Goal: Task Accomplishment & Management: Manage account settings

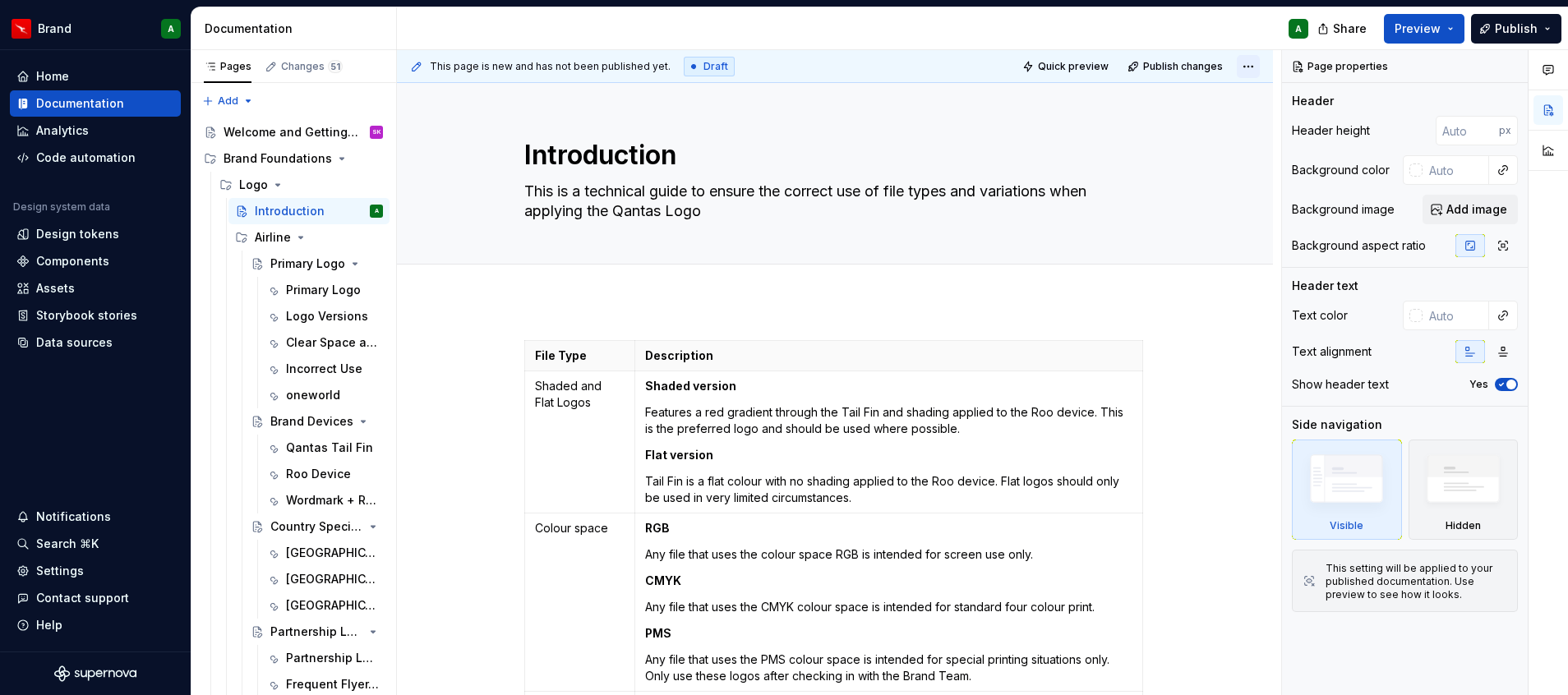
click at [1247, 70] on html "Brand A Home Documentation Analytics Code automation Design system data Design …" at bounding box center [784, 348] width 1568 height 695
click at [1241, 69] on html "Brand A Home Documentation Analytics Code automation Design system data Design …" at bounding box center [784, 348] width 1568 height 695
click at [304, 22] on div "Documentation" at bounding box center [297, 28] width 185 height 16
click at [285, 30] on div "Documentation" at bounding box center [297, 28] width 185 height 16
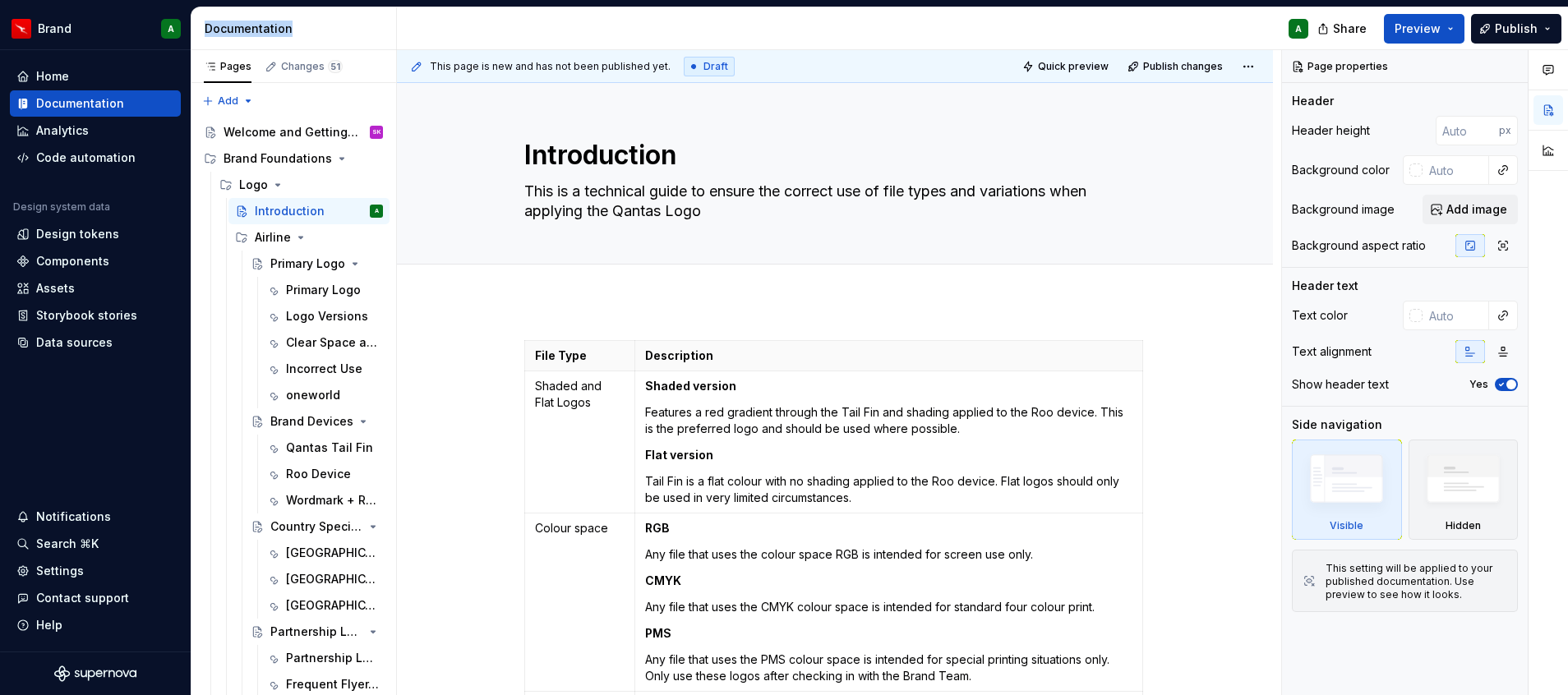
click at [285, 30] on div "Documentation" at bounding box center [297, 28] width 185 height 16
drag, startPoint x: 285, startPoint y: 30, endPoint x: 263, endPoint y: 31, distance: 22.0
click at [263, 31] on div "Documentation" at bounding box center [297, 28] width 185 height 16
click at [312, 31] on div "Documentation" at bounding box center [297, 28] width 185 height 16
type textarea "*"
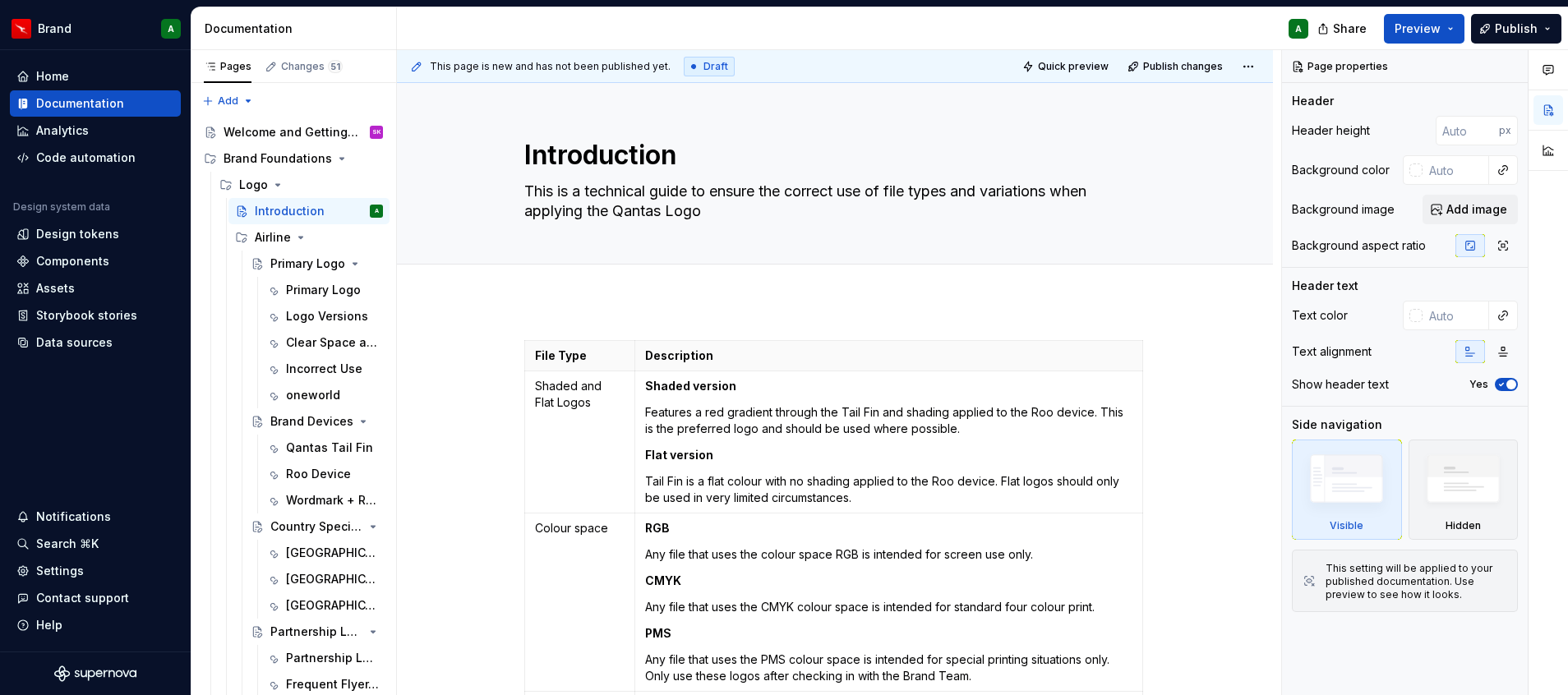
click at [324, 20] on div "Documentation" at bounding box center [297, 28] width 185 height 16
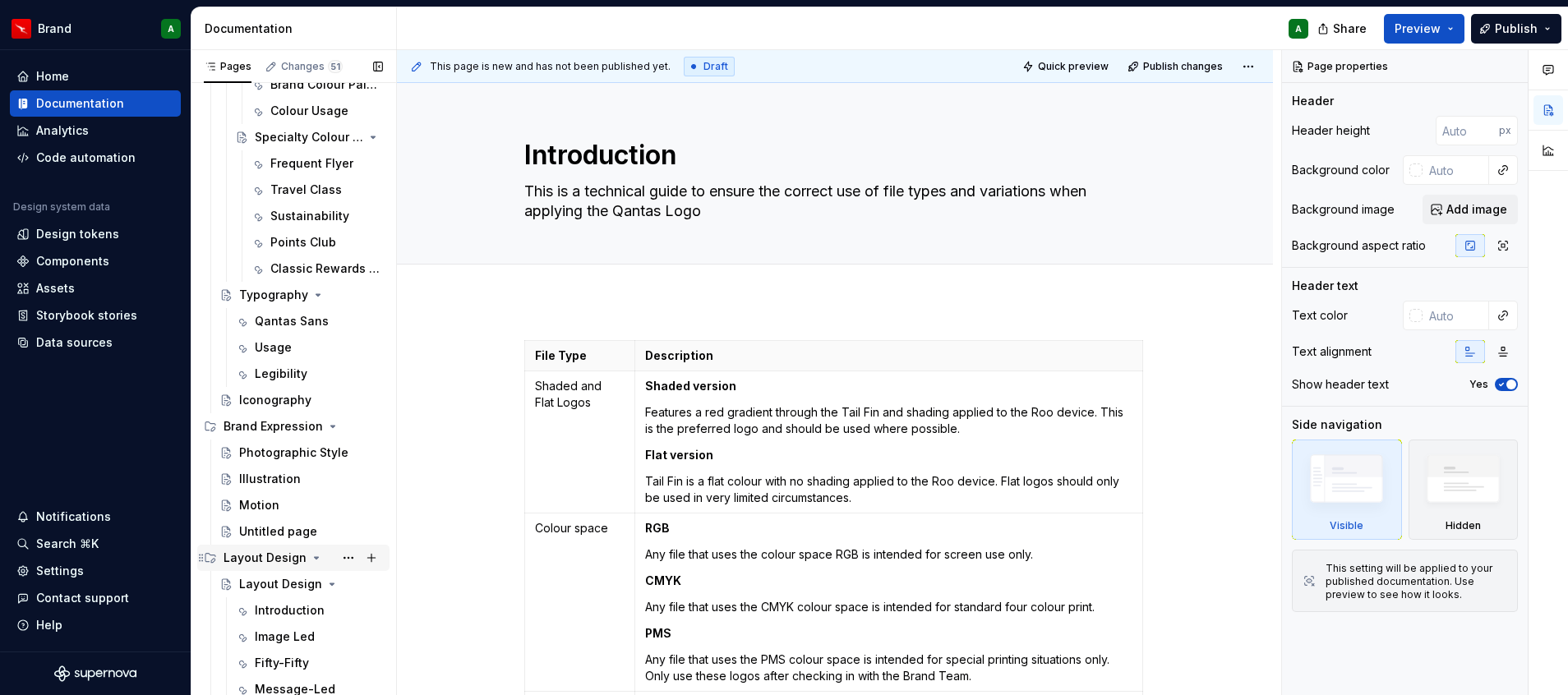
scroll to position [905, 0]
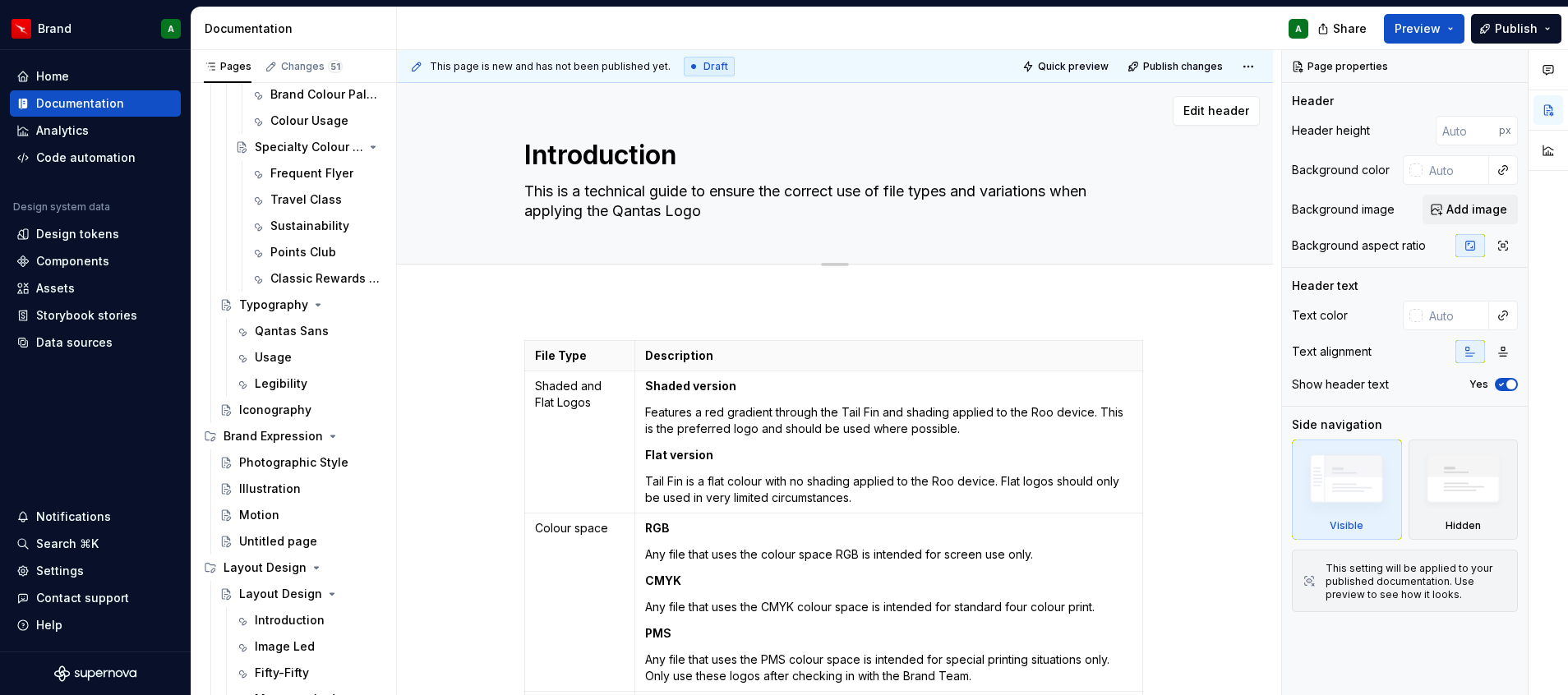
type textarea "*"
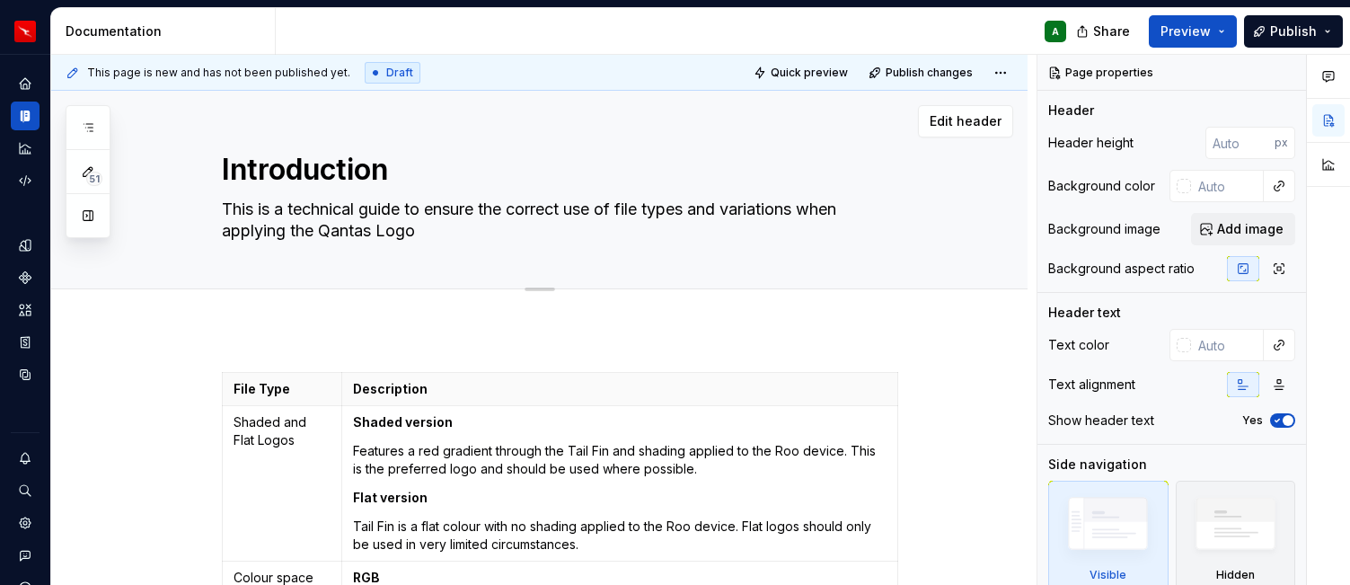
type textarea "*"
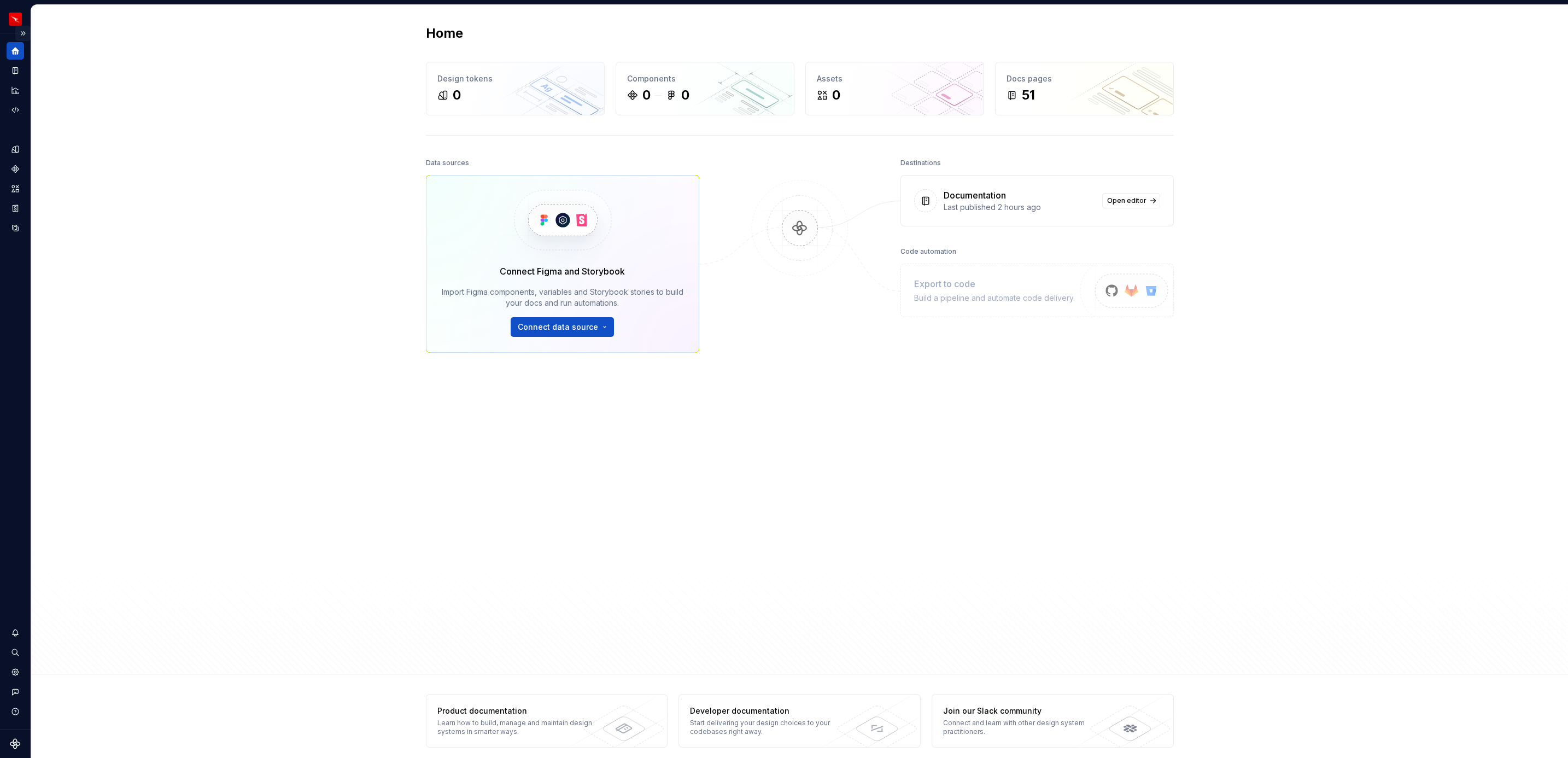
click at [22, 31] on button "Expand sidebar" at bounding box center [23, 33] width 15 height 15
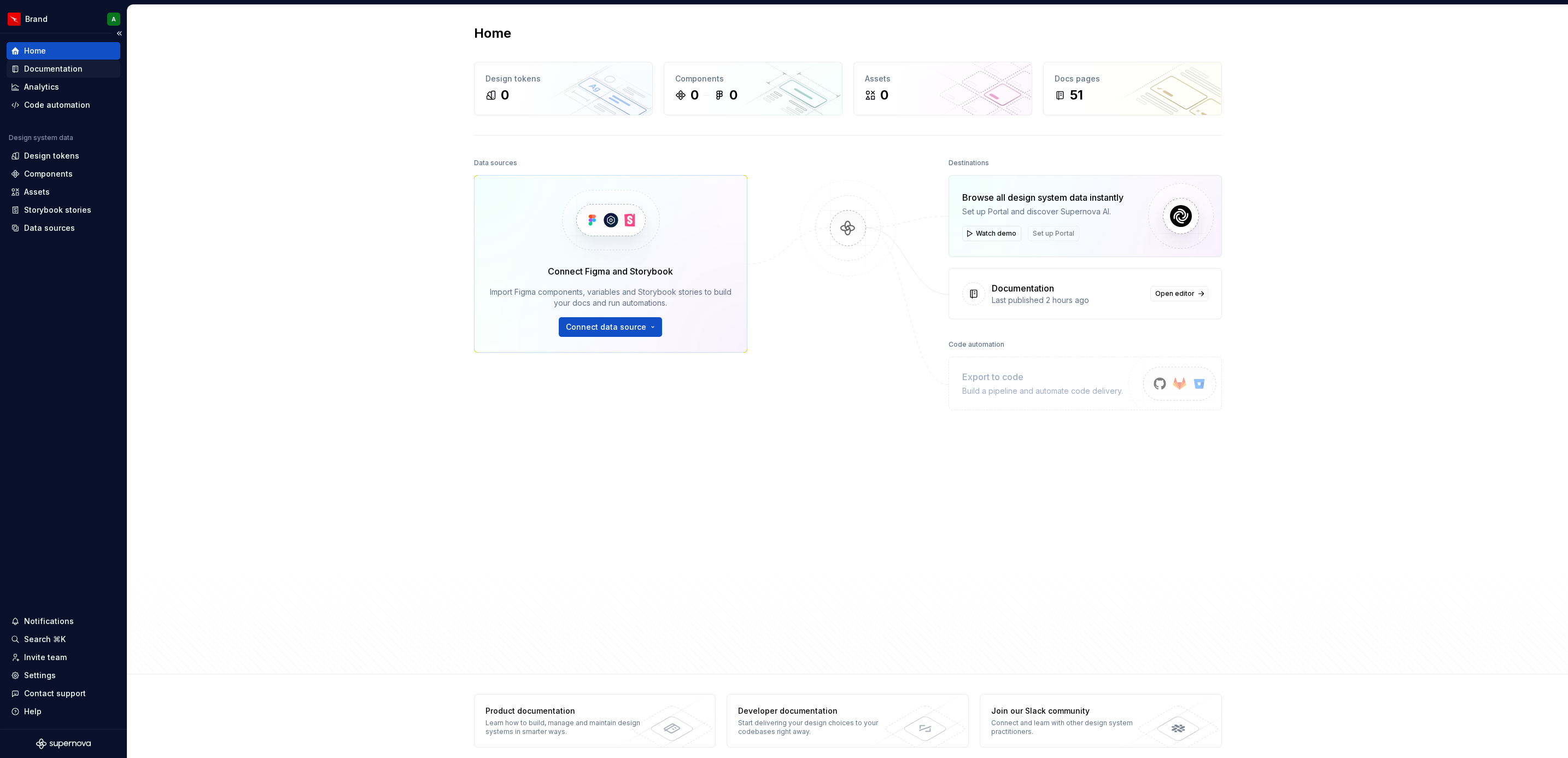
click at [59, 74] on div "Documentation" at bounding box center [63, 69] width 114 height 18
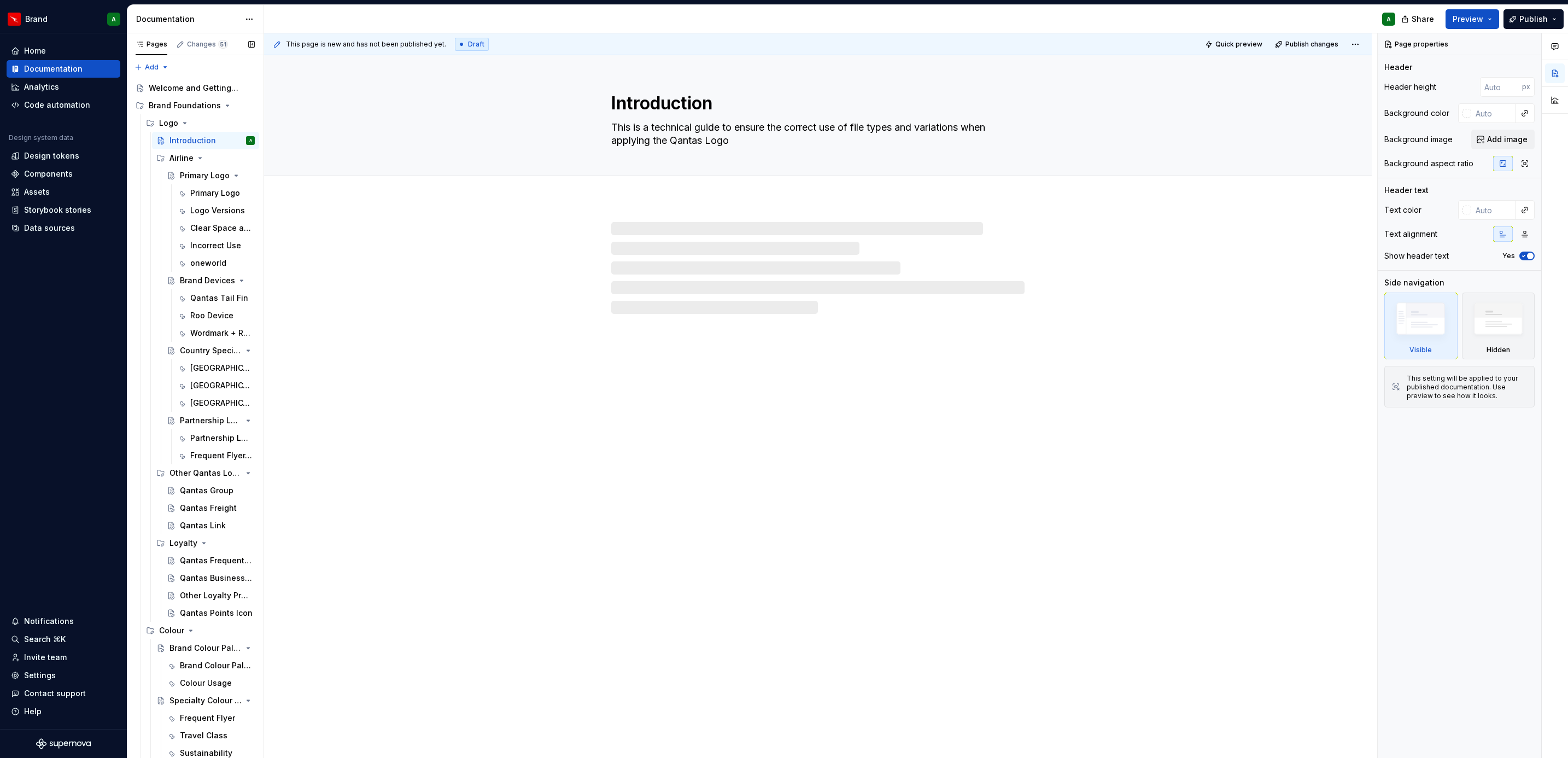
click at [256, 5] on div "Documentation" at bounding box center [195, 19] width 137 height 29
click at [250, 18] on html "Brand A Home Documentation Analytics Code automation Design system data Design …" at bounding box center [784, 379] width 1568 height 758
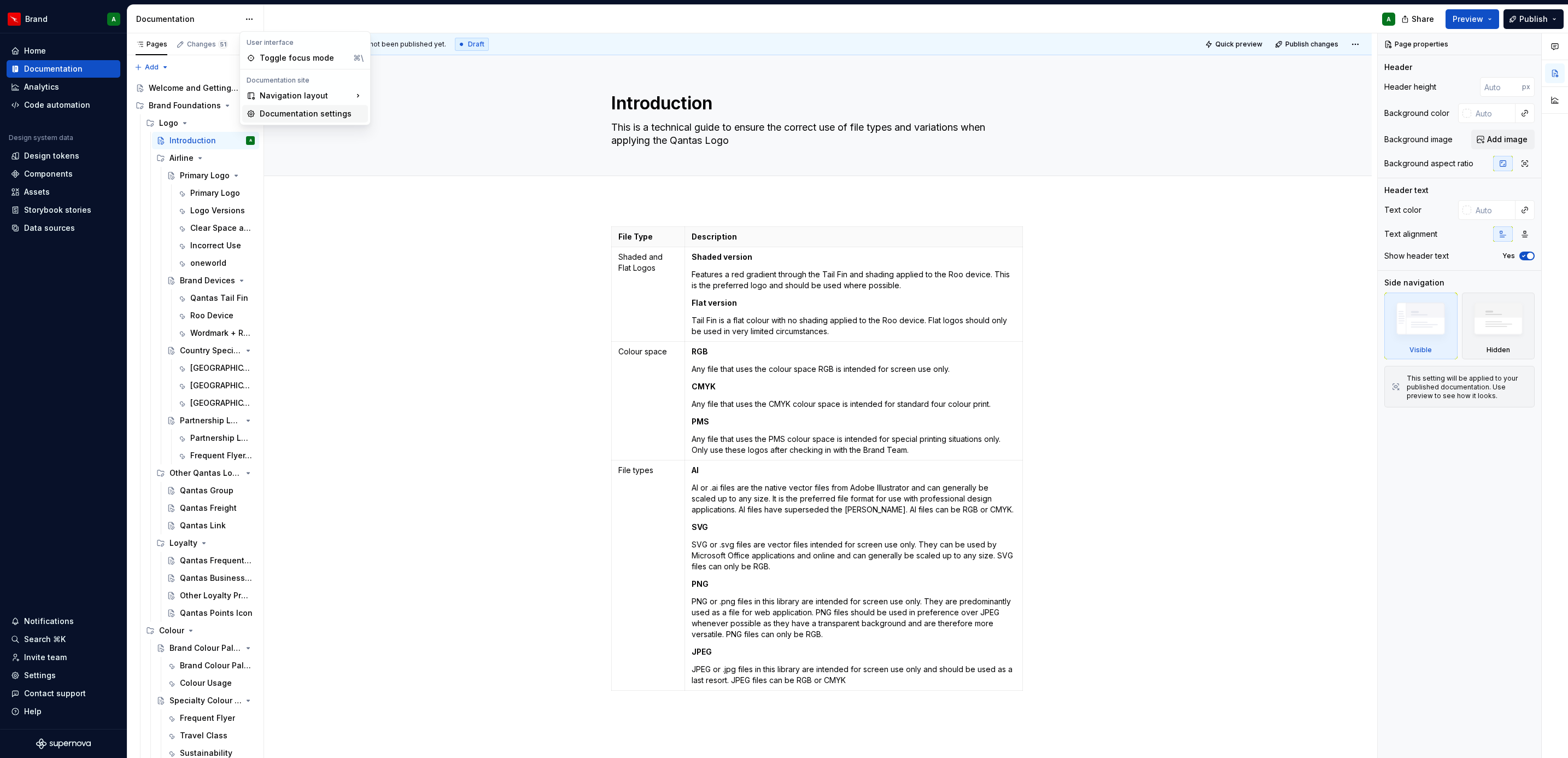
click at [325, 116] on div "Documentation settings" at bounding box center [312, 114] width 104 height 11
type textarea "*"
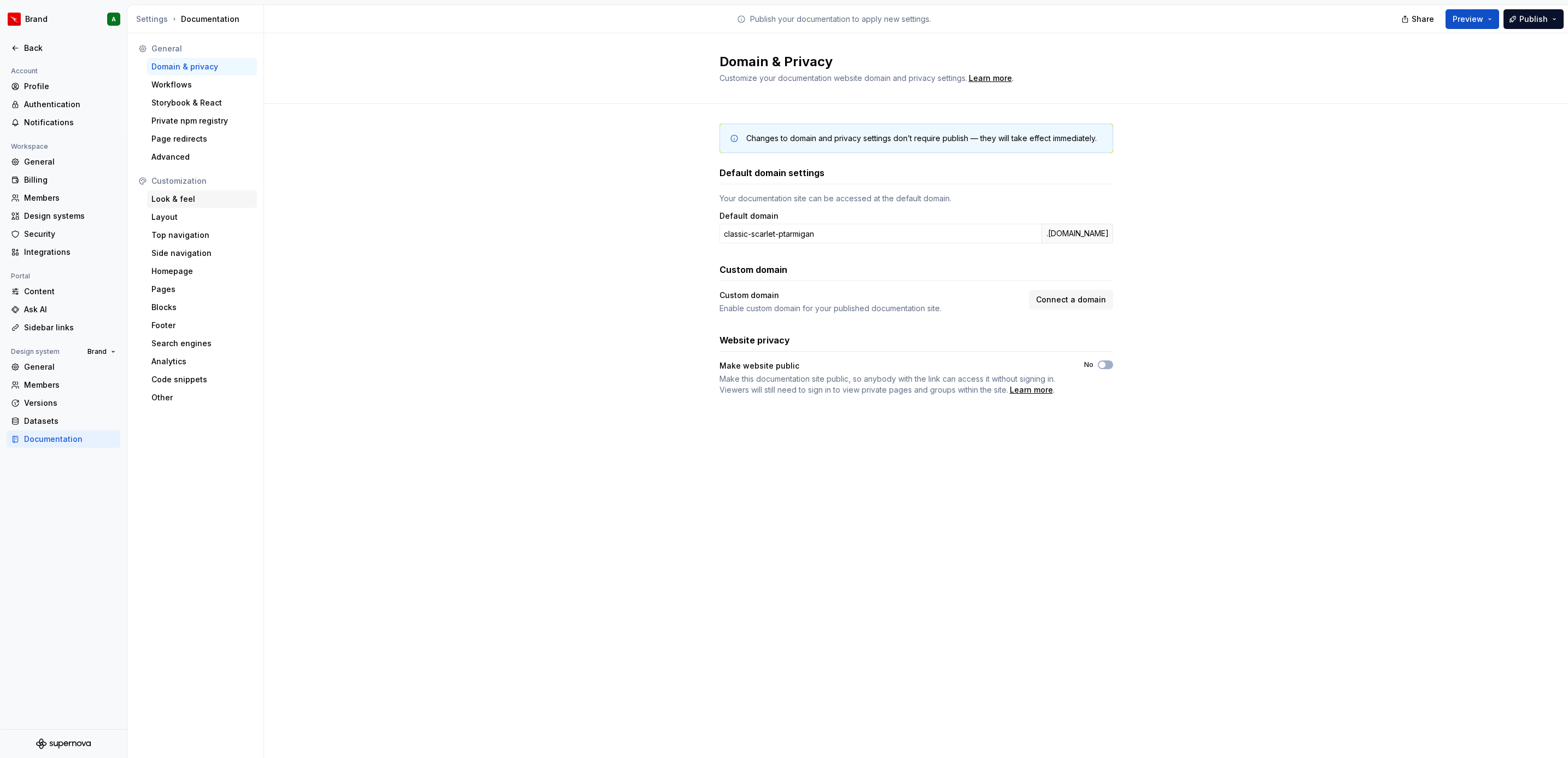
click at [185, 194] on div "Look & feel" at bounding box center [202, 199] width 101 height 11
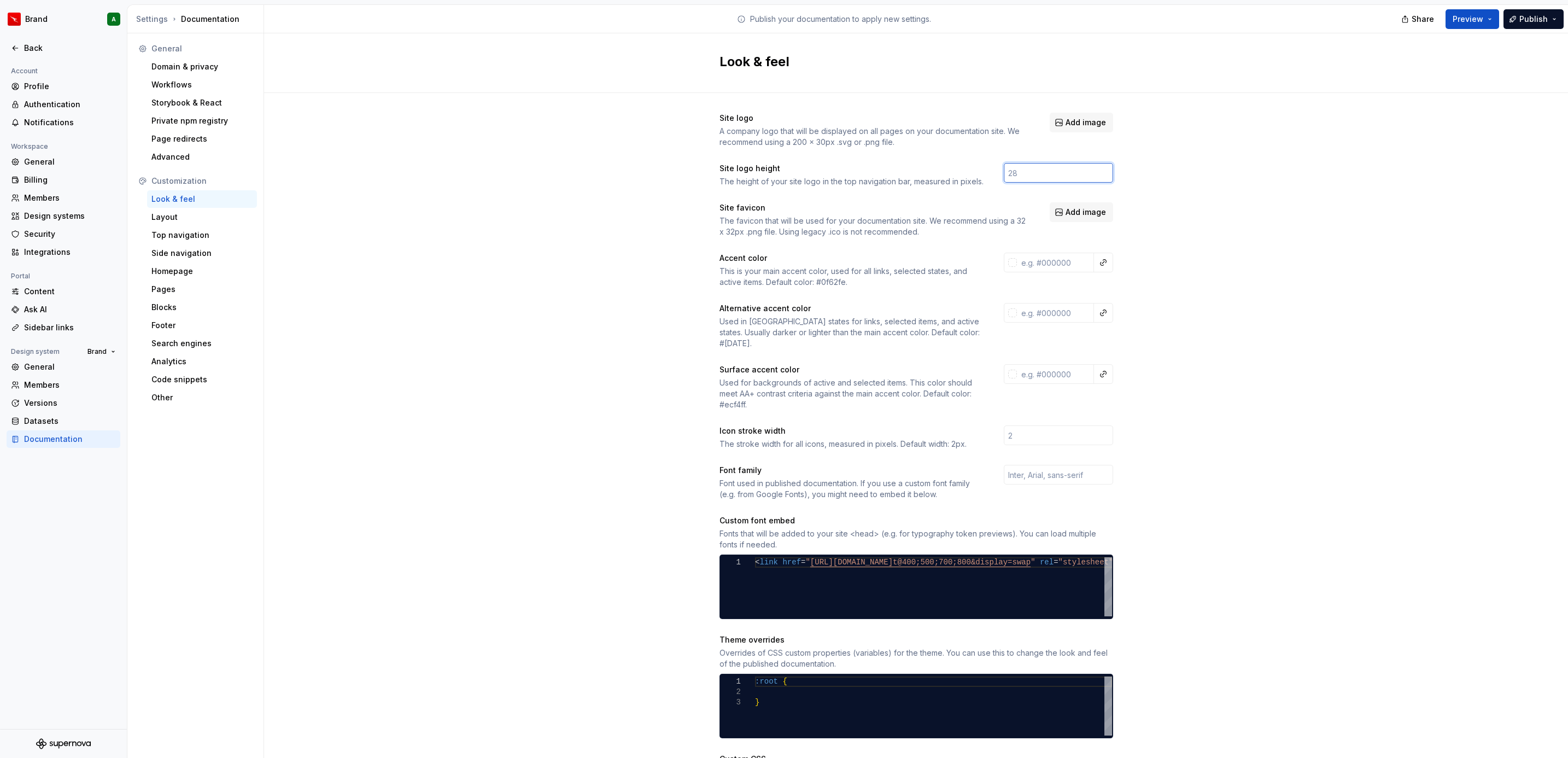
click at [1012, 178] on input "number" at bounding box center [1059, 173] width 110 height 19
click at [1021, 173] on input "number" at bounding box center [1059, 173] width 110 height 19
type input "40"
click at [1124, 203] on div "Site logo A company logo that will be displayed on all pages on your documentat…" at bounding box center [916, 496] width 1304 height 806
click at [1063, 270] on input "text" at bounding box center [1055, 262] width 77 height 19
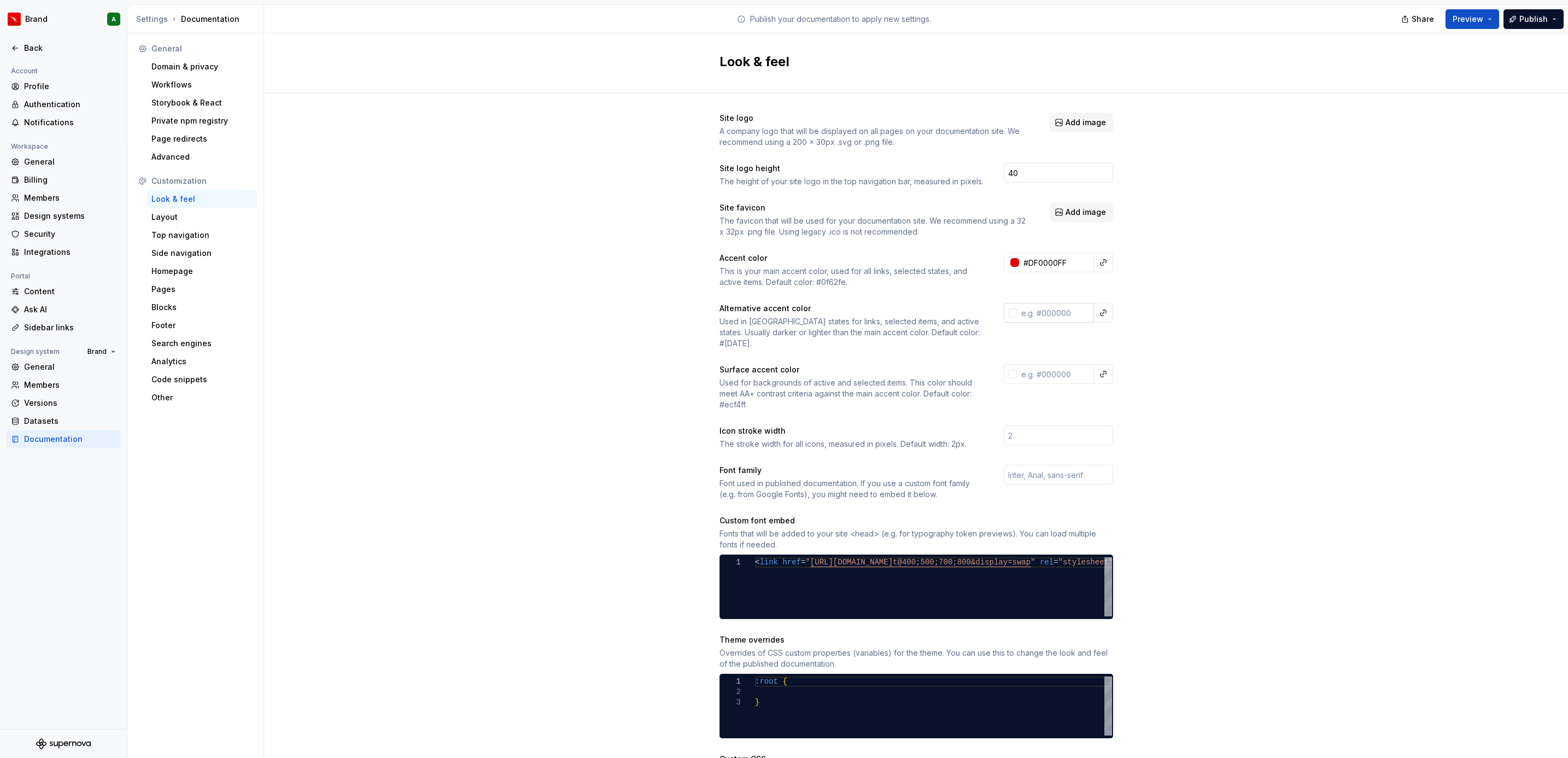
click at [1043, 318] on input "text" at bounding box center [1055, 313] width 77 height 19
type input "#df0000ff"
click at [1053, 364] on input "text" at bounding box center [1055, 374] width 77 height 19
type input "#99110bff"
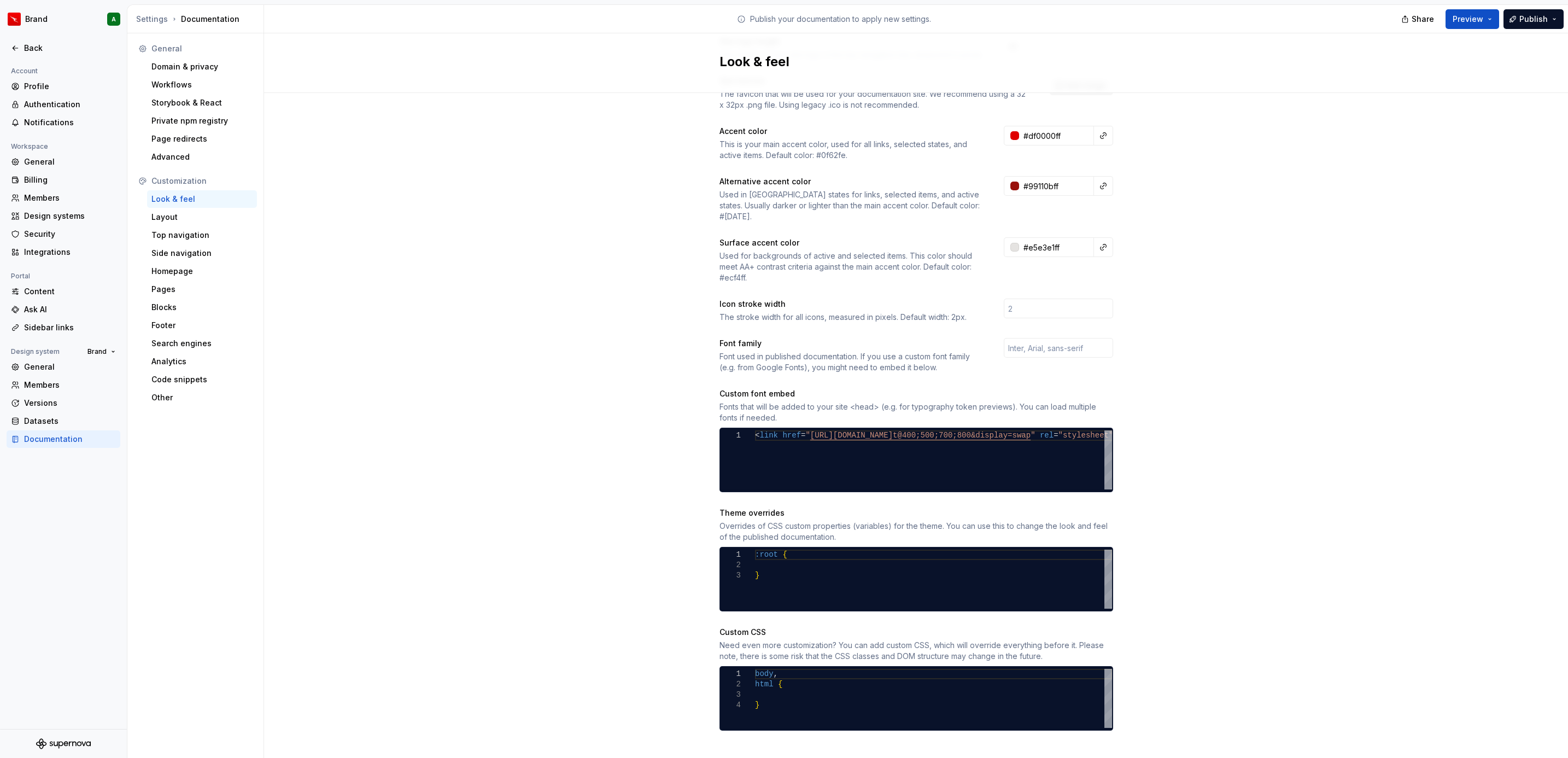
type input "#E5E3E1FF"
type textarea "***** ****** *"
click at [794, 679] on div "body , html { }" at bounding box center [933, 698] width 357 height 59
type input "#e5e3e1ff"
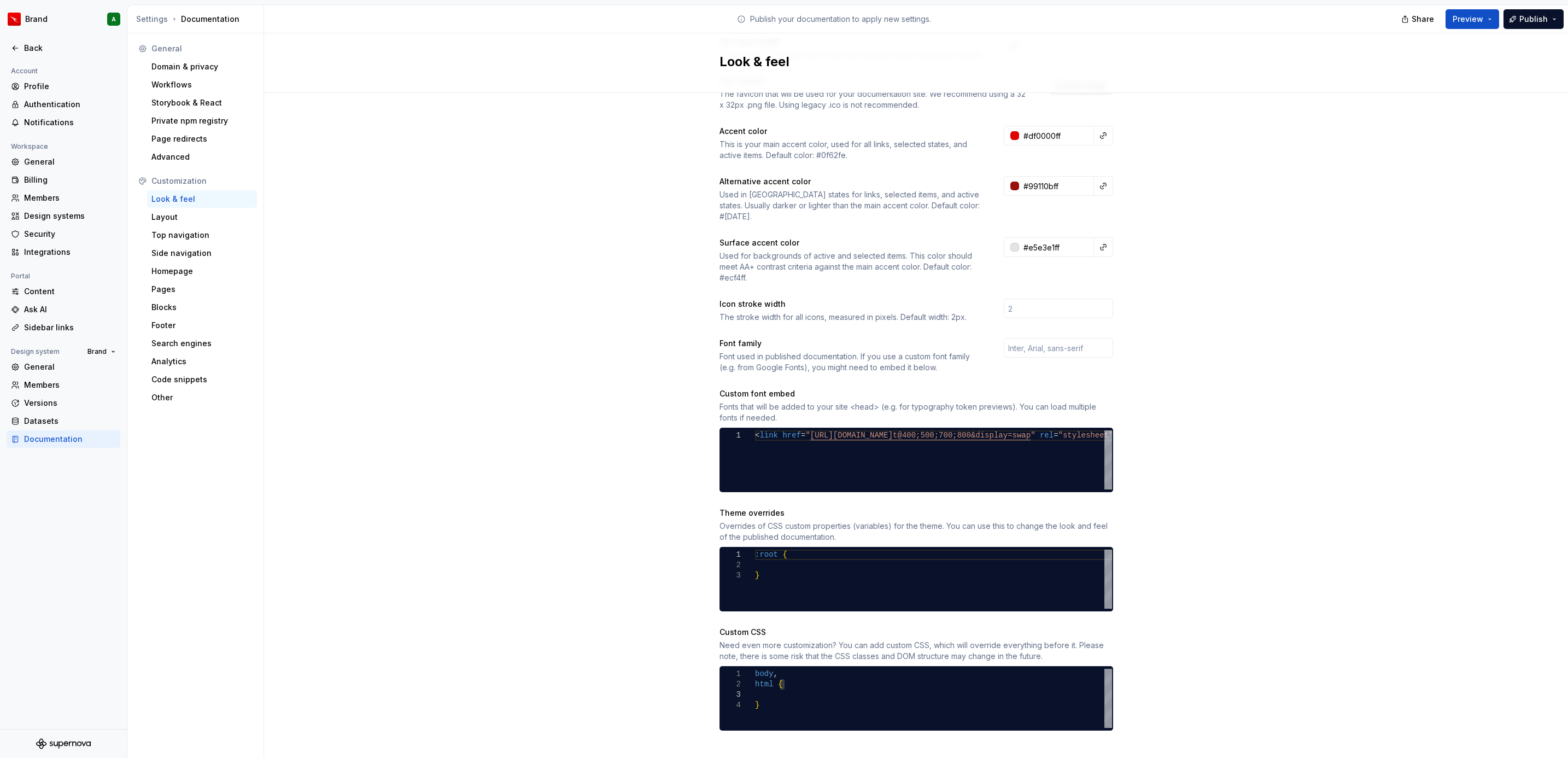
drag, startPoint x: 779, startPoint y: 707, endPoint x: 770, endPoint y: 695, distance: 15.0
click at [779, 707] on div "body , html { }" at bounding box center [933, 698] width 357 height 59
drag, startPoint x: 770, startPoint y: 695, endPoint x: 748, endPoint y: 645, distance: 54.6
click at [755, 669] on div "body , html { }" at bounding box center [933, 698] width 357 height 59
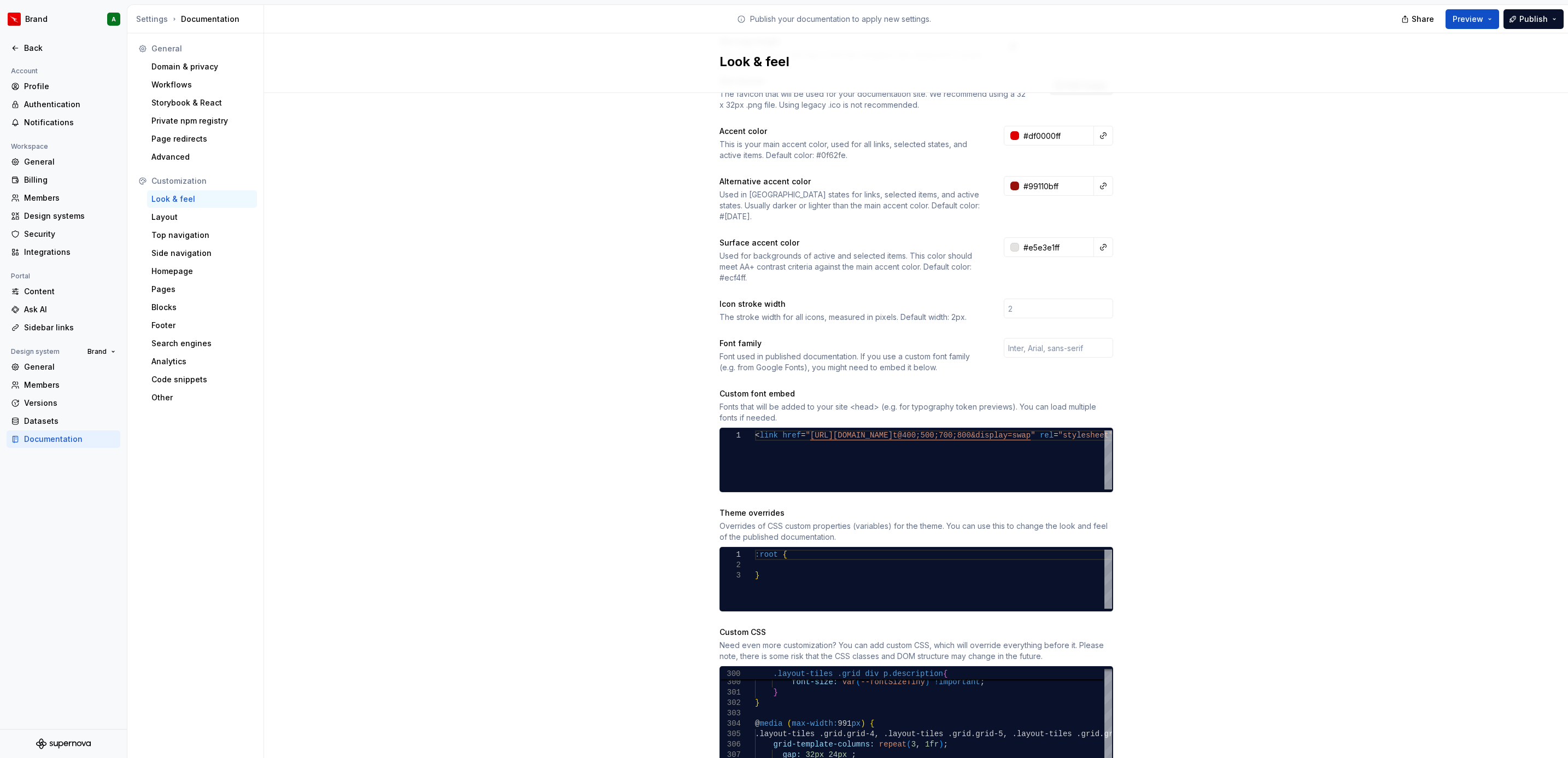
scroll to position [457, 0]
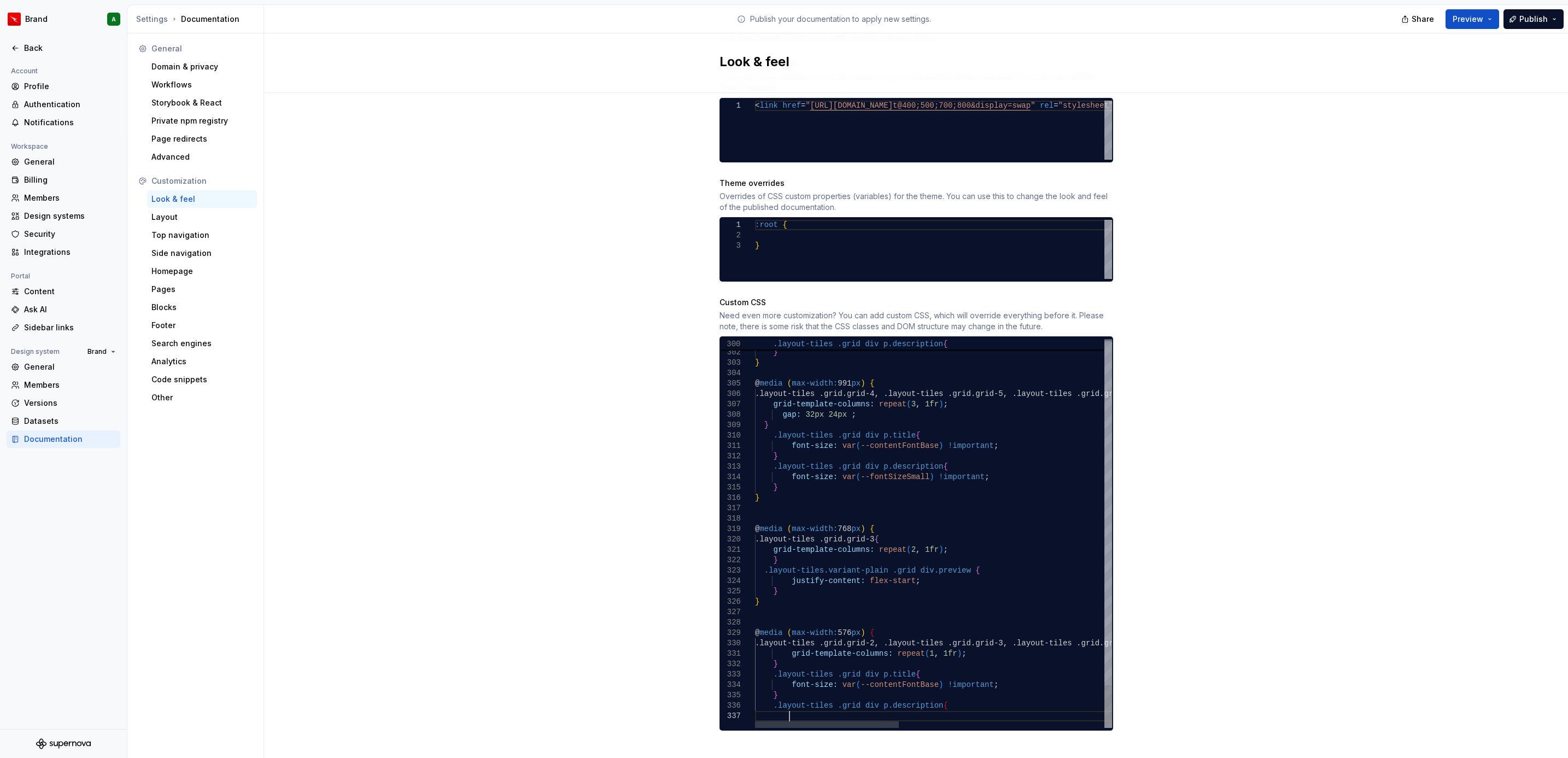
scroll to position [61, 32]
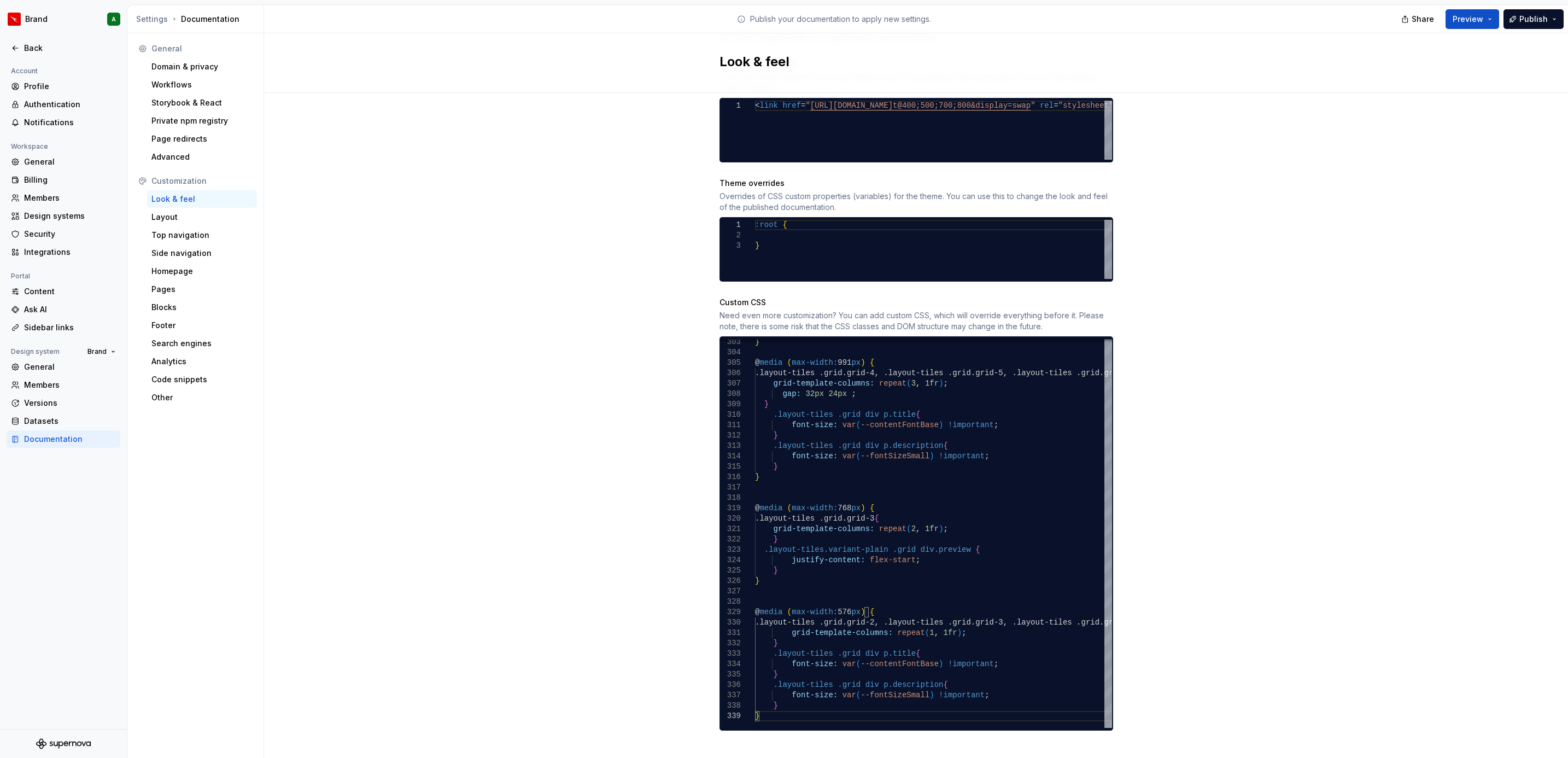
type textarea "**********"
click at [1122, 678] on div "Site logo A company logo that will be displayed on all pages on your documentat…" at bounding box center [916, 205] width 1304 height 1136
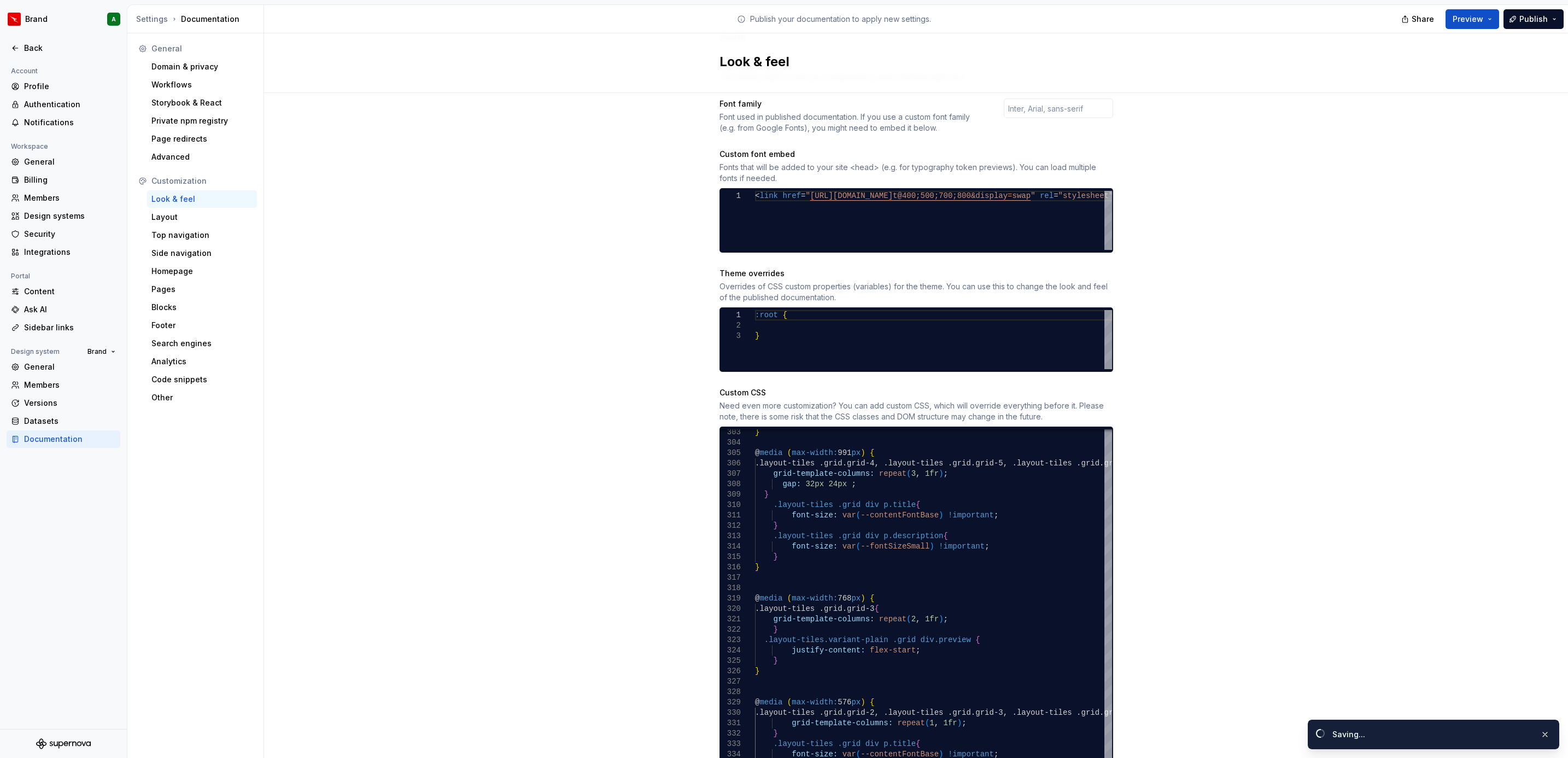
scroll to position [366, 0]
click at [856, 331] on div ":root { }" at bounding box center [933, 340] width 357 height 59
drag, startPoint x: 842, startPoint y: 330, endPoint x: 690, endPoint y: 266, distance: 164.9
click at [755, 311] on div ":root { }" at bounding box center [933, 340] width 357 height 59
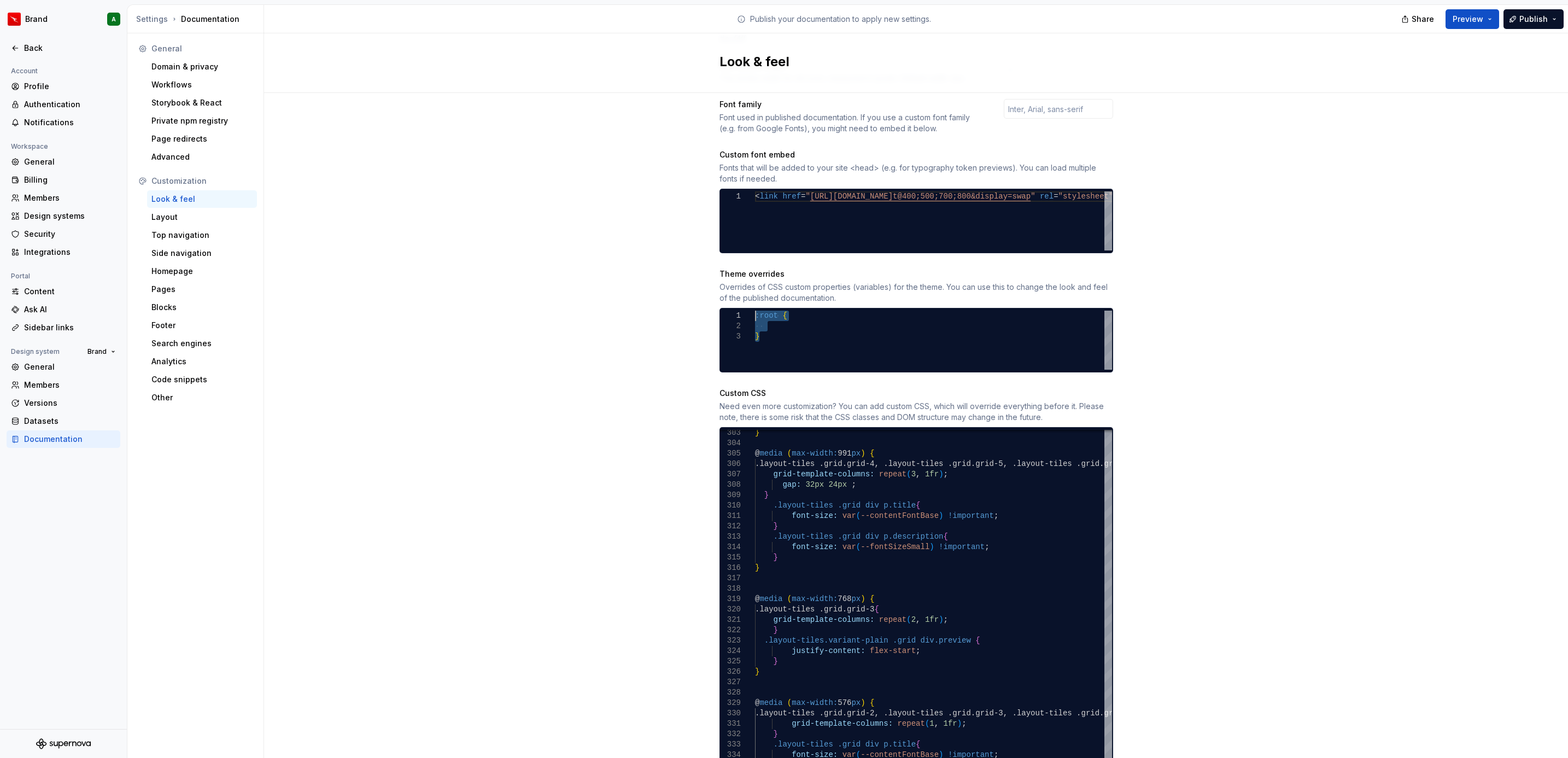
type textarea "**********"
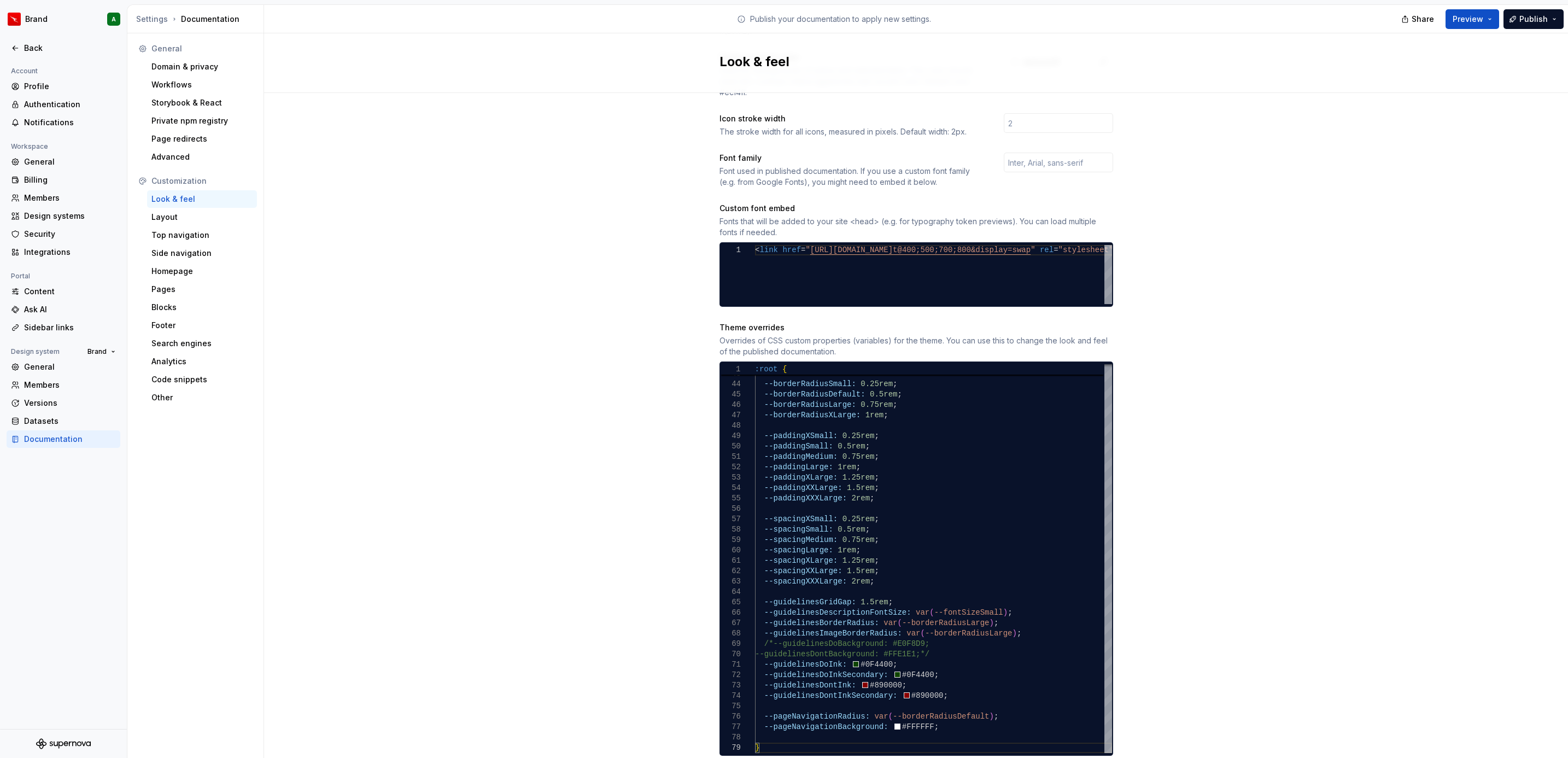
scroll to position [284, 0]
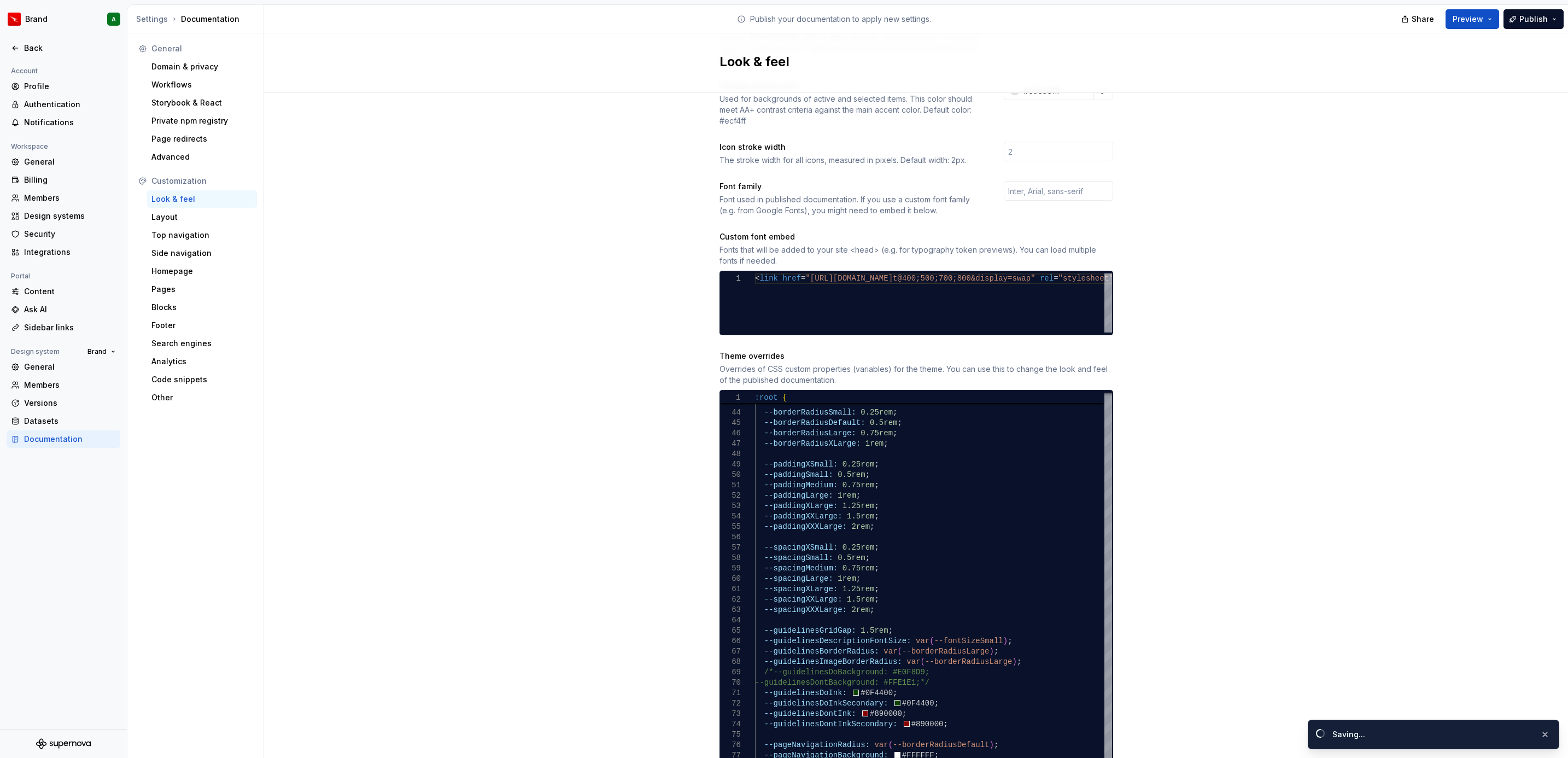
click at [1421, 324] on div "Site logo A company logo that will be displayed on all pages on your documentat…" at bounding box center [916, 542] width 1304 height 1465
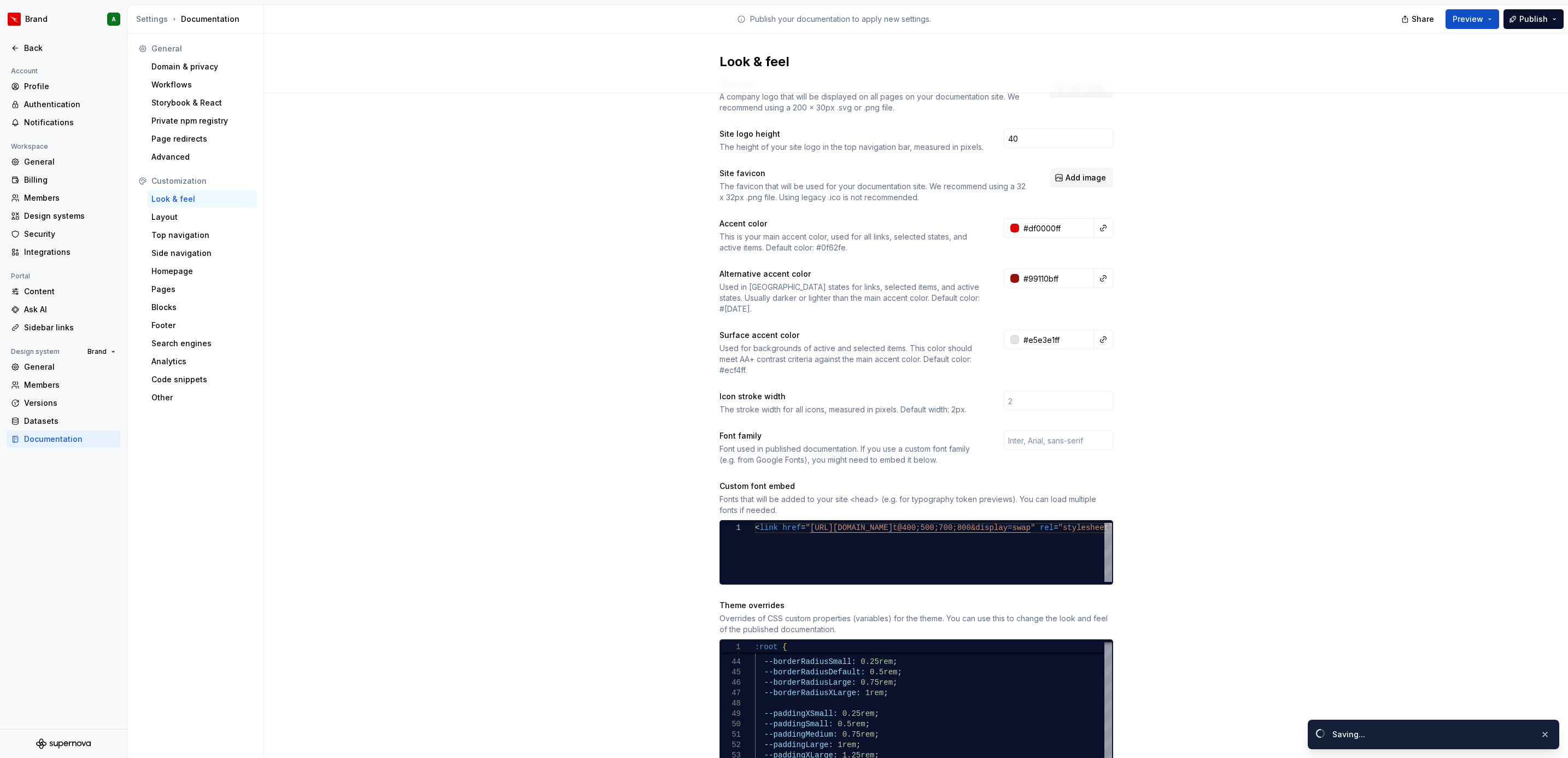
scroll to position [0, 0]
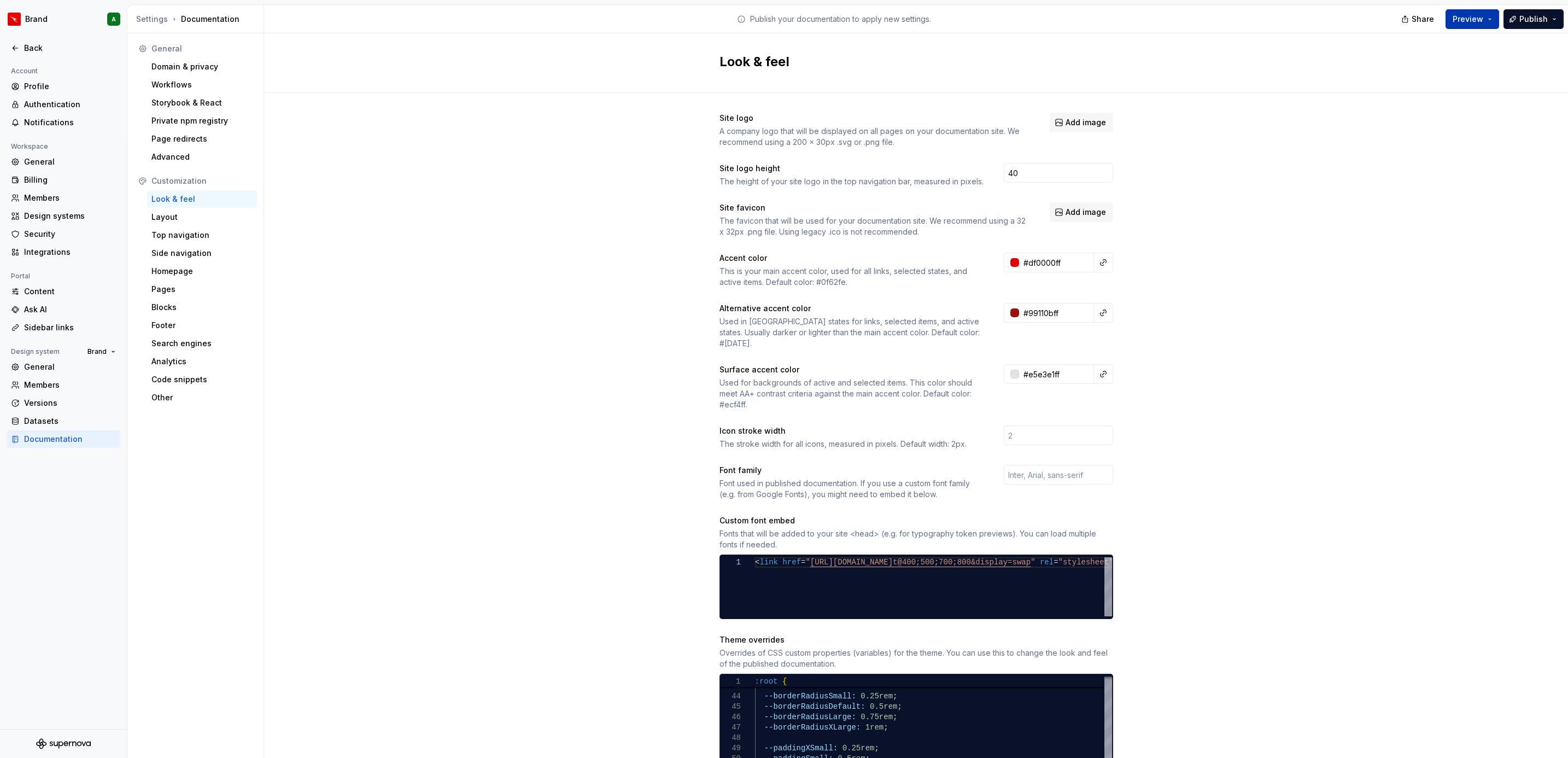
click at [1473, 21] on span "Preview" at bounding box center [1468, 19] width 30 height 11
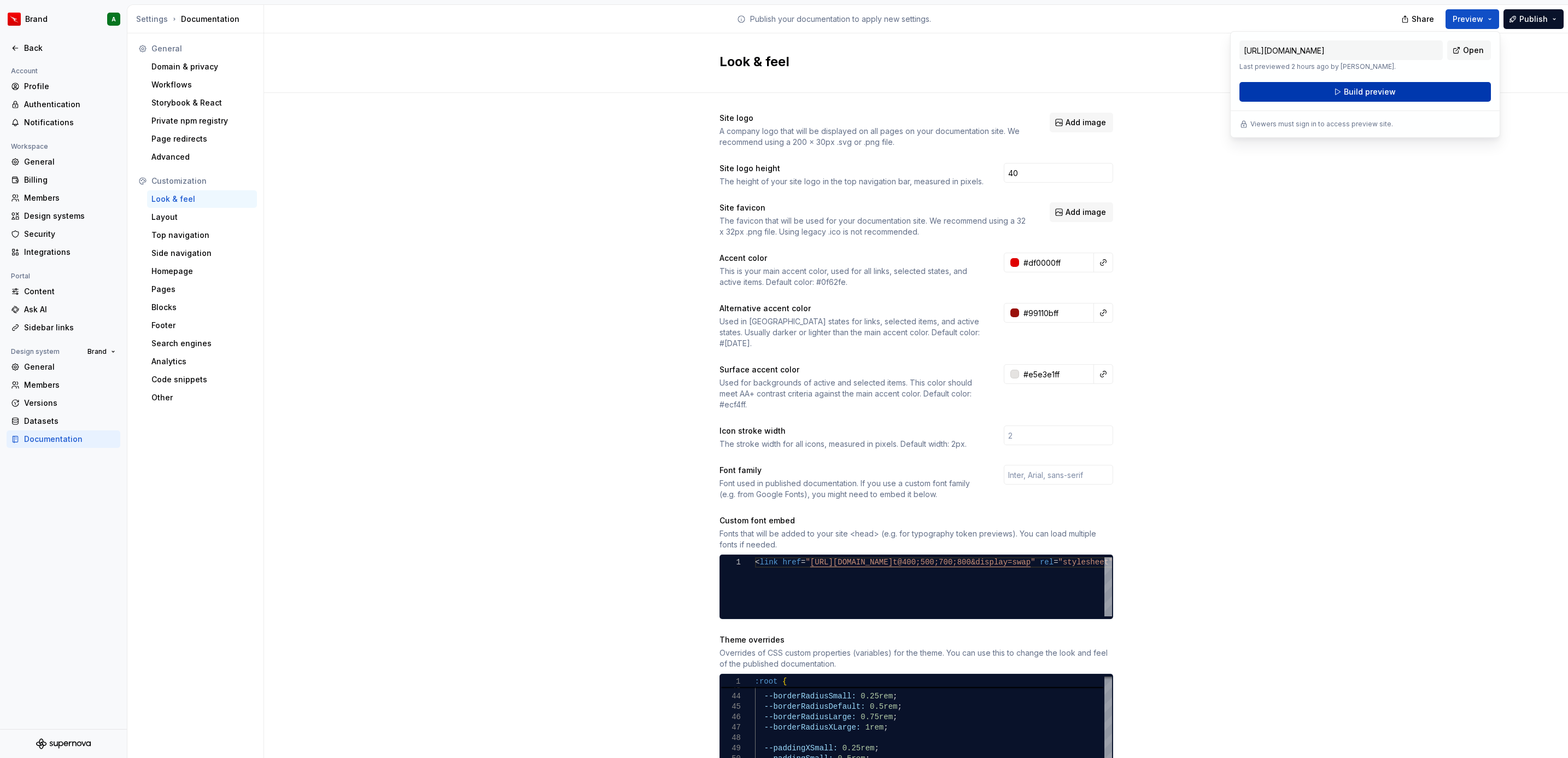
drag, startPoint x: 1473, startPoint y: 21, endPoint x: 1355, endPoint y: 93, distance: 138.2
click at [1355, 93] on span "Build preview" at bounding box center [1370, 92] width 52 height 11
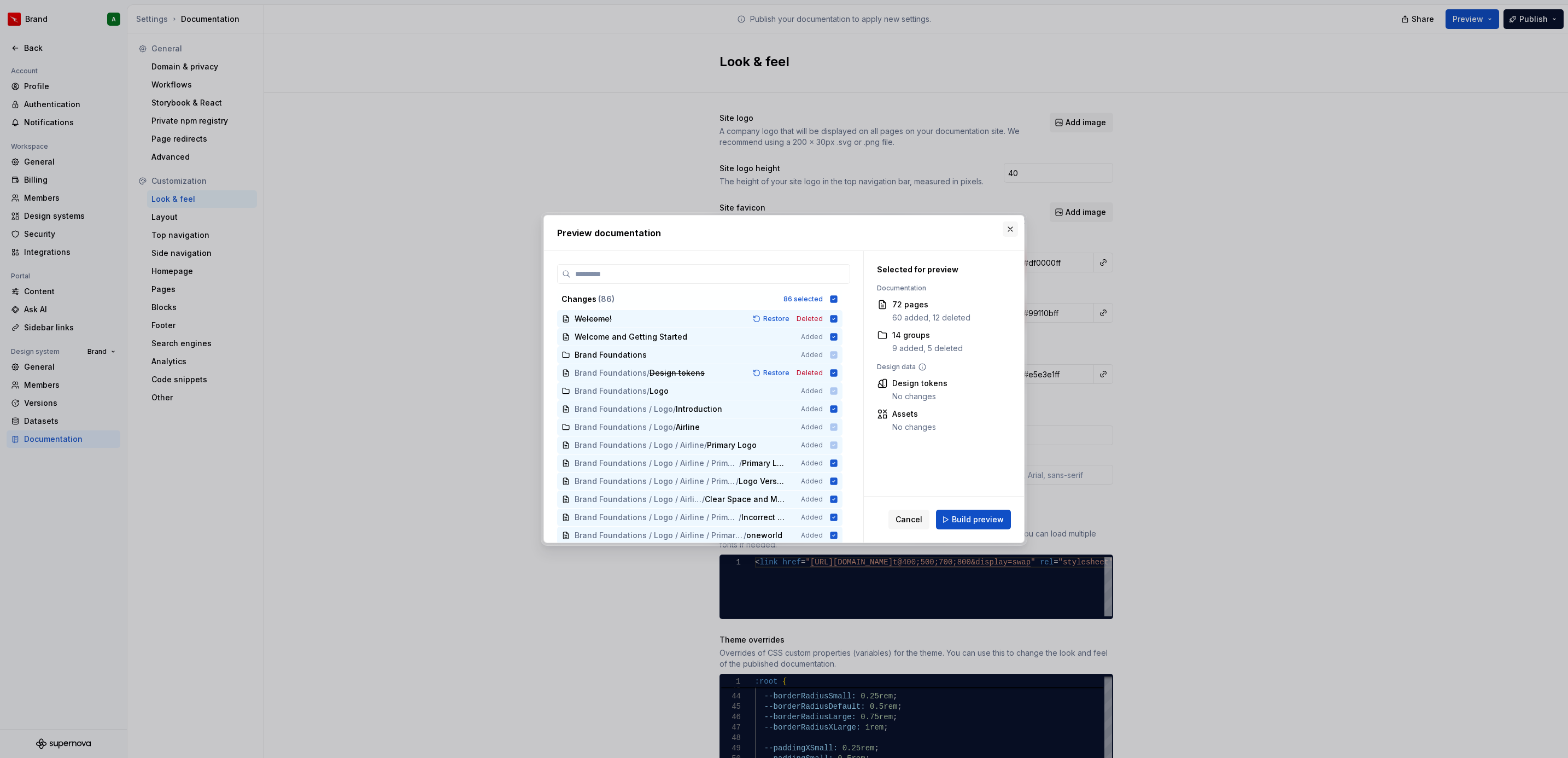
click at [1009, 227] on button "button" at bounding box center [1010, 229] width 15 height 15
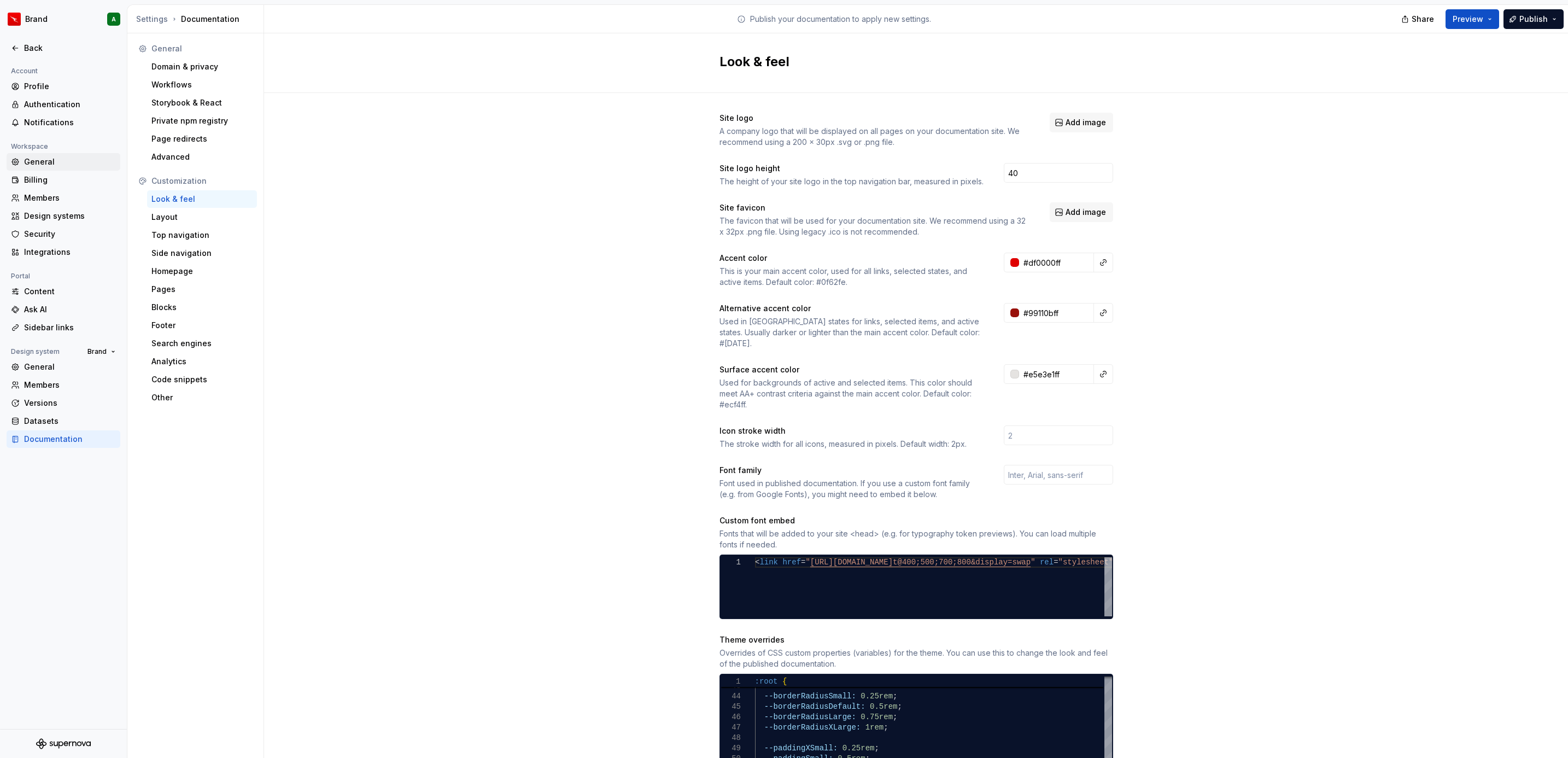
click at [57, 164] on div "General" at bounding box center [70, 162] width 92 height 11
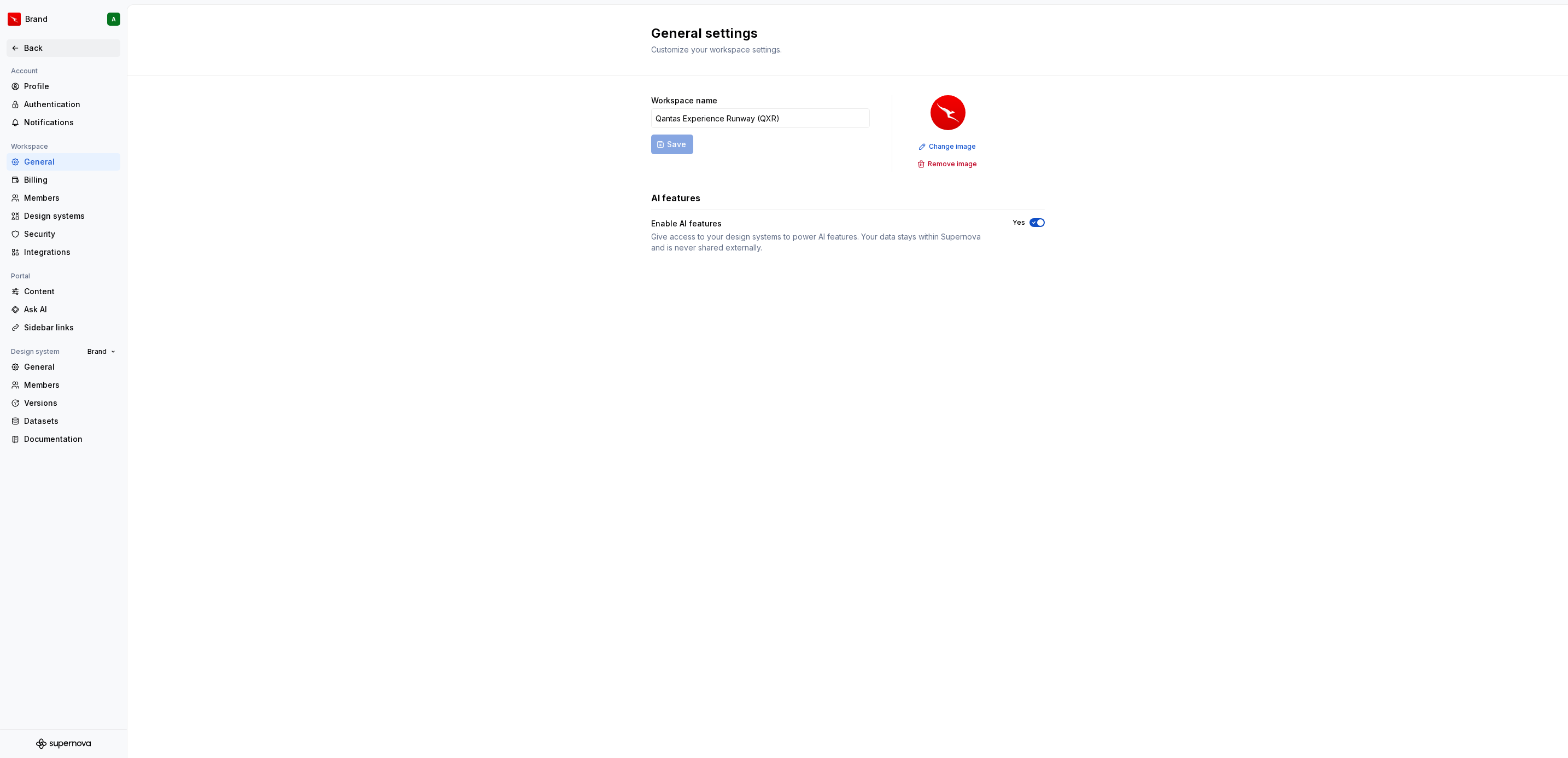
click at [33, 43] on div "Back" at bounding box center [70, 48] width 92 height 11
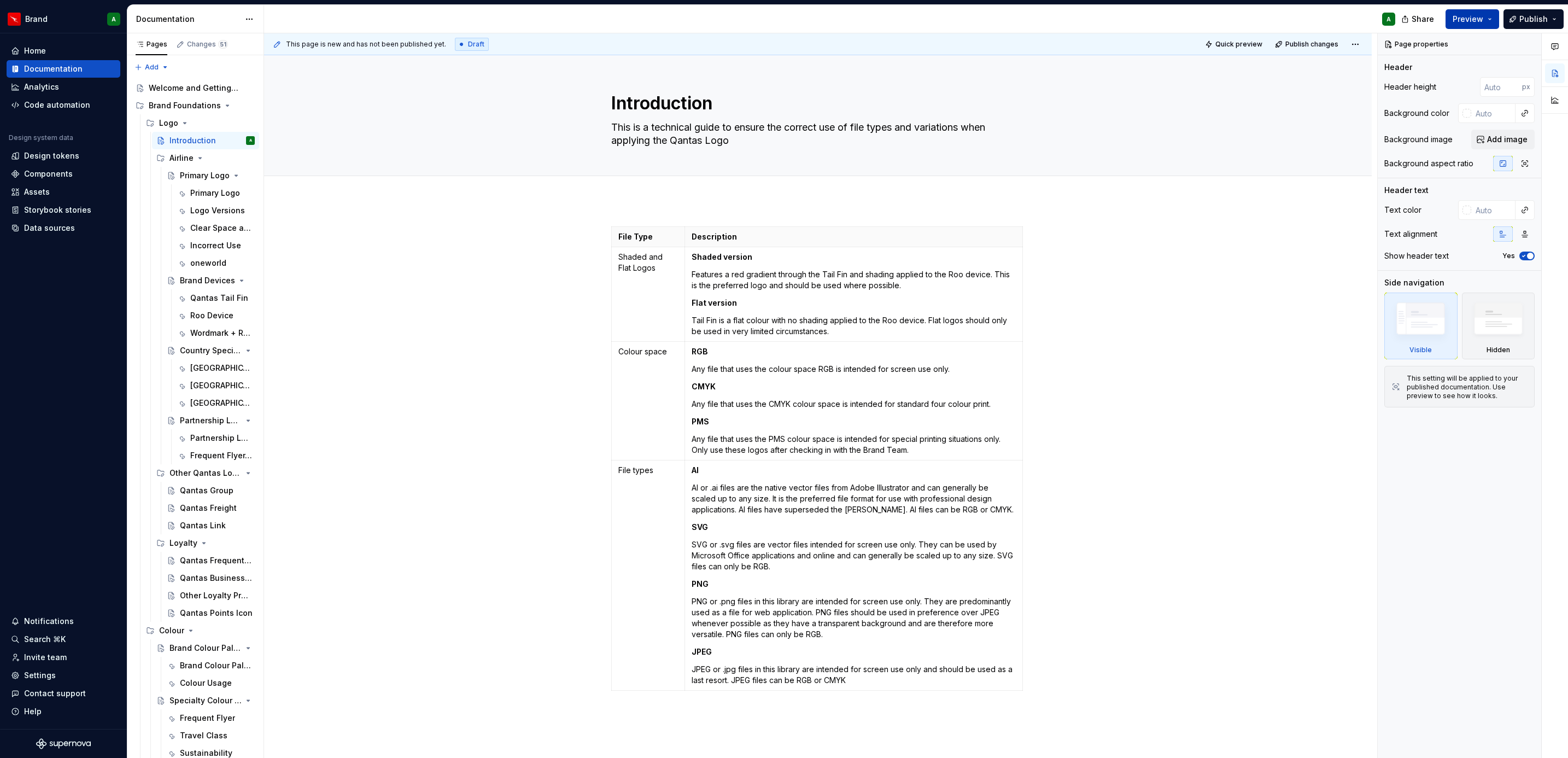
click at [1474, 19] on span "Preview" at bounding box center [1468, 19] width 30 height 11
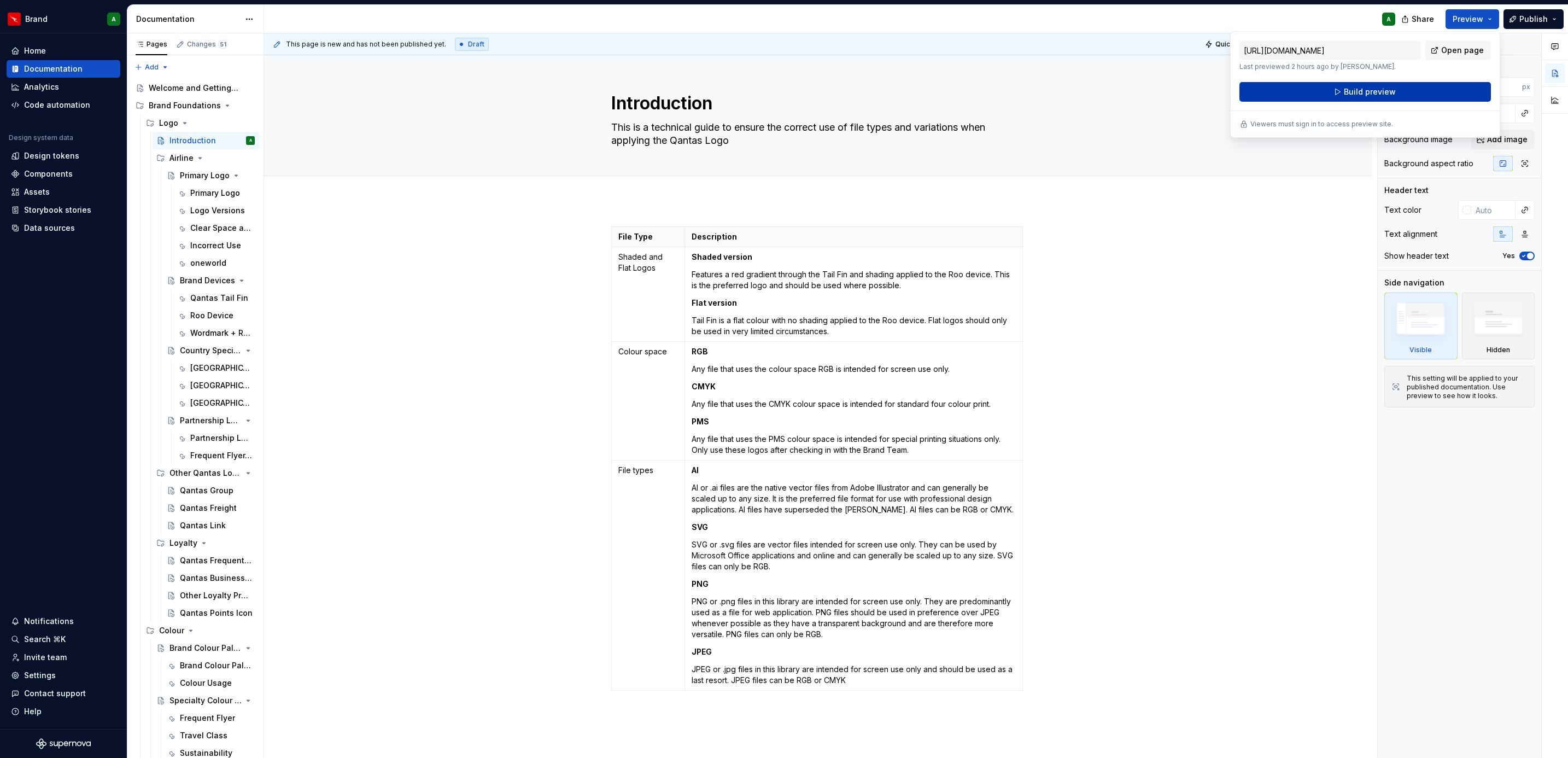
drag, startPoint x: 1474, startPoint y: 19, endPoint x: 1401, endPoint y: 86, distance: 99.1
click at [1401, 86] on button "Build preview" at bounding box center [1365, 92] width 251 height 19
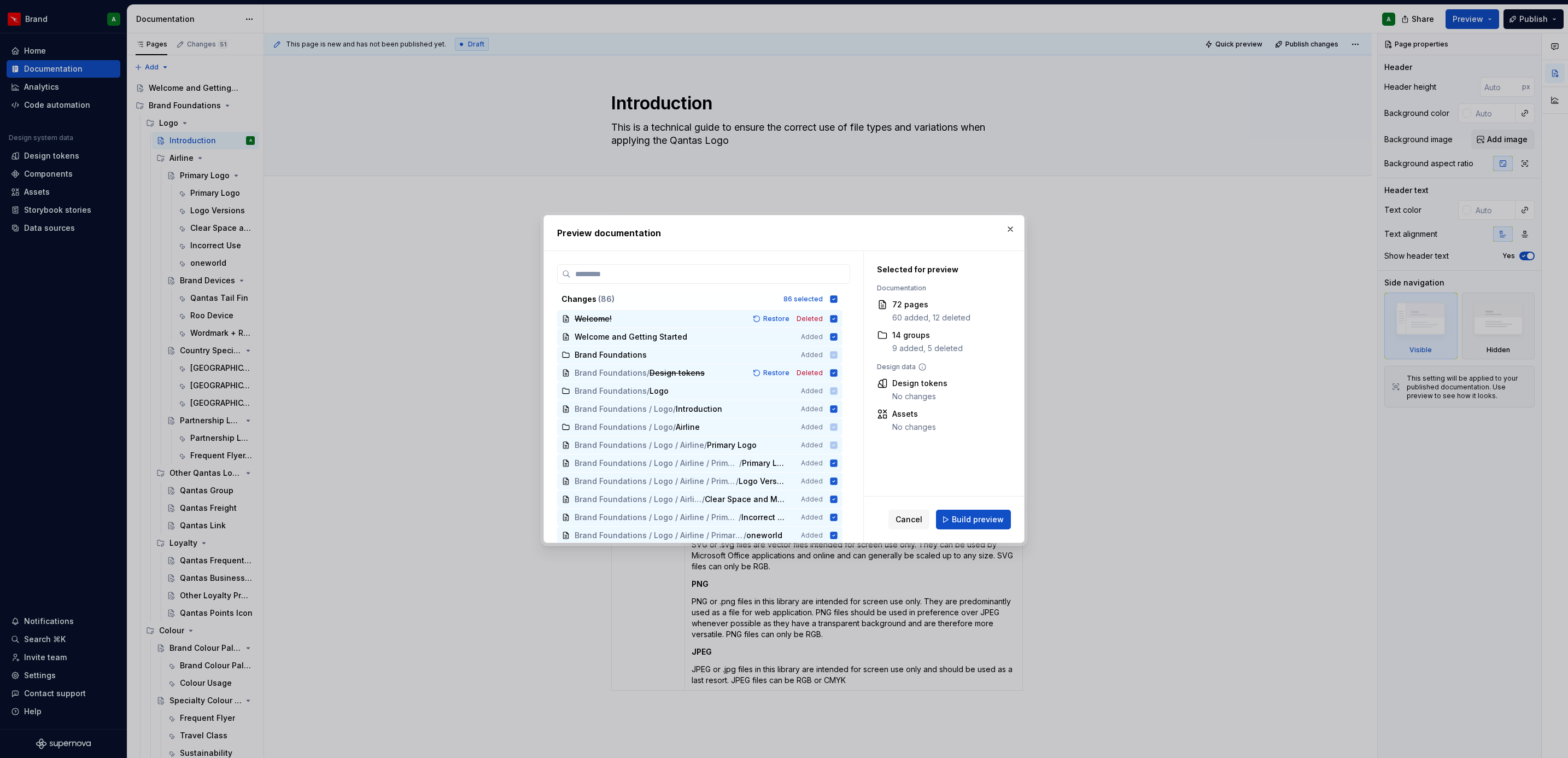
click at [966, 530] on div "Cancel Build preview" at bounding box center [943, 519] width 160 height 46
click at [973, 525] on button "Build preview" at bounding box center [973, 519] width 75 height 19
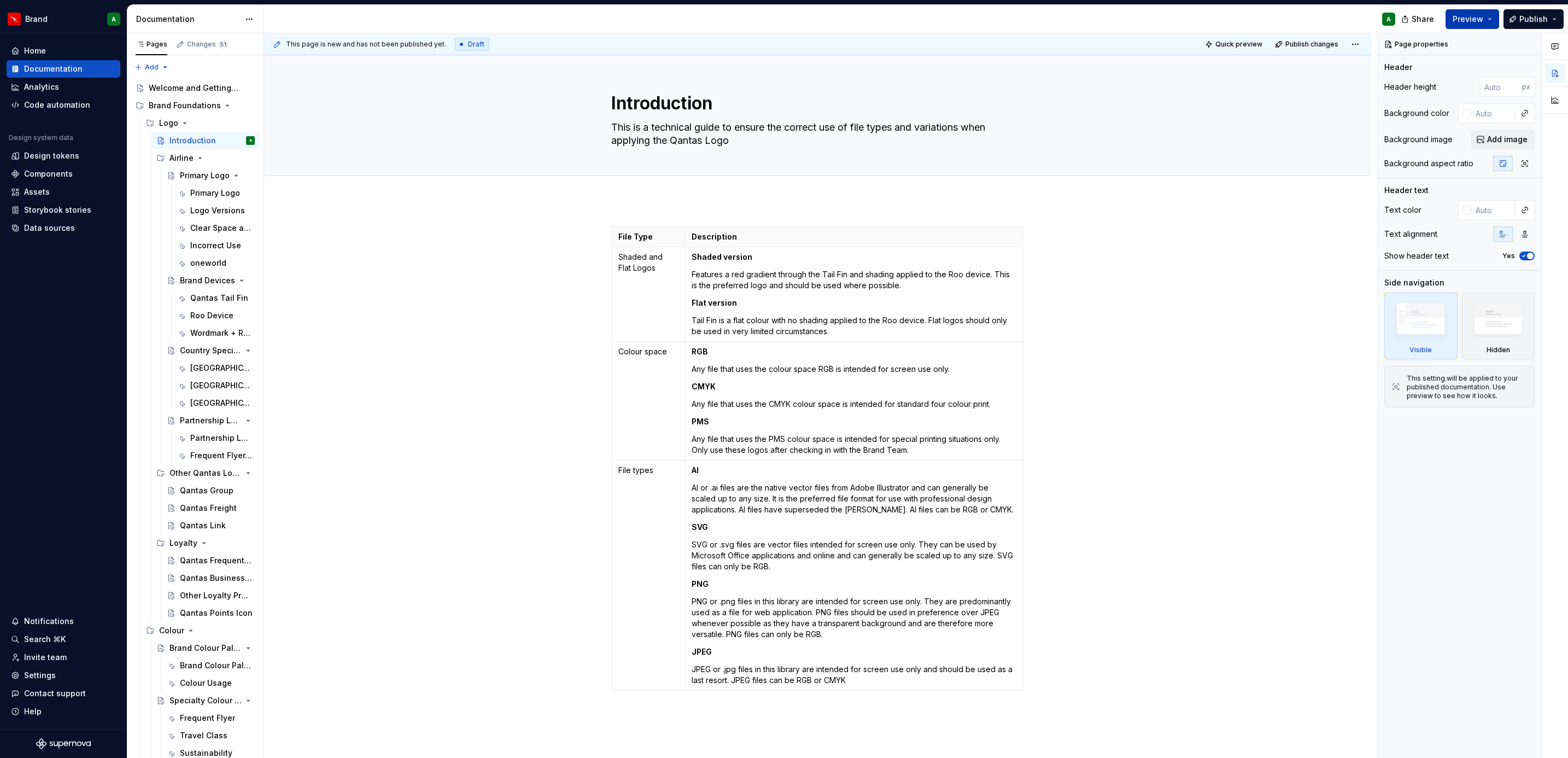
click at [1465, 12] on button "Preview" at bounding box center [1472, 19] width 54 height 19
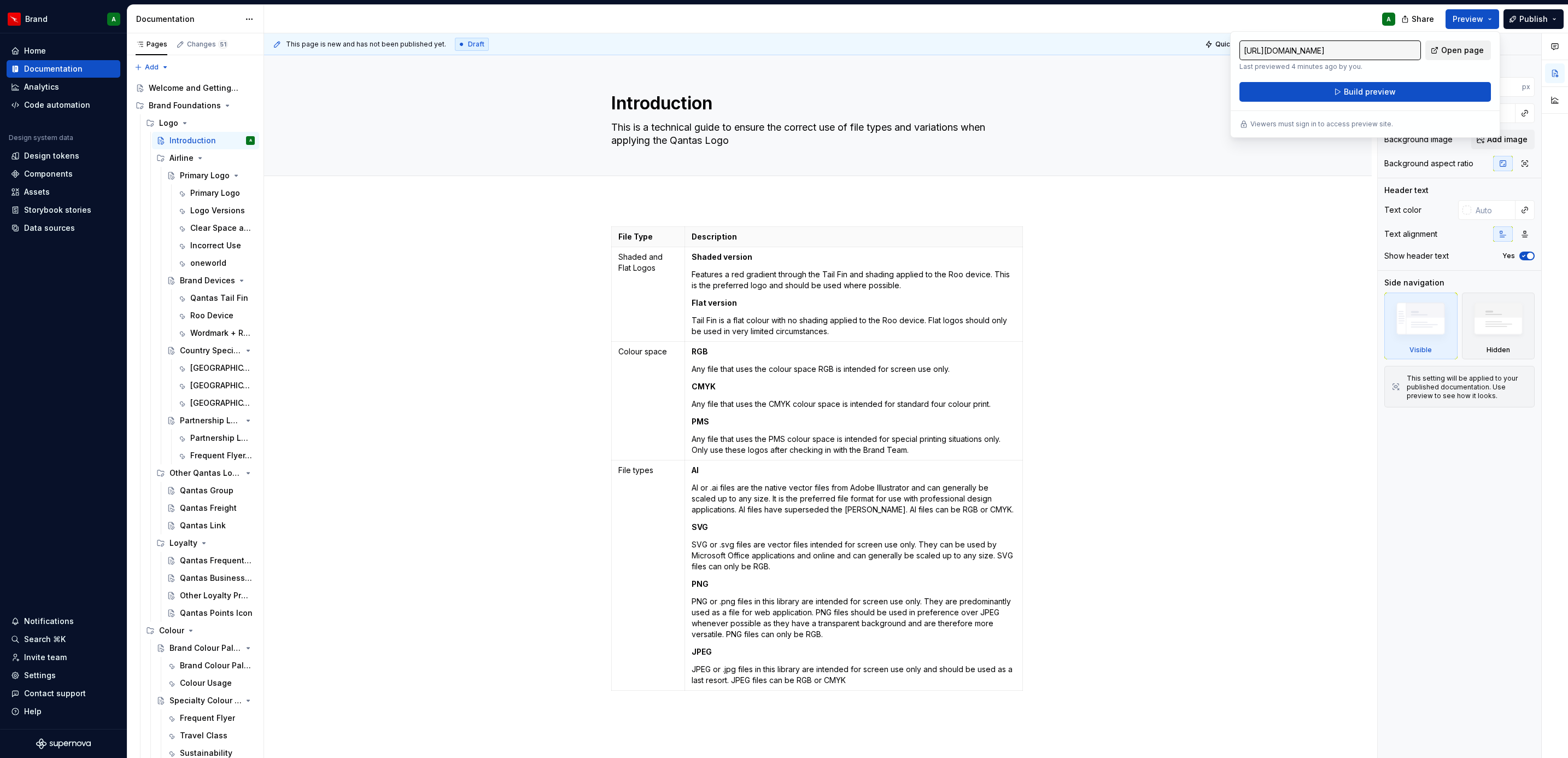
drag, startPoint x: 1465, startPoint y: 12, endPoint x: 1446, endPoint y: 50, distance: 42.5
click at [1446, 50] on span "Open page" at bounding box center [1463, 51] width 43 height 11
click at [176, 85] on div "Welcome and Getting Started" at bounding box center [185, 88] width 73 height 11
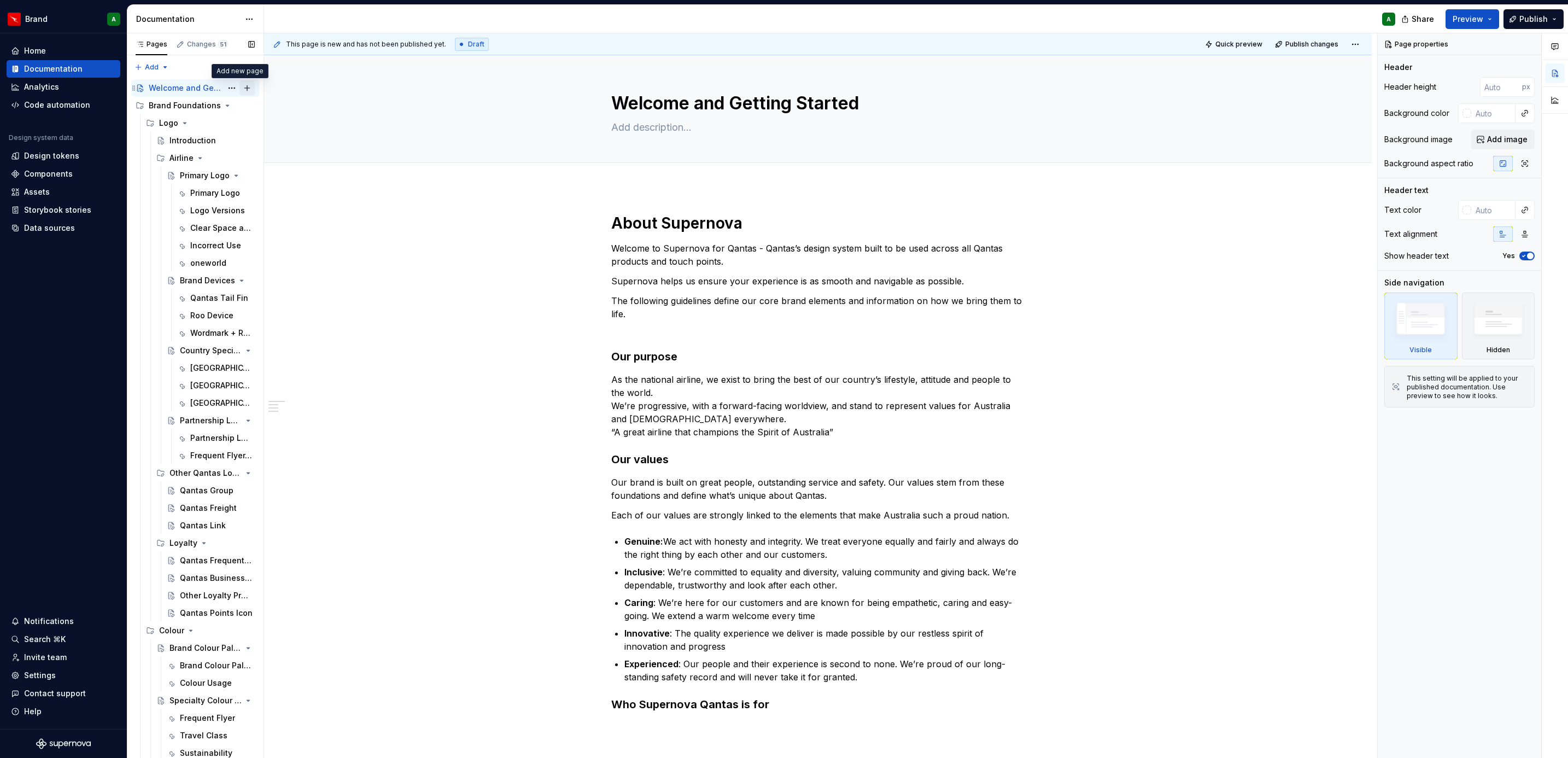
click at [241, 88] on button "Page tree" at bounding box center [247, 88] width 15 height 15
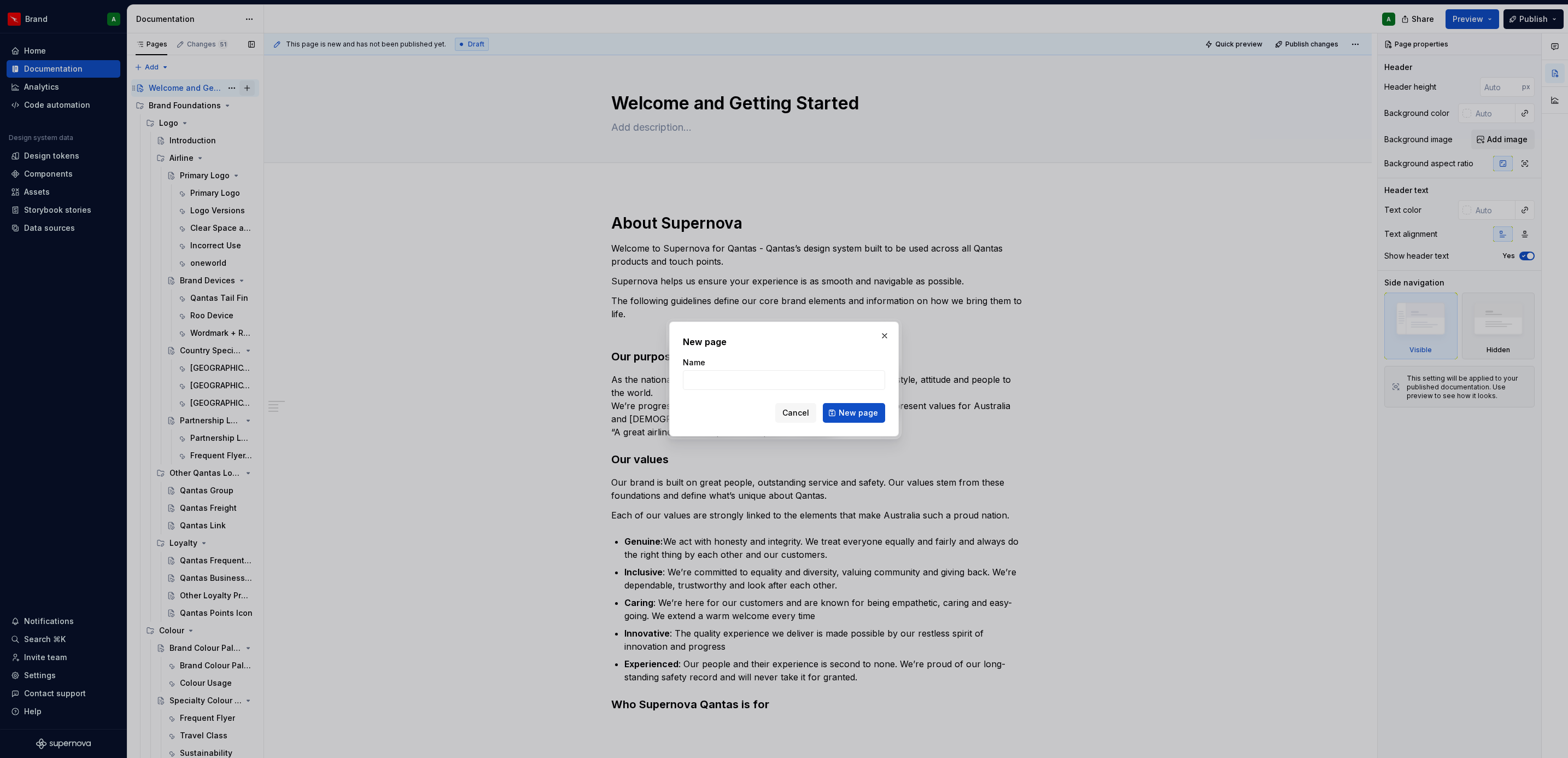
type textarea "*"
type input "Our values and purpos"
click button "New page" at bounding box center [854, 413] width 62 height 19
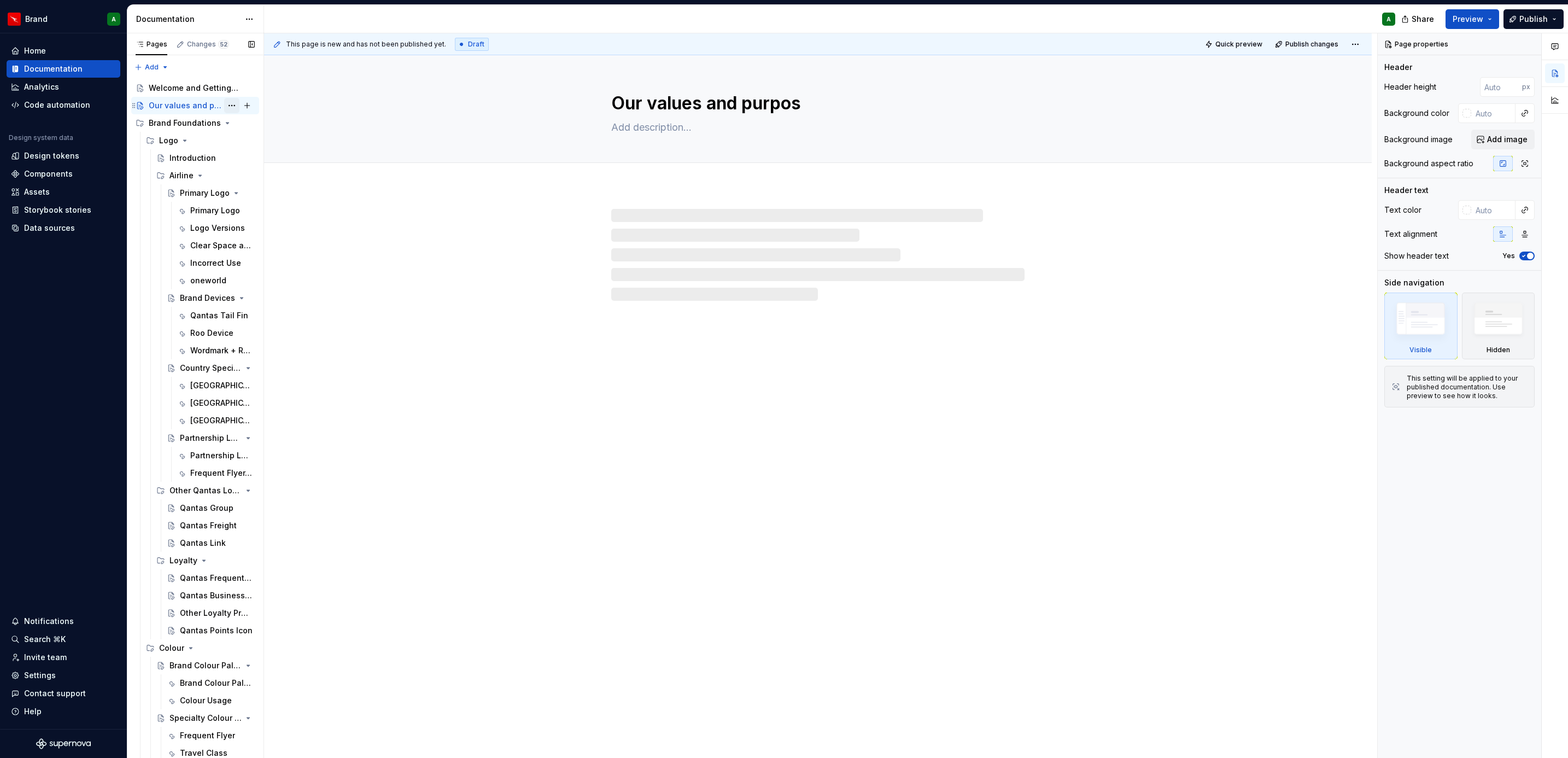
click at [227, 109] on button "Page tree" at bounding box center [231, 105] width 15 height 15
click at [276, 127] on div "Rename page" at bounding box center [290, 125] width 107 height 11
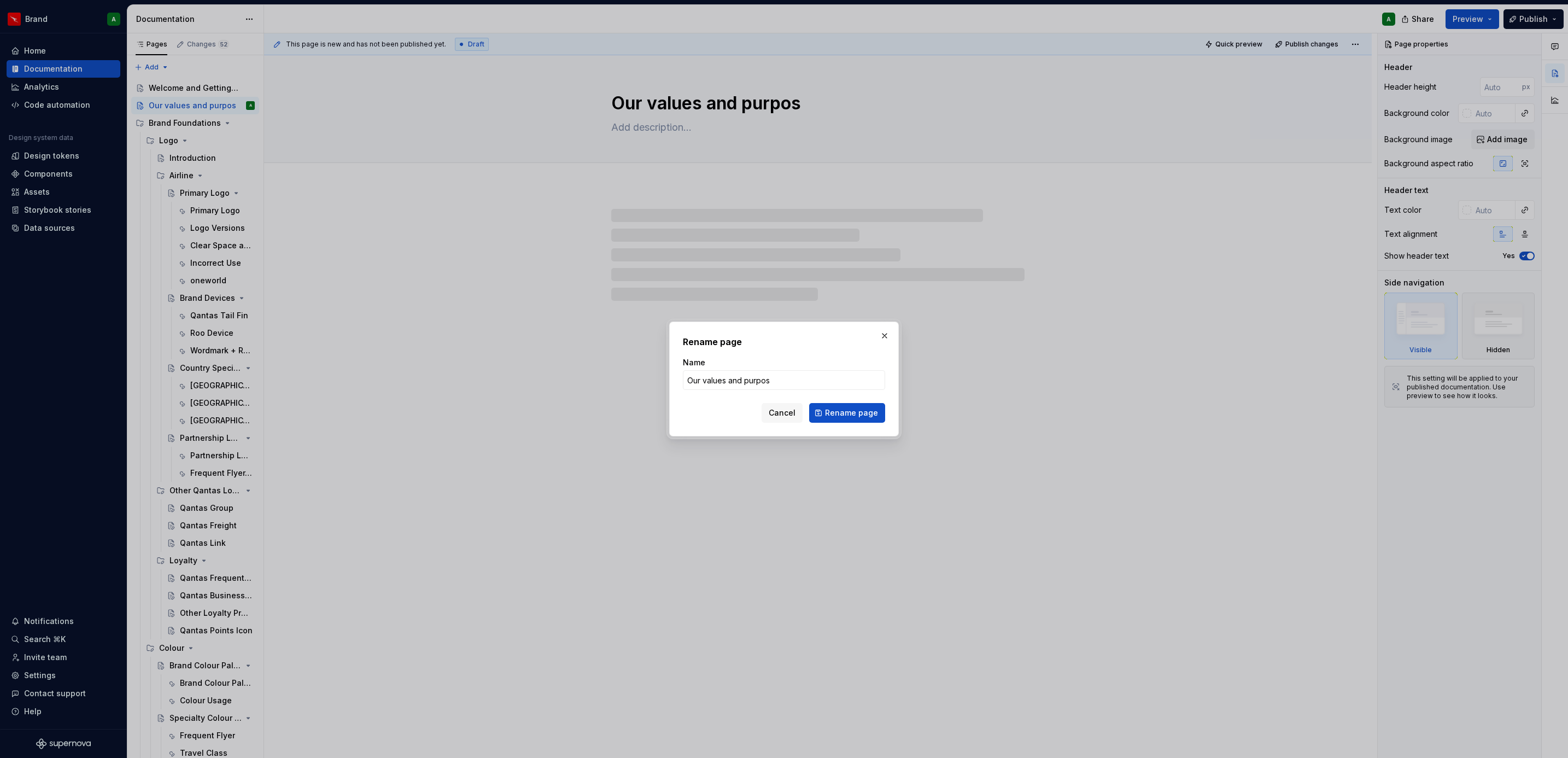
type textarea "*"
type input "Our values and purpose"
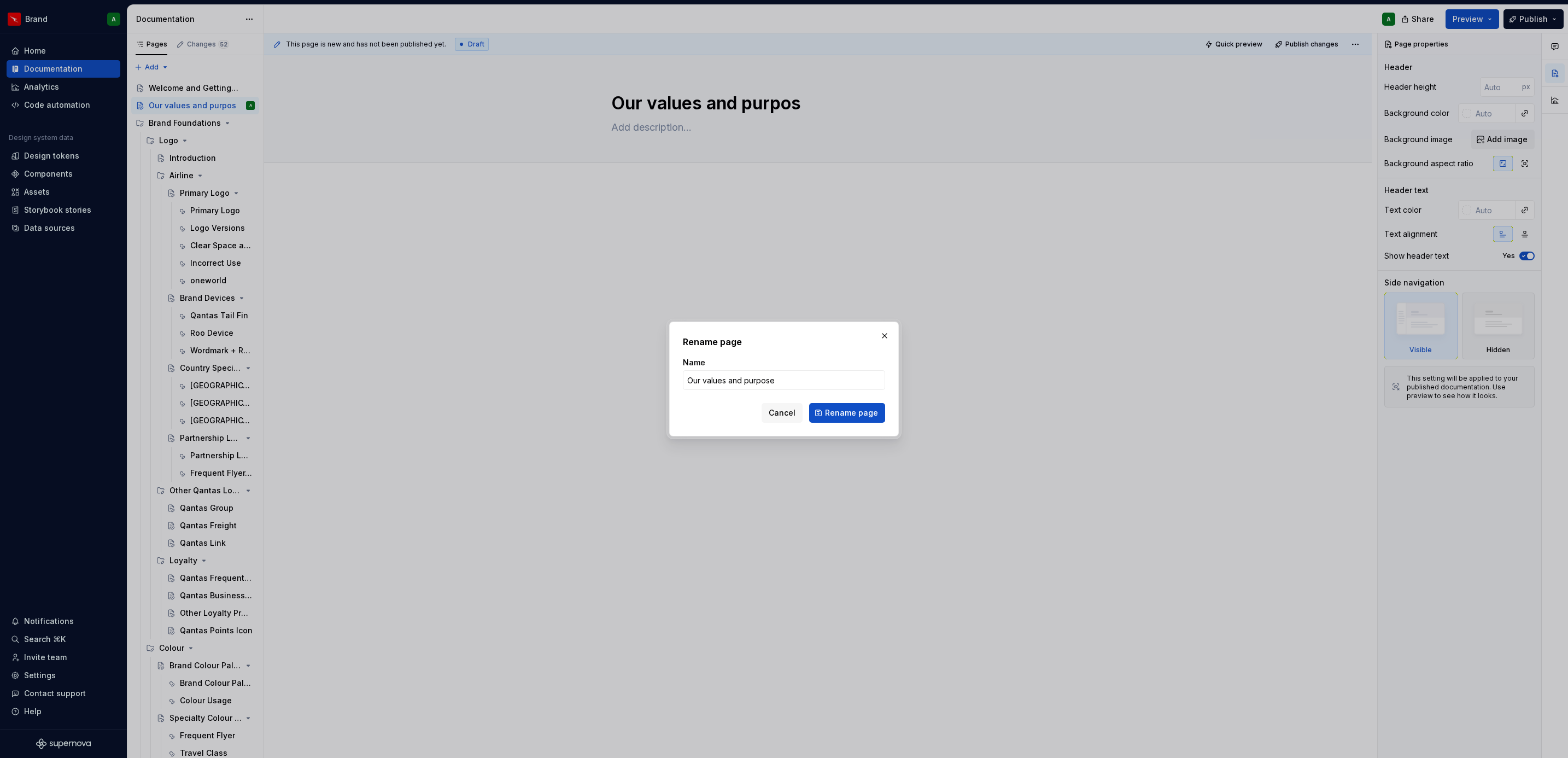
click button "Rename page" at bounding box center [847, 413] width 76 height 19
type textarea "*"
type textarea "Our values and purpose"
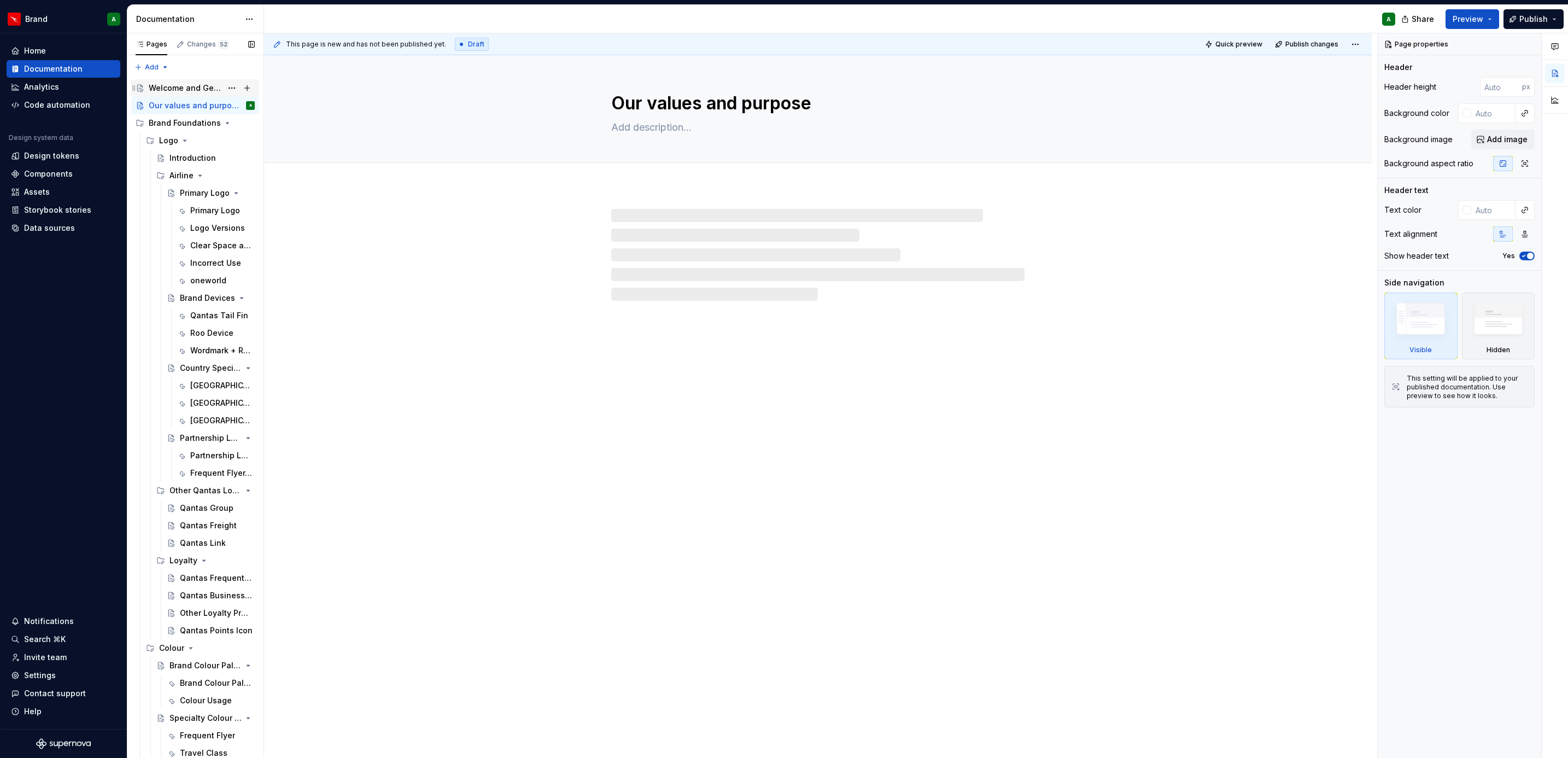
click at [195, 89] on div "Welcome and Getting Started" at bounding box center [185, 88] width 73 height 11
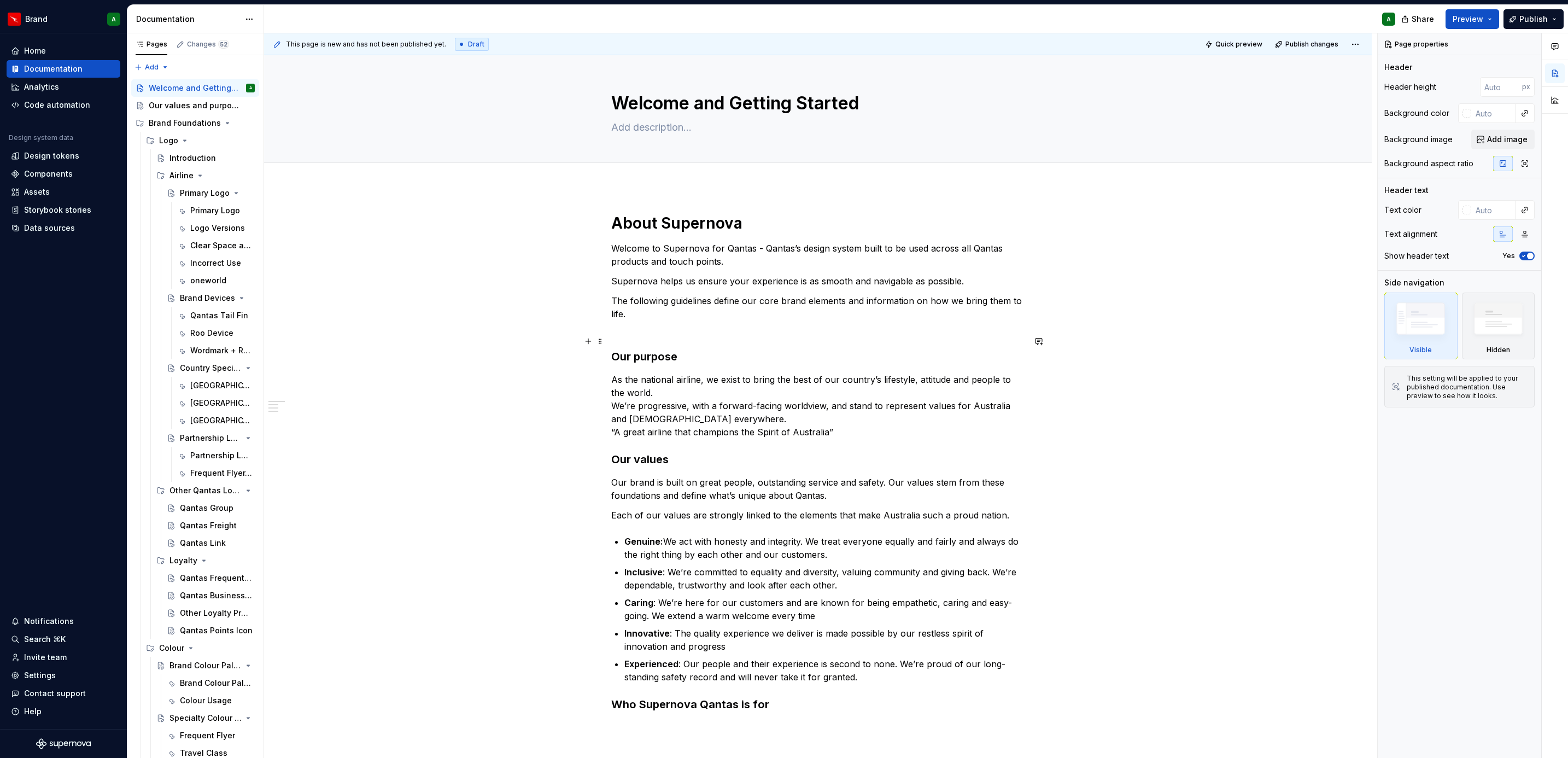
type textarea "*"
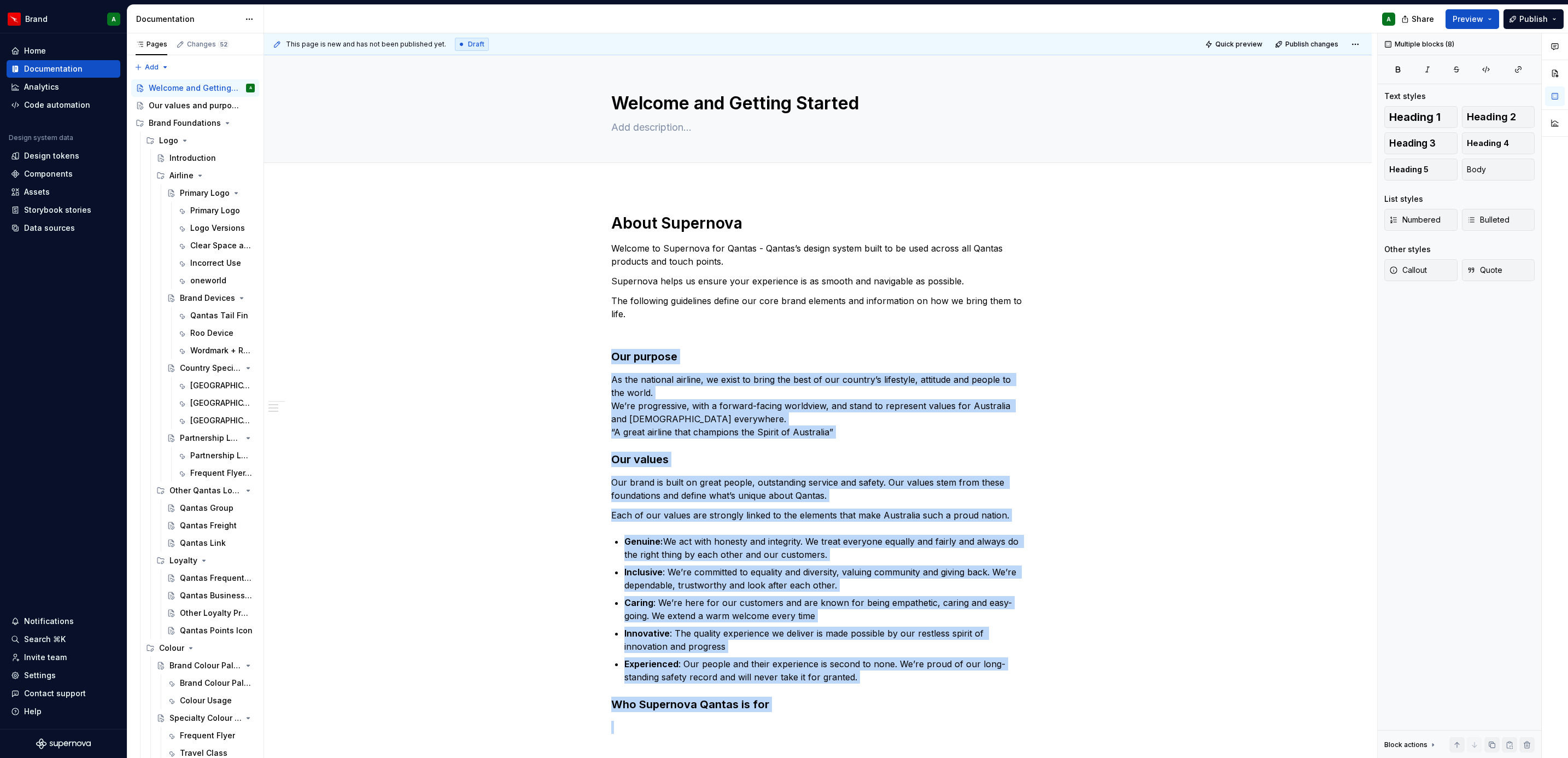
scroll to position [216, 0]
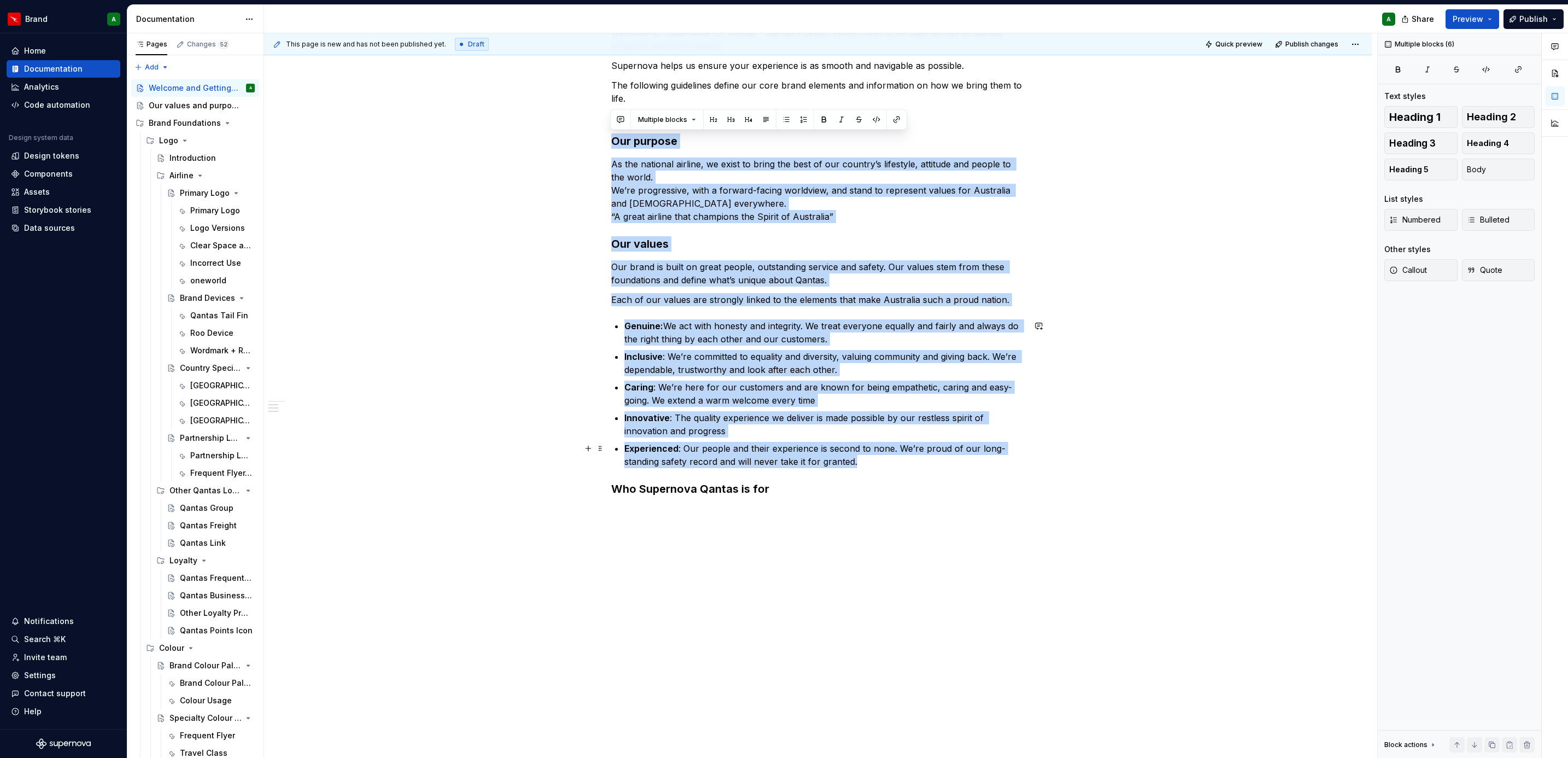
drag, startPoint x: 612, startPoint y: 357, endPoint x: 892, endPoint y: 458, distance: 297.7
click at [892, 458] on div "About Supernova Welcome to Supernova for Qantas - Qantas’s design system built …" at bounding box center [817, 258] width 413 height 521
copy div "Lor ipsumdo Si ame consecte adipisc, el seddo ei tempo inc utla et dol magnaal’…"
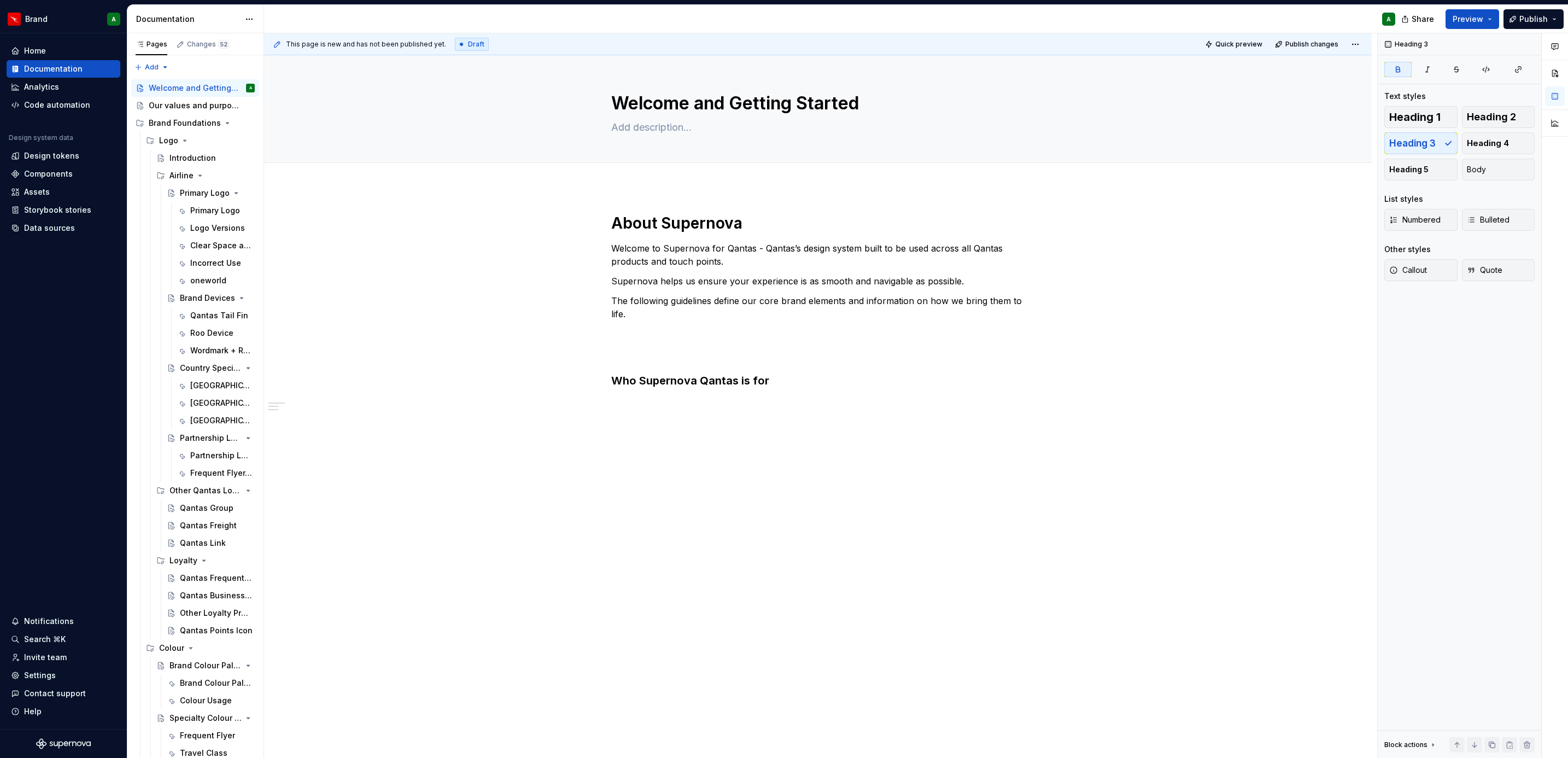
scroll to position [0, 0]
click at [174, 110] on div "Our values and purpose" at bounding box center [185, 105] width 73 height 11
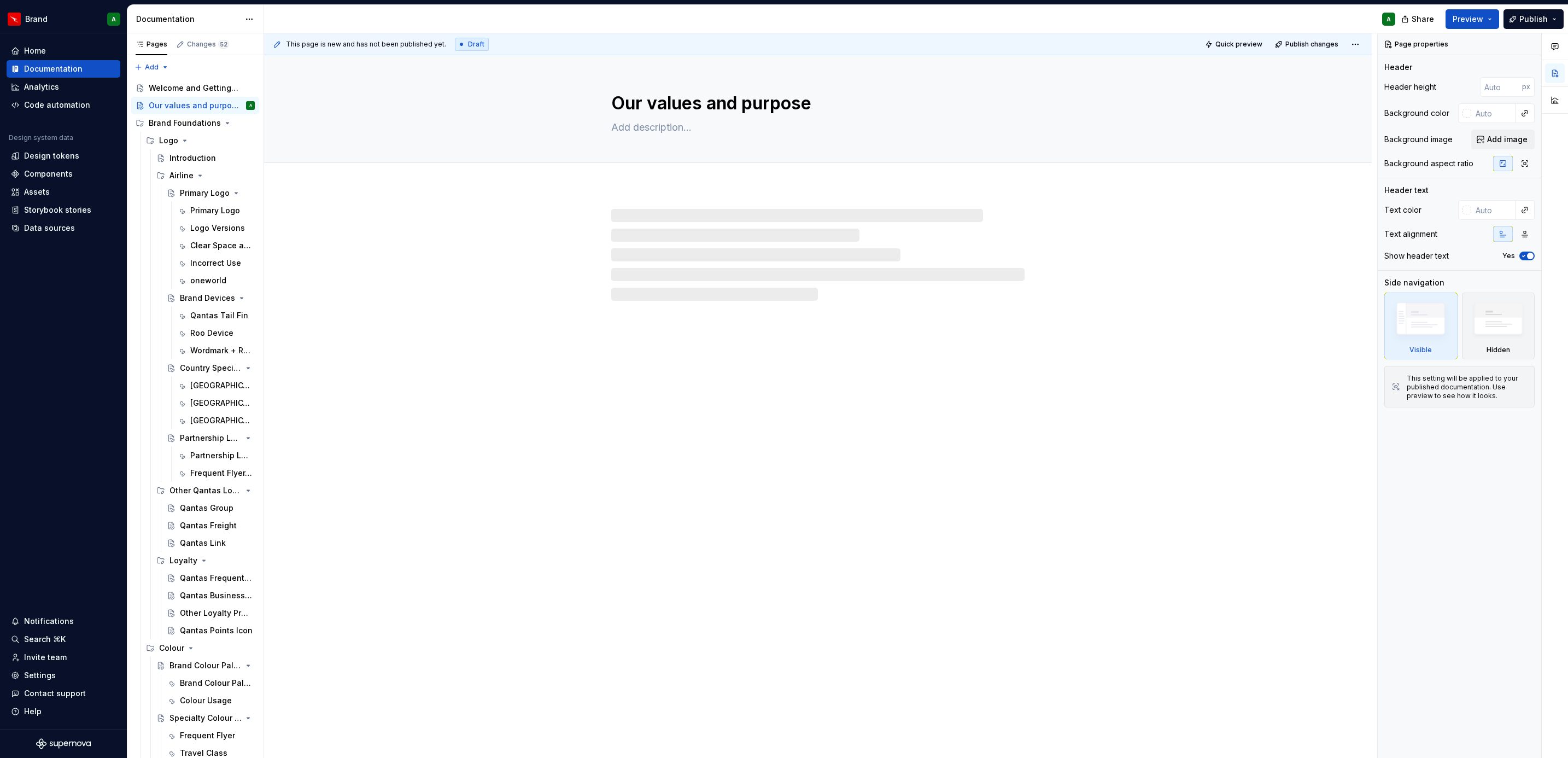
click at [701, 234] on div at bounding box center [817, 254] width 413 height 92
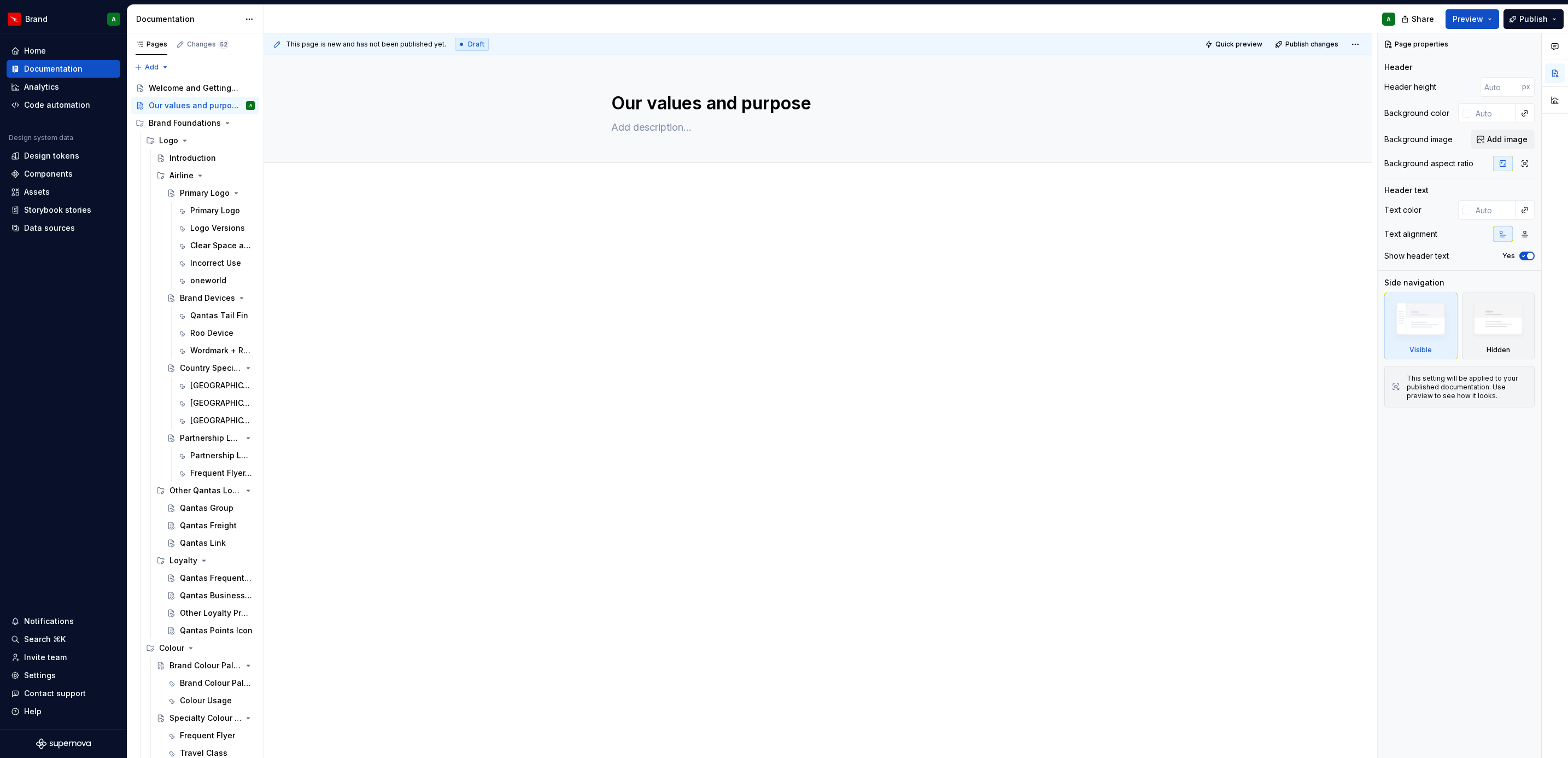
click at [668, 225] on p at bounding box center [817, 220] width 413 height 13
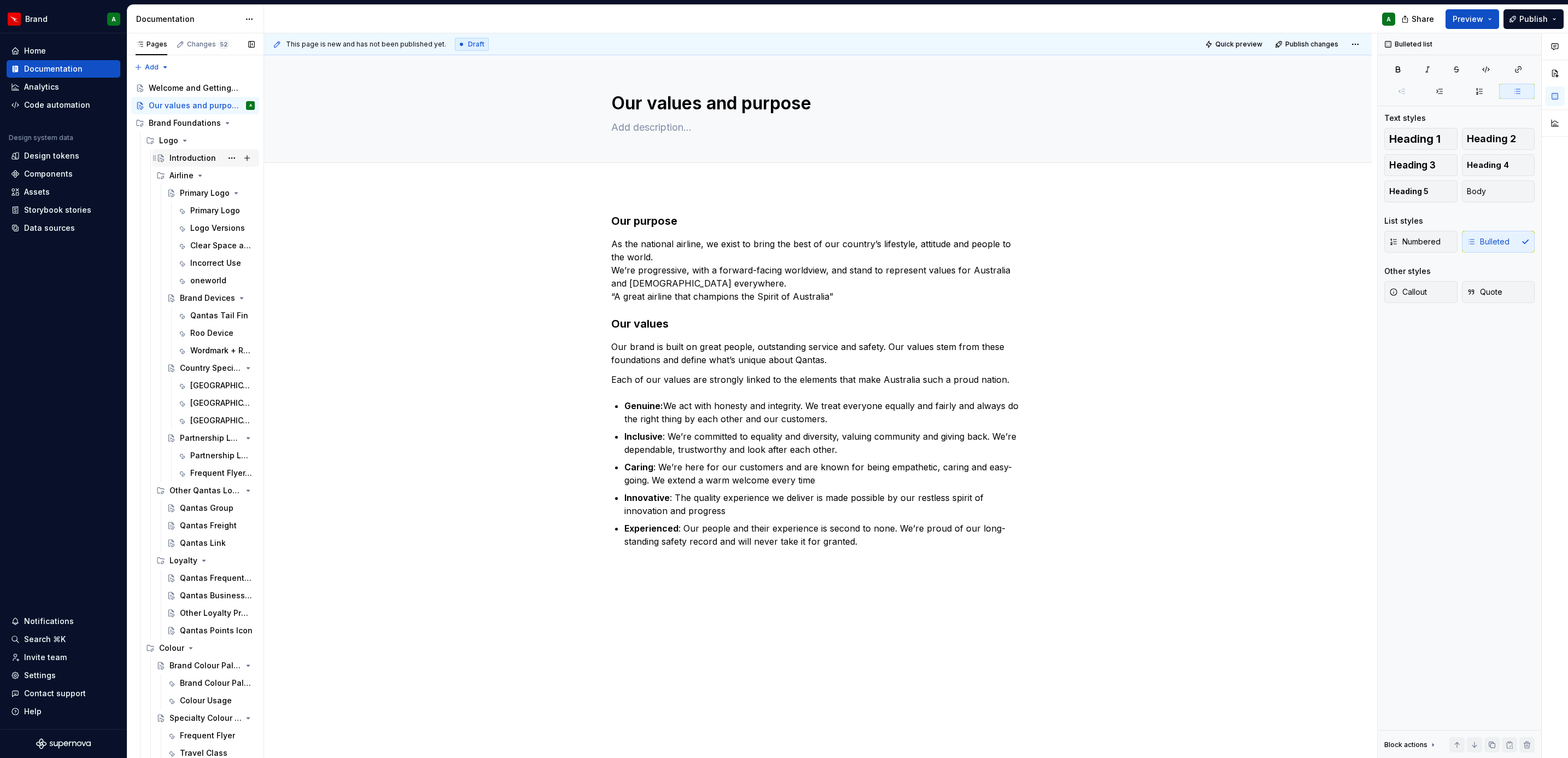
click at [180, 151] on div "Introduction" at bounding box center [212, 158] width 85 height 15
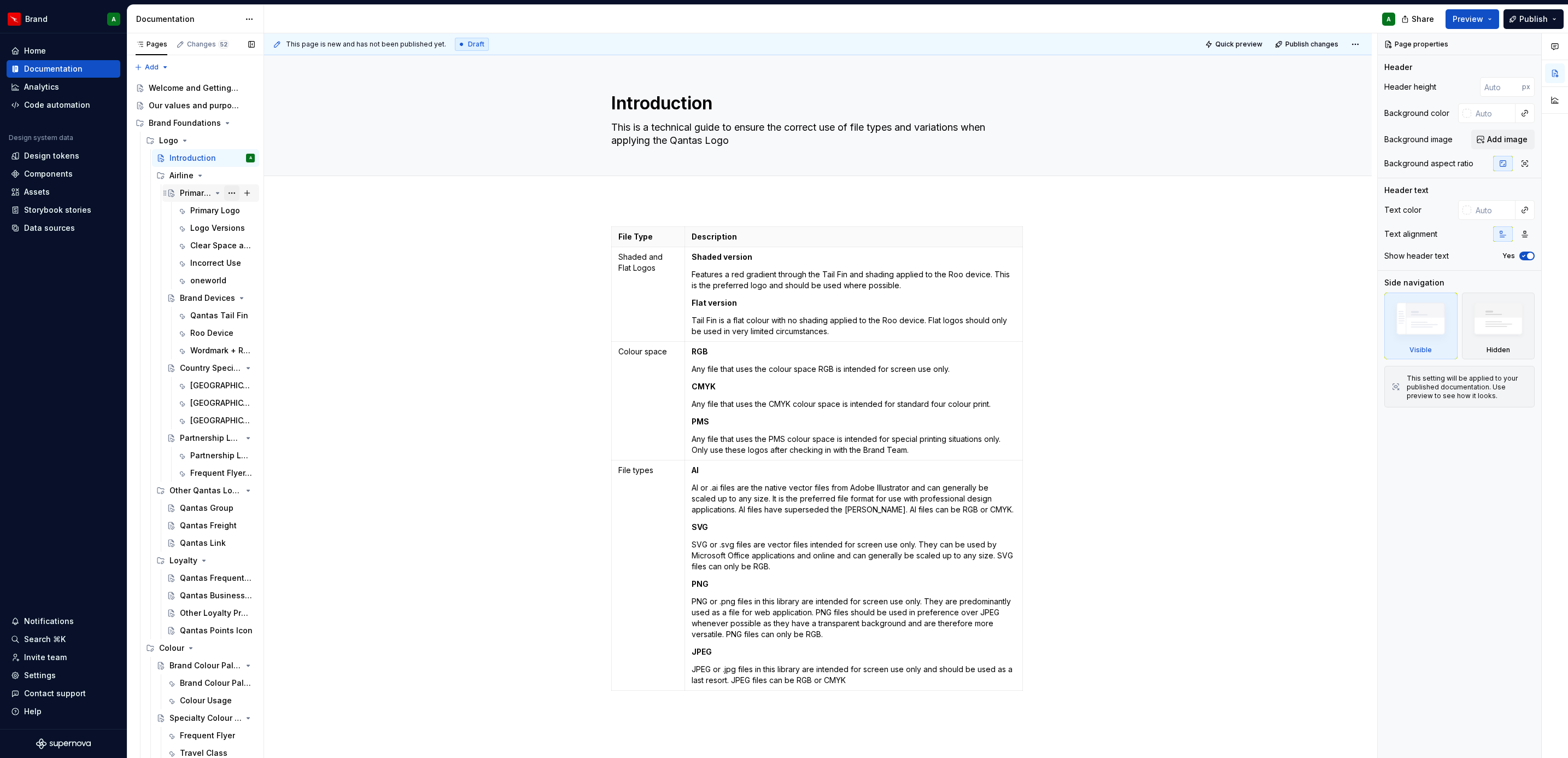
click at [224, 195] on button "Page tree" at bounding box center [231, 192] width 15 height 15
type textarea "*"
click at [281, 217] on div "Rename page" at bounding box center [290, 212] width 107 height 11
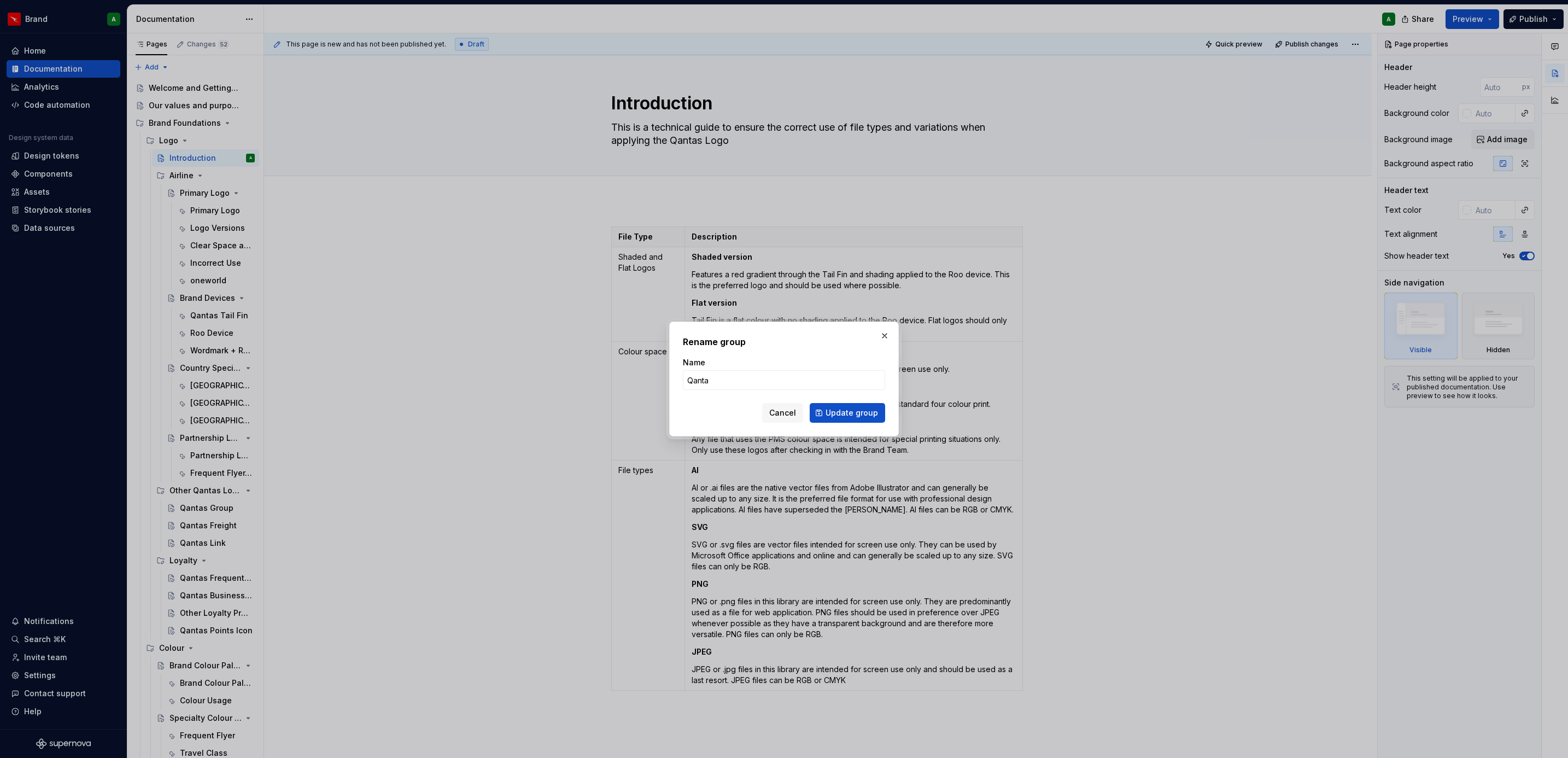
type input "Qantas"
click button "Update group" at bounding box center [847, 413] width 75 height 19
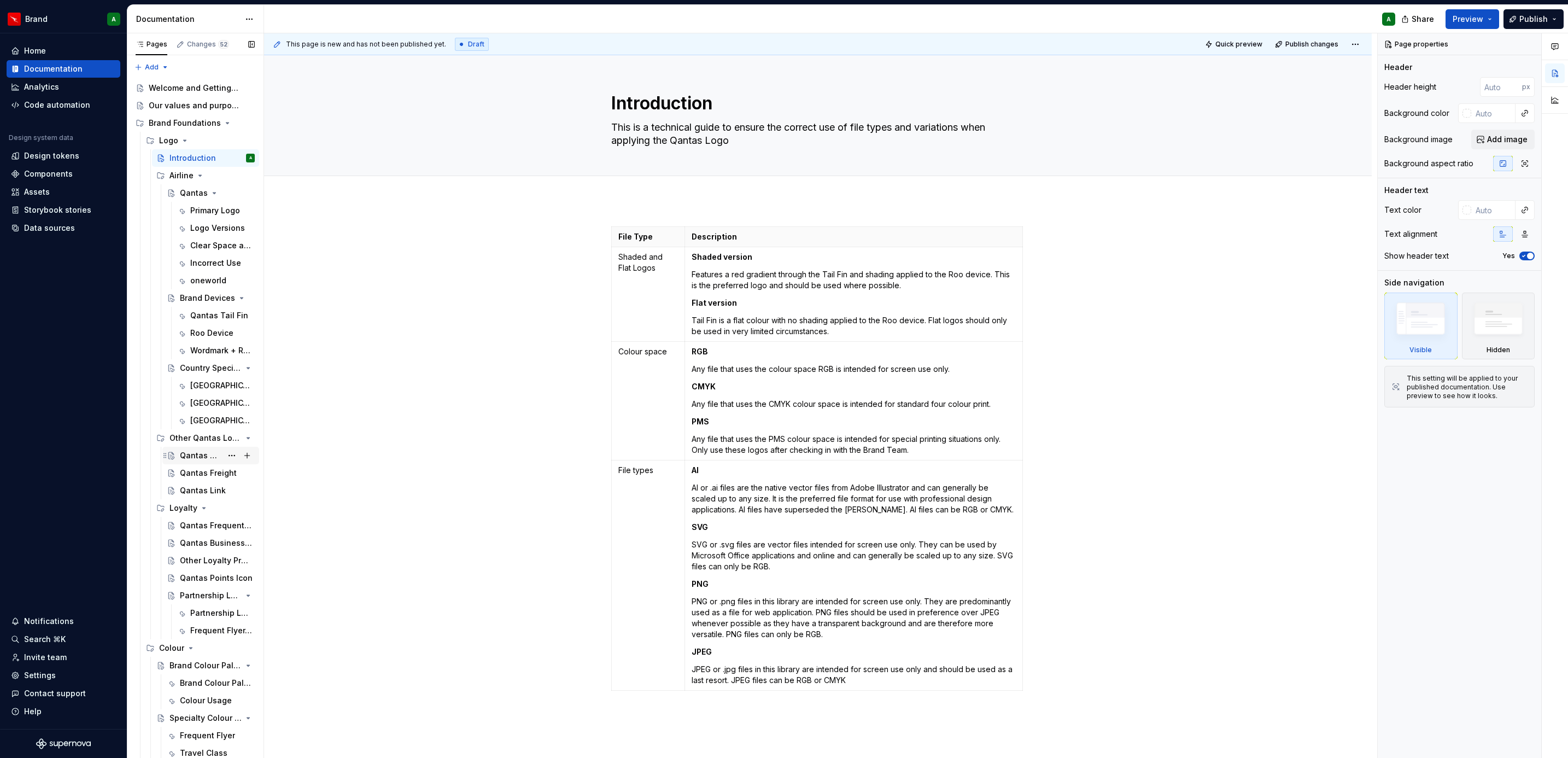
click at [194, 456] on div "Qantas Group" at bounding box center [201, 455] width 42 height 11
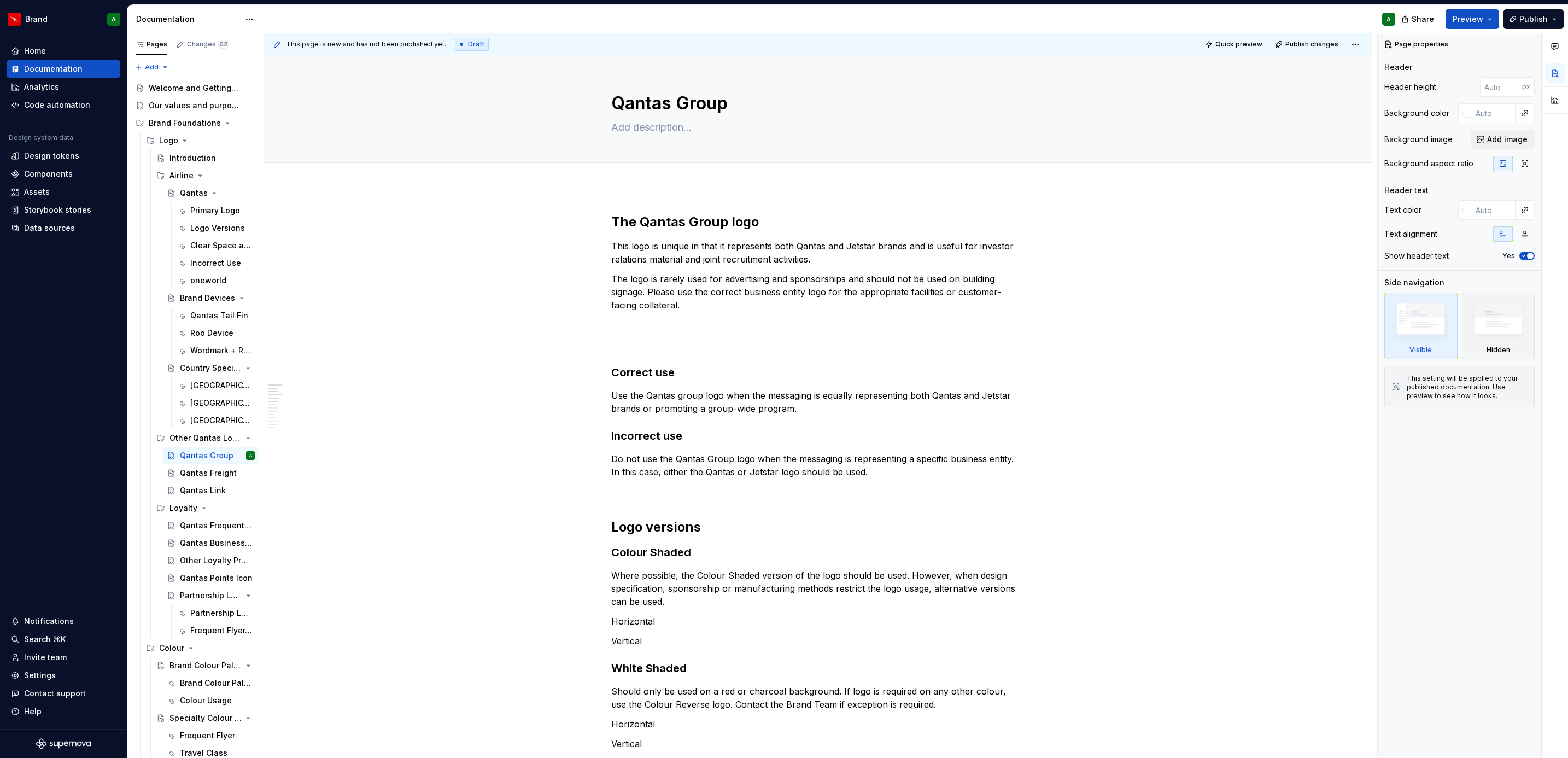
drag, startPoint x: 167, startPoint y: 456, endPoint x: 166, endPoint y: 284, distance: 172.0
drag, startPoint x: 166, startPoint y: 284, endPoint x: 350, endPoint y: 155, distance: 224.7
click at [359, 150] on div "Qantas Group" at bounding box center [818, 109] width 1020 height 107
type textarea "*"
type textarea "Qantas"
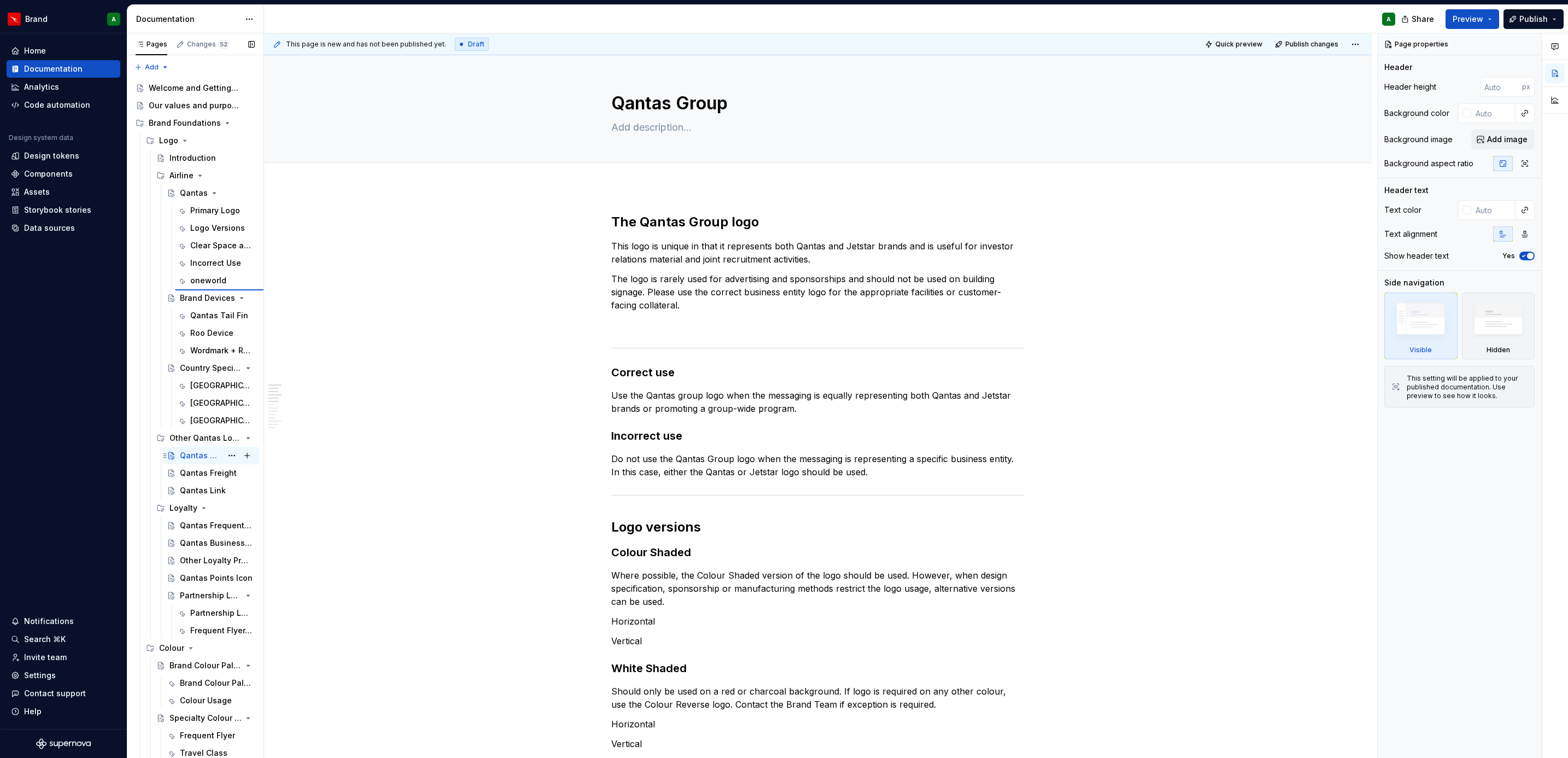
type textarea "Our logo comprises the Qantas wordmark and our iconic tailfin. It is available …"
type input "168"
type input "#0000000A"
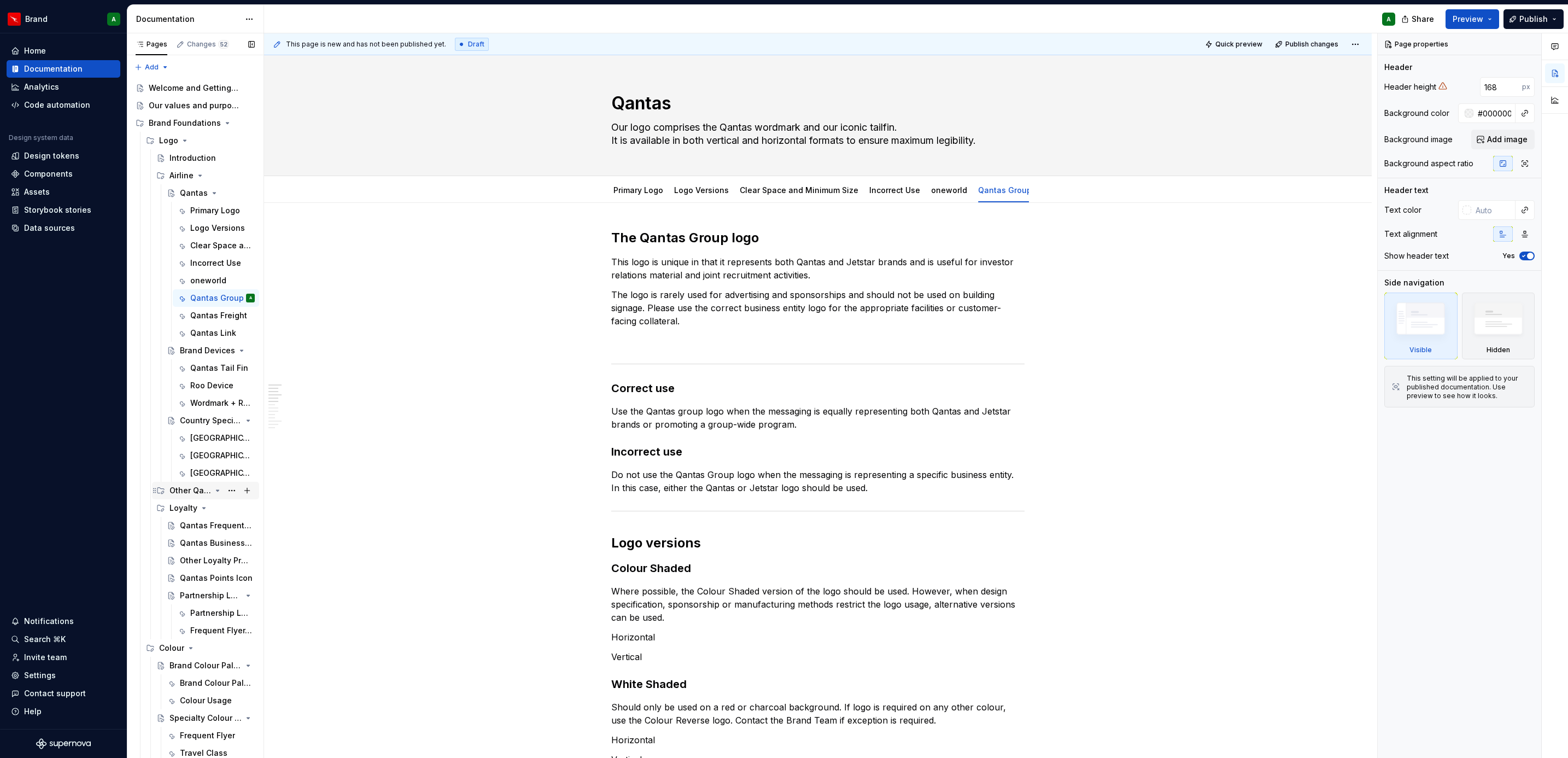
click at [180, 491] on div "Other Qantas Logos" at bounding box center [190, 491] width 41 height 11
click at [224, 491] on button "Page tree" at bounding box center [231, 490] width 15 height 15
click at [278, 687] on div "Delete group" at bounding box center [290, 687] width 107 height 11
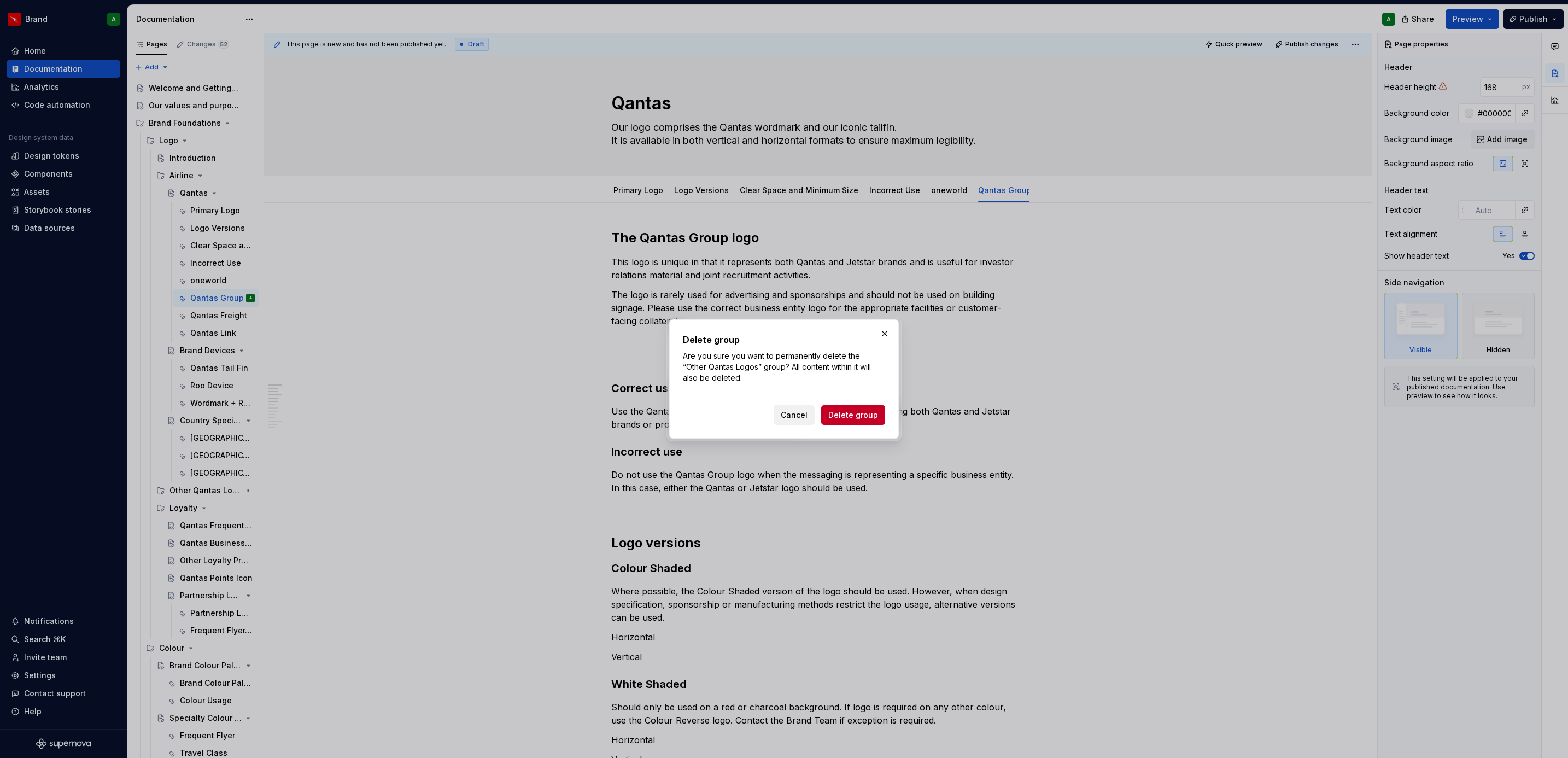
click at [801, 415] on span "Cancel" at bounding box center [794, 415] width 27 height 11
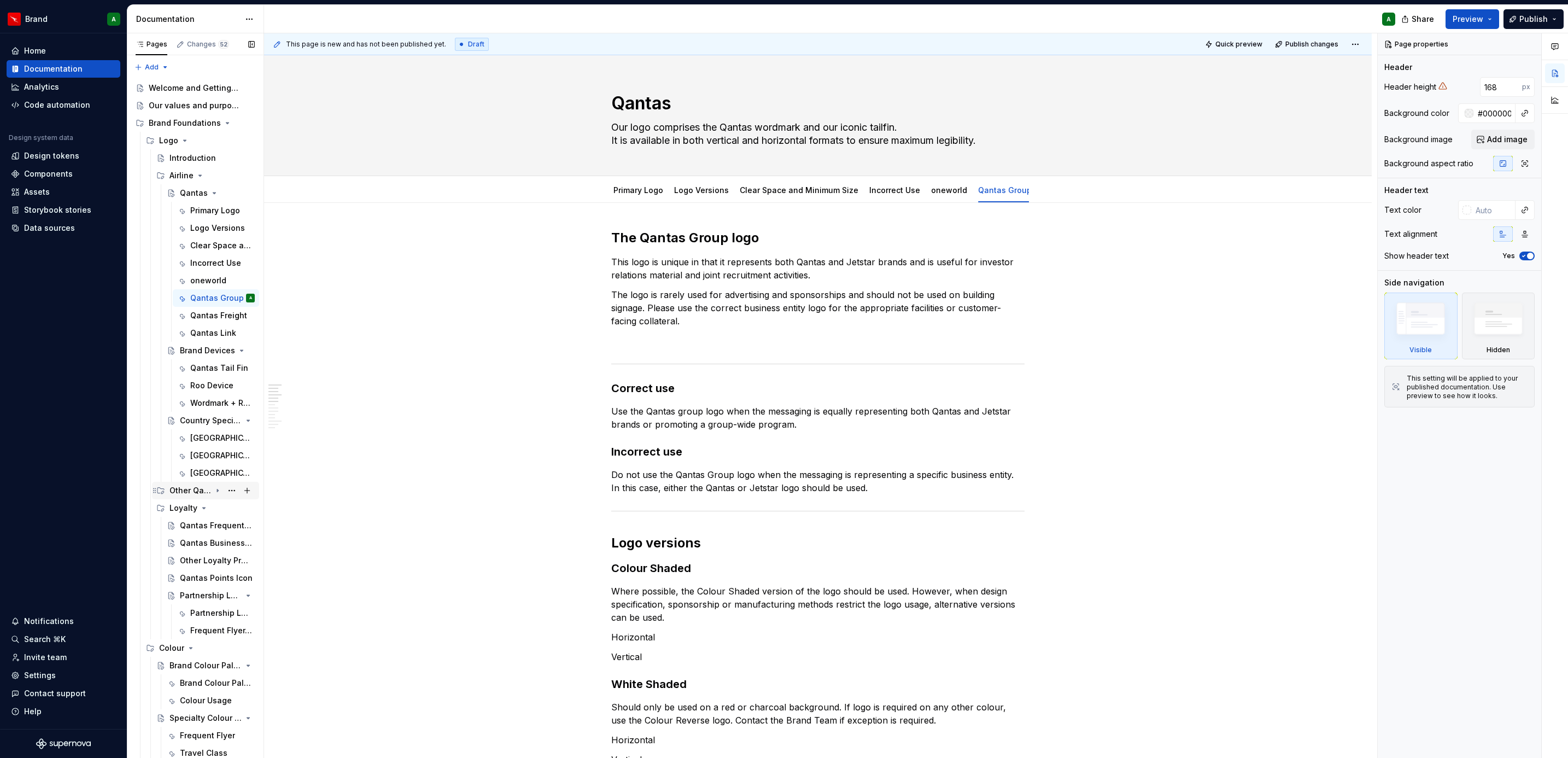
click at [213, 491] on icon "Page tree" at bounding box center [217, 490] width 9 height 9
click at [217, 491] on icon "Page tree" at bounding box center [218, 491] width 2 height 1
click at [224, 491] on button "Page tree" at bounding box center [231, 490] width 15 height 15
click at [276, 690] on div "Delete group" at bounding box center [290, 687] width 107 height 11
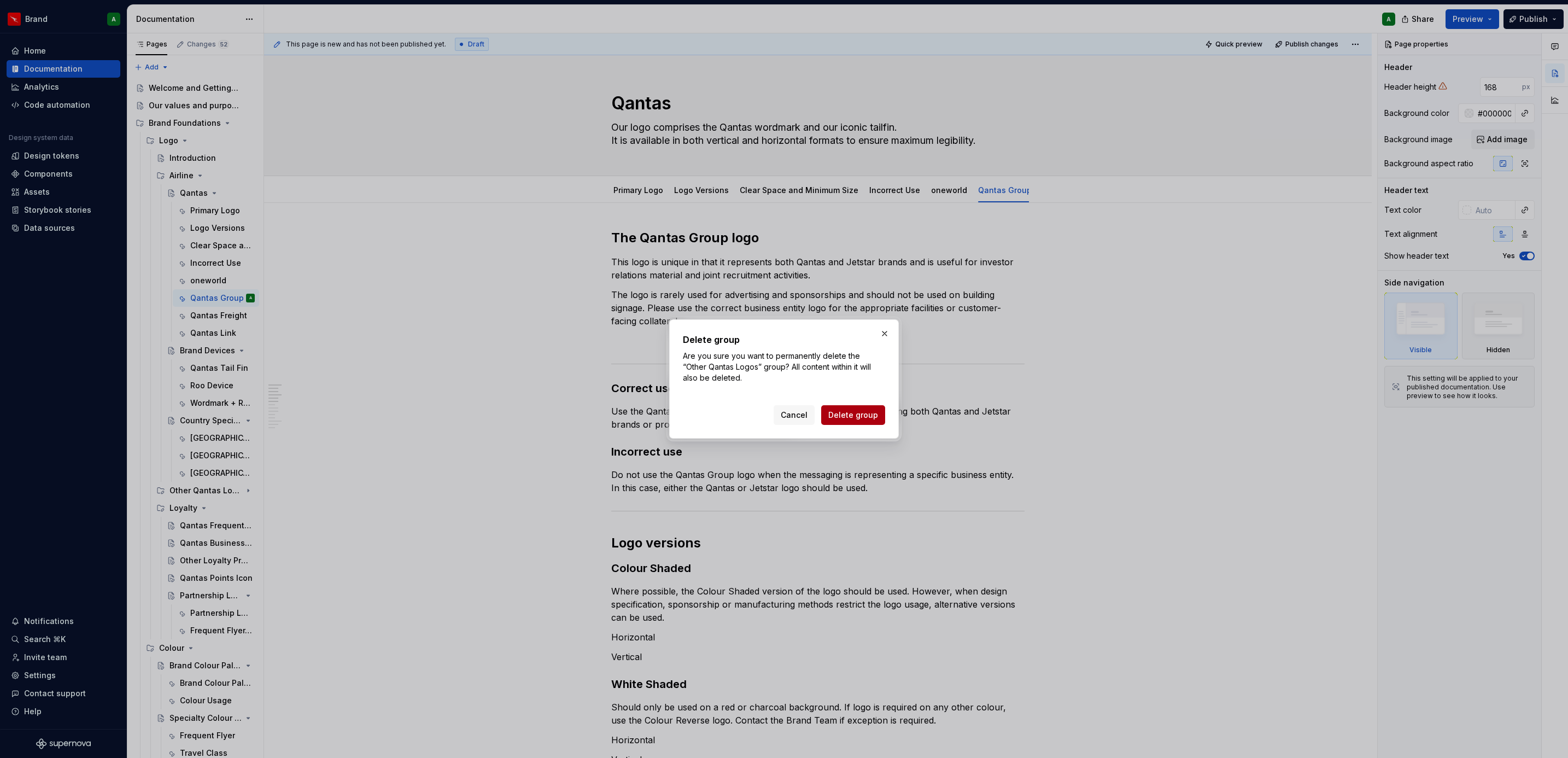
click at [842, 419] on span "Delete group" at bounding box center [853, 415] width 50 height 11
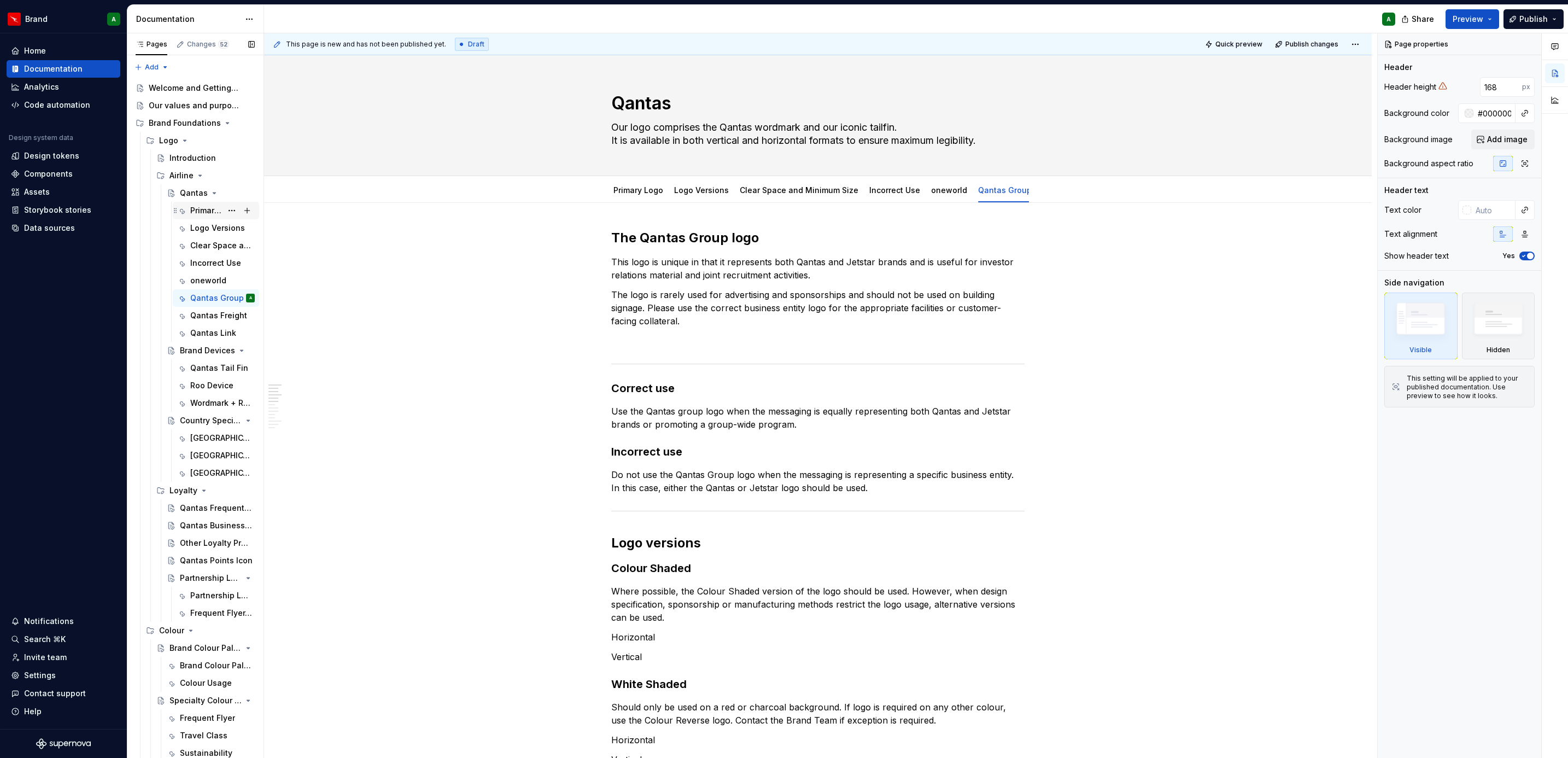
click at [201, 207] on div "Primary Logo" at bounding box center [206, 211] width 32 height 11
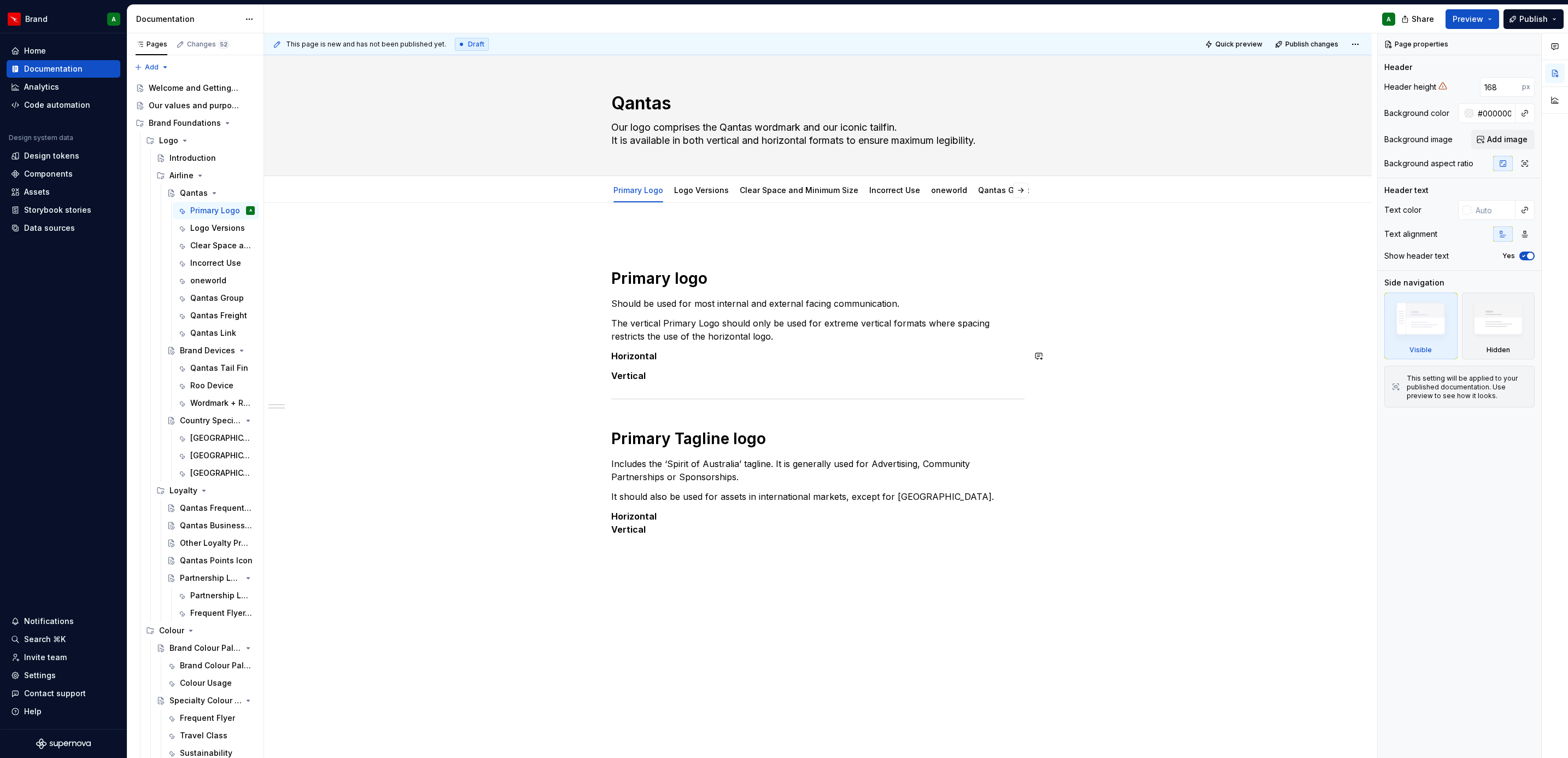
scroll to position [38, 0]
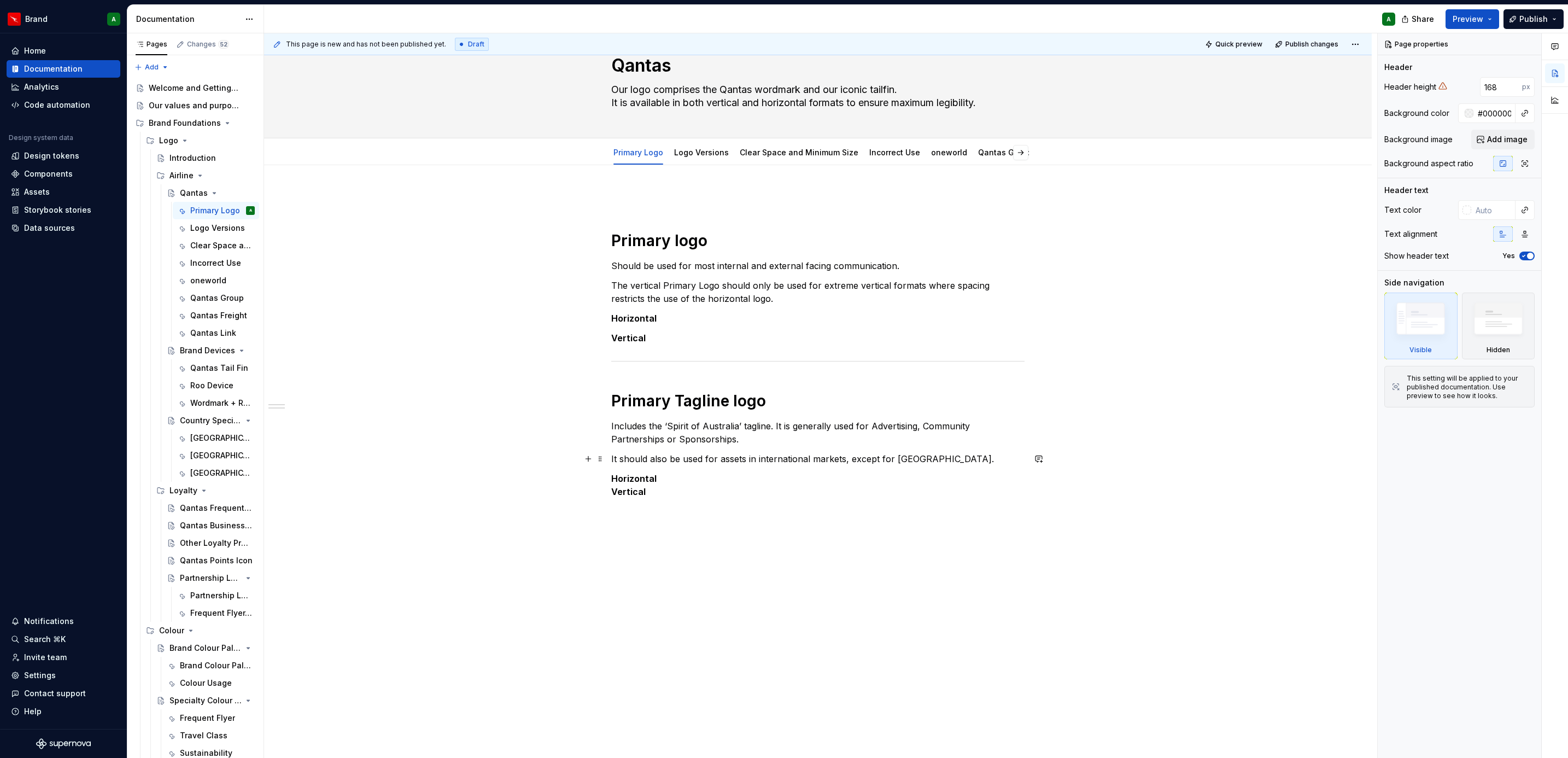
click at [750, 461] on p "It should also be used for assets in international markets, except for [GEOGRAP…" at bounding box center [817, 459] width 413 height 13
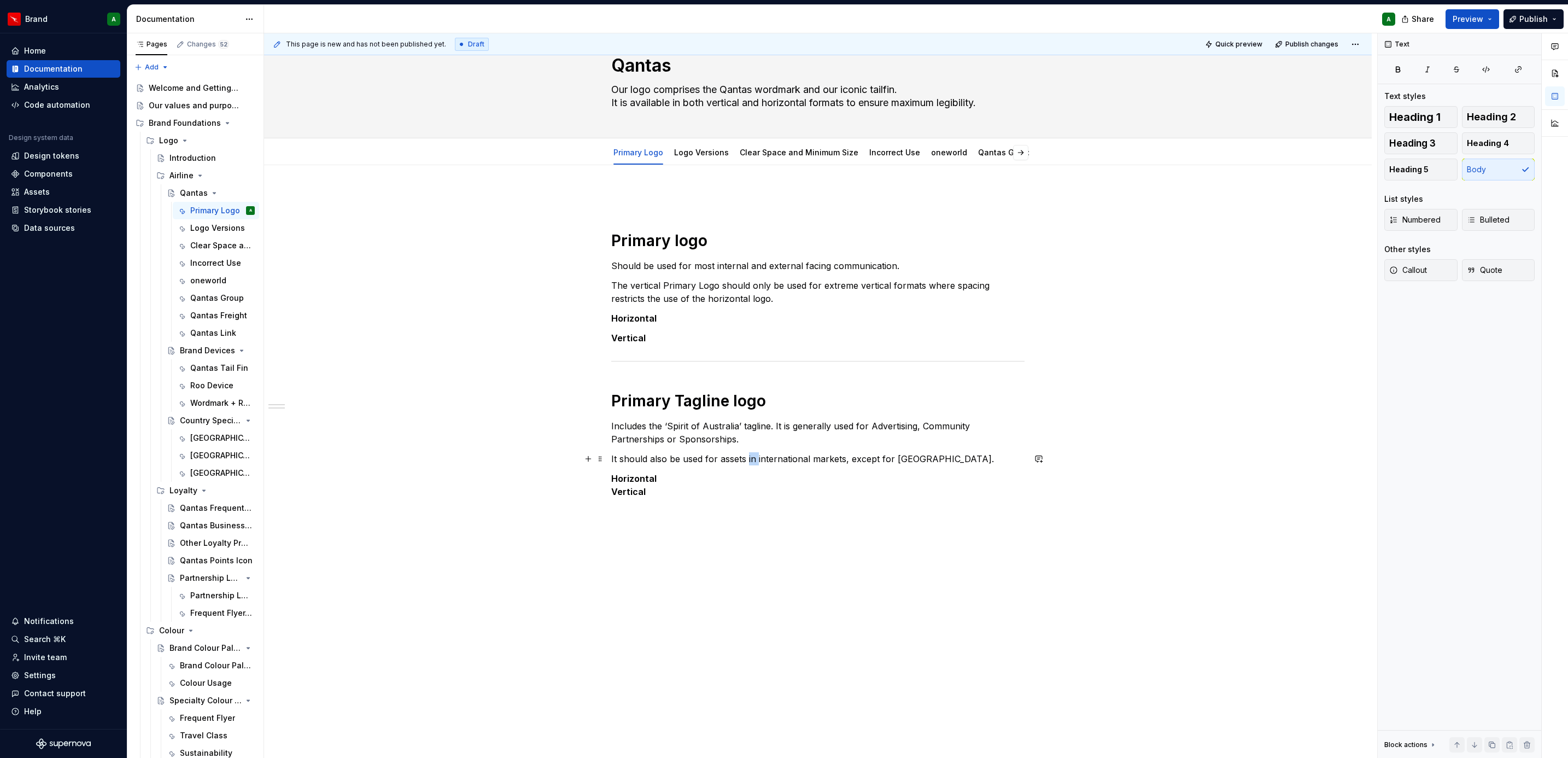
click at [750, 461] on p "It should also be used for assets in international markets, except for [GEOGRAP…" at bounding box center [817, 459] width 413 height 13
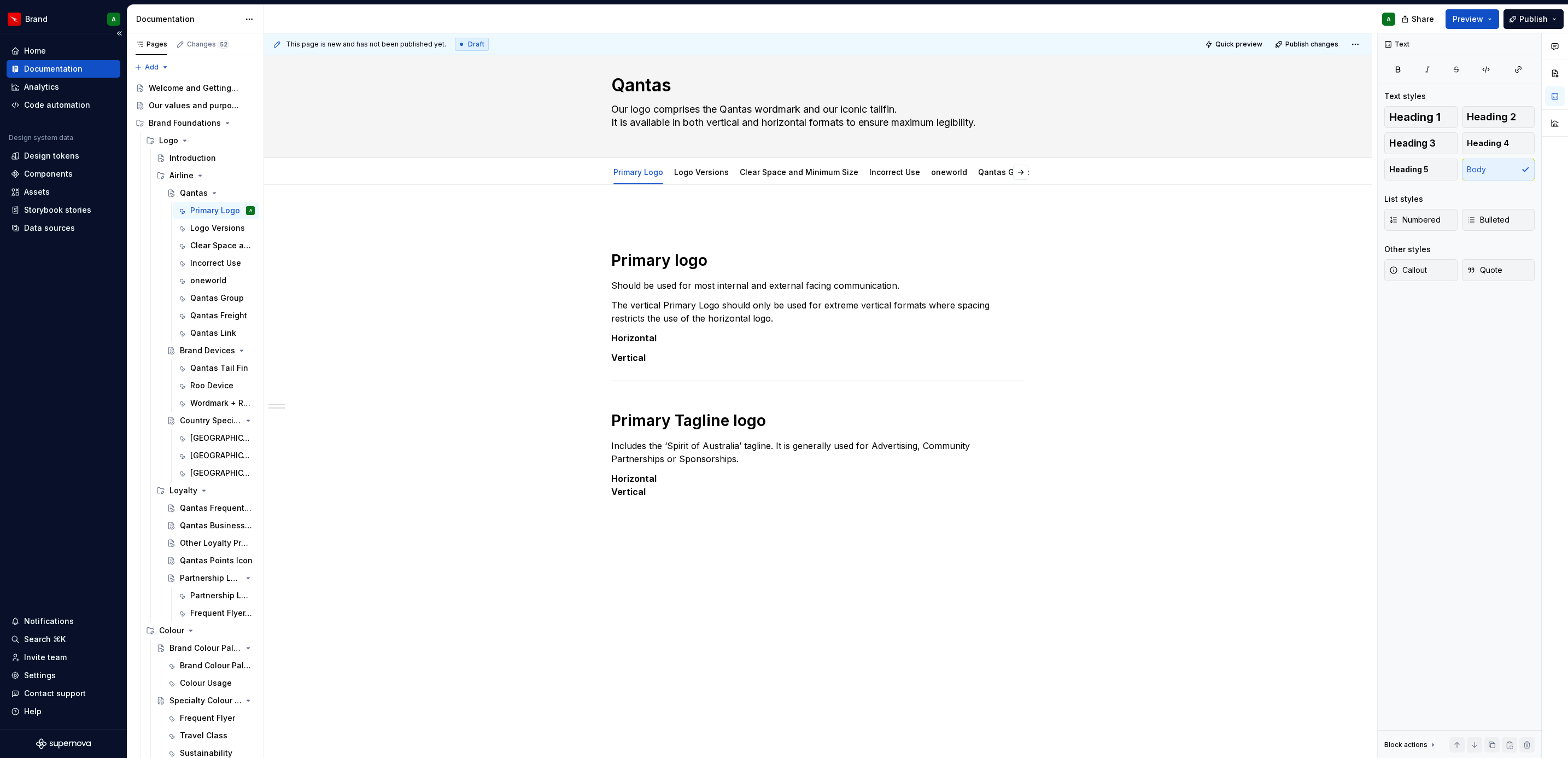
type textarea "*"
click at [698, 524] on div "Primary logo Should be used for most internal and external facing communication…" at bounding box center [817, 371] width 413 height 320
click at [693, 497] on p "Horizontal Vertical" at bounding box center [817, 485] width 413 height 26
click at [596, 513] on span at bounding box center [600, 511] width 9 height 15
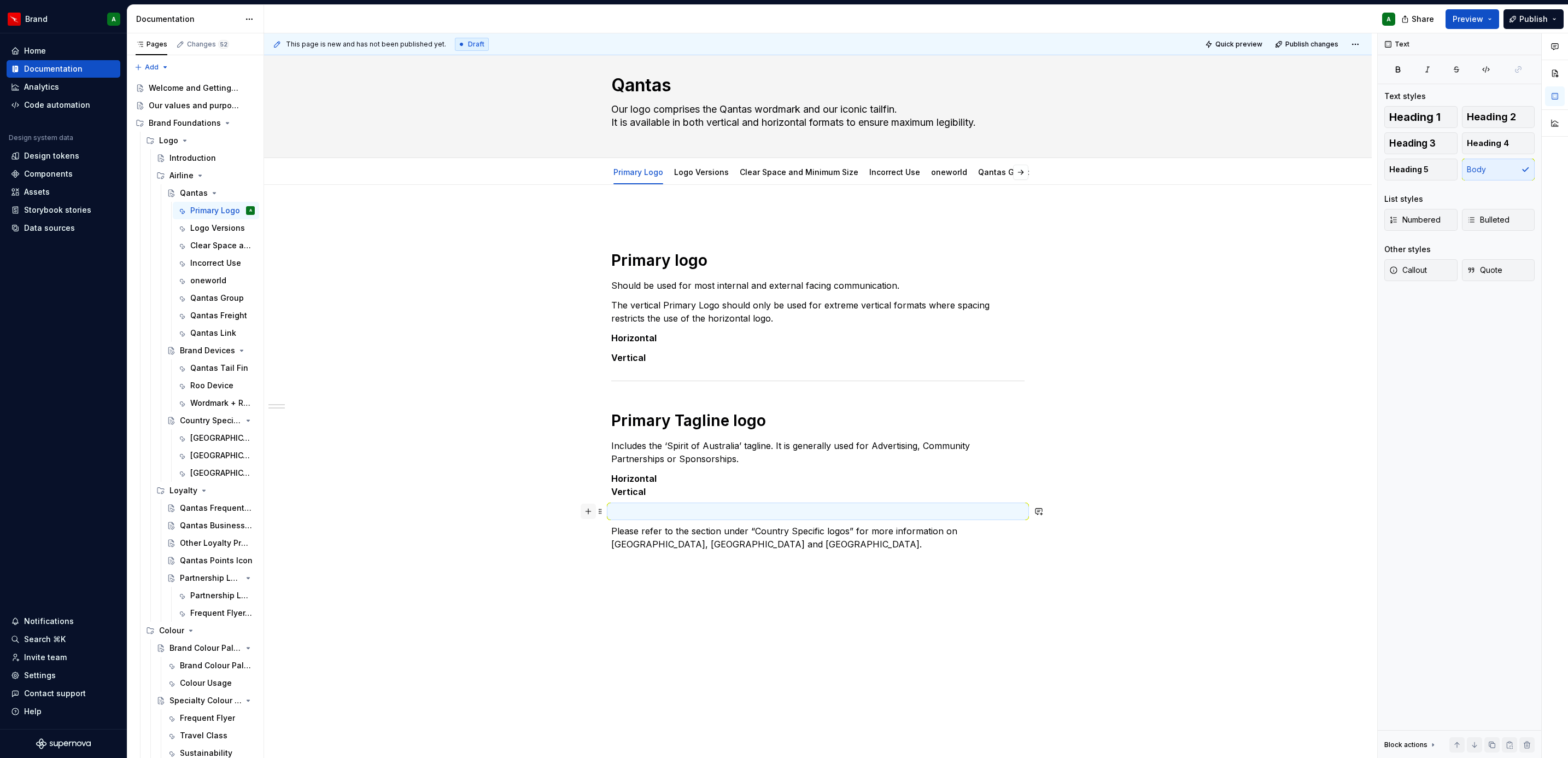
click at [586, 516] on button "button" at bounding box center [588, 511] width 15 height 15
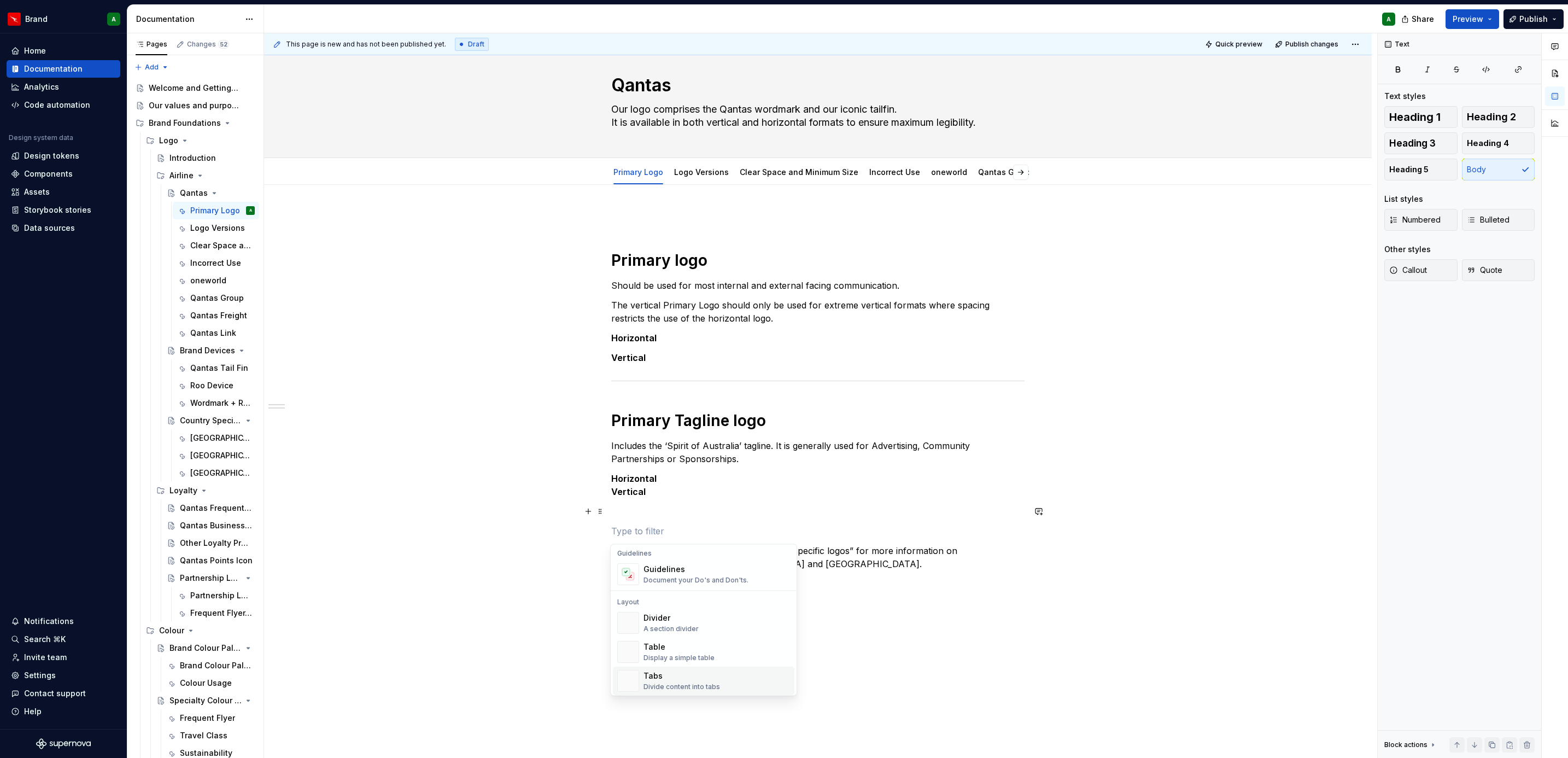
scroll to position [312, 0]
click at [691, 620] on div "Divider" at bounding box center [671, 617] width 55 height 11
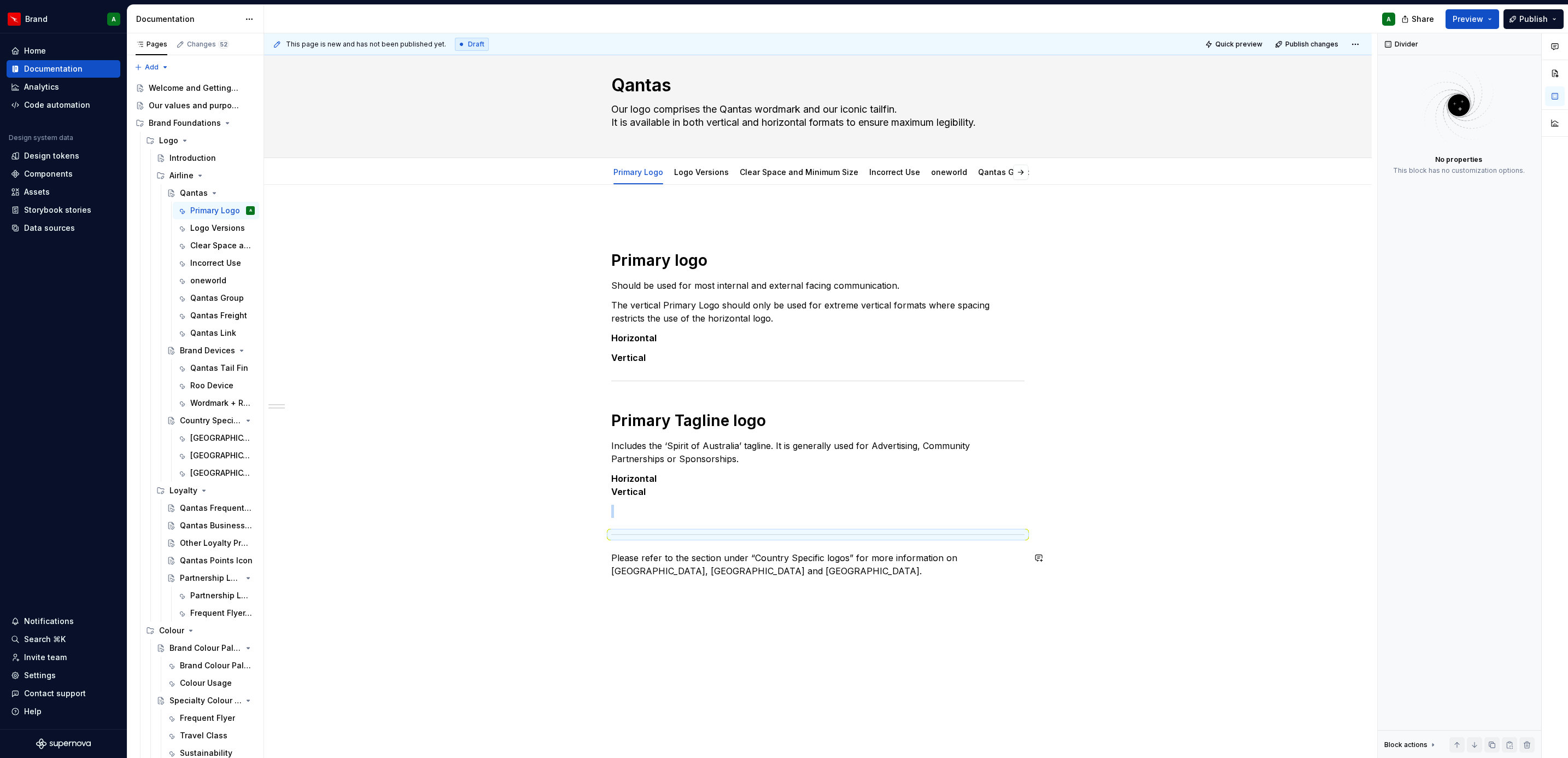
click at [658, 619] on div "Primary logo Should be used for most internal and external facing communication…" at bounding box center [818, 502] width 1108 height 633
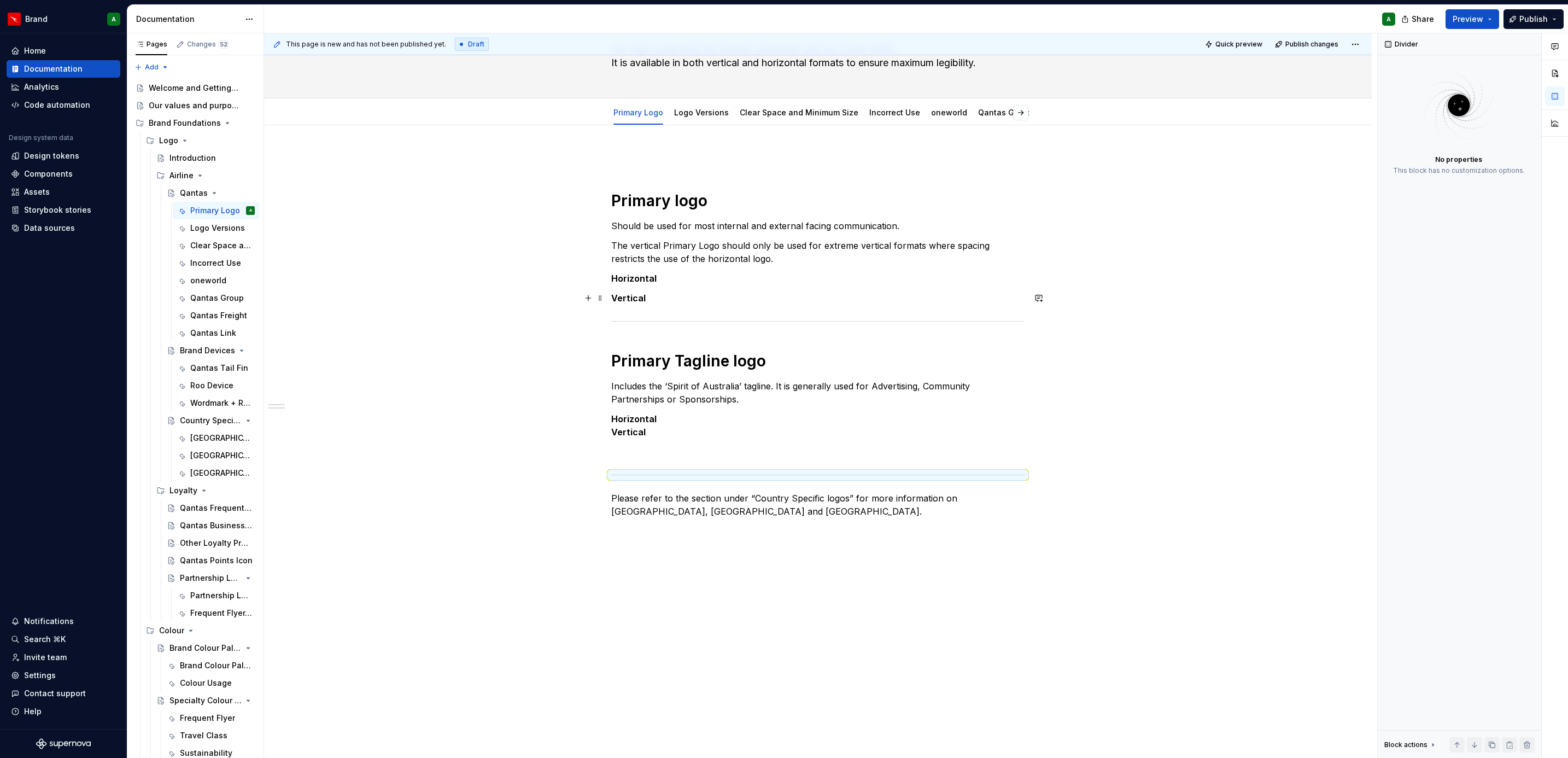
scroll to position [0, 0]
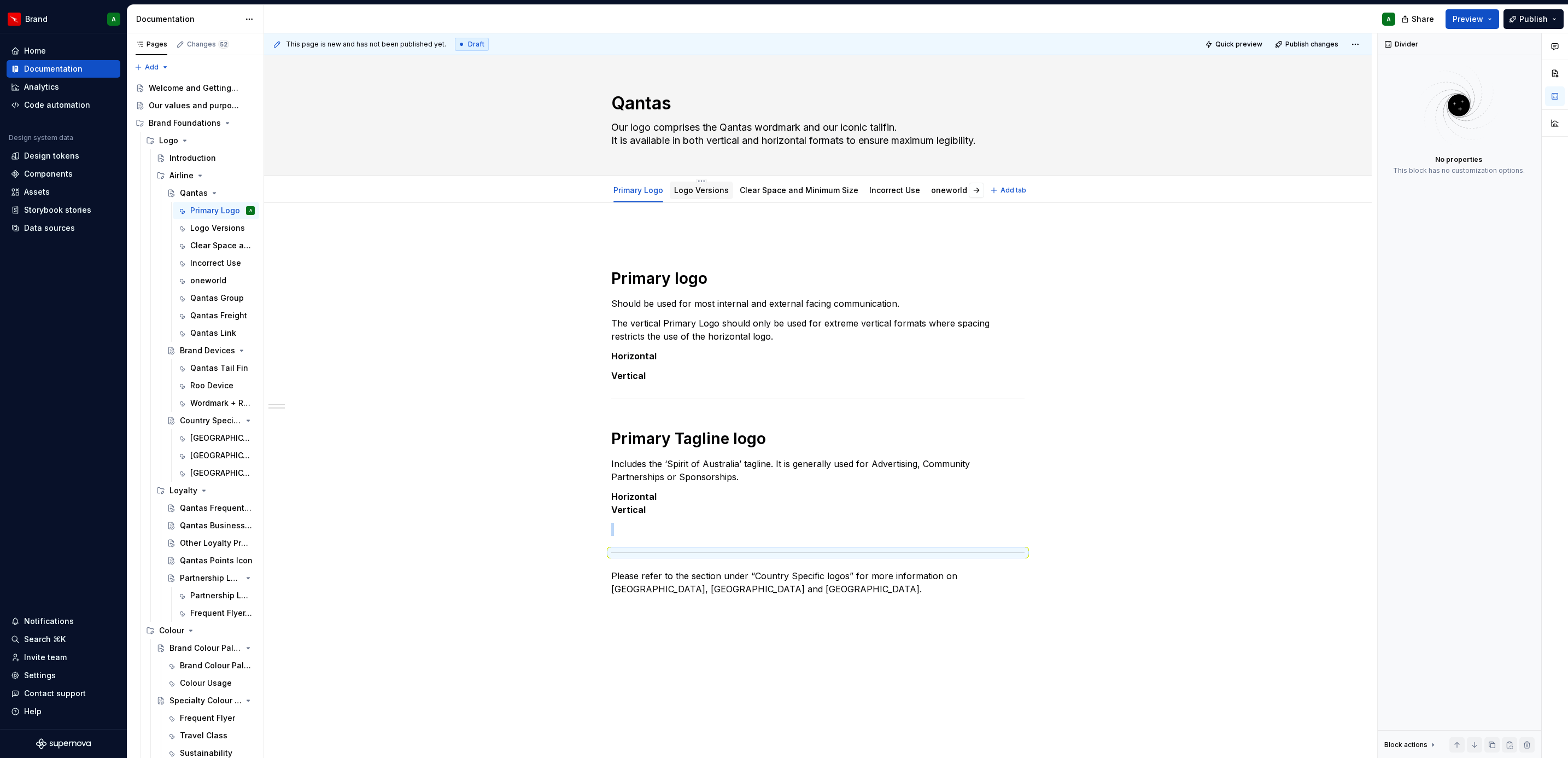
click at [702, 197] on div "Logo Versions" at bounding box center [701, 191] width 55 height 13
click at [709, 189] on link "Logo Versions" at bounding box center [701, 189] width 55 height 9
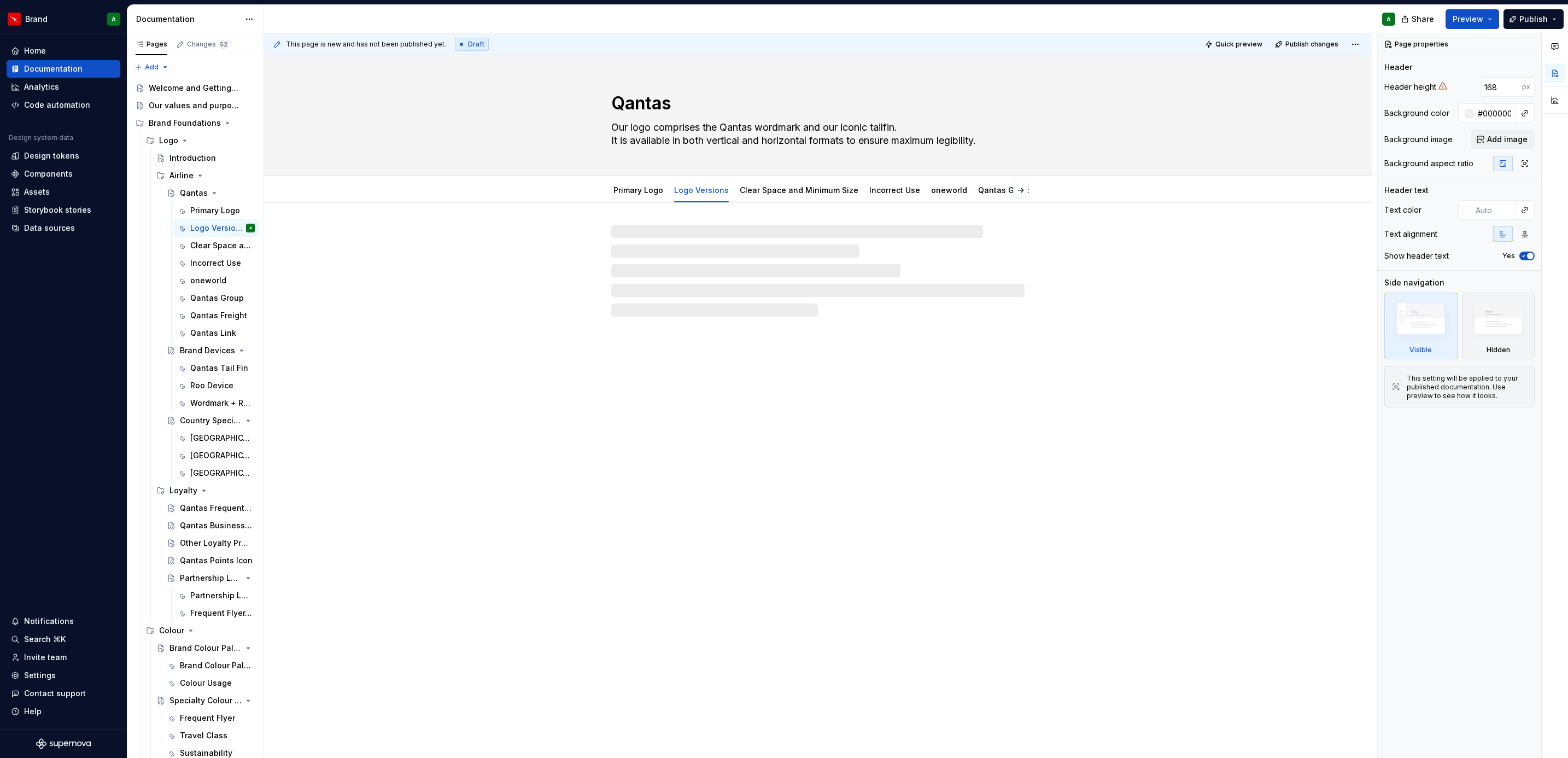
type textarea "*"
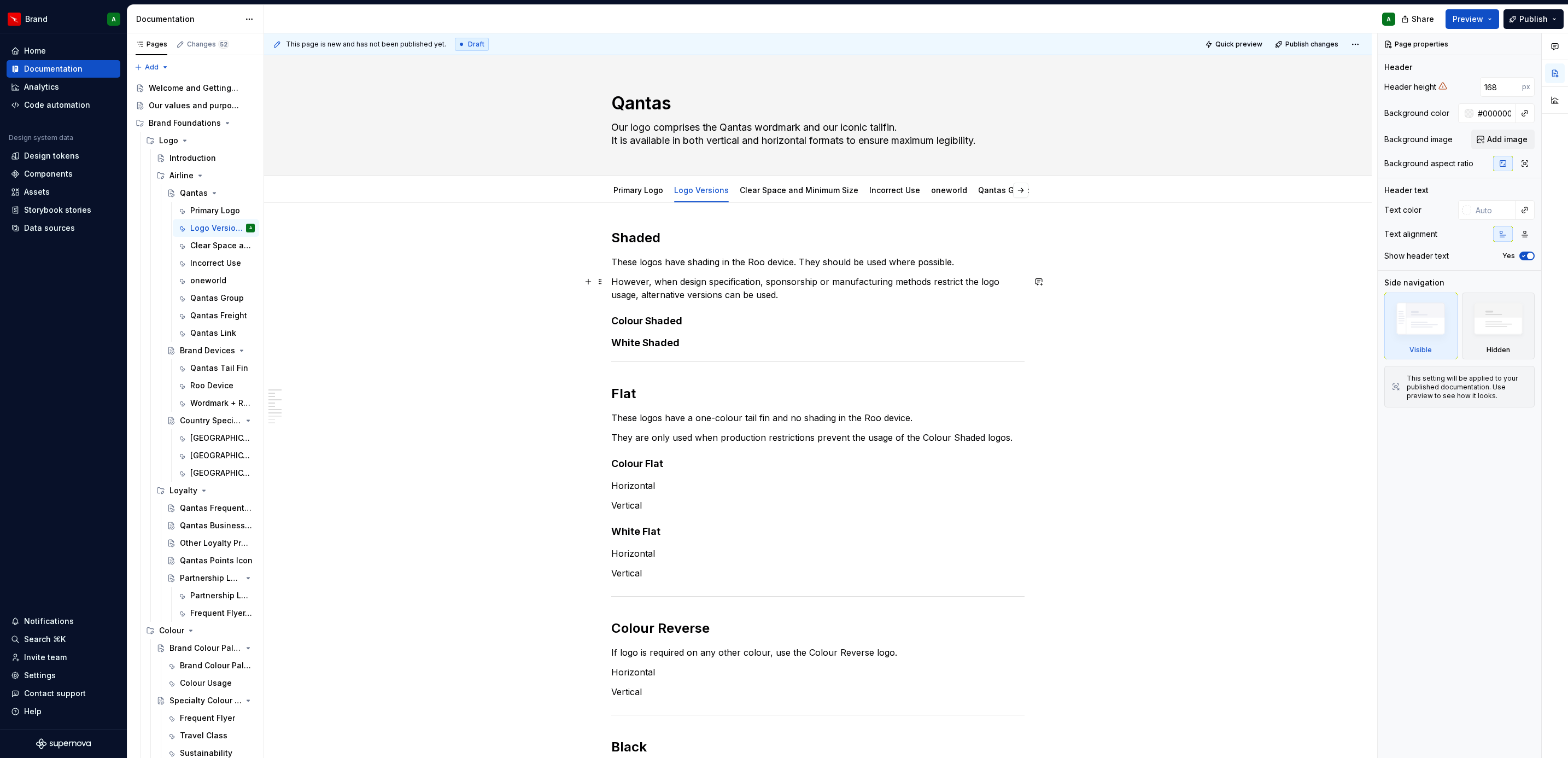
click at [668, 295] on p "However, when design specification, sponsorship or manufacturing methods restri…" at bounding box center [817, 288] width 413 height 26
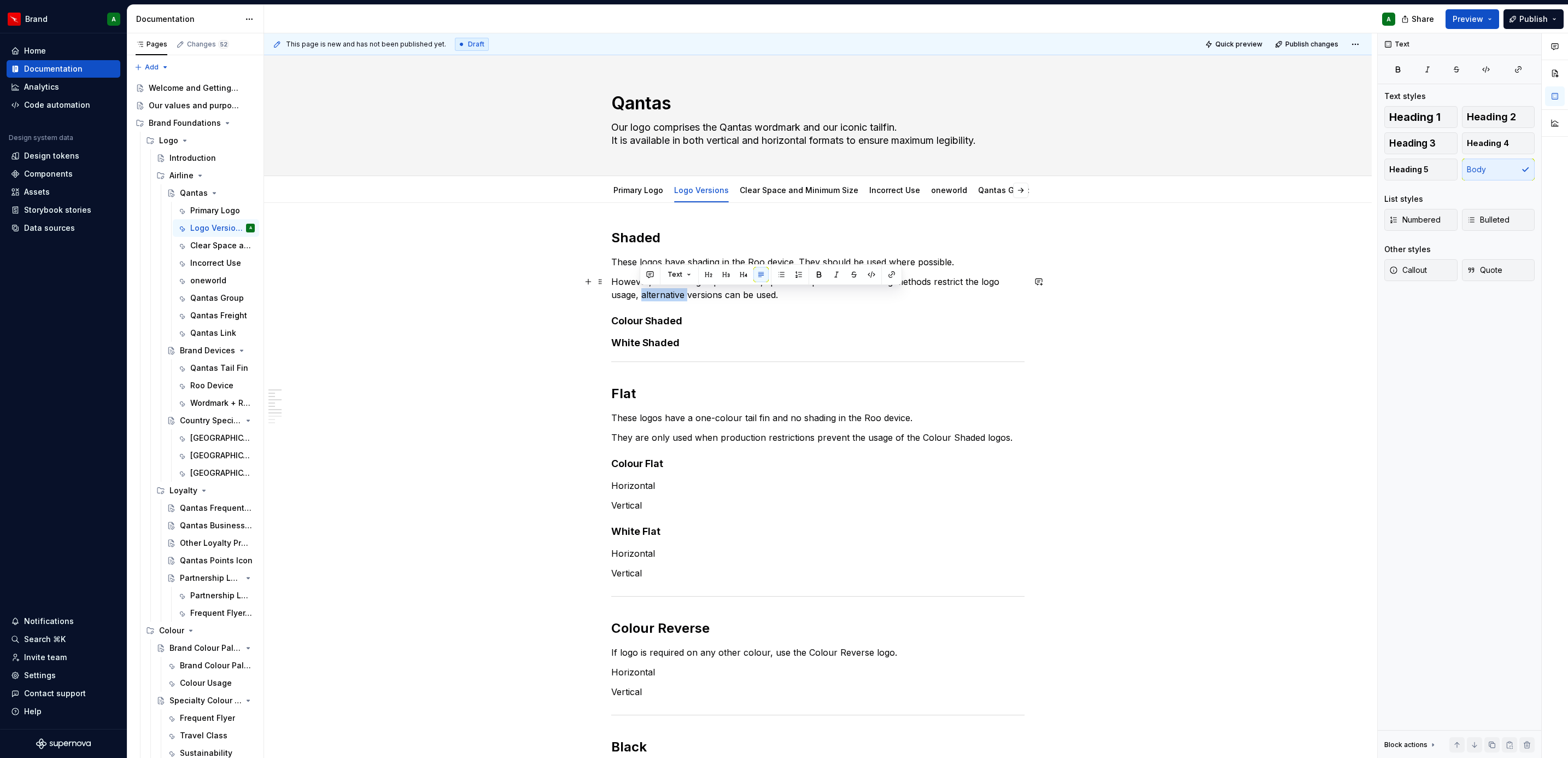
click at [668, 295] on p "However, when design specification, sponsorship or manufacturing methods restri…" at bounding box center [817, 288] width 413 height 26
click at [705, 294] on p "However, when design specification, sponsorship or manufacturing methods restri…" at bounding box center [817, 288] width 413 height 26
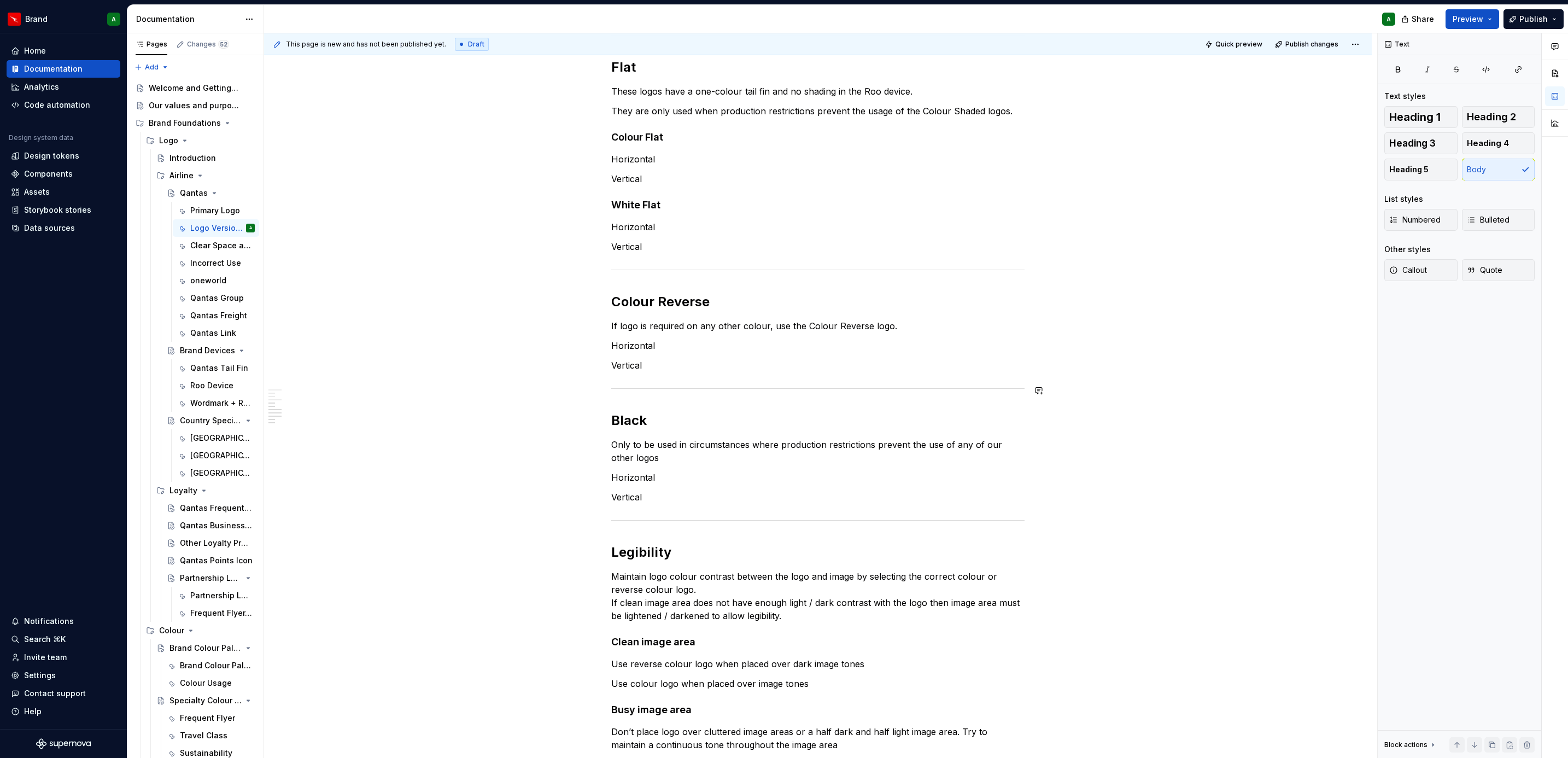
scroll to position [410, 0]
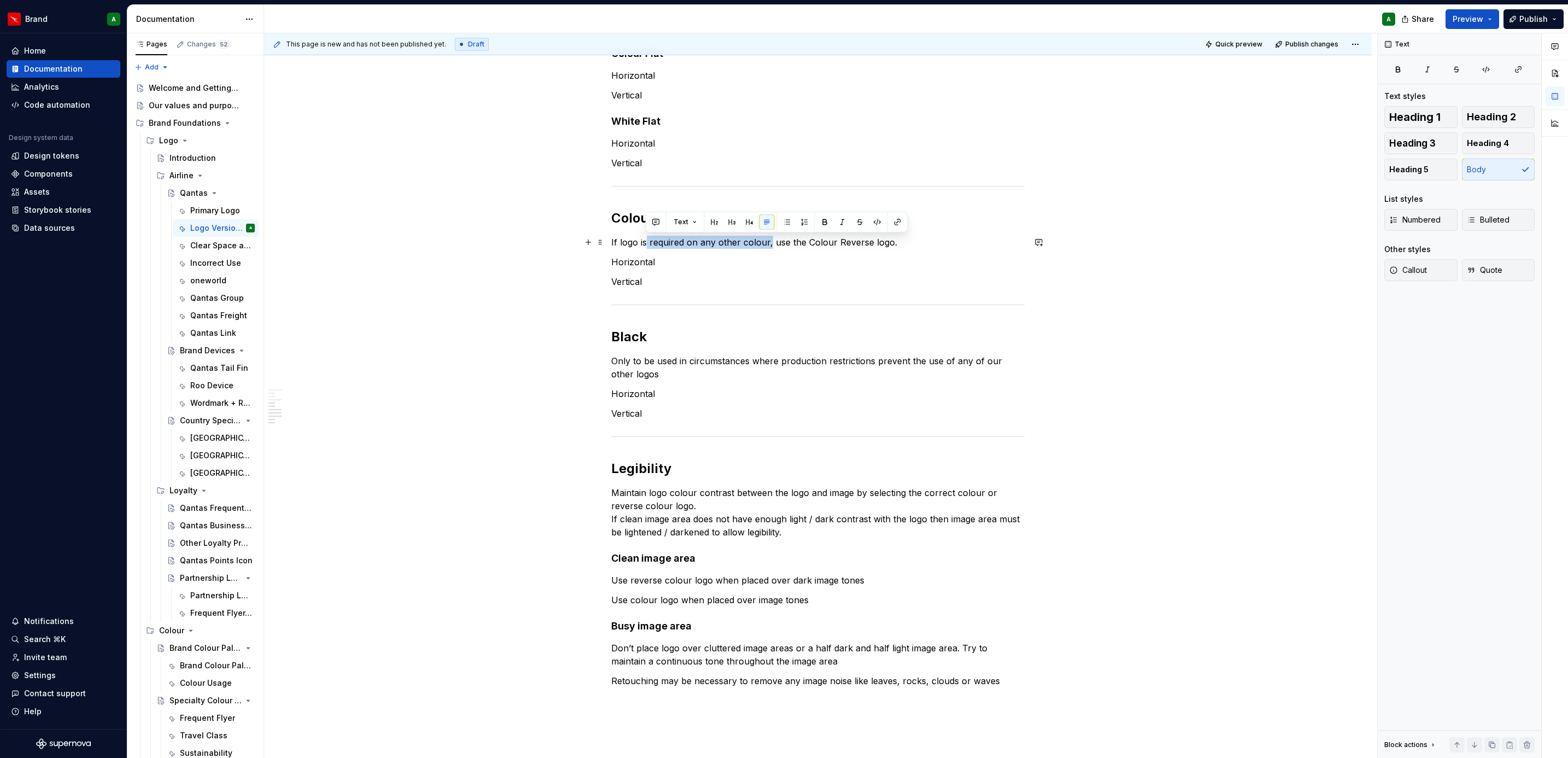
drag, startPoint x: 645, startPoint y: 245, endPoint x: 766, endPoint y: 243, distance: 121.0
click at [766, 243] on p "If logo is required on any other colour, use the Colour Reverse logo." at bounding box center [817, 242] width 413 height 13
click at [1157, 379] on div "Shaded These logos have shading in the Roo device. They should be used where po…" at bounding box center [818, 360] width 1108 height 1135
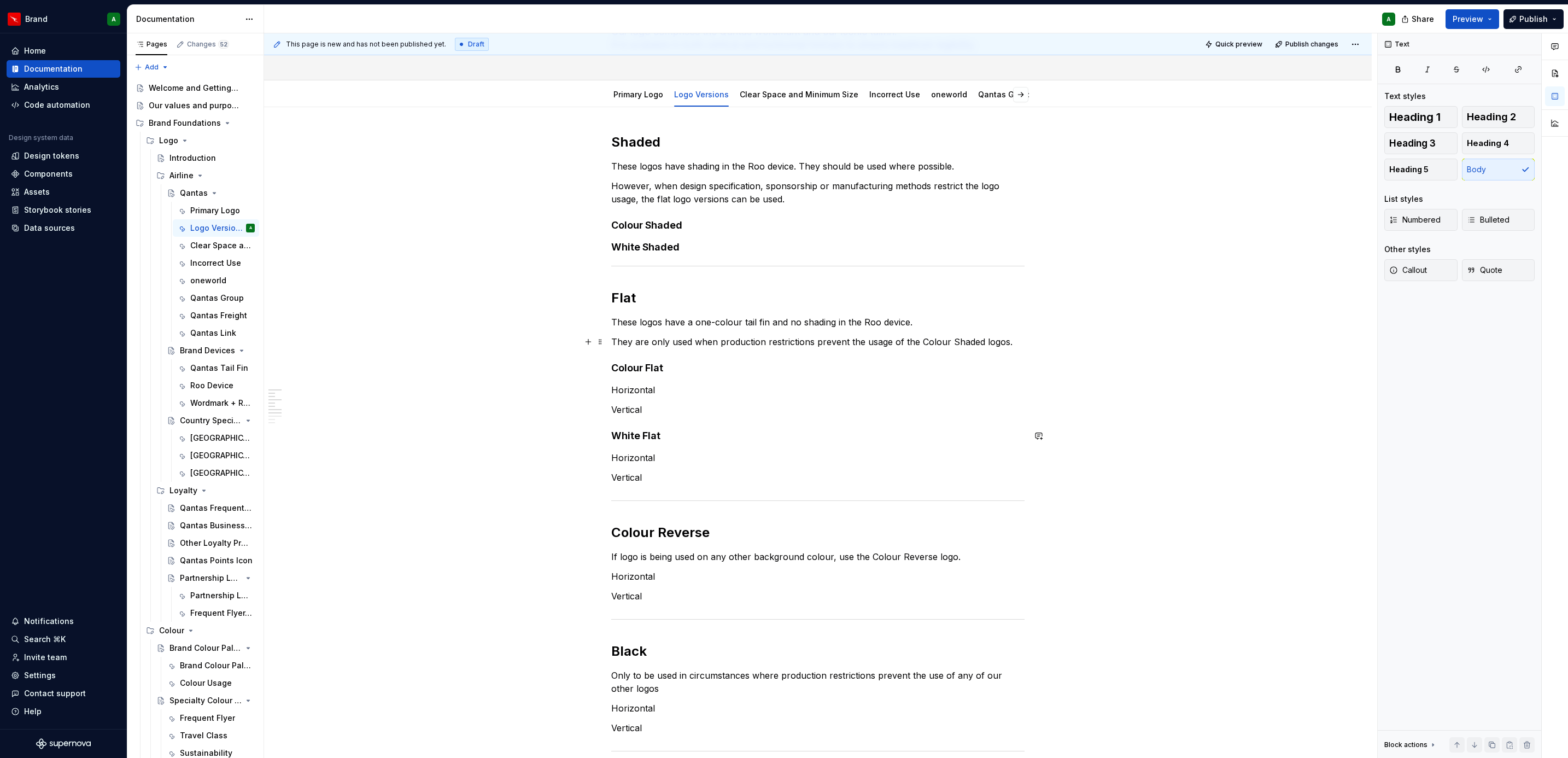
scroll to position [0, 0]
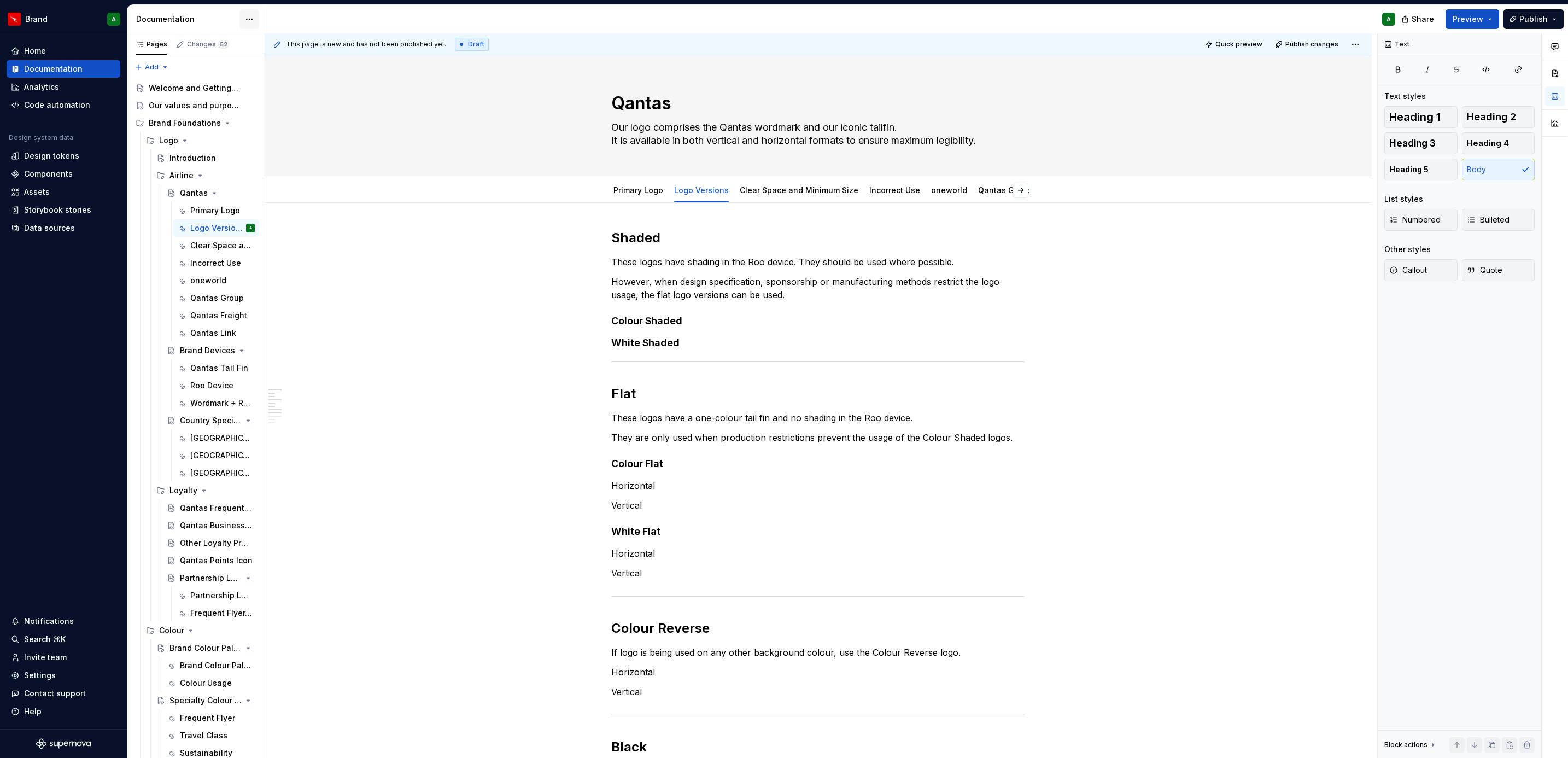
click at [247, 19] on html "Brand A Home Documentation Analytics Code automation Design system data Design …" at bounding box center [784, 379] width 1568 height 758
click at [303, 116] on div "Documentation settings" at bounding box center [312, 114] width 104 height 11
type textarea "*"
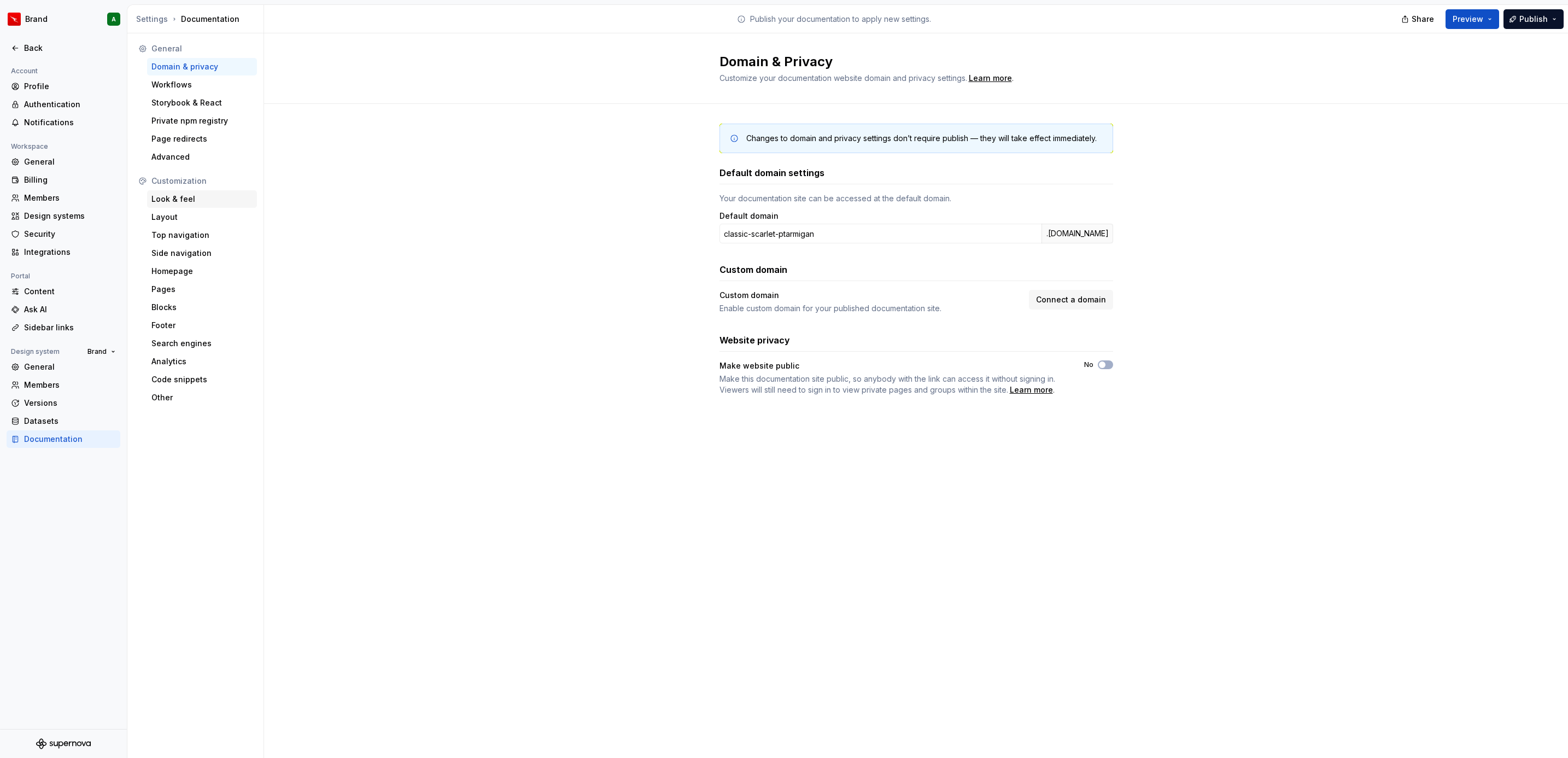
click at [211, 191] on div "Look & feel" at bounding box center [202, 199] width 110 height 18
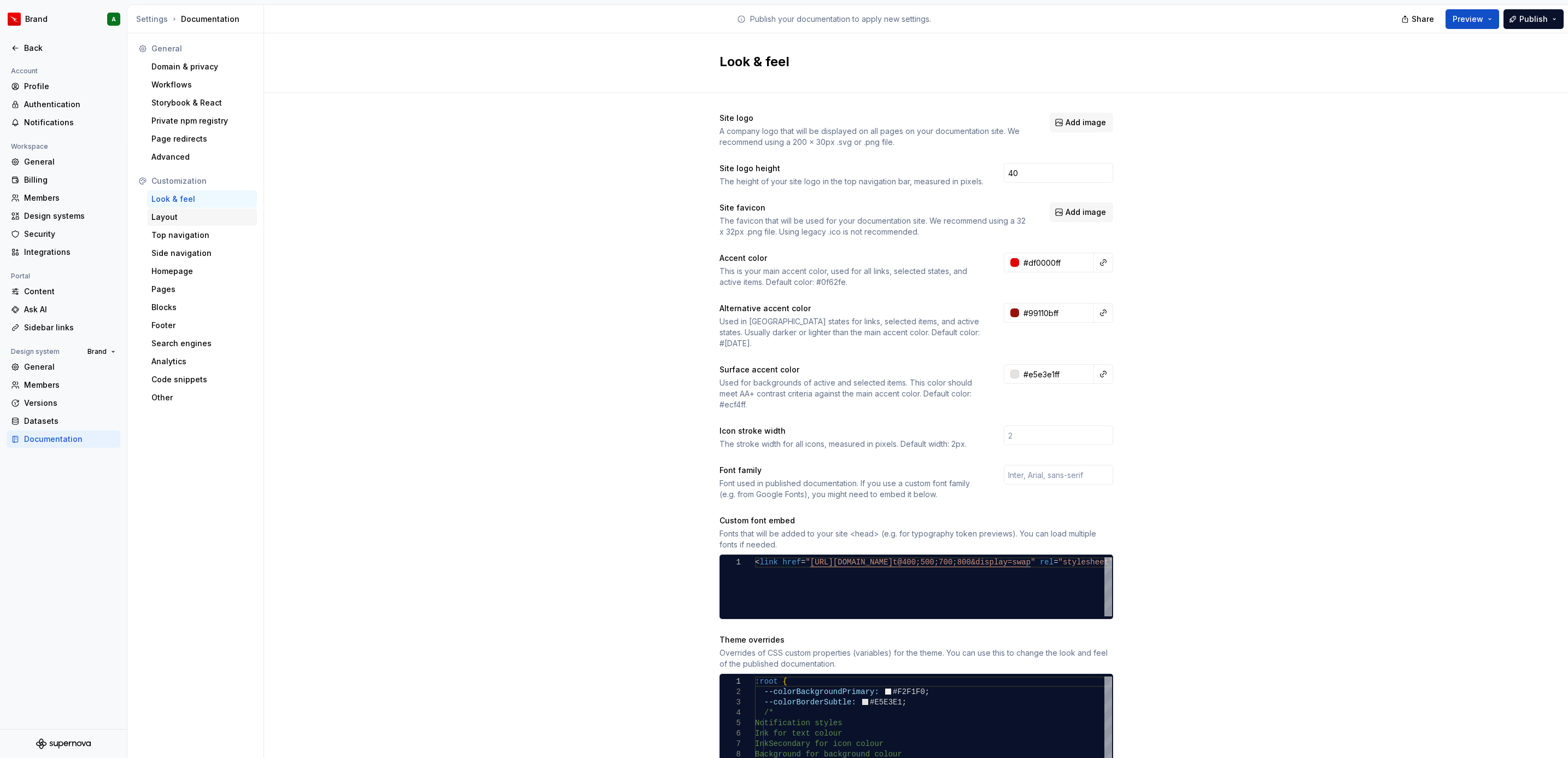
click at [189, 219] on div "Layout" at bounding box center [202, 217] width 101 height 11
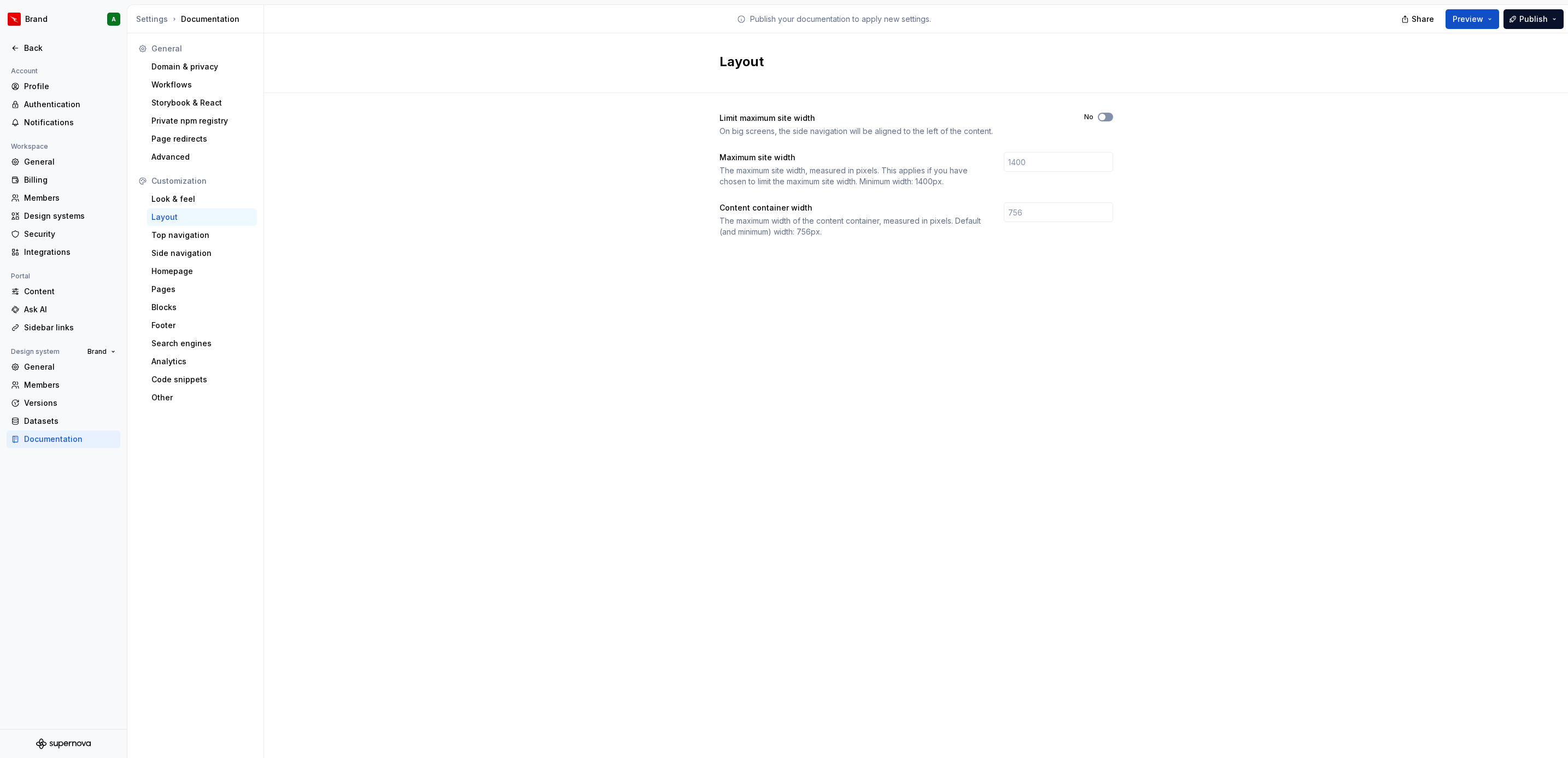
click at [1104, 119] on span "button" at bounding box center [1102, 117] width 7 height 7
click at [1056, 164] on input "number" at bounding box center [1059, 162] width 110 height 19
type input "1480"
click at [1031, 225] on div "Content container width The maximum width of the content container, measured in…" at bounding box center [916, 219] width 394 height 35
click at [1017, 212] on input "number" at bounding box center [1059, 212] width 110 height 19
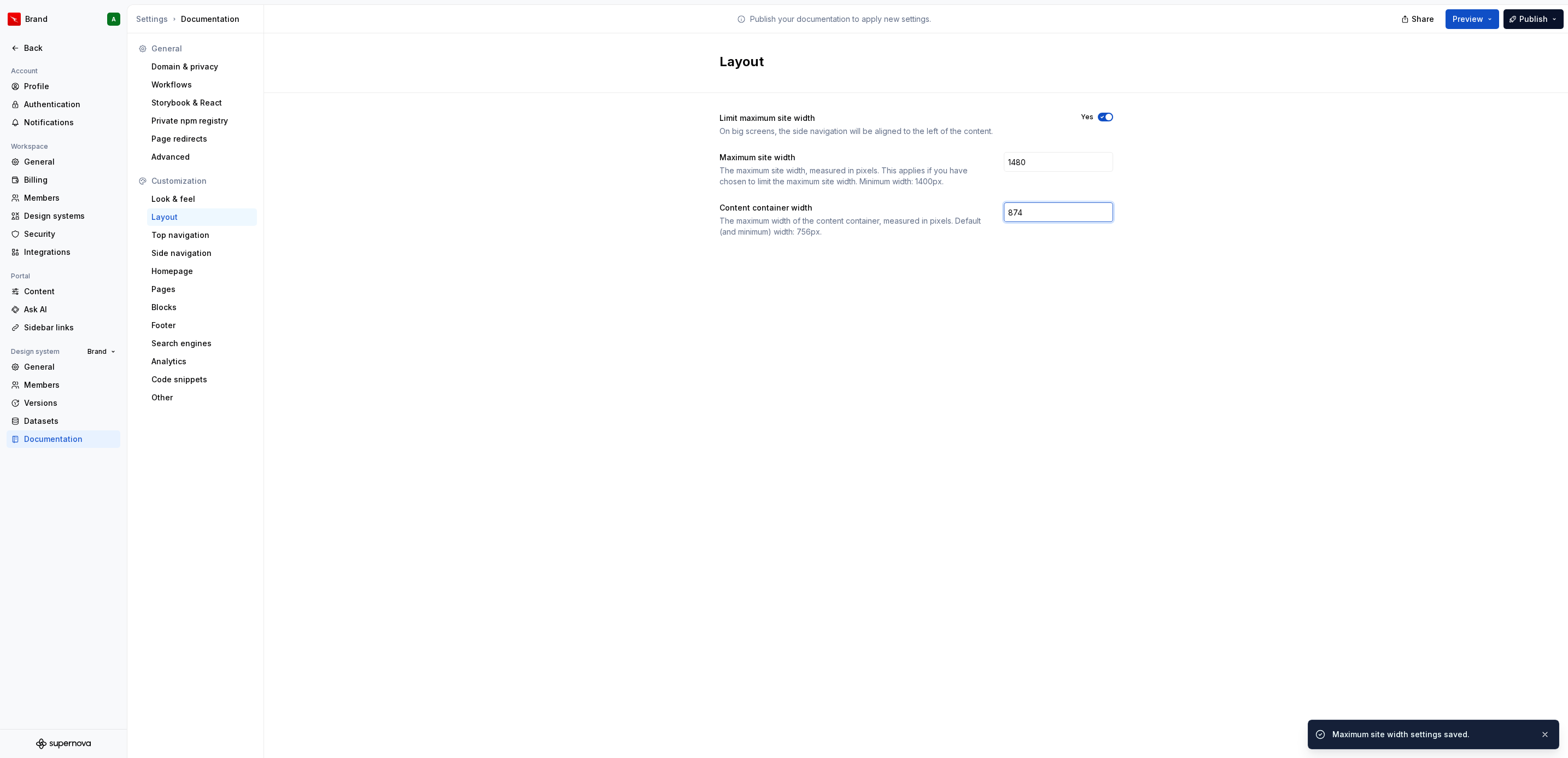
click at [1017, 216] on input "874" at bounding box center [1059, 212] width 110 height 19
type input "874"
click at [970, 254] on div "Limit maximum site width On big screens, the side navigation will be aligned to…" at bounding box center [916, 186] width 394 height 186
click at [197, 235] on div "Top navigation" at bounding box center [202, 235] width 101 height 11
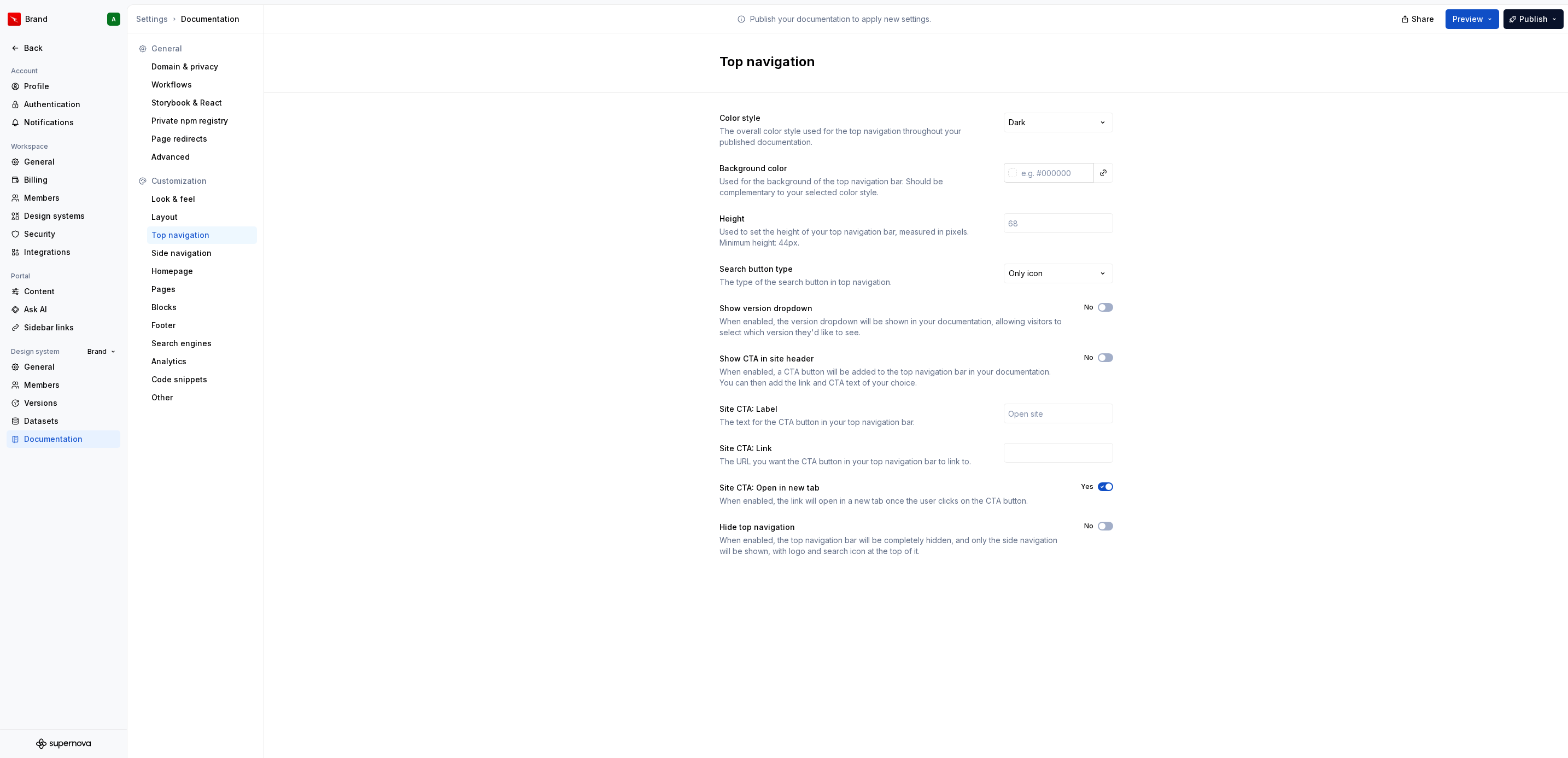
click at [1060, 171] on input "text" at bounding box center [1055, 173] width 77 height 19
click at [202, 256] on div "Side navigation" at bounding box center [202, 253] width 101 height 11
type input "#323232FF"
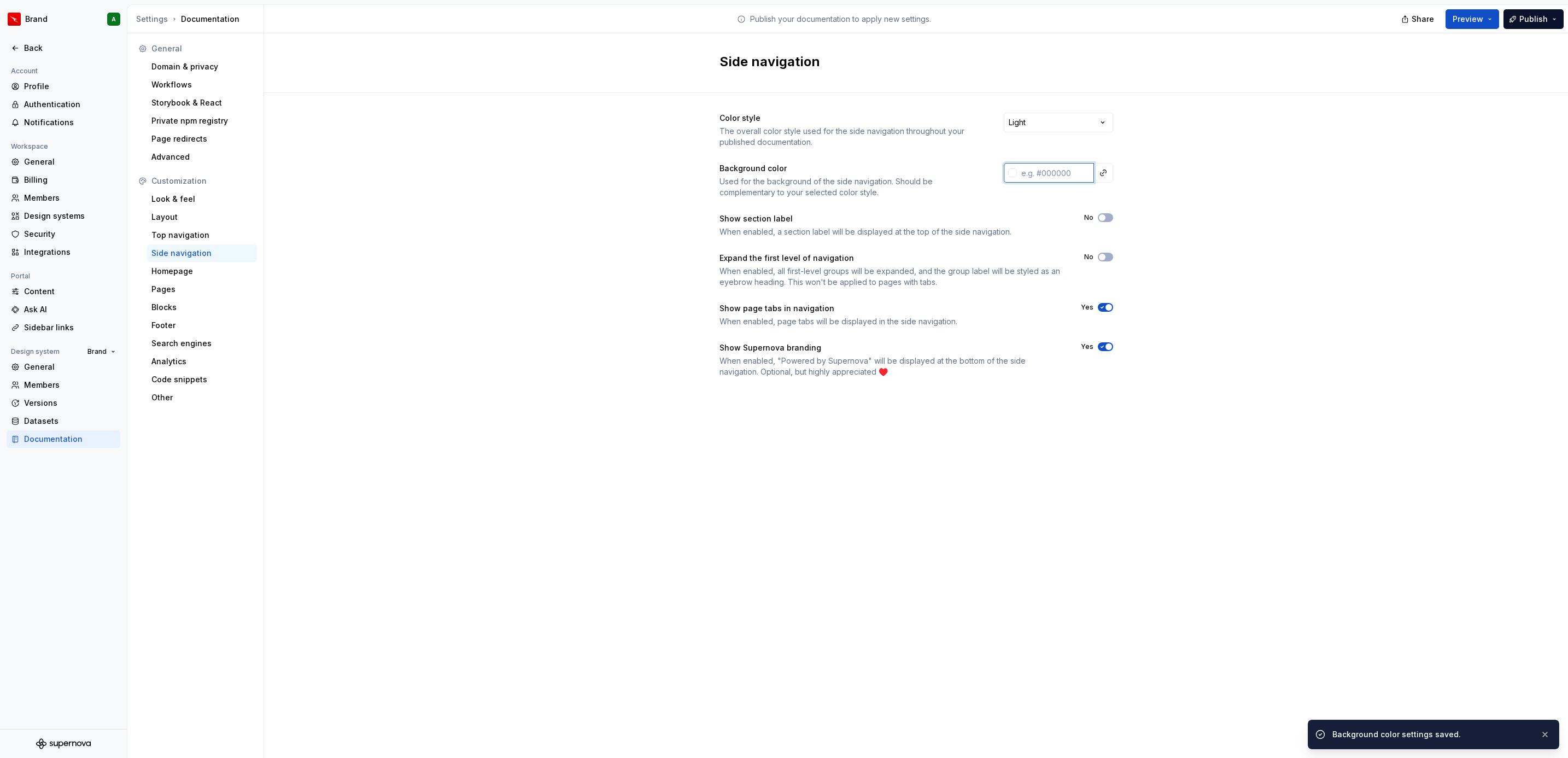
click at [1030, 173] on input "text" at bounding box center [1055, 173] width 77 height 19
click at [1104, 260] on span "button" at bounding box center [1102, 257] width 7 height 7
click at [1109, 348] on span "button" at bounding box center [1108, 346] width 7 height 7
type input "#f3f2f1ff"
click at [191, 275] on div "Homepage" at bounding box center [202, 272] width 101 height 11
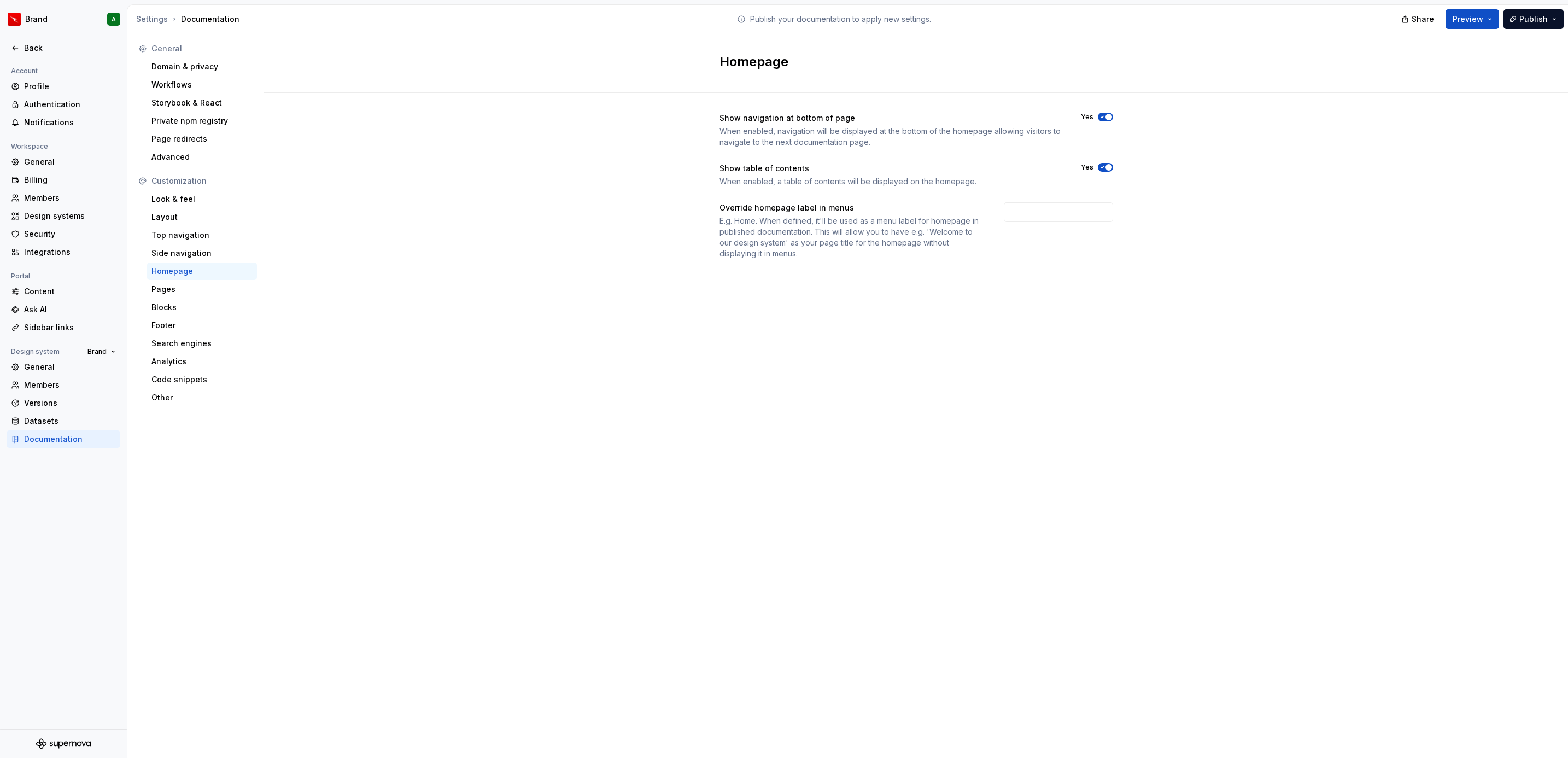
click at [1106, 114] on span "button" at bounding box center [1108, 117] width 7 height 7
click at [1035, 222] on input "text" at bounding box center [1059, 212] width 110 height 19
type input "Welcome"
click at [897, 322] on div "Homepage Show navigation at bottom of page When enabled, navigation will be dis…" at bounding box center [916, 396] width 1304 height 725
click at [210, 287] on div "Pages" at bounding box center [202, 289] width 101 height 11
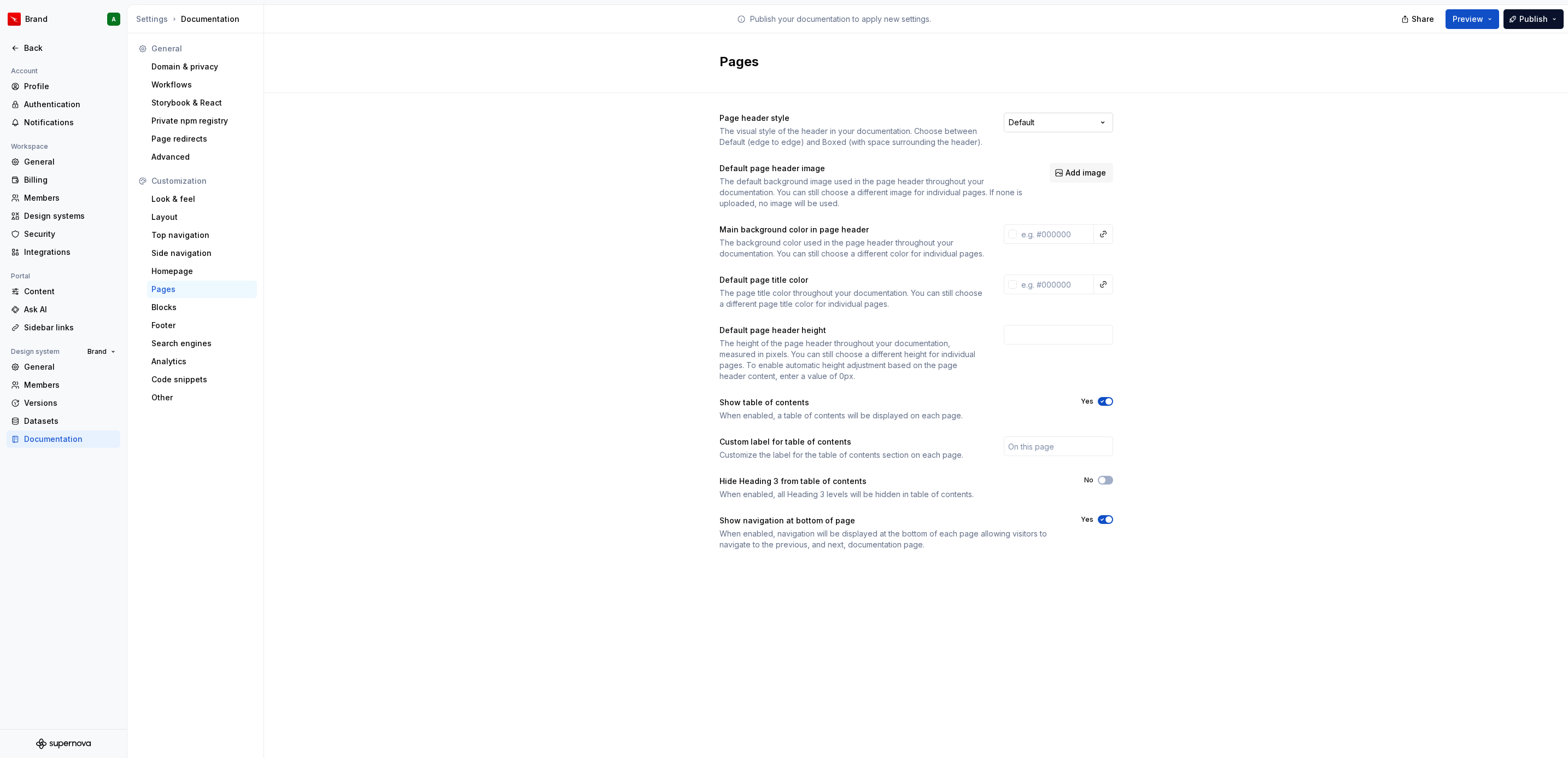
click at [1055, 117] on html "Brand A Back Account Profile Authentication Notifications Workspace General Bil…" at bounding box center [784, 379] width 1568 height 758
click at [1045, 228] on input "text" at bounding box center [1055, 234] width 77 height 19
click at [1065, 294] on input "text" at bounding box center [1055, 284] width 77 height 19
type input "#323232ff"
click at [1055, 294] on input "#ffffffff" at bounding box center [1056, 284] width 75 height 19
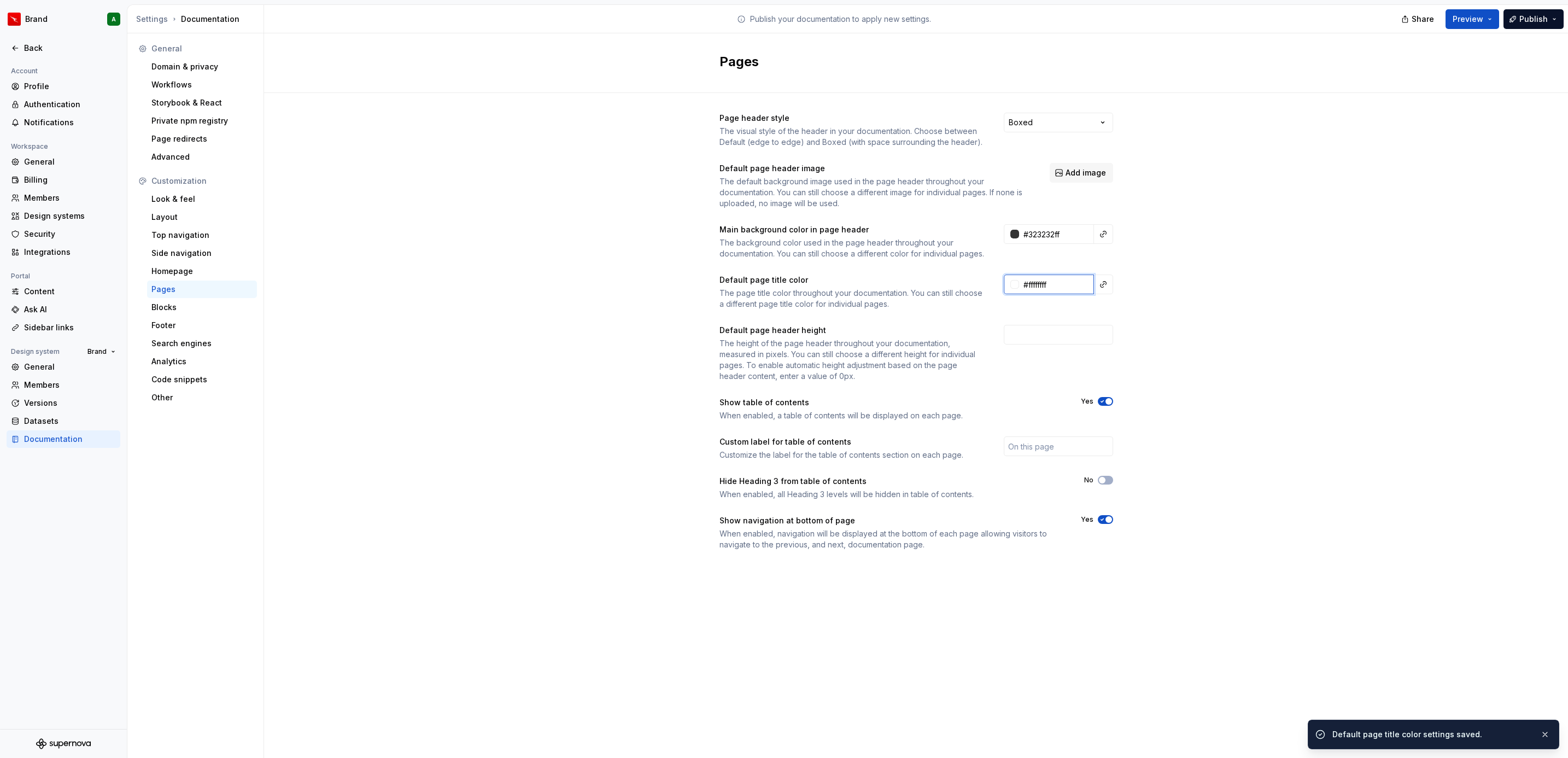
click at [1055, 294] on input "#ffffffff" at bounding box center [1056, 284] width 75 height 19
type input "#FFFFFFFF"
click at [1040, 345] on input "number" at bounding box center [1059, 335] width 110 height 19
type input "300"
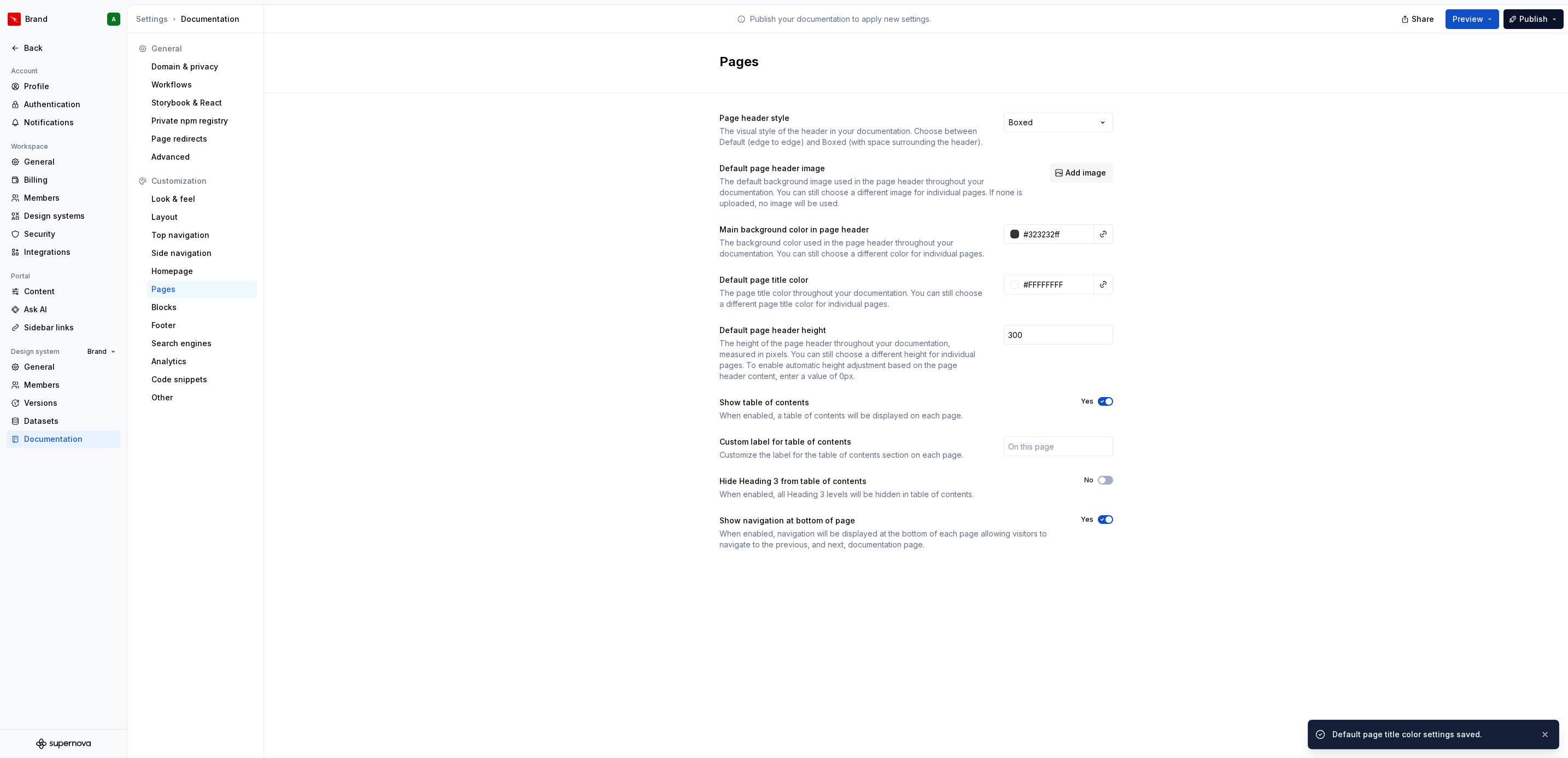
click at [1330, 407] on div "Page header style The visual style of the header in your documentation. Choose …" at bounding box center [916, 342] width 1304 height 499
click at [1045, 452] on input "text" at bounding box center [1059, 446] width 110 height 19
type input "On this page"
click at [1200, 491] on div "Page header style The visual style of the header in your documentation. Choose …" at bounding box center [916, 342] width 1304 height 499
click at [205, 300] on div "Blocks" at bounding box center [202, 307] width 110 height 18
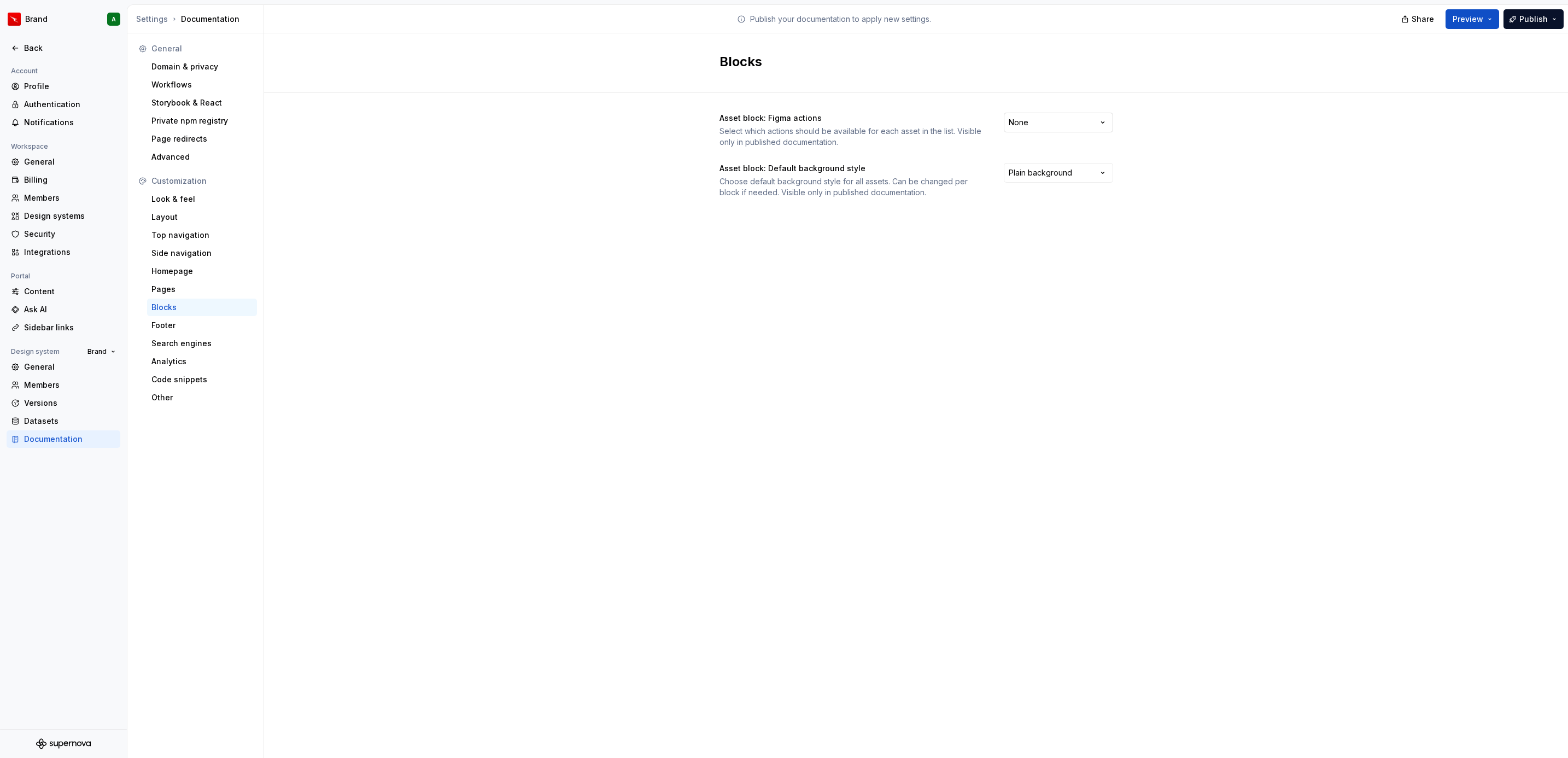
click at [1075, 128] on html "Brand A Back Account Profile Authentication Notifications Workspace General Bil…" at bounding box center [784, 379] width 1568 height 758
click at [200, 329] on div "Footer" at bounding box center [202, 325] width 101 height 11
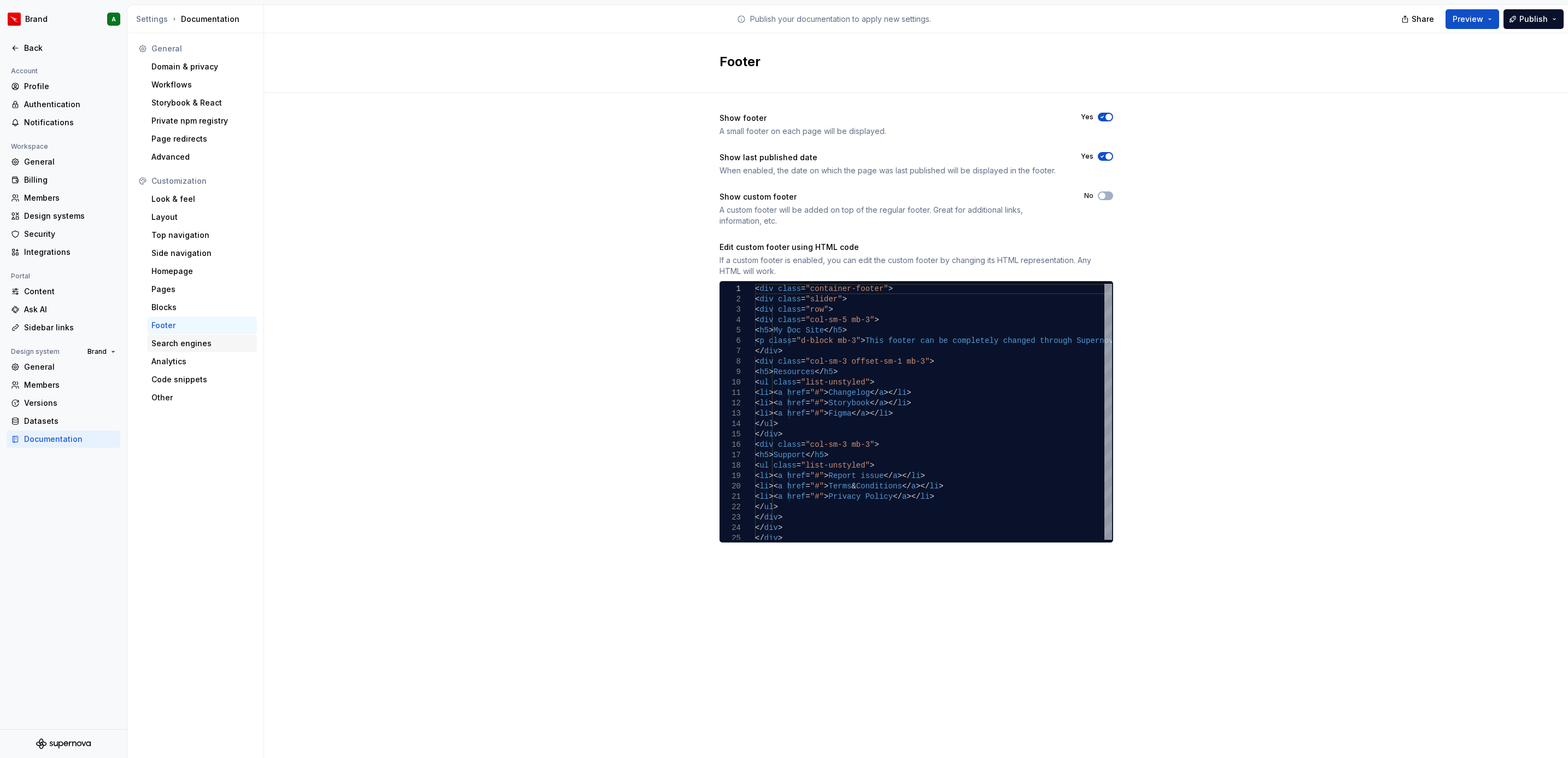
click at [196, 342] on div "Search engines" at bounding box center [202, 343] width 101 height 11
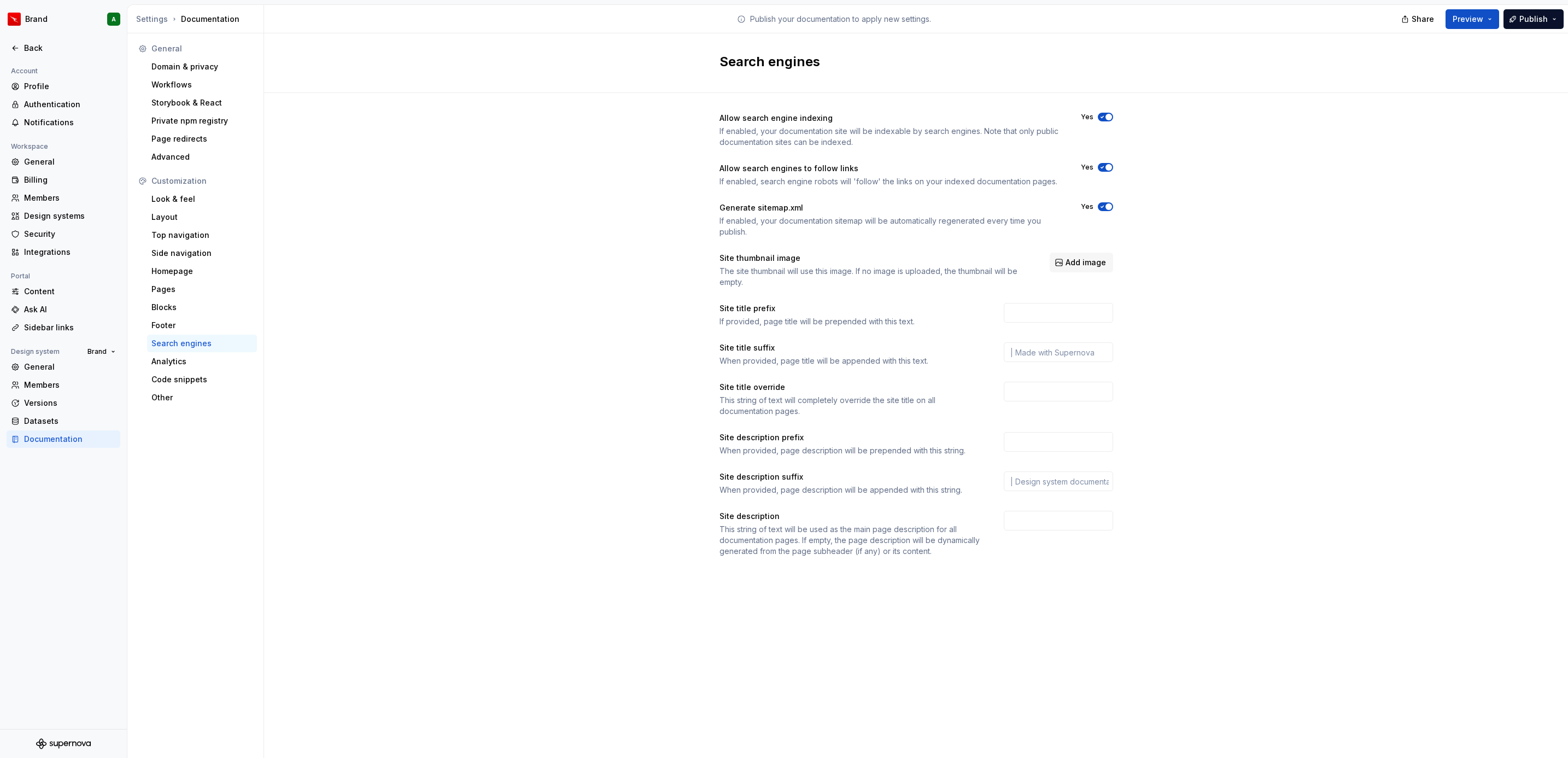
click at [1104, 121] on icon "button" at bounding box center [1102, 117] width 9 height 7
click at [1108, 164] on span "button" at bounding box center [1108, 167] width 7 height 7
click at [1112, 206] on button "Yes" at bounding box center [1105, 206] width 15 height 9
click at [207, 363] on div "Analytics" at bounding box center [202, 362] width 101 height 11
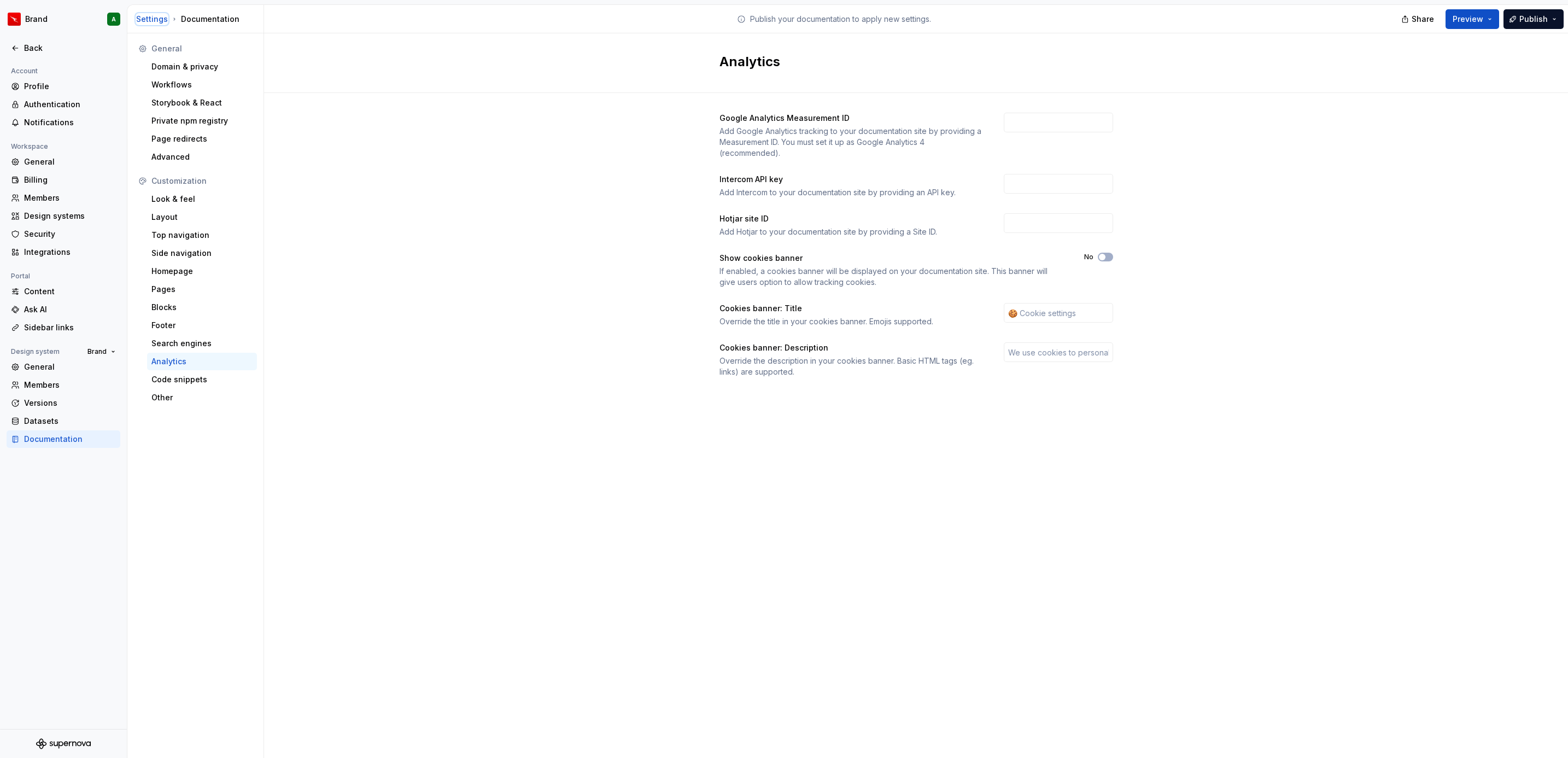
click at [143, 17] on div "Settings" at bounding box center [152, 19] width 32 height 11
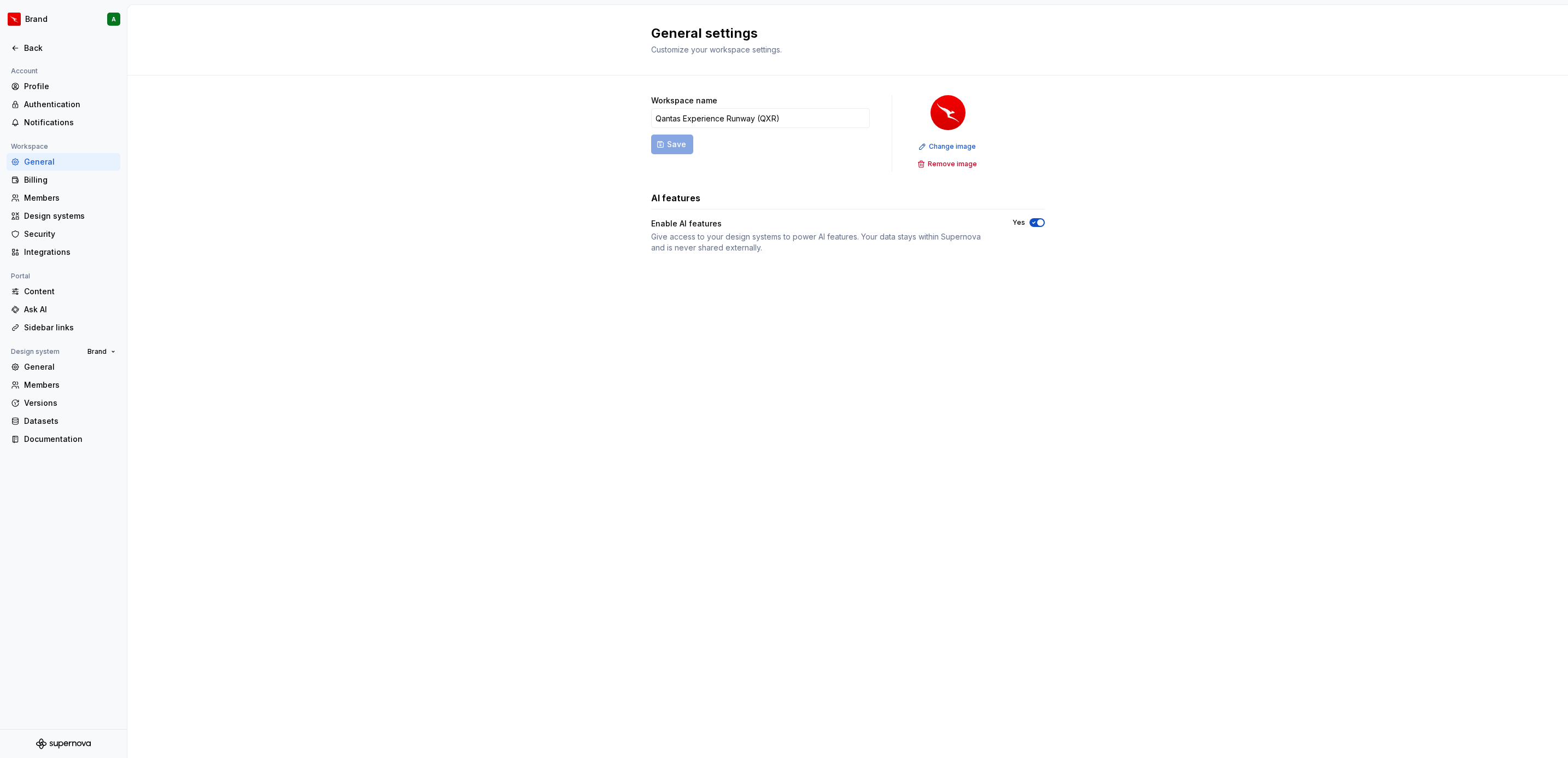
click at [205, 20] on div "General settings Customize your workspace settings." at bounding box center [847, 40] width 1441 height 71
click at [26, 47] on div "Back" at bounding box center [70, 48] width 92 height 11
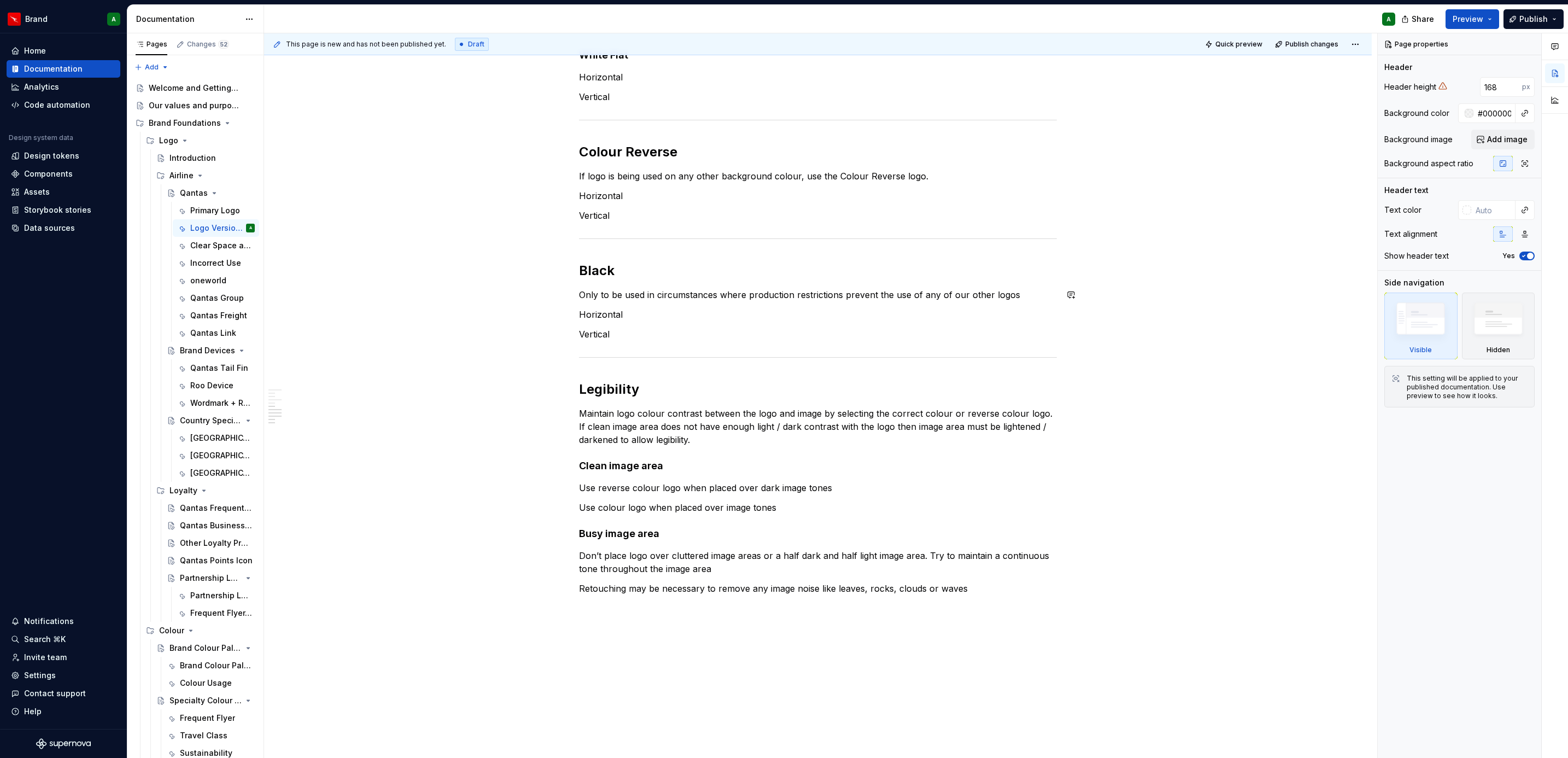
scroll to position [478, 0]
click at [556, 556] on button "button" at bounding box center [556, 553] width 15 height 15
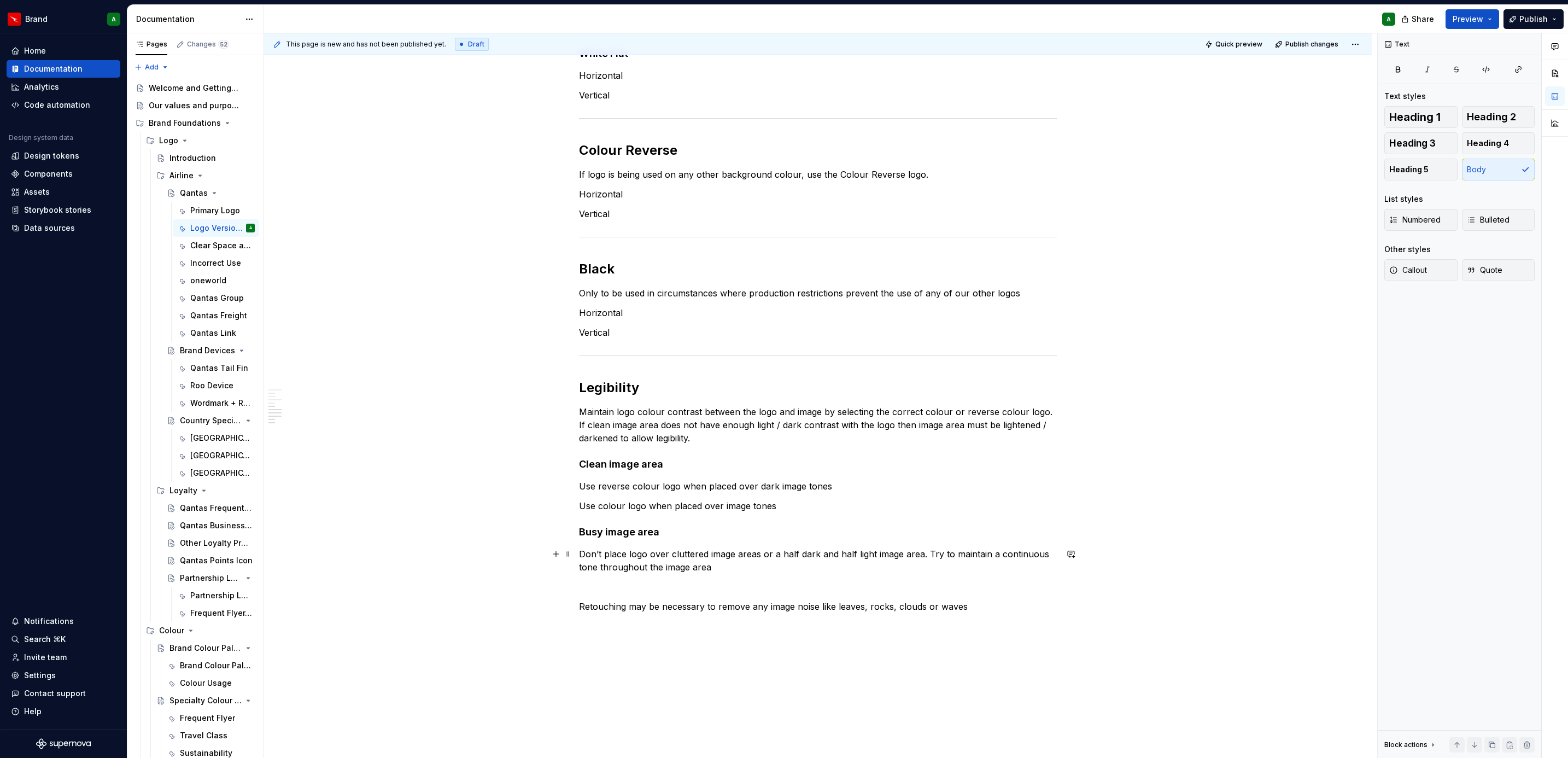
click at [433, 607] on div "Shaded These logos have shading in the Roo device. They should be used where po…" at bounding box center [818, 289] width 1108 height 1129
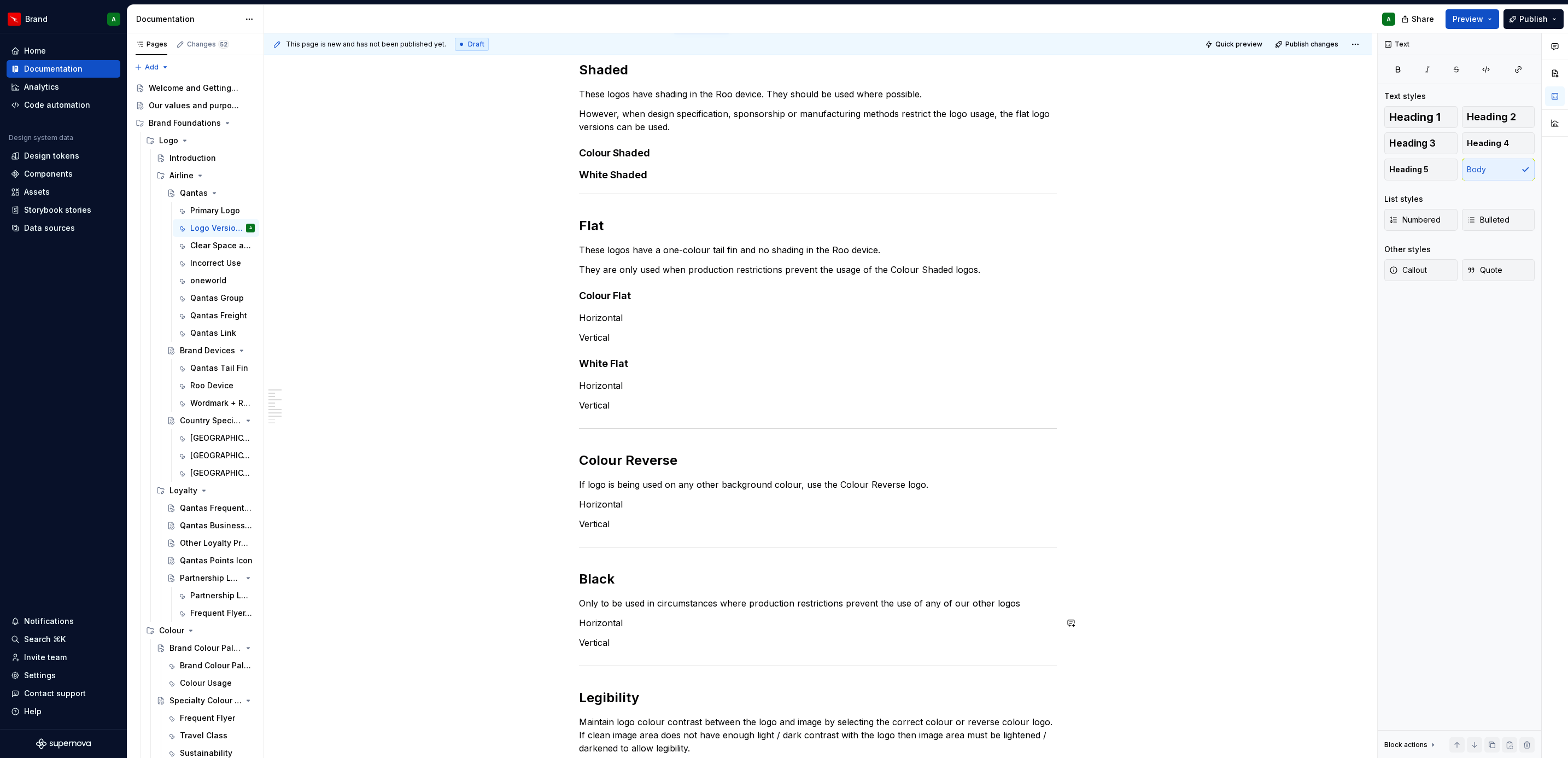
scroll to position [166, 0]
click at [1489, 12] on button "Preview" at bounding box center [1472, 19] width 54 height 19
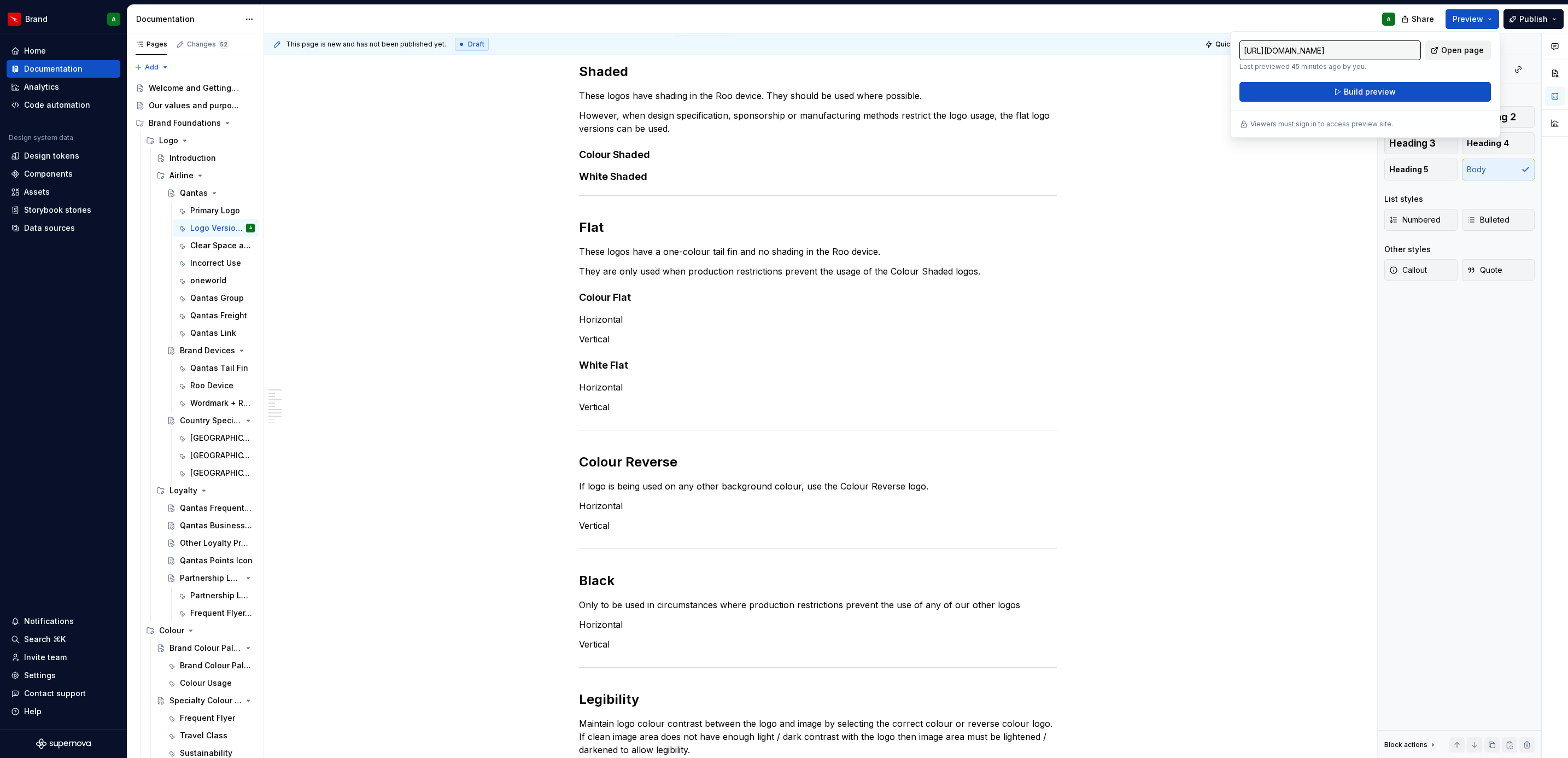
drag, startPoint x: 1489, startPoint y: 12, endPoint x: 1457, endPoint y: 48, distance: 48.2
click at [1457, 48] on span "Open page" at bounding box center [1463, 51] width 43 height 11
click at [1335, 97] on button "Build preview" at bounding box center [1365, 92] width 251 height 19
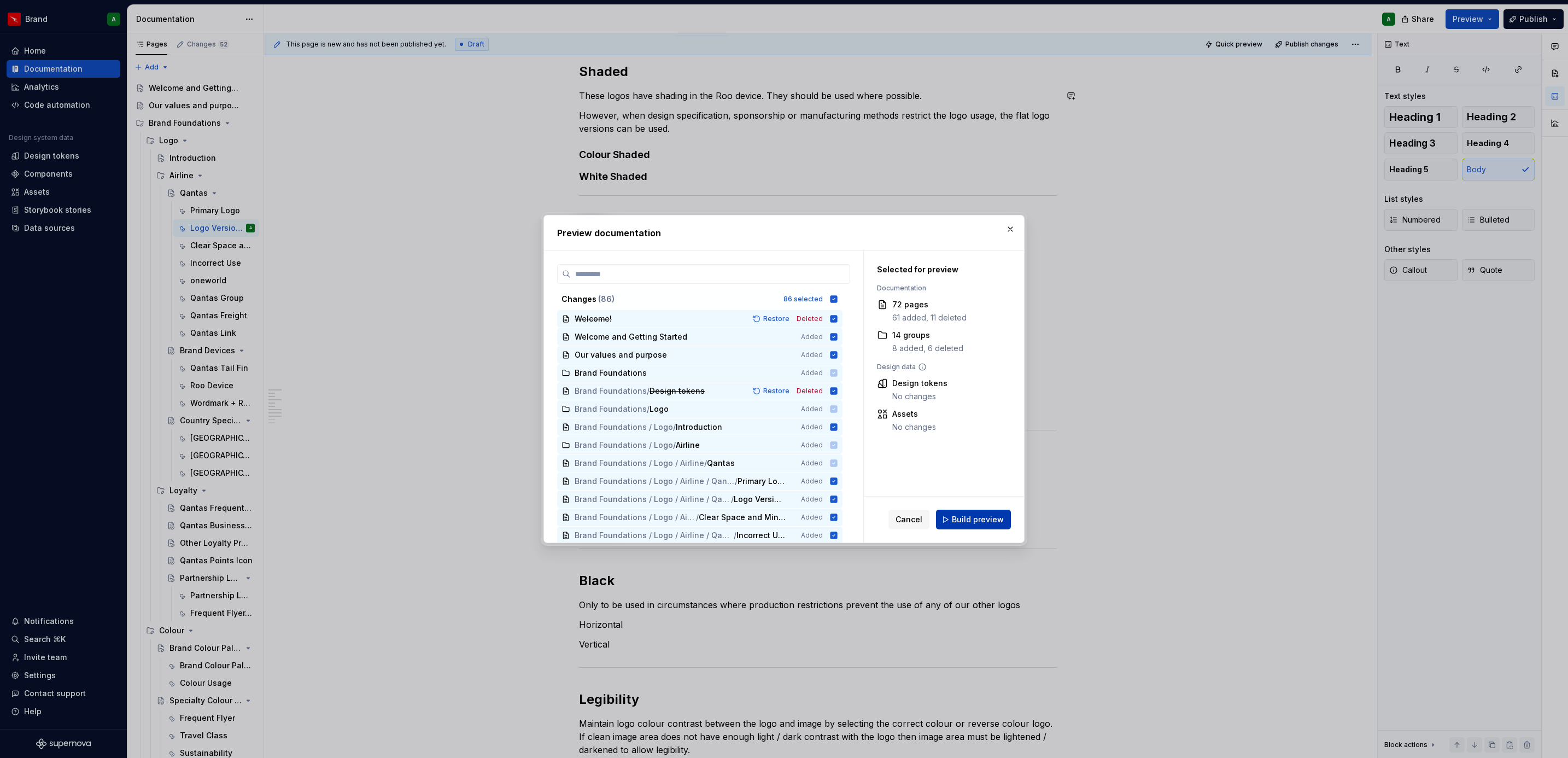
click at [995, 525] on button "Build preview" at bounding box center [973, 519] width 75 height 19
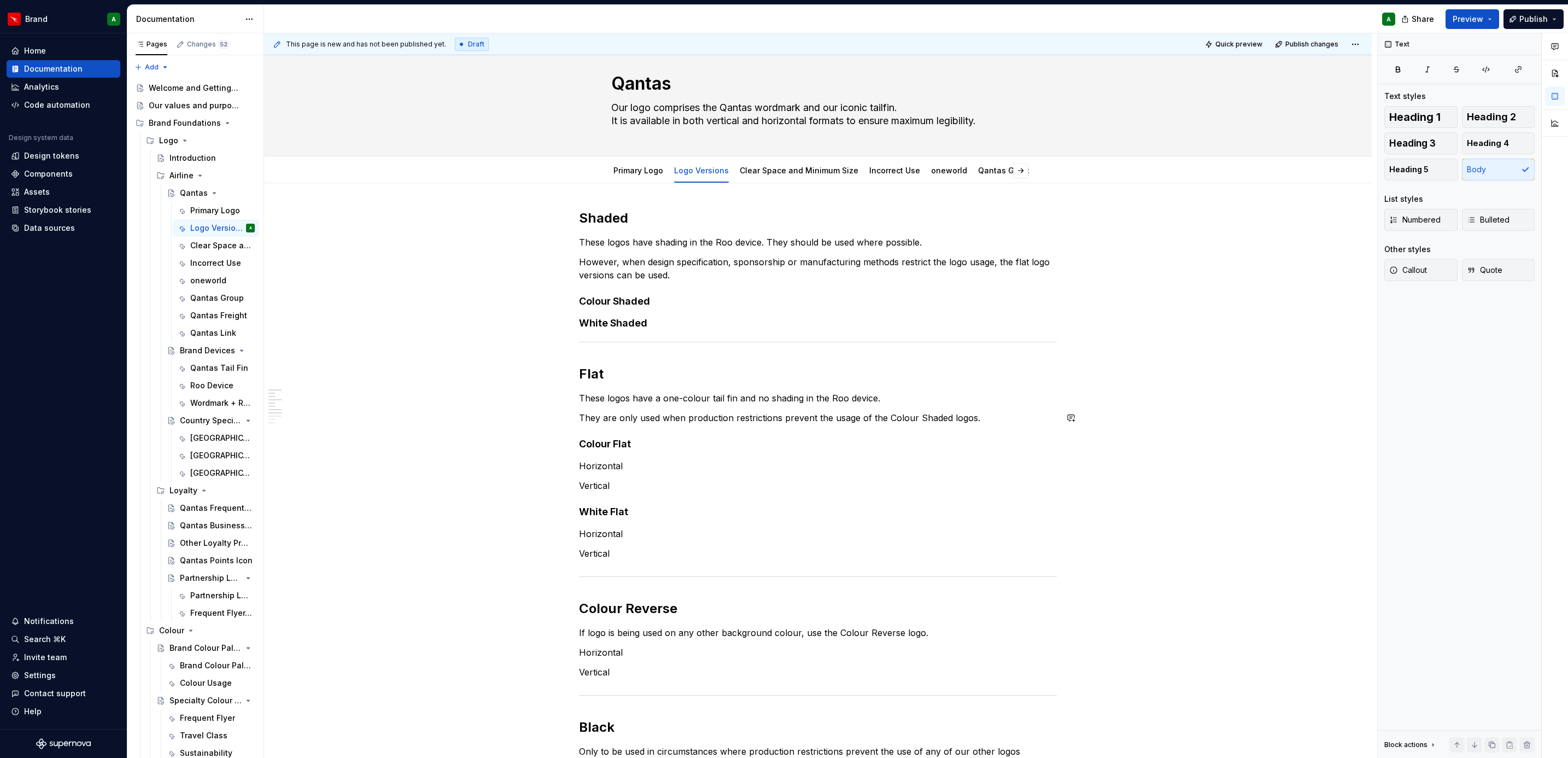
scroll to position [0, 0]
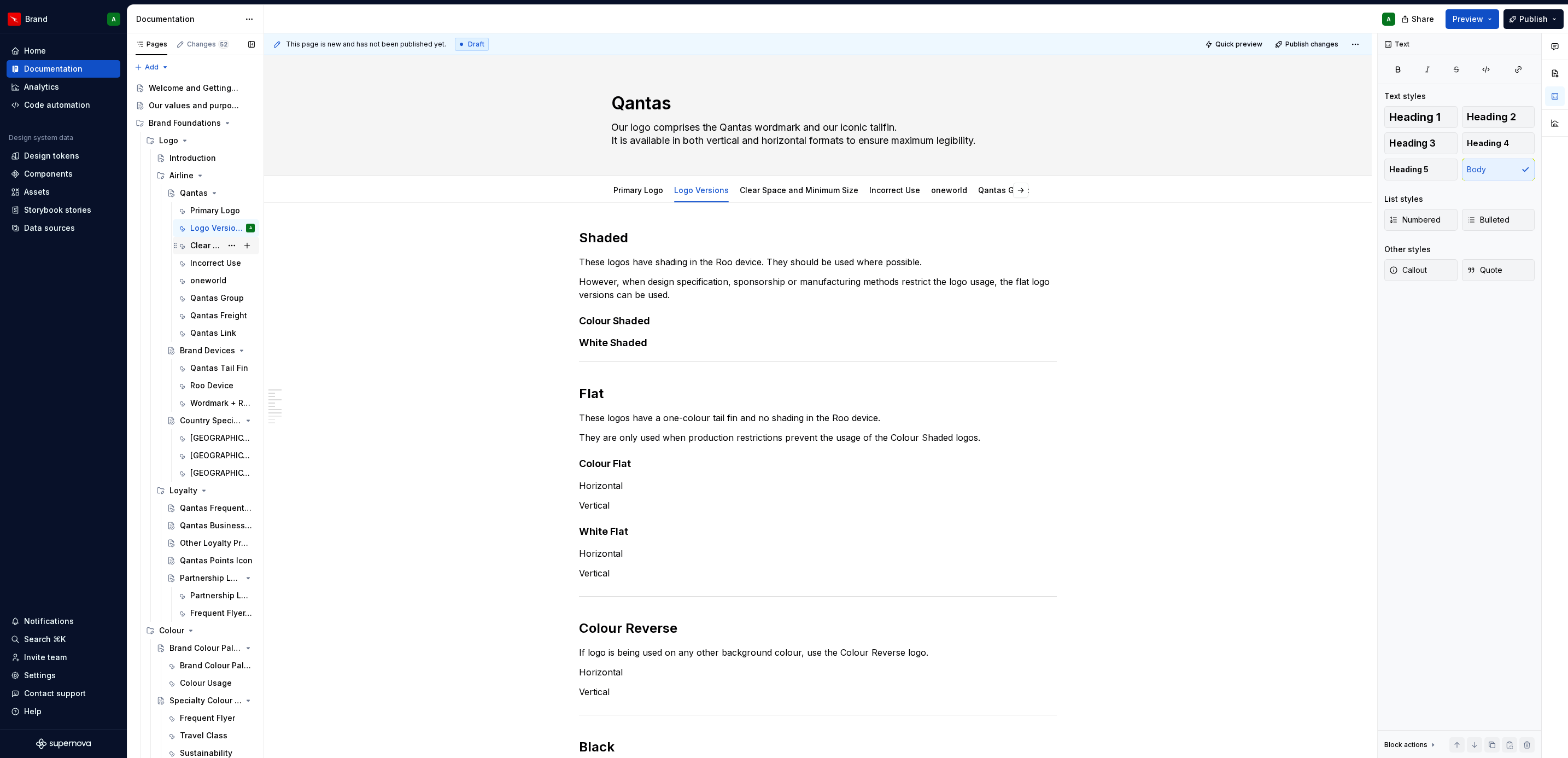
click at [200, 244] on div "Clear Space and Minimum Size" at bounding box center [206, 245] width 32 height 11
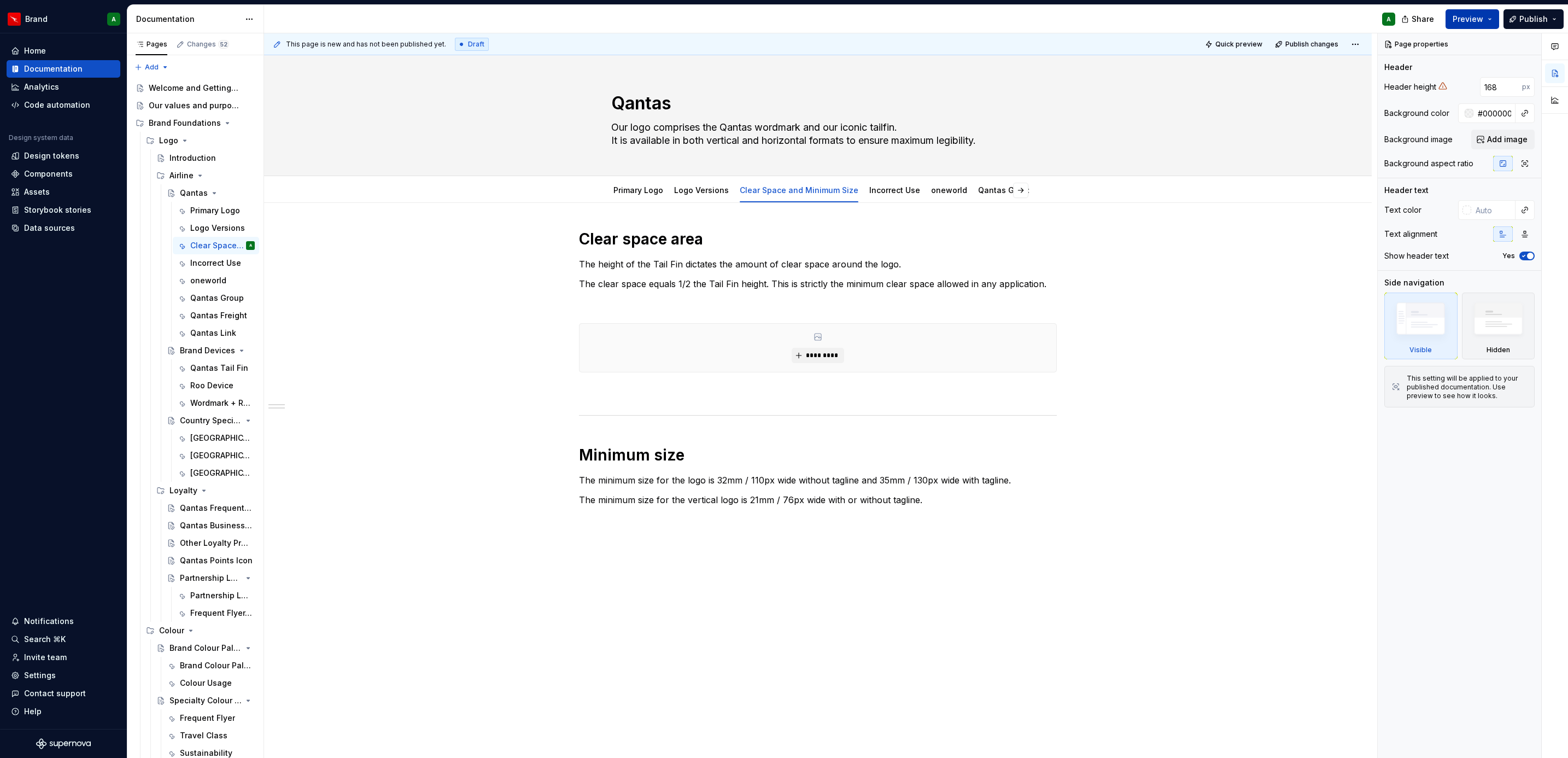
click at [1467, 22] on span "Preview" at bounding box center [1468, 19] width 30 height 11
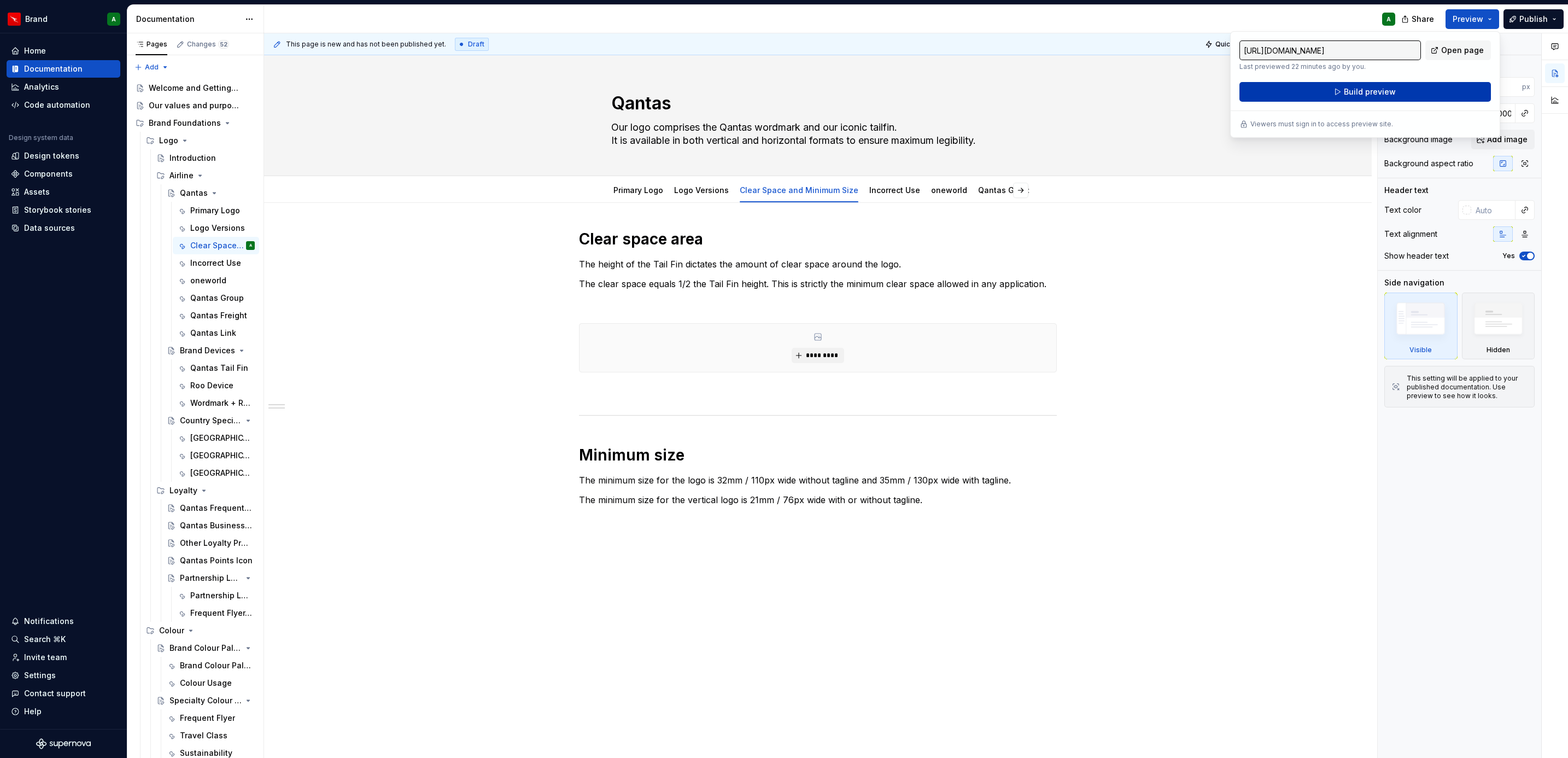
drag, startPoint x: 1467, startPoint y: 22, endPoint x: 1384, endPoint y: 83, distance: 103.0
click at [1384, 83] on button "Build preview" at bounding box center [1365, 92] width 251 height 19
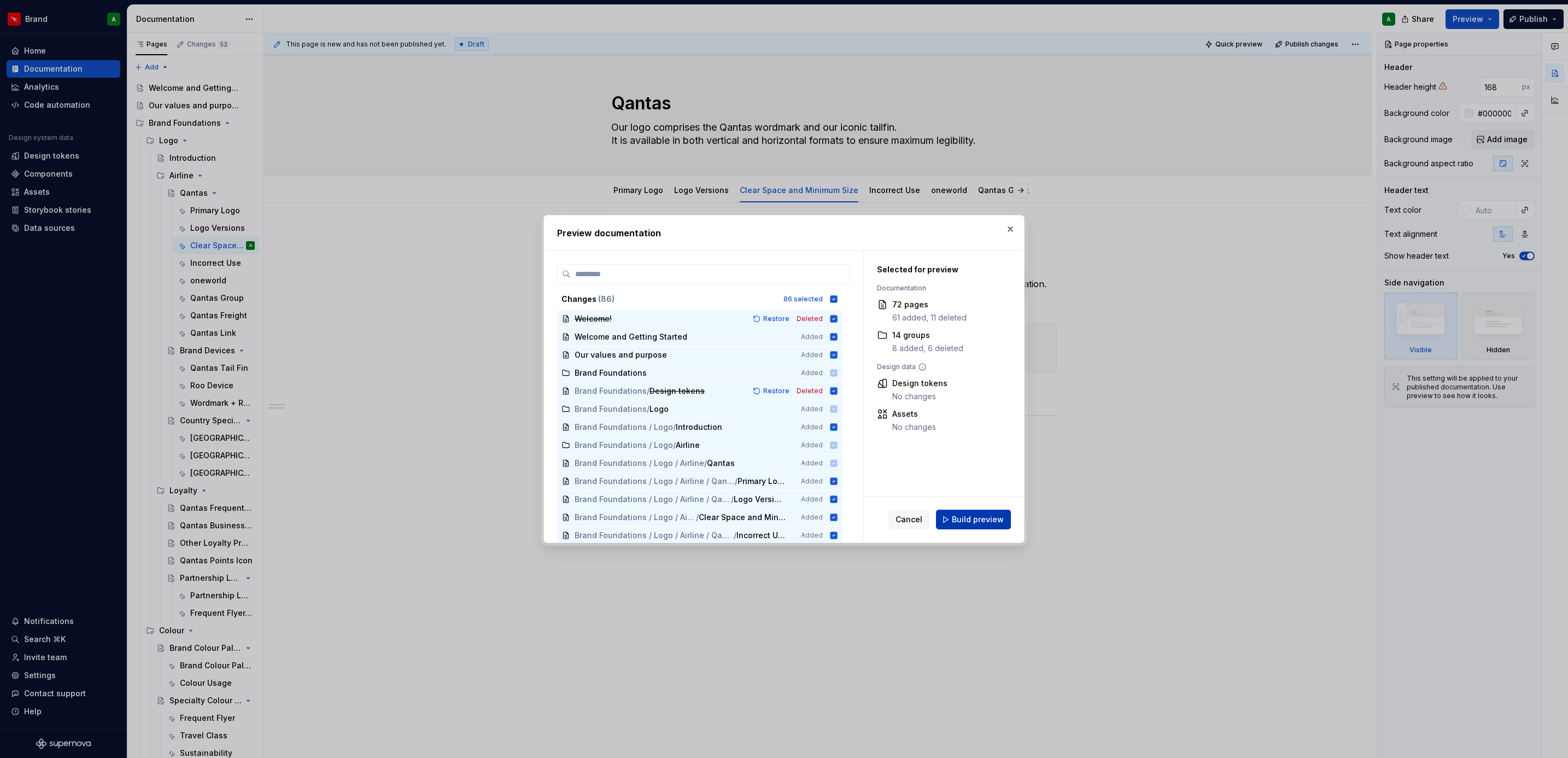
click at [968, 514] on span "Build preview" at bounding box center [978, 519] width 52 height 11
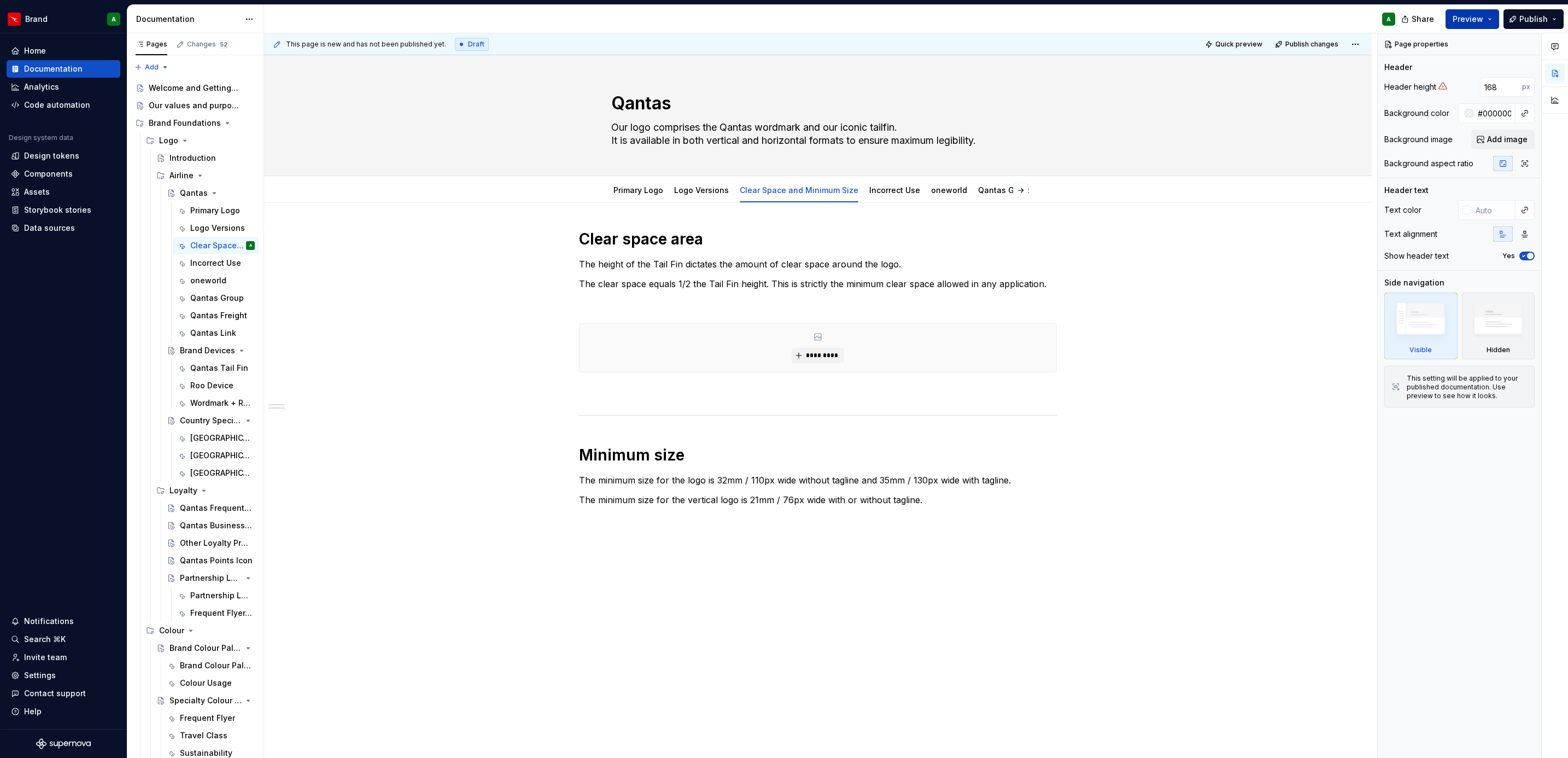
click at [1458, 15] on span "Preview" at bounding box center [1468, 19] width 30 height 11
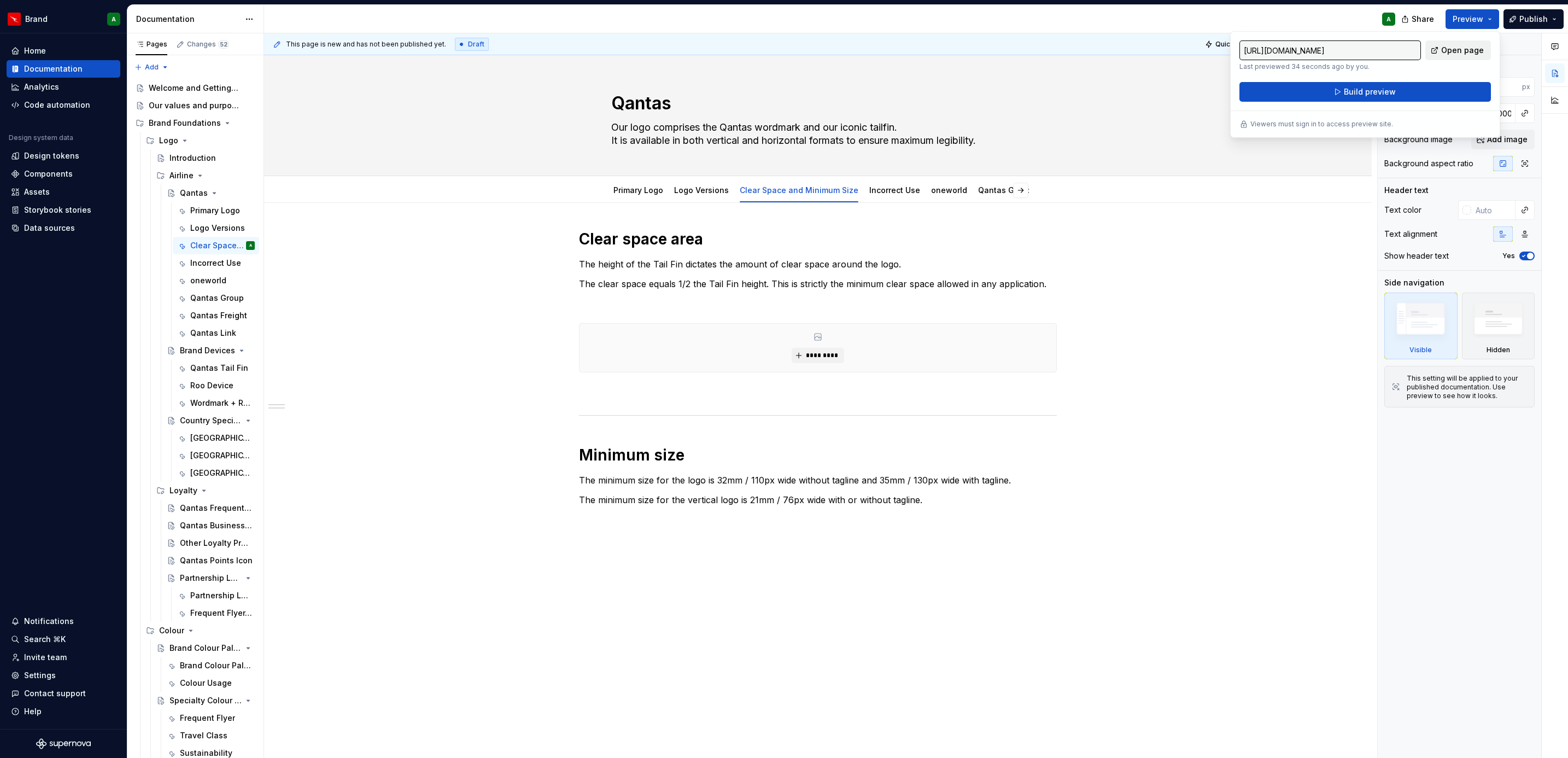
drag, startPoint x: 1458, startPoint y: 15, endPoint x: 1432, endPoint y: 51, distance: 44.4
click at [1432, 51] on link "Open page" at bounding box center [1458, 50] width 66 height 19
click at [250, 10] on html "Brand A Home Documentation Analytics Code automation Design system data Design …" at bounding box center [784, 379] width 1568 height 758
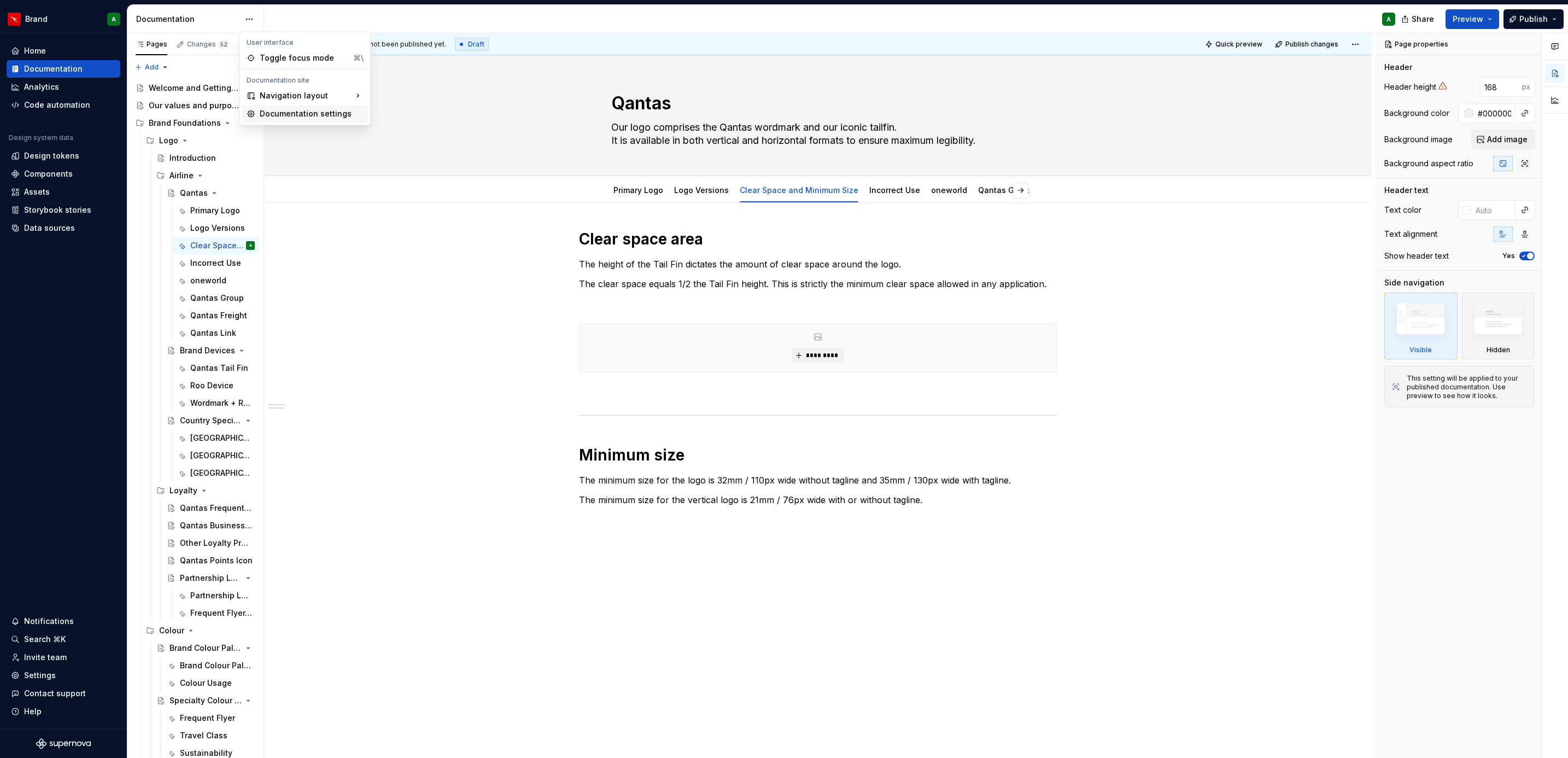
click at [309, 113] on div "Documentation settings" at bounding box center [312, 114] width 104 height 11
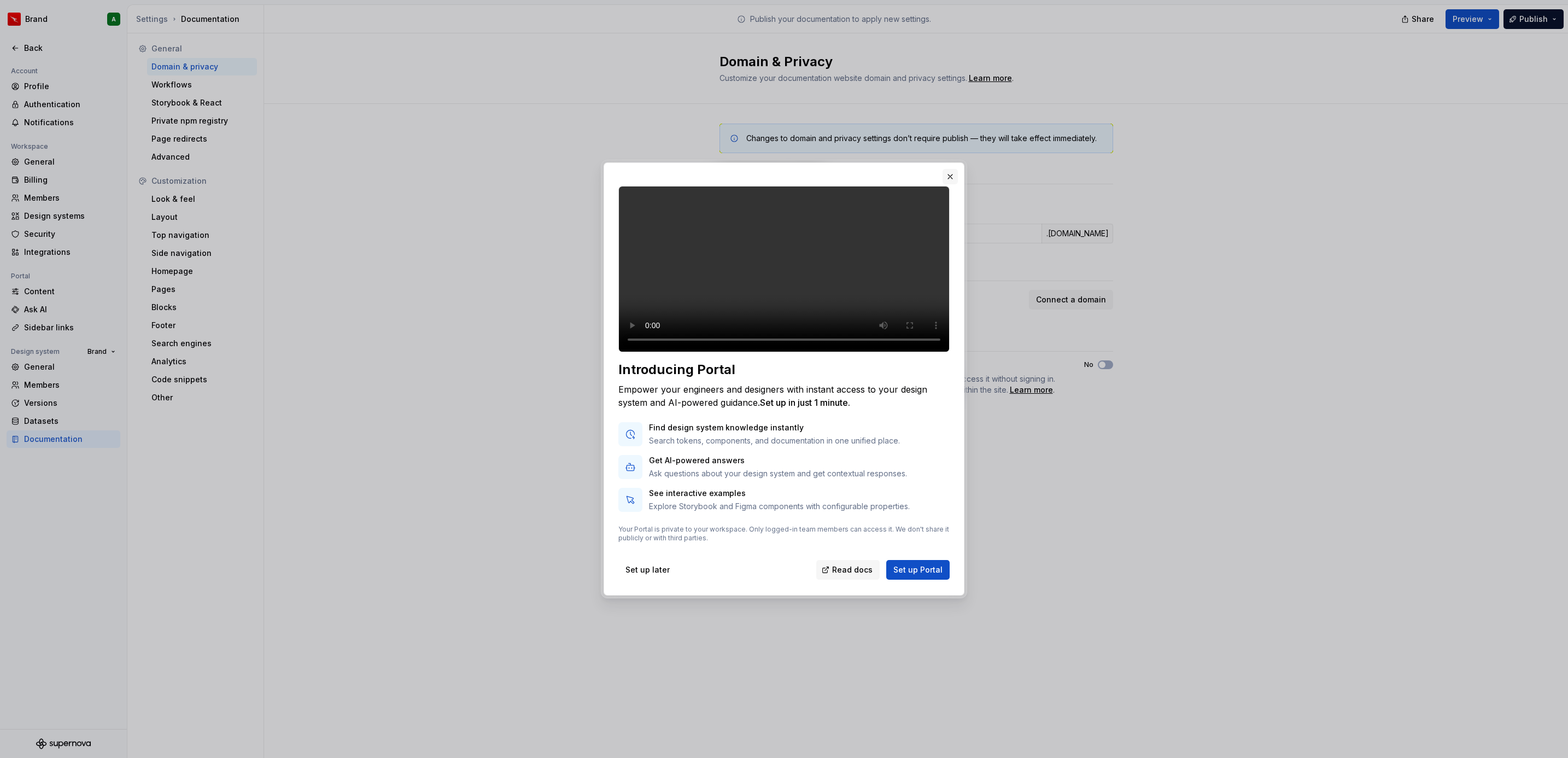
click at [945, 169] on button "button" at bounding box center [950, 177] width 15 height 15
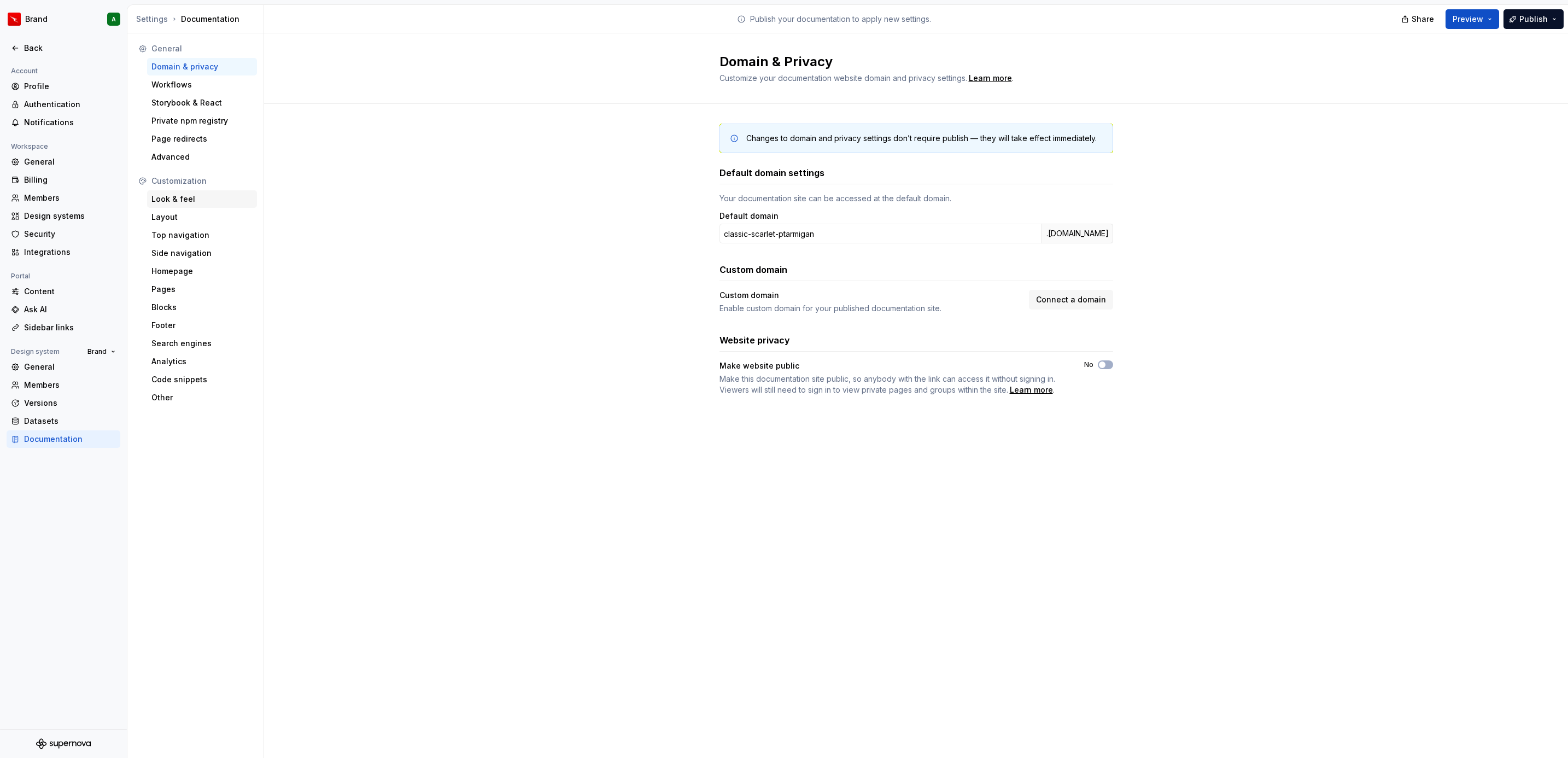
click at [183, 196] on div "Look & feel" at bounding box center [202, 199] width 101 height 11
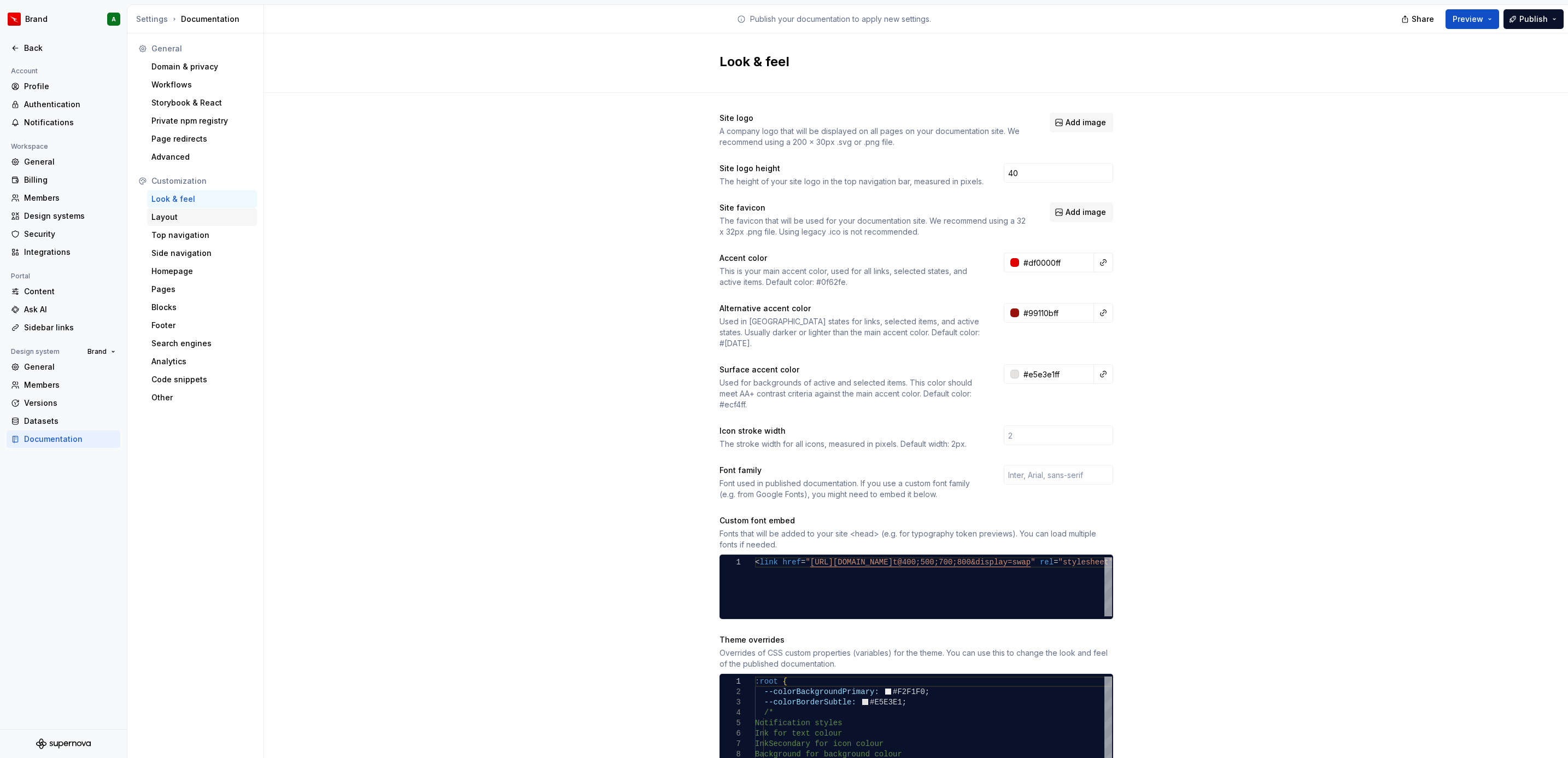
click at [189, 220] on div "Layout" at bounding box center [202, 217] width 101 height 11
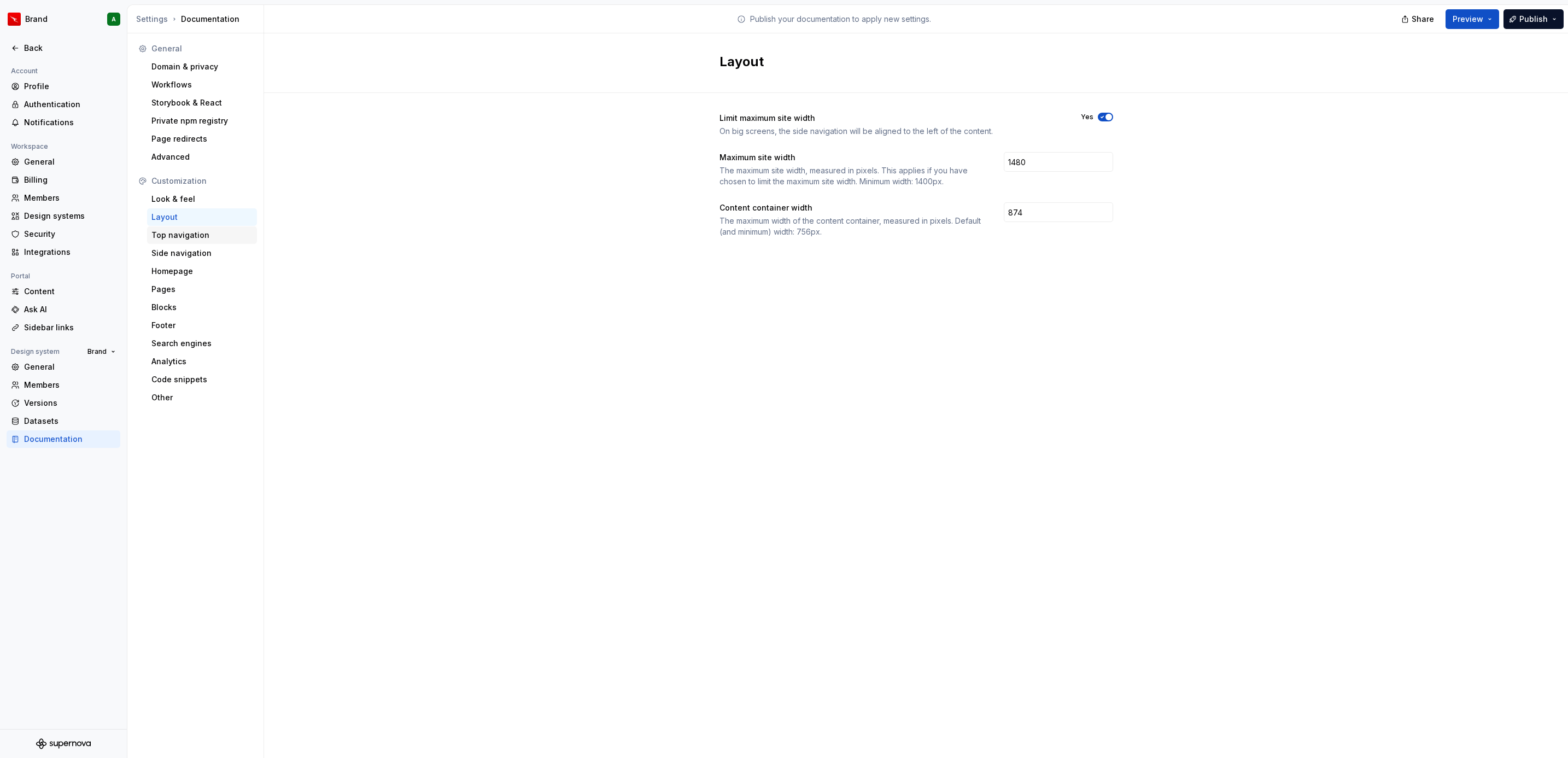
click at [189, 237] on div "Top navigation" at bounding box center [202, 235] width 101 height 11
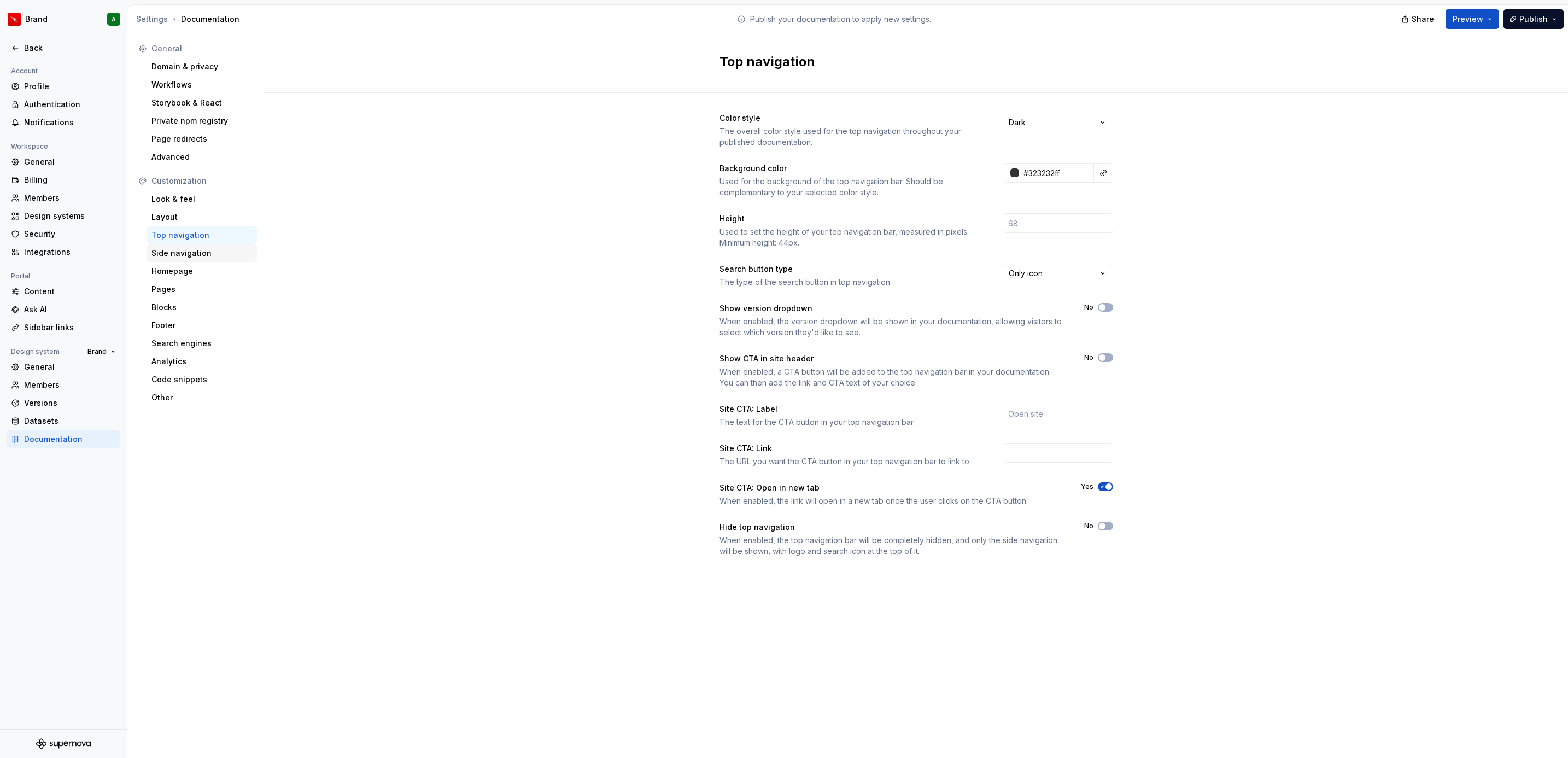
click at [185, 248] on div "Side navigation" at bounding box center [202, 253] width 101 height 11
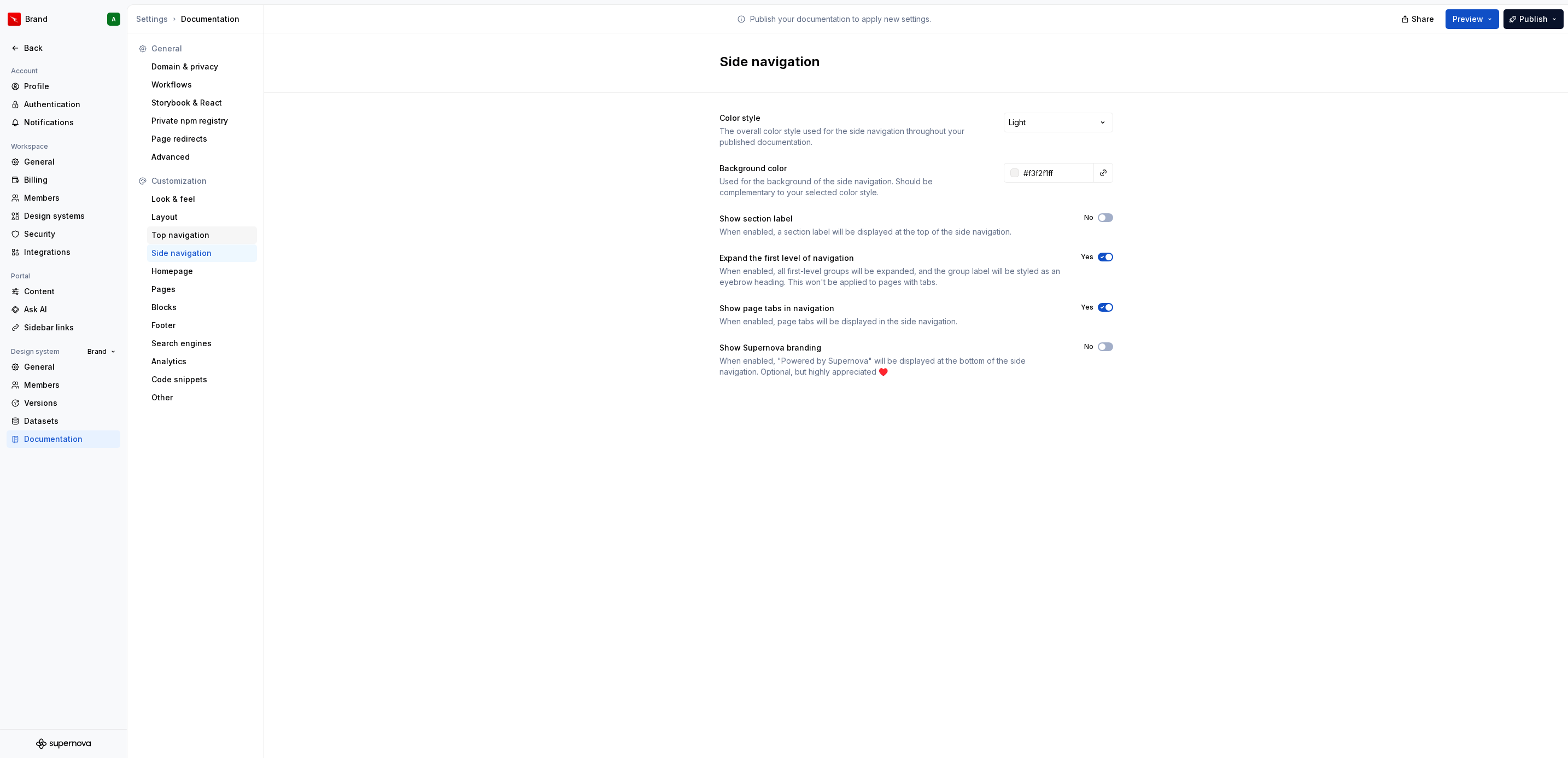
click at [199, 236] on div "Top navigation" at bounding box center [202, 235] width 101 height 11
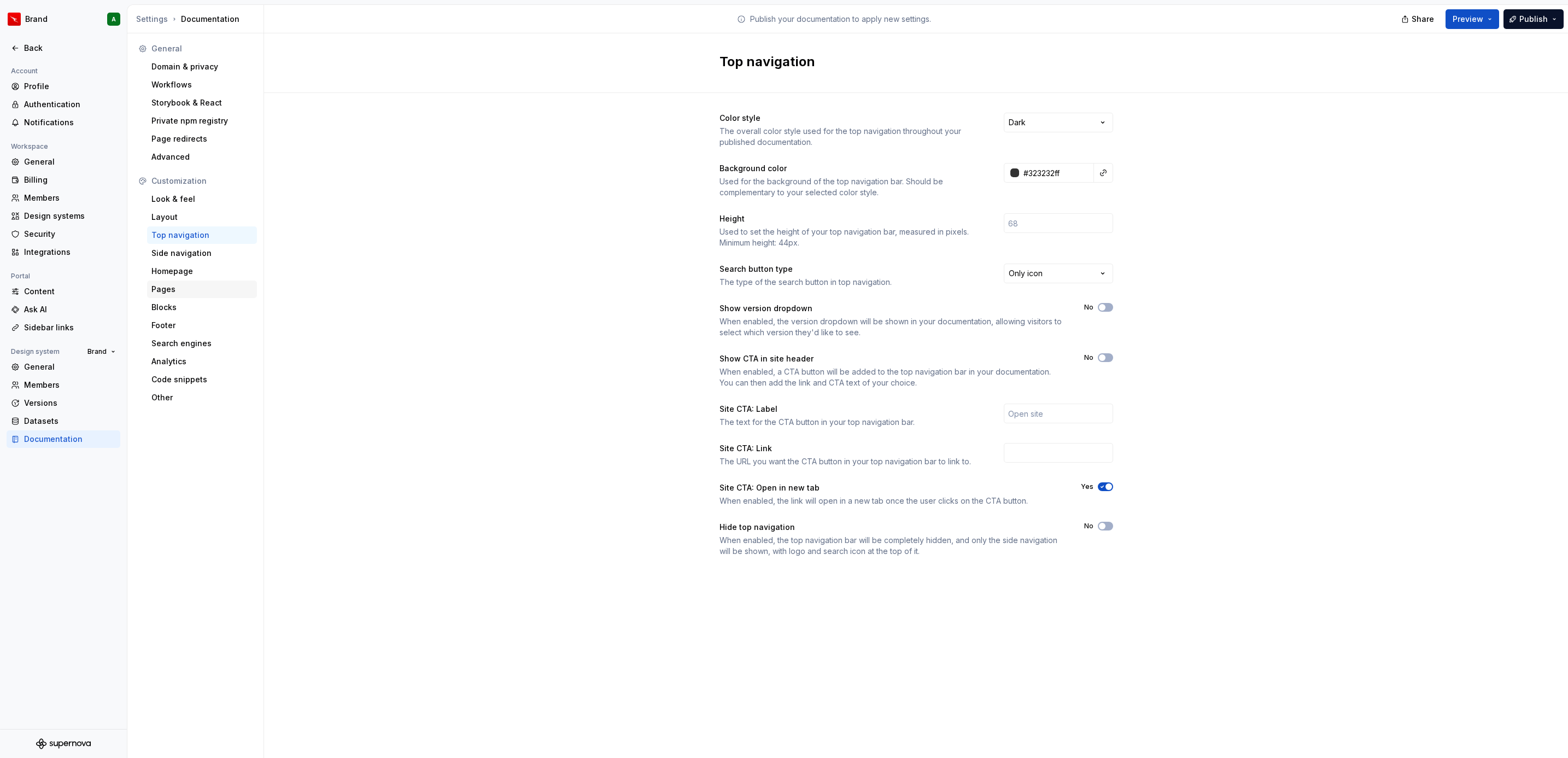
click at [228, 291] on div "Pages" at bounding box center [202, 289] width 101 height 11
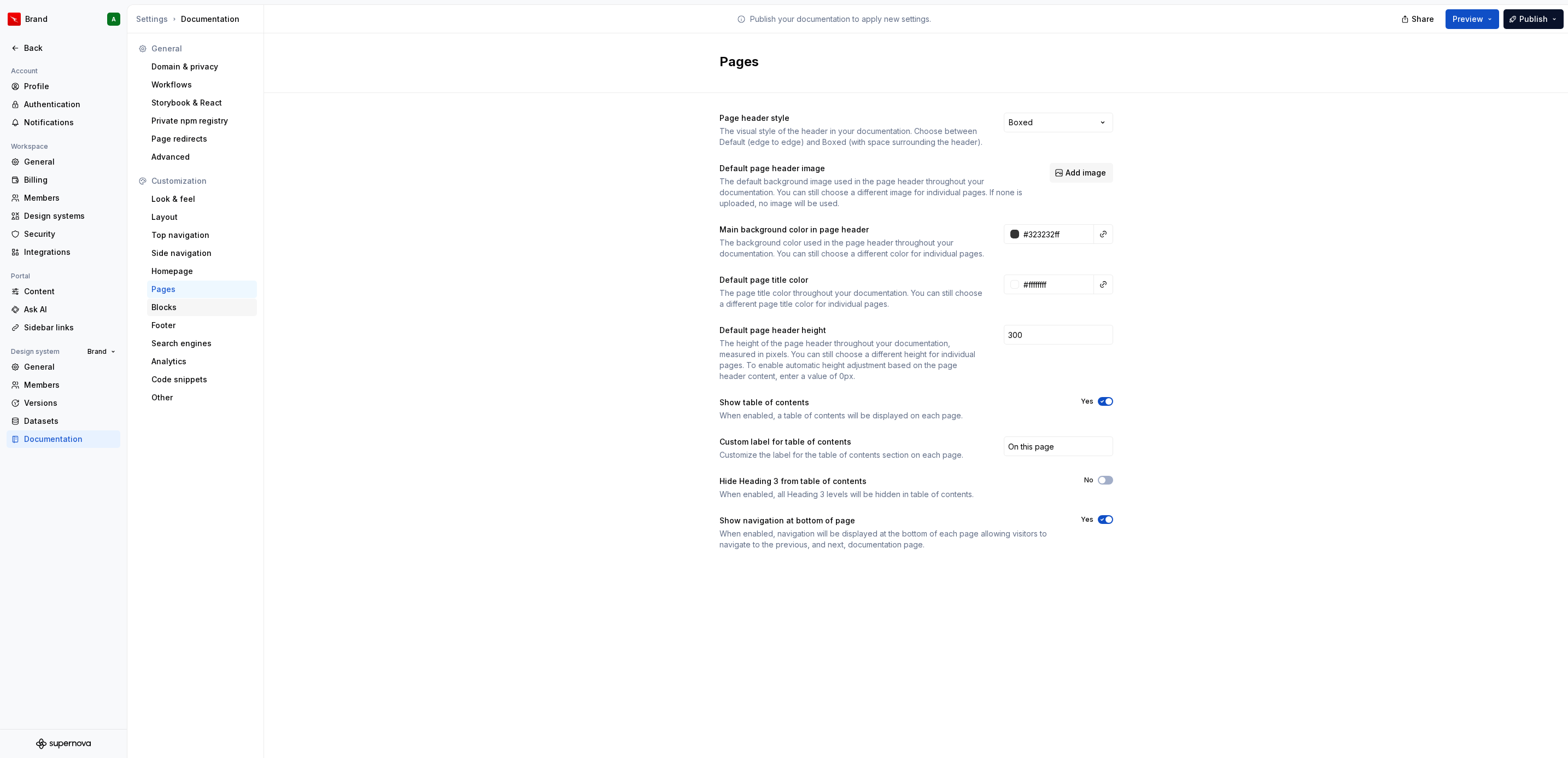
click at [203, 309] on div "Blocks" at bounding box center [202, 307] width 101 height 11
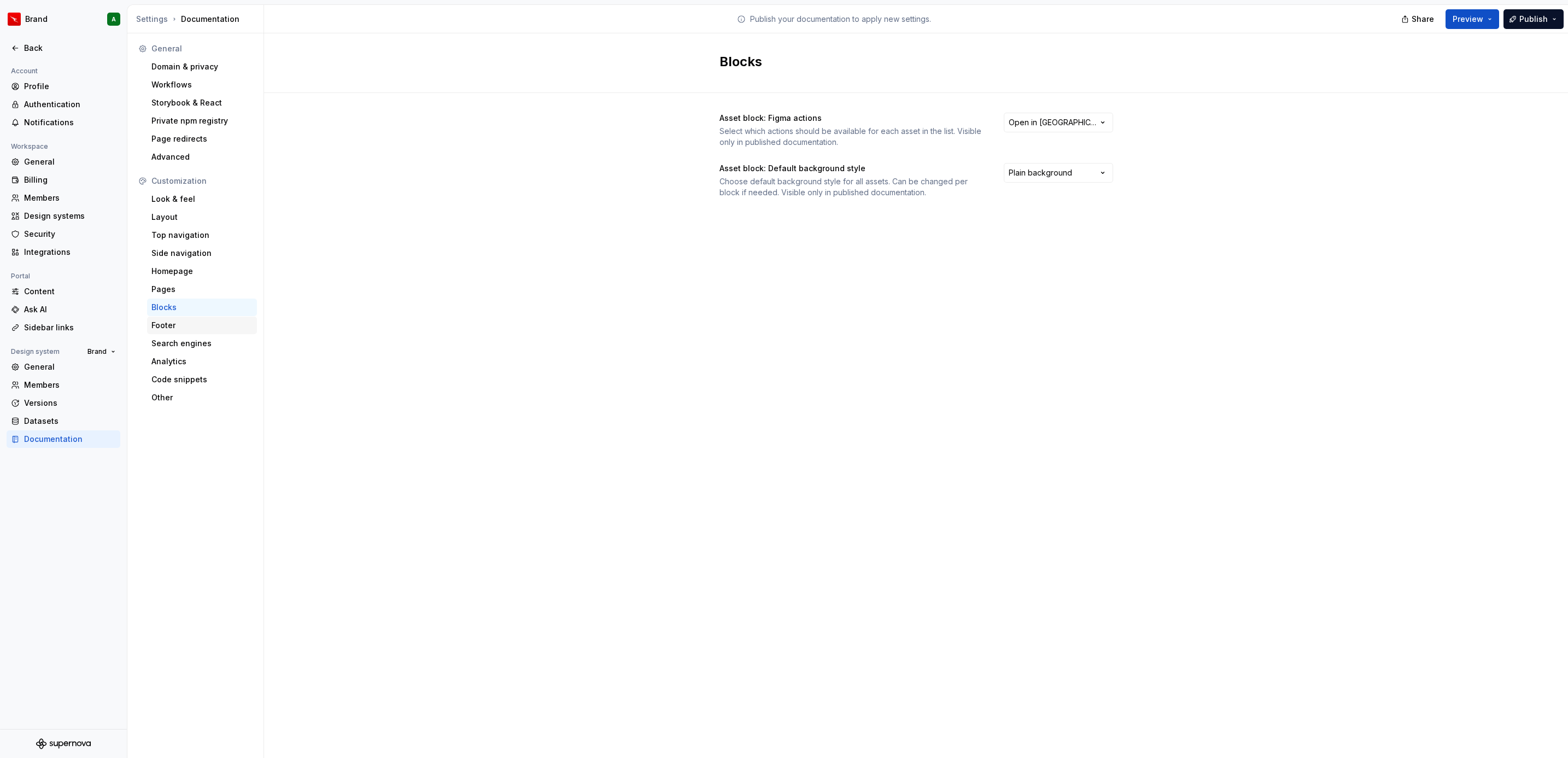
click at [192, 325] on div "Footer" at bounding box center [202, 325] width 101 height 11
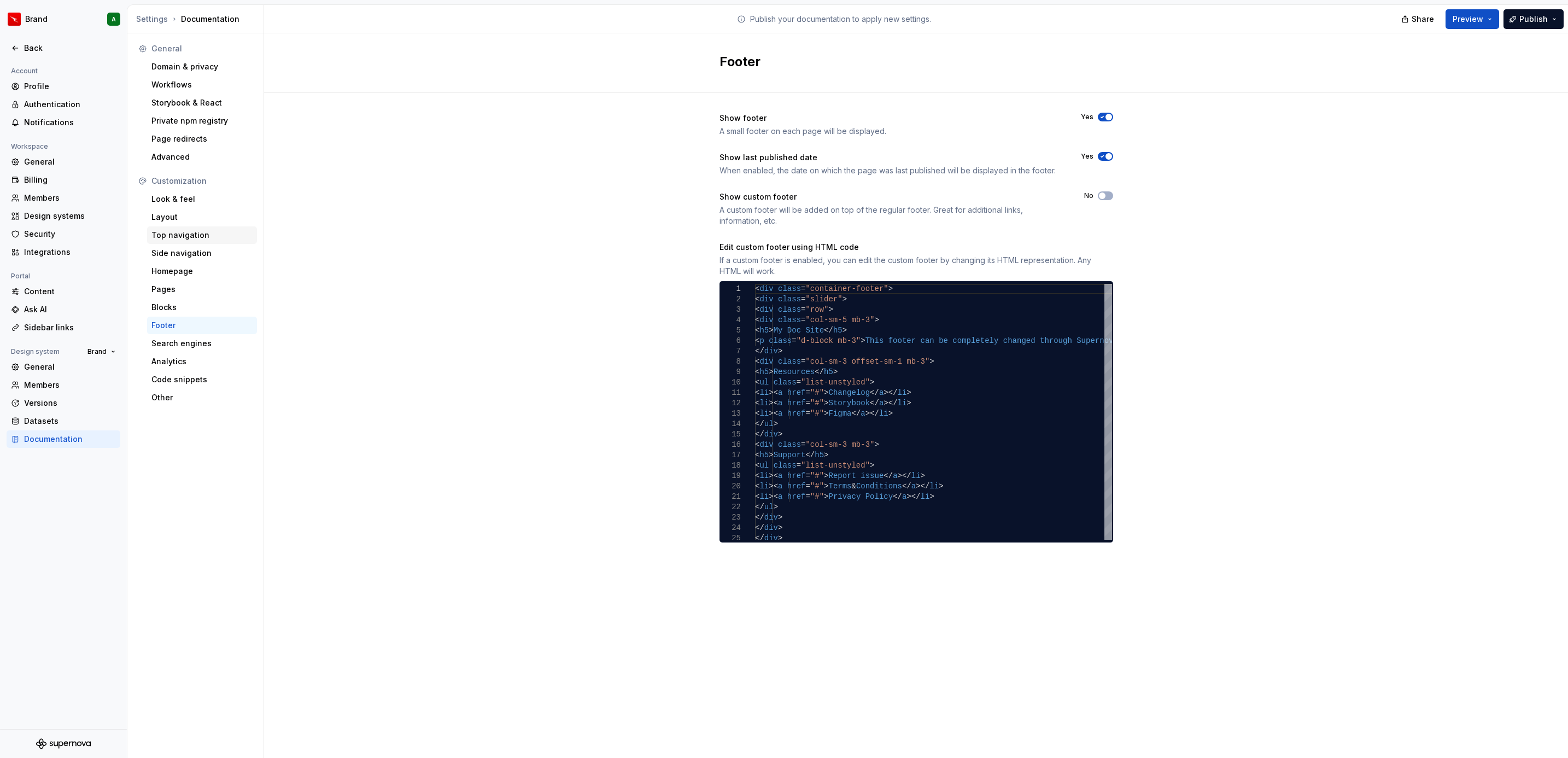
click at [202, 238] on div "Top navigation" at bounding box center [202, 235] width 101 height 11
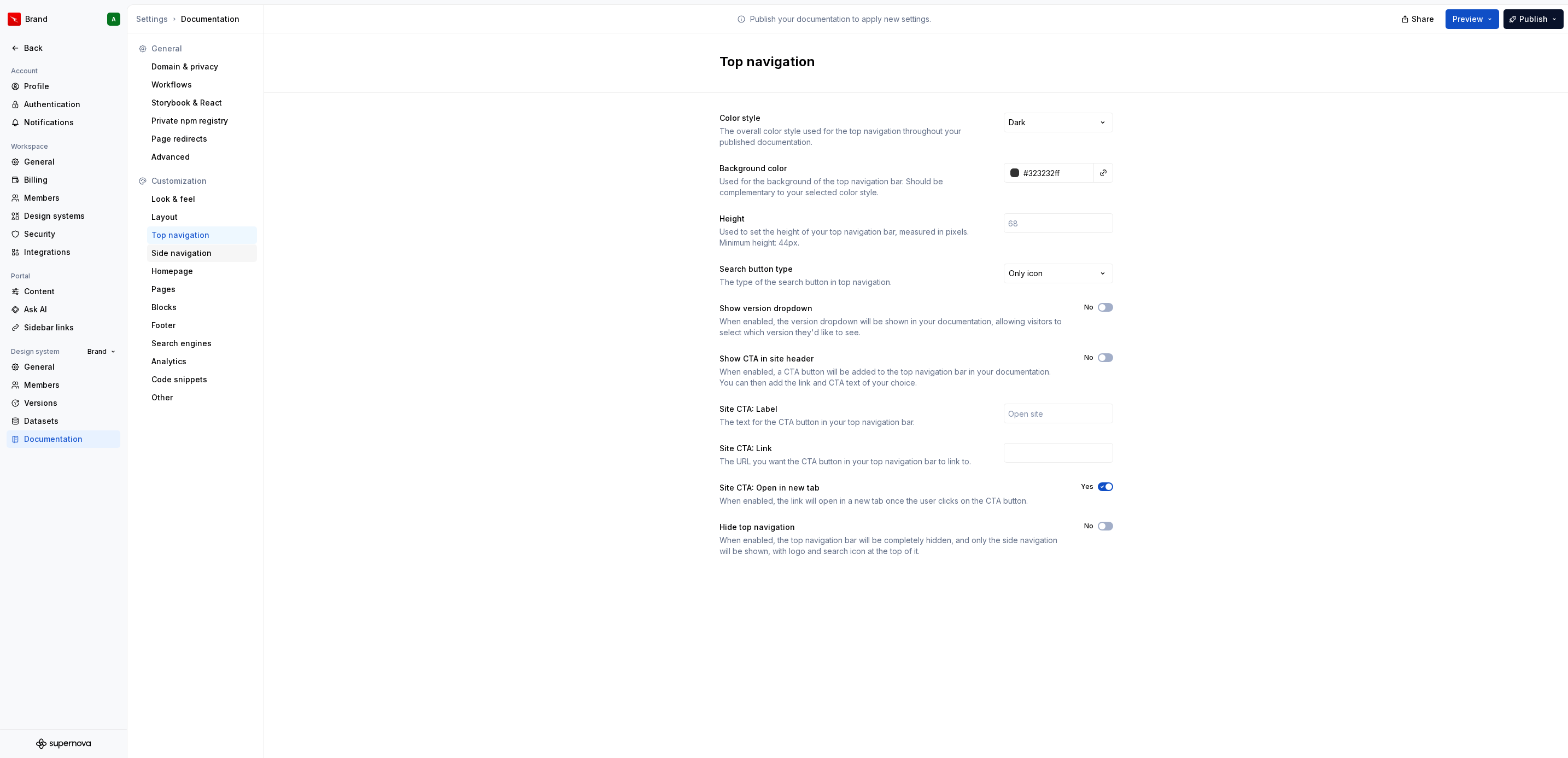
click at [209, 251] on div "Side navigation" at bounding box center [202, 253] width 101 height 11
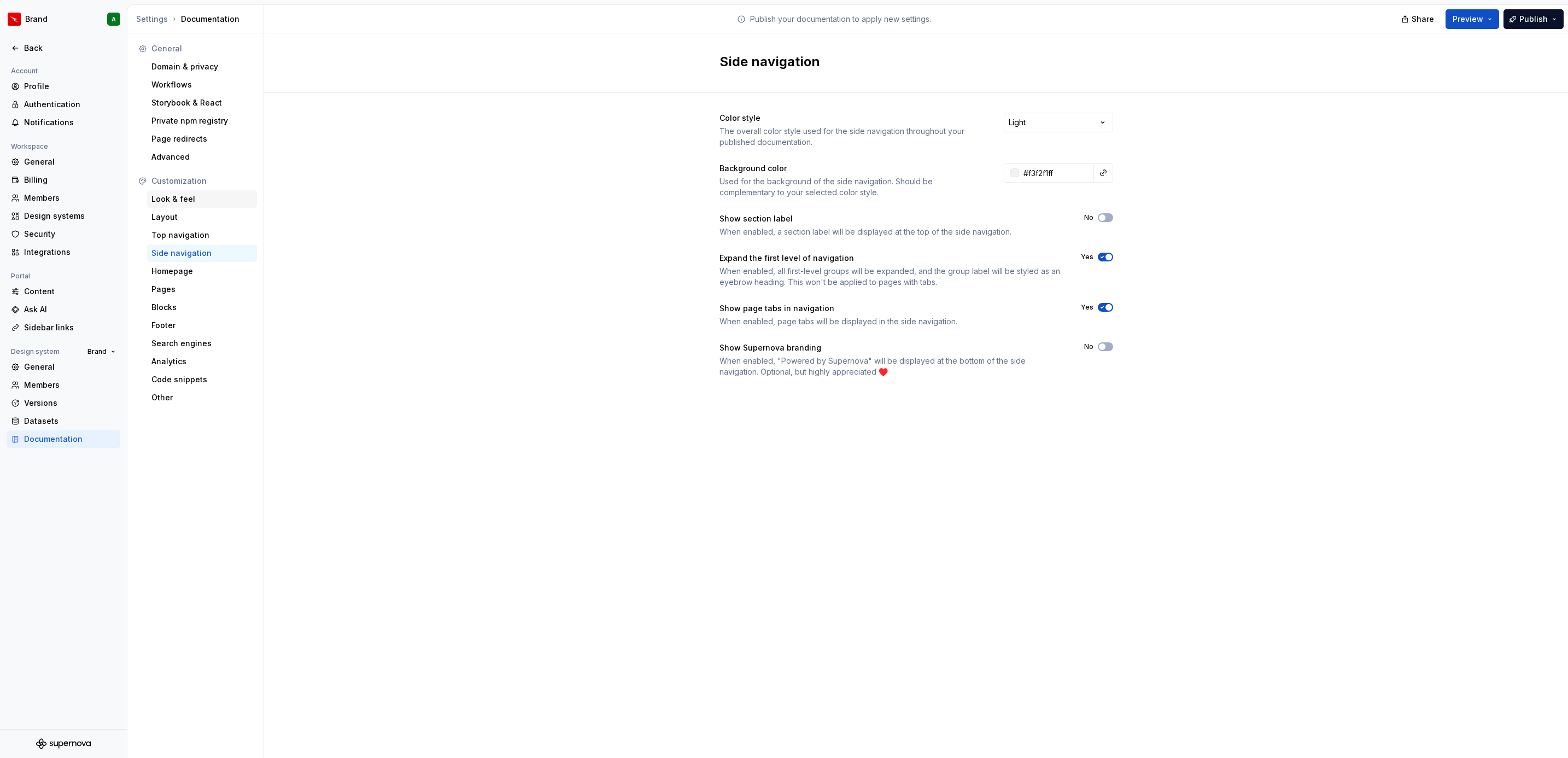
click at [215, 200] on div "Look & feel" at bounding box center [202, 199] width 101 height 11
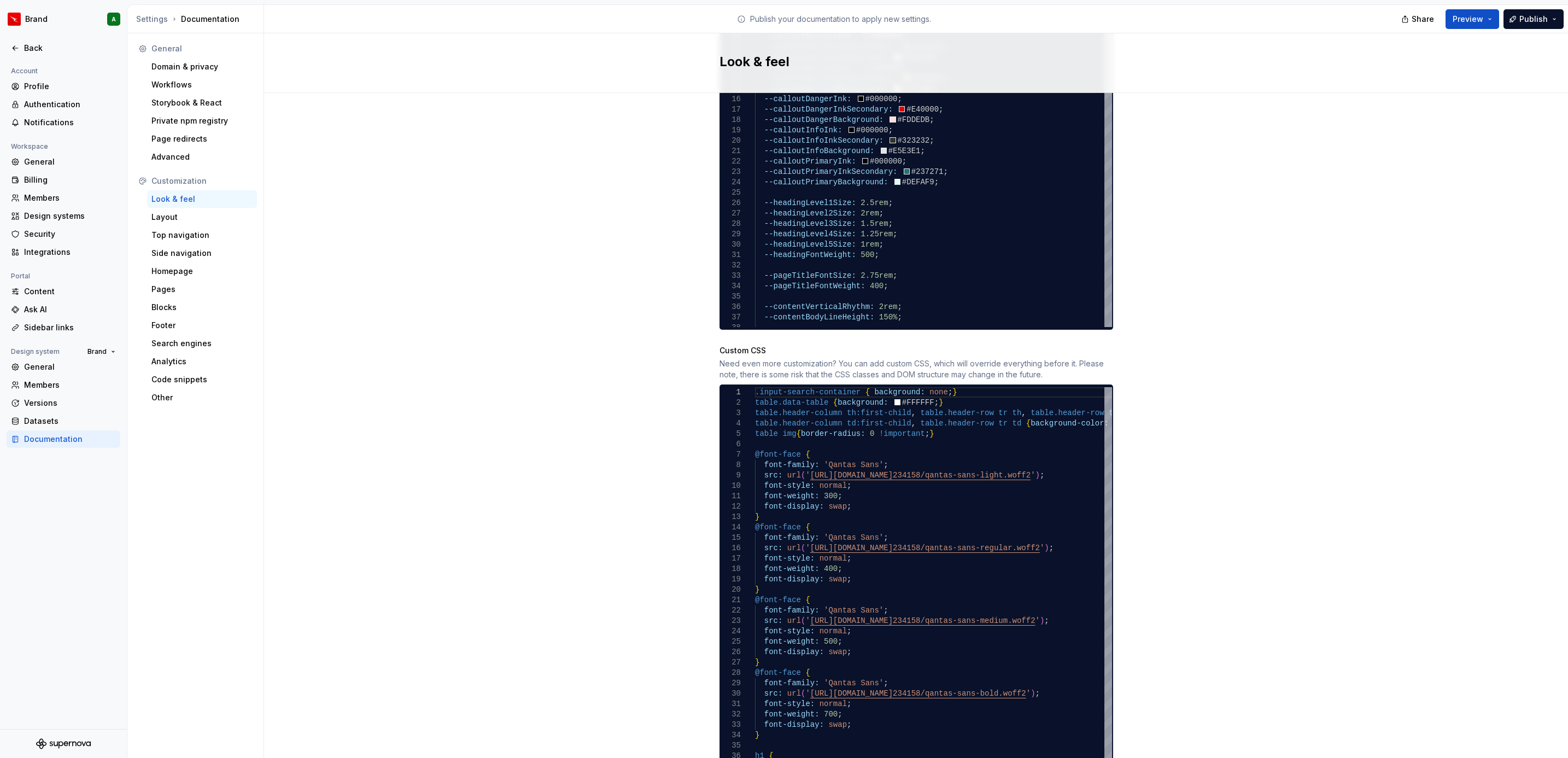
scroll to position [787, 0]
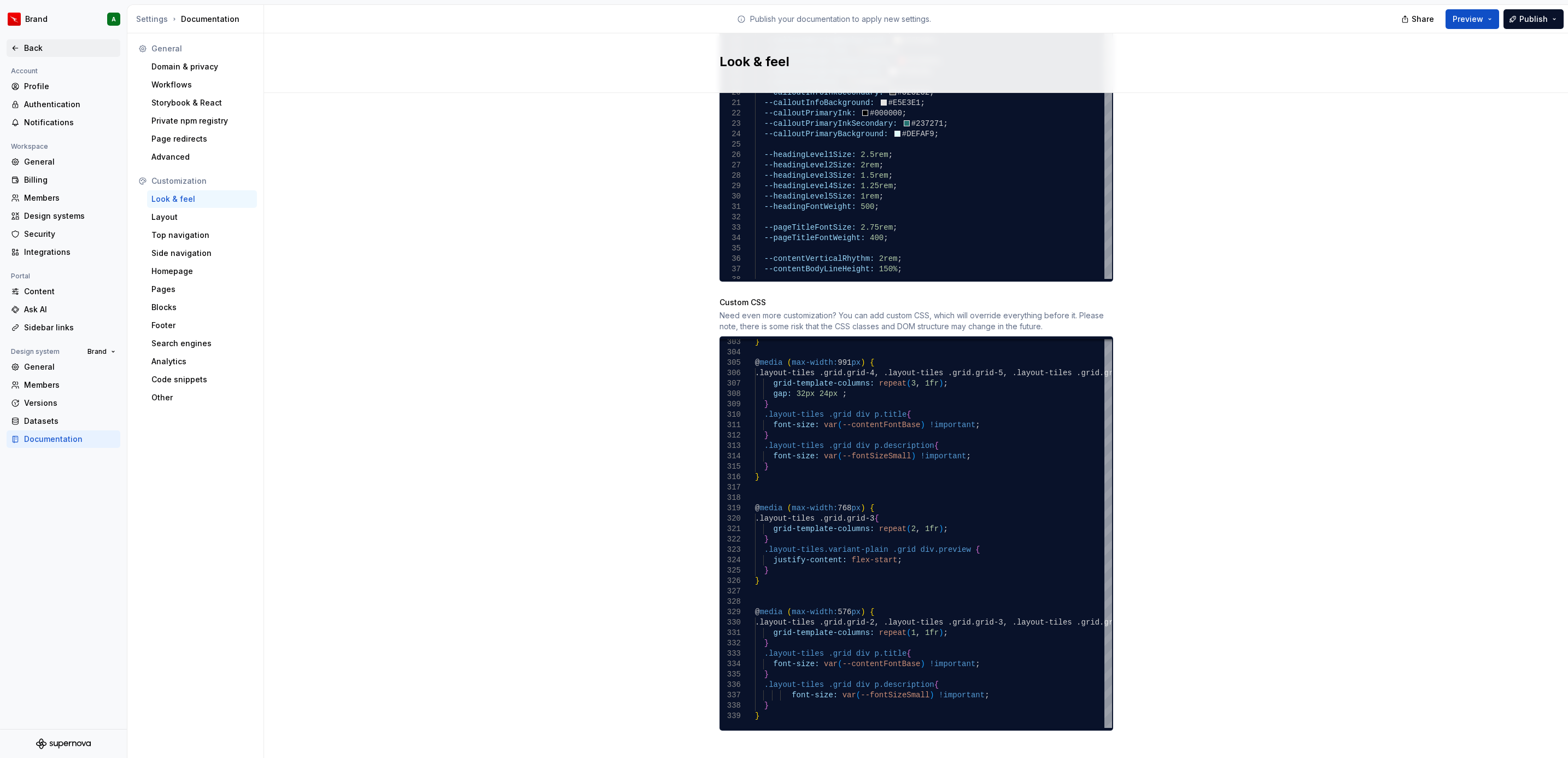
click at [69, 50] on div "Back" at bounding box center [70, 48] width 92 height 11
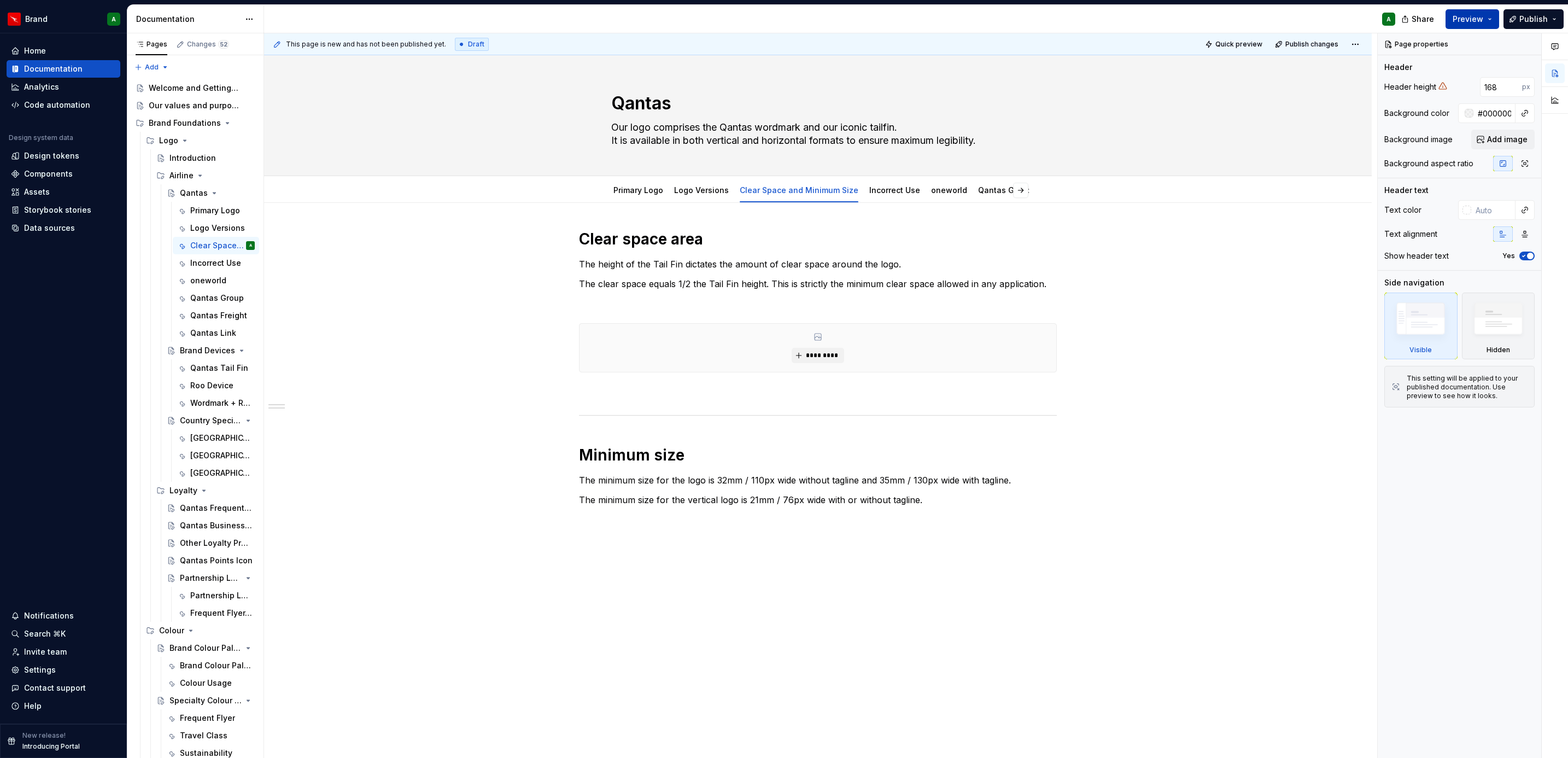
click at [1471, 18] on span "Preview" at bounding box center [1468, 19] width 30 height 11
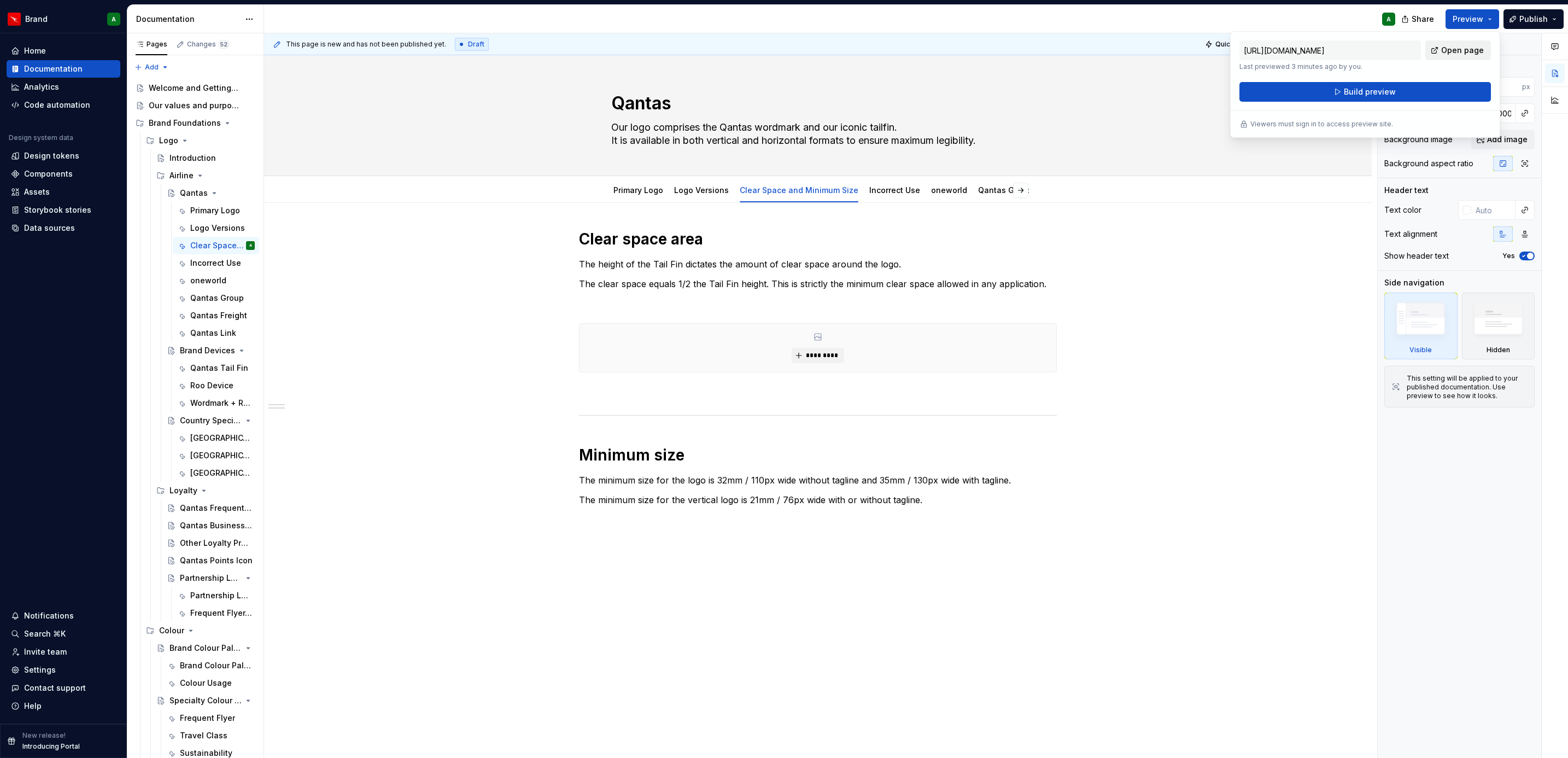
drag, startPoint x: 1471, startPoint y: 18, endPoint x: 1452, endPoint y: 48, distance: 35.5
click at [1452, 48] on span "Open page" at bounding box center [1463, 51] width 43 height 11
click at [257, 18] on html "Brand A Home Documentation Analytics Code automation Design system data Design …" at bounding box center [784, 379] width 1568 height 758
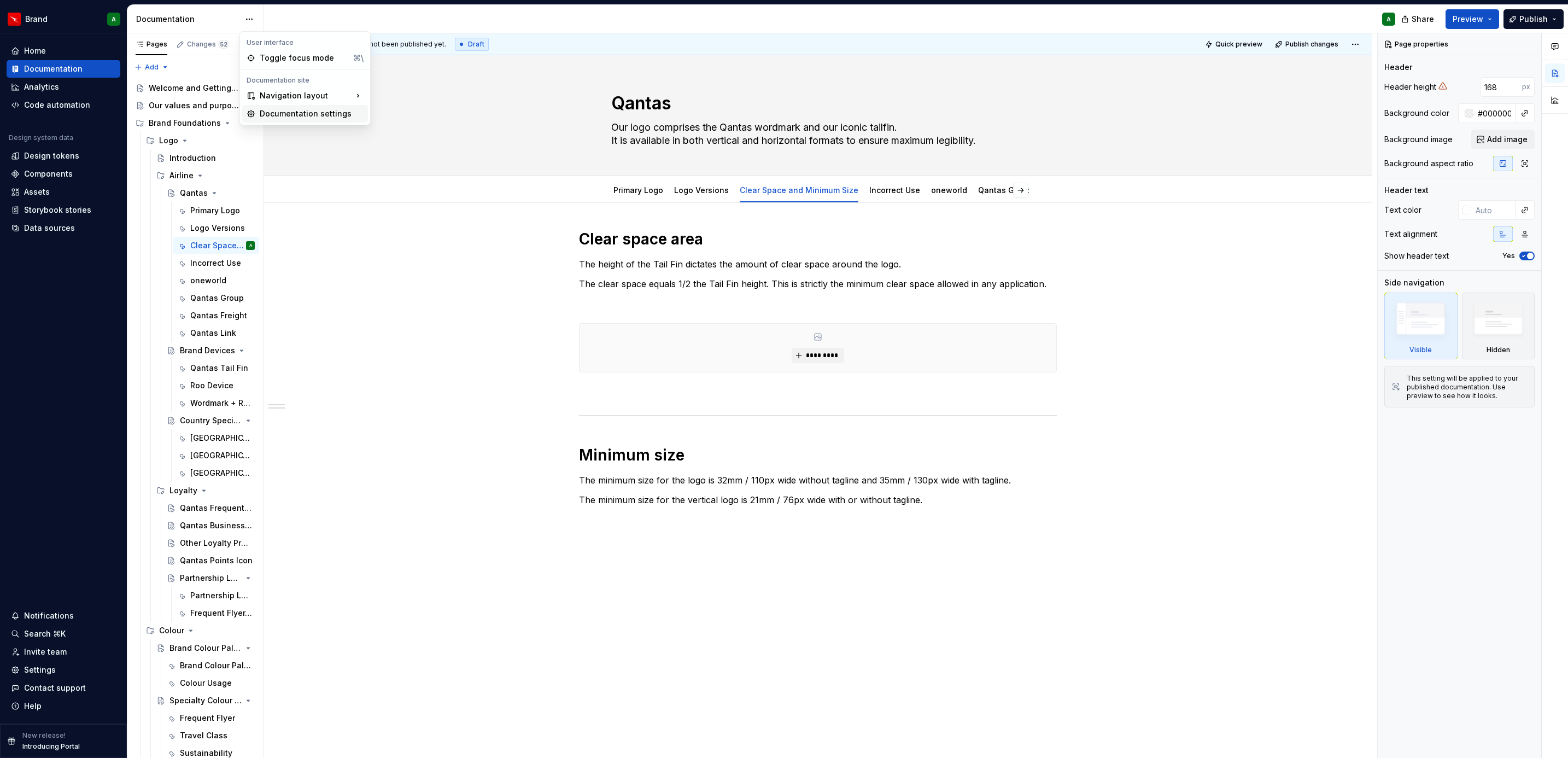
click at [302, 114] on div "Documentation settings" at bounding box center [312, 114] width 104 height 11
type textarea "*"
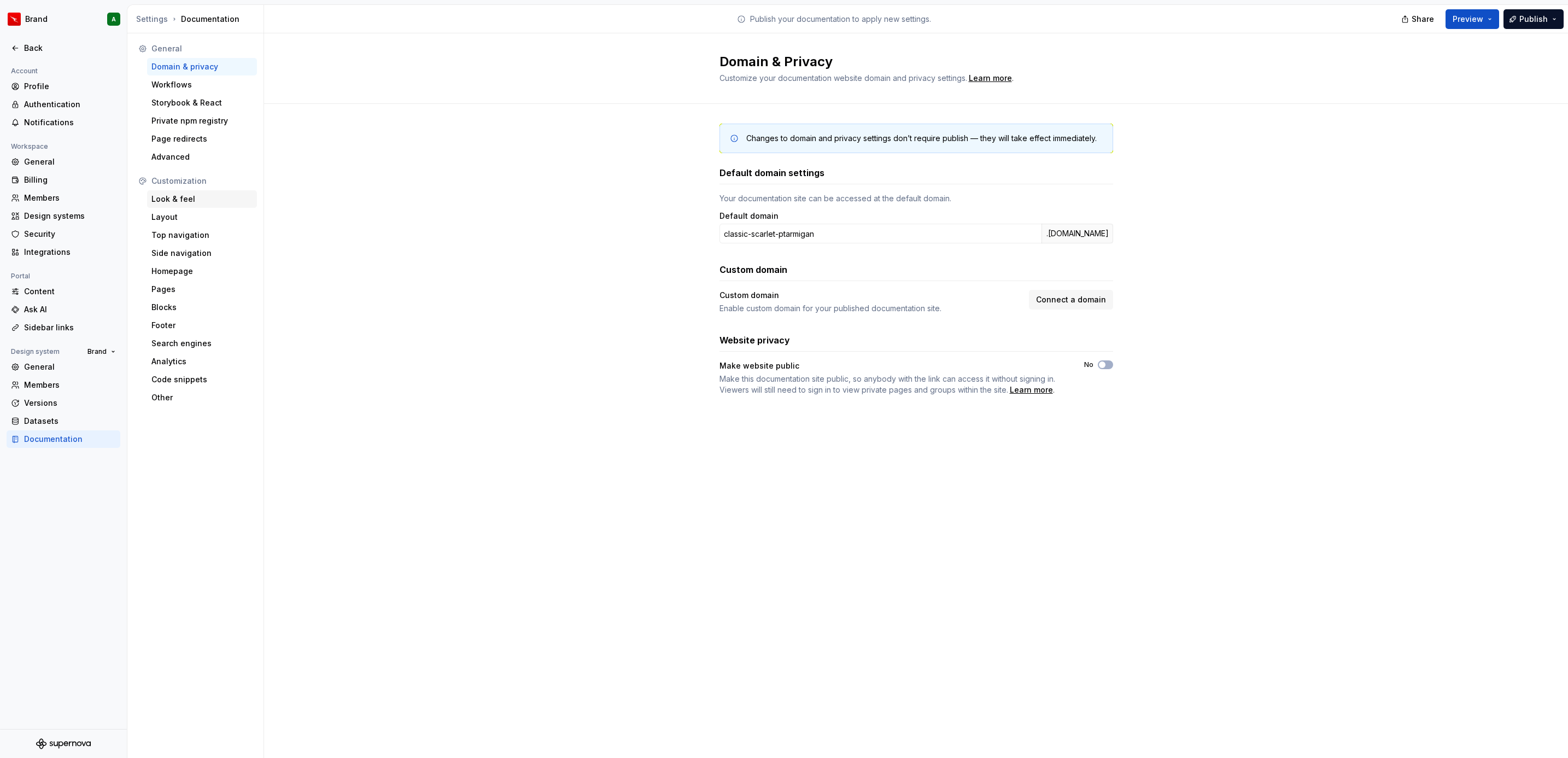
click at [175, 195] on div "Look & feel" at bounding box center [202, 199] width 101 height 11
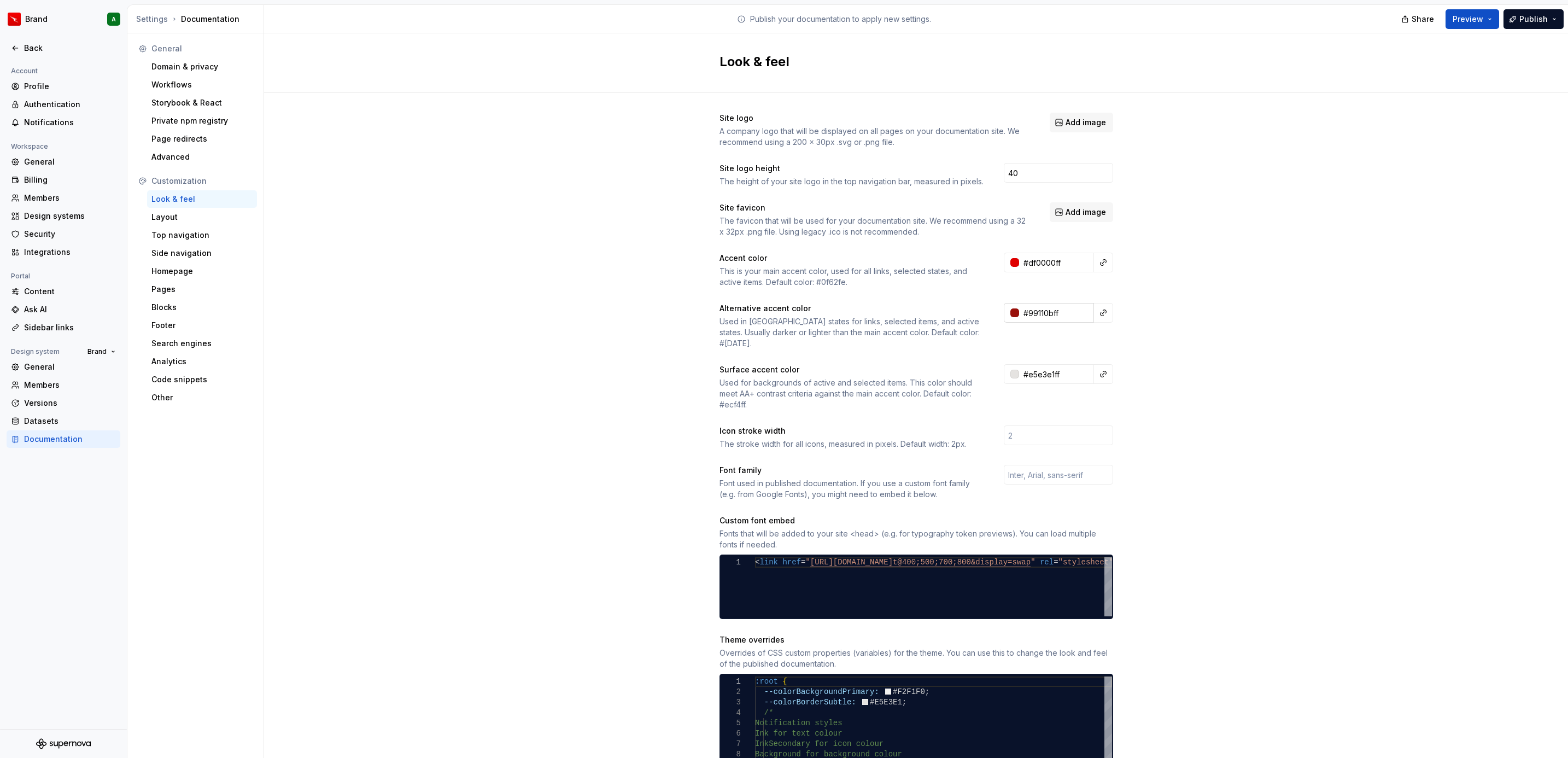
click at [1031, 317] on input "#99110bff" at bounding box center [1056, 313] width 75 height 19
paste input "bc0b07"
type input "#bc0b07ff"
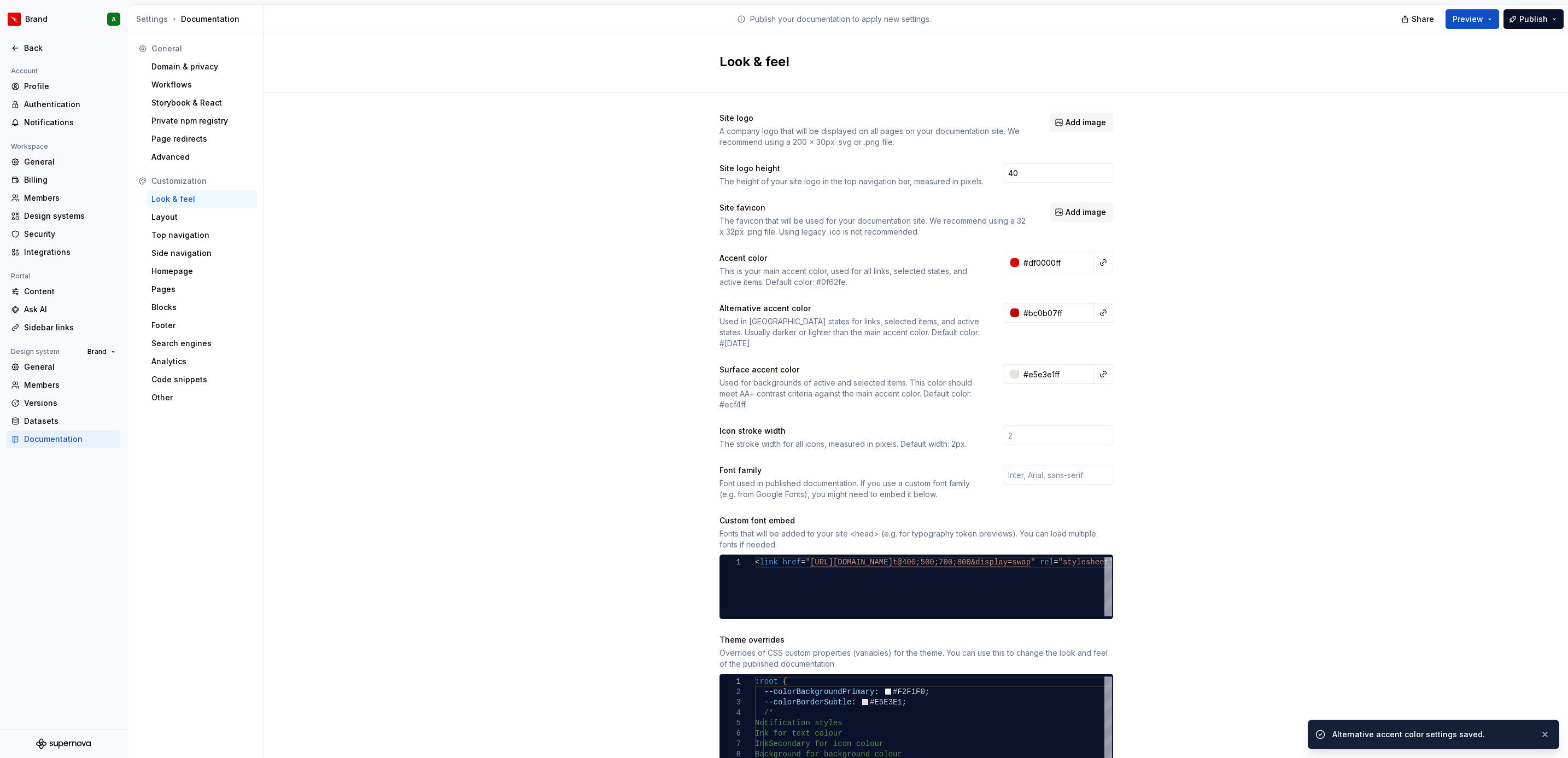
click at [220, 217] on div "Layout" at bounding box center [202, 217] width 101 height 11
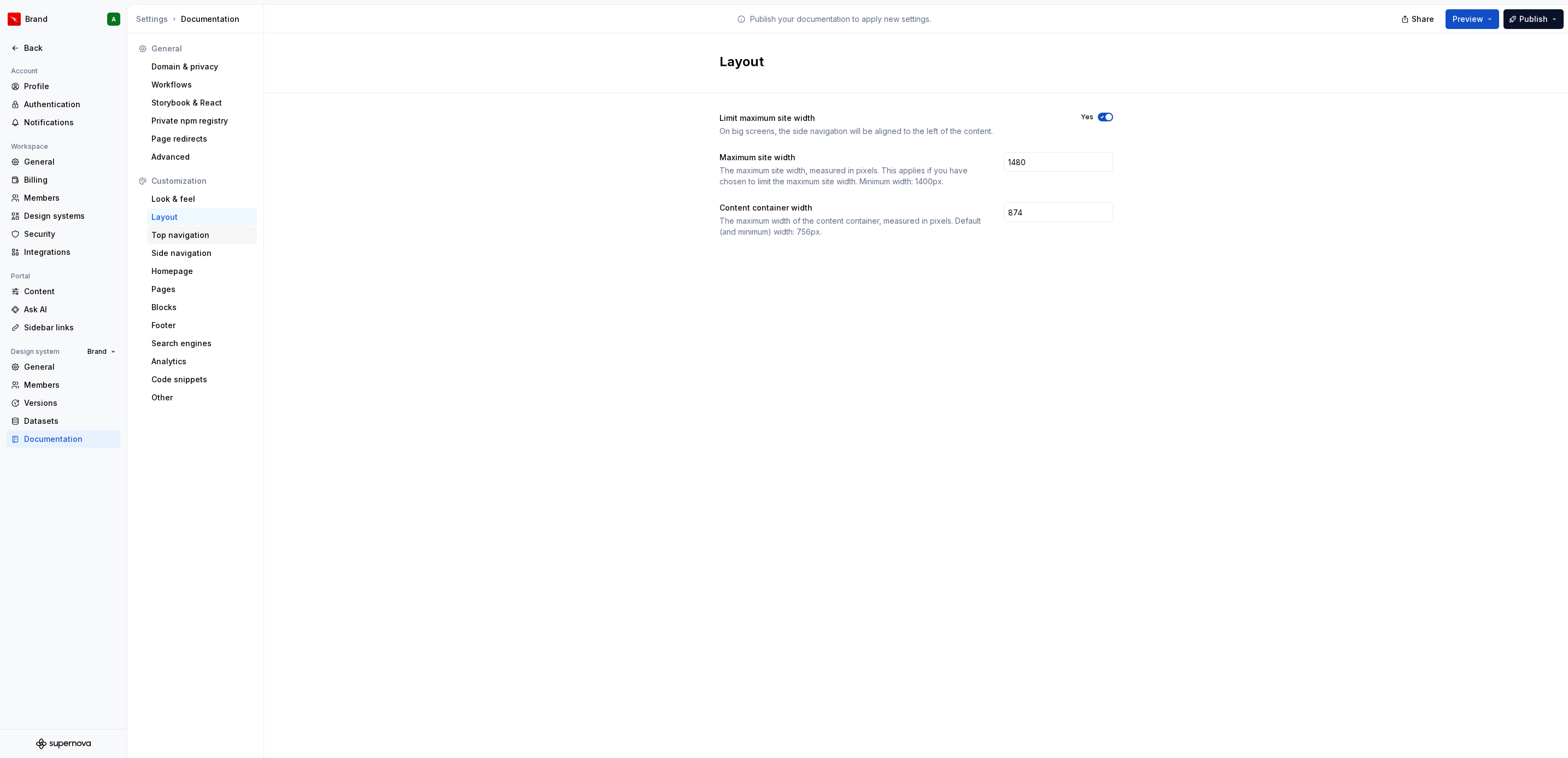
click at [181, 233] on div "Top navigation" at bounding box center [202, 235] width 101 height 11
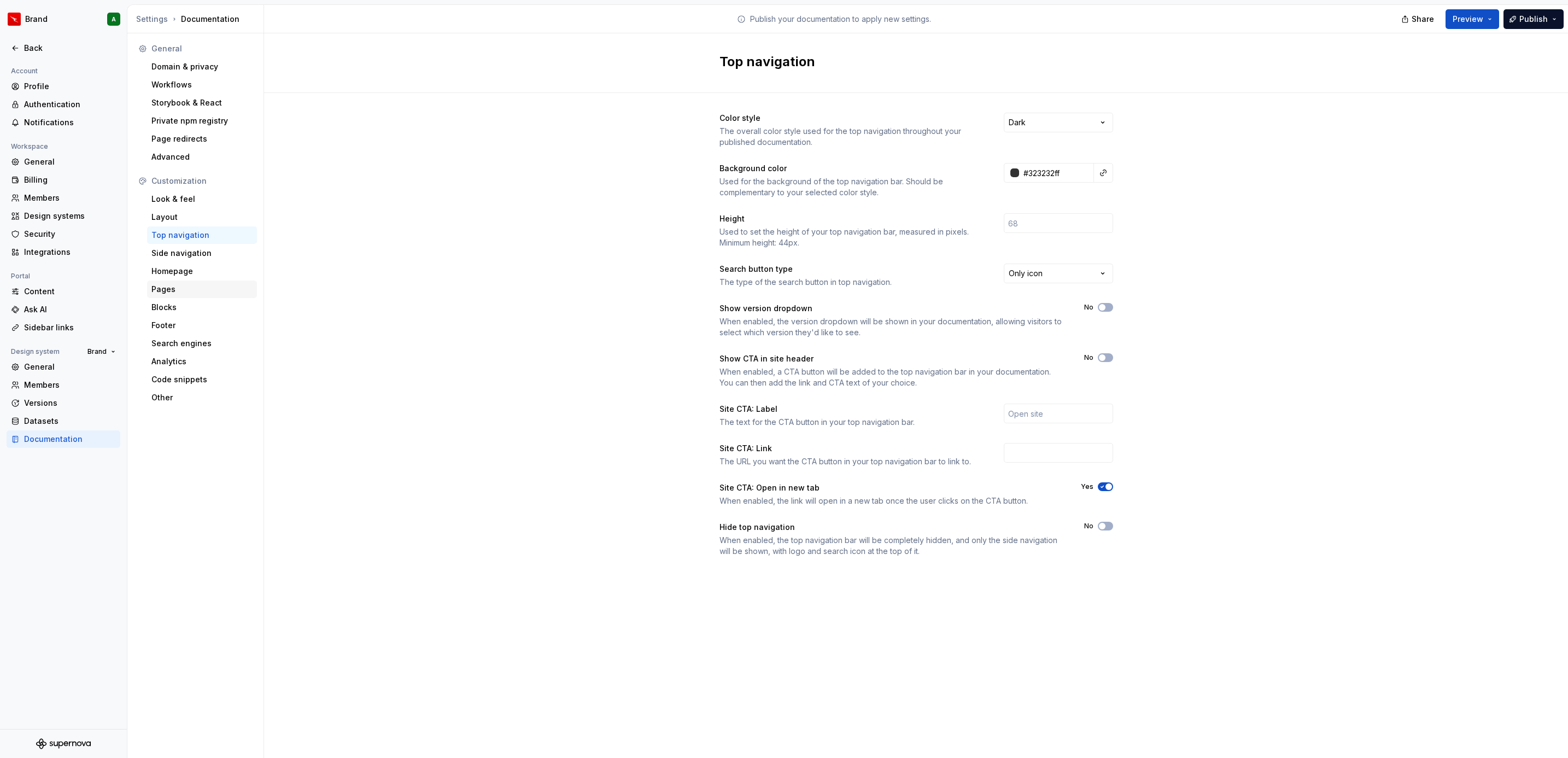
click at [198, 291] on div "Pages" at bounding box center [202, 289] width 101 height 11
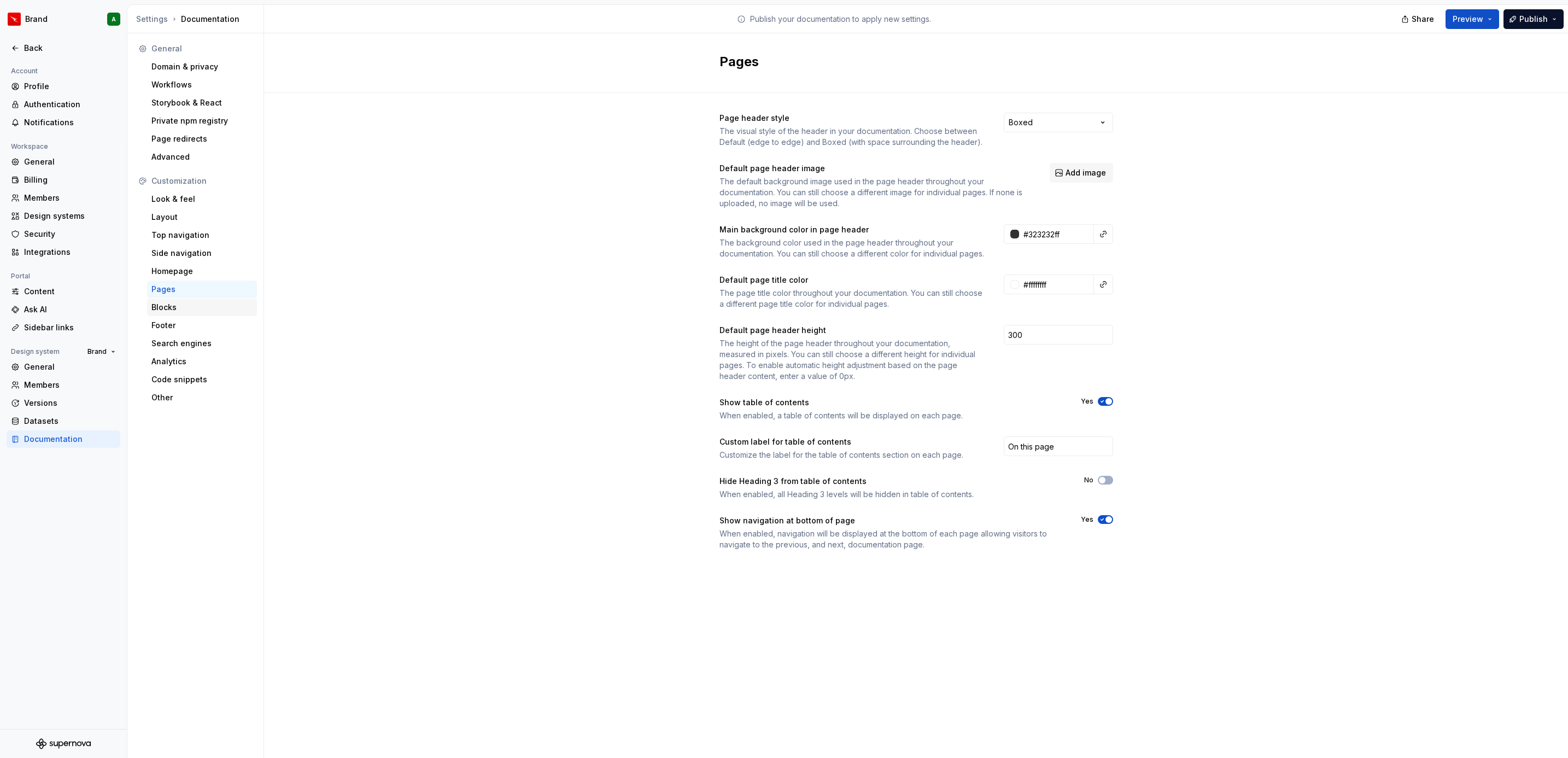
click at [198, 305] on div "Blocks" at bounding box center [202, 307] width 101 height 11
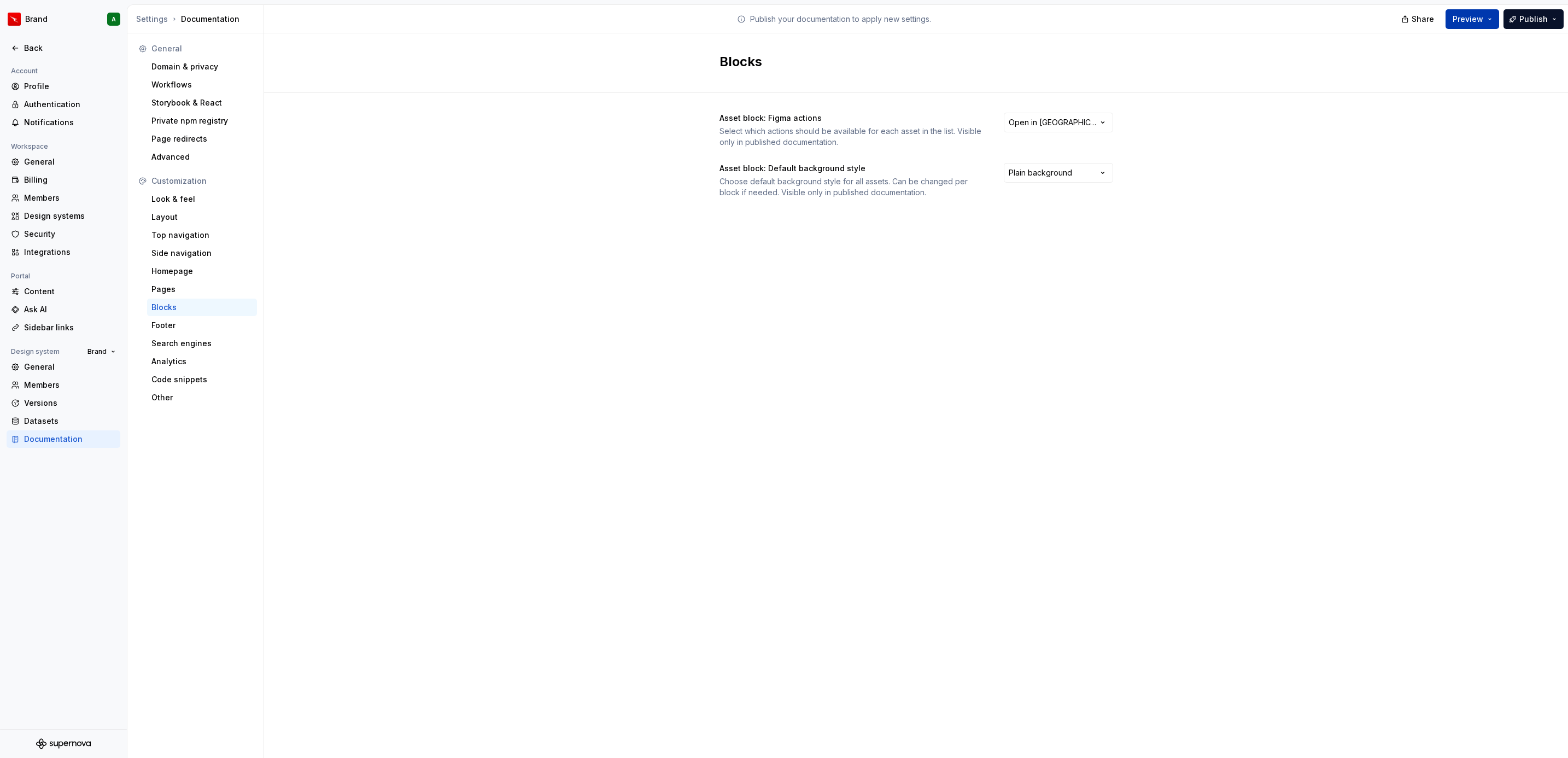
click at [1472, 19] on span "Preview" at bounding box center [1468, 19] width 30 height 11
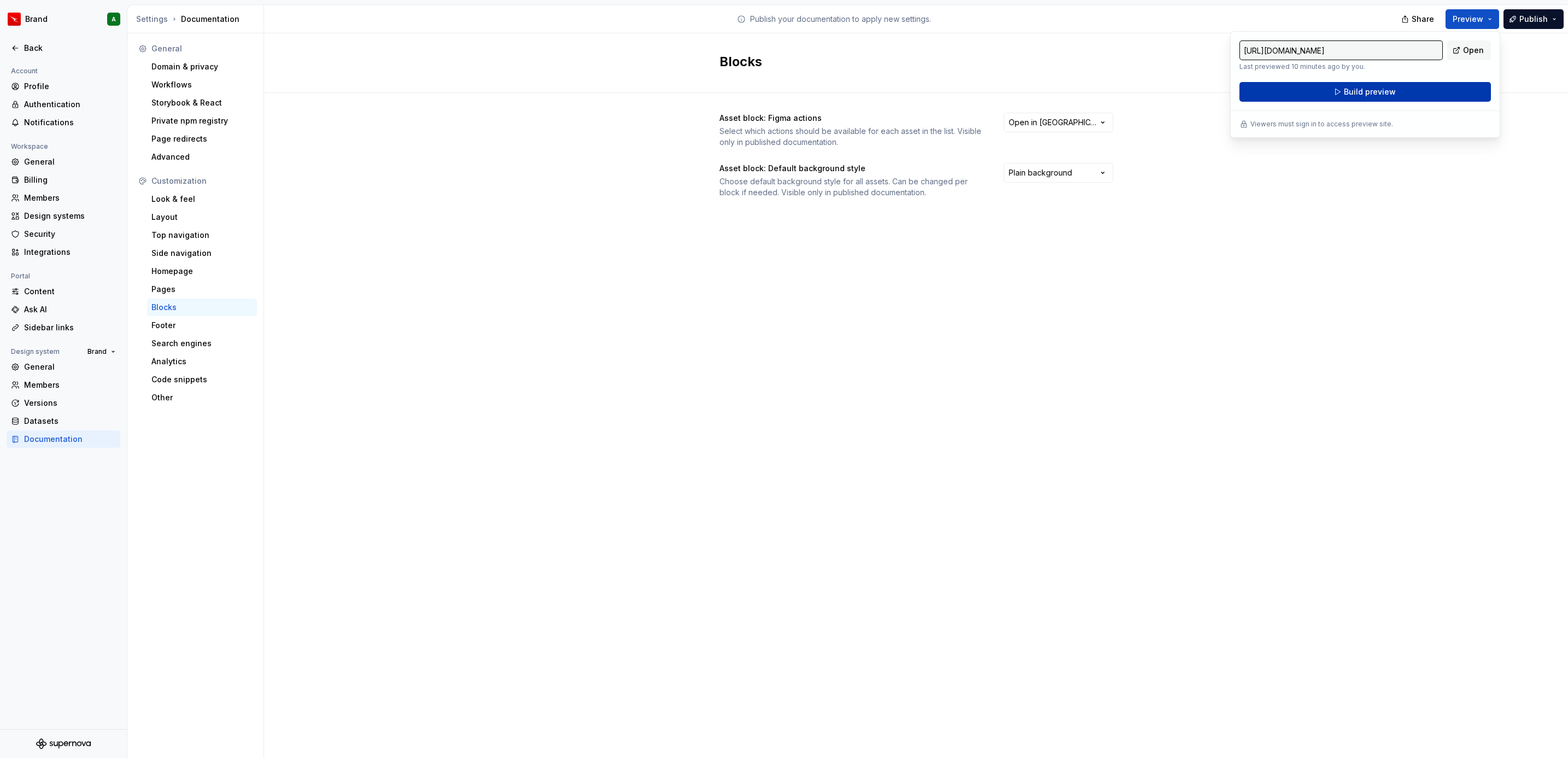
drag, startPoint x: 1472, startPoint y: 19, endPoint x: 1448, endPoint y: 84, distance: 69.3
click at [1448, 84] on button "Build preview" at bounding box center [1365, 92] width 251 height 19
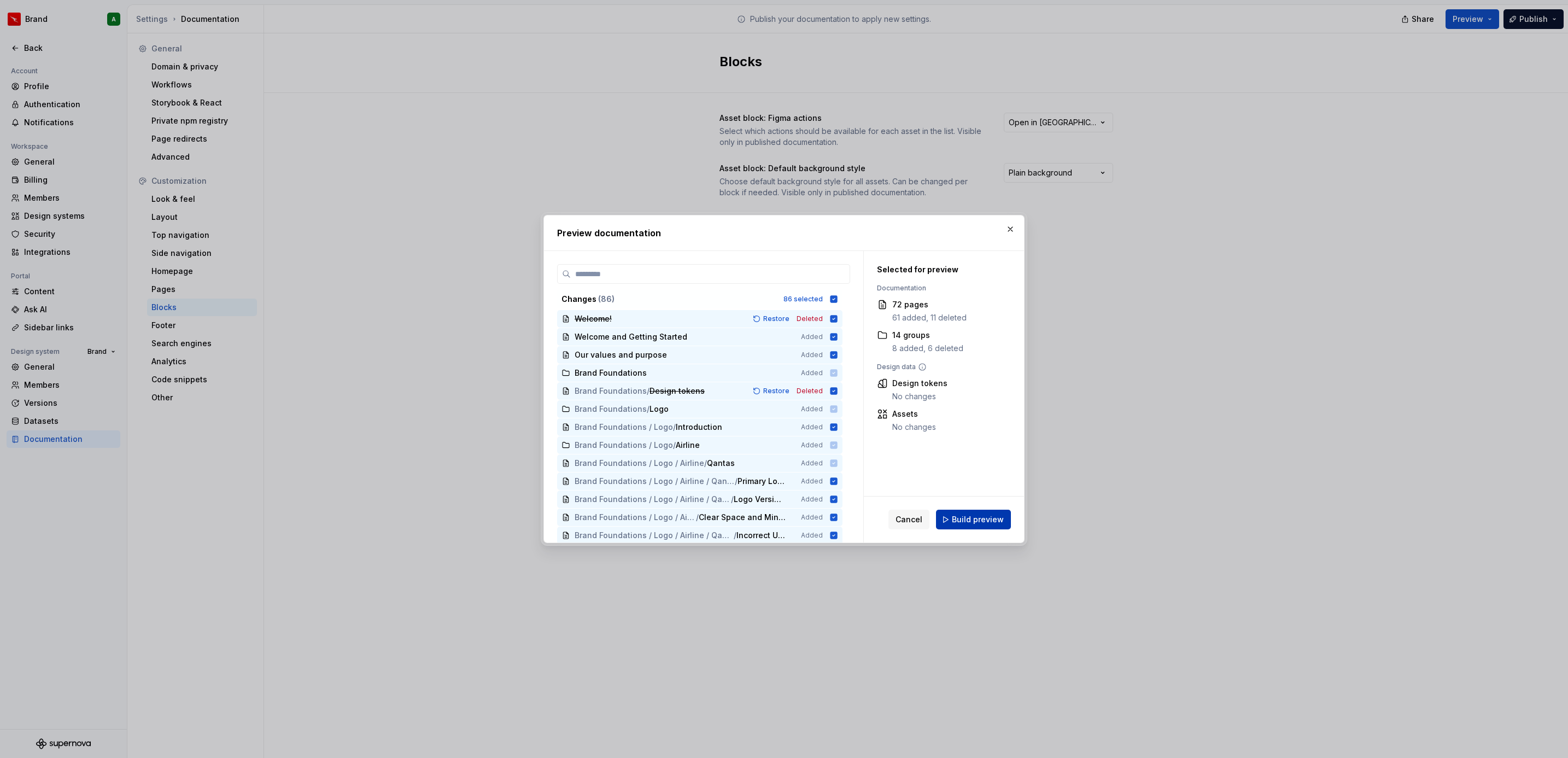
click at [959, 515] on span "Build preview" at bounding box center [978, 519] width 52 height 11
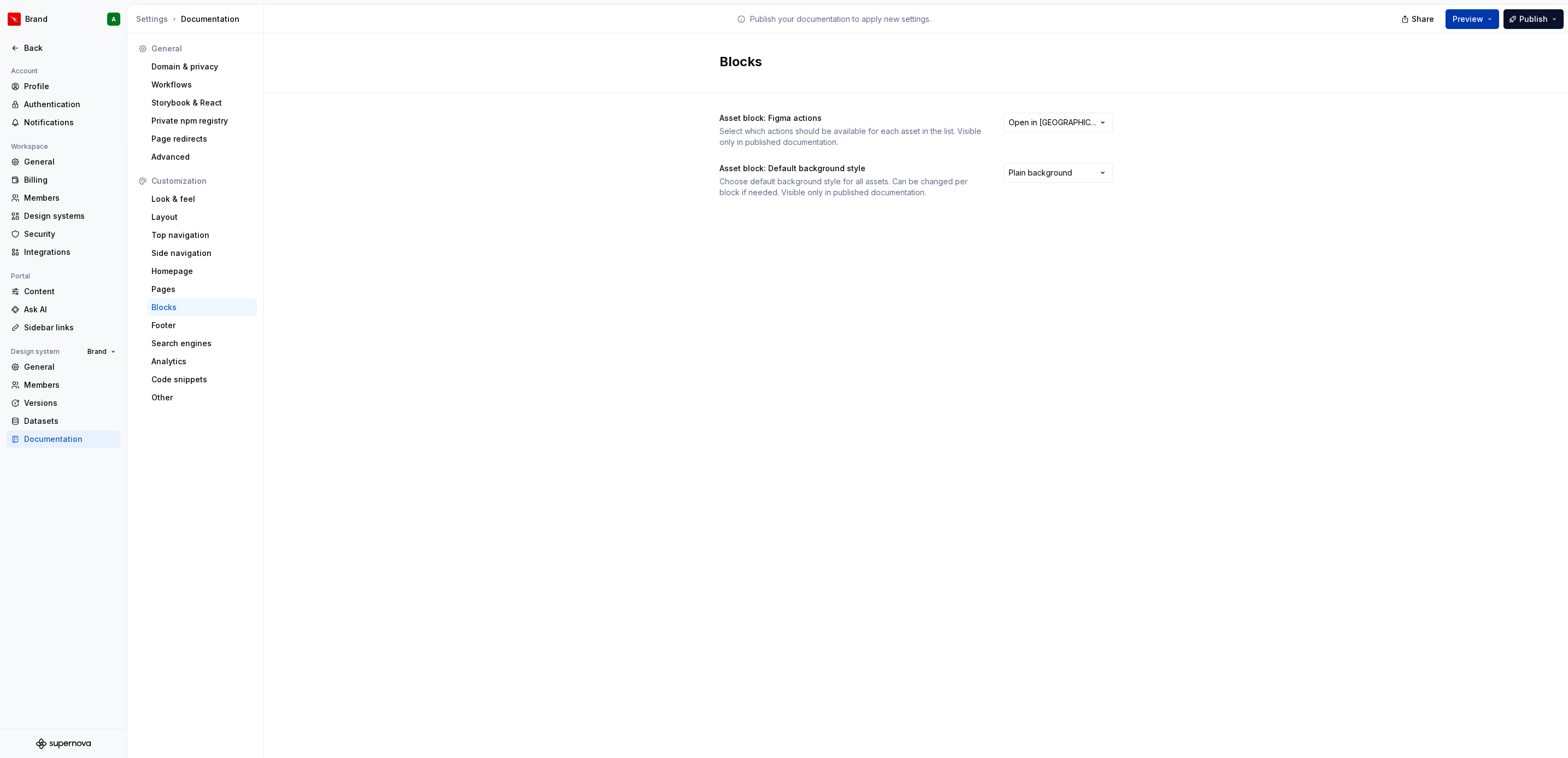
click at [1479, 10] on button "Preview" at bounding box center [1472, 19] width 54 height 19
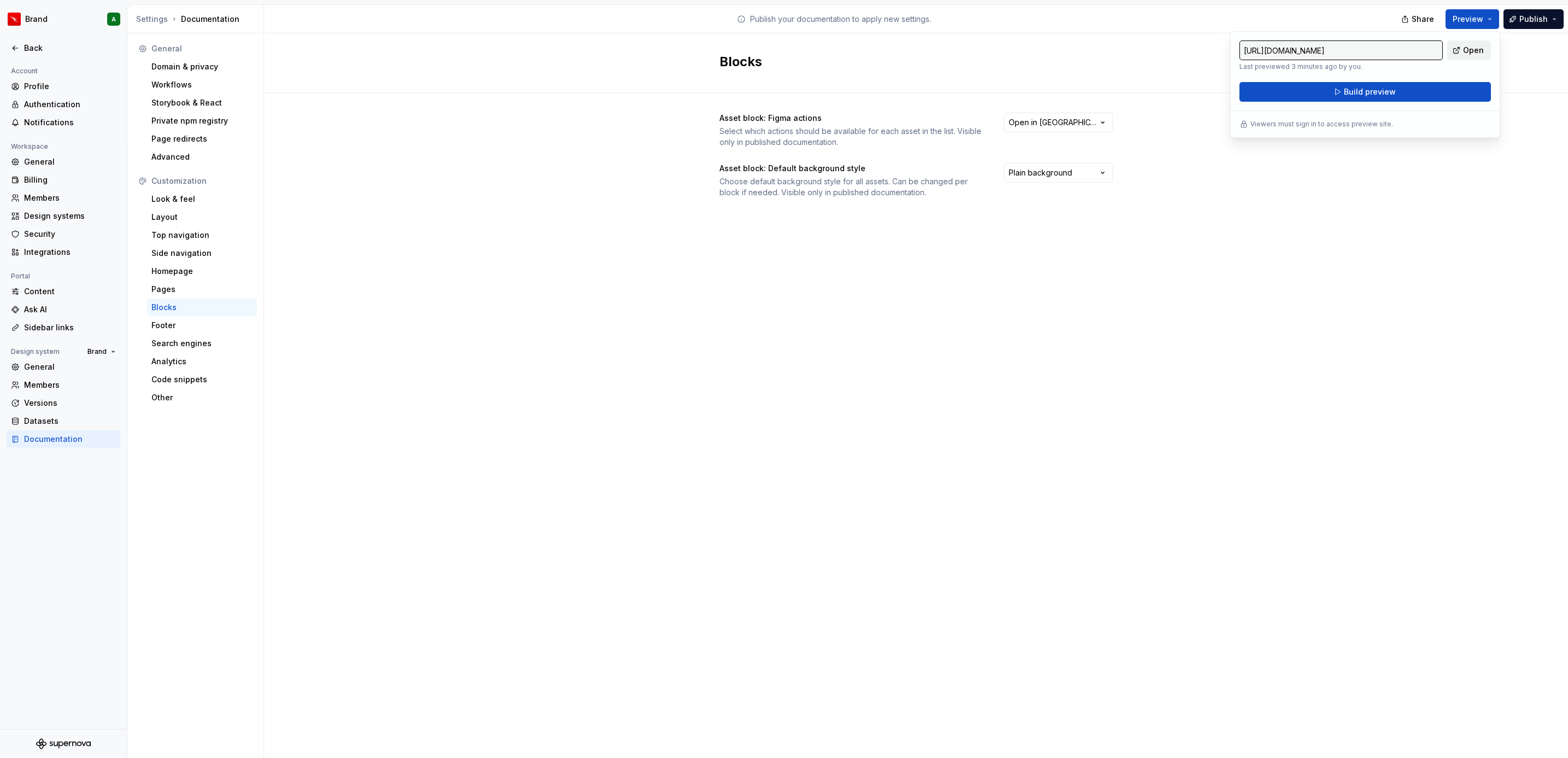
drag, startPoint x: 1479, startPoint y: 10, endPoint x: 1455, endPoint y: 46, distance: 43.3
click at [1455, 46] on link "Open" at bounding box center [1469, 50] width 44 height 19
click at [175, 194] on div "Look & feel" at bounding box center [202, 199] width 101 height 11
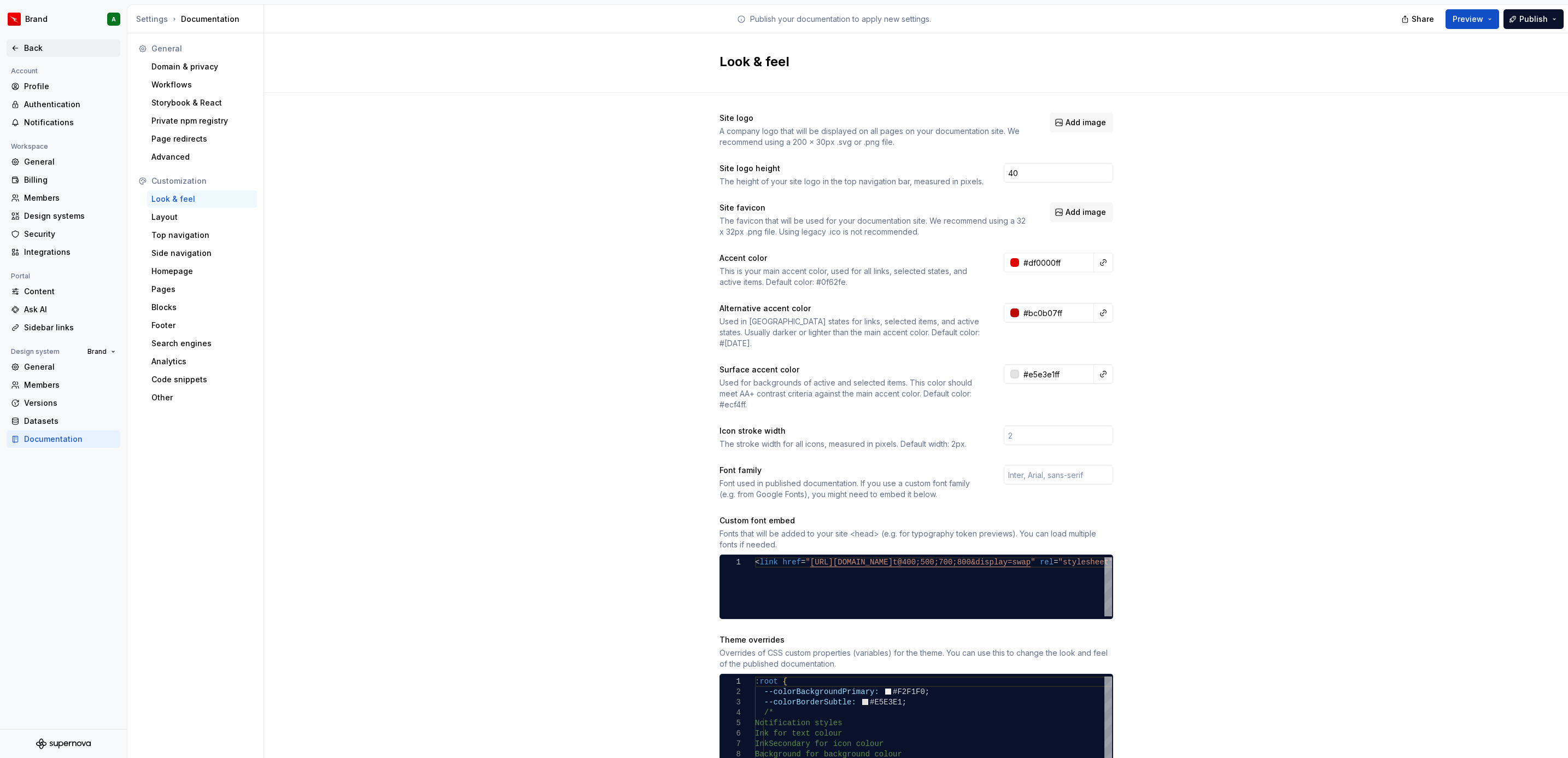
click at [48, 50] on div "Back" at bounding box center [70, 48] width 92 height 11
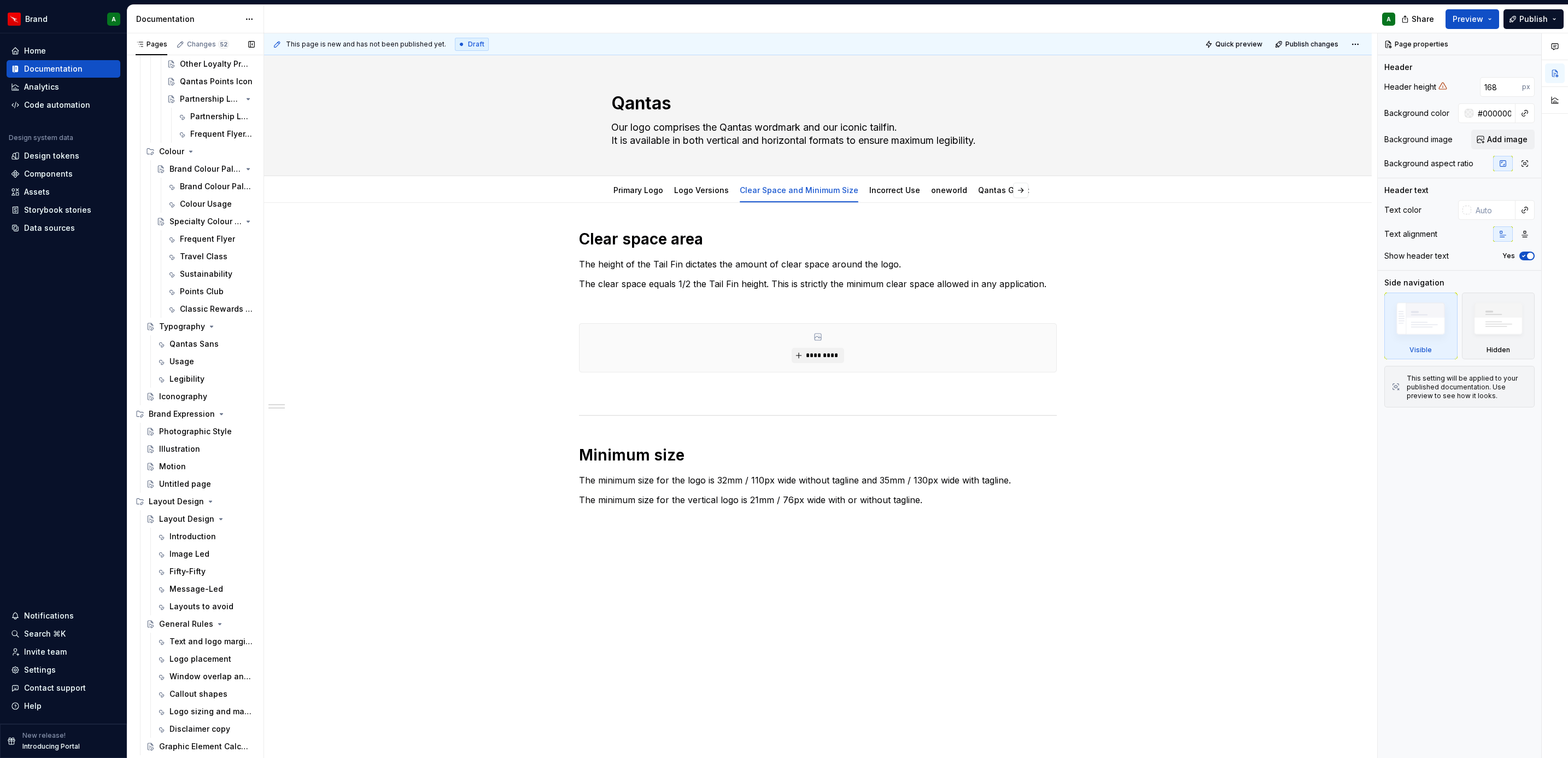
scroll to position [525, 0]
click at [175, 415] on div "Motion" at bounding box center [172, 420] width 27 height 11
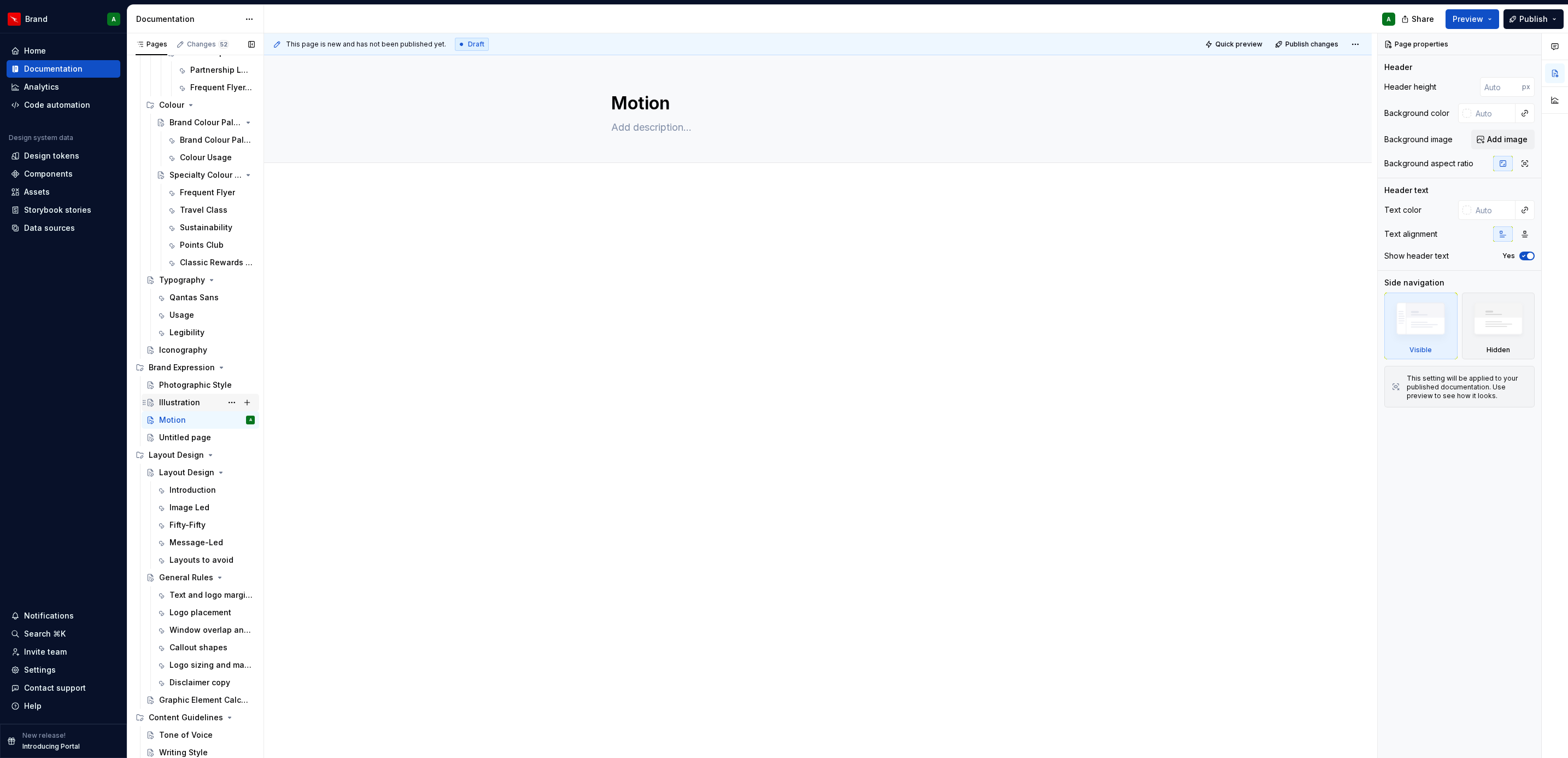
click at [174, 404] on div "Illustration" at bounding box center [179, 402] width 41 height 11
click at [186, 384] on div "Photographic Style" at bounding box center [190, 385] width 63 height 11
click at [676, 217] on p at bounding box center [817, 220] width 478 height 13
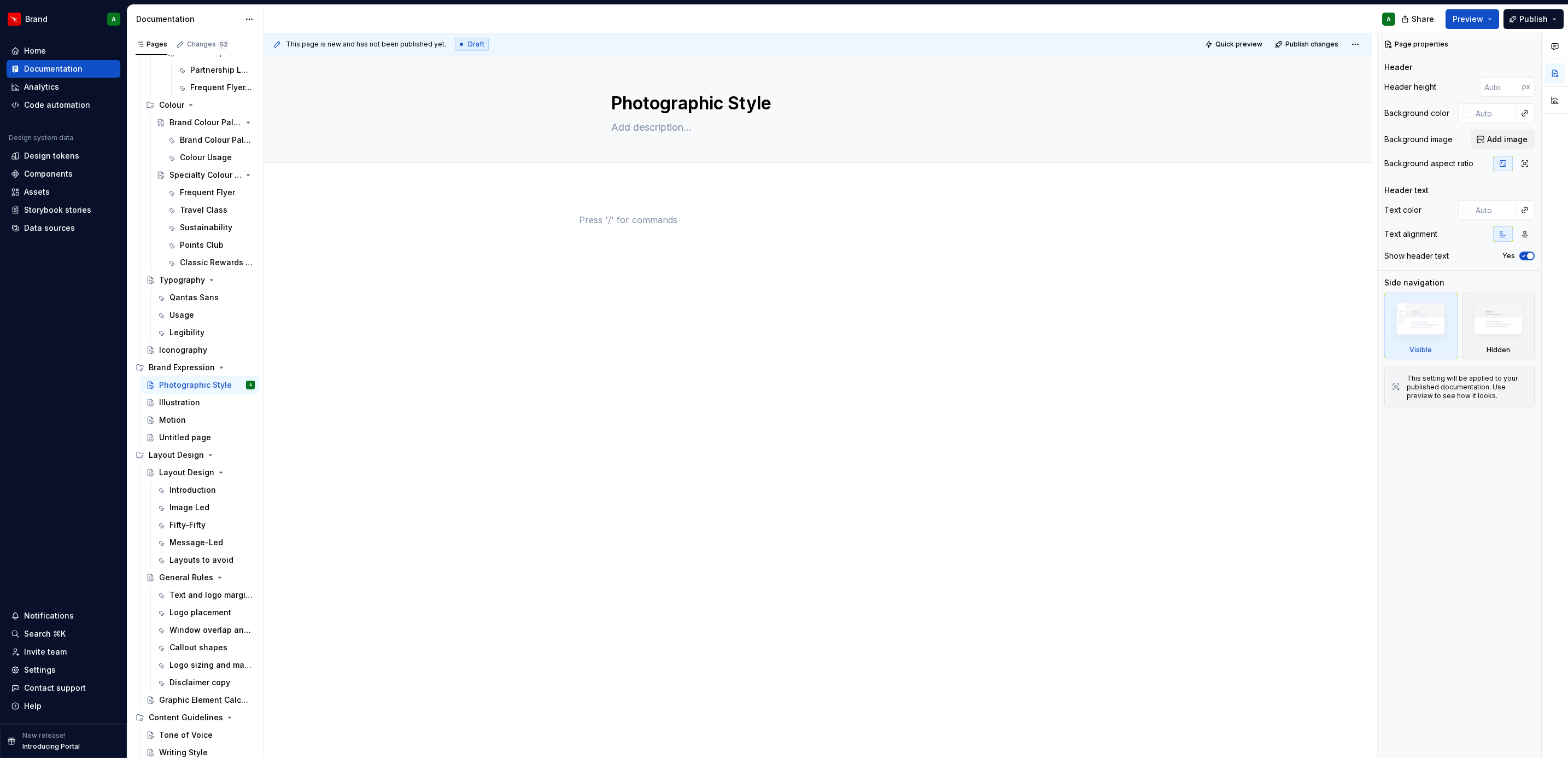
type textarea "*"
click at [659, 166] on div "Add tab" at bounding box center [818, 175] width 1108 height 24
click at [639, 172] on span "Add tab" at bounding box center [638, 175] width 26 height 9
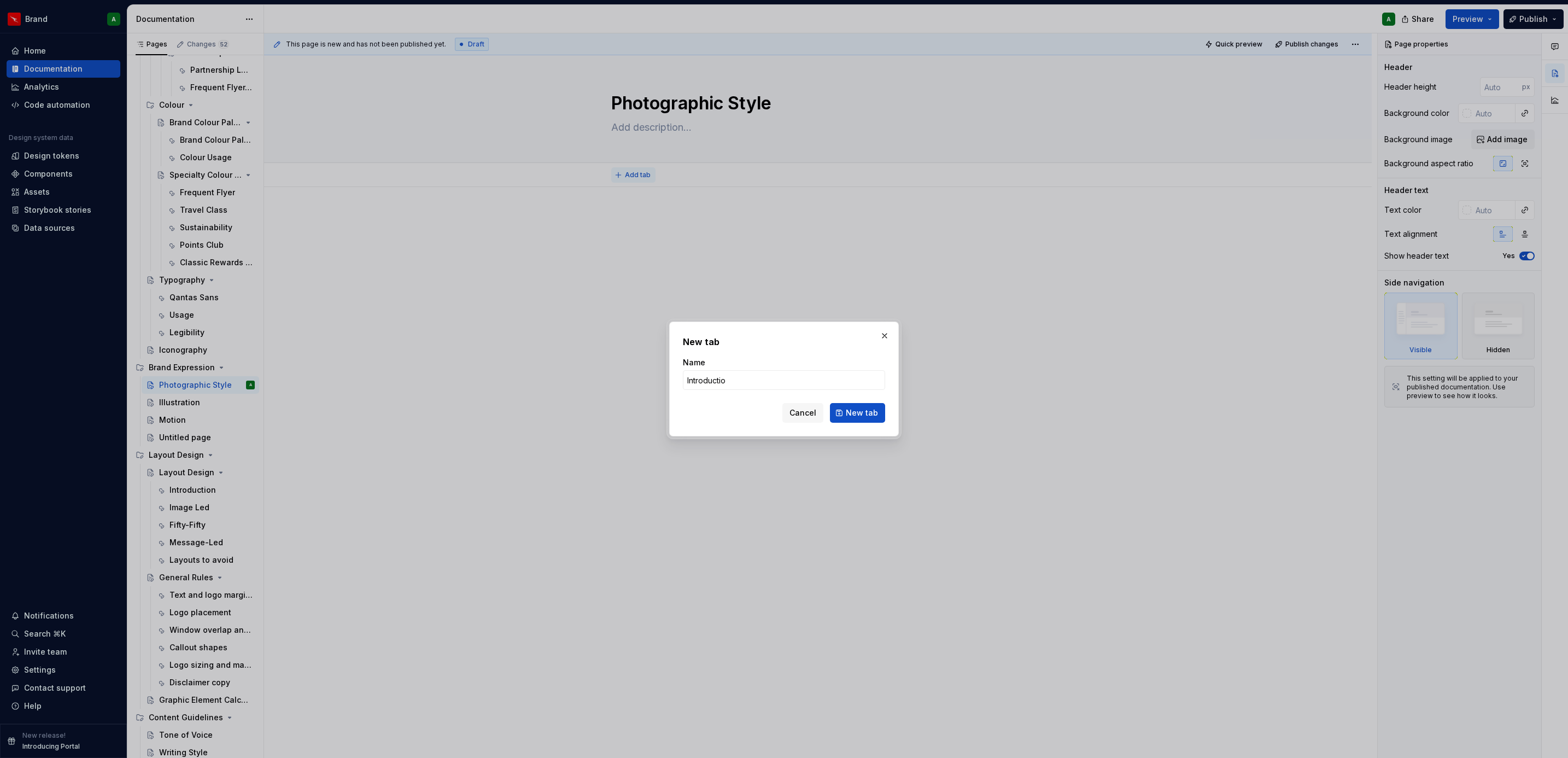
type input "Introduction"
click button "New tab" at bounding box center [857, 413] width 55 height 19
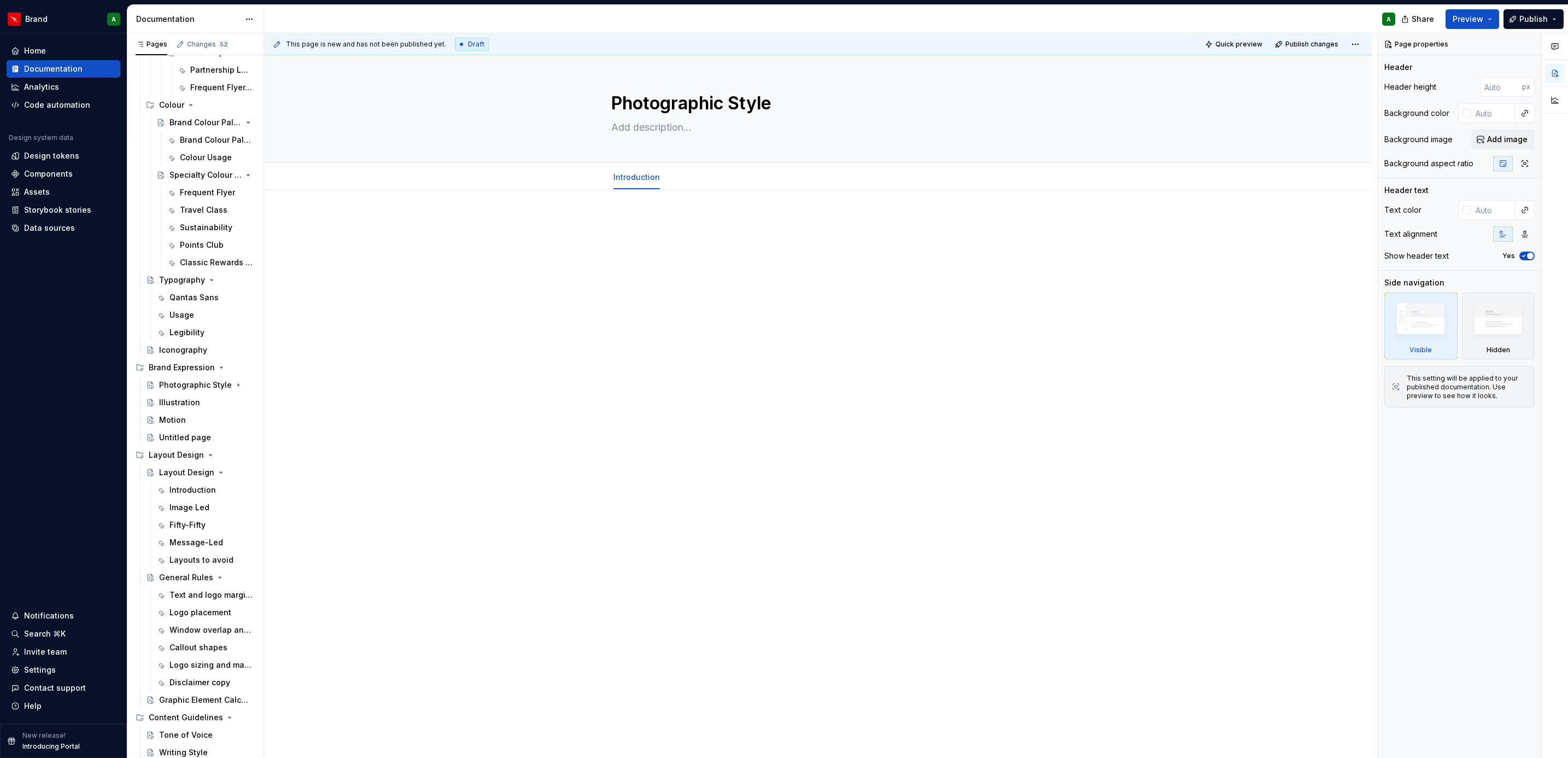
click at [639, 220] on p at bounding box center [817, 223] width 478 height 13
type textarea "*"
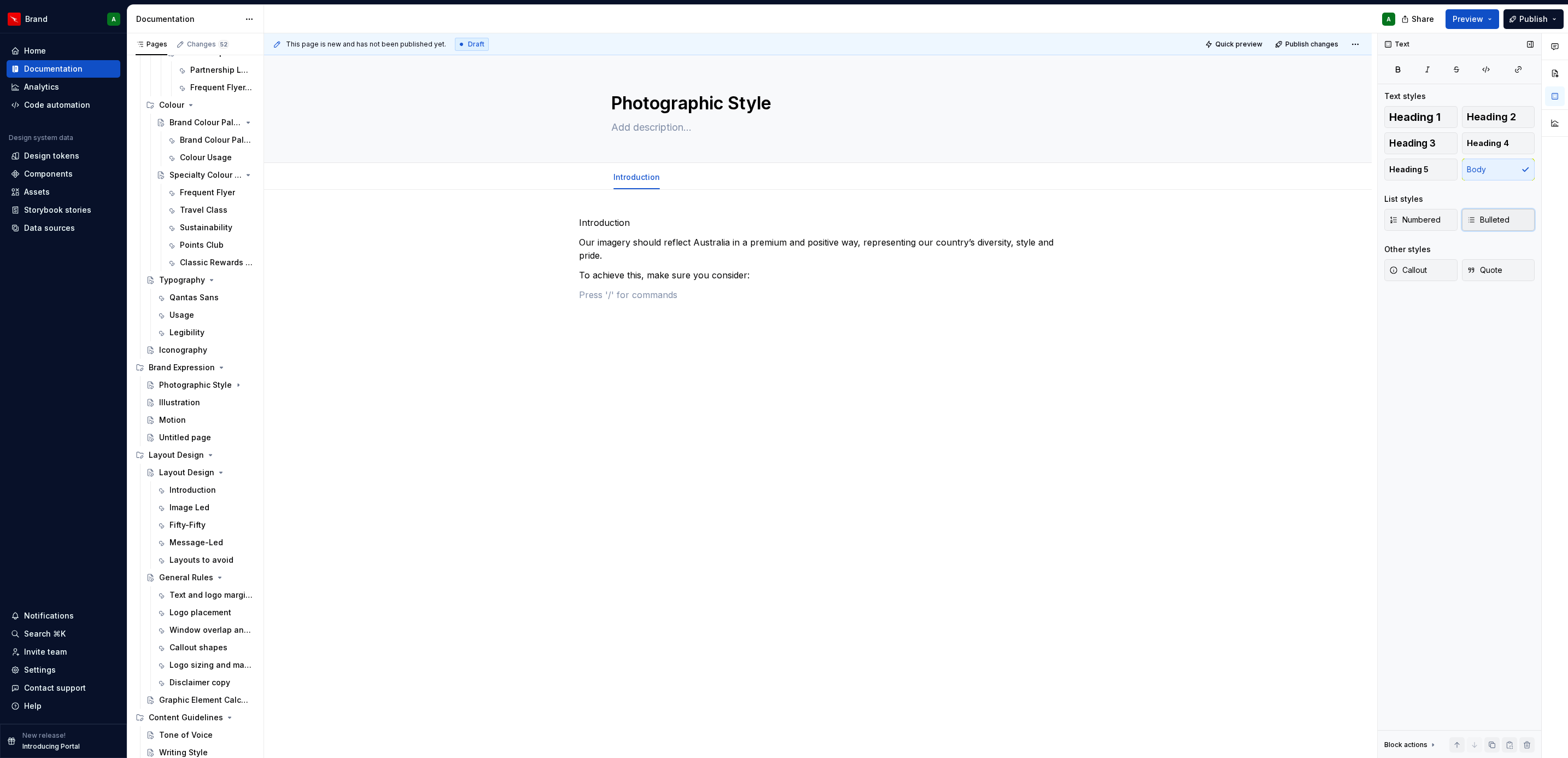
click at [1502, 226] on button "Bulleted" at bounding box center [1499, 220] width 73 height 22
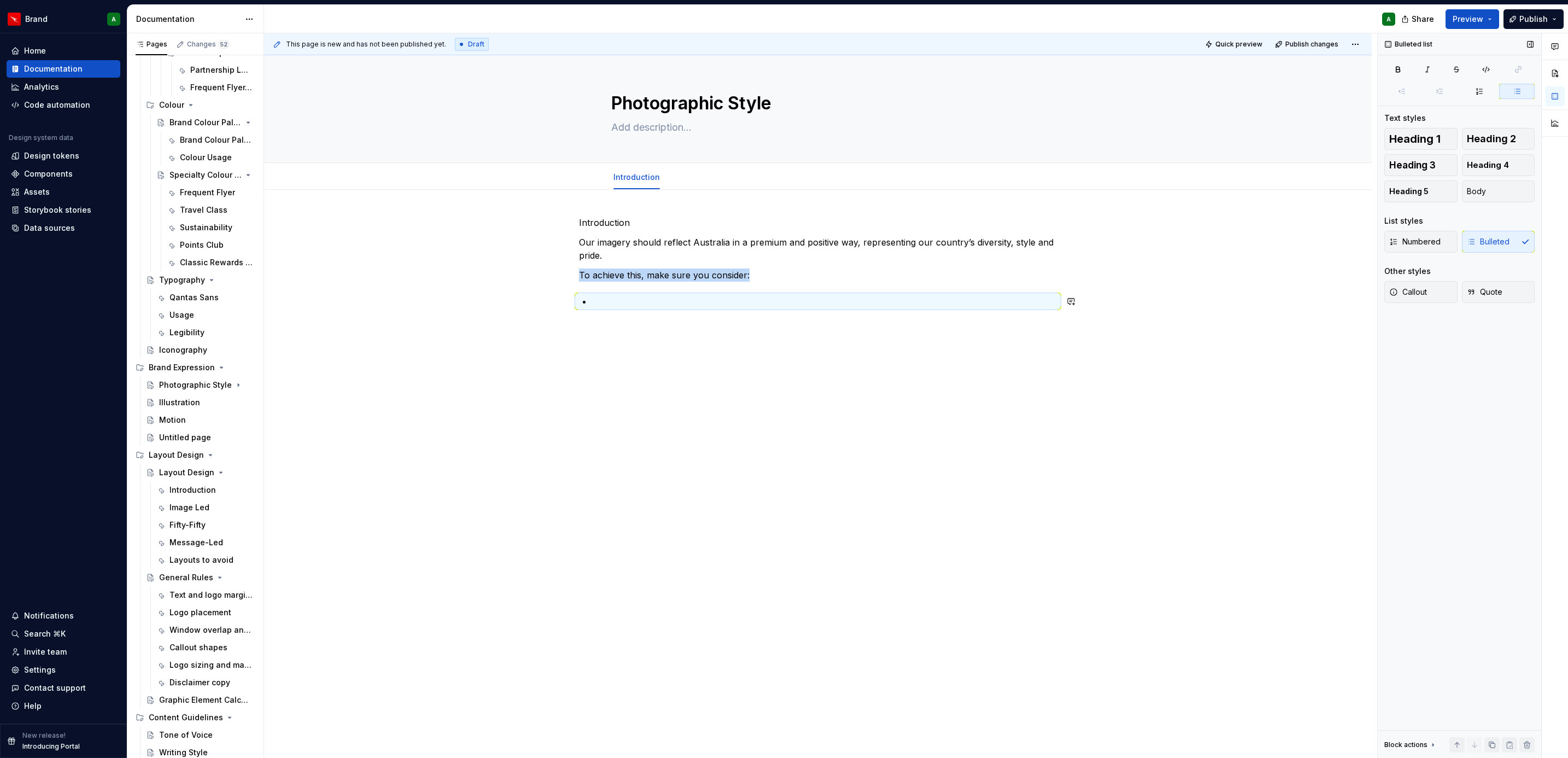
click at [973, 312] on div "Introduction Our imagery should reflect Australia in a premium and positive way…" at bounding box center [817, 268] width 478 height 105
click at [873, 295] on p at bounding box center [824, 301] width 464 height 13
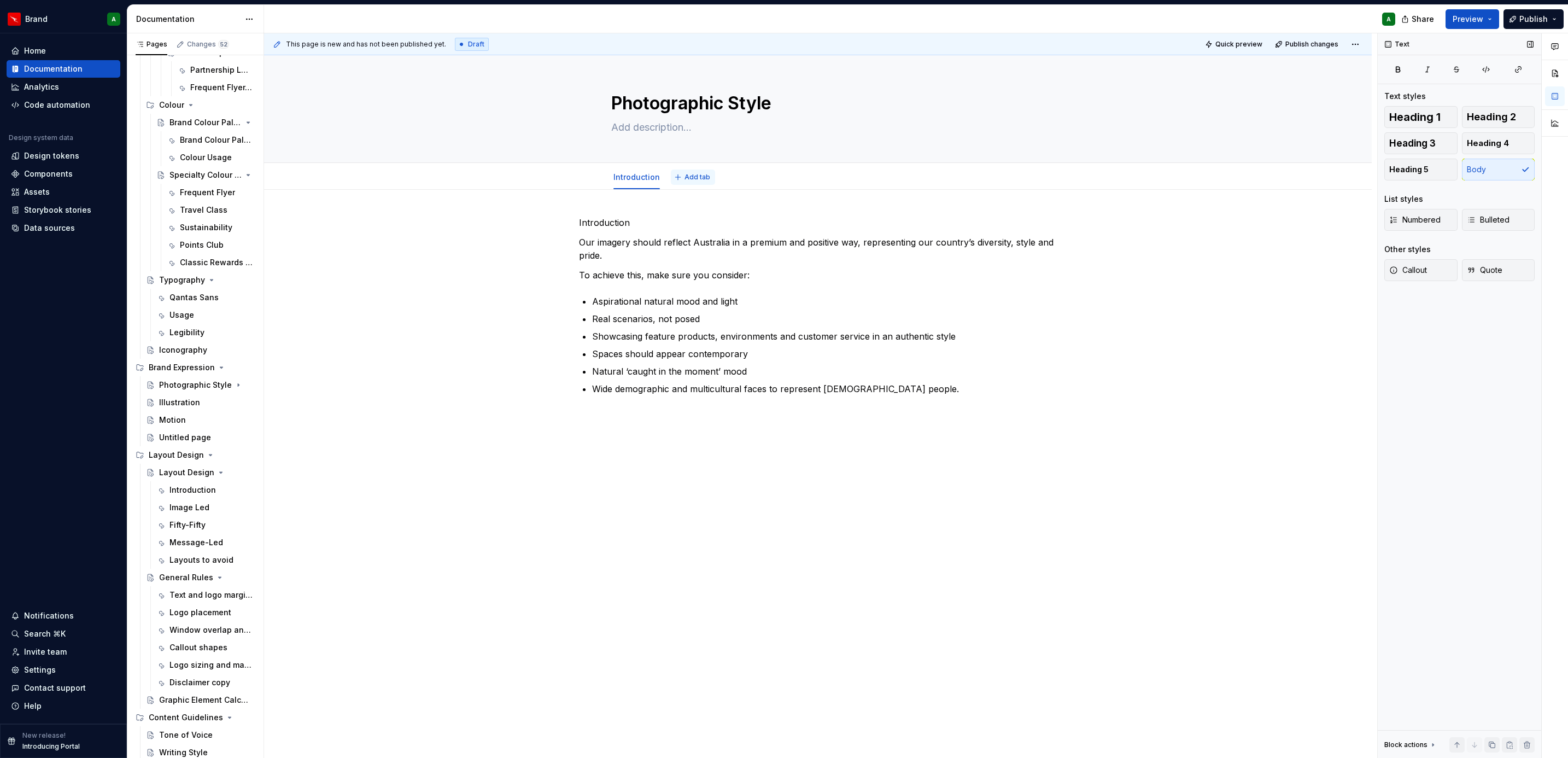
click at [685, 181] on span "Add tab" at bounding box center [698, 177] width 26 height 9
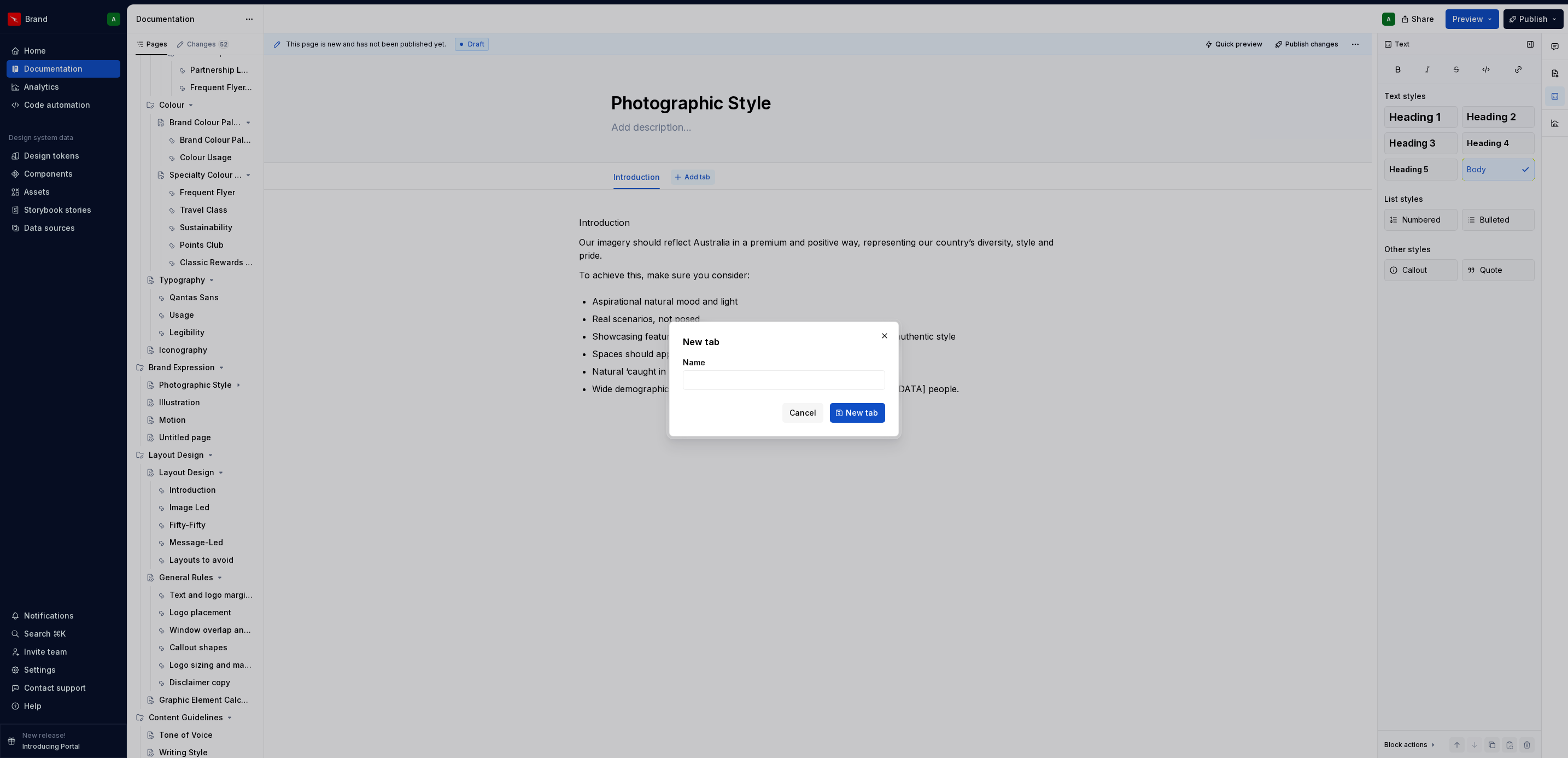
type textarea "*"
type input "Service, food and product"
click button "New tab" at bounding box center [857, 413] width 55 height 19
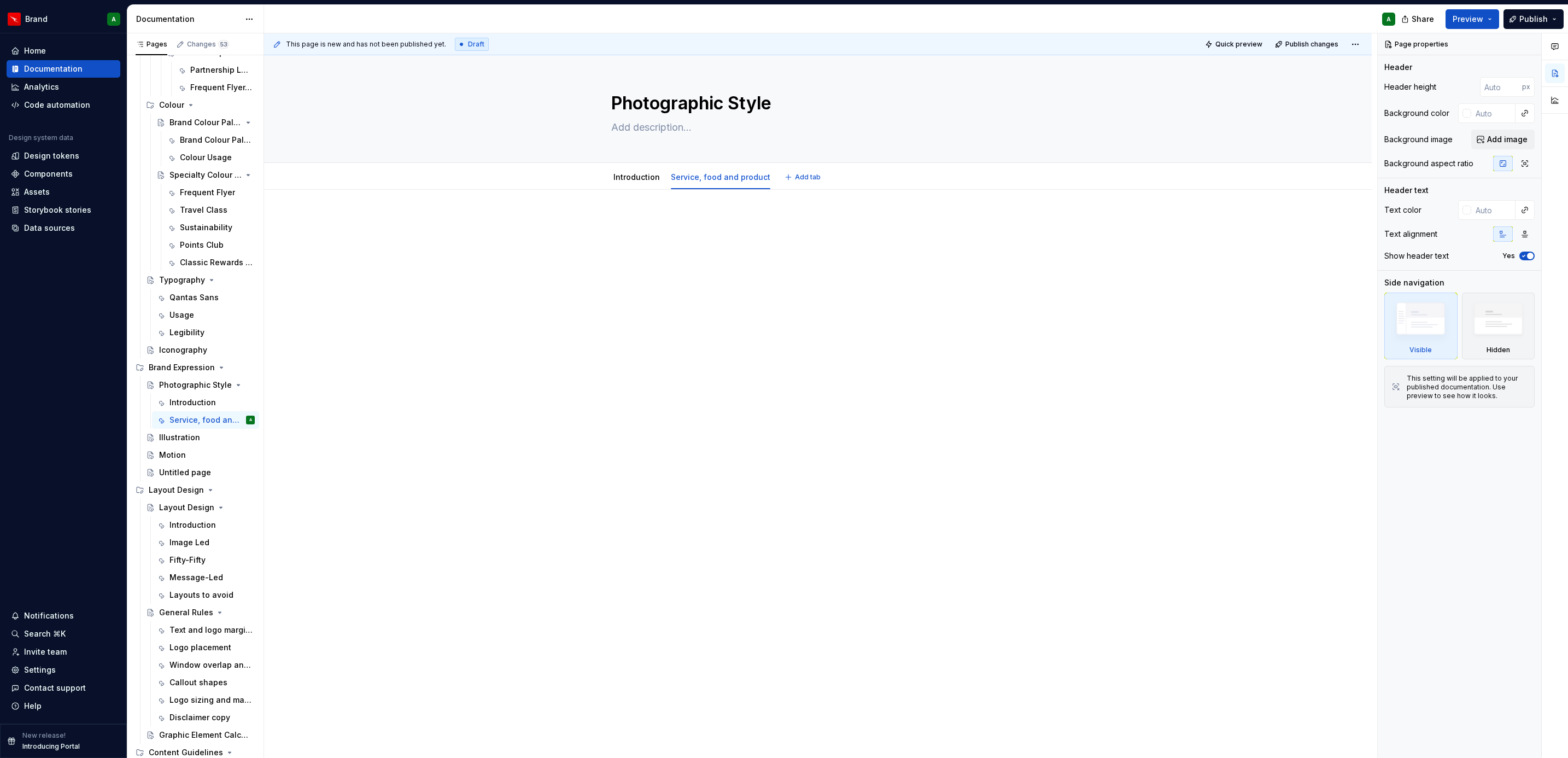
type textarea "*"
click at [682, 238] on div at bounding box center [817, 237] width 478 height 41
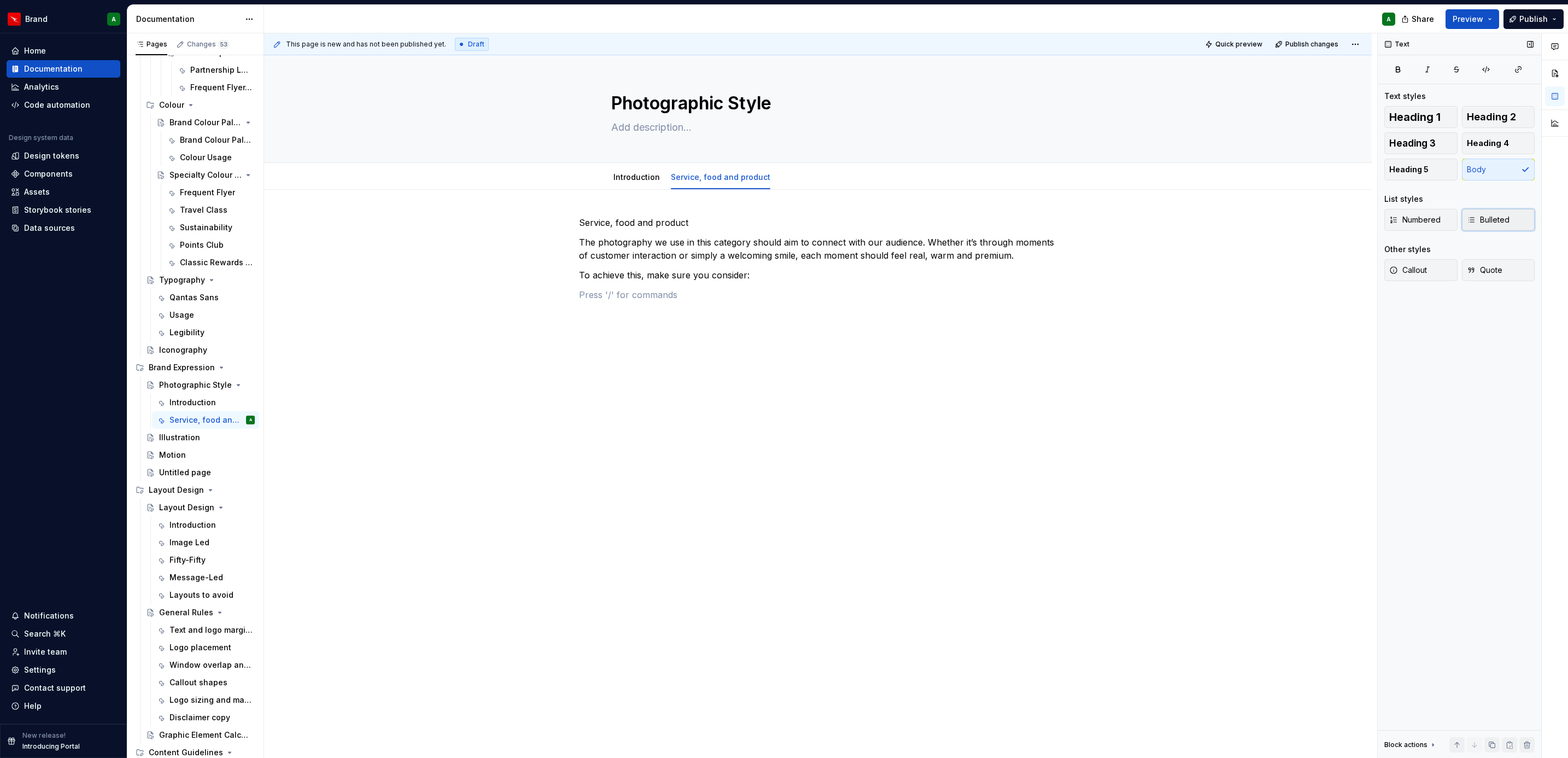
click at [1514, 225] on button "Bulleted" at bounding box center [1499, 220] width 73 height 22
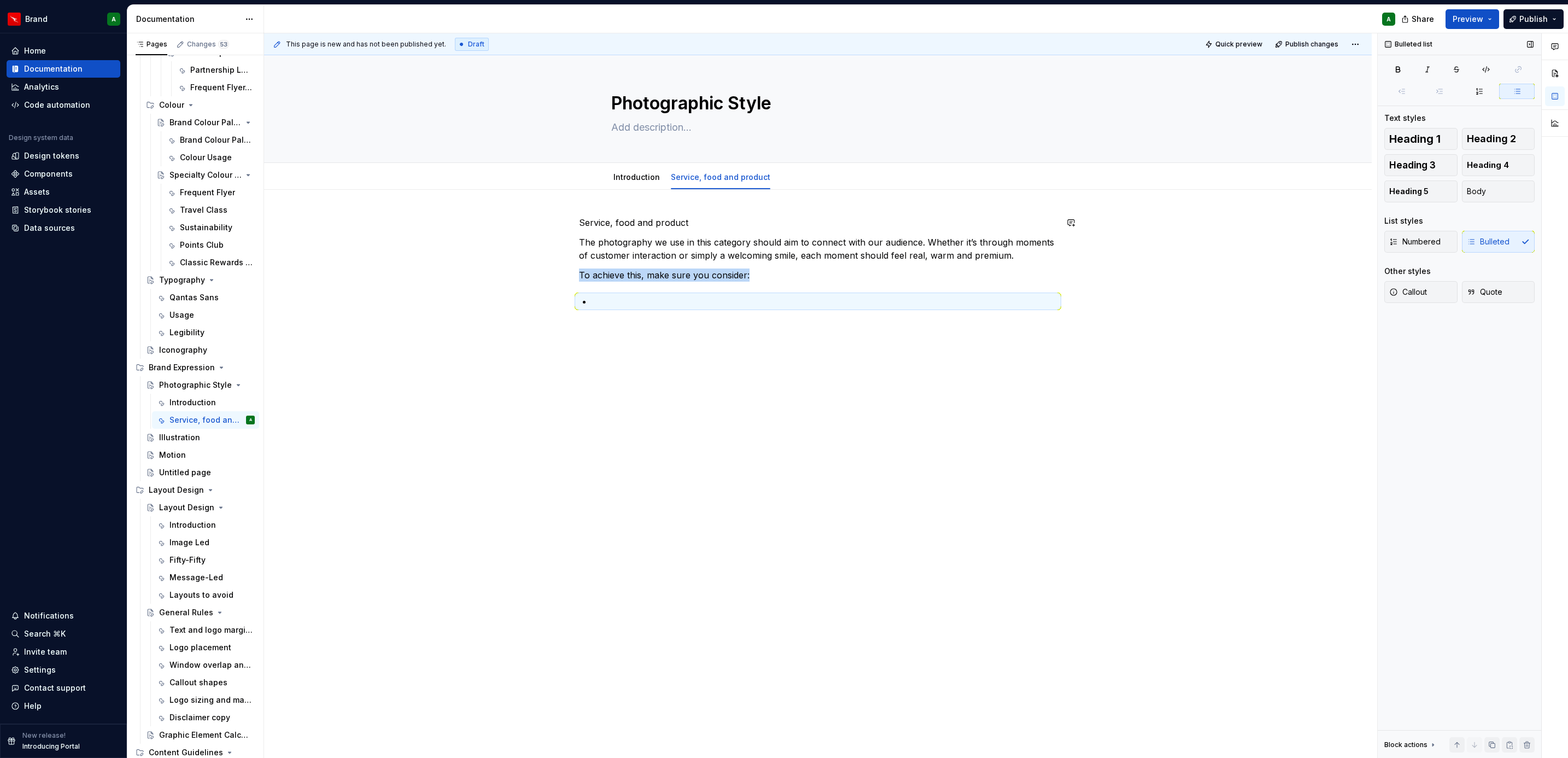
click at [666, 222] on p "Service, food and product" at bounding box center [817, 223] width 478 height 13
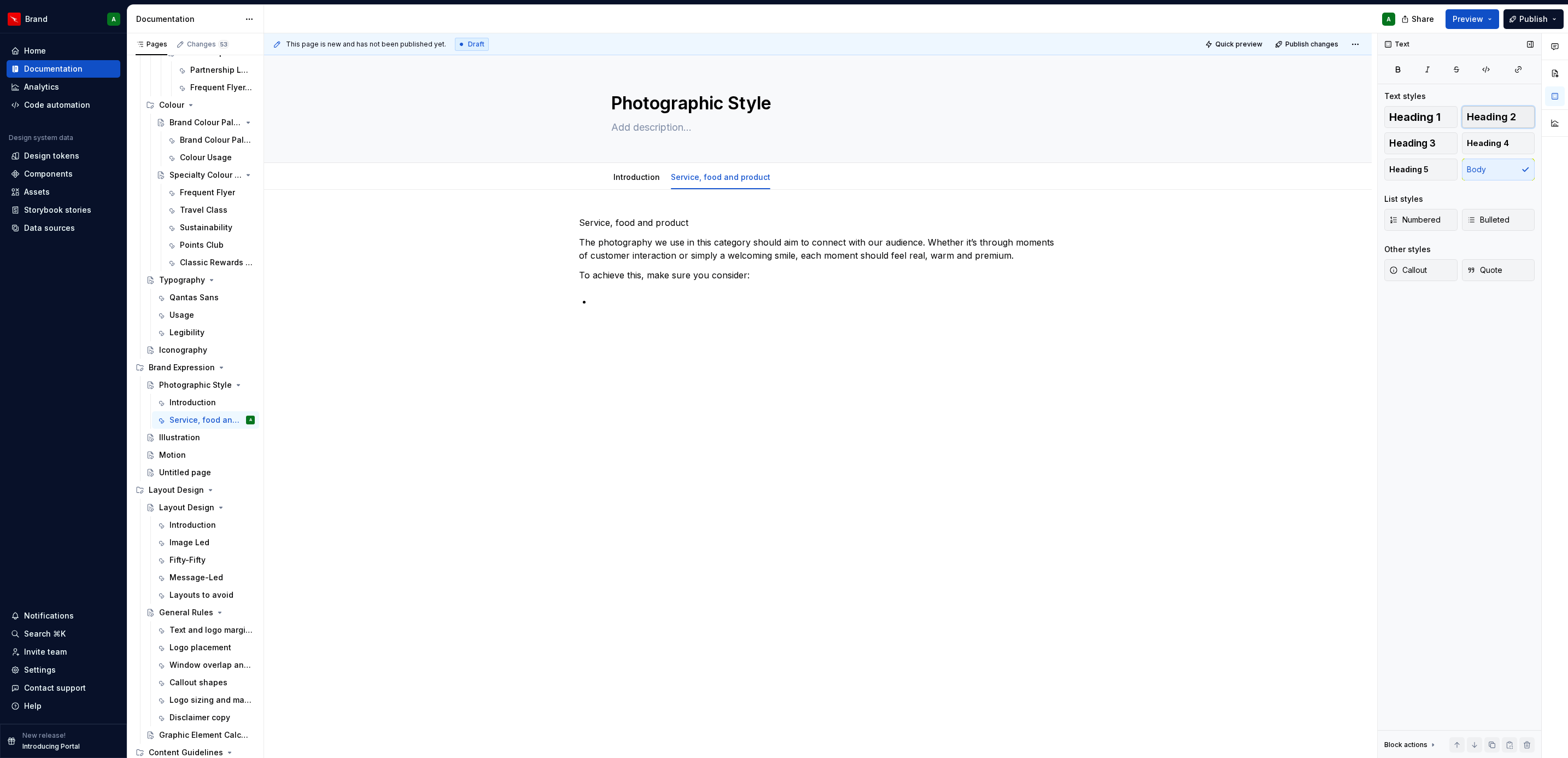
click at [1491, 117] on span "Heading 2" at bounding box center [1491, 117] width 49 height 11
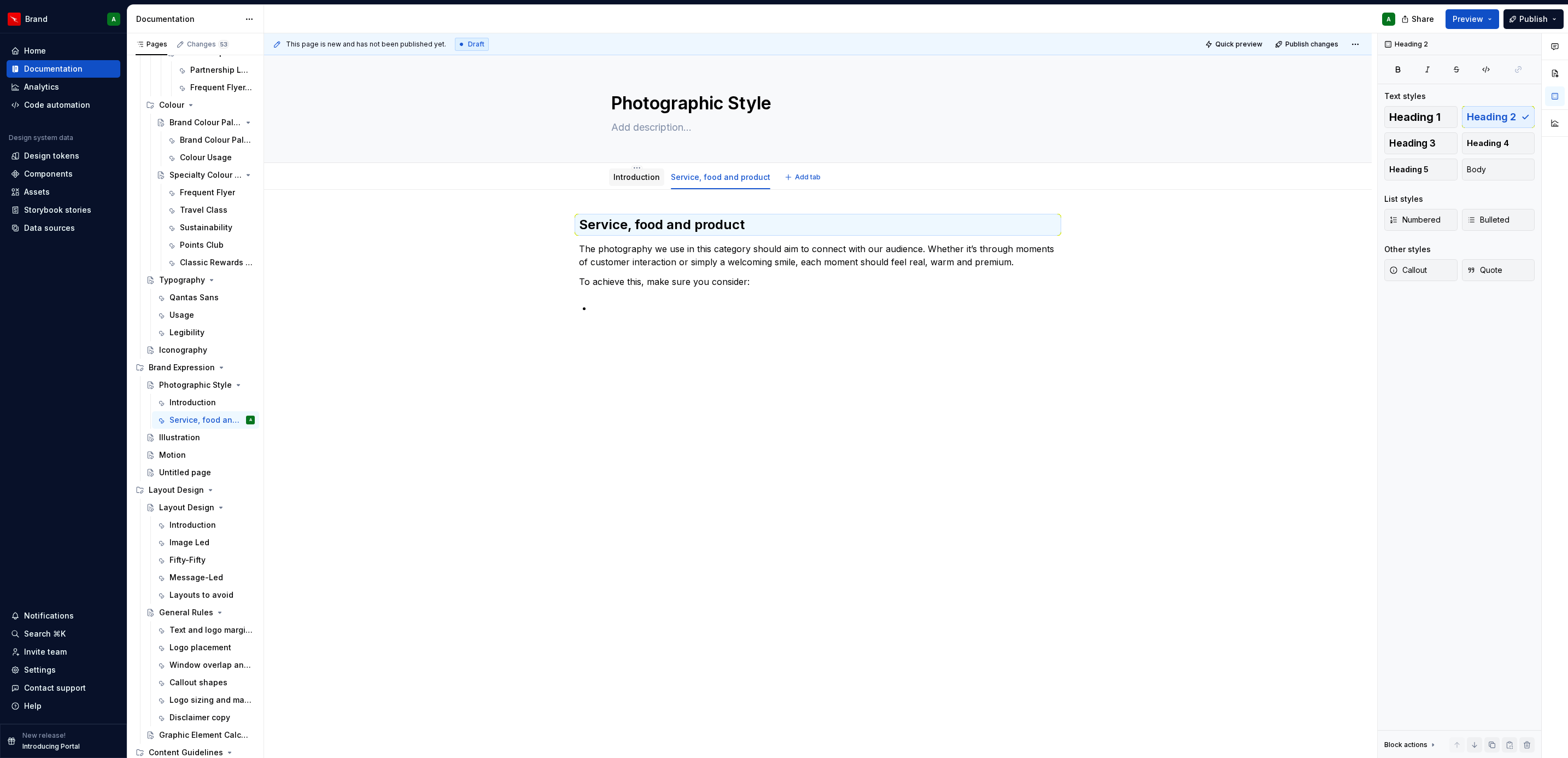
click at [635, 173] on link "Introduction" at bounding box center [637, 177] width 46 height 9
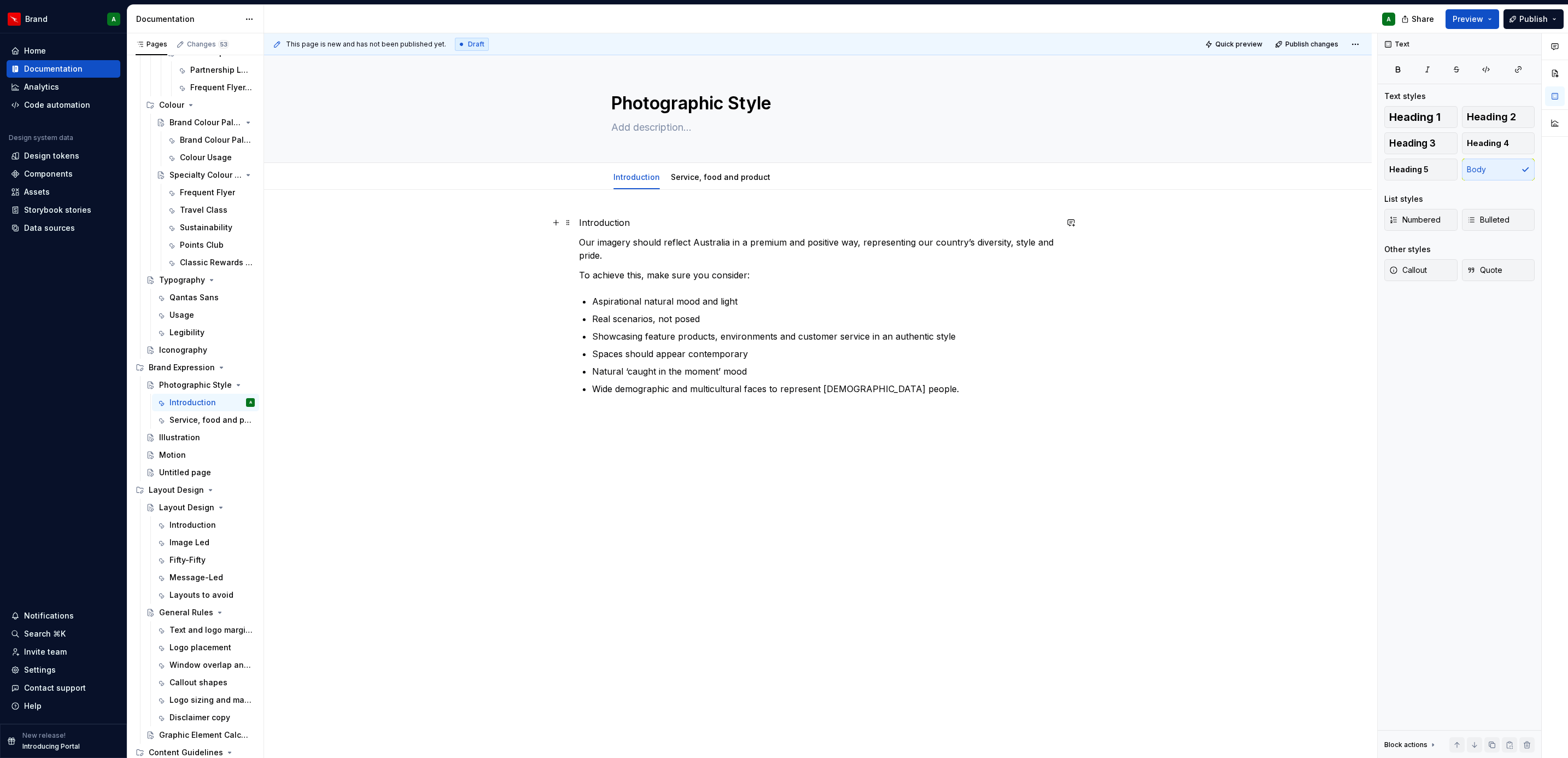
click at [627, 219] on p "Introduction" at bounding box center [817, 223] width 478 height 13
click at [1496, 120] on span "Heading 2" at bounding box center [1491, 117] width 49 height 11
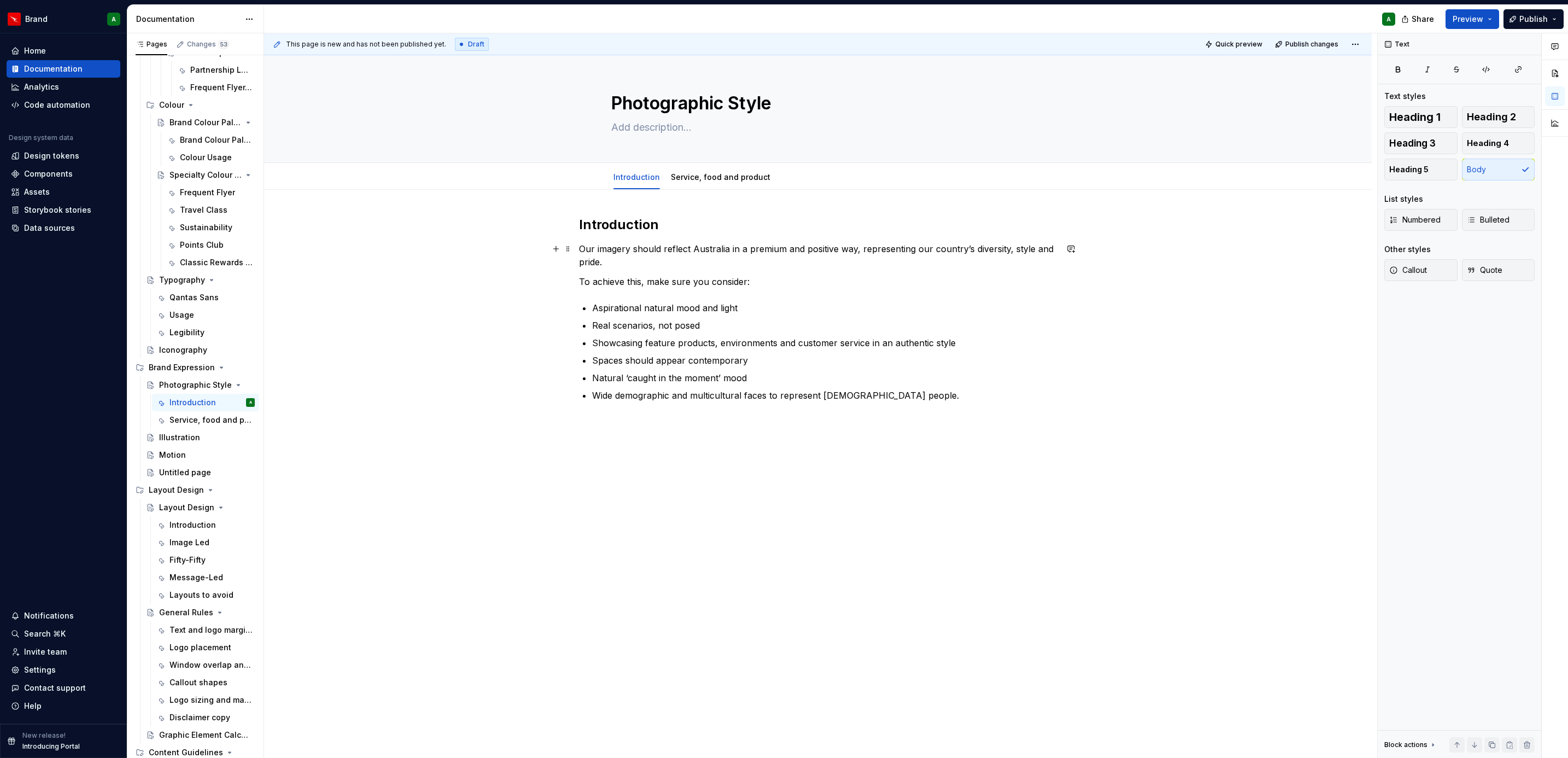
click at [636, 260] on p "Our imagery should reflect Australia in a premium and positive way, representin…" at bounding box center [817, 255] width 478 height 26
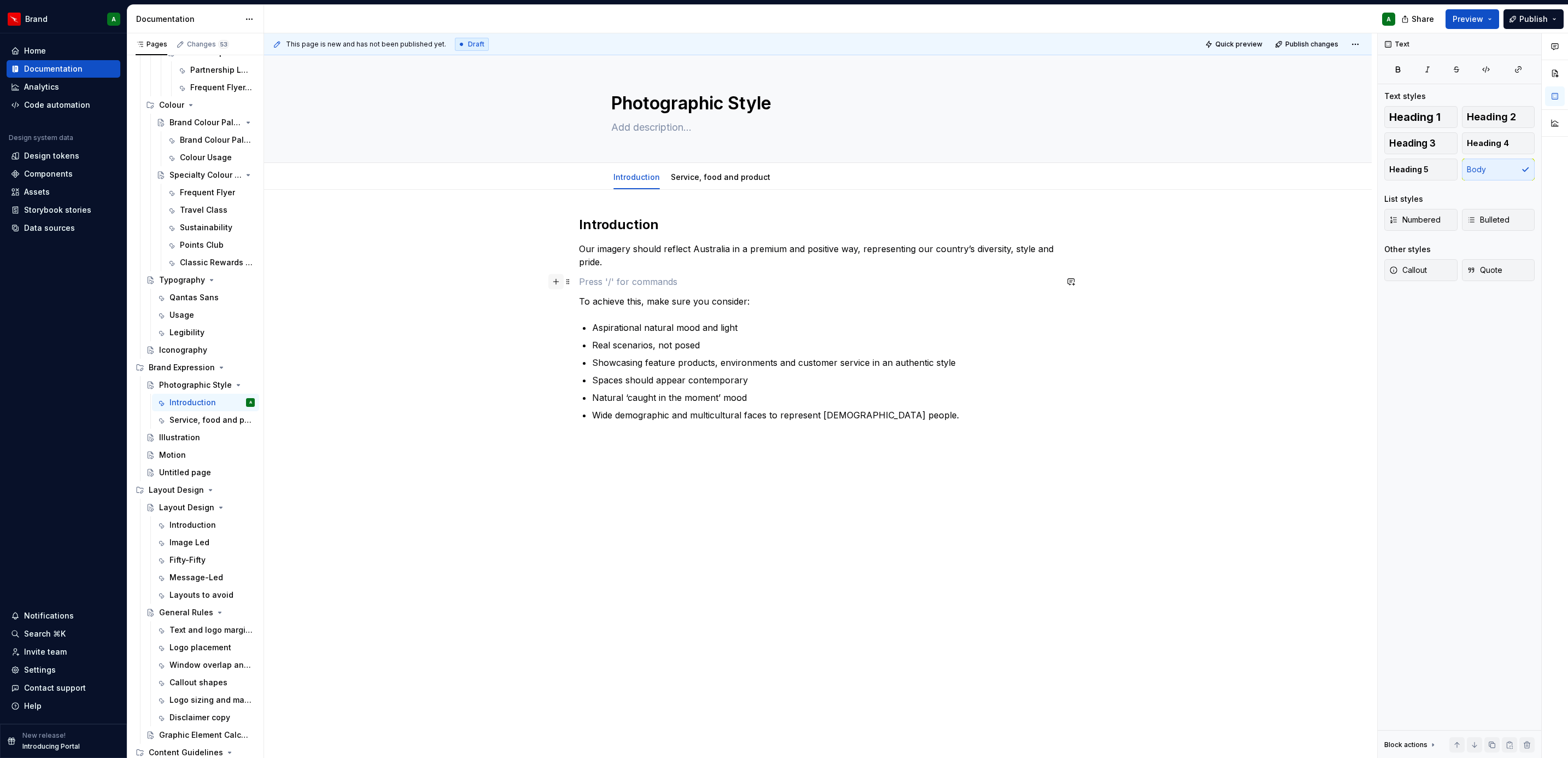
click at [553, 281] on button "button" at bounding box center [556, 281] width 15 height 15
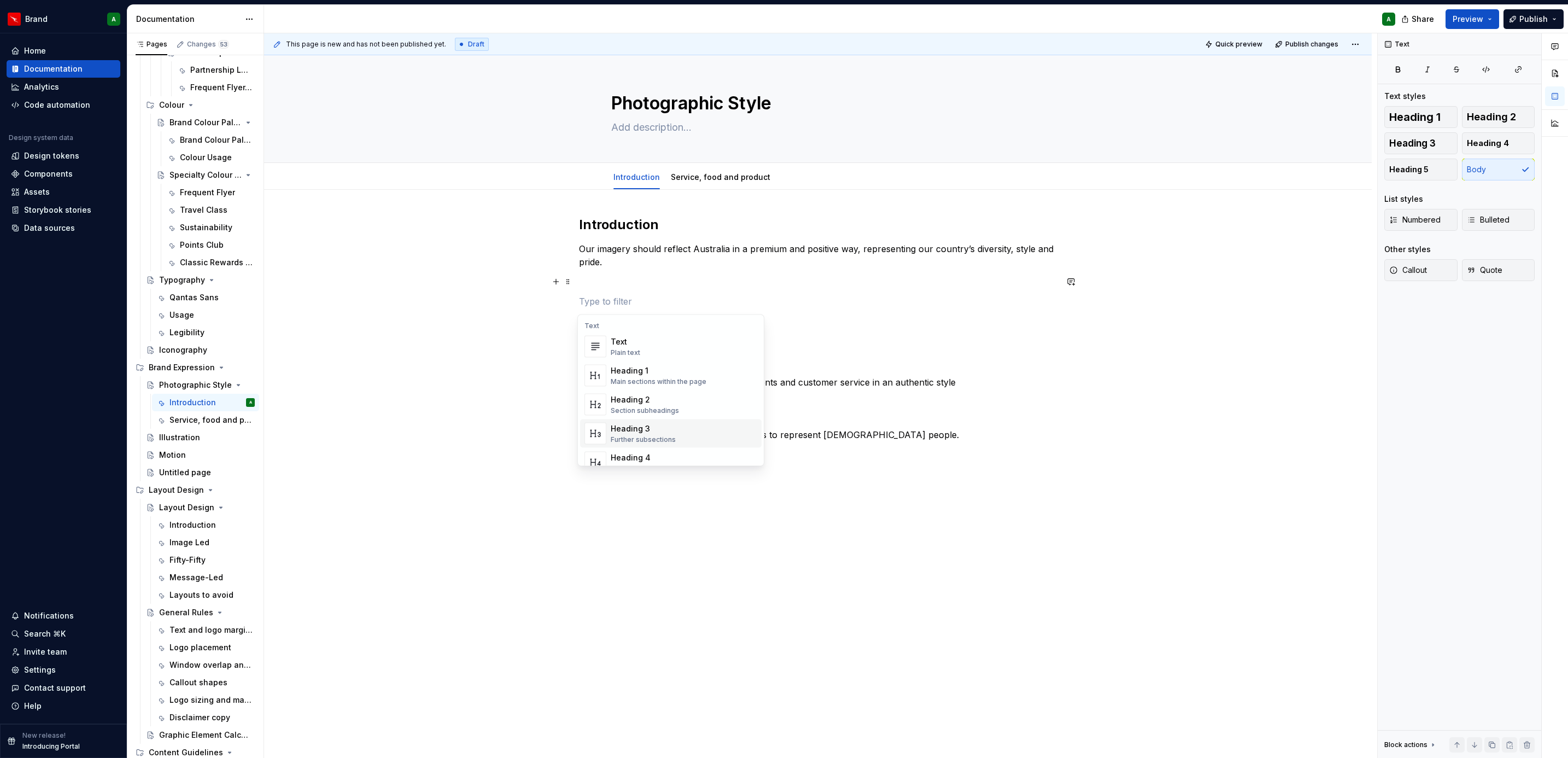
scroll to position [286, 0]
click at [652, 422] on div "A section divider" at bounding box center [638, 425] width 55 height 9
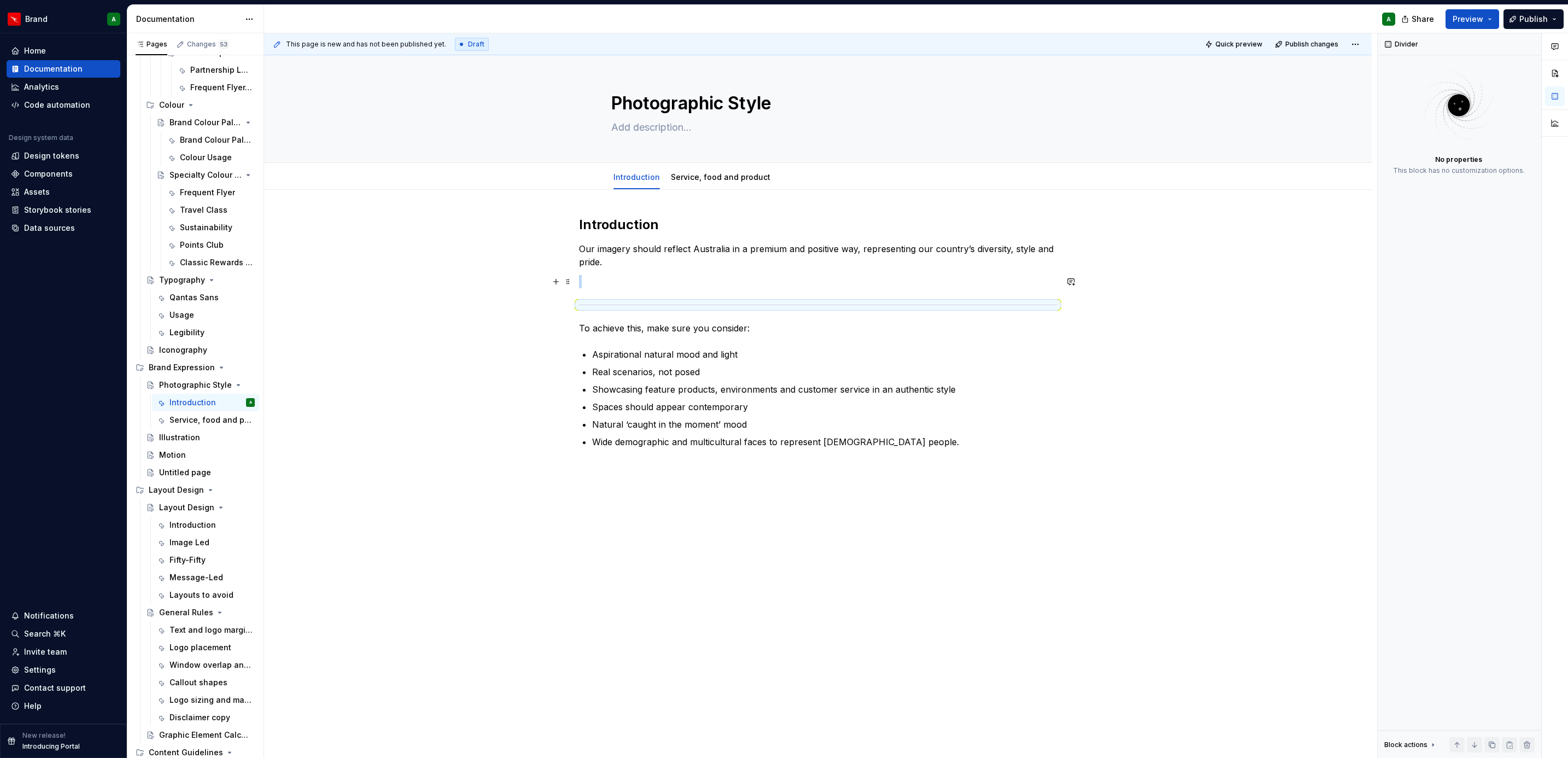
click at [617, 281] on p at bounding box center [817, 282] width 478 height 13
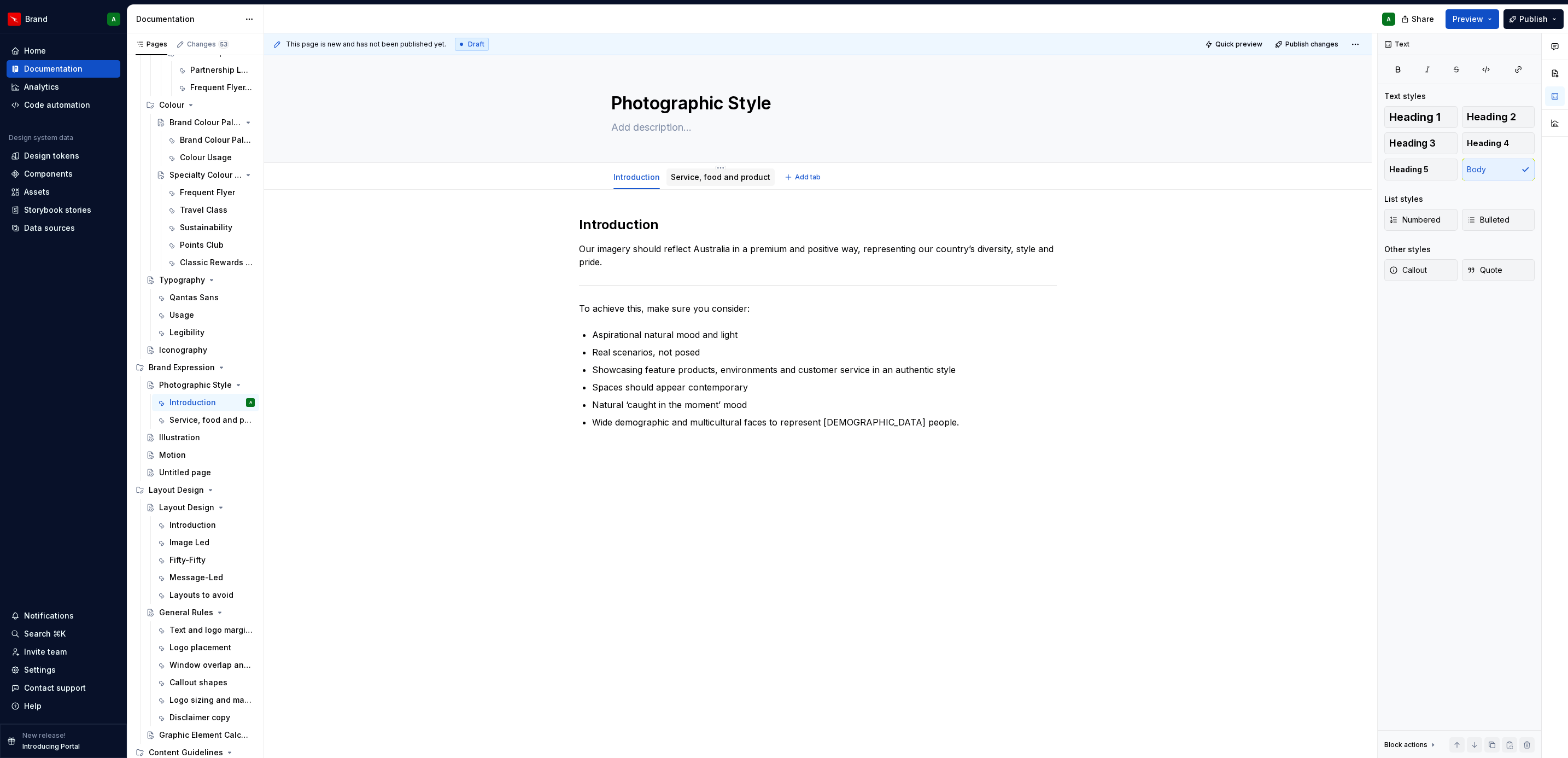
click at [725, 178] on link "Service, food and product" at bounding box center [720, 177] width 99 height 9
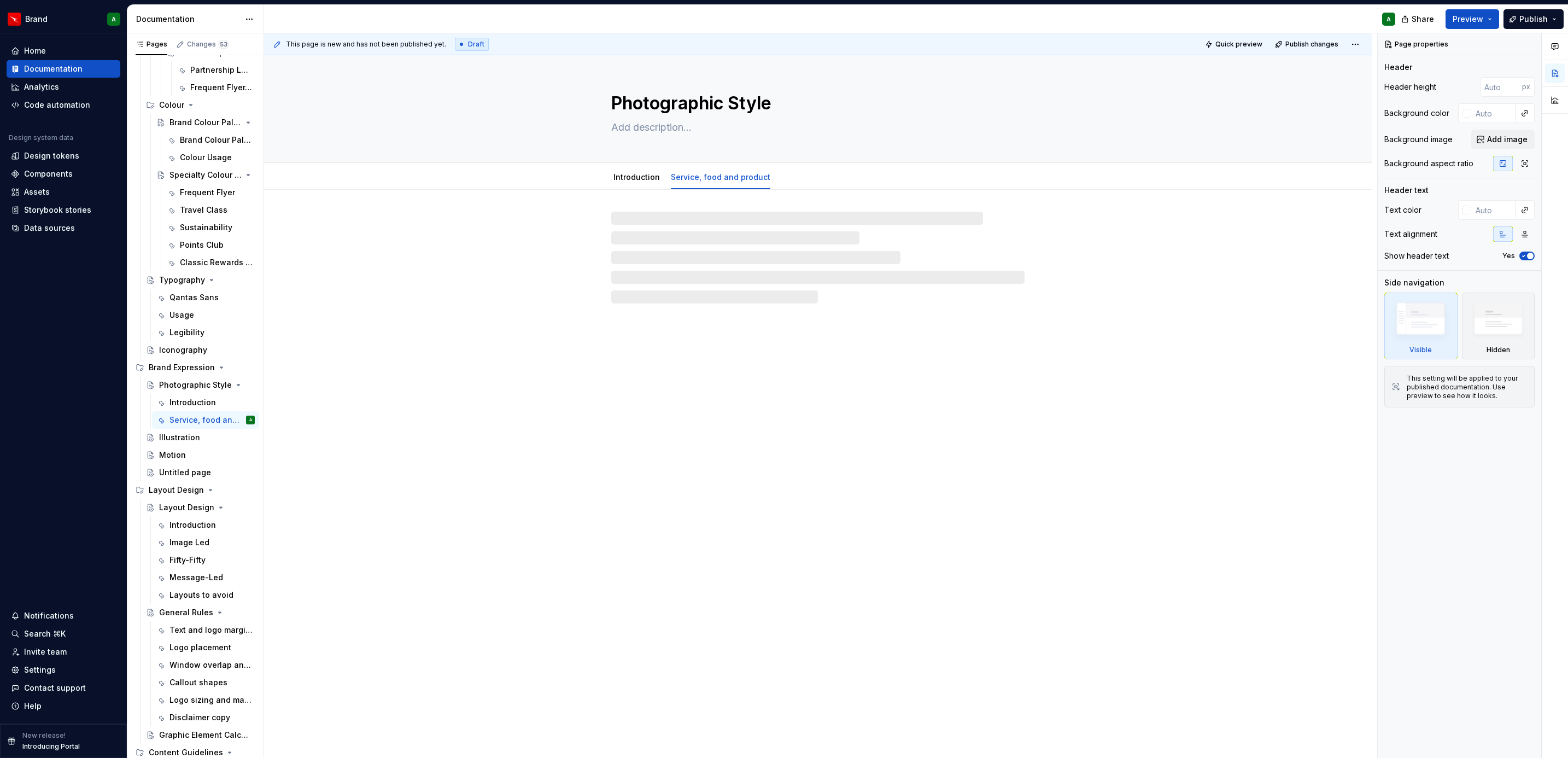
click at [633, 256] on div at bounding box center [817, 258] width 413 height 92
type textarea "*"
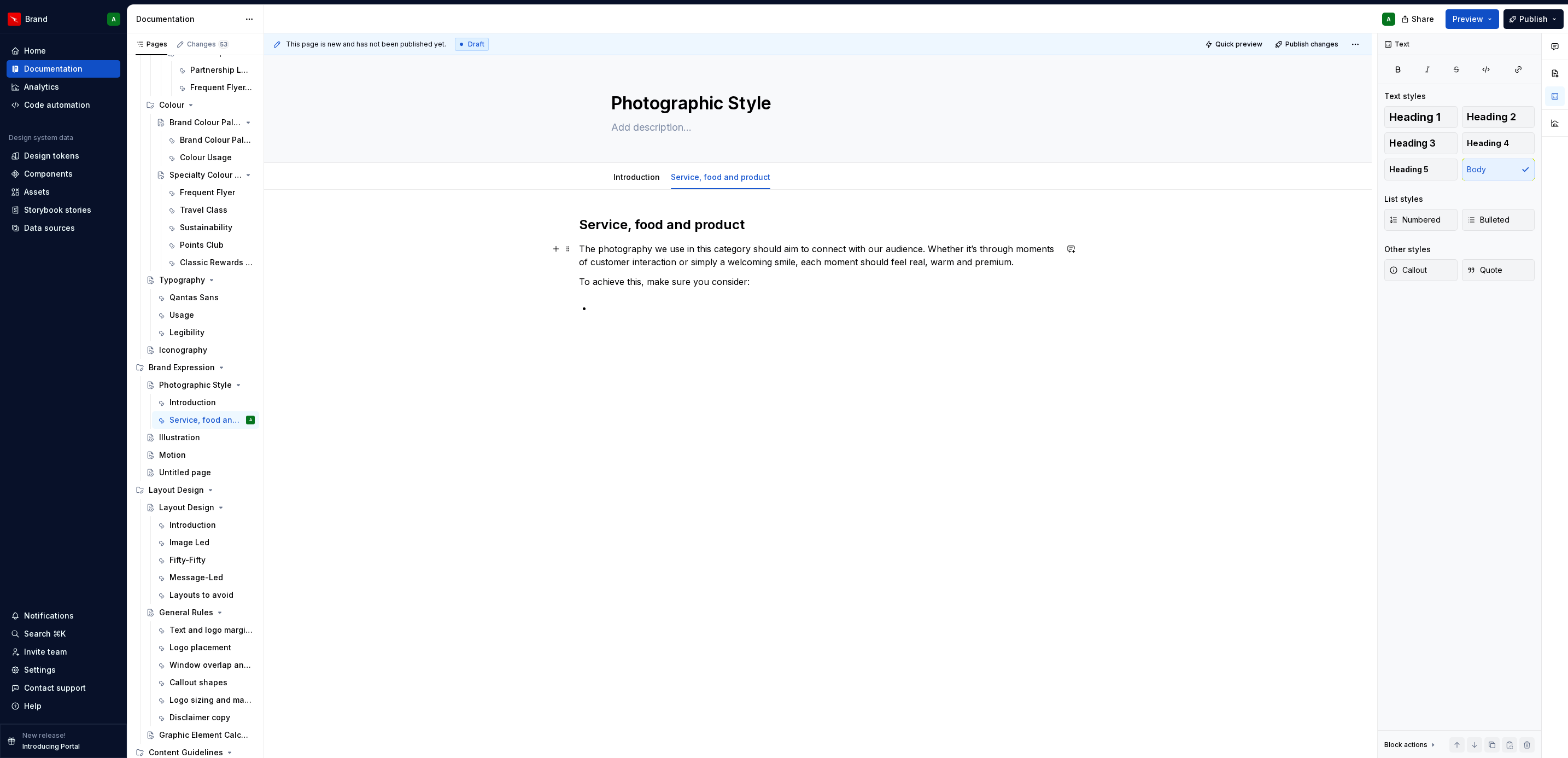
click at [1035, 260] on p "The photography we use in this category should aim to connect with our audience…" at bounding box center [817, 255] width 478 height 26
click at [553, 286] on button "button" at bounding box center [556, 281] width 15 height 15
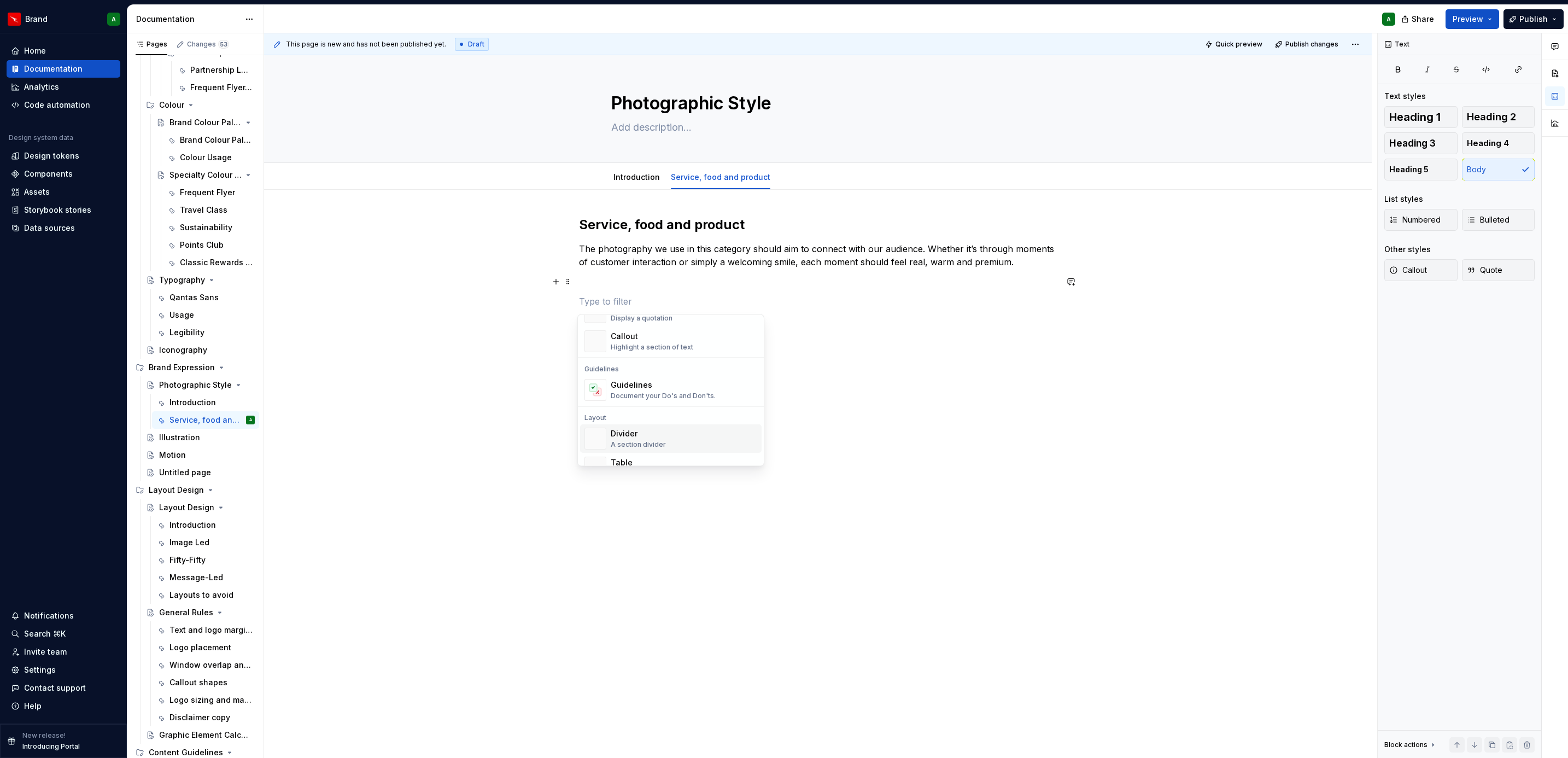
click at [663, 430] on div "Divider" at bounding box center [638, 433] width 55 height 11
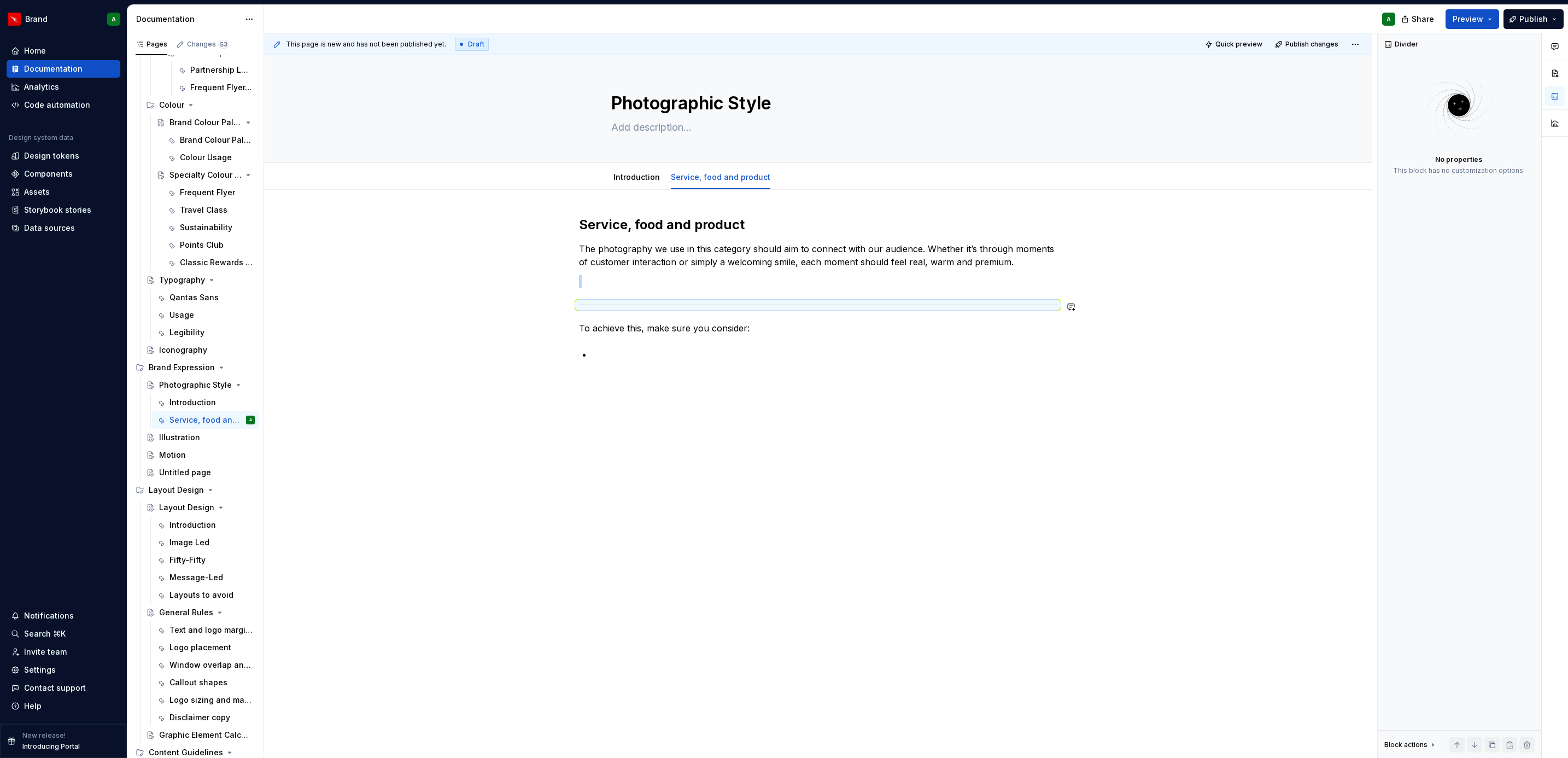
click at [624, 288] on p at bounding box center [817, 282] width 478 height 13
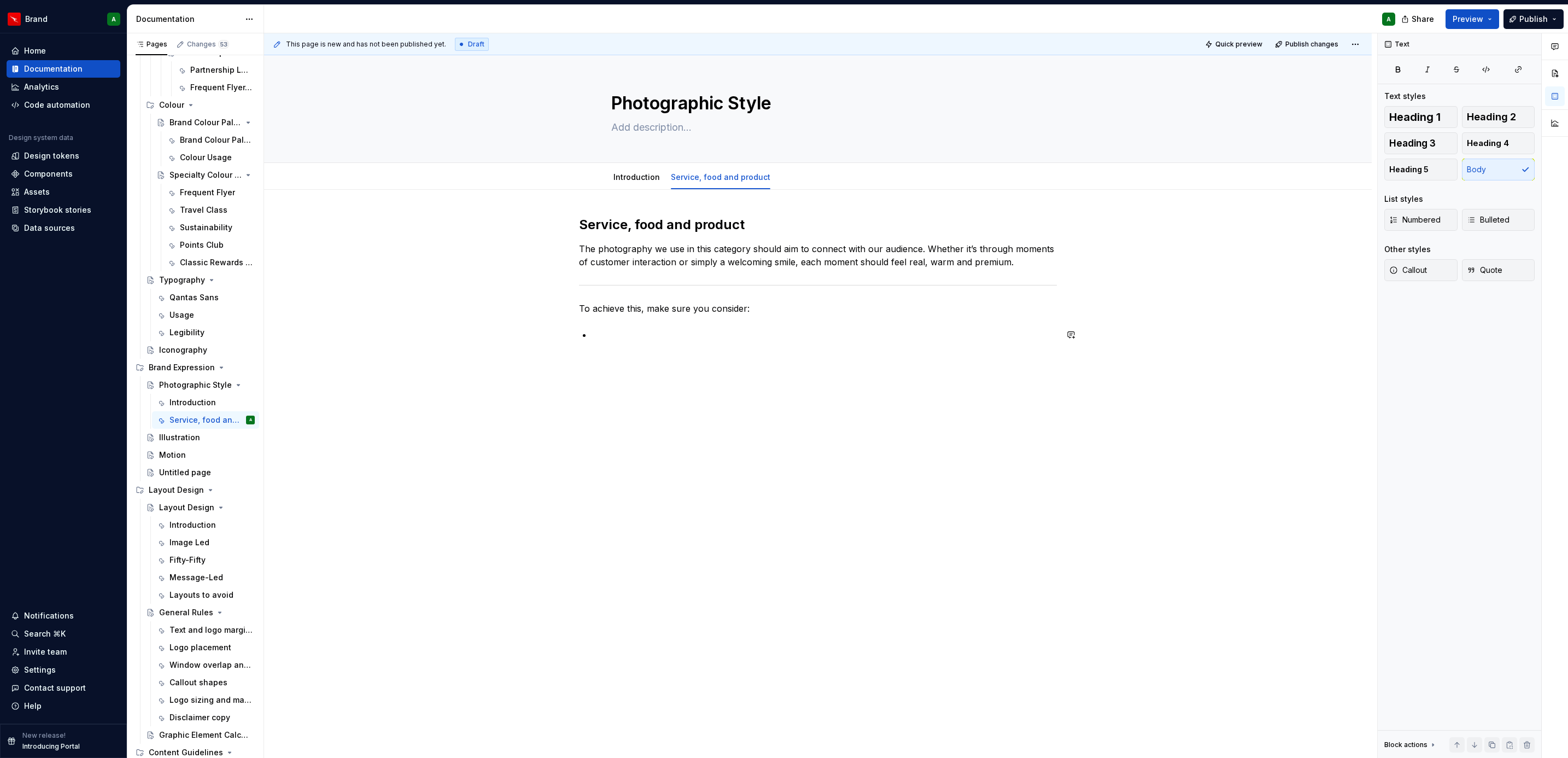
click at [609, 345] on div "Service, food and product The photography we use in this category should aim to…" at bounding box center [817, 285] width 478 height 138
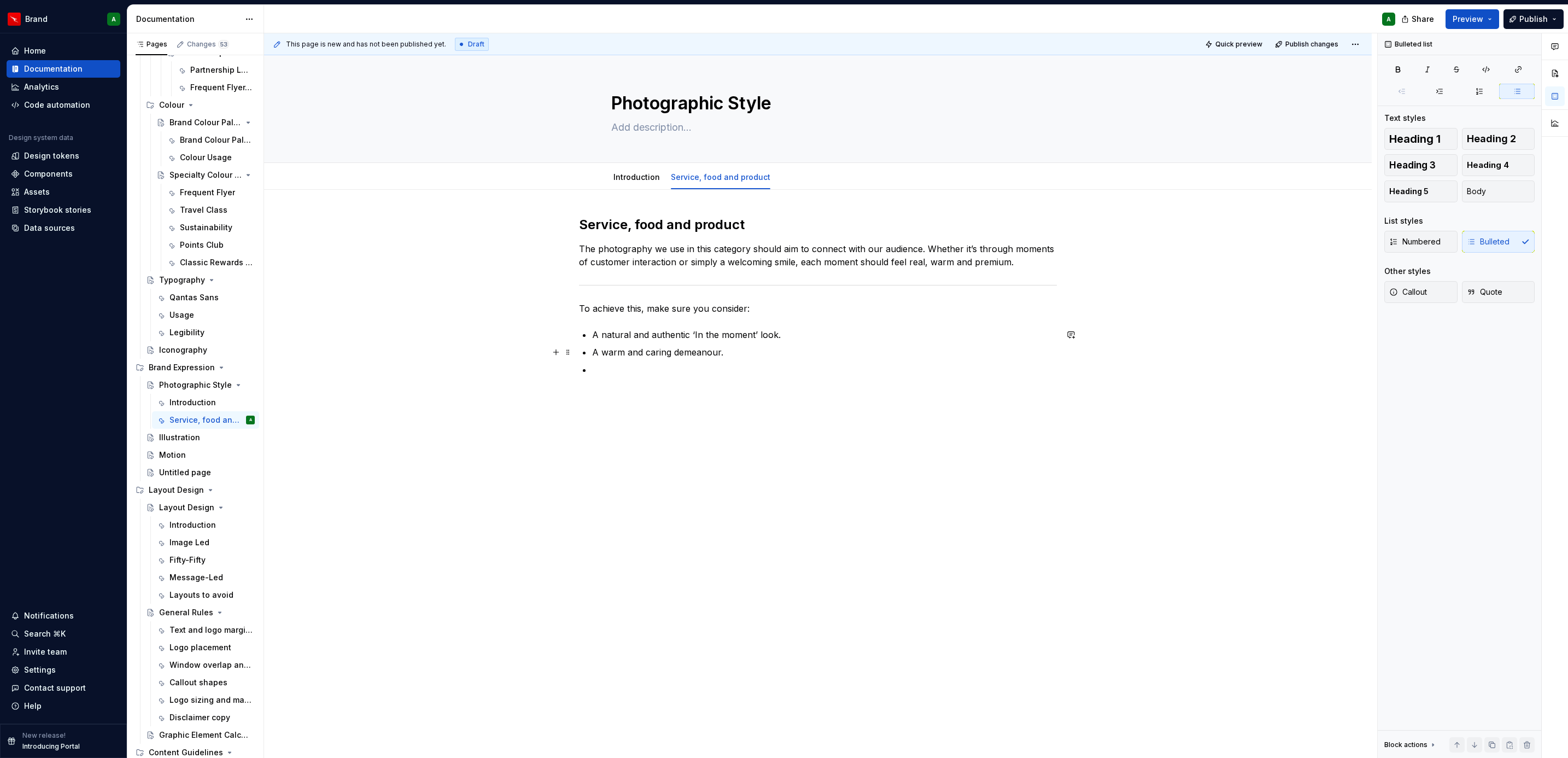
click at [648, 356] on p "A warm and caring demeanour." at bounding box center [824, 353] width 464 height 13
click at [643, 367] on p at bounding box center [824, 370] width 464 height 13
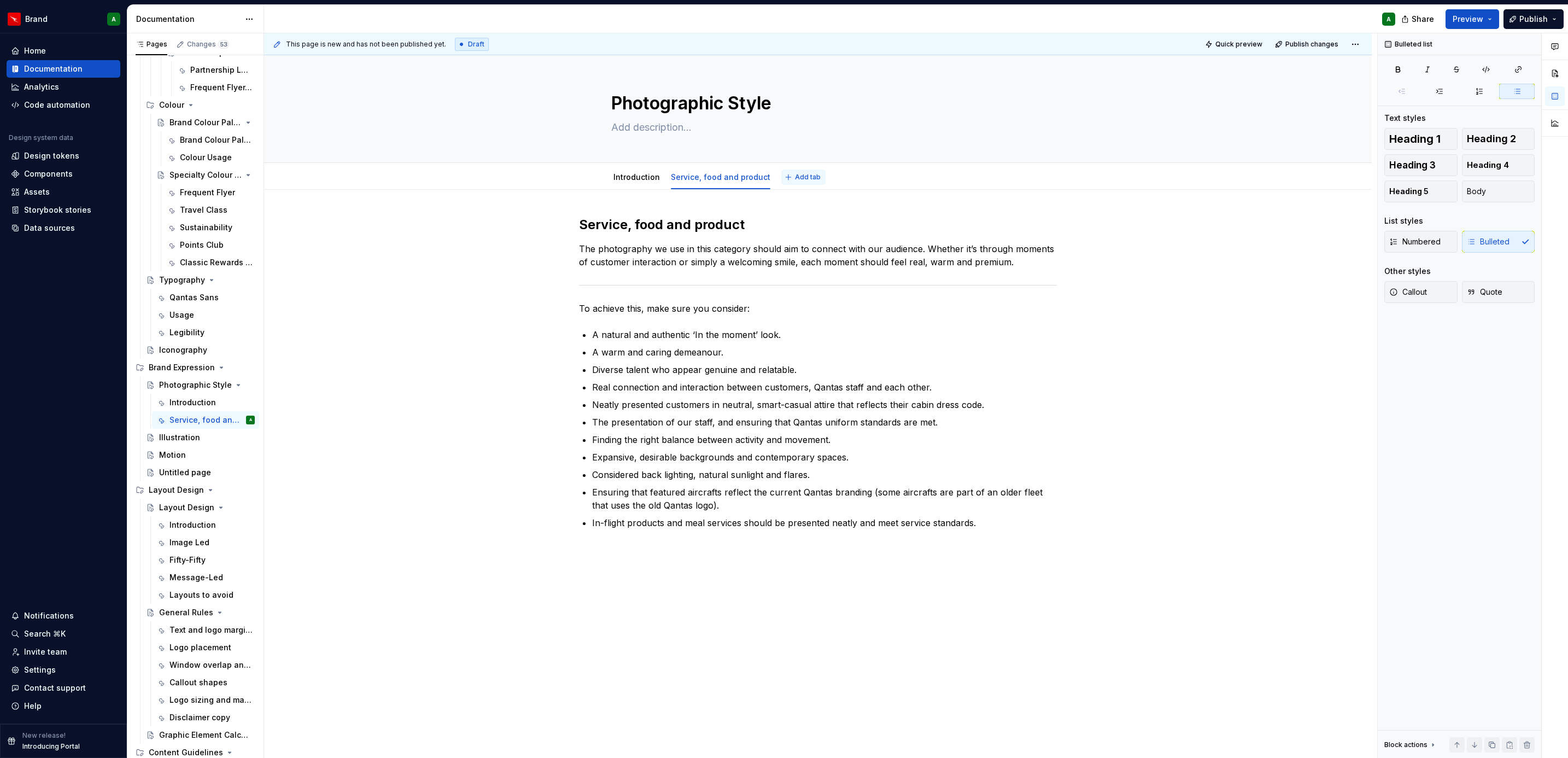
click at [803, 173] on span "Add tab" at bounding box center [808, 177] width 26 height 9
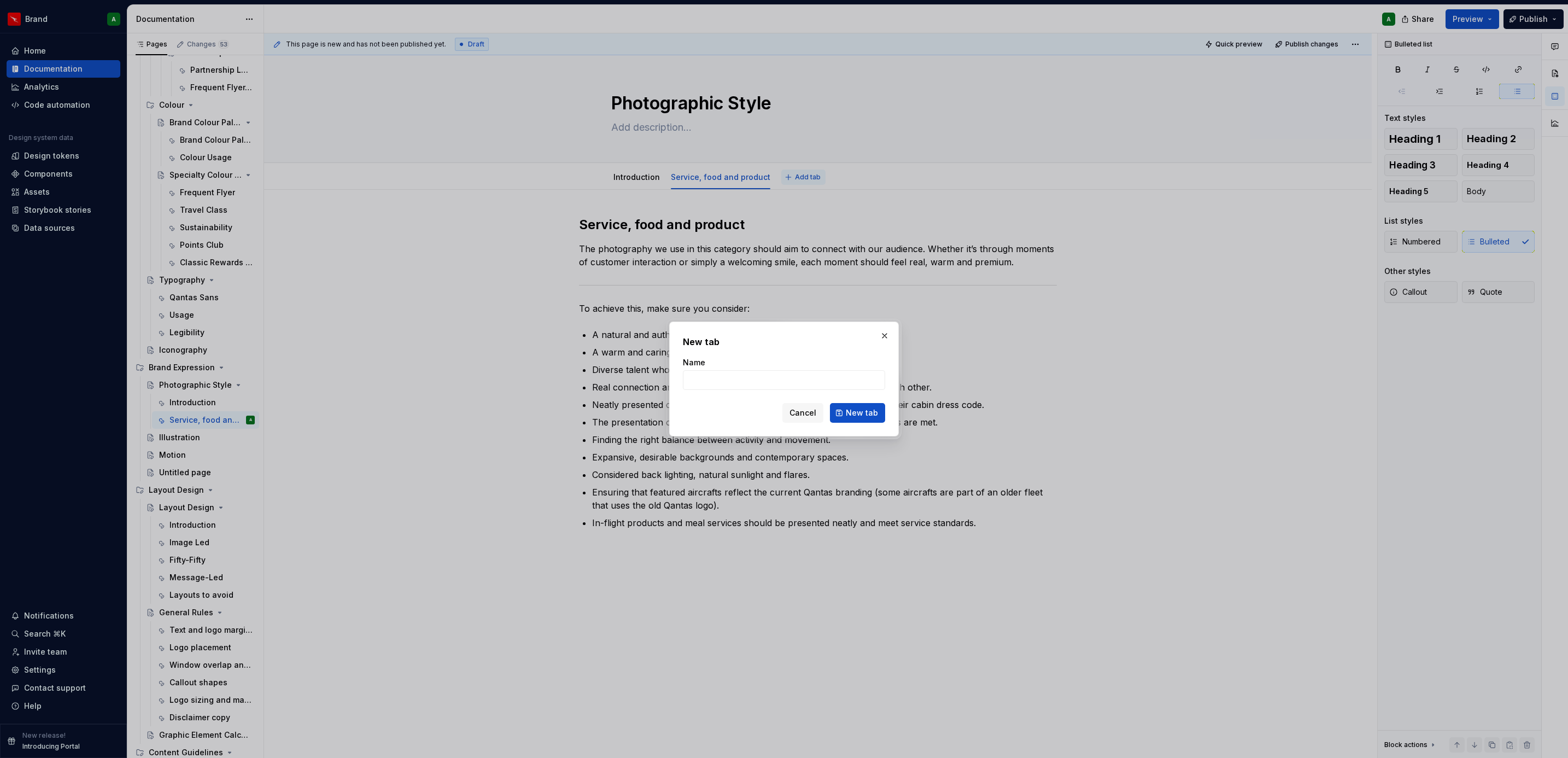
type textarea "*"
type input "Destination images"
click button "New tab" at bounding box center [857, 413] width 55 height 19
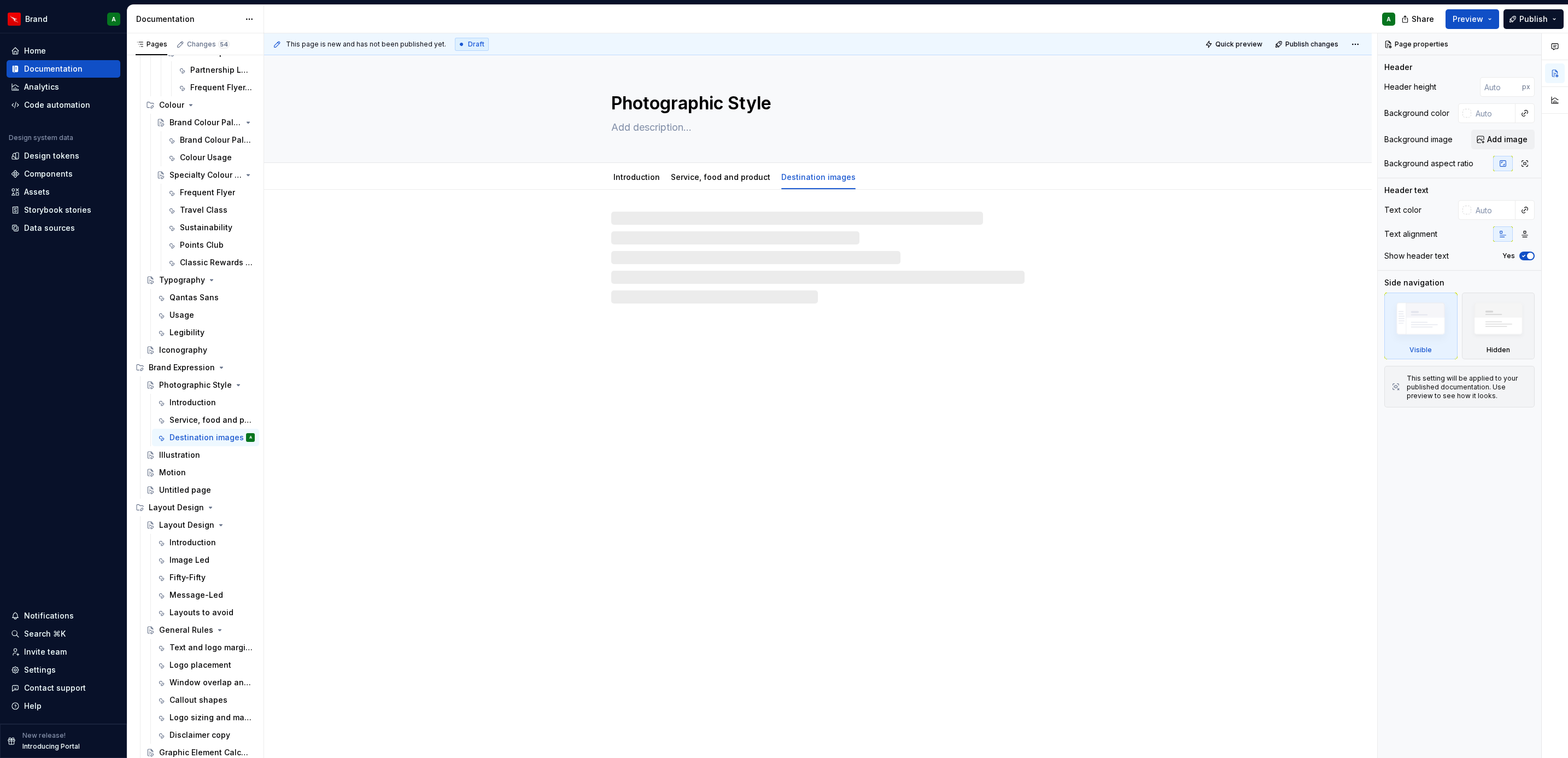
click at [674, 238] on div at bounding box center [817, 258] width 413 height 92
click at [697, 235] on div at bounding box center [817, 258] width 413 height 92
click at [695, 222] on div at bounding box center [817, 258] width 413 height 92
type textarea "*"
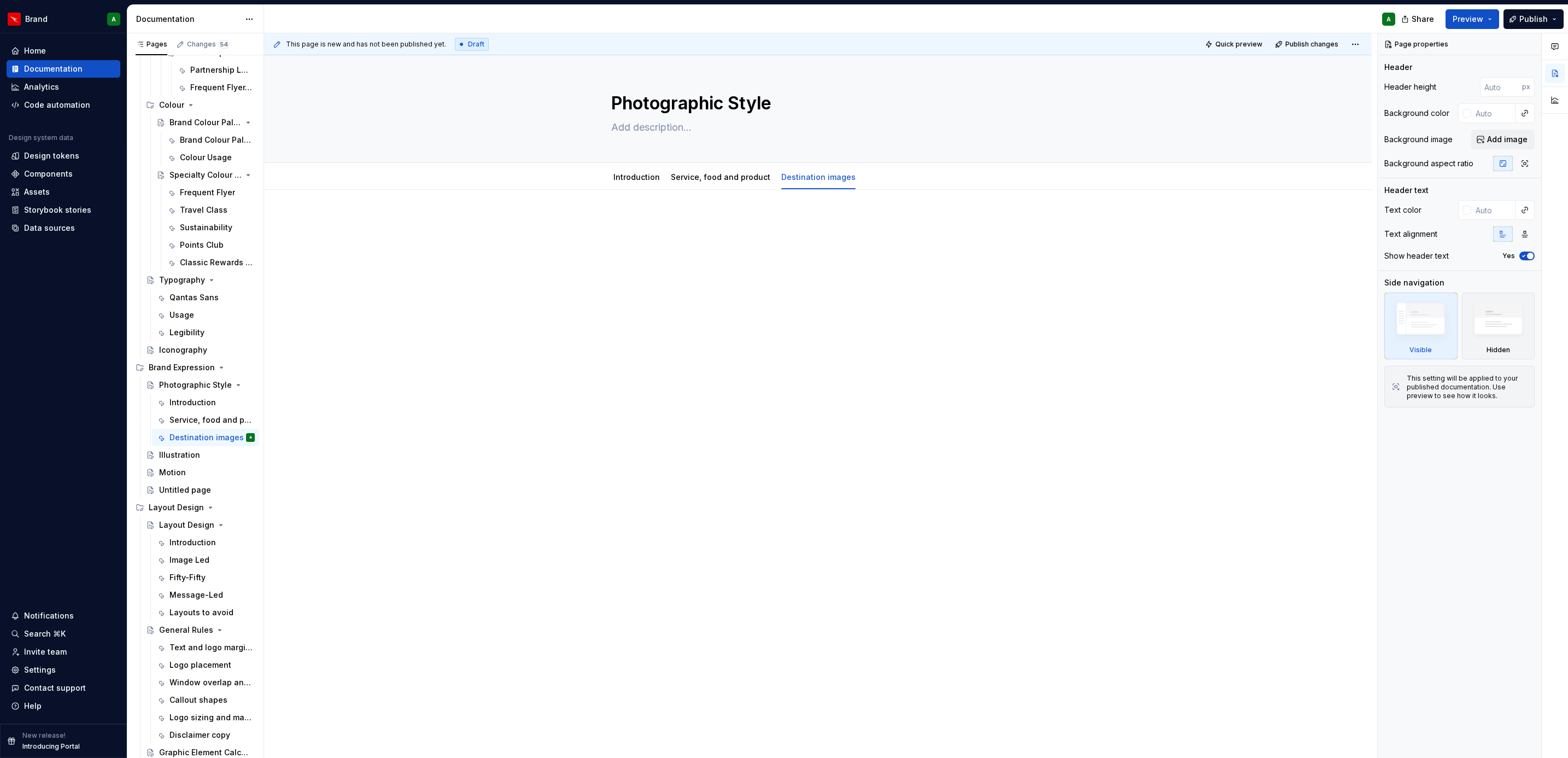
click at [695, 222] on p at bounding box center [817, 223] width 478 height 13
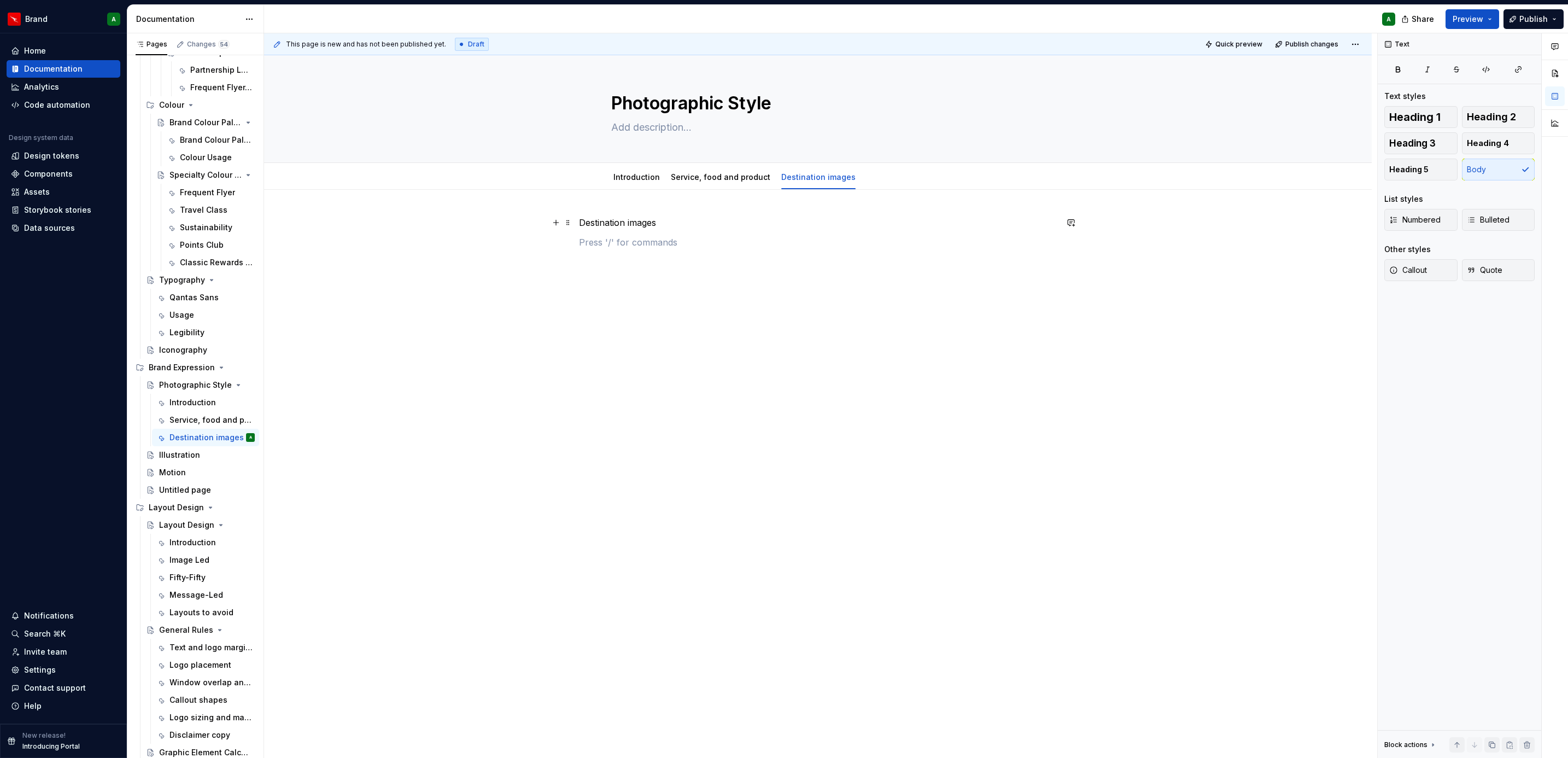
click at [654, 225] on p "Destination images" at bounding box center [817, 223] width 478 height 13
click at [1506, 106] on button "Heading 2" at bounding box center [1499, 117] width 73 height 22
click at [705, 279] on div "Destination images" at bounding box center [818, 344] width 1108 height 309
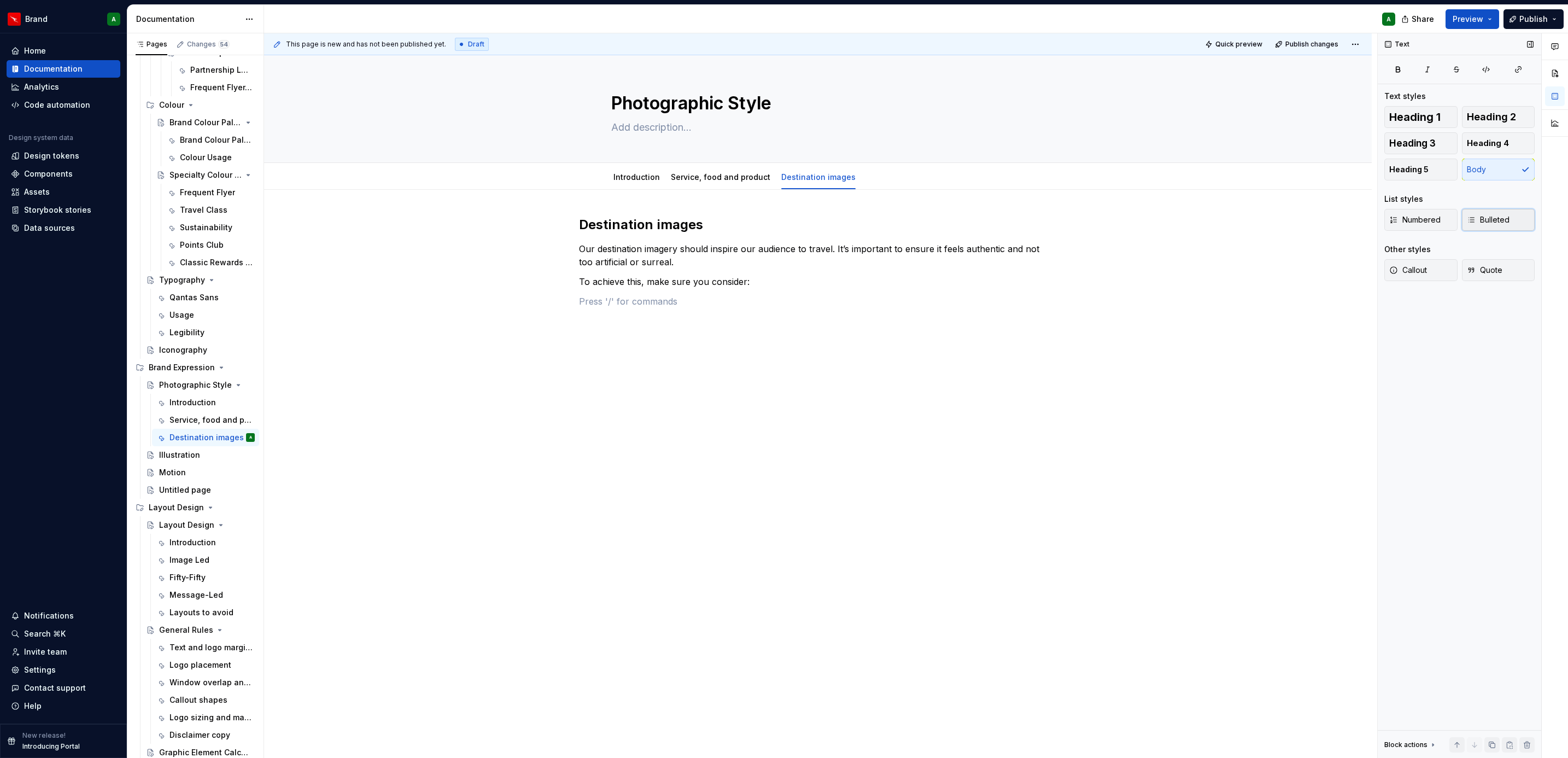
click at [1506, 215] on span "Bulleted" at bounding box center [1488, 220] width 43 height 11
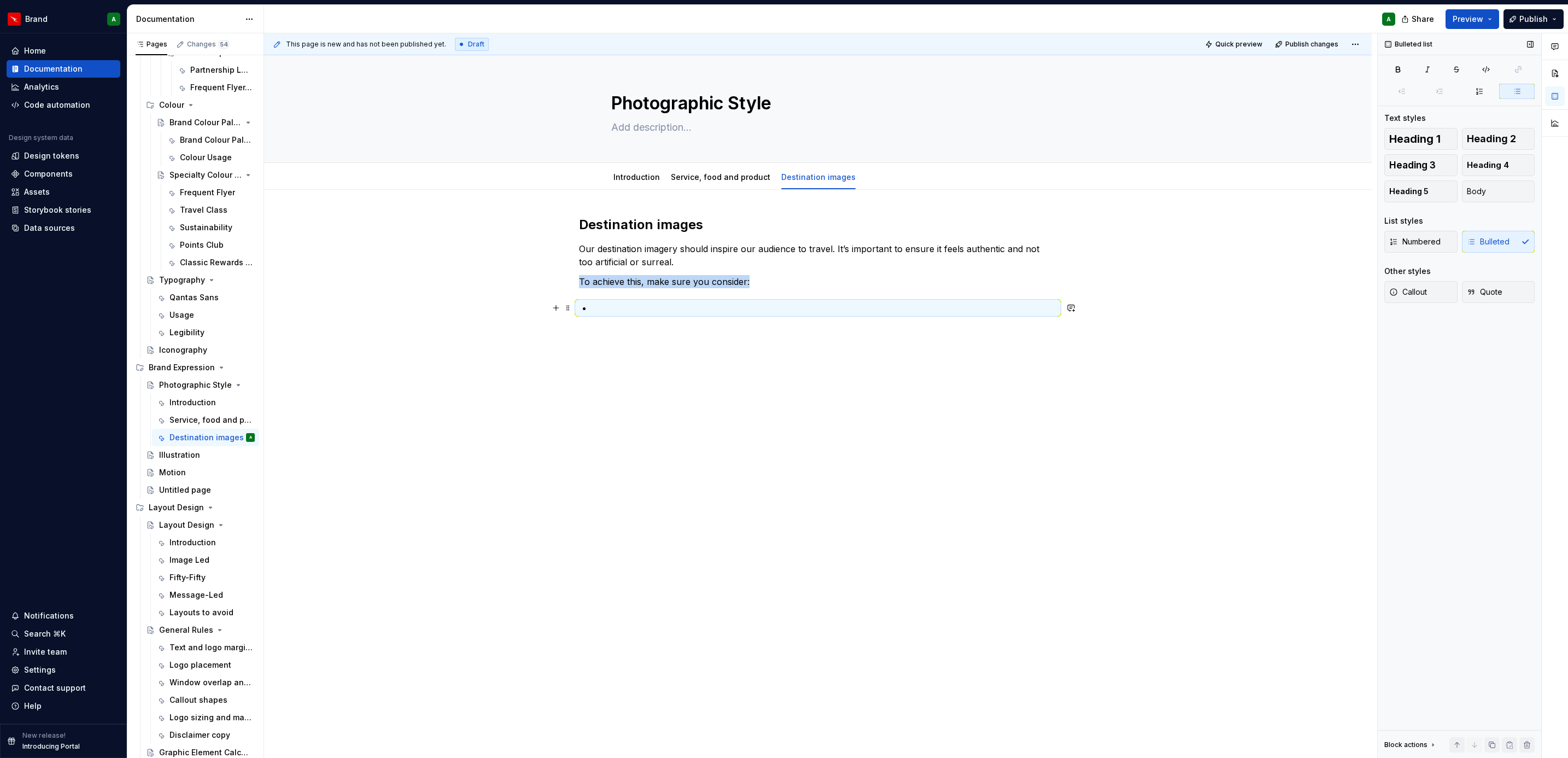
click at [1019, 314] on p at bounding box center [824, 308] width 464 height 13
click at [1006, 307] on p at bounding box center [824, 308] width 464 height 13
click at [858, 298] on div "Destination images Our destination imagery should inspire our audience to trave…" at bounding box center [817, 265] width 478 height 99
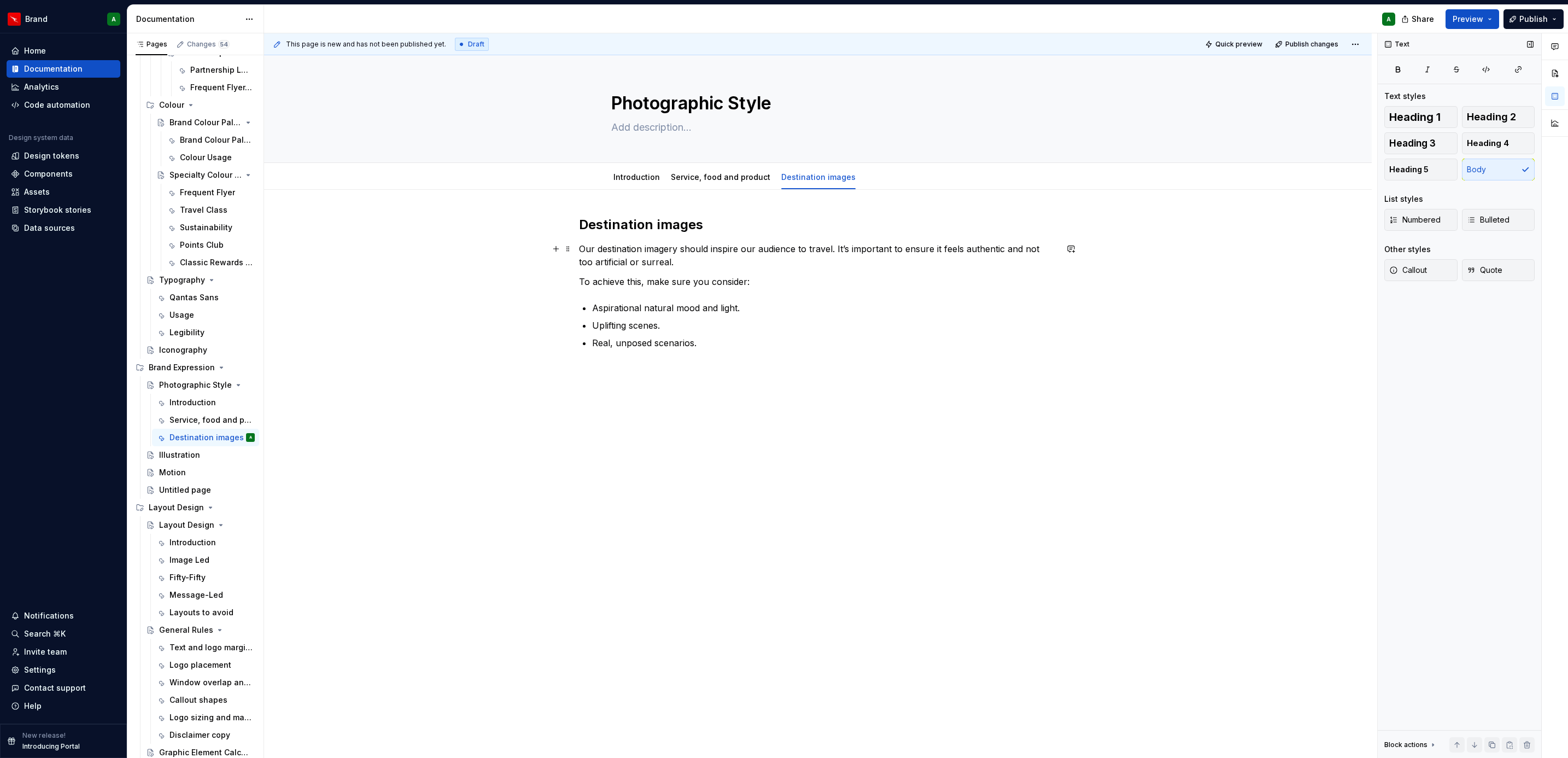
click at [755, 262] on p "Our destination imagery should inspire our audience to travel. It’s important t…" at bounding box center [817, 255] width 478 height 26
click at [556, 282] on button "button" at bounding box center [556, 281] width 15 height 15
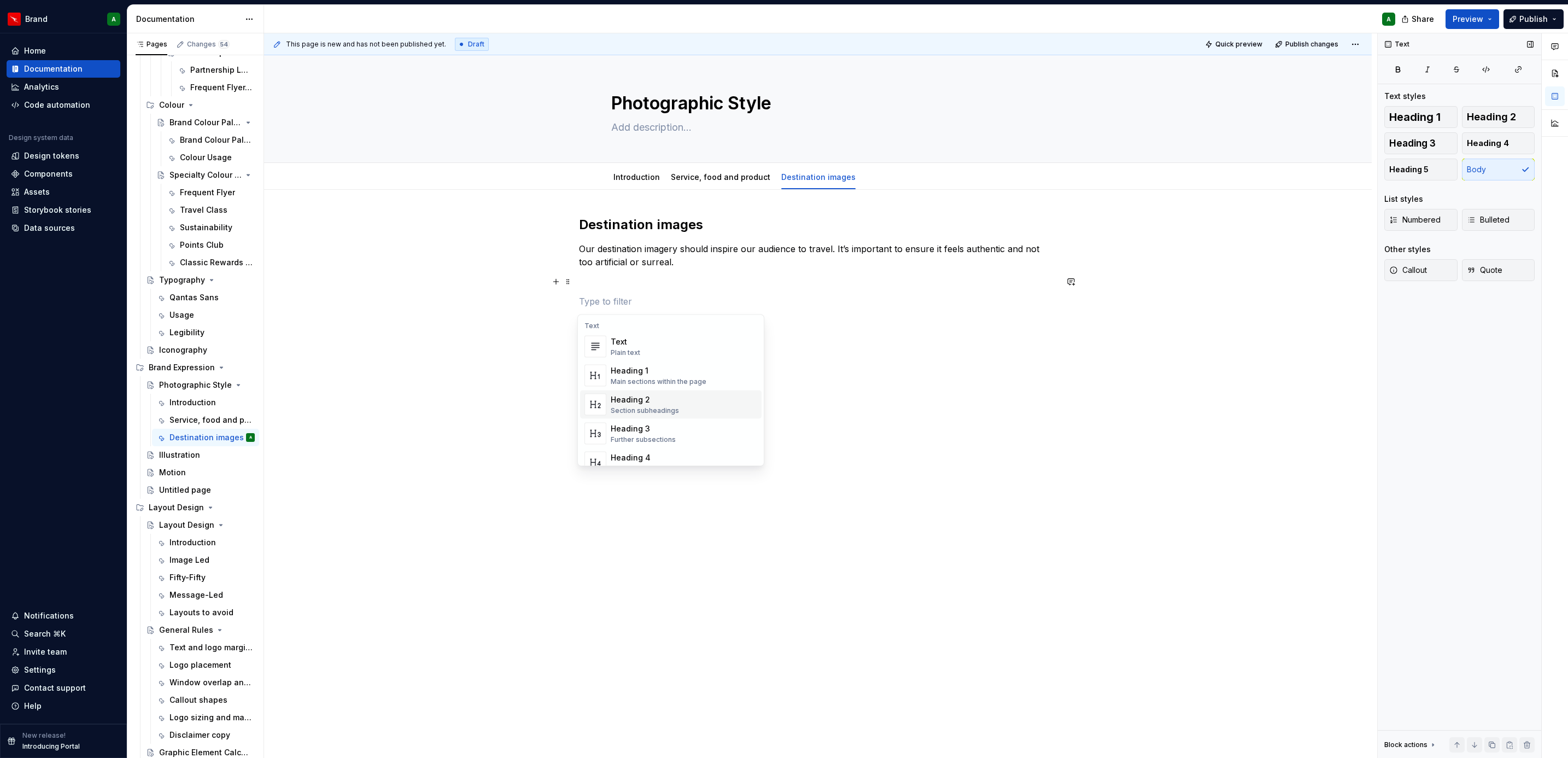
scroll to position [339, 0]
click at [630, 381] on span "Table Display a simple table" at bounding box center [671, 395] width 181 height 29
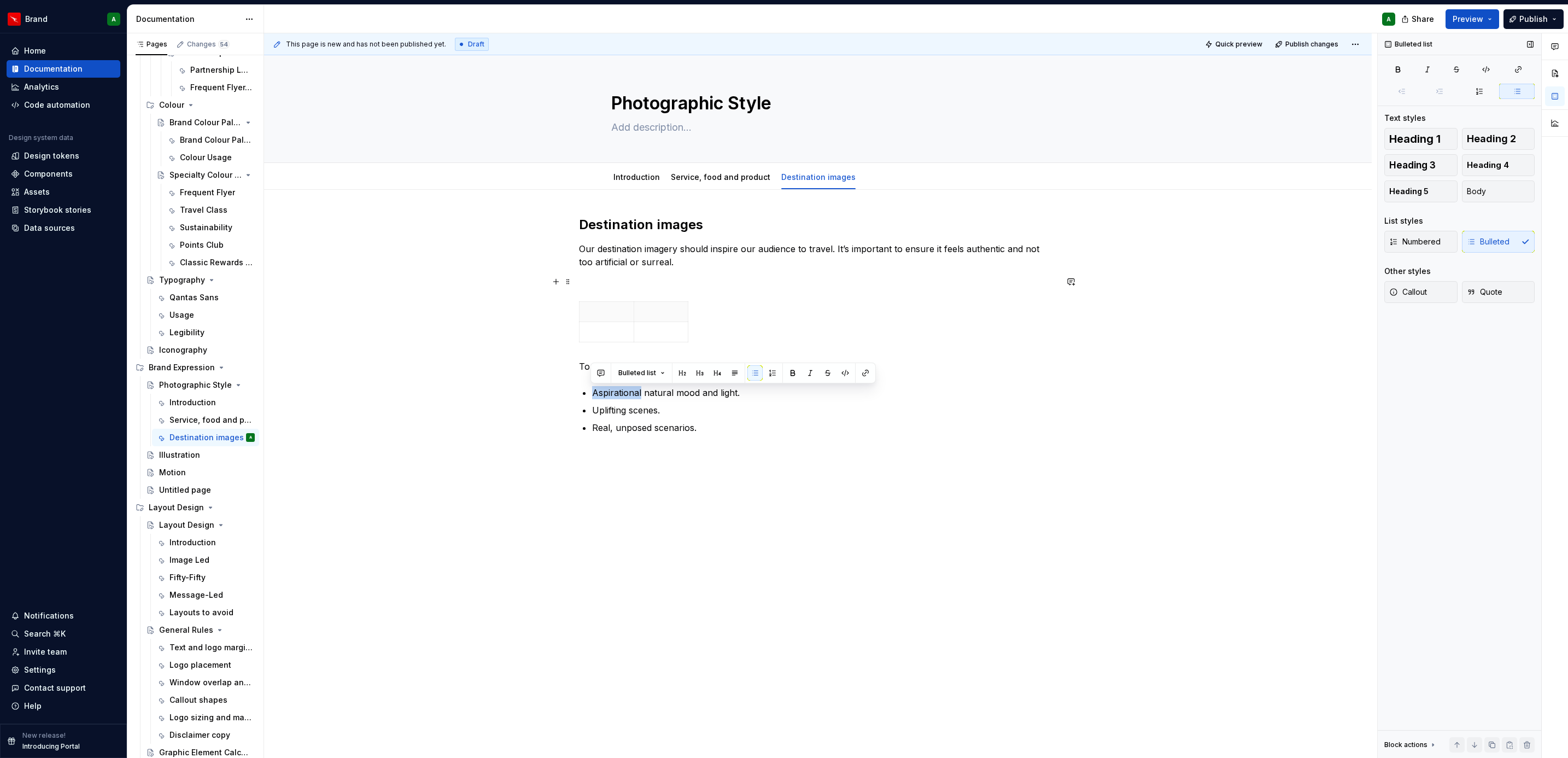
drag, startPoint x: 630, startPoint y: 381, endPoint x: 635, endPoint y: 379, distance: 5.4
click at [635, 379] on div "Destination images Our destination imagery should inspire our audience to trave…" at bounding box center [817, 325] width 478 height 218
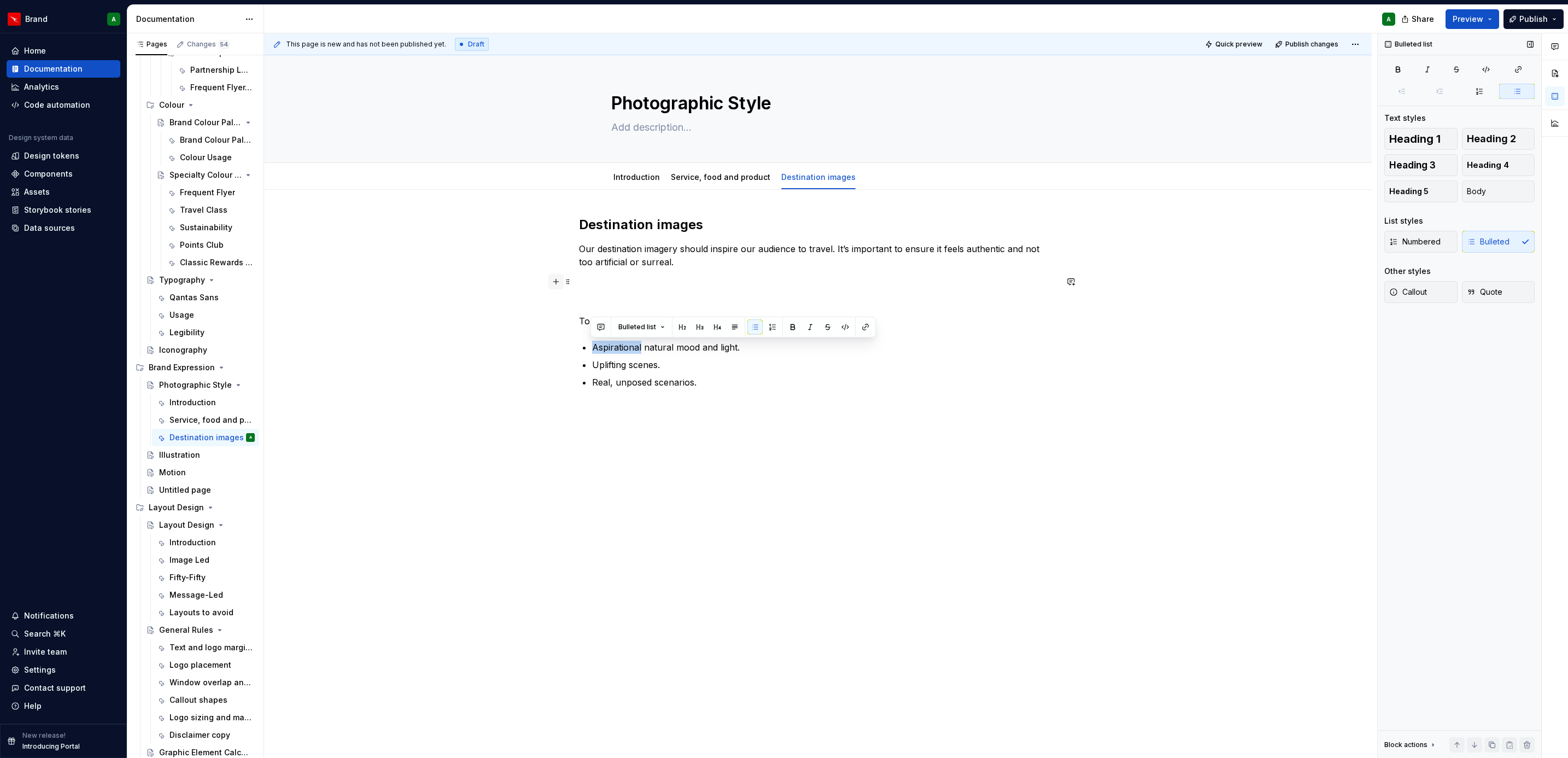
click at [553, 281] on button "button" at bounding box center [556, 281] width 15 height 15
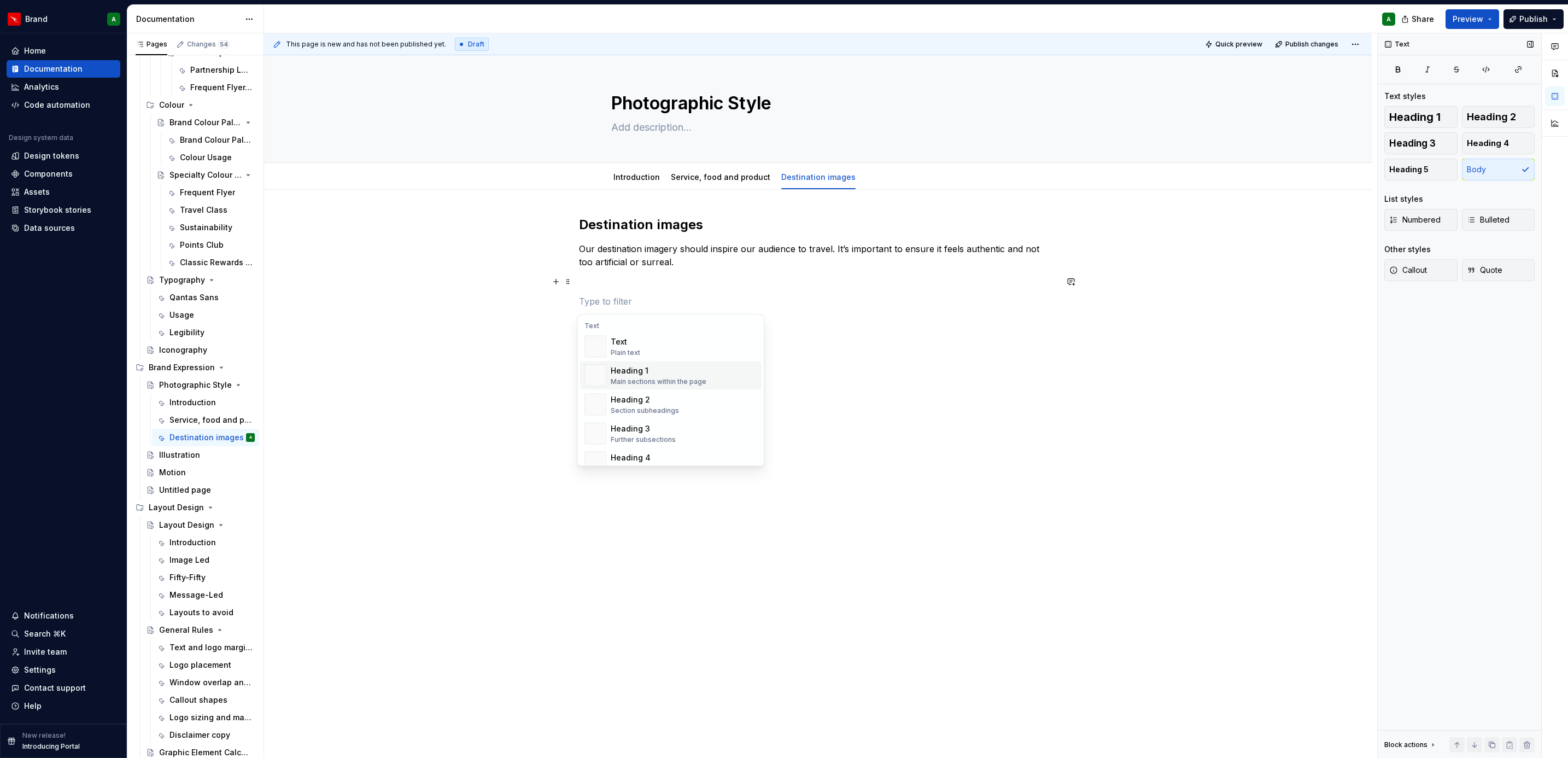
scroll to position [266, 0]
click at [642, 438] on div "Divider" at bounding box center [638, 434] width 55 height 11
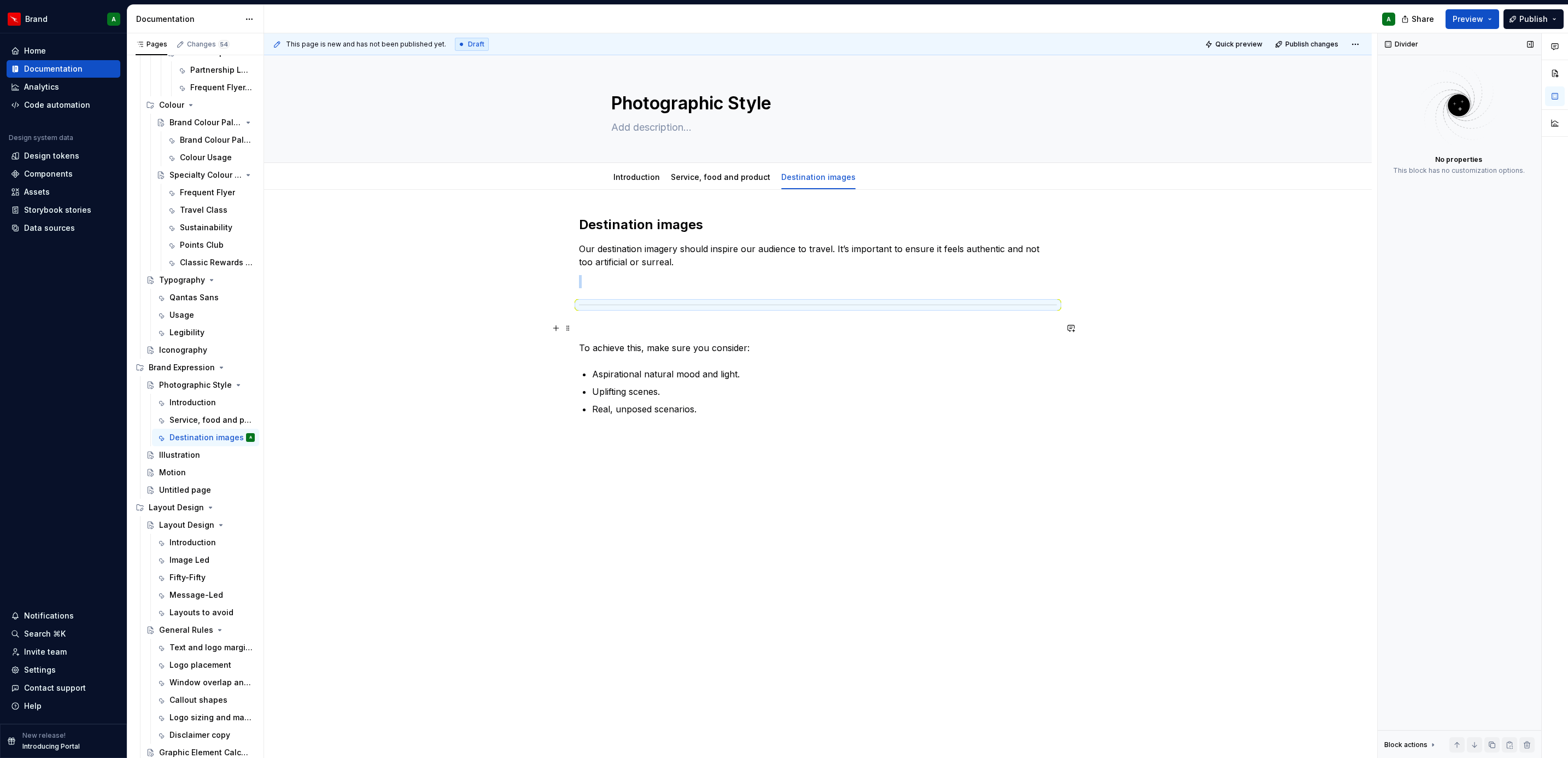
click at [612, 328] on p at bounding box center [817, 328] width 478 height 13
click at [612, 277] on p at bounding box center [817, 282] width 478 height 13
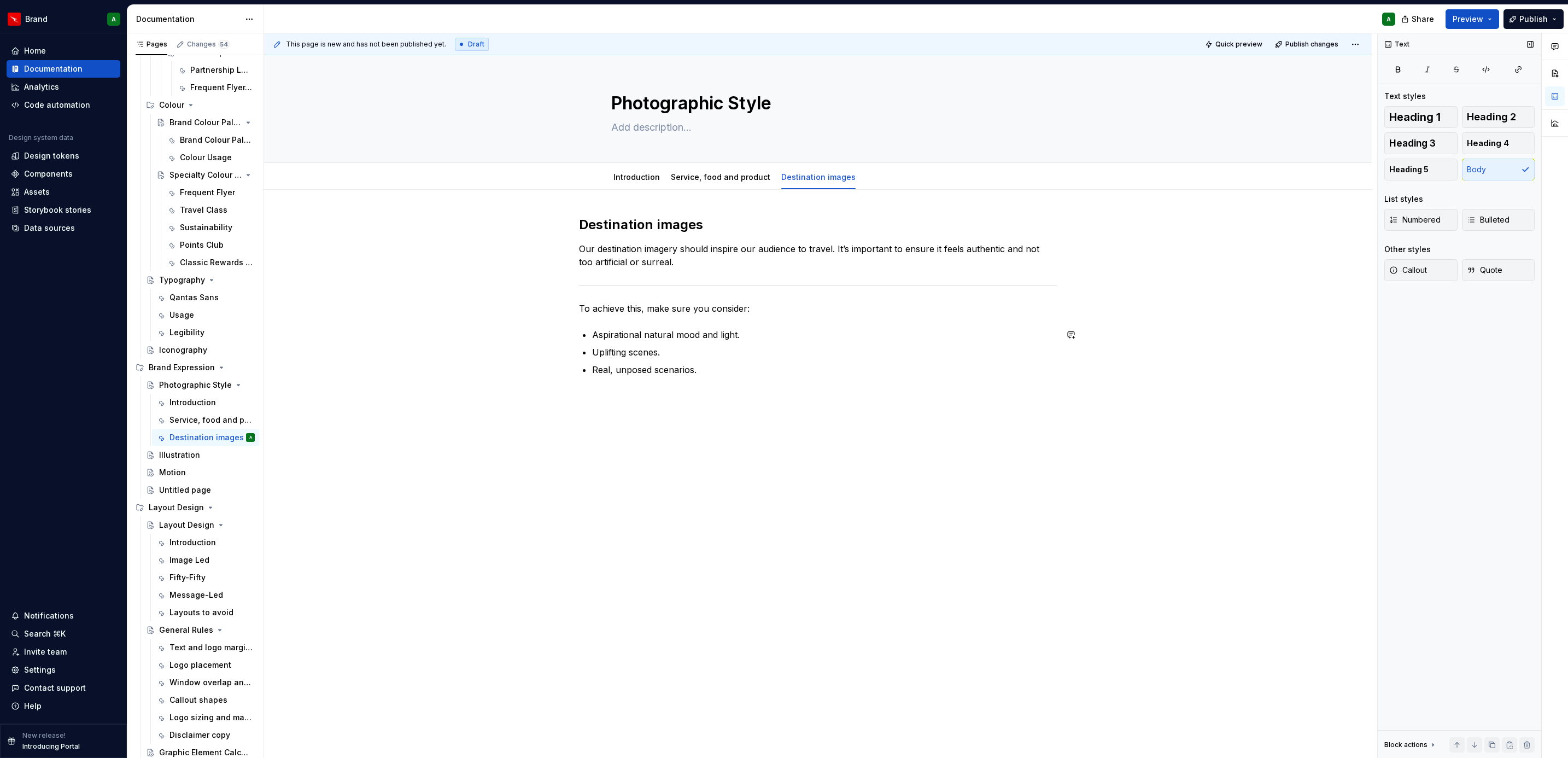
click at [726, 381] on div "Destination images Our destination imagery should inspire our audience to trave…" at bounding box center [817, 303] width 478 height 174
click at [555, 396] on button "button" at bounding box center [556, 396] width 15 height 15
click at [642, 559] on div "A section divider" at bounding box center [638, 563] width 55 height 9
click at [624, 412] on div "Destination images Our destination imagery should inspire our audience to trave…" at bounding box center [817, 332] width 478 height 233
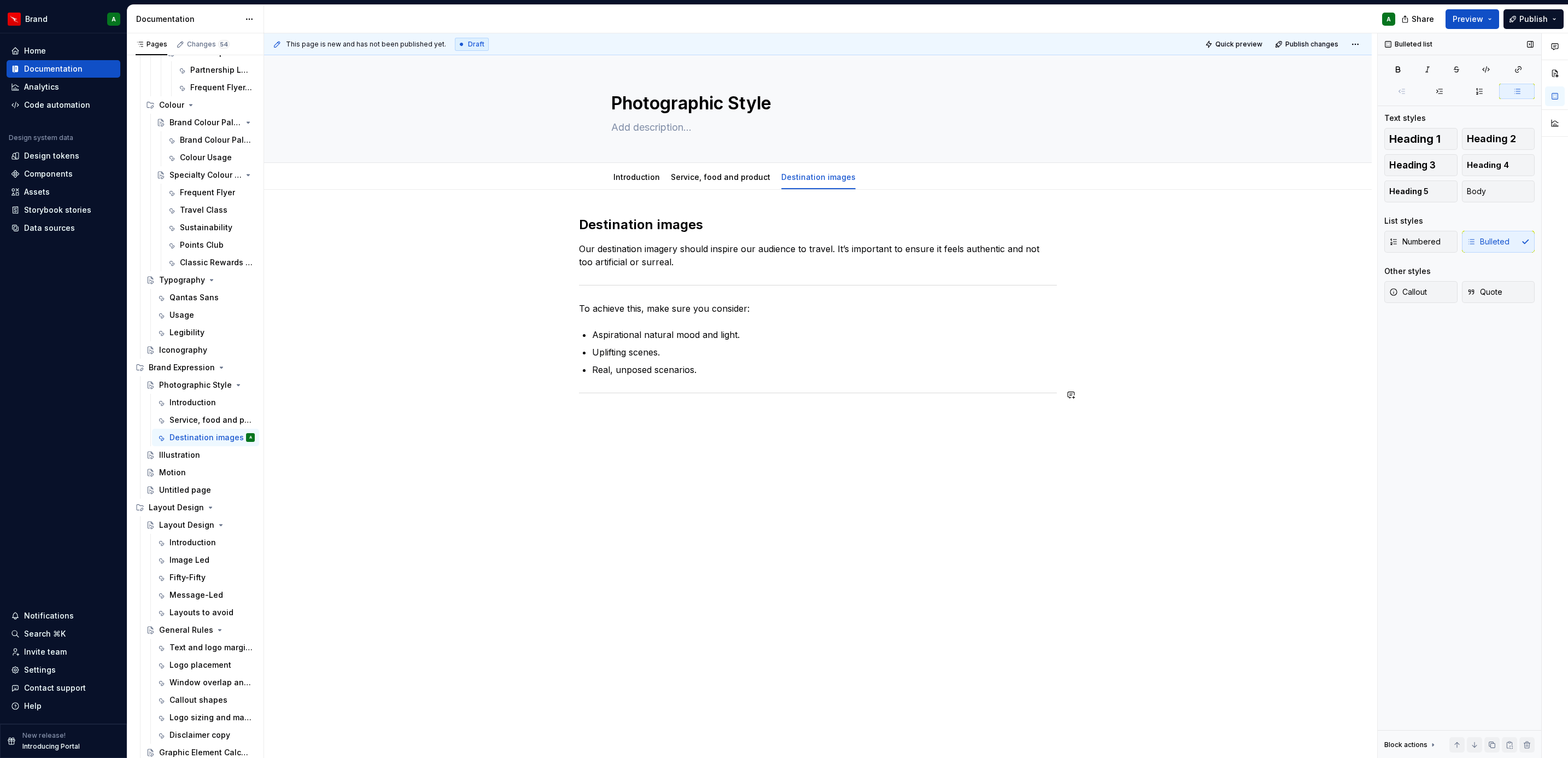
click at [597, 405] on div "Destination images Our destination imagery should inspire our audience to trave…" at bounding box center [817, 320] width 478 height 207
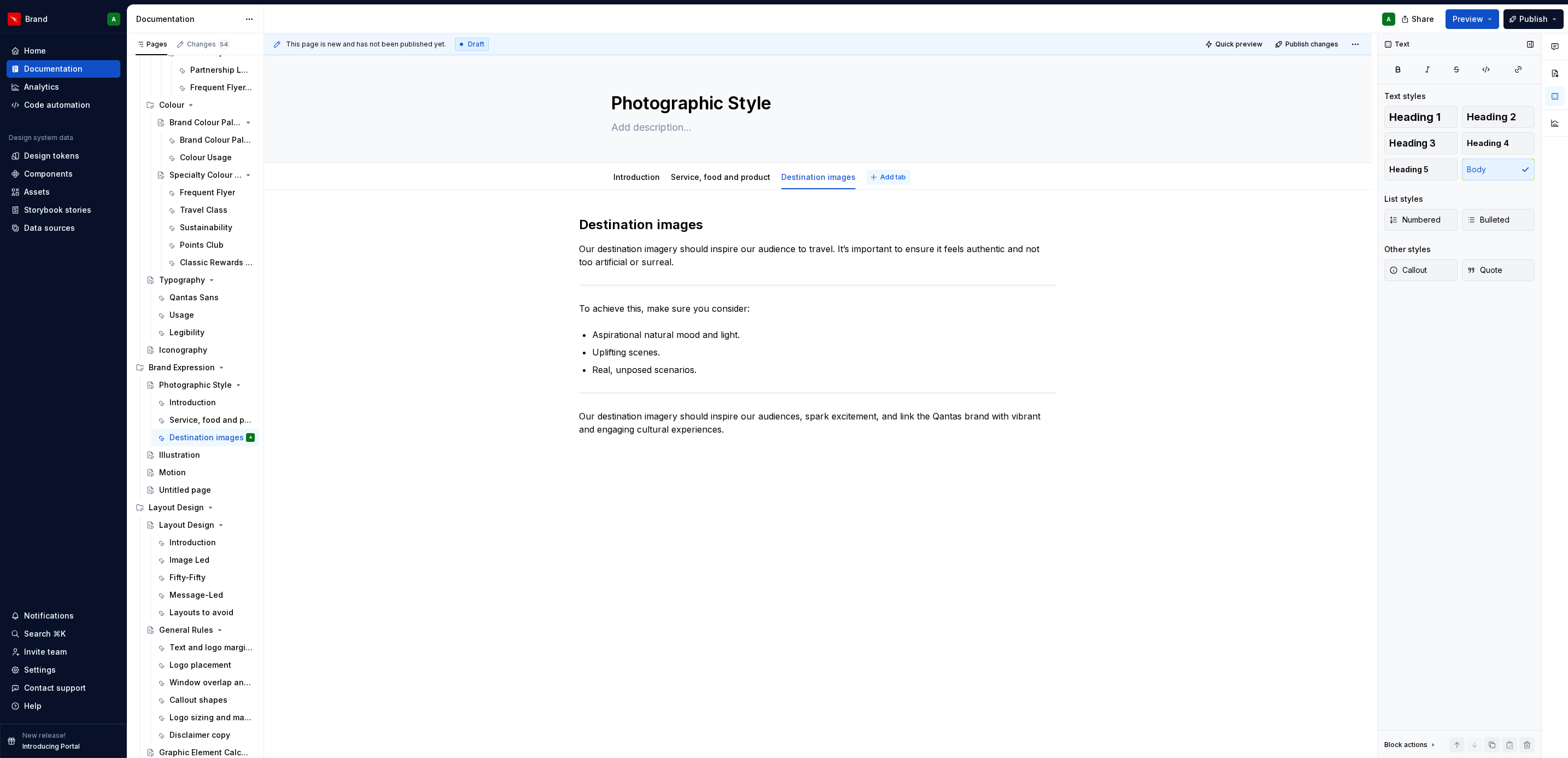
click at [880, 176] on span "Add tab" at bounding box center [893, 177] width 26 height 9
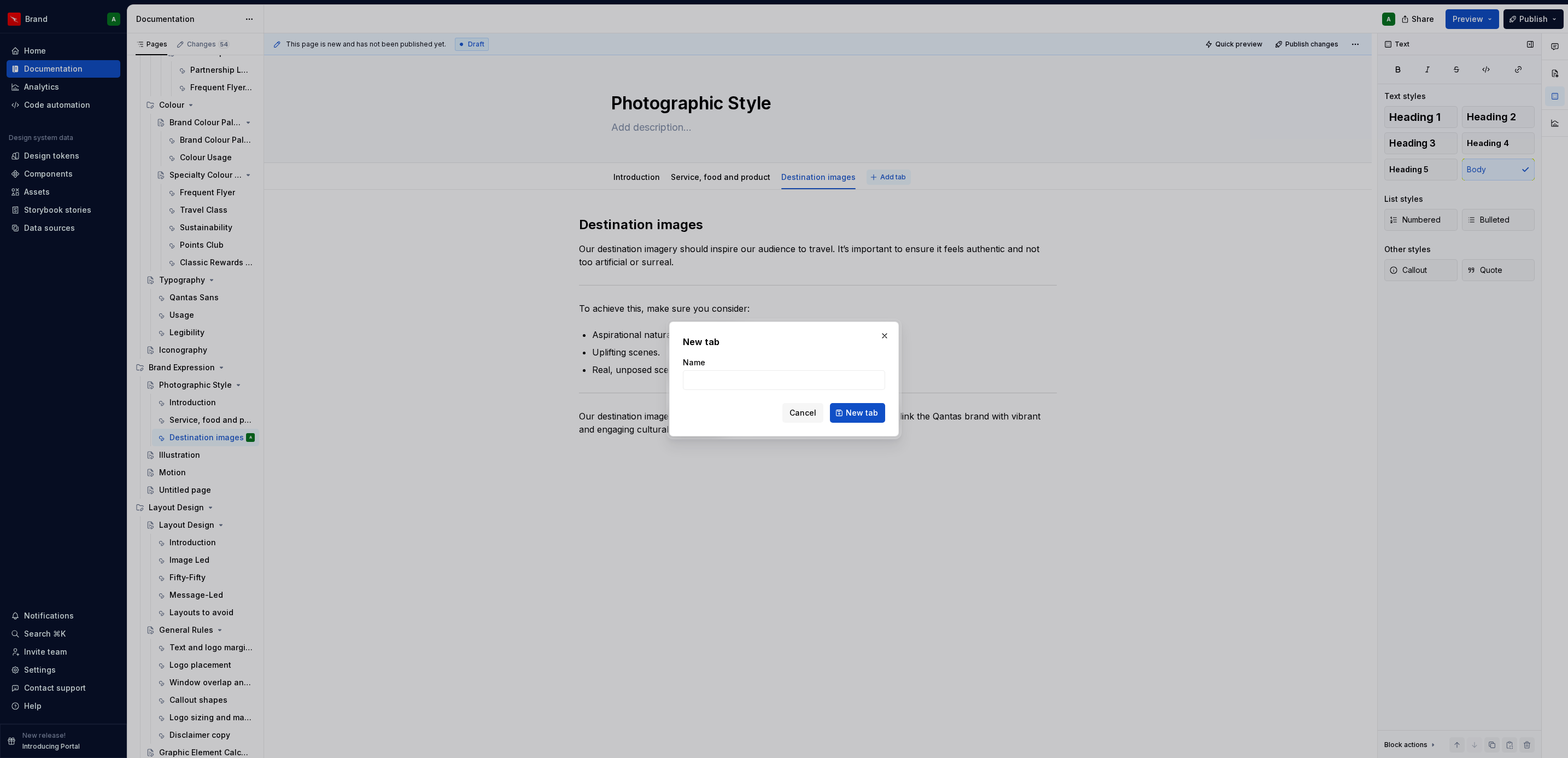
type textarea "*"
type input "Photography rules"
click button "New tab" at bounding box center [857, 413] width 55 height 19
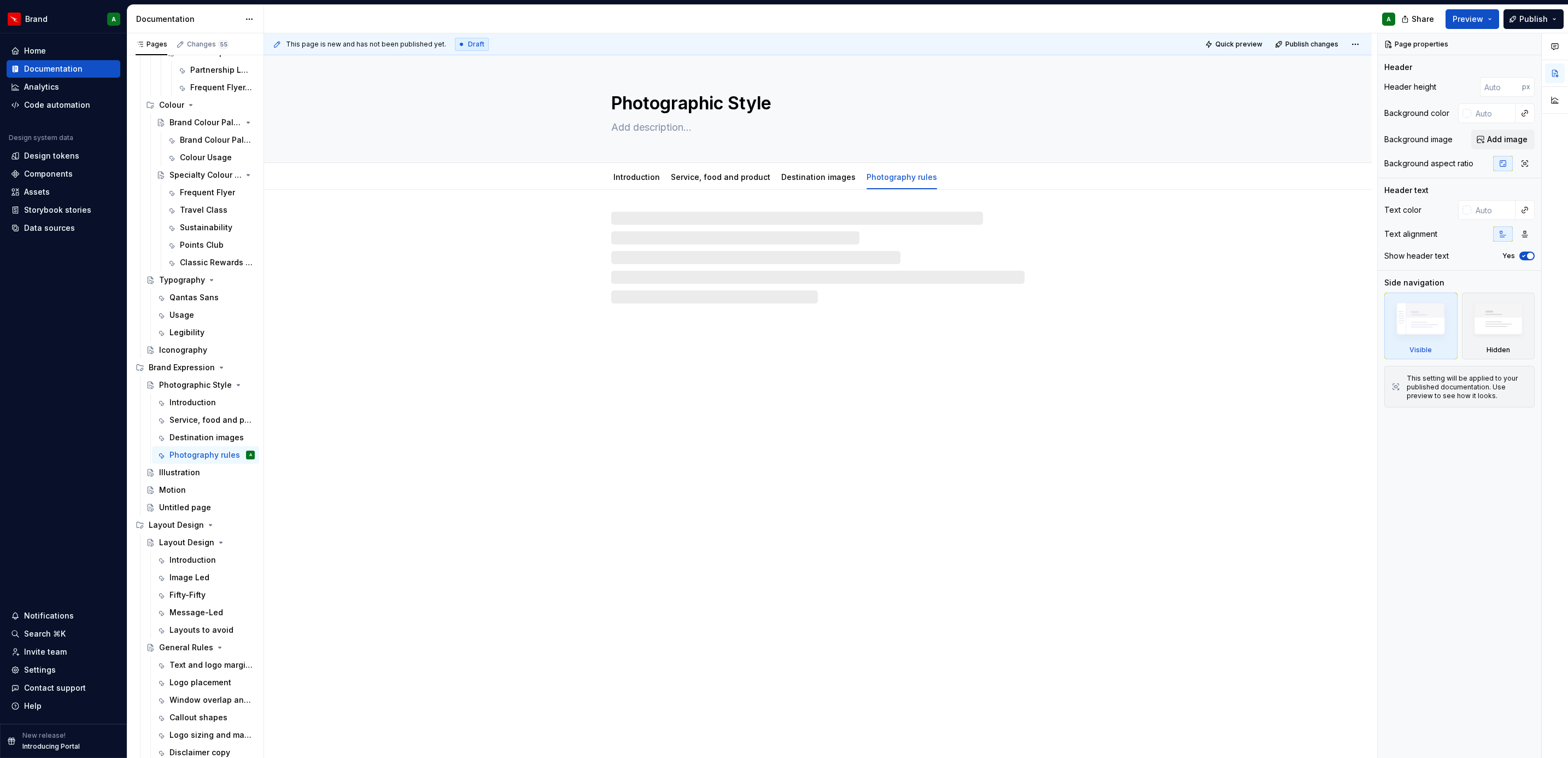
click at [737, 248] on div at bounding box center [817, 258] width 413 height 92
click at [707, 241] on div at bounding box center [817, 258] width 413 height 92
type textarea "*"
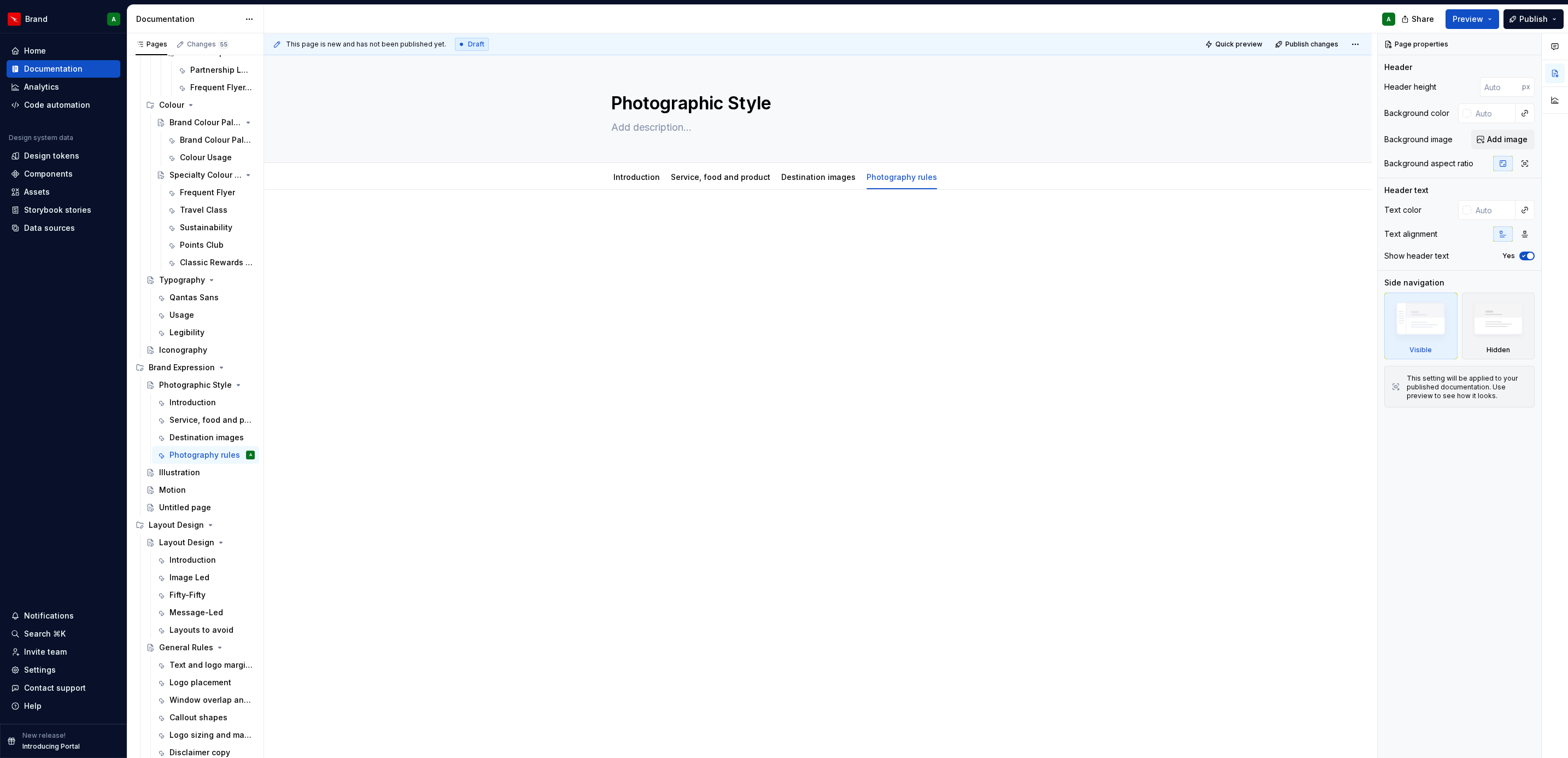
click at [699, 238] on div at bounding box center [817, 237] width 478 height 41
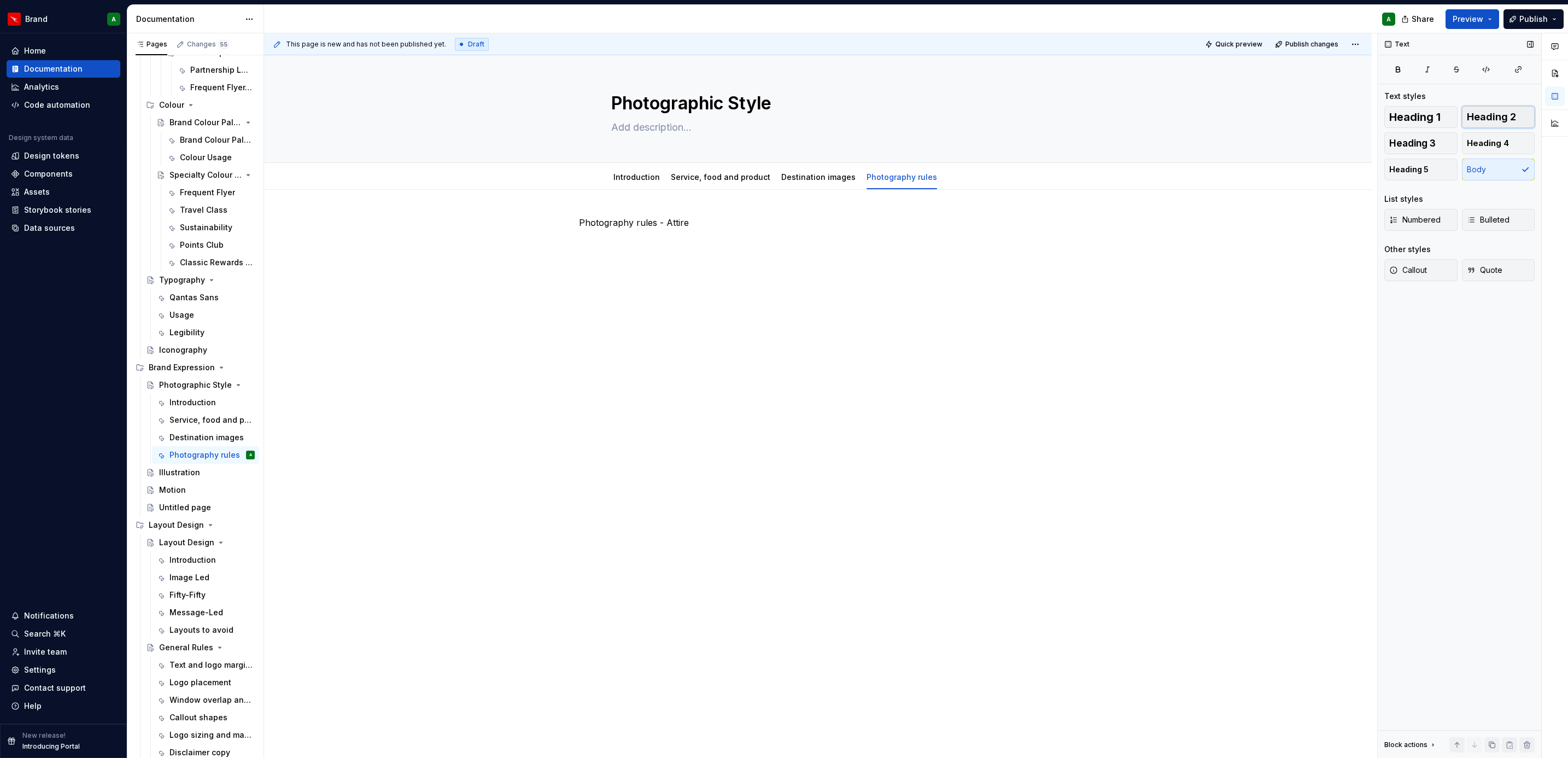
click at [1517, 121] on button "Heading 2" at bounding box center [1499, 117] width 73 height 22
click at [971, 269] on div "Photography rules - Attire" at bounding box center [817, 244] width 478 height 55
click at [827, 262] on div "Photography rules - Attire" at bounding box center [817, 244] width 478 height 55
click at [1498, 223] on span "Bulleted" at bounding box center [1488, 220] width 43 height 11
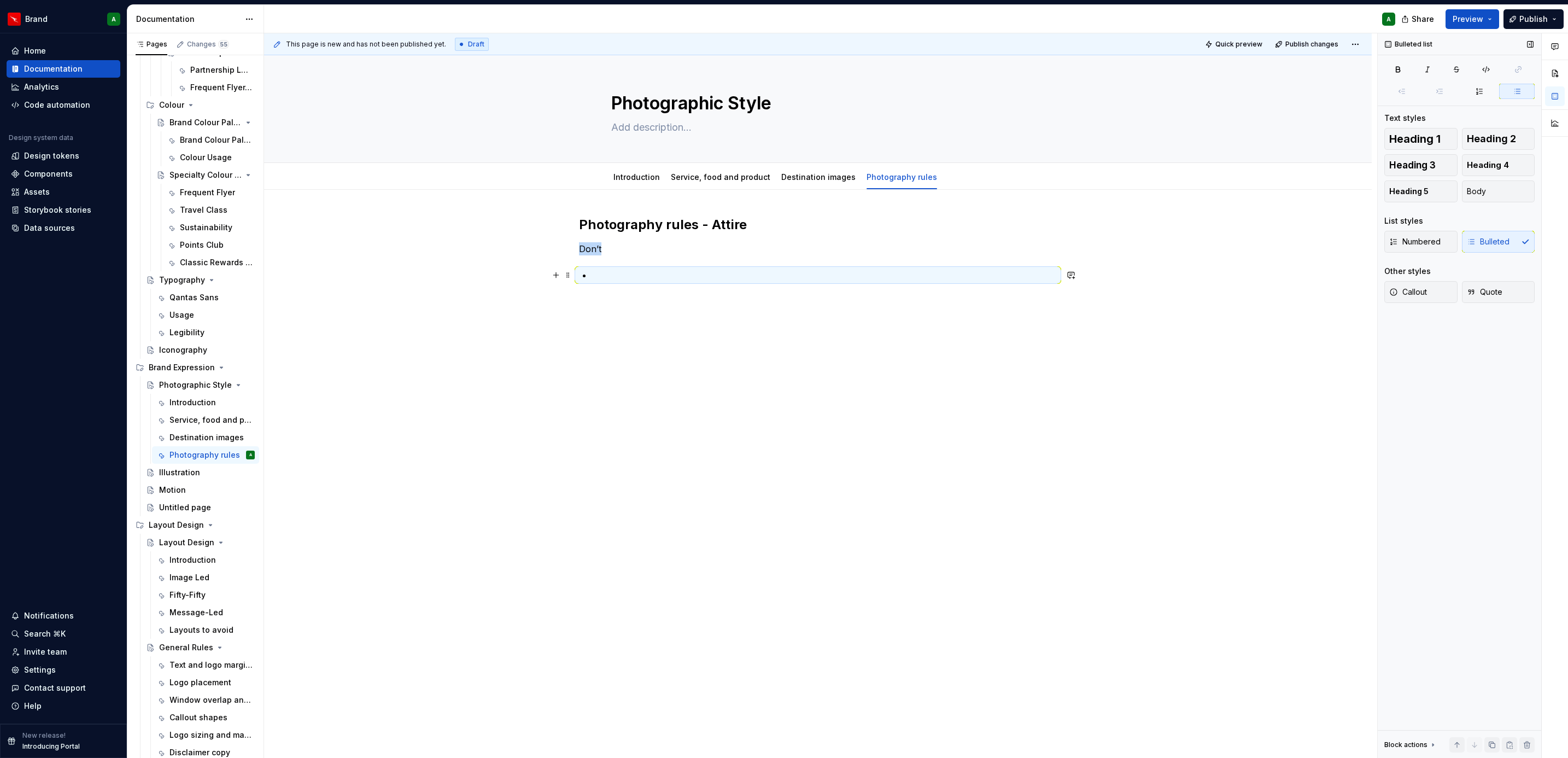
click at [1034, 269] on p at bounding box center [824, 275] width 464 height 13
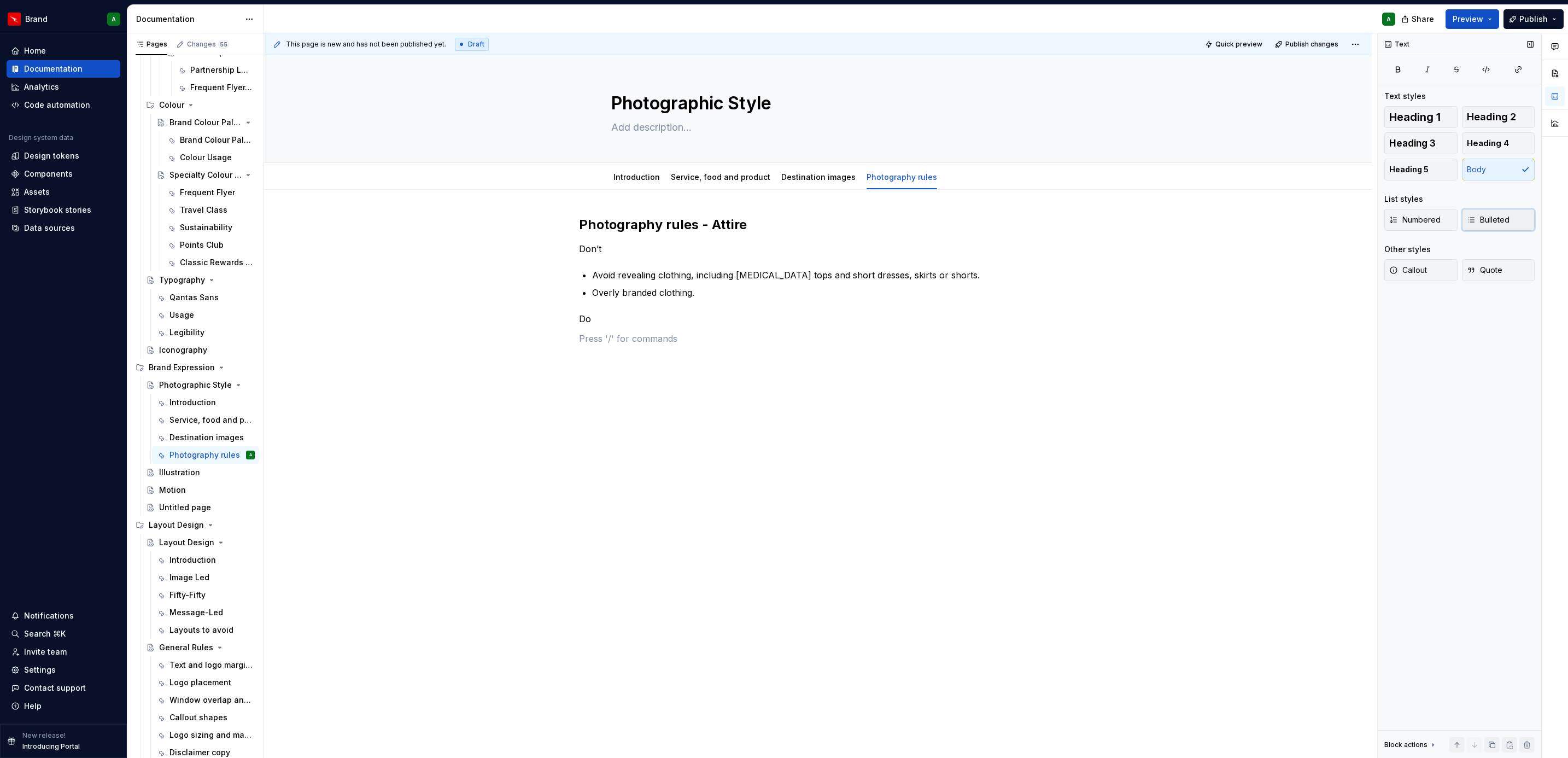
click at [1514, 222] on button "Bulleted" at bounding box center [1499, 220] width 73 height 22
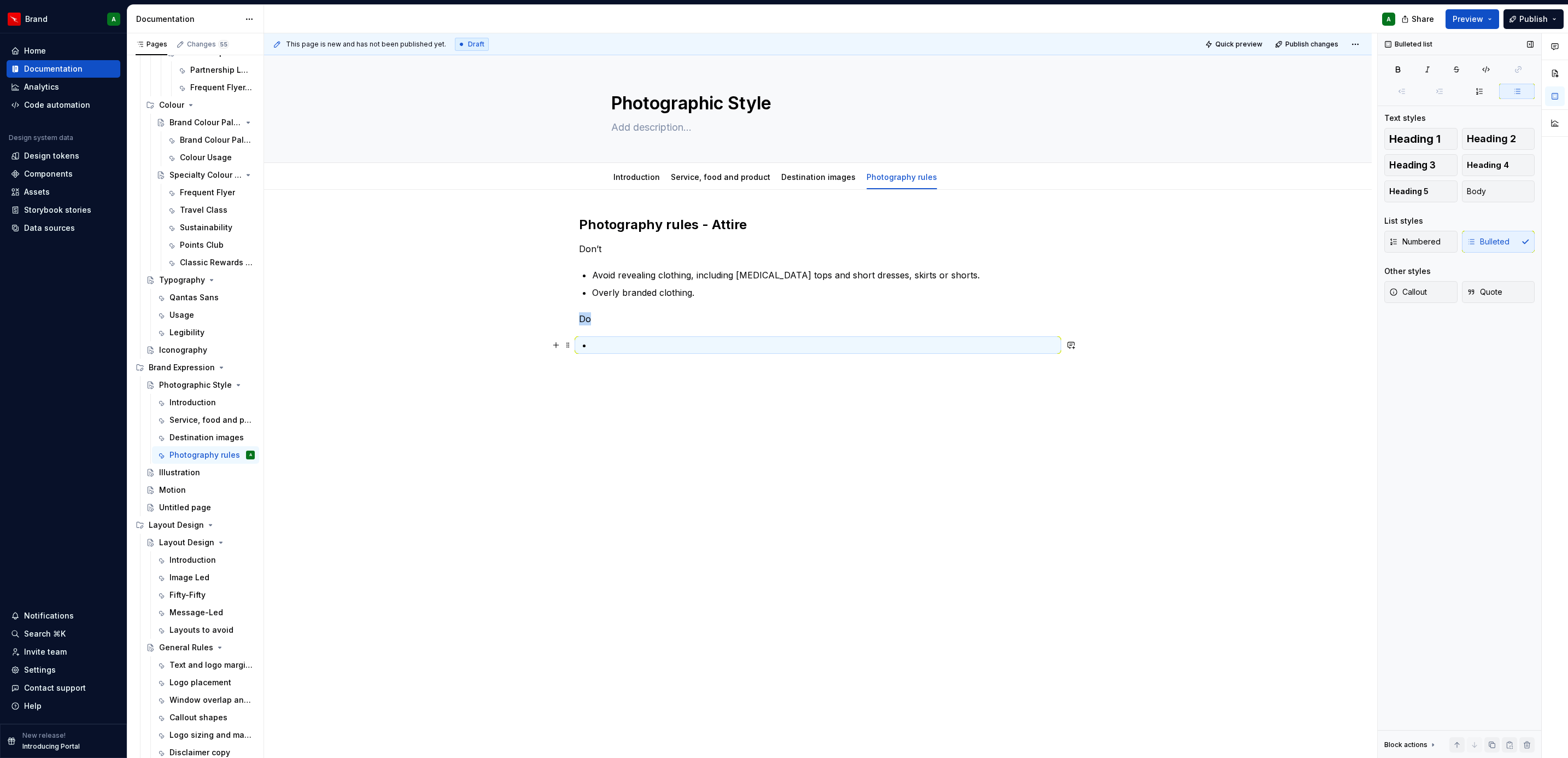
click at [911, 352] on p at bounding box center [824, 345] width 464 height 13
click at [835, 341] on p at bounding box center [824, 345] width 464 height 13
click at [749, 352] on ul at bounding box center [824, 345] width 464 height 13
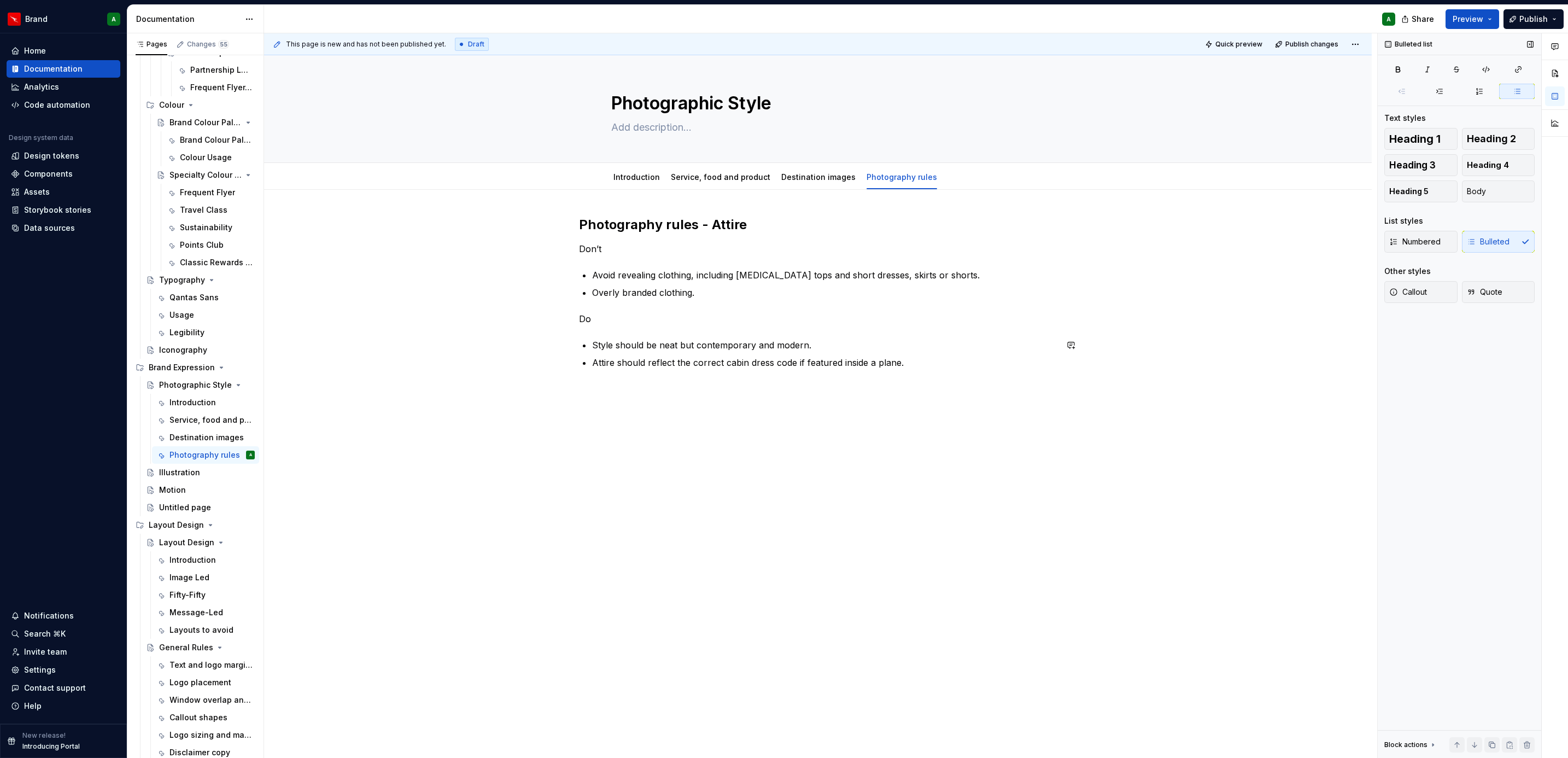
click at [663, 387] on div "Photography rules - Attire Don’t Avoid revealing clothing, including [MEDICAL_D…" at bounding box center [818, 400] width 1108 height 420
click at [548, 396] on button "button" at bounding box center [556, 388] width 15 height 15
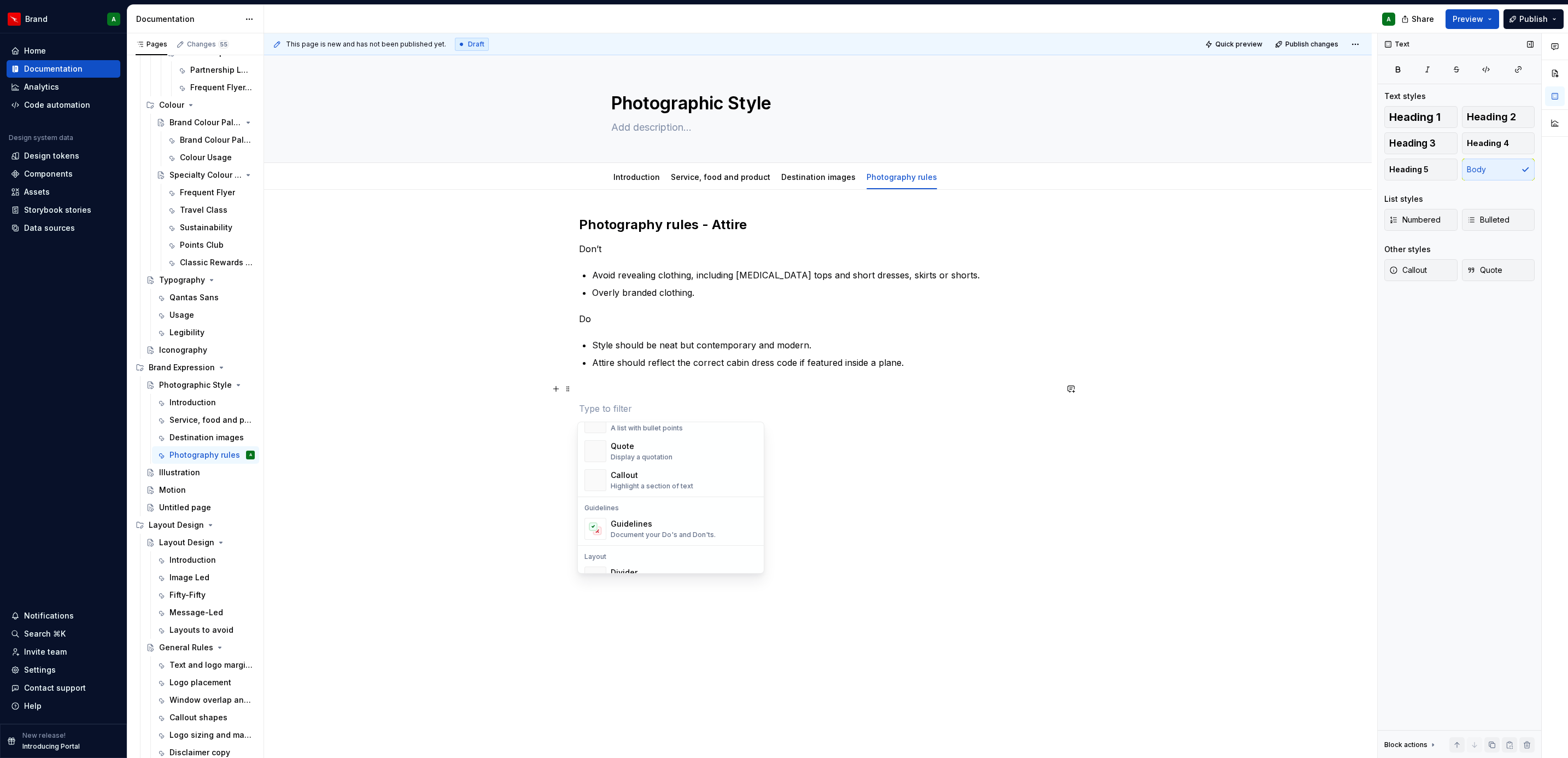
scroll to position [269, 0]
click at [679, 532] on div "Divider A section divider" at bounding box center [684, 543] width 147 height 22
click at [697, 220] on h2 "Photography rules - Attire" at bounding box center [817, 225] width 478 height 18
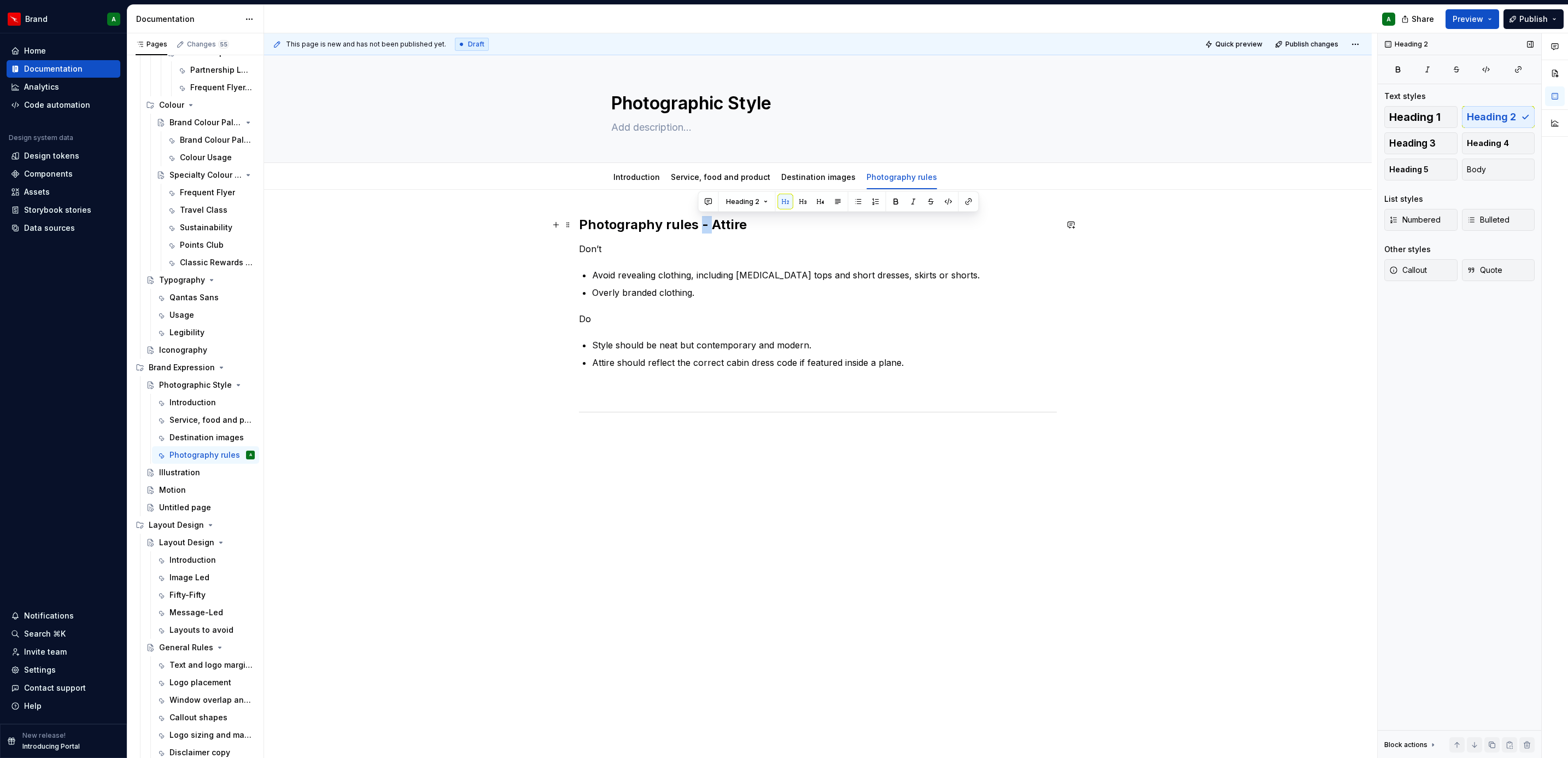
click at [697, 220] on h2 "Photography rules - Attire" at bounding box center [817, 225] width 478 height 18
copy h2 "Photography rules - Attire"
click at [635, 428] on div "Photography rules - Attire Don’t Avoid revealing clothing, including [MEDICAL_D…" at bounding box center [817, 329] width 478 height 226
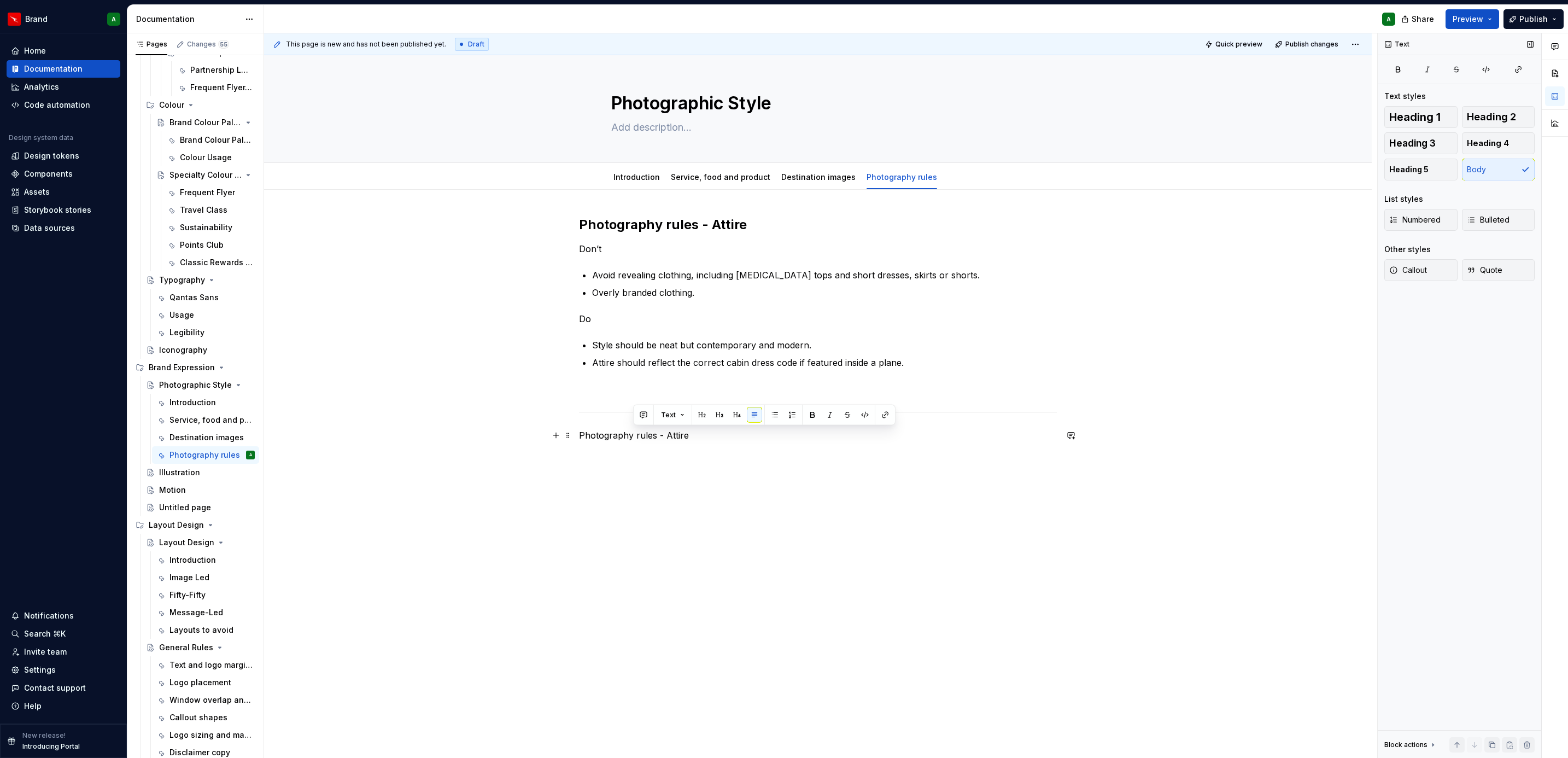
click at [666, 433] on p "Photography rules - Attire" at bounding box center [817, 435] width 478 height 13
click at [683, 433] on p "Photography rules - Attire" at bounding box center [817, 435] width 478 height 13
click at [1489, 119] on span "Heading 2" at bounding box center [1491, 117] width 49 height 11
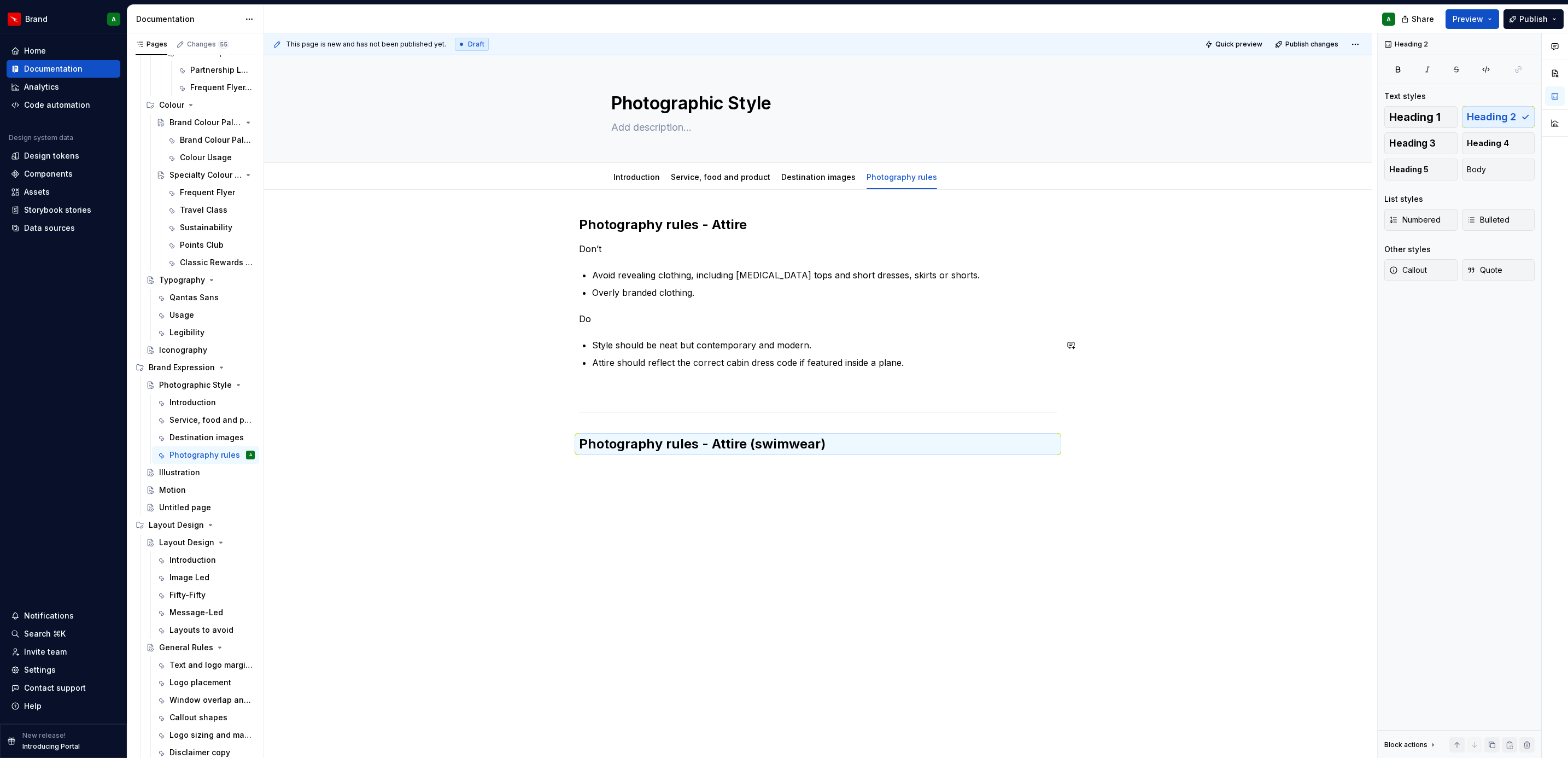
click at [673, 381] on div "Photography rules - Attire Don’t Avoid revealing clothing, including [MEDICAL_D…" at bounding box center [817, 334] width 478 height 237
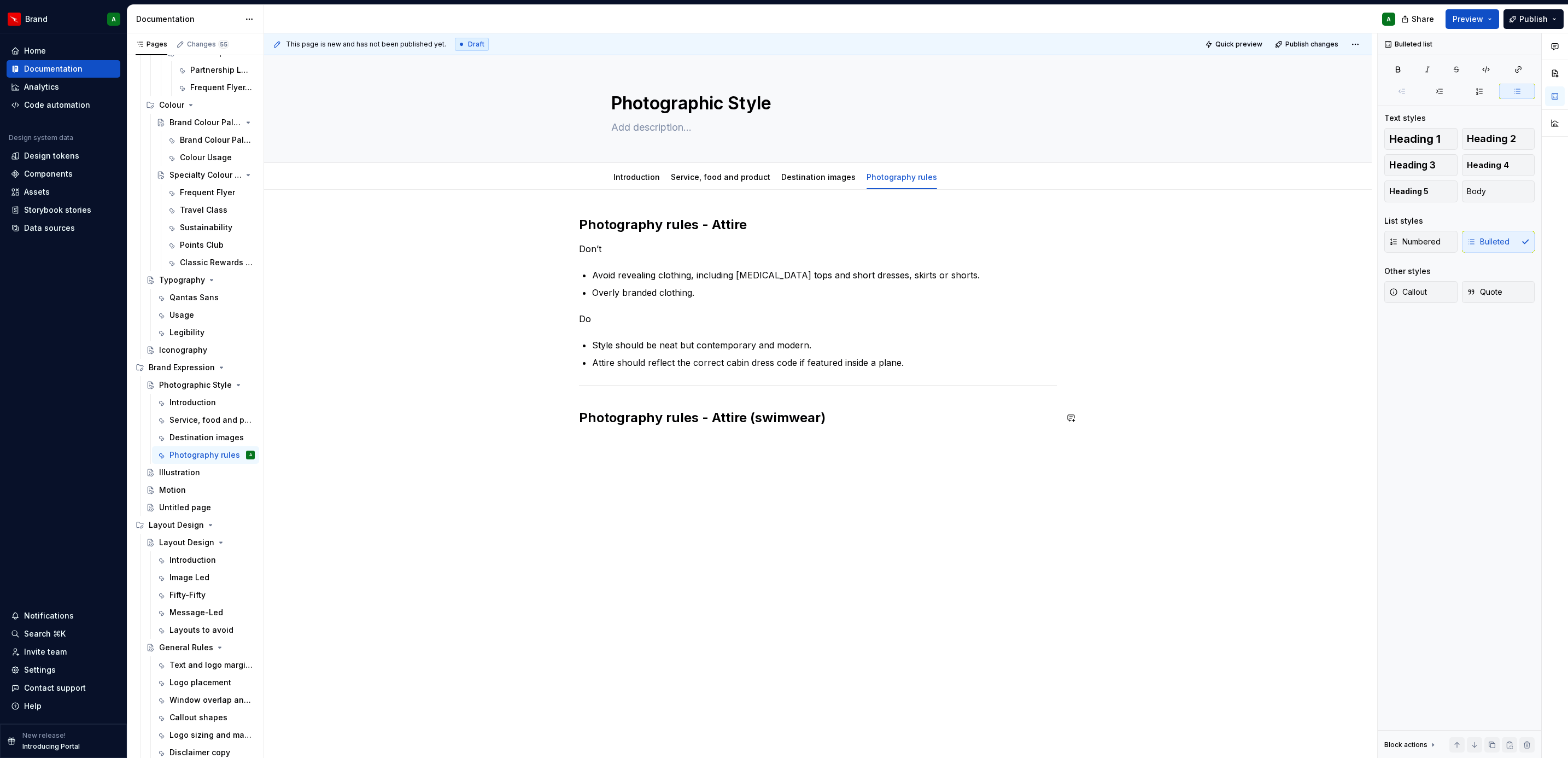
click at [612, 449] on div "Photography rules - Attire Don’t Avoid revealing clothing, including [MEDICAL_D…" at bounding box center [818, 429] width 1108 height 477
click at [1503, 219] on span "Bulleted" at bounding box center [1488, 220] width 43 height 11
click at [856, 468] on p at bounding box center [824, 468] width 464 height 13
click at [626, 474] on p at bounding box center [824, 468] width 464 height 13
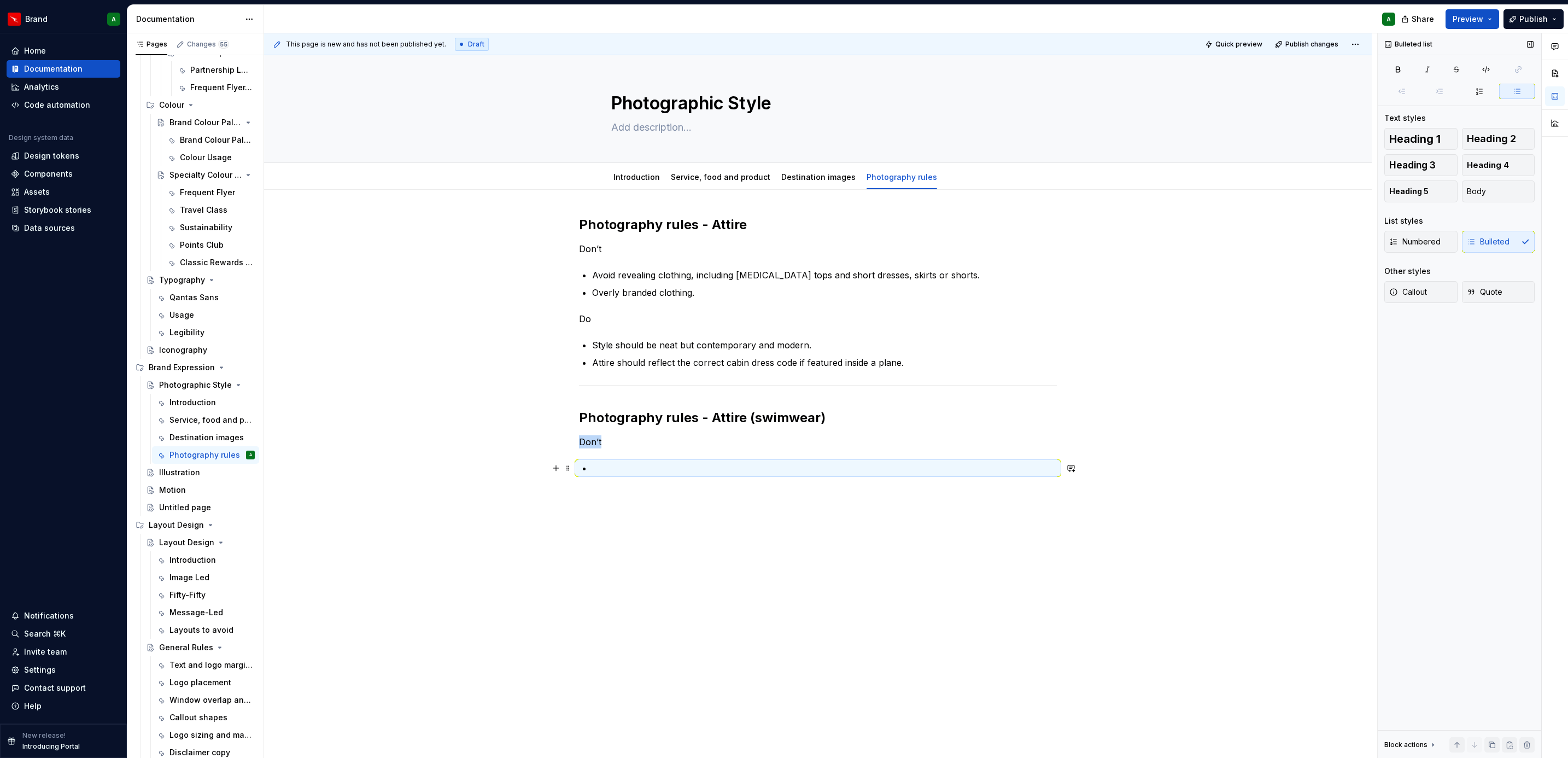
click at [611, 468] on p at bounding box center [824, 468] width 464 height 13
click at [609, 508] on div "Photography rules - Attire Don’t Avoid revealing clothing, including [MEDICAL_D…" at bounding box center [818, 452] width 1108 height 525
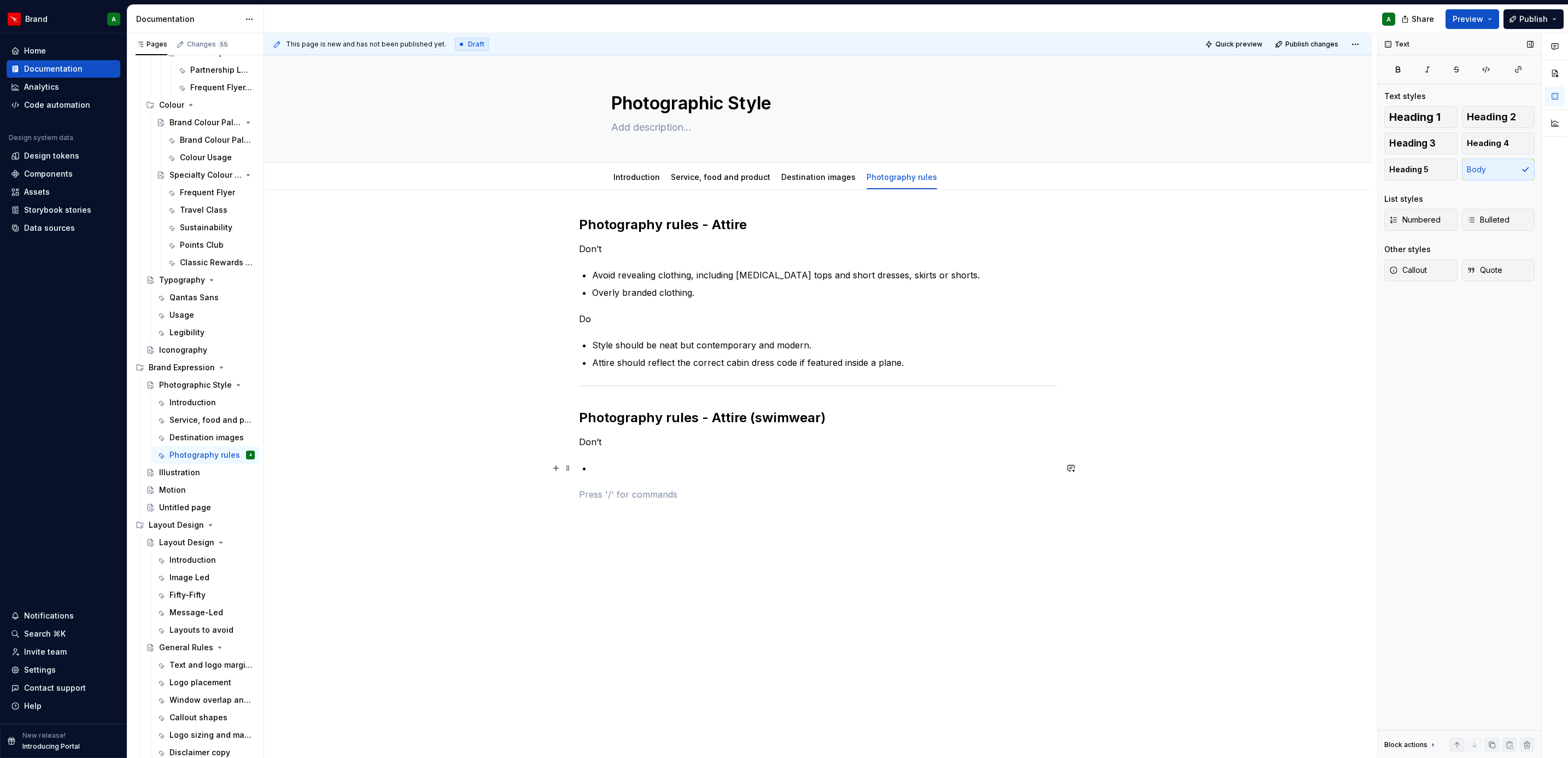
click at [605, 468] on p at bounding box center [824, 468] width 464 height 13
click at [1486, 217] on span "Bulleted" at bounding box center [1488, 220] width 43 height 11
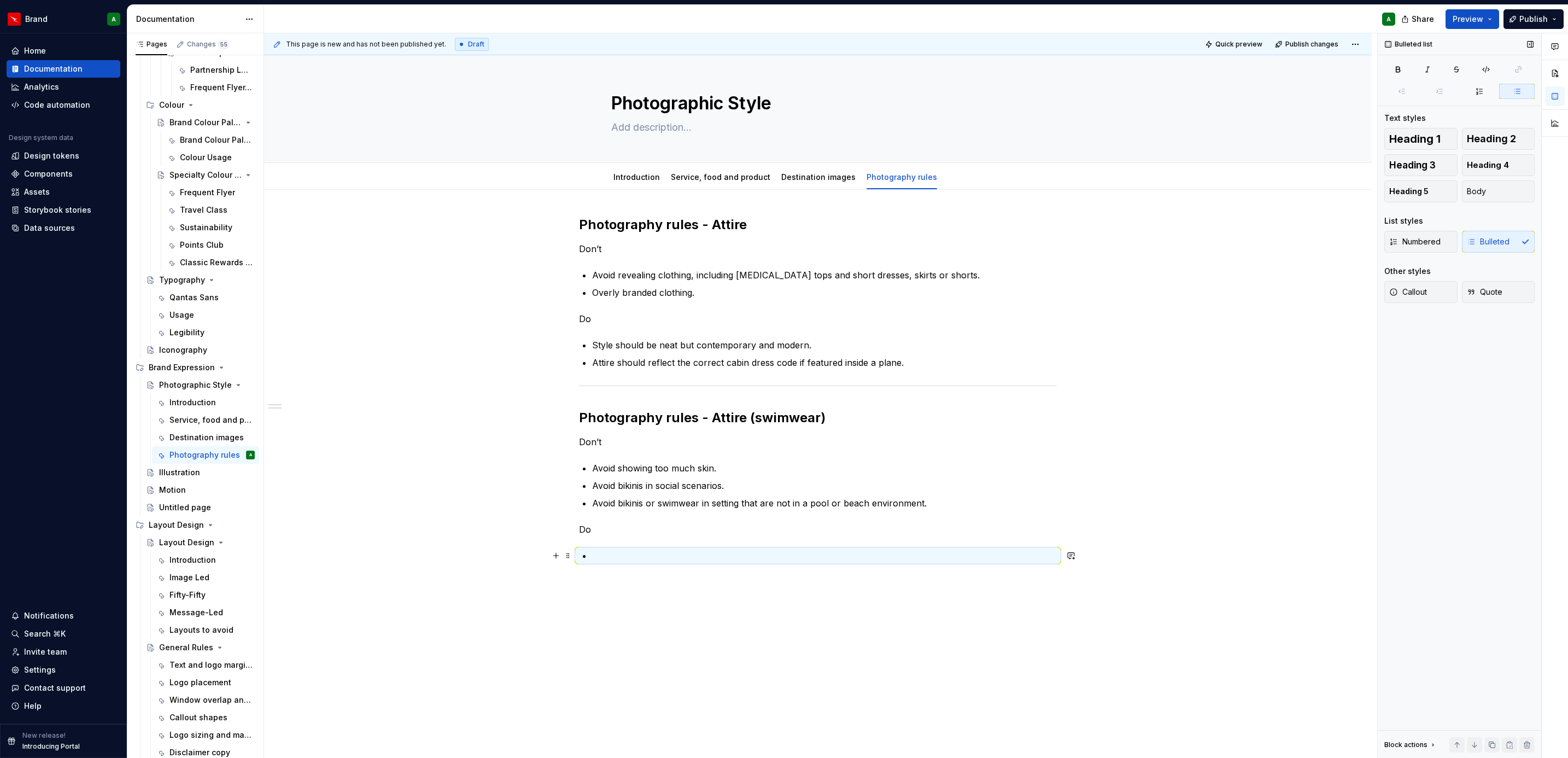
click at [620, 560] on p at bounding box center [824, 556] width 464 height 13
click at [588, 246] on p "Don’t" at bounding box center [817, 249] width 478 height 13
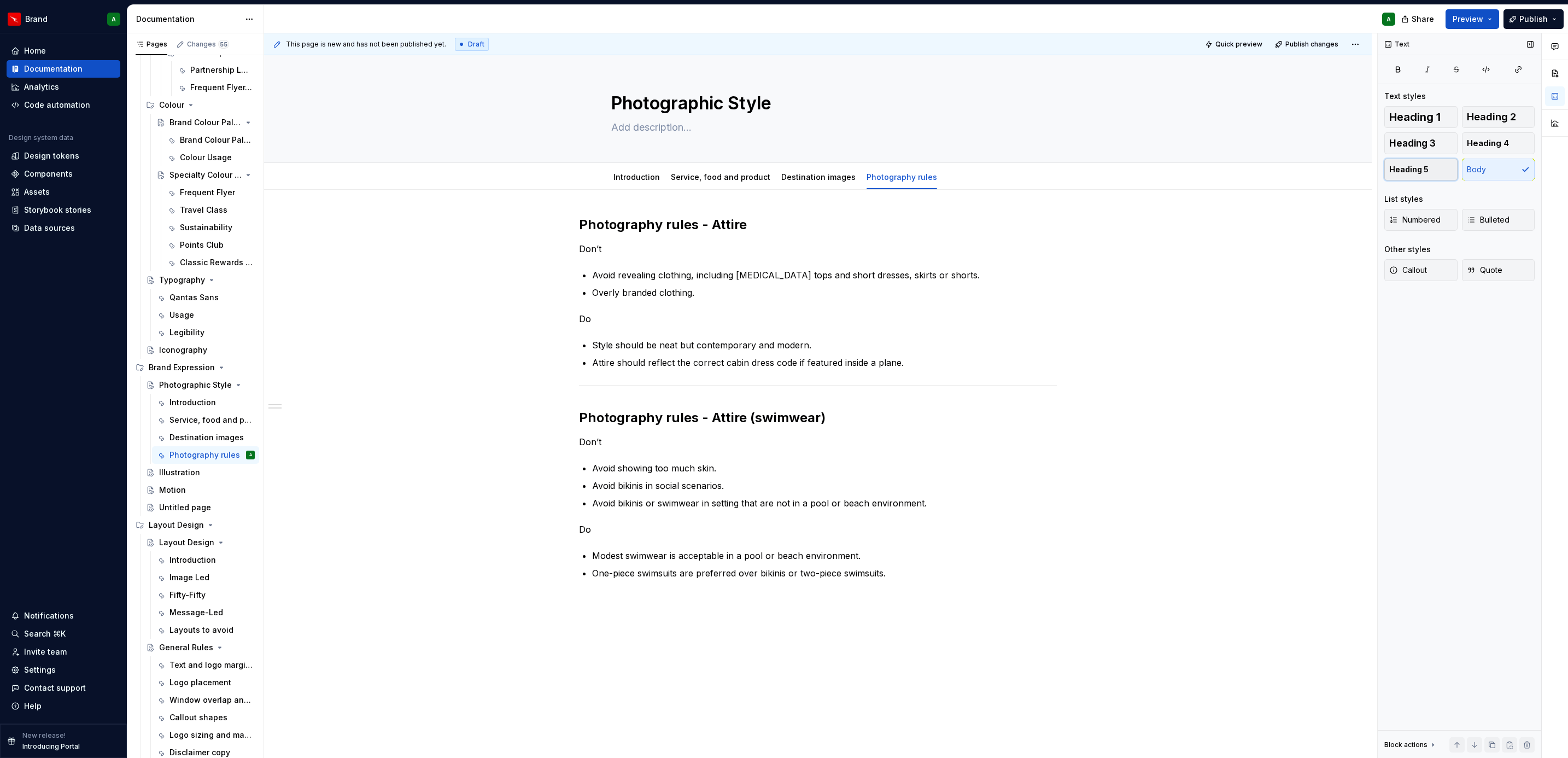
click at [1429, 164] on button "Heading 5" at bounding box center [1421, 169] width 73 height 22
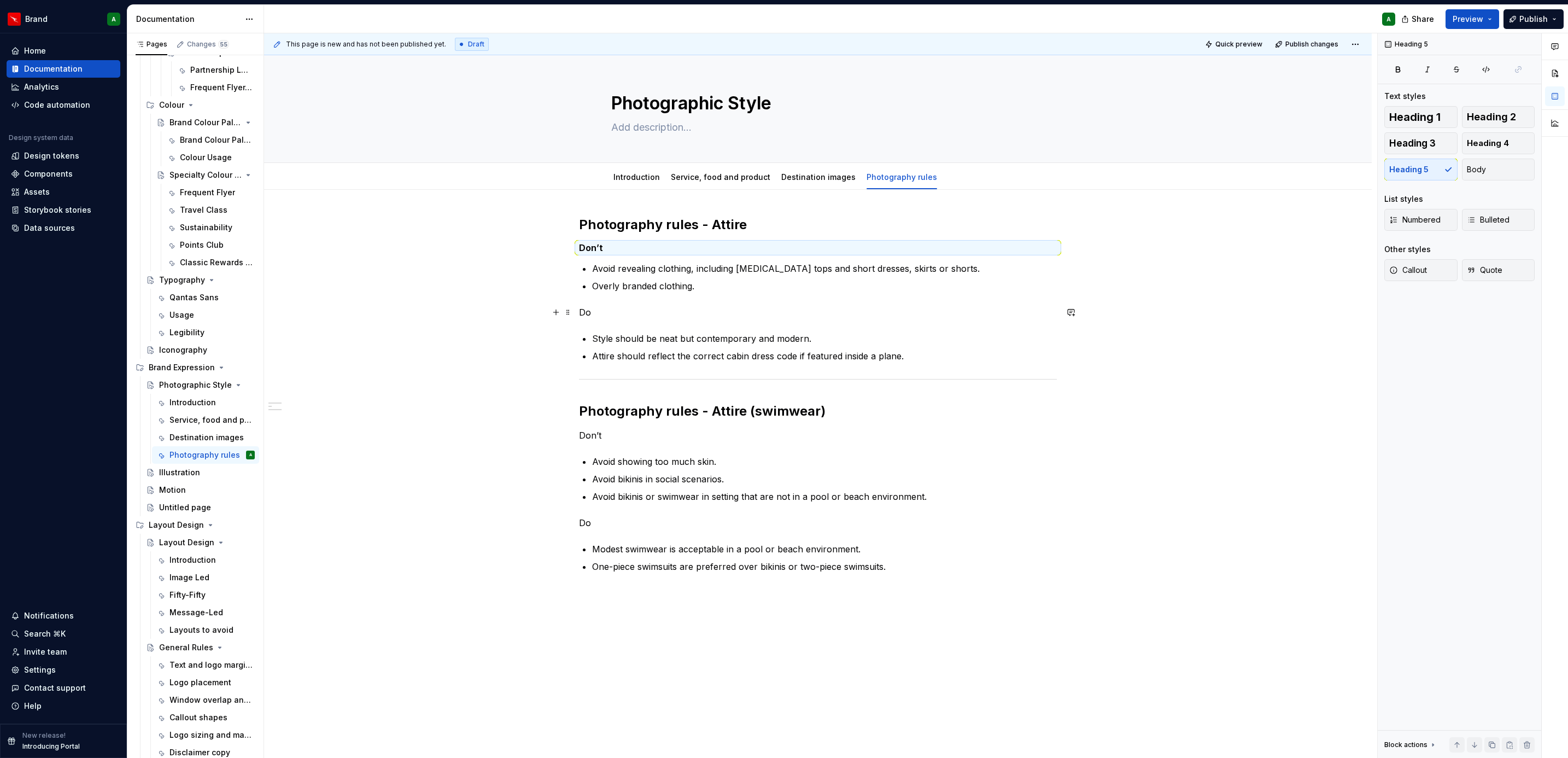
click at [581, 315] on p "Do" at bounding box center [817, 312] width 478 height 13
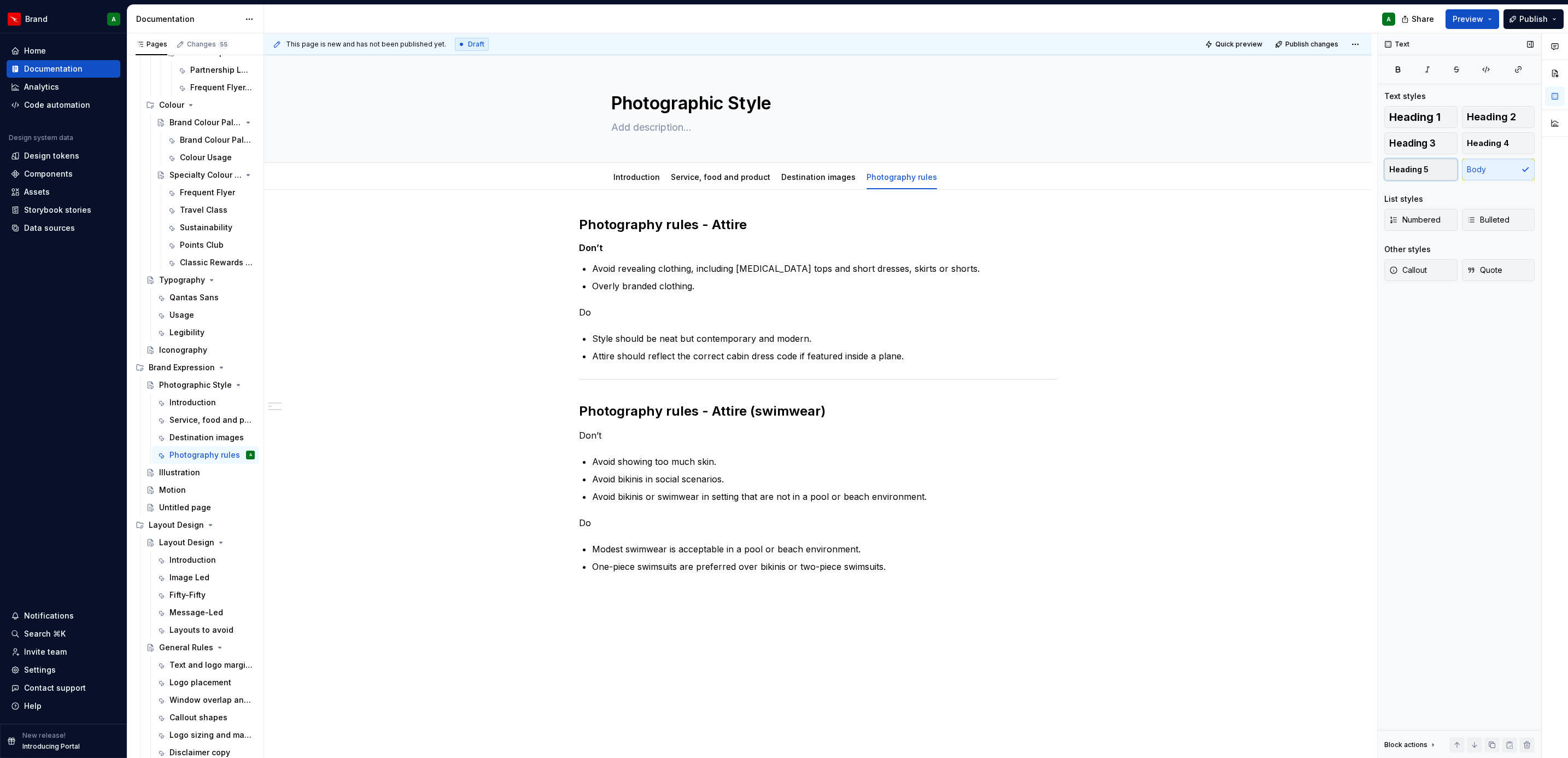
click at [1412, 175] on button "Heading 5" at bounding box center [1421, 169] width 73 height 22
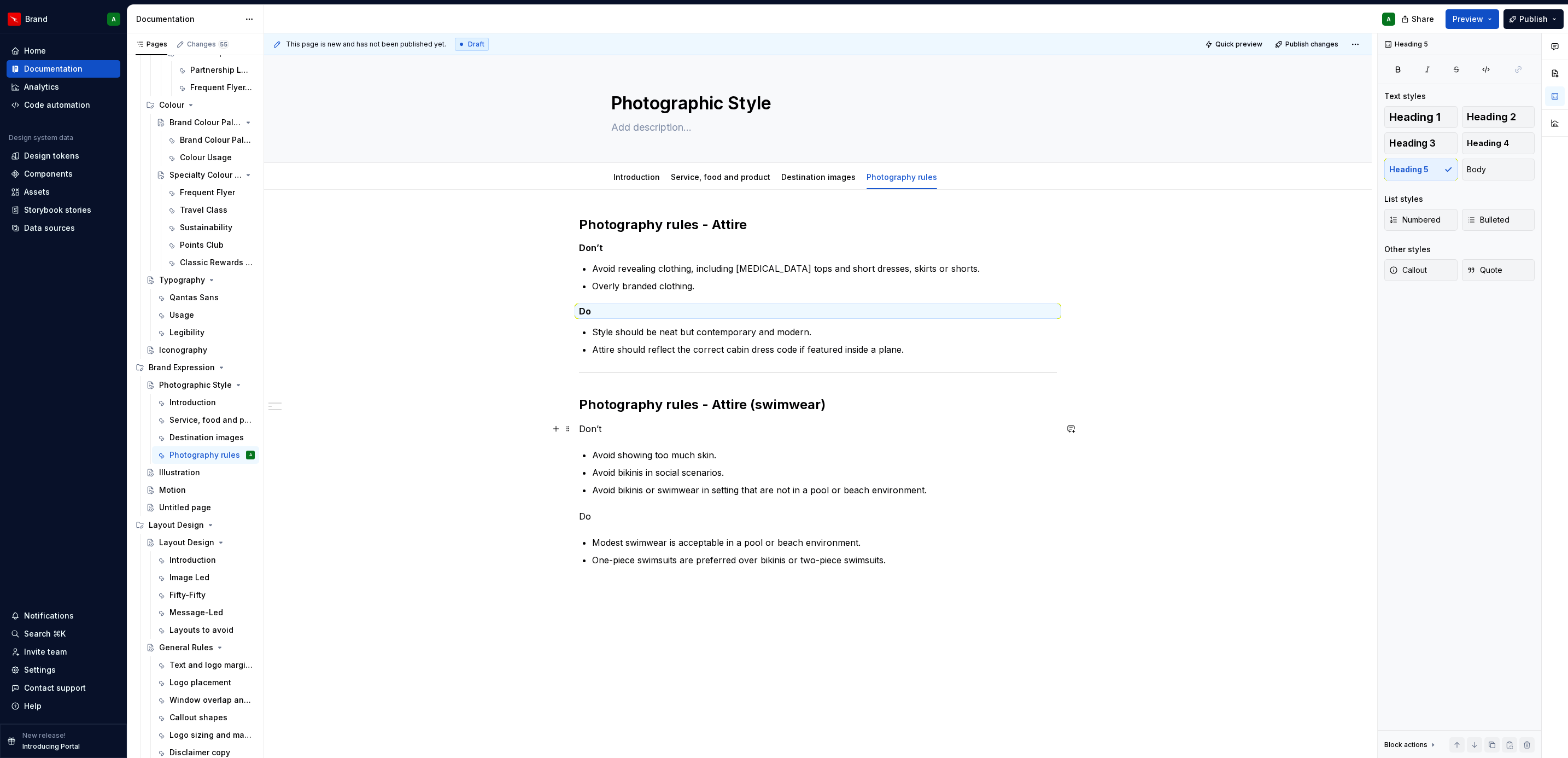
click at [593, 422] on div "Photography rules - Attire Don’t Avoid revealing clothing, including [MEDICAL_D…" at bounding box center [817, 404] width 478 height 377
click at [1418, 172] on span "Heading 5" at bounding box center [1409, 169] width 40 height 11
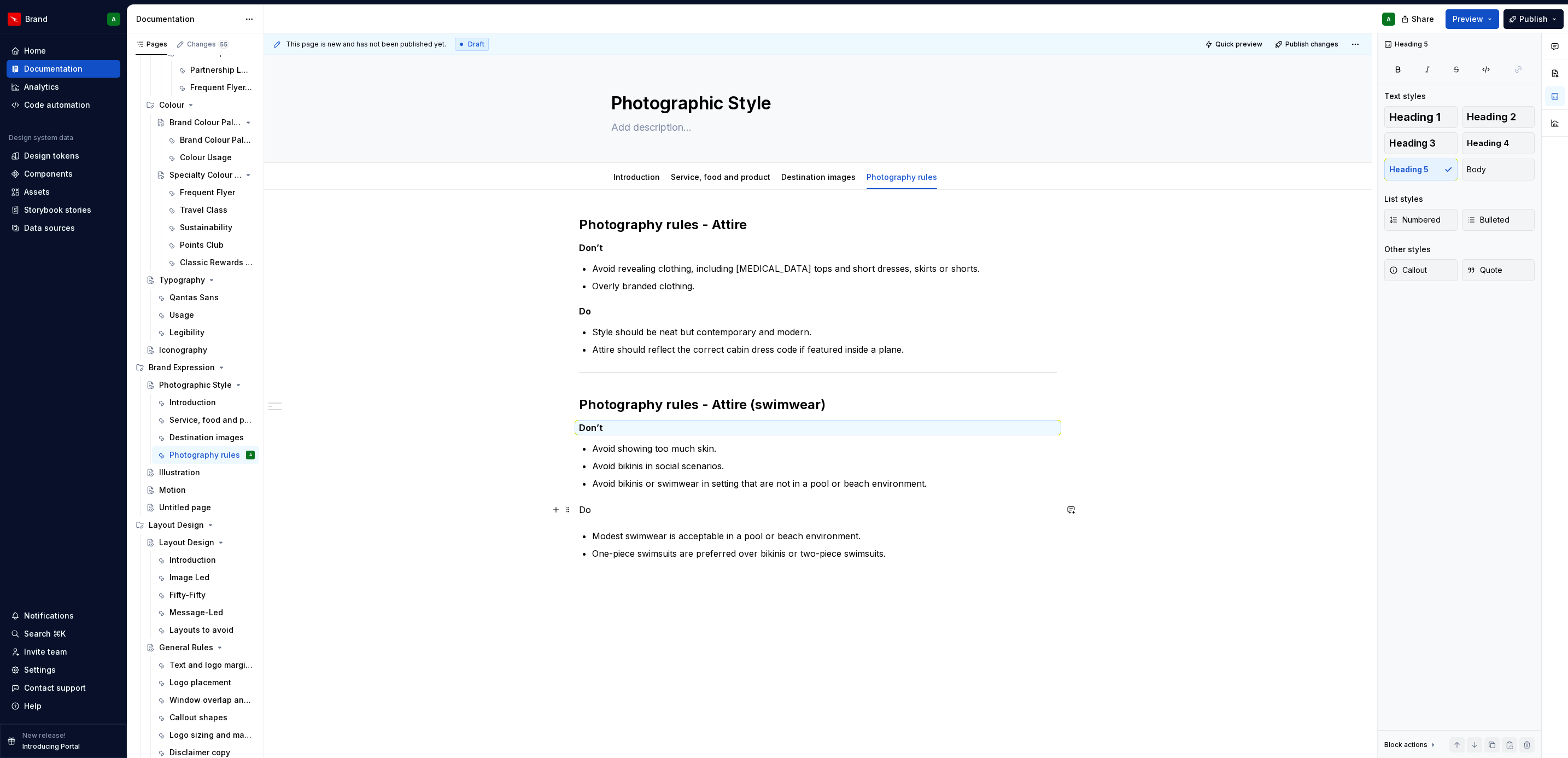
click at [597, 508] on p "Do" at bounding box center [817, 510] width 478 height 13
click at [1429, 171] on button "Heading 5" at bounding box center [1421, 169] width 73 height 22
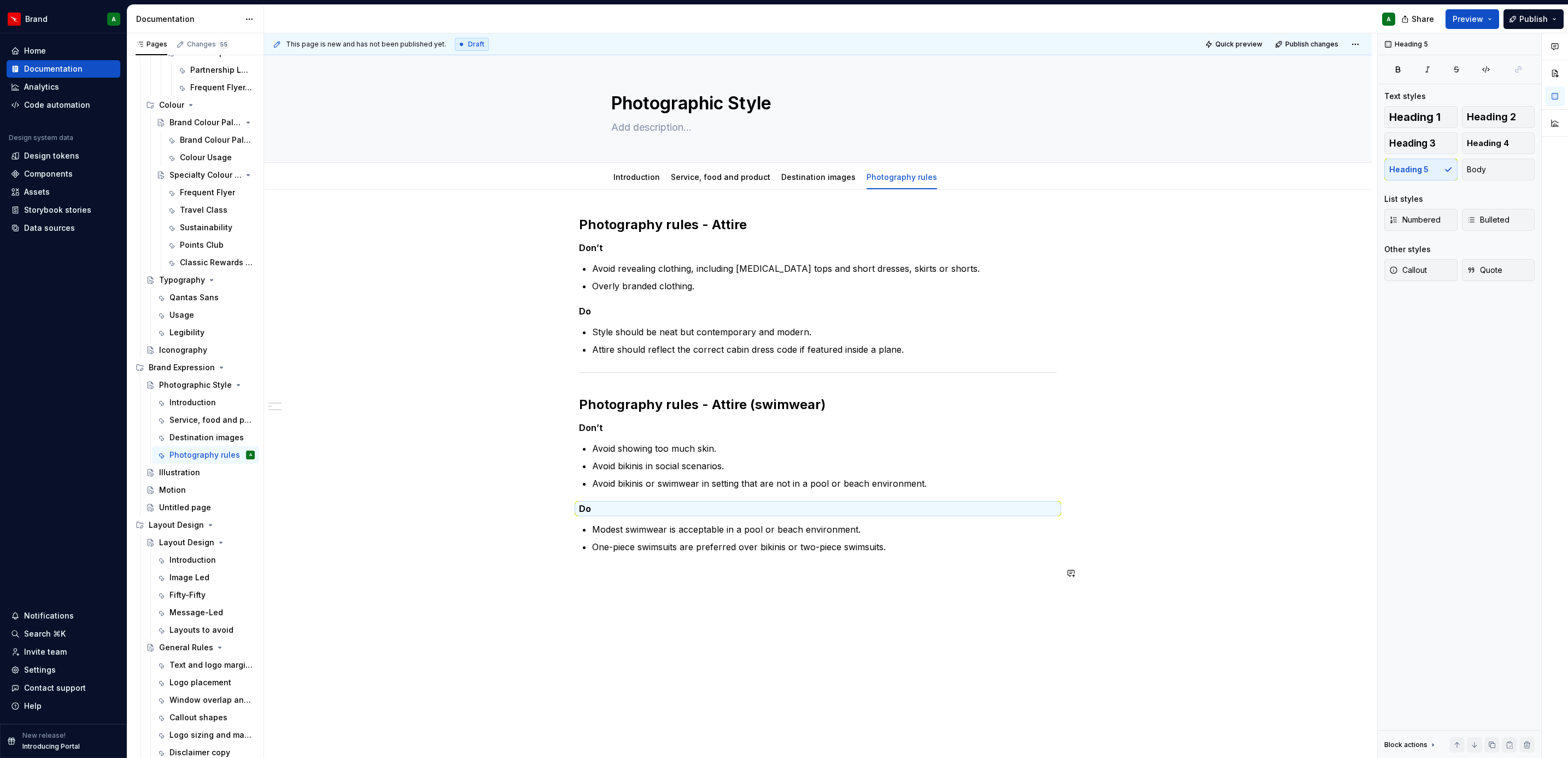
click at [699, 591] on div "Photography rules - Attire Don’t Avoid revealing clothing, including [MEDICAL_D…" at bounding box center [817, 404] width 478 height 377
click at [556, 577] on button "button" at bounding box center [556, 573] width 15 height 15
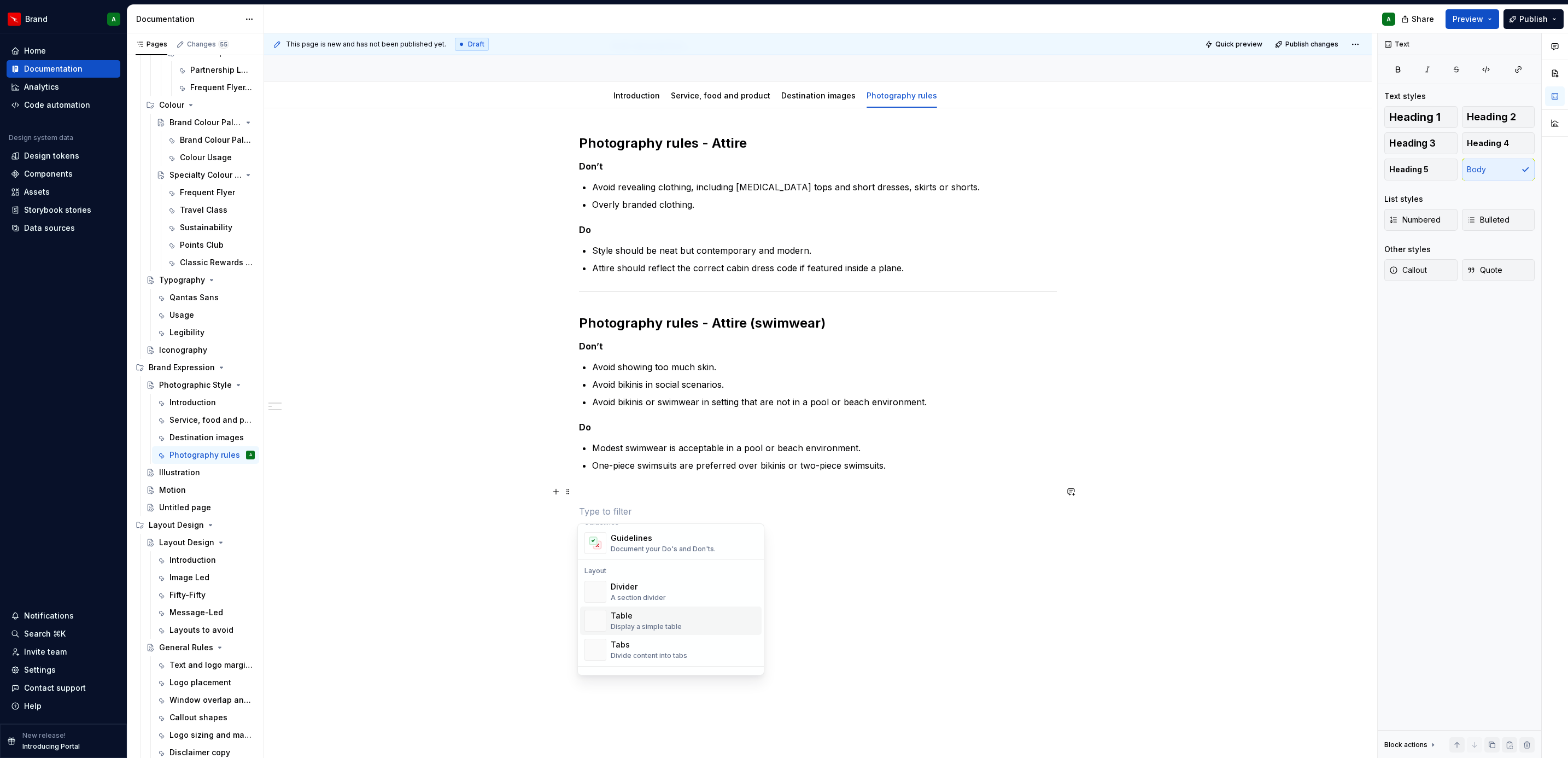
scroll to position [323, 0]
click at [656, 591] on div "Divider" at bounding box center [638, 586] width 55 height 11
click at [615, 491] on p at bounding box center [817, 491] width 478 height 13
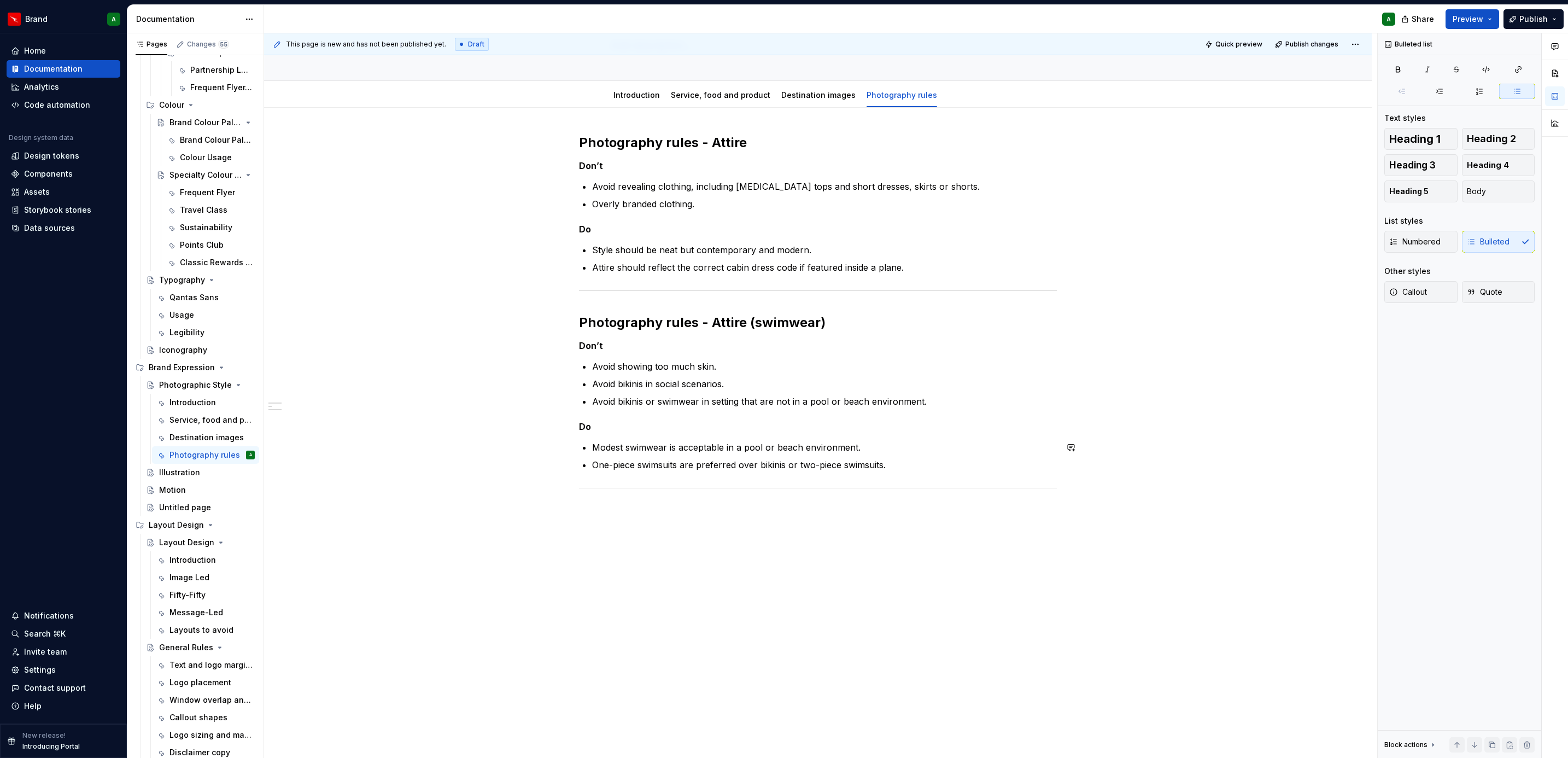
click at [611, 514] on p at bounding box center [817, 511] width 478 height 13
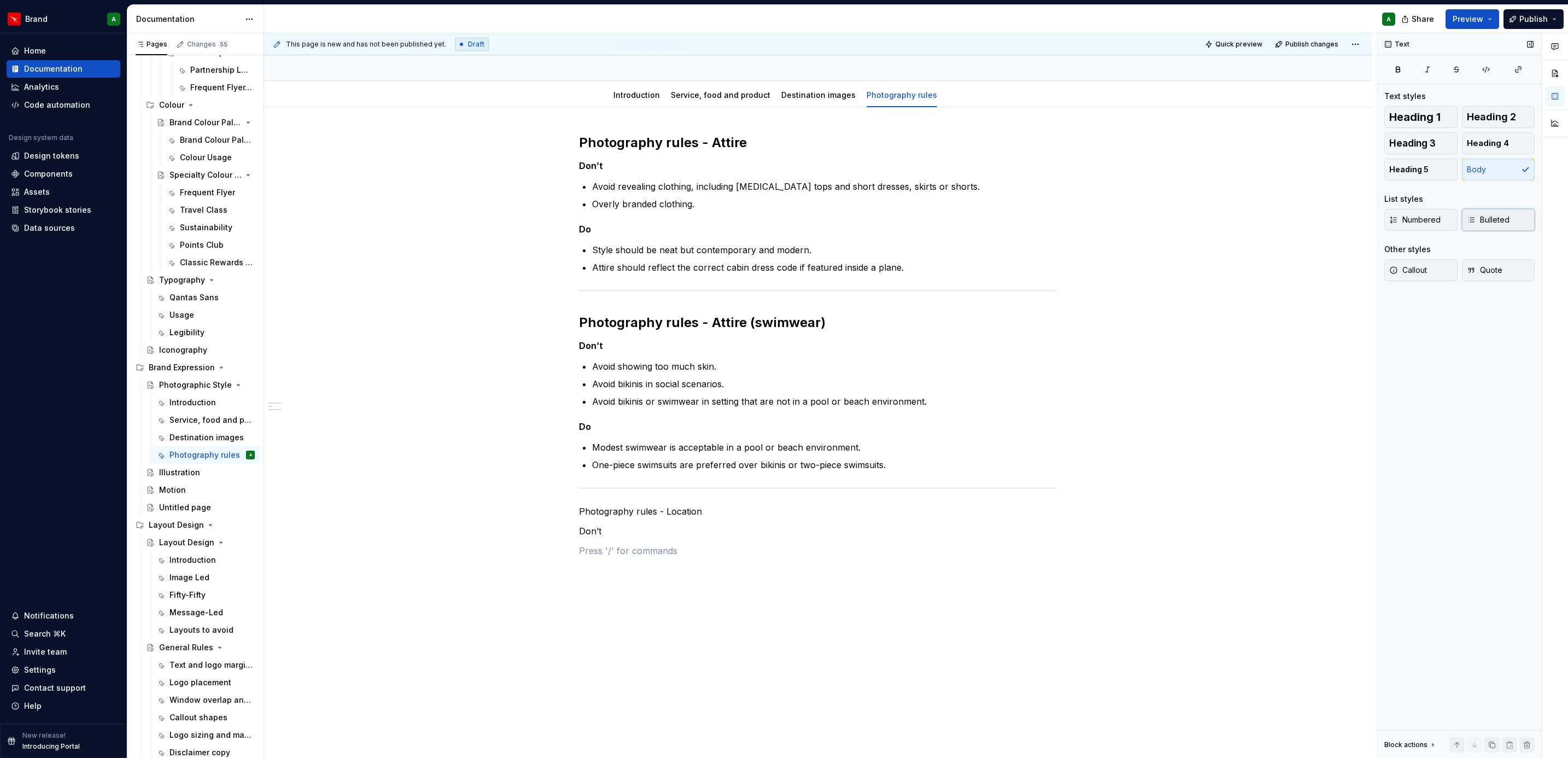
click at [1501, 214] on span "Bulleted" at bounding box center [1488, 220] width 43 height 11
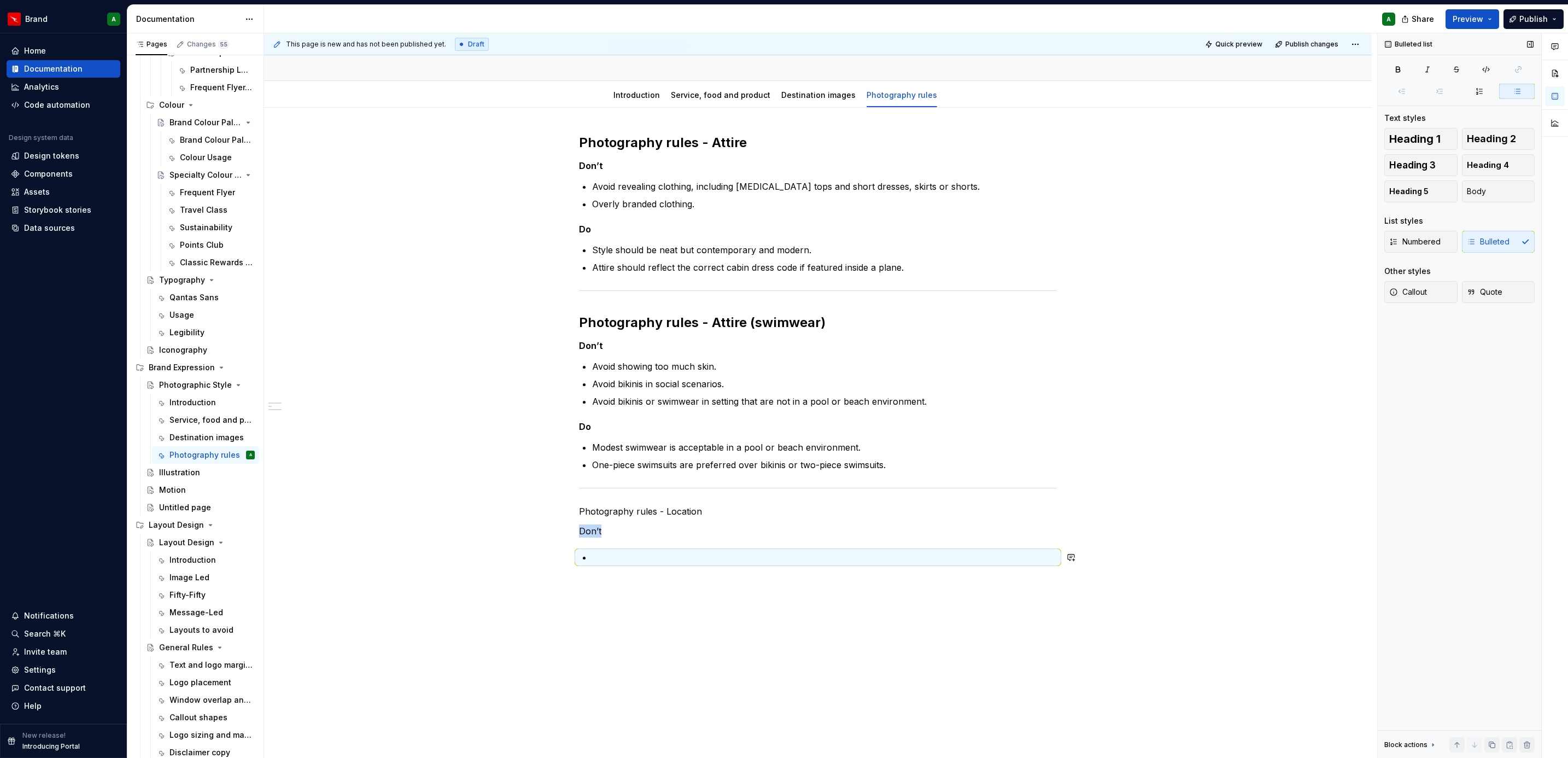
click at [669, 606] on div "Photography rules - Attire Don’t Avoid revealing clothing, including [MEDICAL_D…" at bounding box center [818, 456] width 1108 height 697
click at [635, 556] on p at bounding box center [824, 557] width 464 height 13
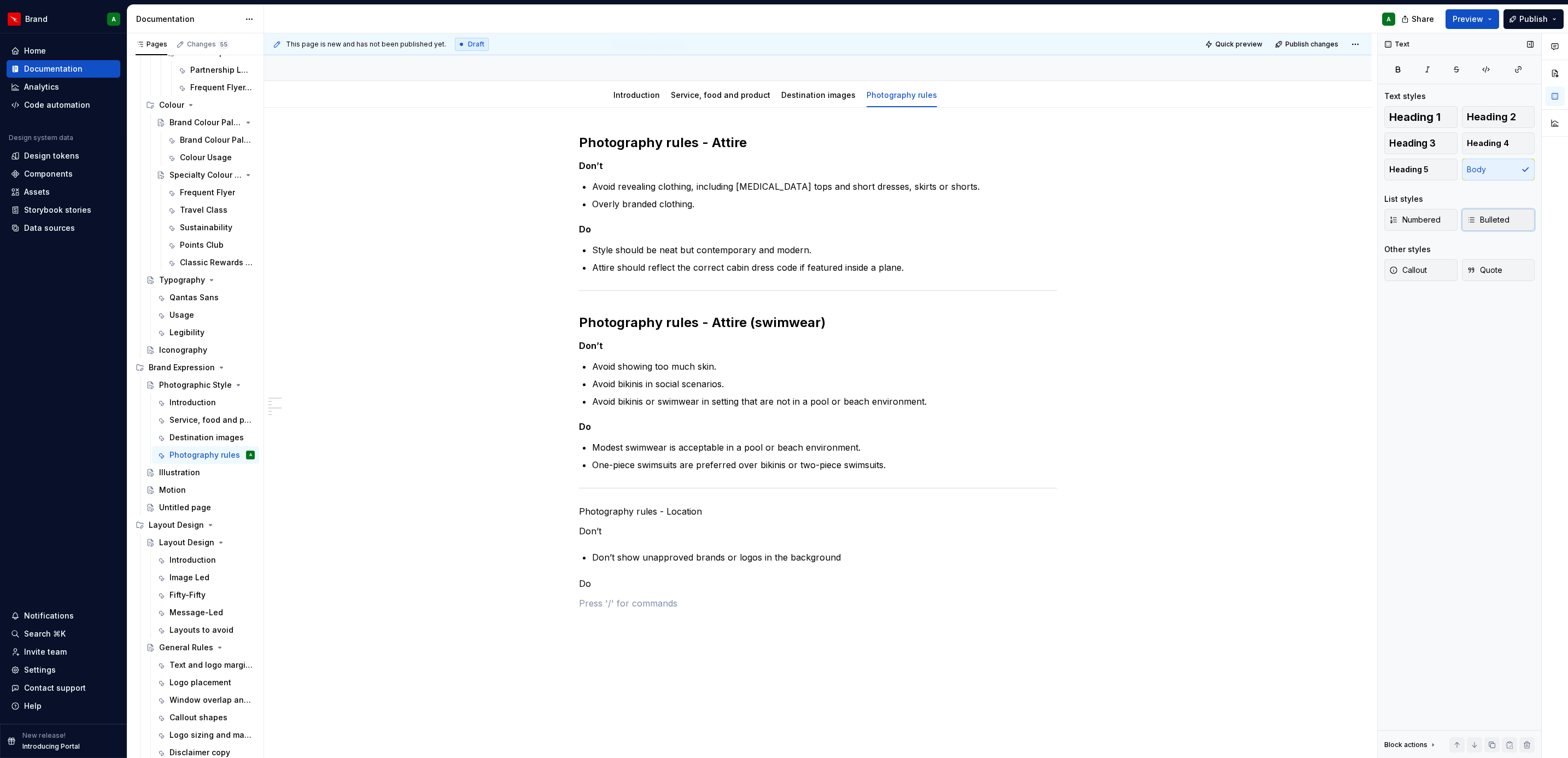
click at [1469, 212] on button "Bulleted" at bounding box center [1499, 220] width 73 height 22
click at [814, 532] on p "Don’t" at bounding box center [817, 531] width 478 height 13
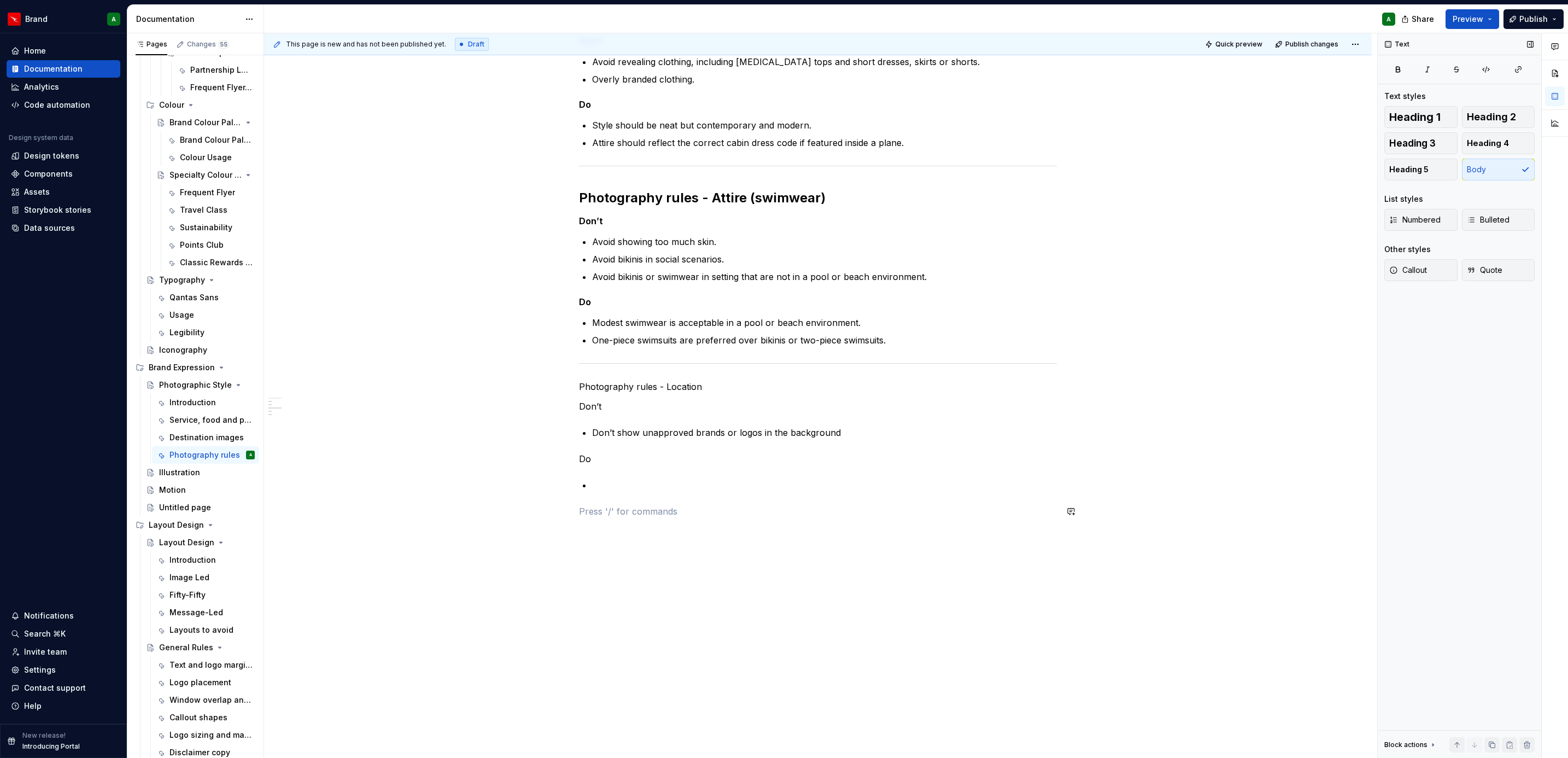
click at [684, 496] on div "Photography rules - Attire Don’t Avoid revealing clothing, including [MEDICAL_D…" at bounding box center [817, 263] width 478 height 508
click at [621, 478] on div "Photography rules - Attire Don’t Avoid revealing clothing, including [MEDICAL_D…" at bounding box center [817, 263] width 478 height 508
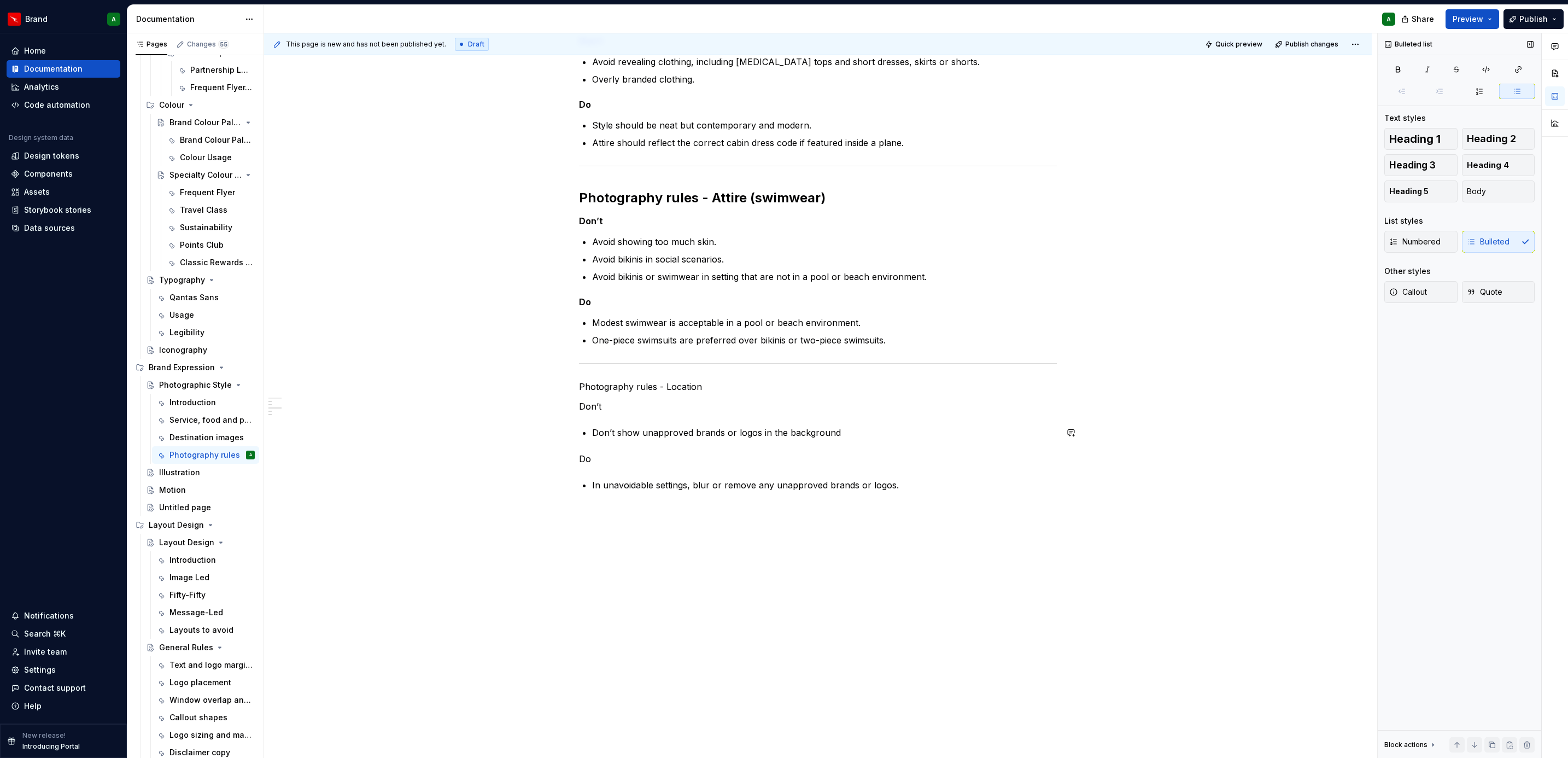
click at [859, 422] on div "Photography rules - Attire Don’t Avoid revealing clothing, including [MEDICAL_D…" at bounding box center [817, 263] width 478 height 508
click at [834, 432] on p "Don’t show unapproved brands or logos in the background" at bounding box center [824, 433] width 464 height 13
drag, startPoint x: 652, startPoint y: 449, endPoint x: 560, endPoint y: 444, distance: 92.1
click at [579, 444] on div "Photography rules - Attire Don’t Avoid revealing clothing, including [MEDICAL_D…" at bounding box center [817, 279] width 478 height 539
click at [645, 373] on div "Photography rules - Attire Don’t Avoid revealing clothing, including [MEDICAL_D…" at bounding box center [817, 263] width 478 height 508
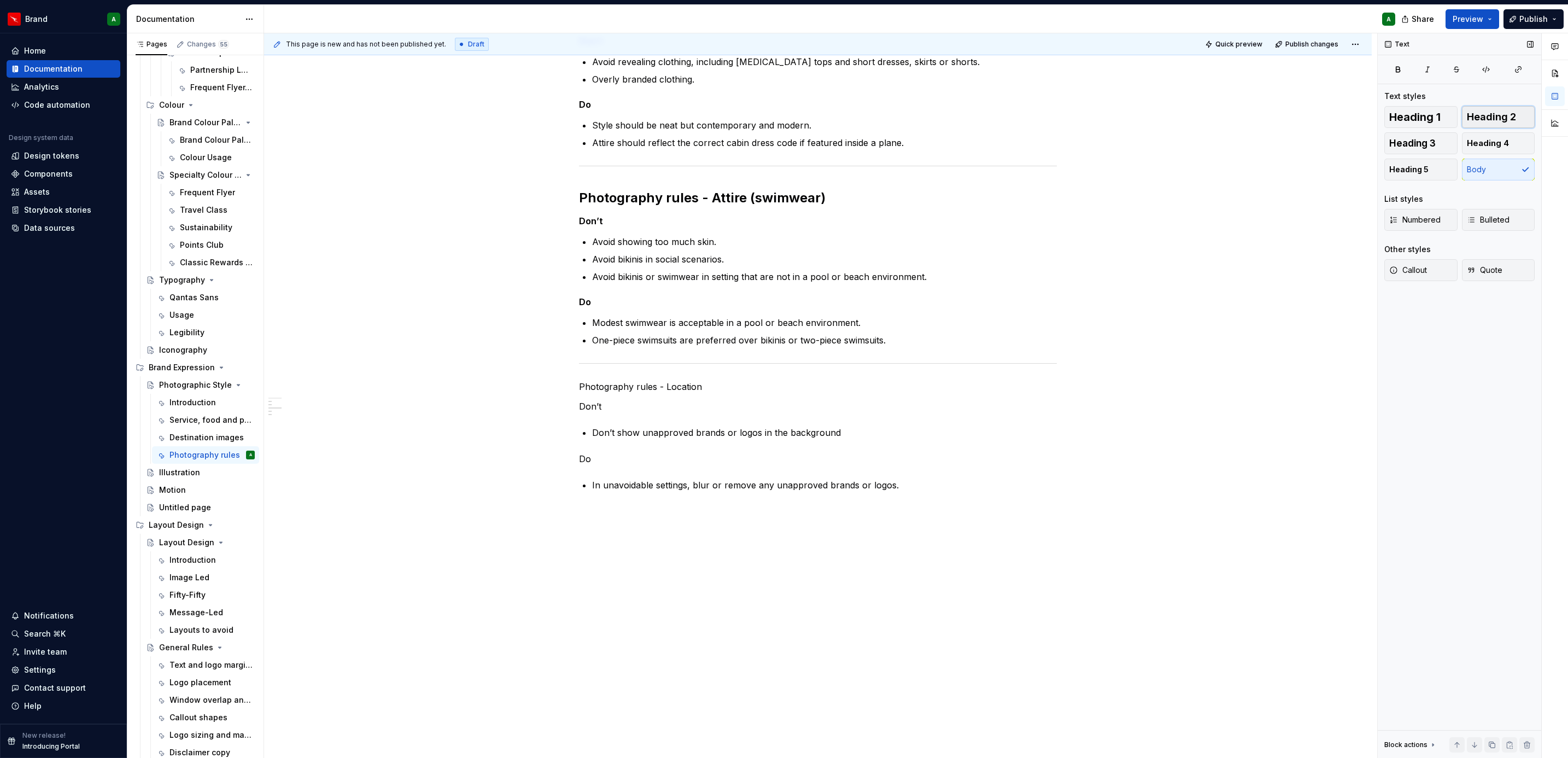
click at [1507, 114] on span "Heading 2" at bounding box center [1491, 117] width 49 height 11
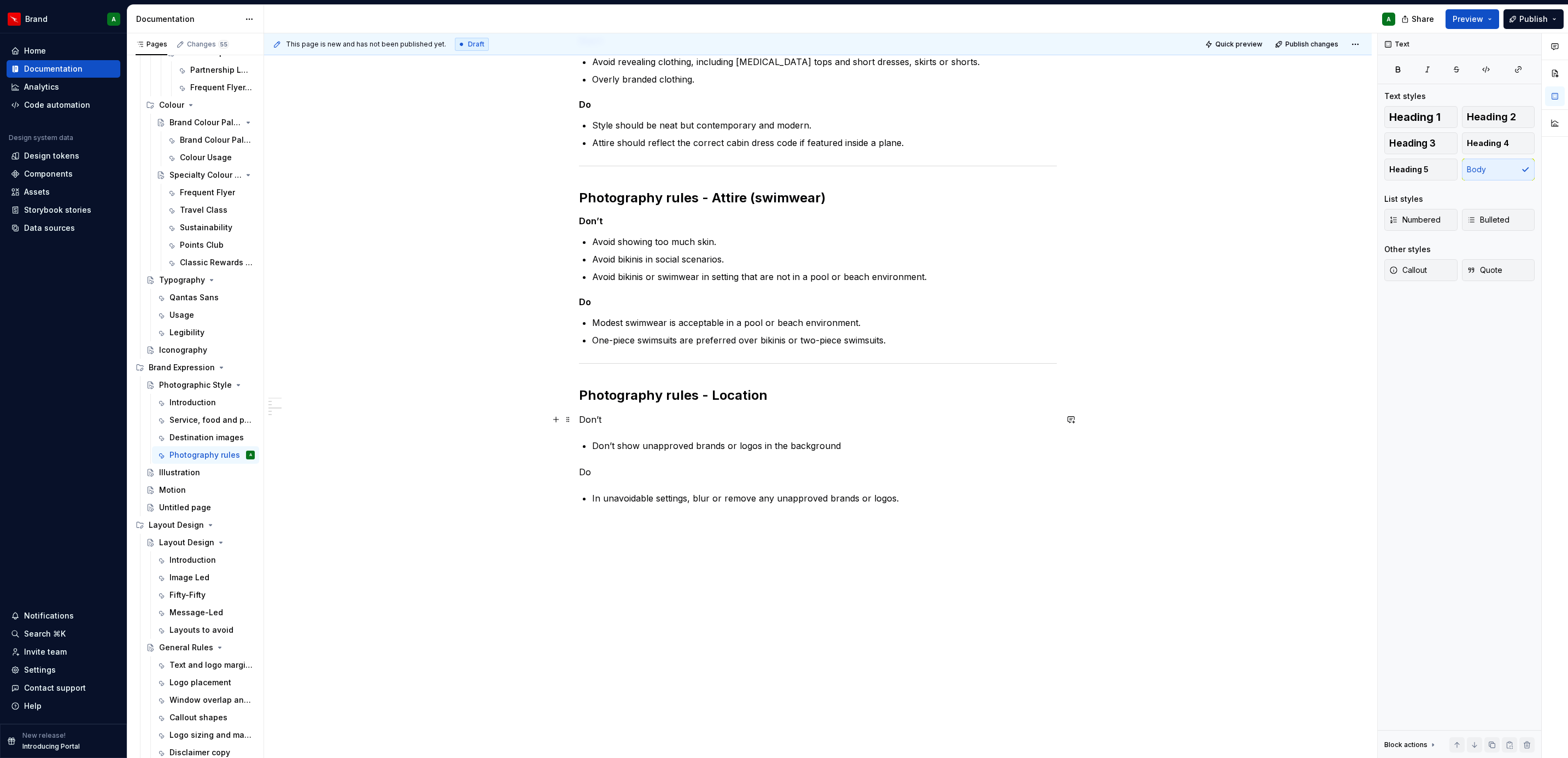
click at [602, 420] on p "Don’t" at bounding box center [817, 419] width 478 height 13
click at [1426, 175] on span "Heading 5" at bounding box center [1409, 169] width 40 height 11
click at [715, 454] on div "Photography rules - Attire Don’t Avoid revealing clothing, including [MEDICAL_D…" at bounding box center [817, 267] width 478 height 515
click at [1416, 182] on div "Heading 1 Heading 2 Heading 3 Heading 4 Heading 5 Body List styles Numbered Bul…" at bounding box center [1459, 200] width 150 height 188
click at [1422, 169] on span "Heading 5" at bounding box center [1409, 169] width 40 height 11
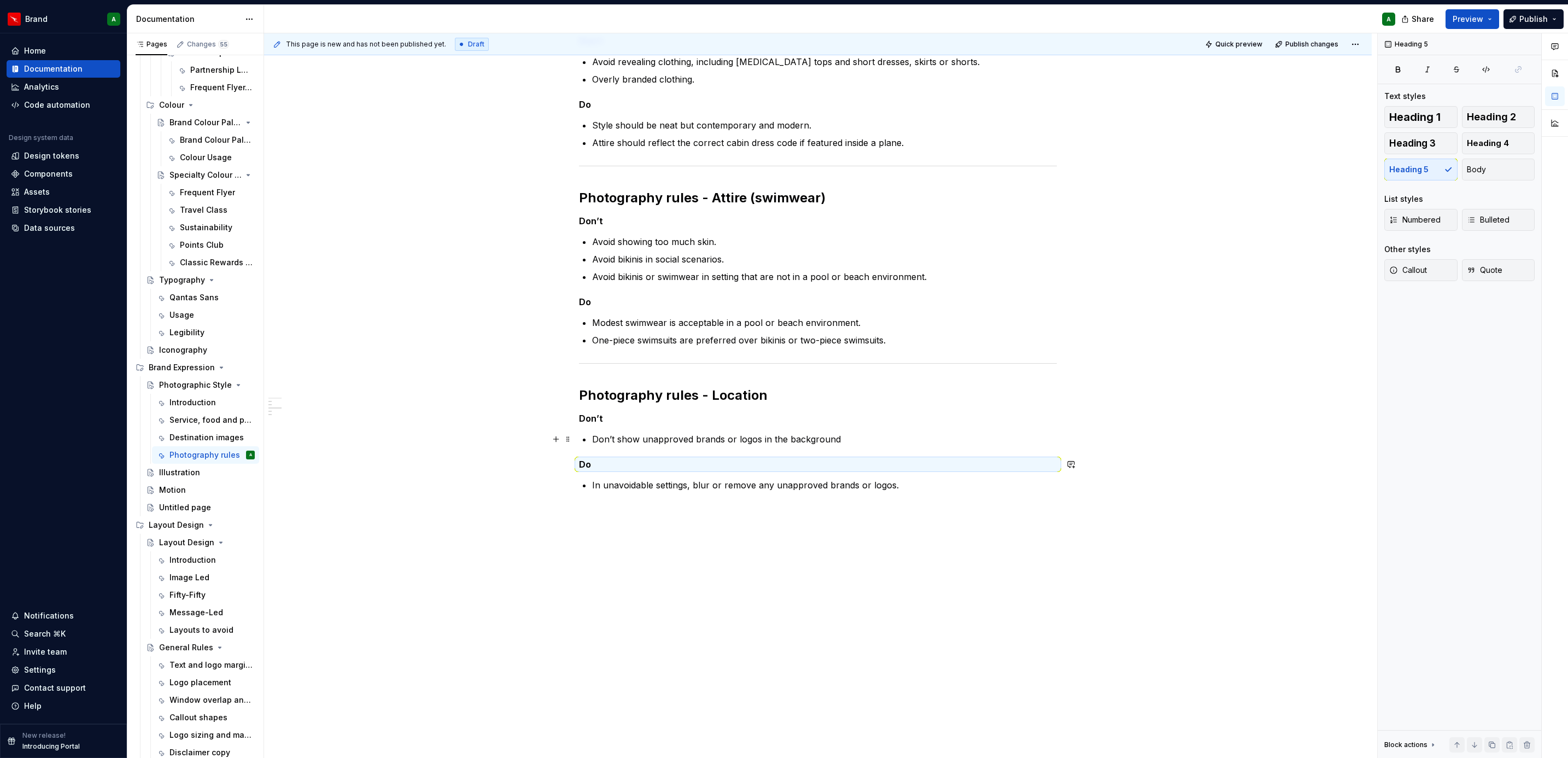
click at [899, 435] on p "Don’t show unapproved brands or logos in the background" at bounding box center [824, 439] width 464 height 13
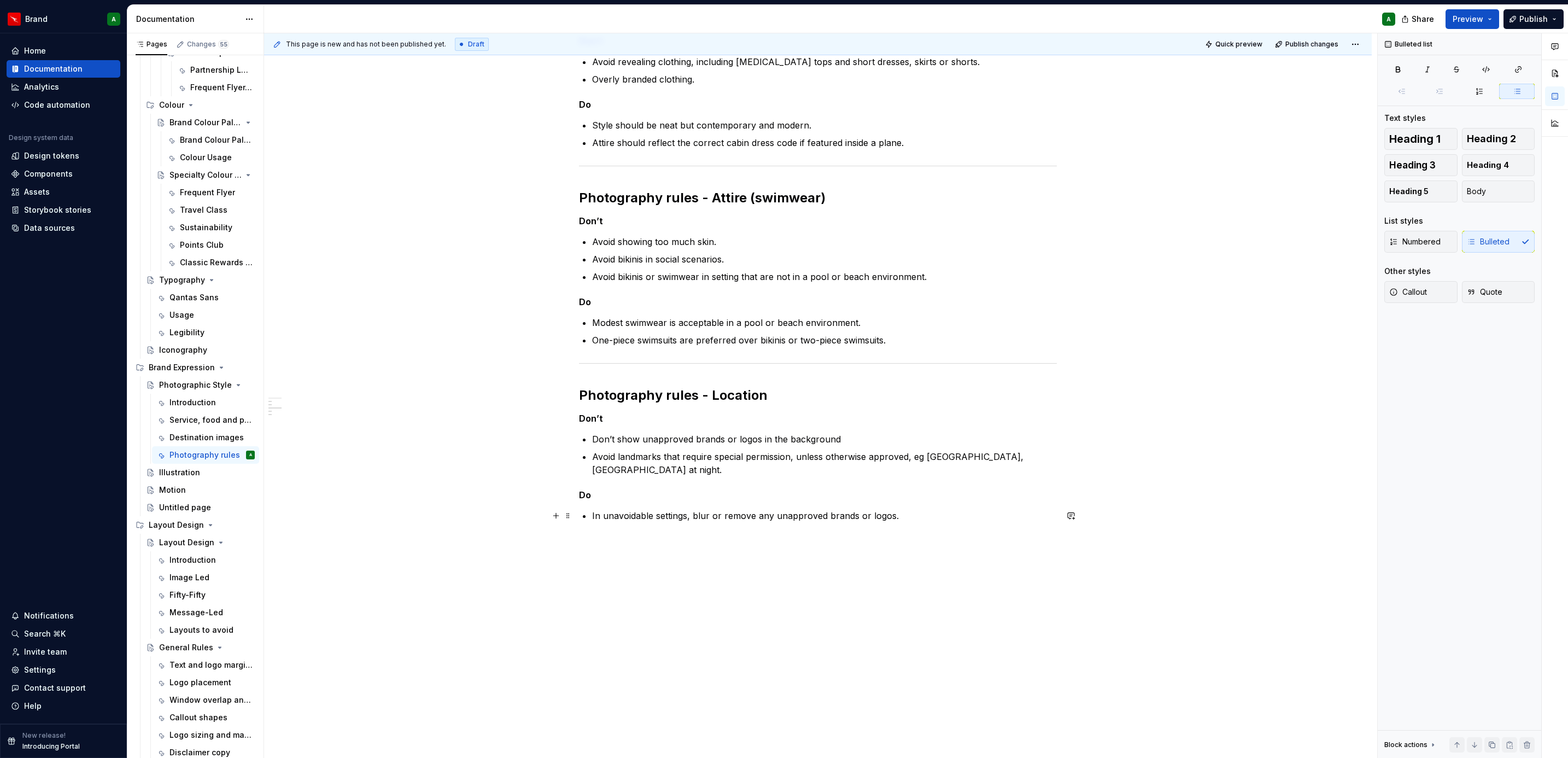
click at [939, 513] on p "In unavoidable settings, blur or remove any unapproved brands or logos." at bounding box center [824, 516] width 464 height 13
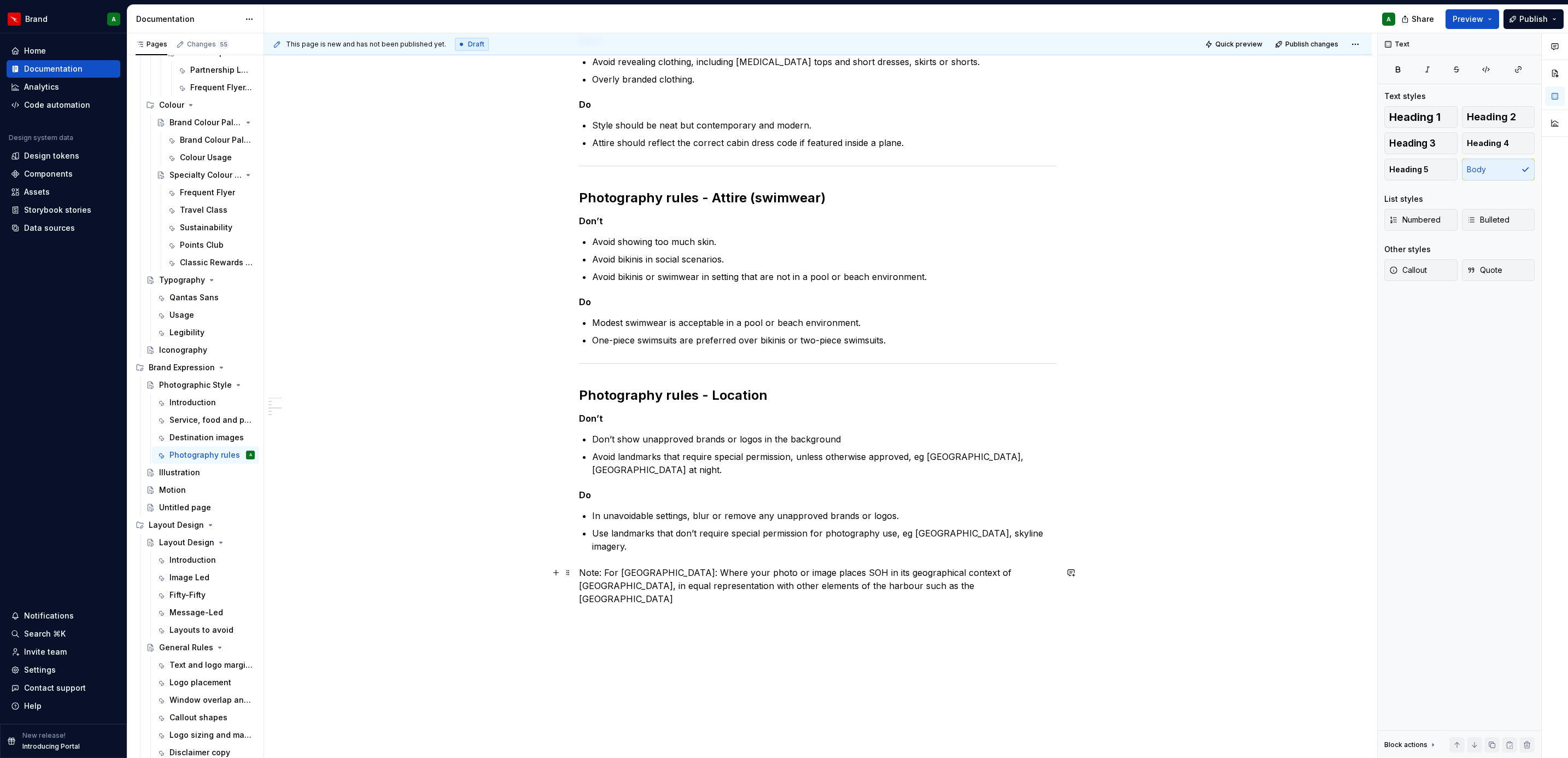
click at [833, 578] on p "Note: For [GEOGRAPHIC_DATA]: Where your photo or image places SOH in its geogra…" at bounding box center [817, 586] width 478 height 40
click at [1032, 586] on p "Note: For [GEOGRAPHIC_DATA]: Where your photo or image places SOH in its geogra…" at bounding box center [817, 586] width 478 height 40
click at [881, 625] on p at bounding box center [817, 632] width 478 height 13
click at [589, 572] on p "Note: For [GEOGRAPHIC_DATA]: Where your photo or image places SOH in its geogra…" at bounding box center [817, 592] width 478 height 52
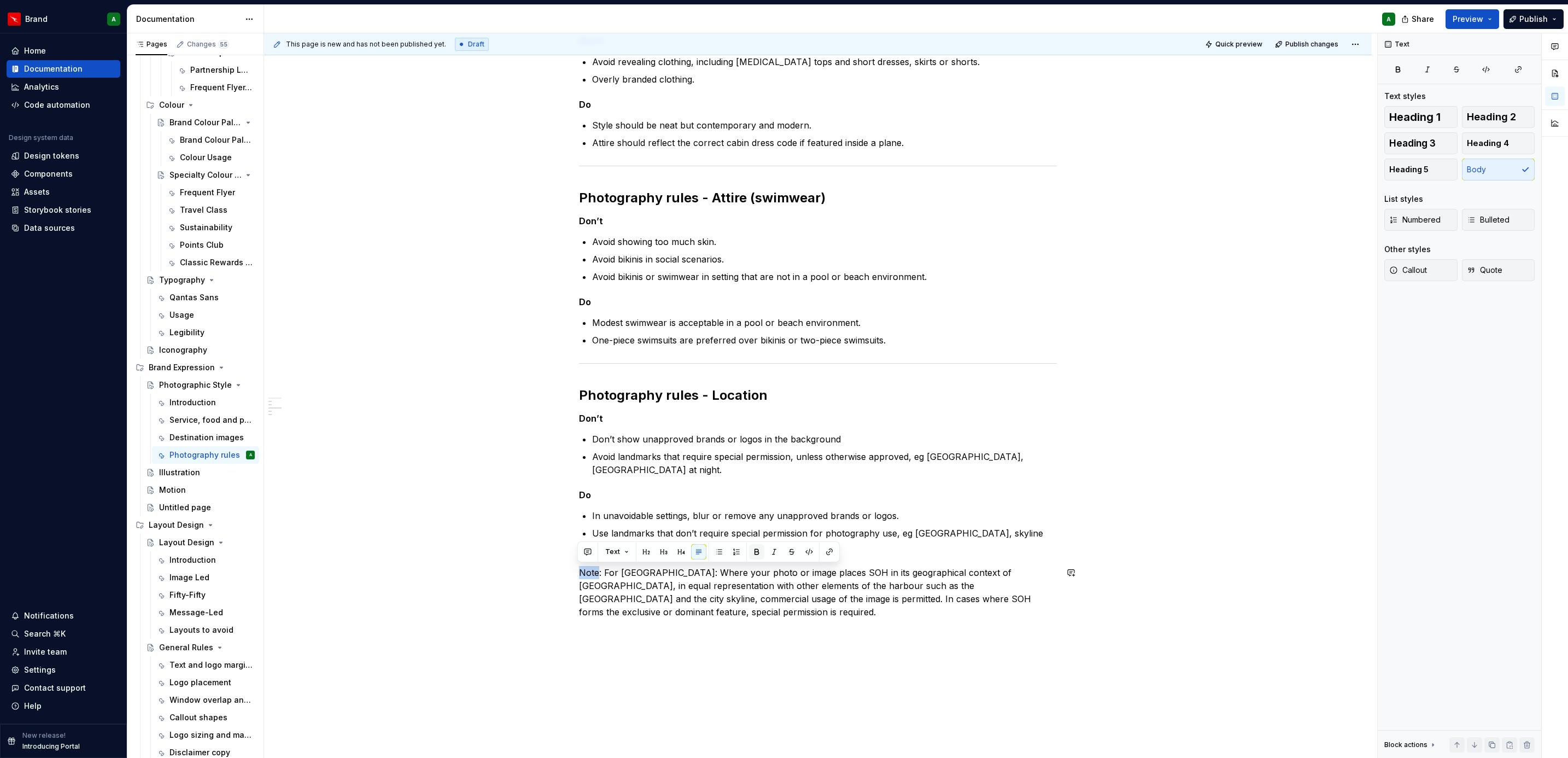
click at [754, 551] on button "button" at bounding box center [757, 552] width 15 height 15
click at [754, 599] on p "Note : For [GEOGRAPHIC_DATA]: Where your photo or image places SOH in its geogr…" at bounding box center [817, 592] width 478 height 52
drag, startPoint x: 569, startPoint y: 638, endPoint x: 563, endPoint y: 633, distance: 7.8
click at [564, 633] on span at bounding box center [568, 631] width 9 height 15
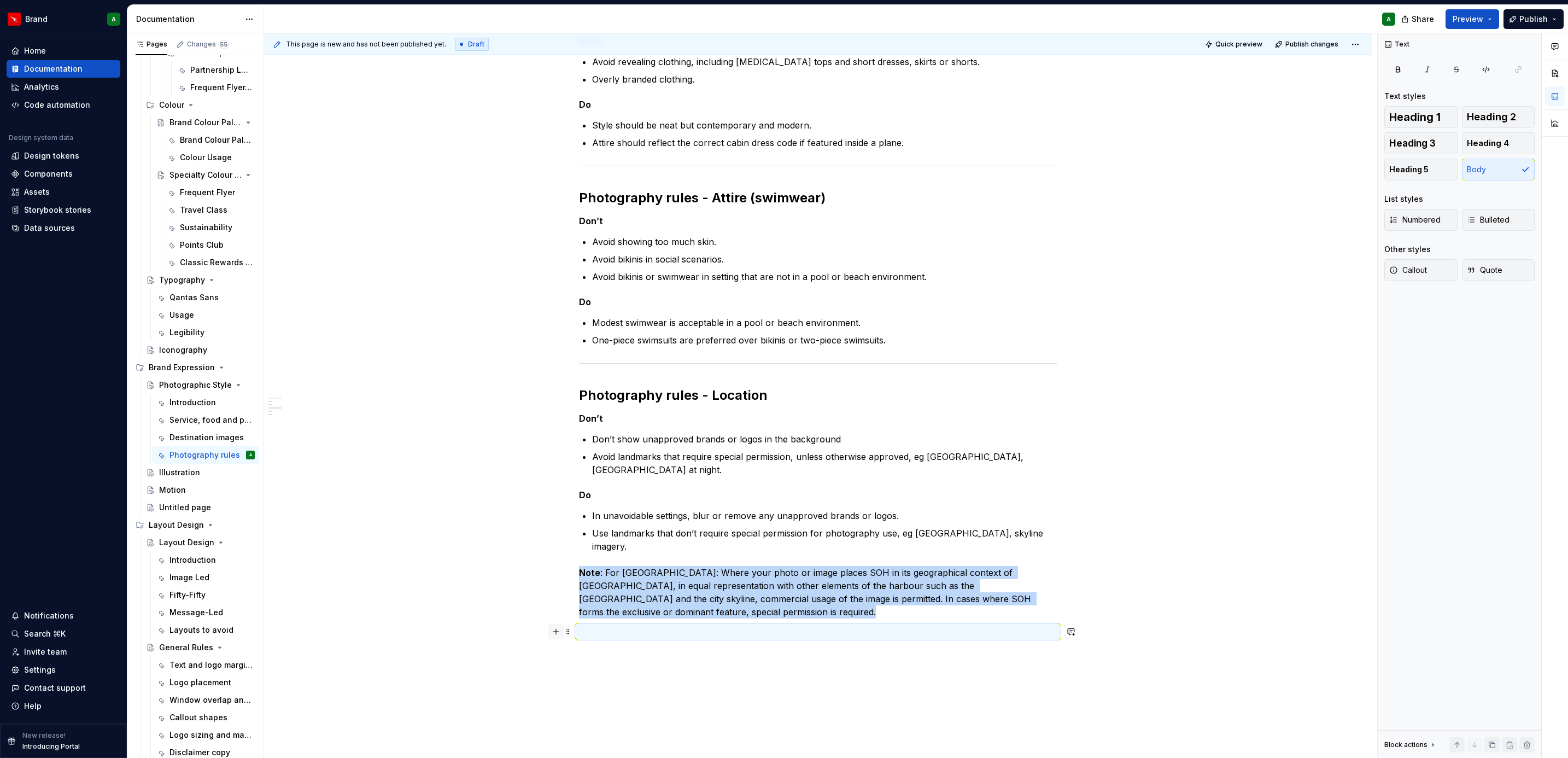
click at [558, 626] on button "button" at bounding box center [556, 631] width 15 height 15
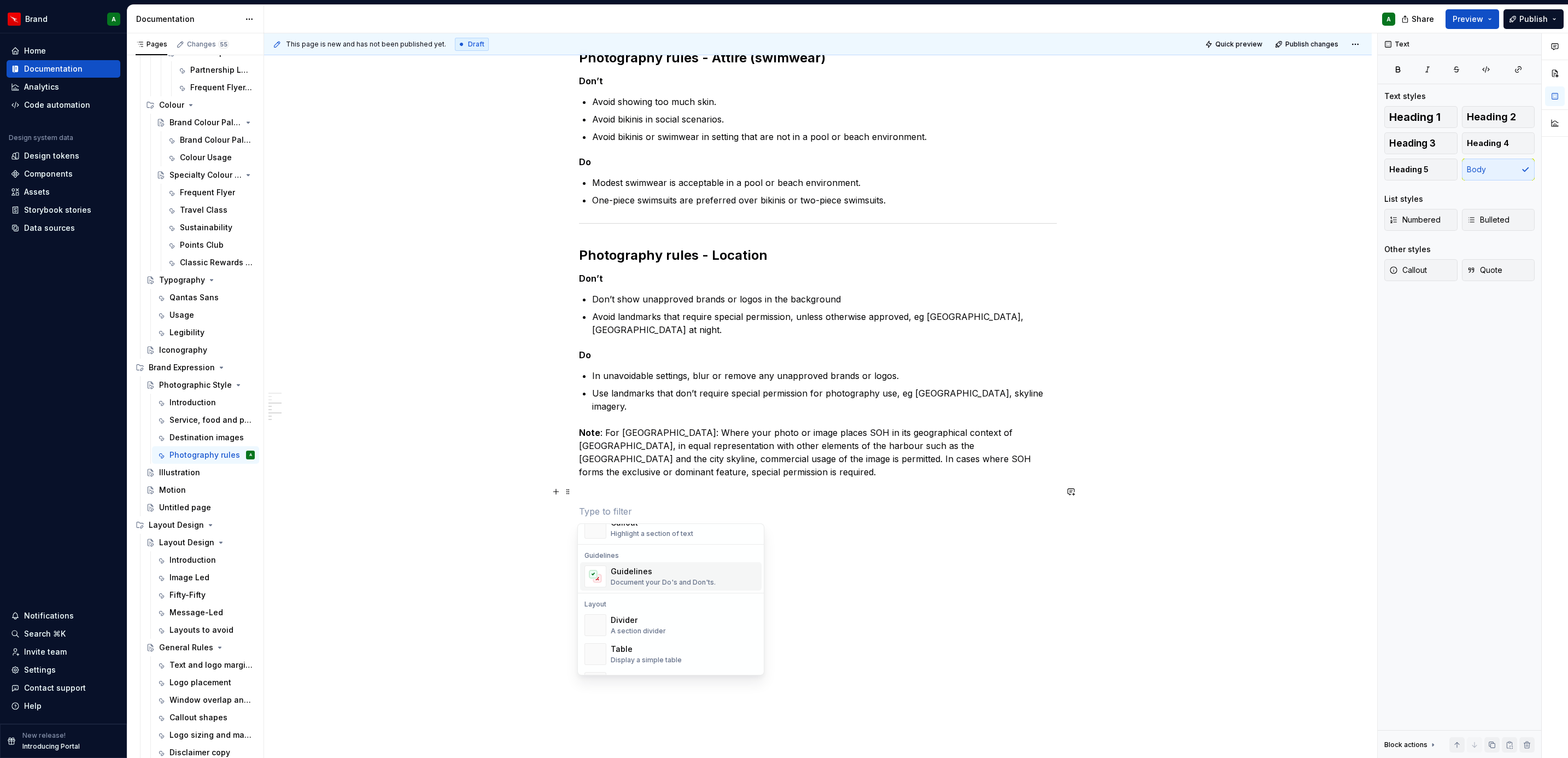
scroll to position [328, 0]
click at [667, 588] on div "Divider A section divider" at bounding box center [684, 586] width 147 height 22
click at [677, 533] on p "Photography rules - Activity" at bounding box center [817, 538] width 478 height 13
click at [1501, 116] on span "Heading 2" at bounding box center [1491, 117] width 49 height 11
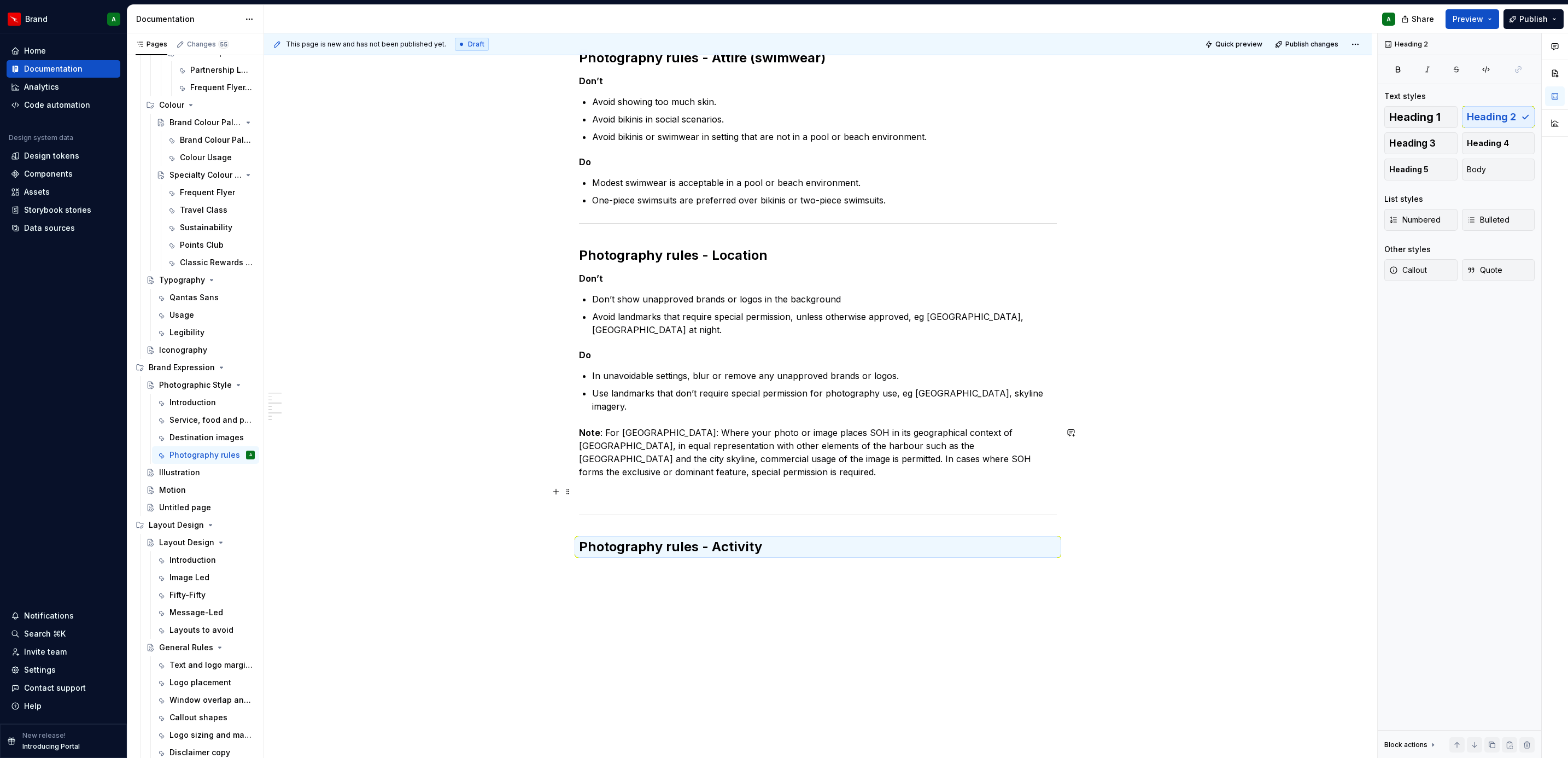
click at [718, 490] on p at bounding box center [817, 492] width 478 height 13
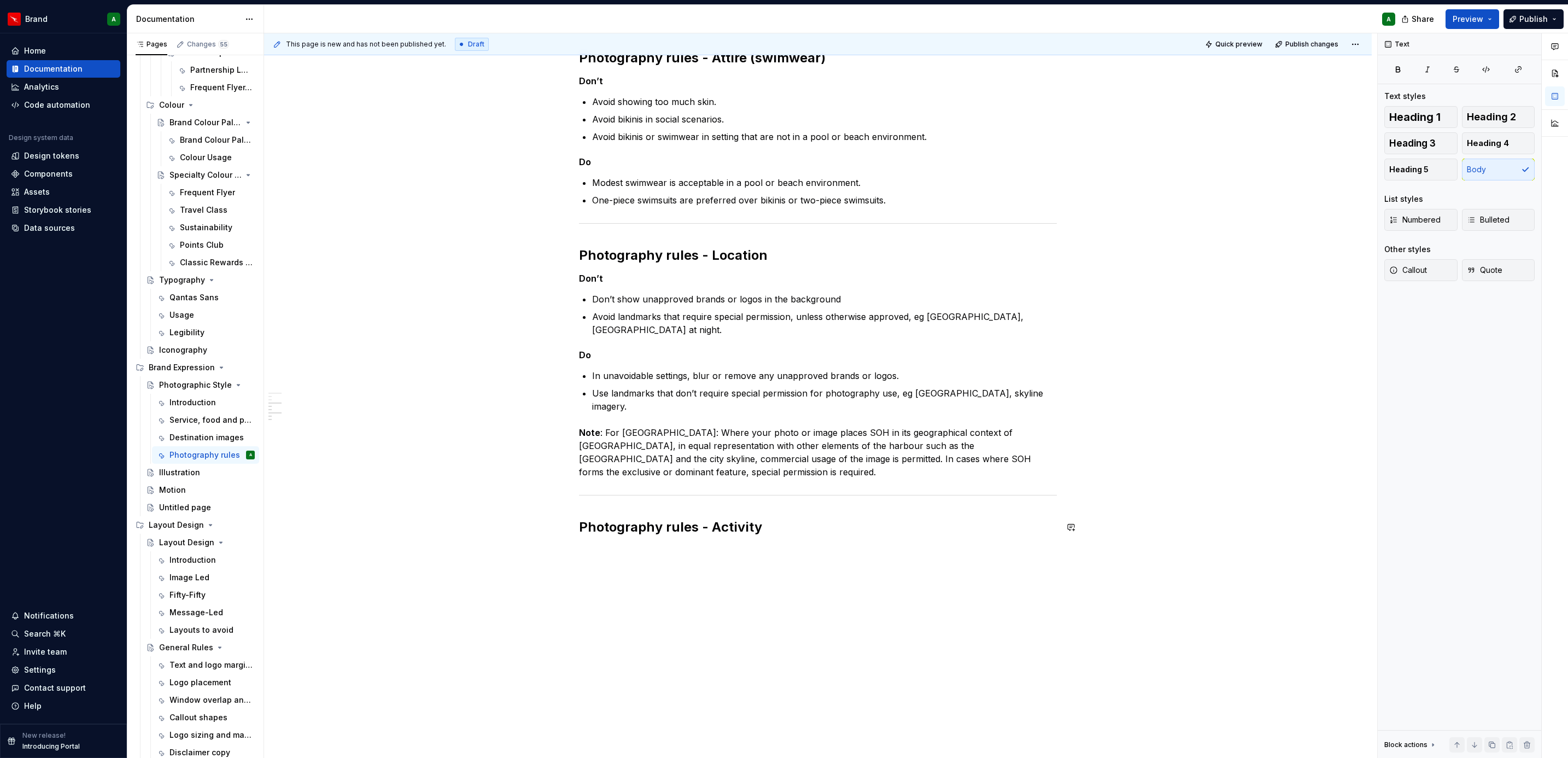
click at [648, 543] on div "Photography rules - Attire Don’t Avoid revealing clothing, including [MEDICAL_D…" at bounding box center [817, 213] width 478 height 689
click at [1504, 222] on span "Bulleted" at bounding box center [1488, 220] width 43 height 11
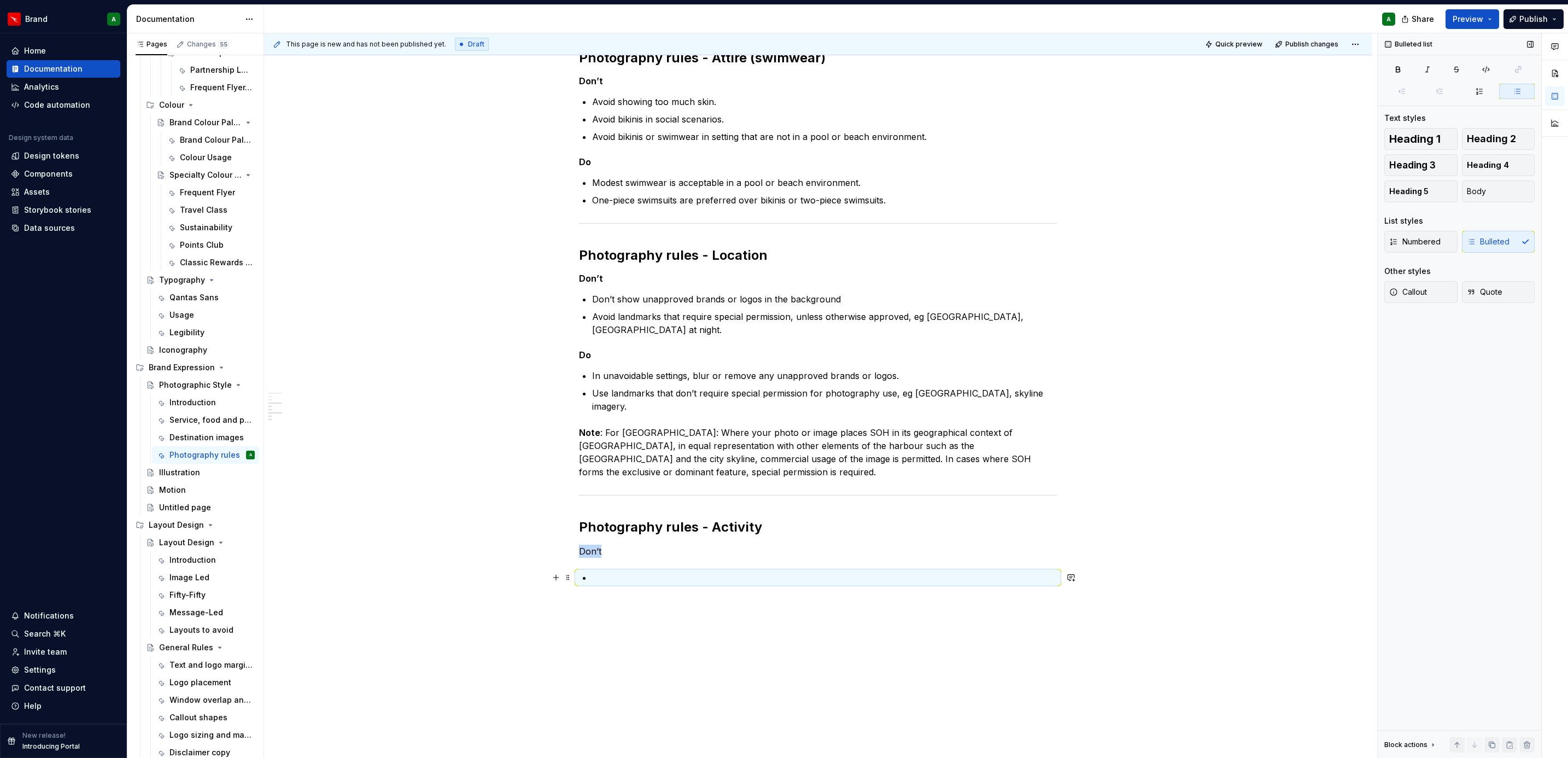
click at [677, 577] on p at bounding box center [824, 578] width 464 height 13
click at [658, 608] on div "Photography rules - Attire Don’t Avoid revealing clothing, including [MEDICAL_D…" at bounding box center [818, 334] width 1108 height 981
click at [599, 572] on p at bounding box center [824, 578] width 464 height 13
click at [713, 579] on p "Don’t use animals in captivity" at bounding box center [824, 578] width 464 height 13
click at [635, 614] on p at bounding box center [824, 612] width 464 height 13
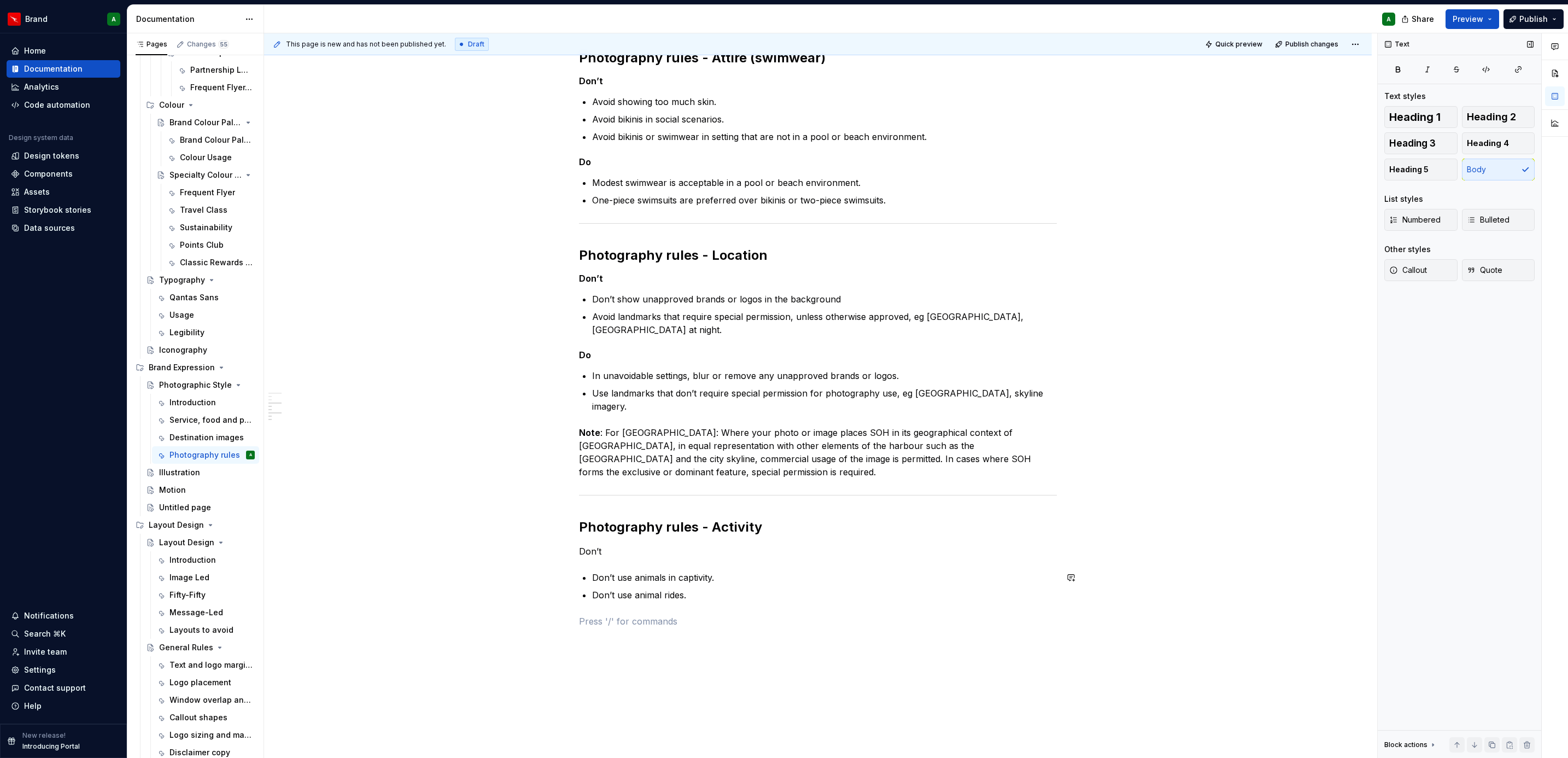
scroll to position [371, 0]
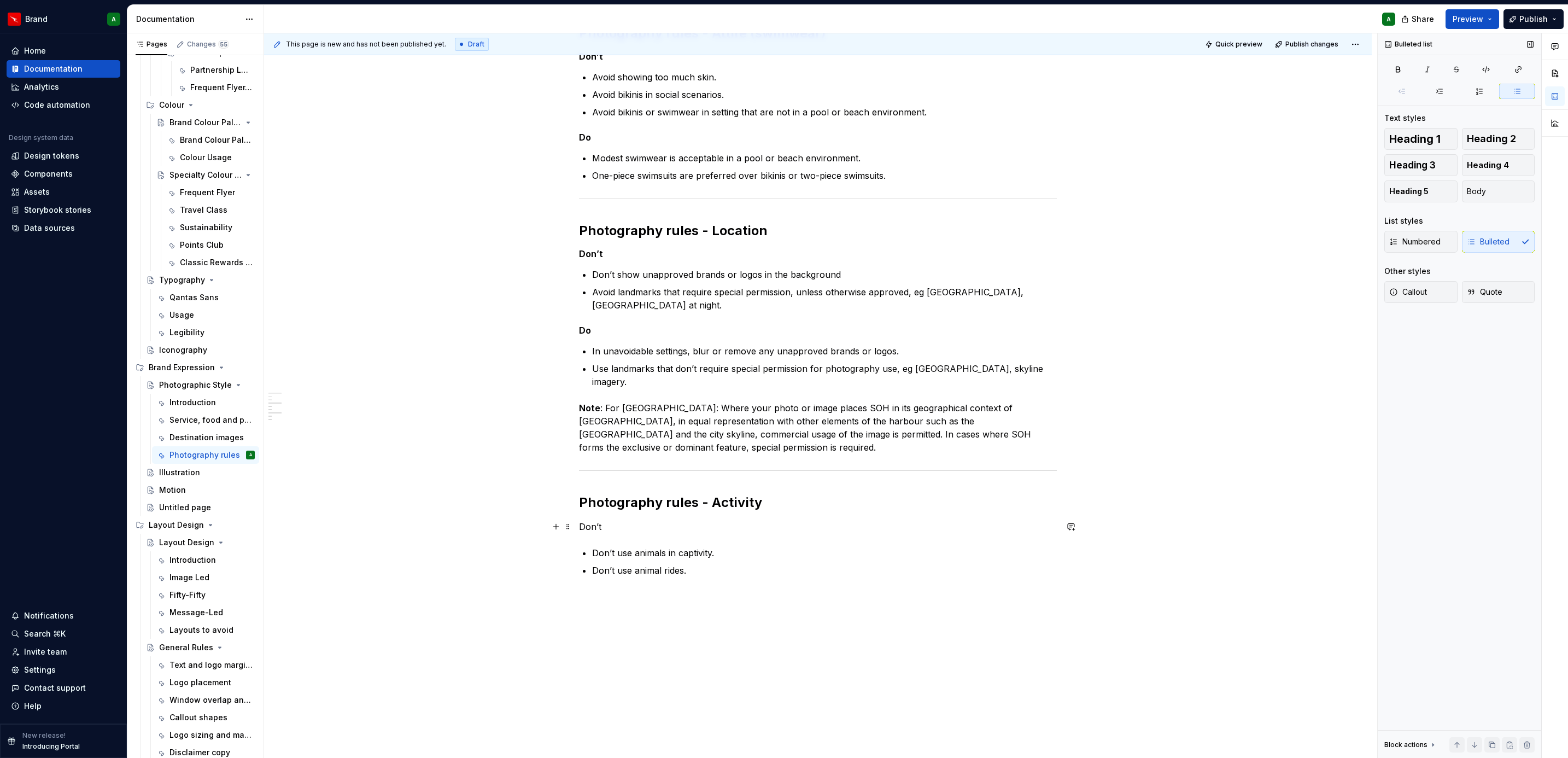
click at [609, 530] on p "Don’t" at bounding box center [817, 527] width 478 height 13
click at [604, 590] on p at bounding box center [817, 597] width 478 height 13
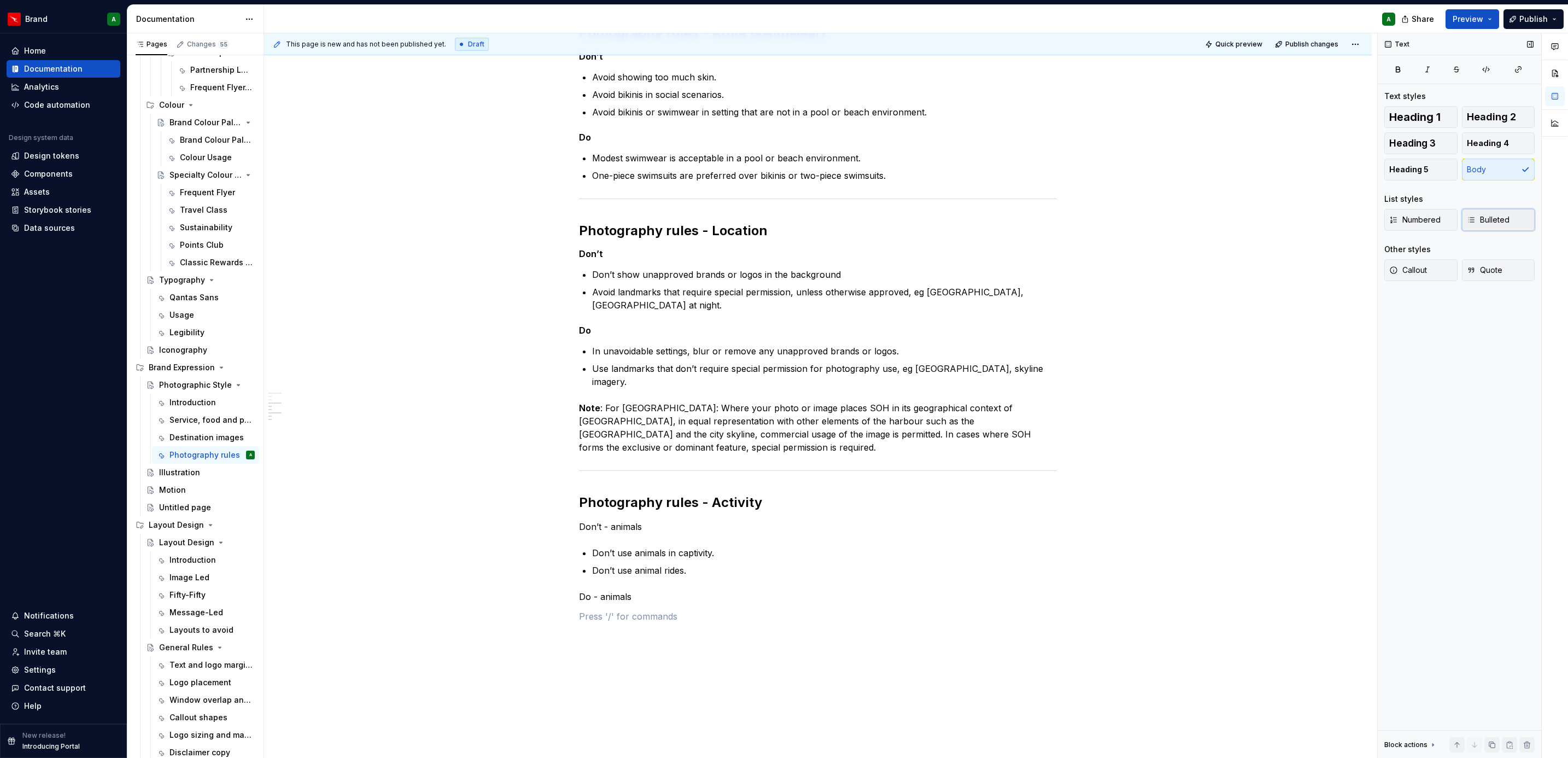
click at [1508, 217] on span "Bulleted" at bounding box center [1488, 220] width 43 height 11
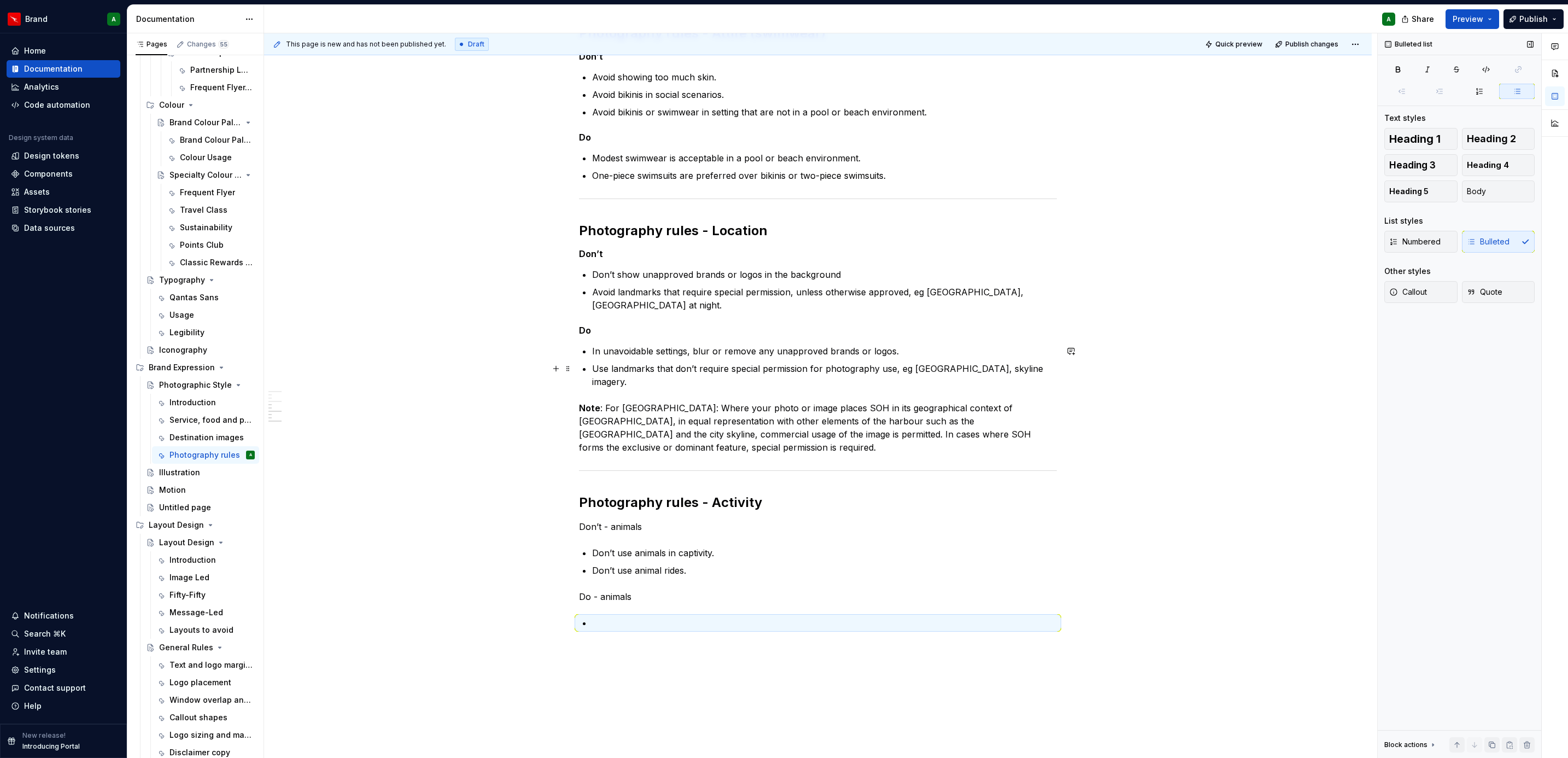
scroll to position [398, 0]
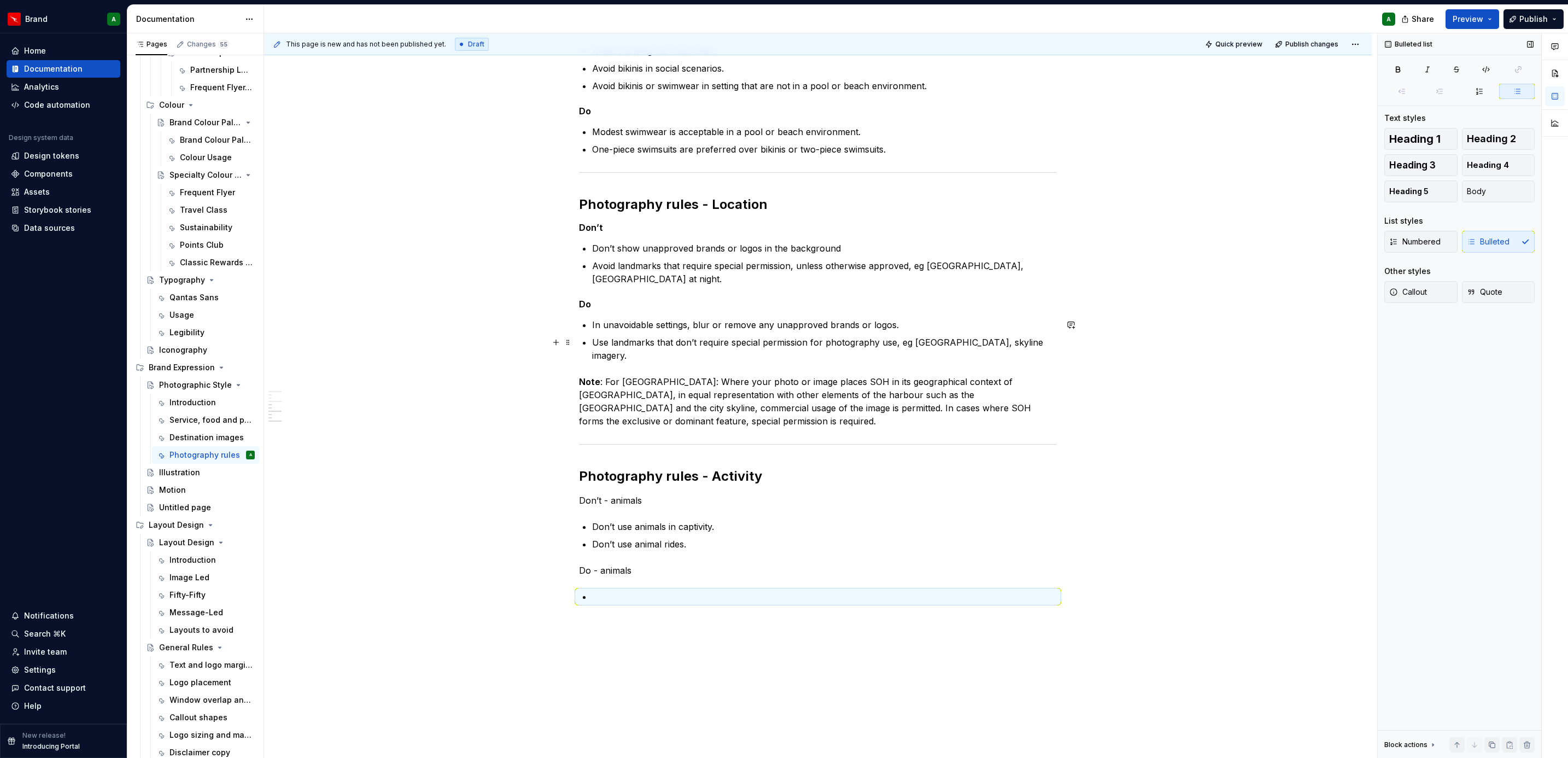
click at [658, 357] on p "Use landmarks that don’t require special permission for photography use, eg [GE…" at bounding box center [824, 348] width 464 height 26
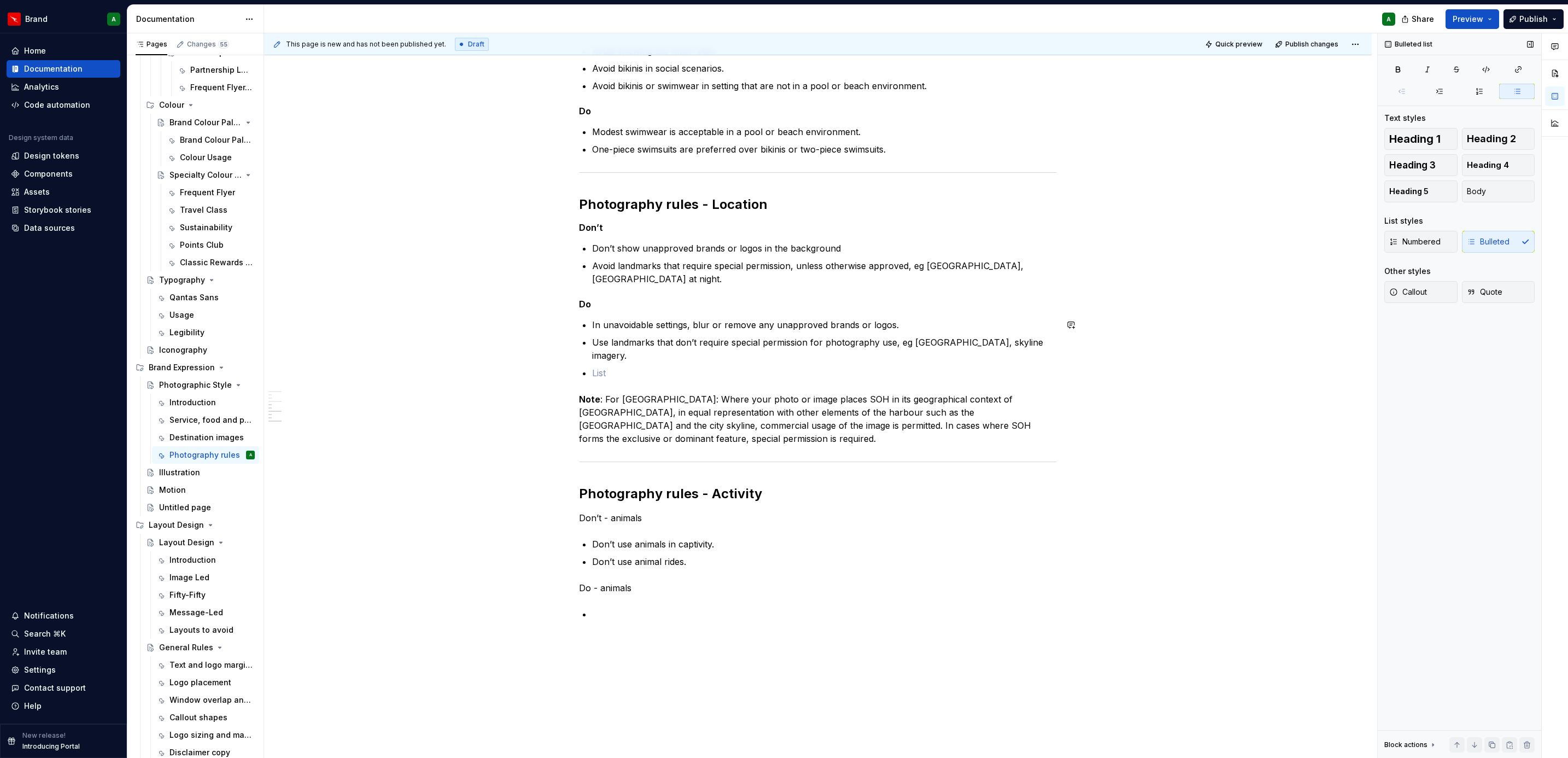
type textarea "*"
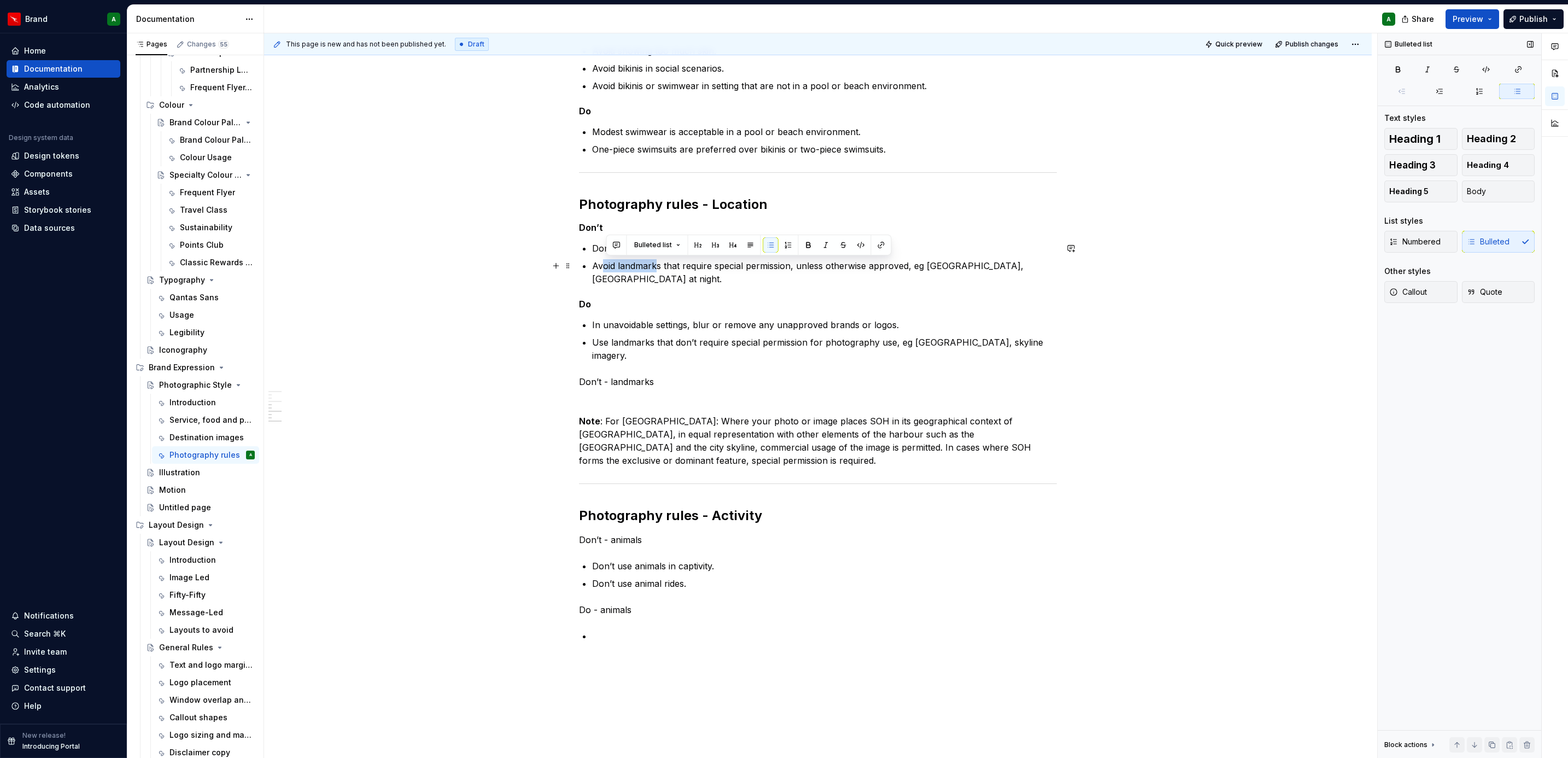
drag, startPoint x: 653, startPoint y: 270, endPoint x: 600, endPoint y: 271, distance: 53.0
click at [600, 271] on p "Avoid landmarks that require special permission, unless otherwise approved, eg …" at bounding box center [824, 272] width 464 height 26
drag, startPoint x: 593, startPoint y: 266, endPoint x: 653, endPoint y: 279, distance: 61.4
click at [653, 279] on p "Avoid landmarks that require special permission, unless otherwise approved, eg …" at bounding box center [824, 272] width 464 height 26
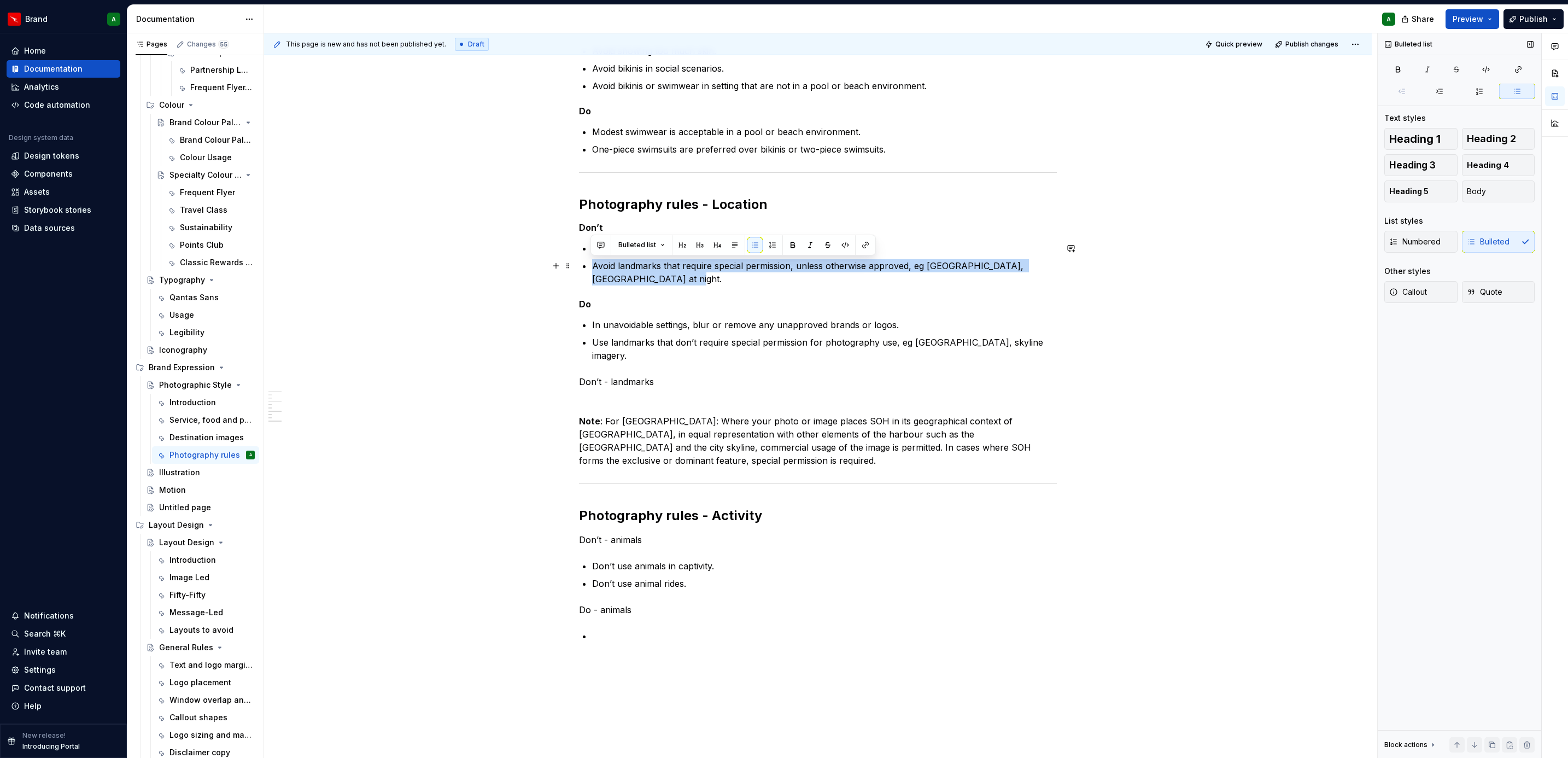
copy p "Avoid landmarks that require special permission, unless otherwise approved, eg …"
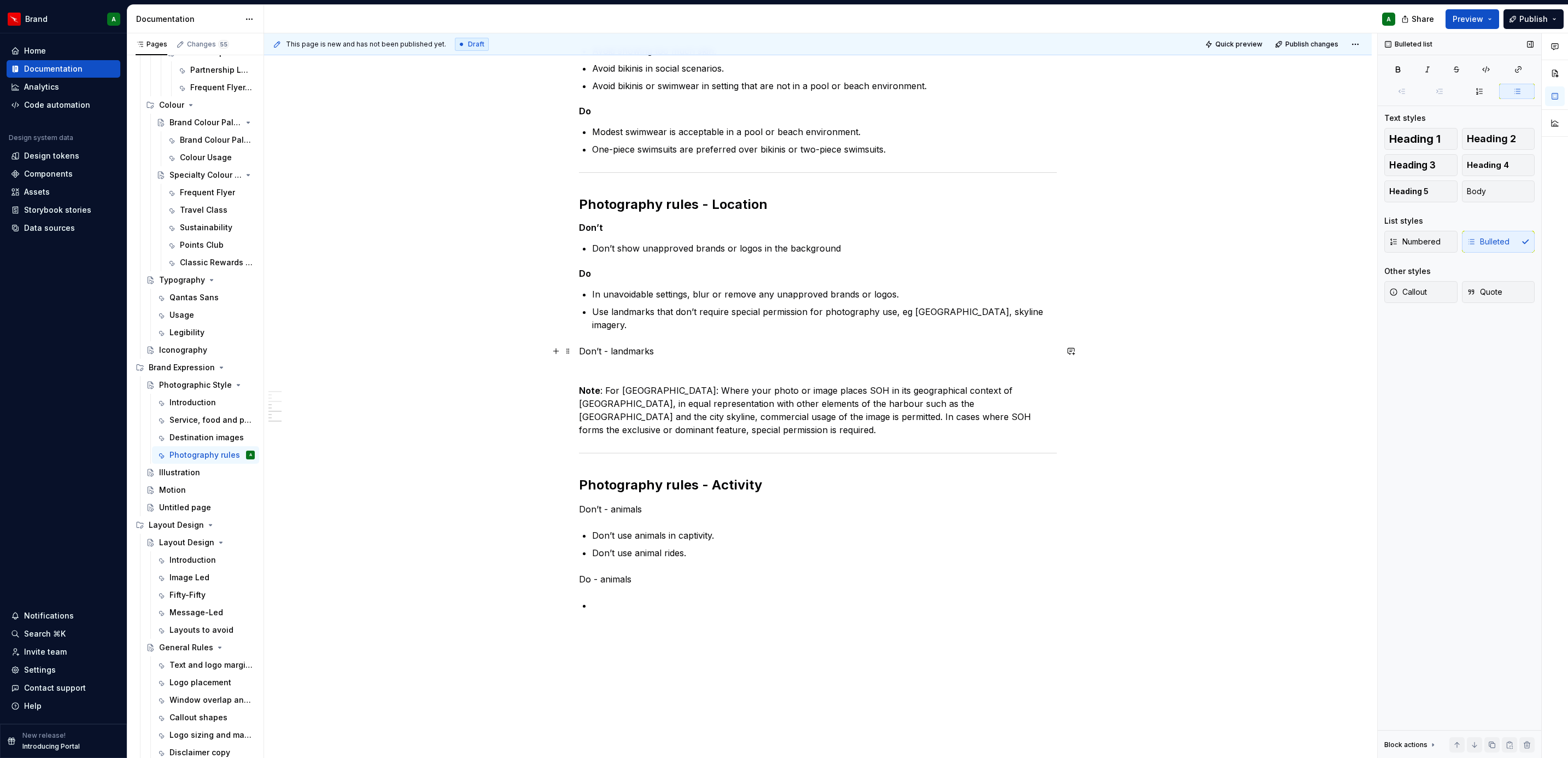
click at [657, 349] on p "Don’t - landmarks" at bounding box center [817, 351] width 478 height 13
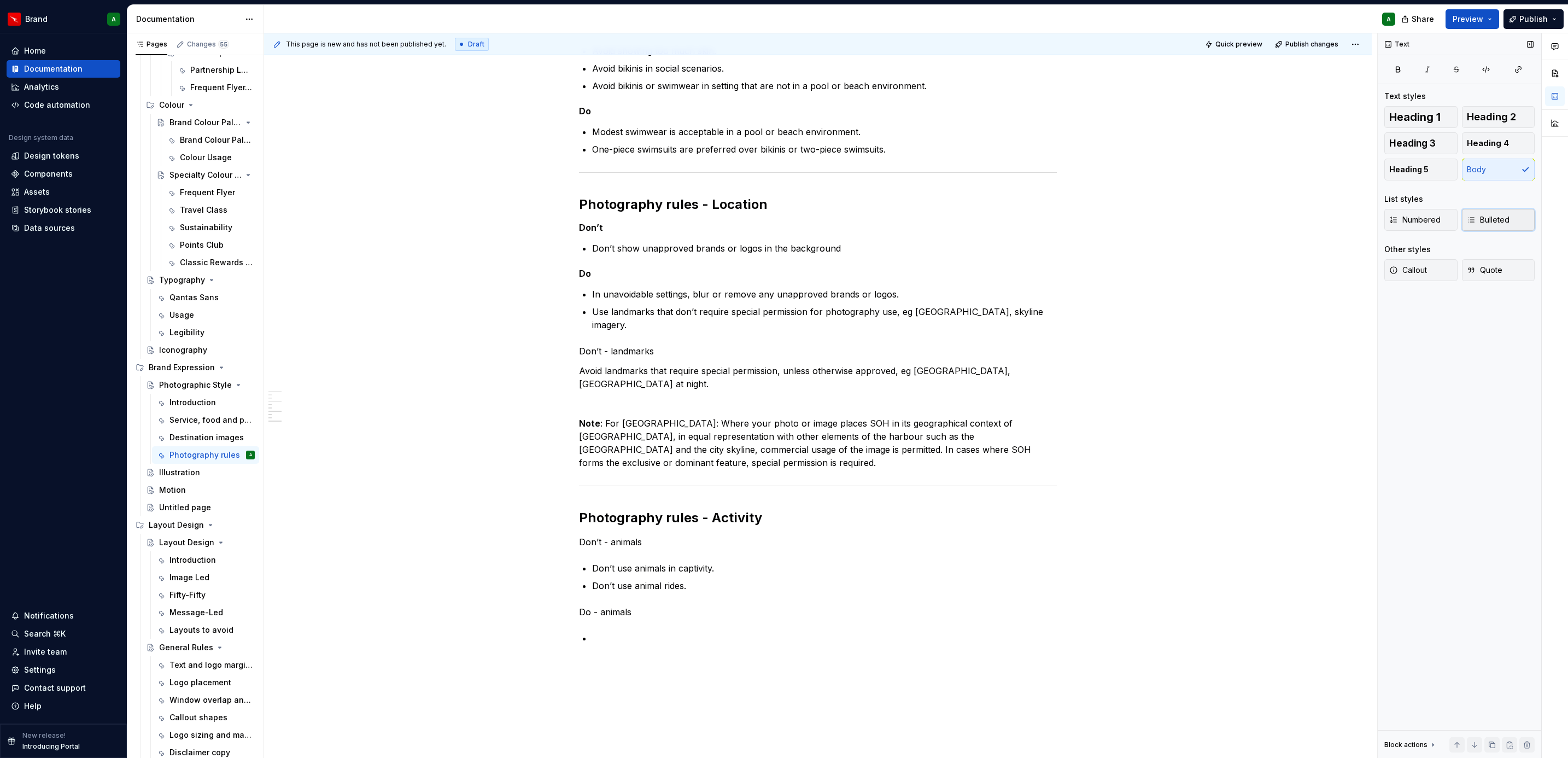
click at [1503, 226] on button "Bulleted" at bounding box center [1499, 220] width 73 height 22
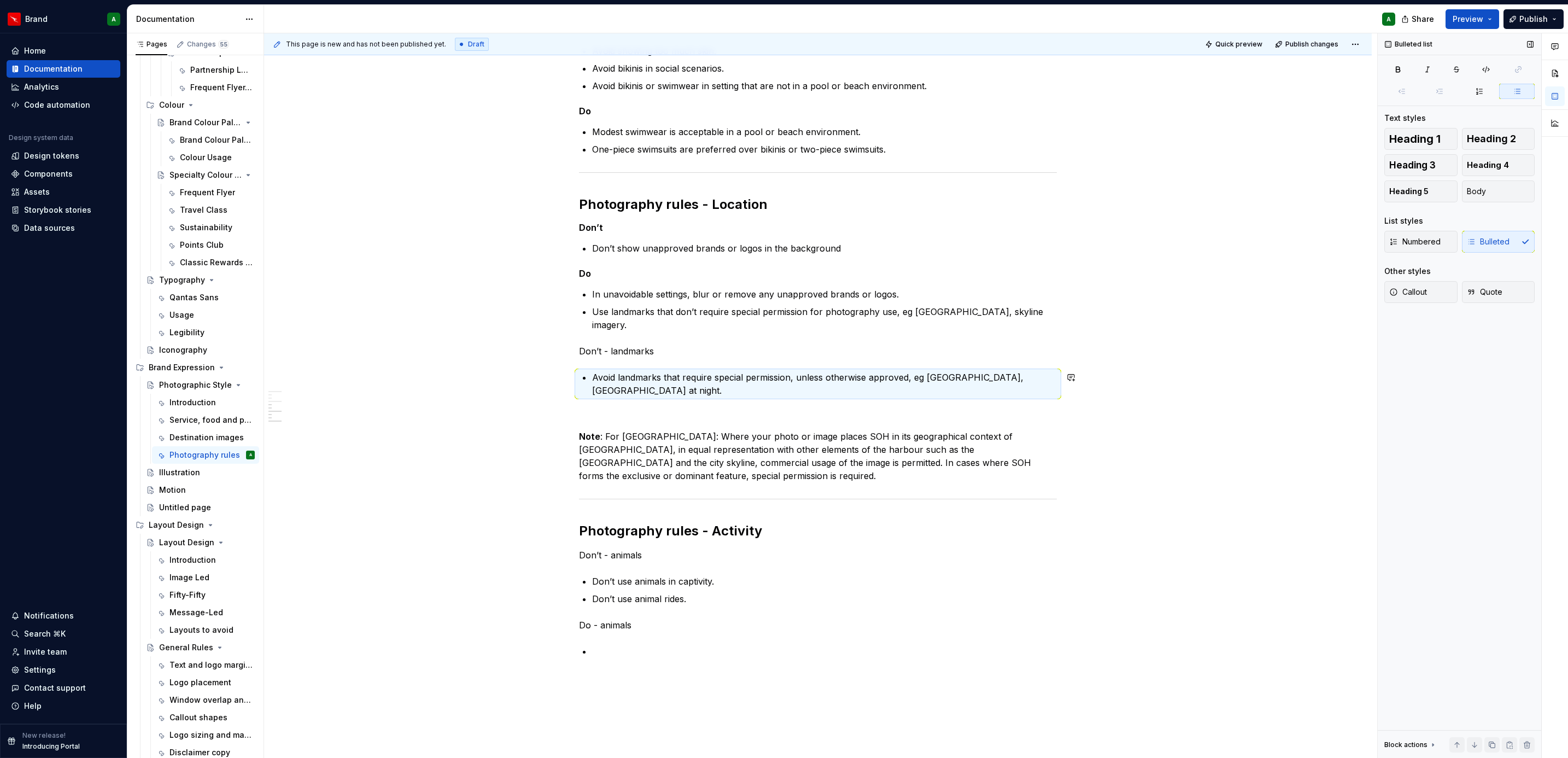
click at [690, 409] on div "Photography rules - Attire Don’t Avoid revealing clothing, including [MEDICAL_D…" at bounding box center [817, 238] width 478 height 840
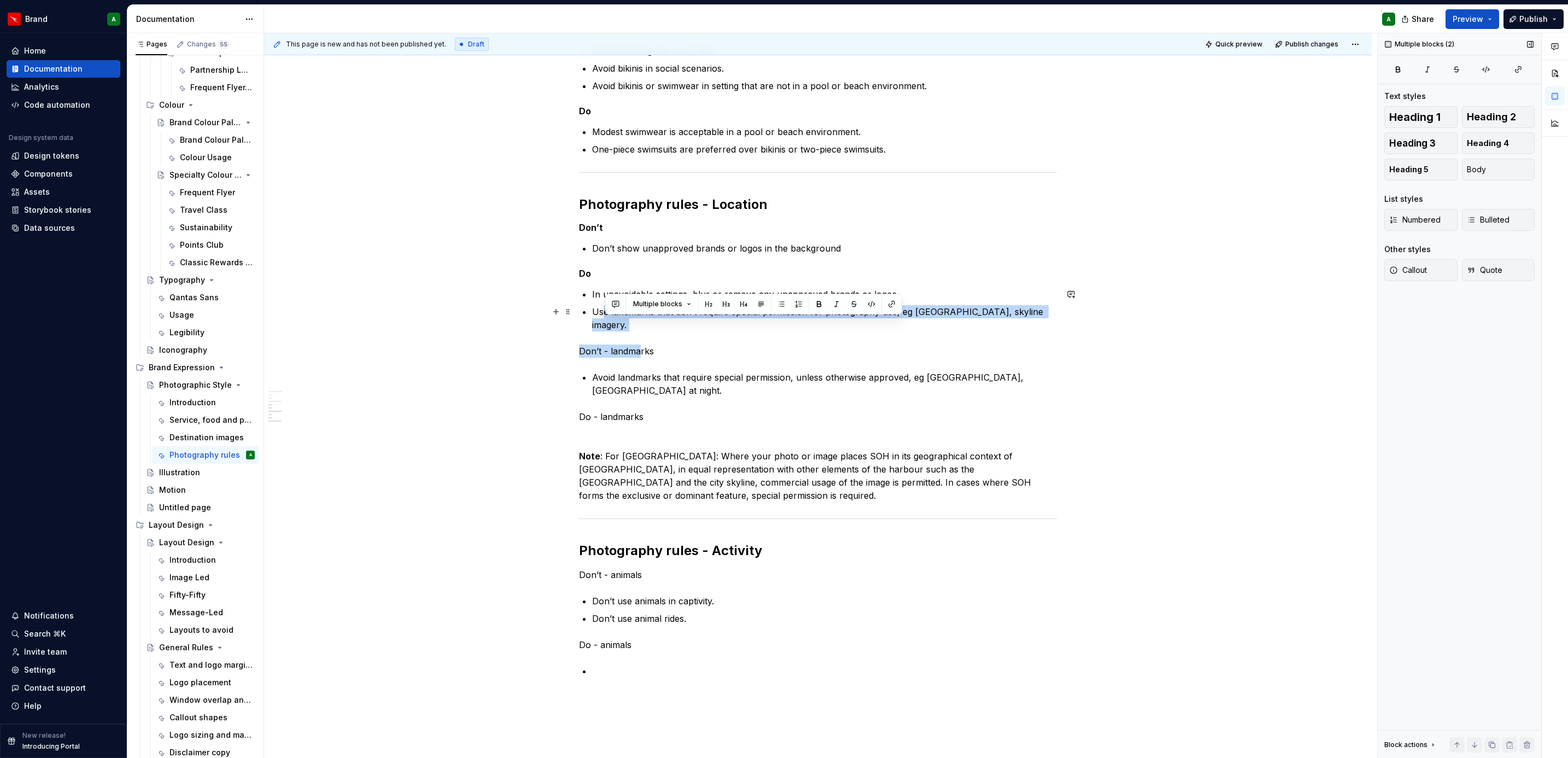
drag, startPoint x: 637, startPoint y: 334, endPoint x: 600, endPoint y: 318, distance: 40.3
click at [600, 318] on div "Photography rules - Attire Don’t Avoid revealing clothing, including [MEDICAL_D…" at bounding box center [817, 248] width 478 height 859
click at [600, 318] on p "Use landmarks that don’t require special permission for photography use, eg [GE…" at bounding box center [824, 318] width 464 height 26
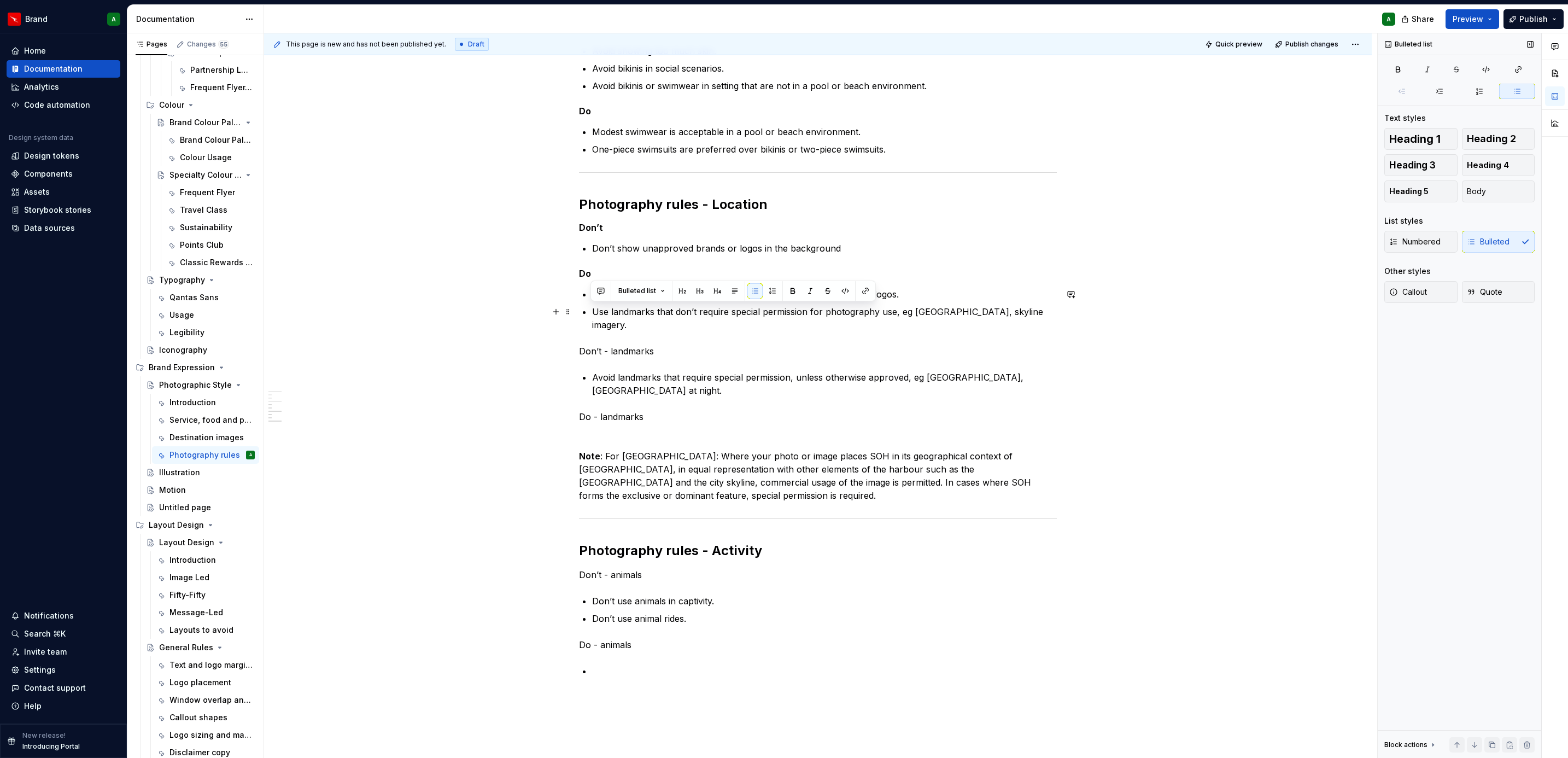
drag, startPoint x: 584, startPoint y: 309, endPoint x: 643, endPoint y: 325, distance: 61.1
click at [643, 325] on div "Photography rules - Attire Don’t Avoid revealing clothing, including [MEDICAL_D…" at bounding box center [817, 248] width 478 height 859
copy p "Use landmarks that don’t require special permission for photography use, eg [GE…"
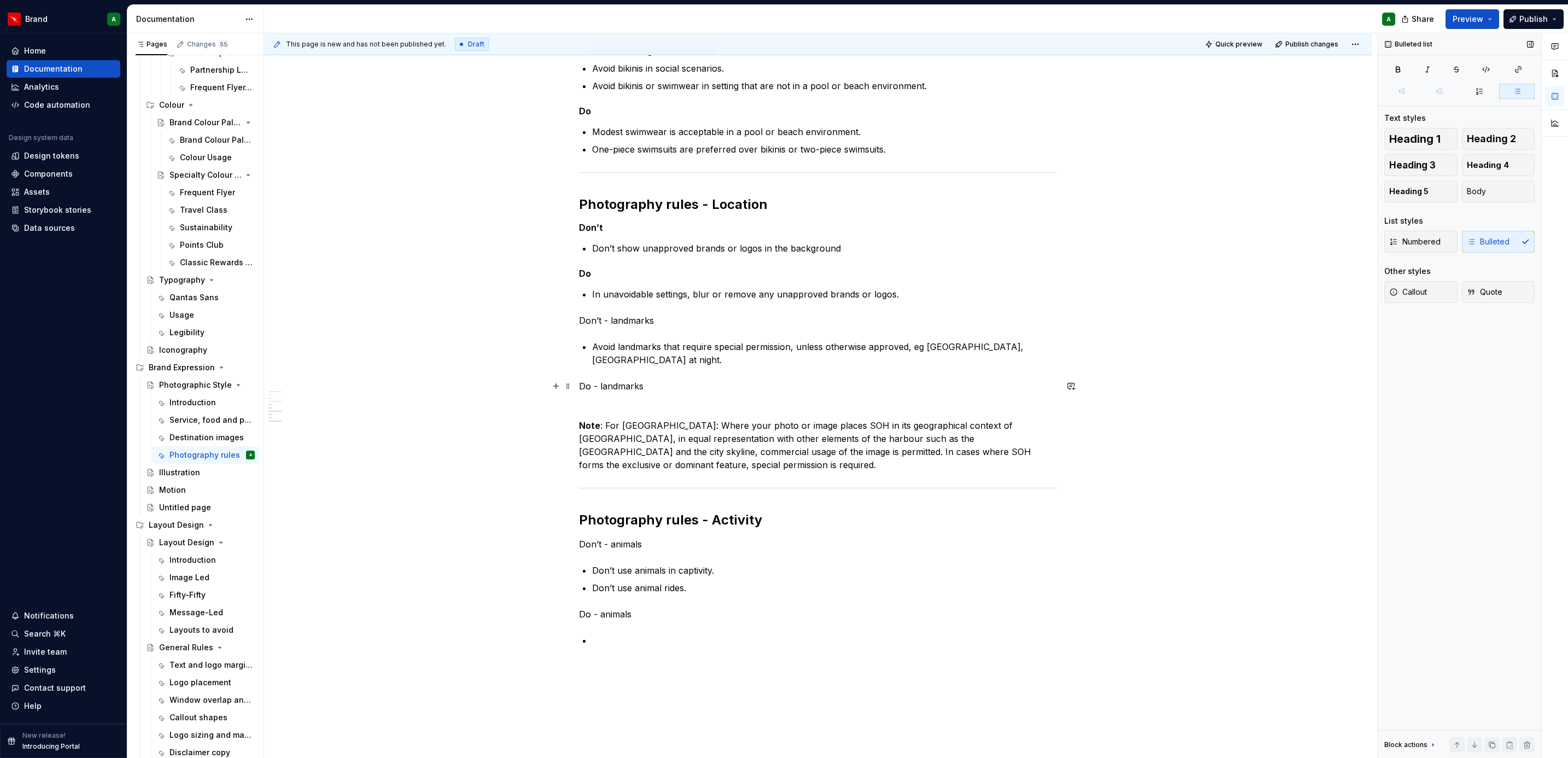
click at [651, 393] on p "Do - landmarks" at bounding box center [817, 386] width 478 height 13
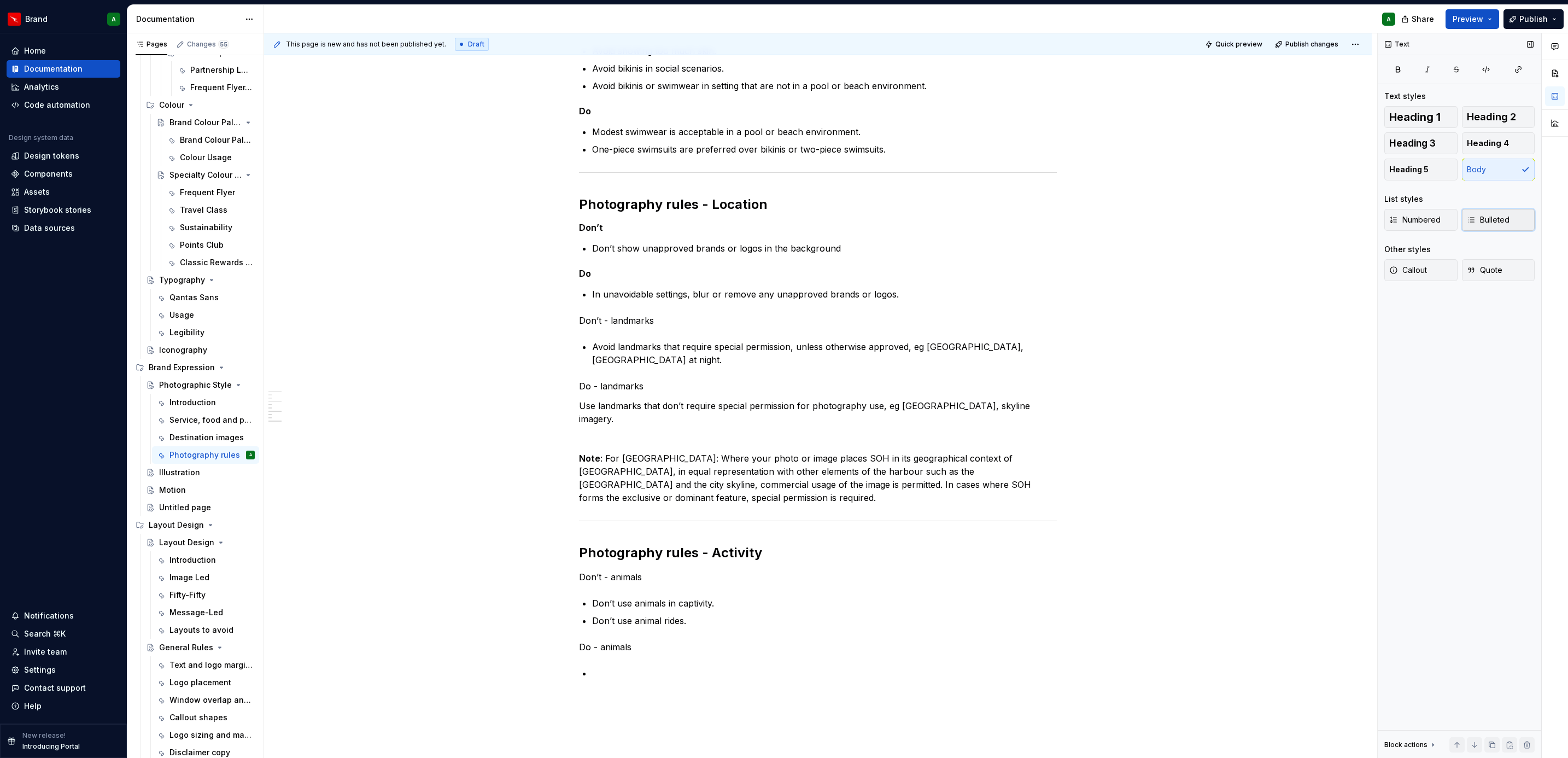
click at [1493, 216] on span "Bulleted" at bounding box center [1488, 220] width 43 height 11
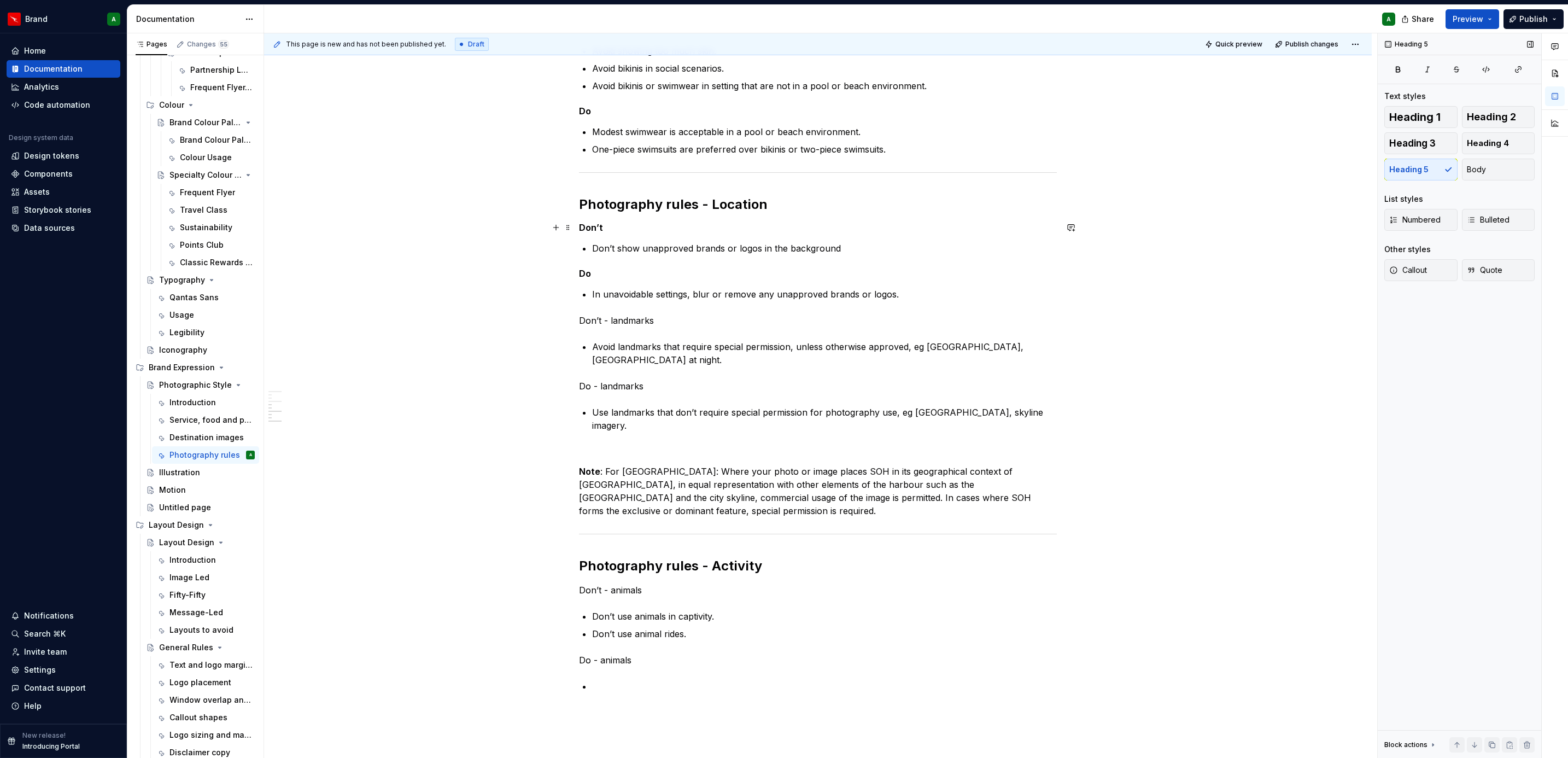
click at [748, 222] on h5 "Don’t" at bounding box center [817, 228] width 478 height 11
click at [635, 277] on h5 "Do" at bounding box center [817, 273] width 478 height 11
click at [653, 314] on div "Photography rules - Attire Don’t Avoid revealing clothing, including [MEDICAL_D…" at bounding box center [817, 256] width 478 height 874
click at [1420, 178] on button "Heading 5" at bounding box center [1421, 169] width 73 height 22
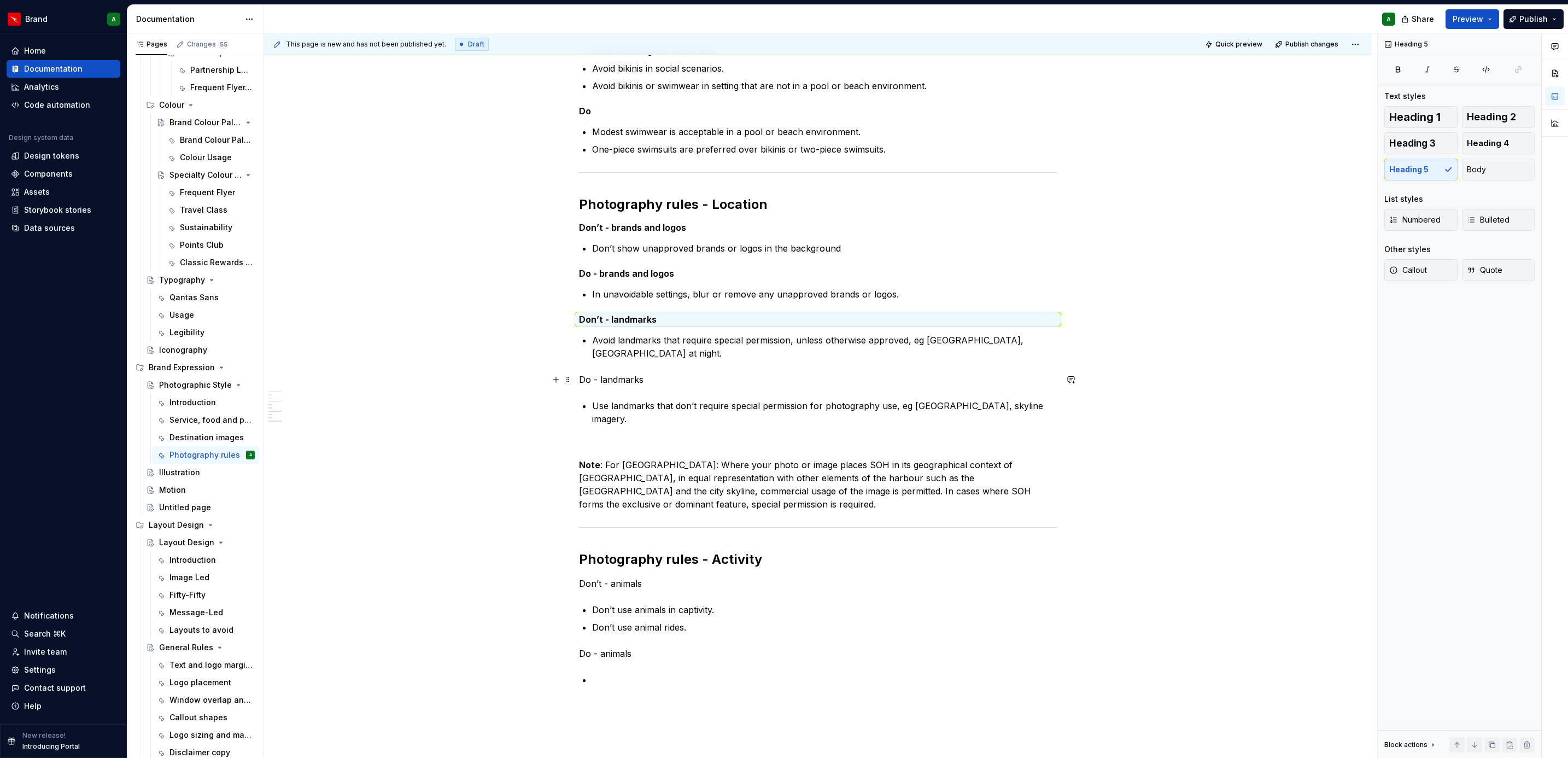
click at [643, 379] on p "Do - landmarks" at bounding box center [817, 380] width 478 height 13
click at [1427, 170] on span "Heading 5" at bounding box center [1409, 169] width 40 height 11
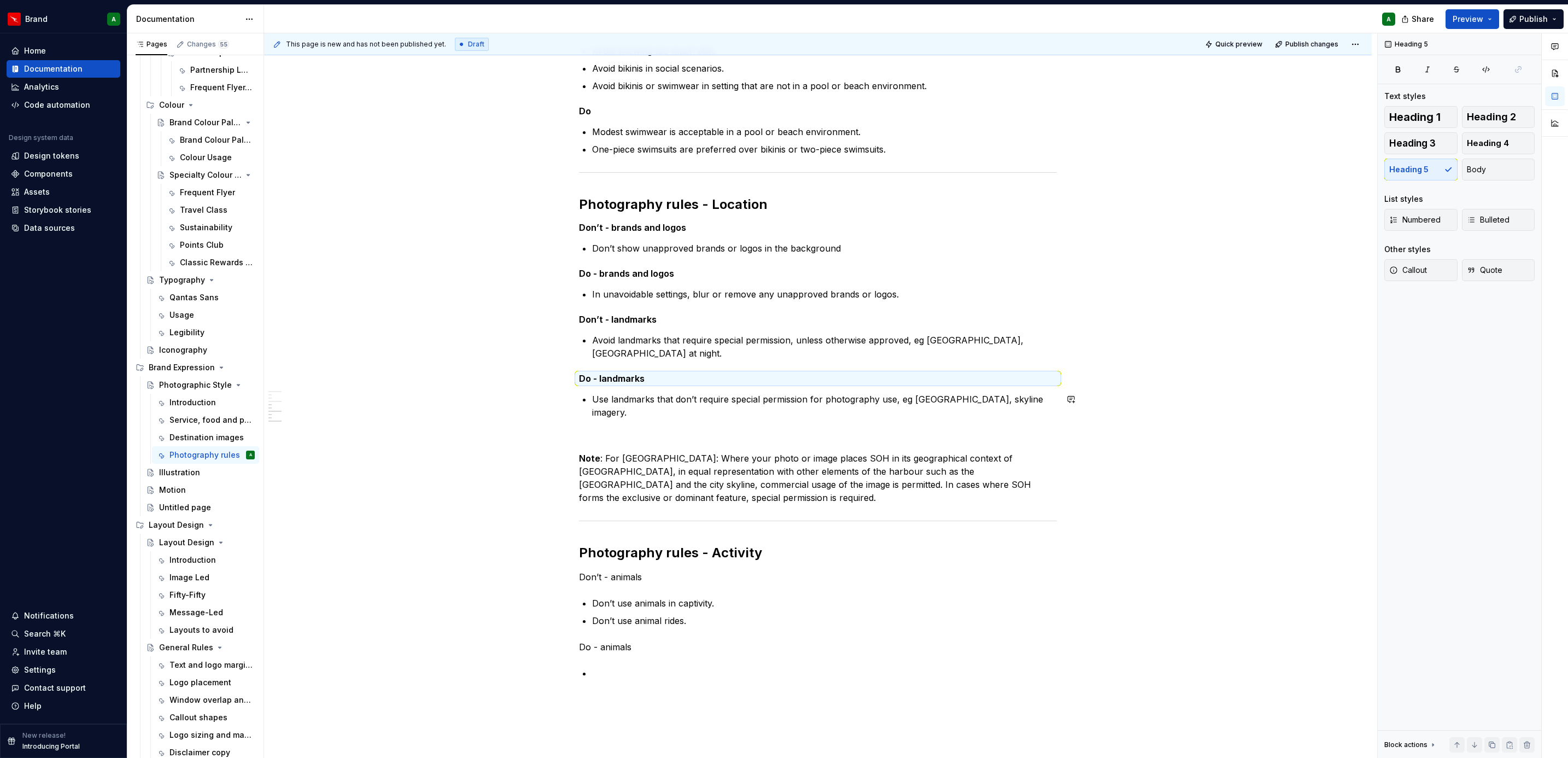
click at [683, 427] on div "Photography rules - Attire Don’t Avoid revealing clothing, including [MEDICAL_D…" at bounding box center [817, 249] width 478 height 862
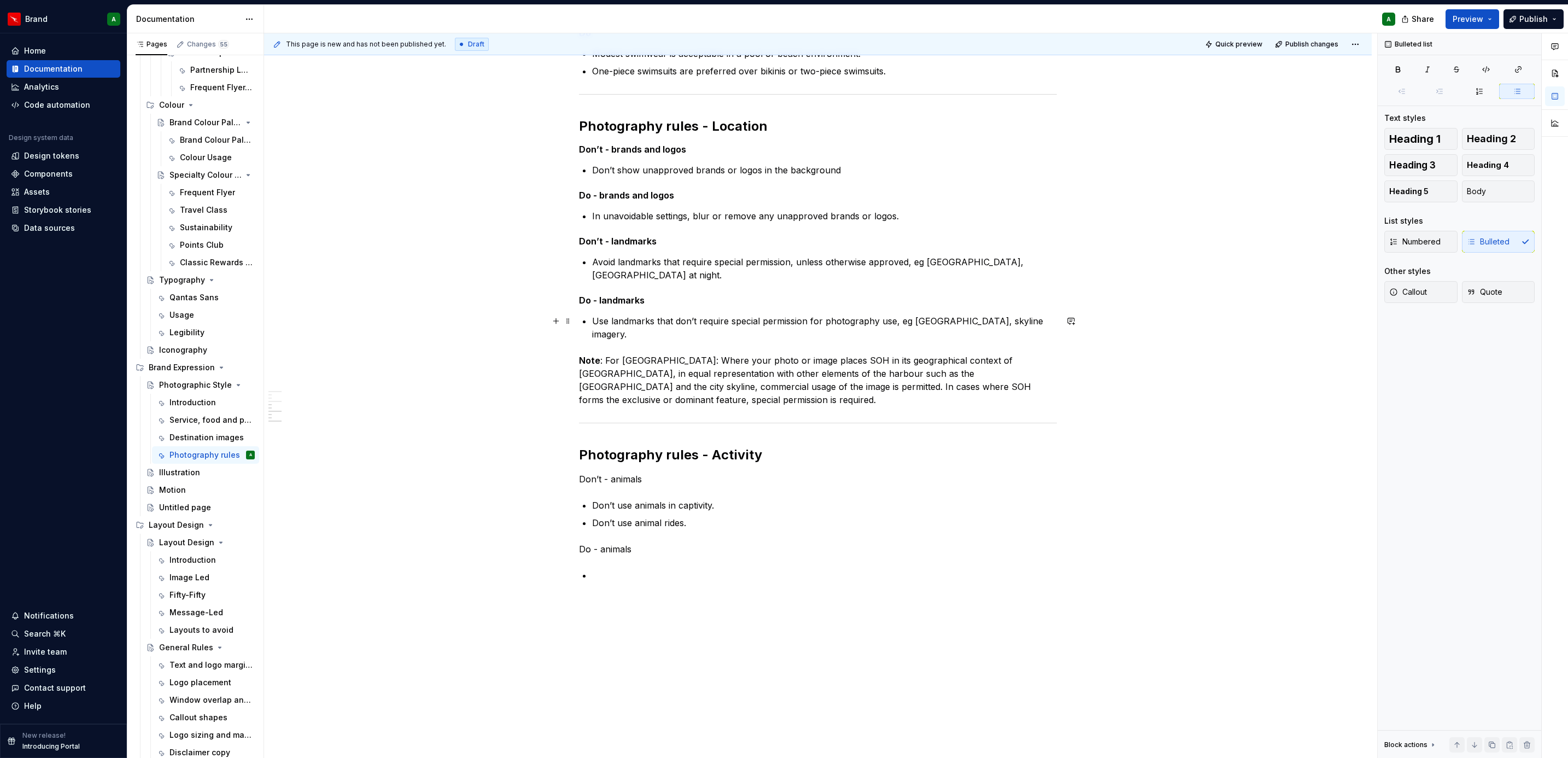
scroll to position [540, 0]
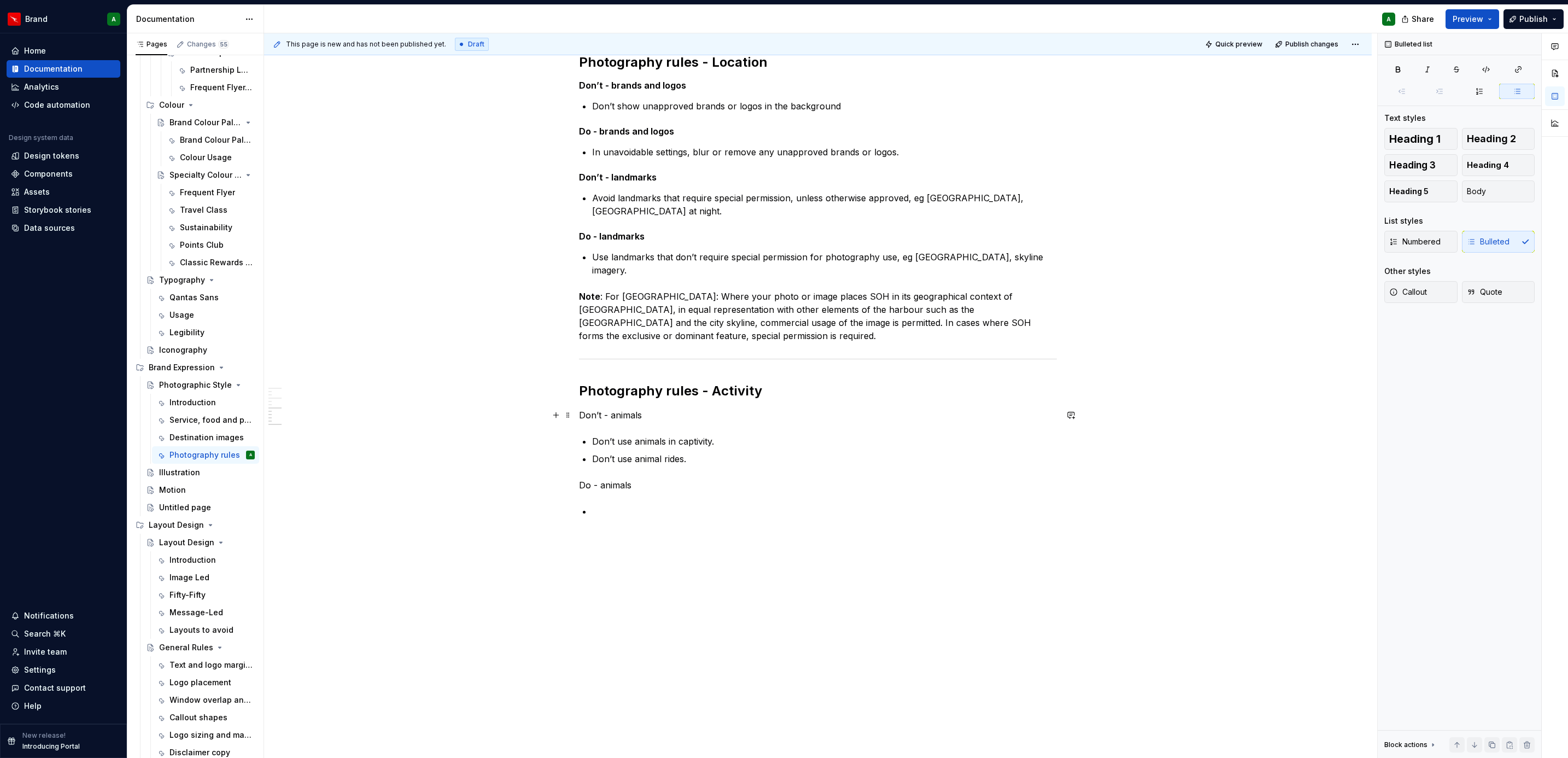
click at [621, 416] on p "Don’t - animals" at bounding box center [817, 415] width 478 height 13
click at [1446, 170] on button "Heading 5" at bounding box center [1421, 169] width 73 height 22
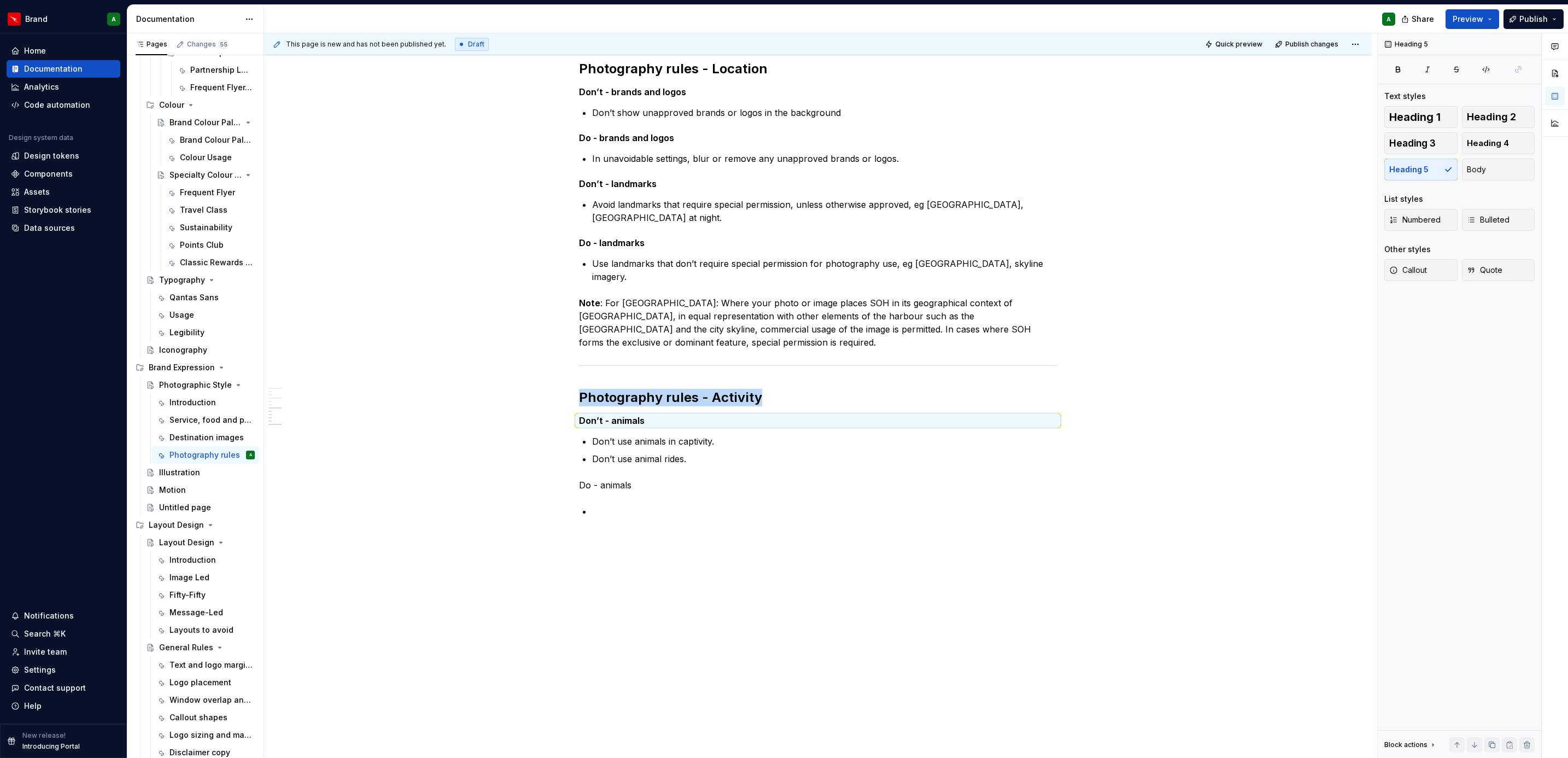
scroll to position [533, 0]
click at [606, 477] on div "Photography rules - Attire Don’t Avoid revealing clothing, including [MEDICAL_D…" at bounding box center [817, 100] width 478 height 835
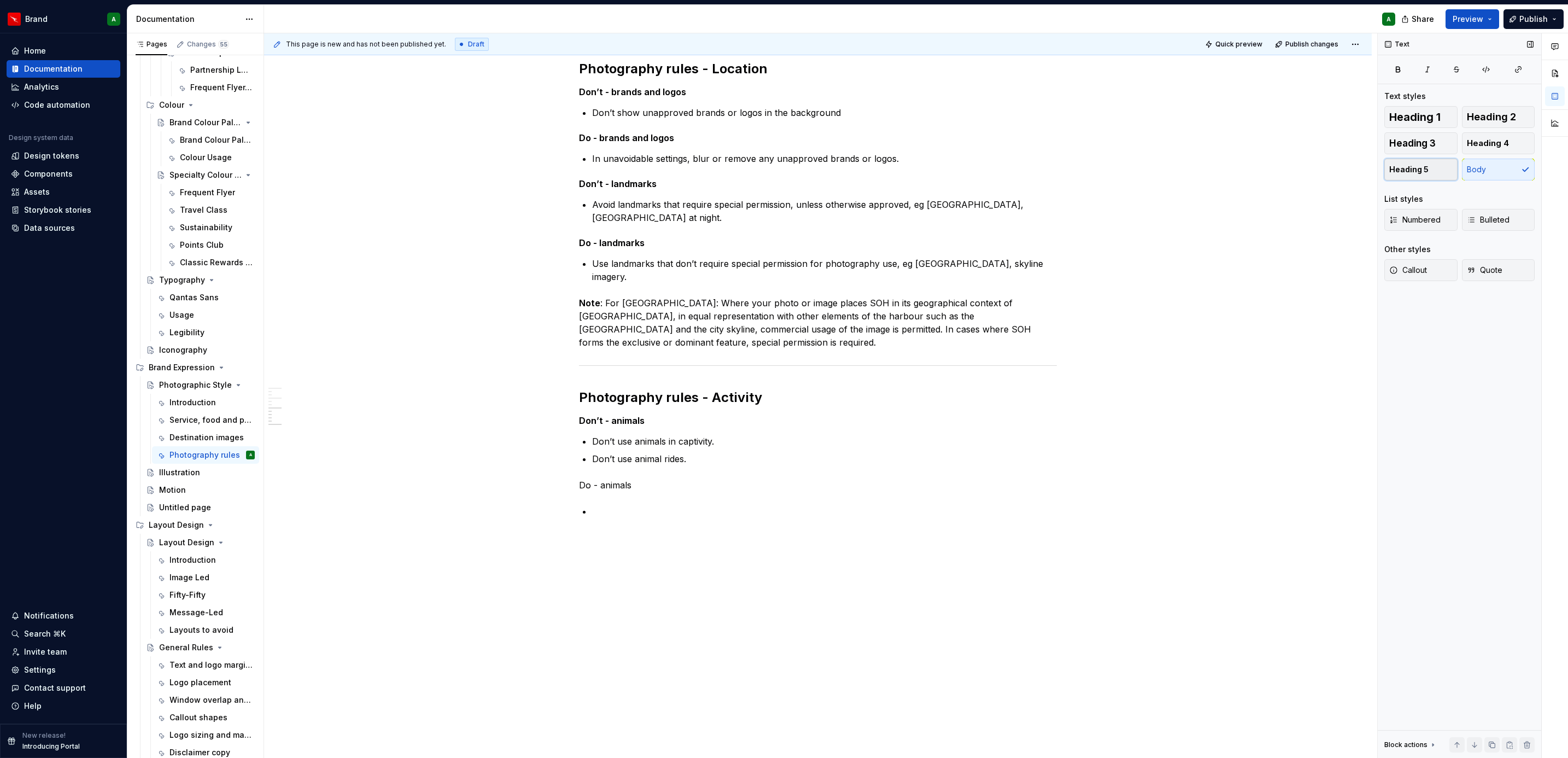
click at [1426, 174] on span "Heading 5" at bounding box center [1409, 169] width 40 height 11
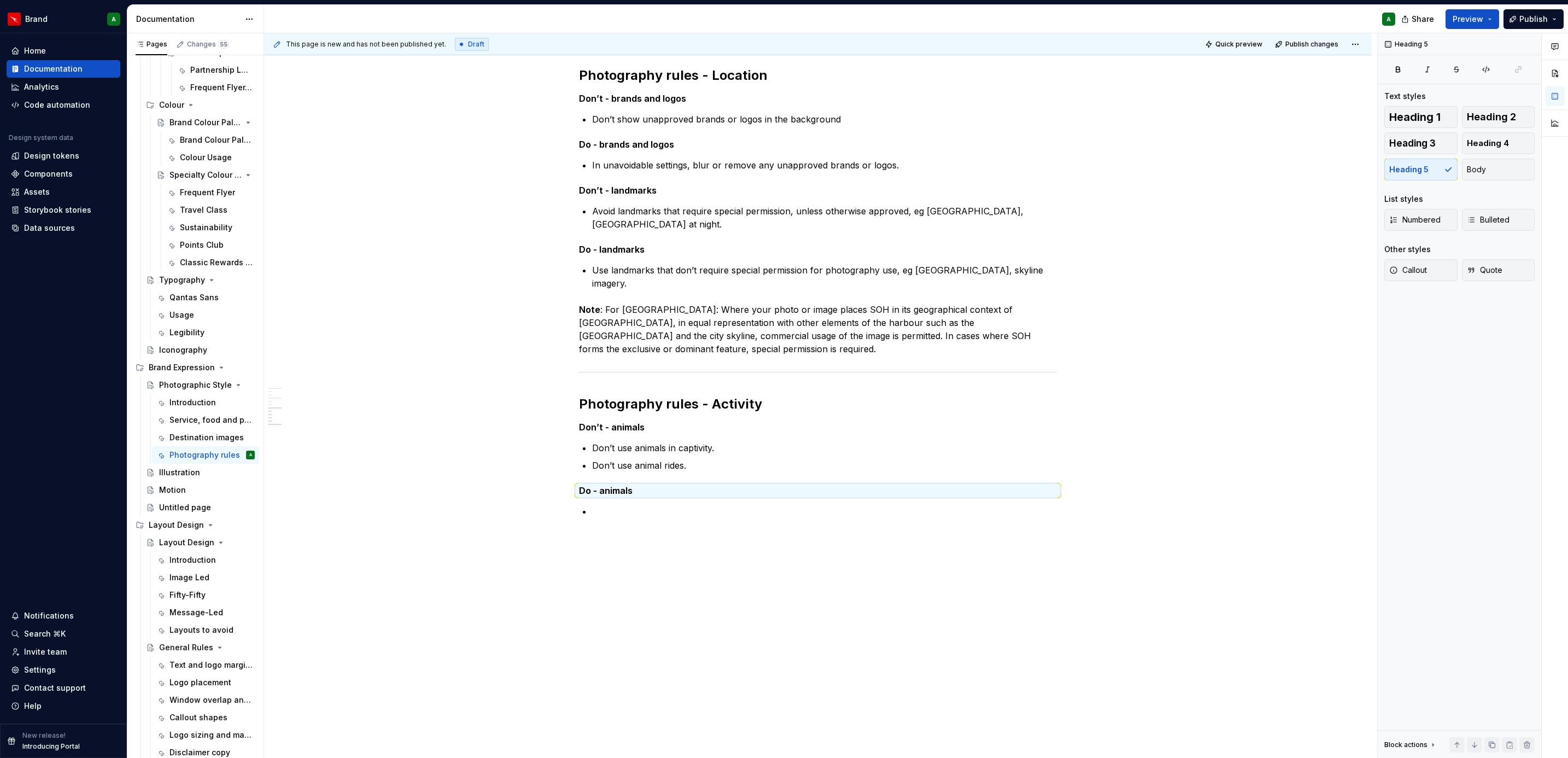
scroll to position [527, 0]
click at [737, 514] on p at bounding box center [824, 511] width 464 height 13
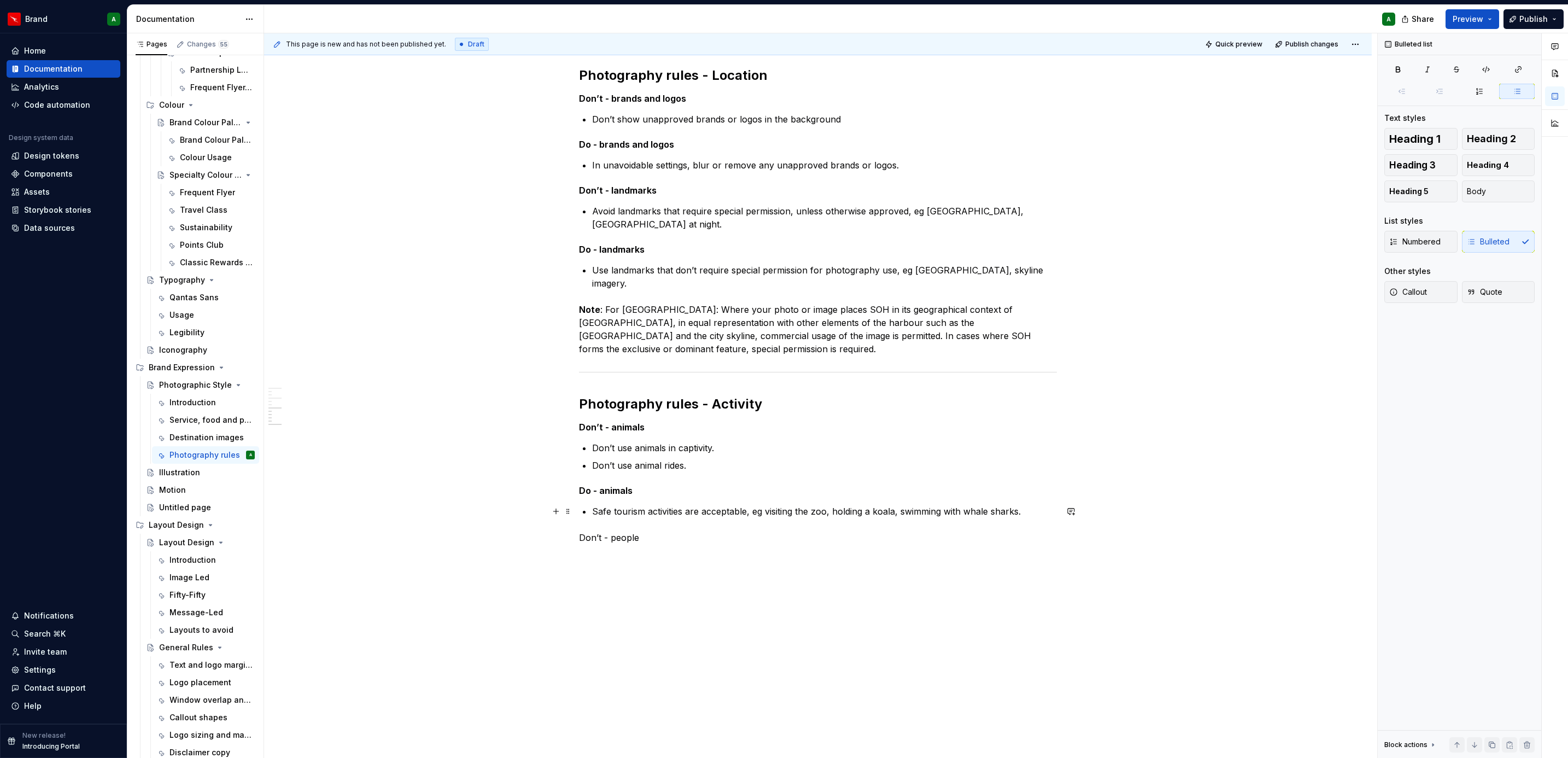
click at [610, 533] on p "Don’t - people" at bounding box center [817, 538] width 478 height 13
click at [589, 555] on p at bounding box center [817, 557] width 478 height 13
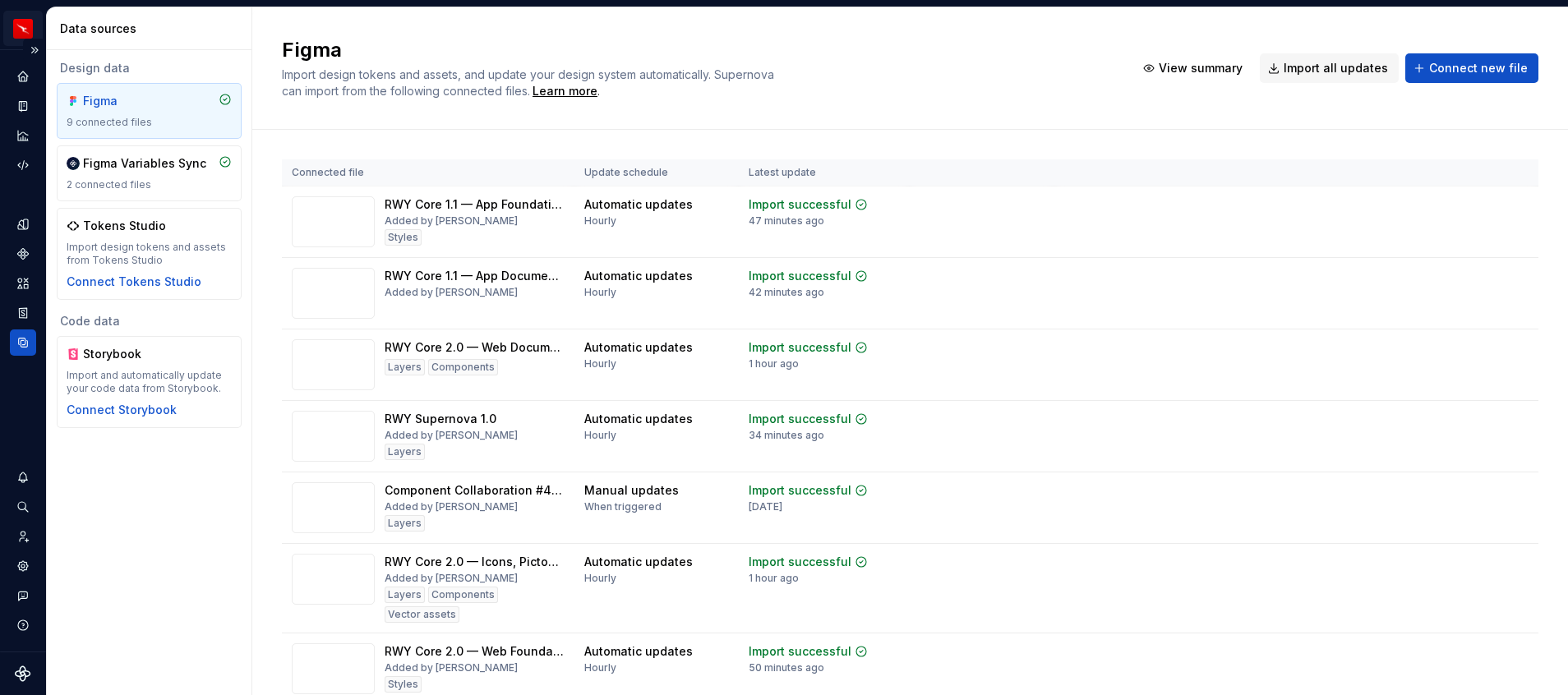
click at [36, 30] on html "Runway A Design system data Data sources Design data Figma 9 connected files Fi…" at bounding box center [784, 348] width 1568 height 695
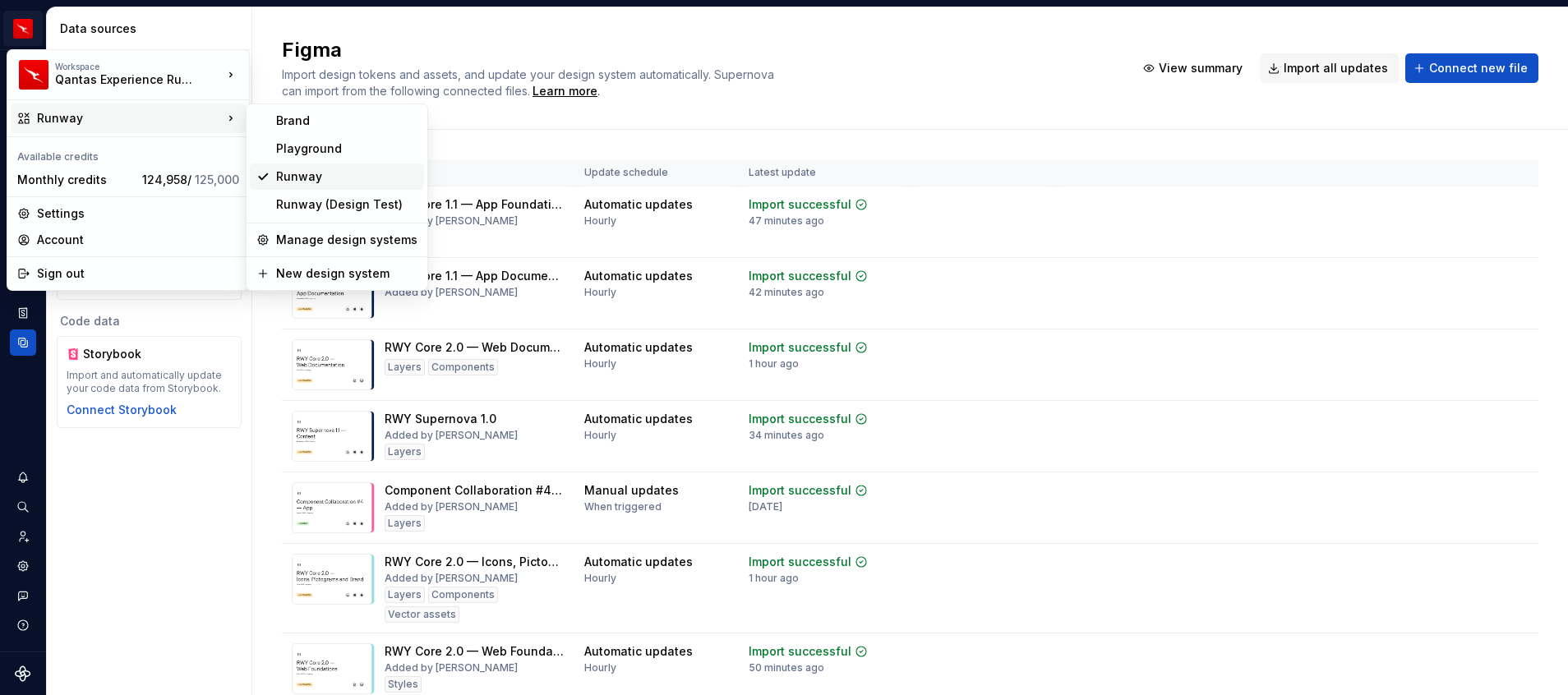
click at [327, 177] on div "Runway" at bounding box center [347, 176] width 141 height 16
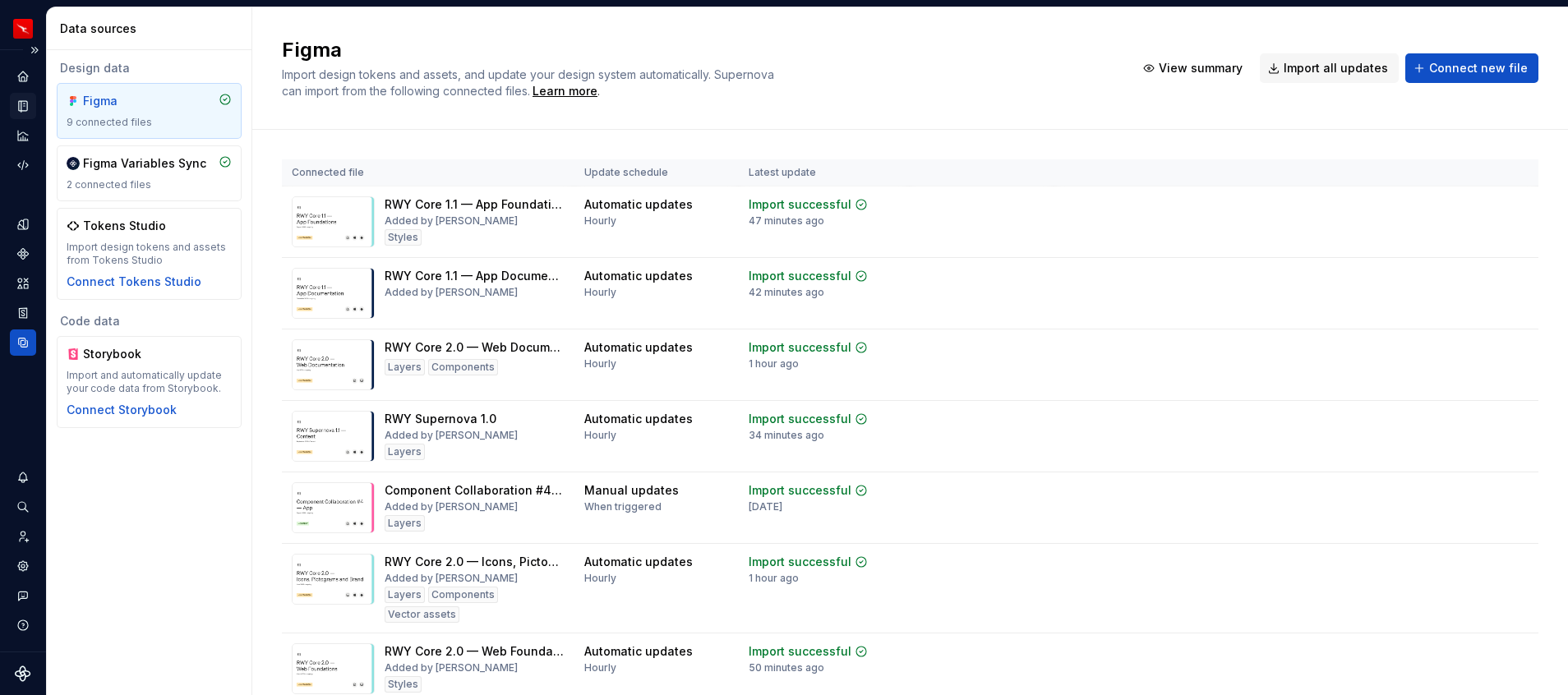
click at [13, 98] on div "Documentation" at bounding box center [23, 105] width 27 height 27
click at [41, 42] on button "Expand sidebar" at bounding box center [34, 49] width 23 height 23
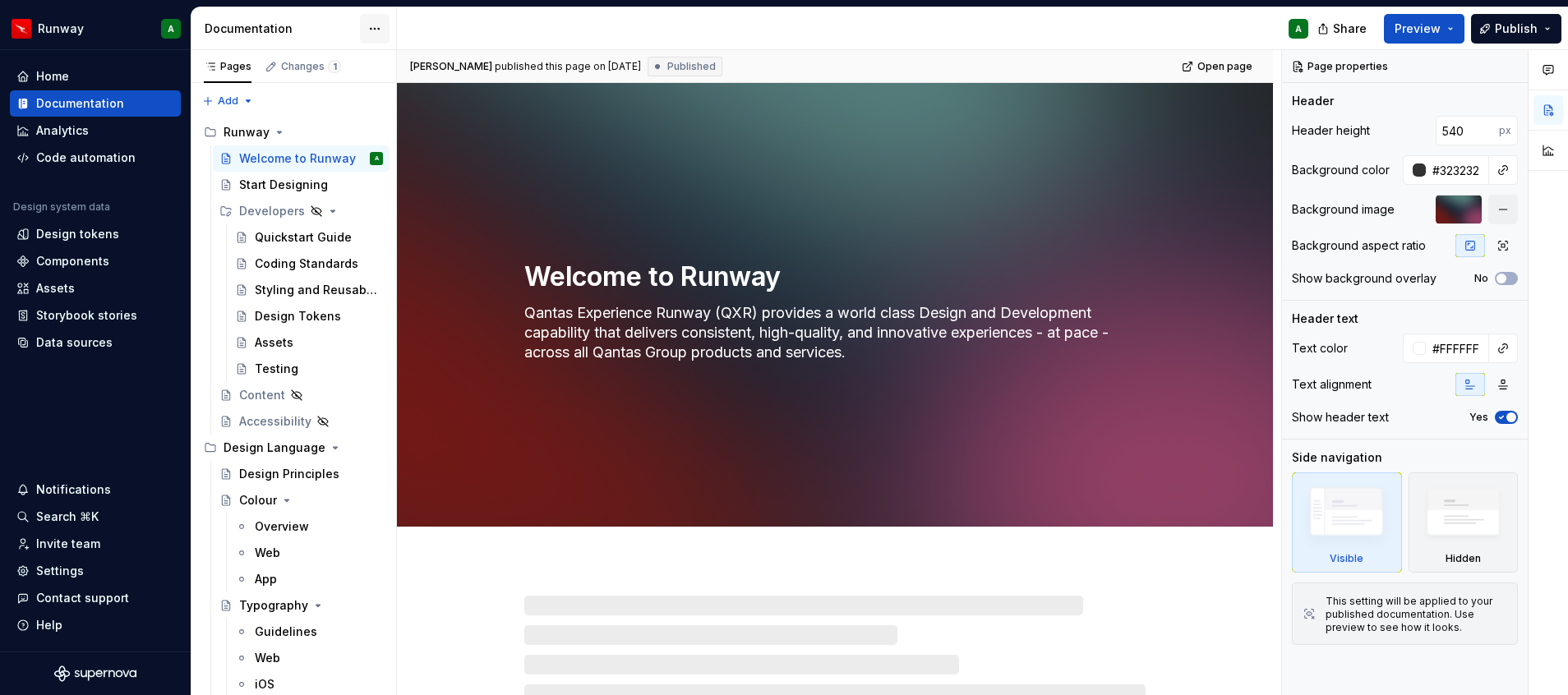
click at [381, 23] on html "Runway A Home Documentation Analytics Code automation Design system data Design…" at bounding box center [784, 348] width 1568 height 695
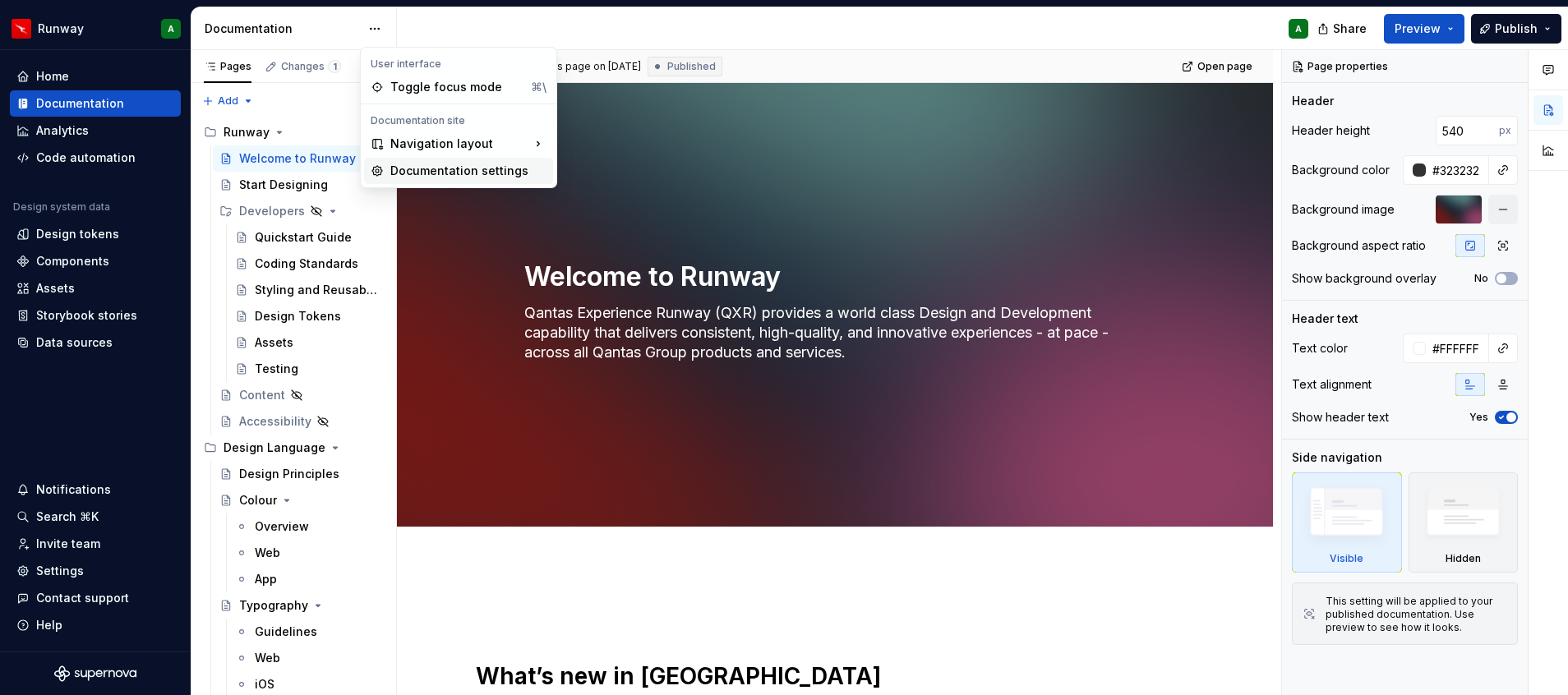
click at [433, 174] on div "Documentation settings" at bounding box center [468, 171] width 156 height 16
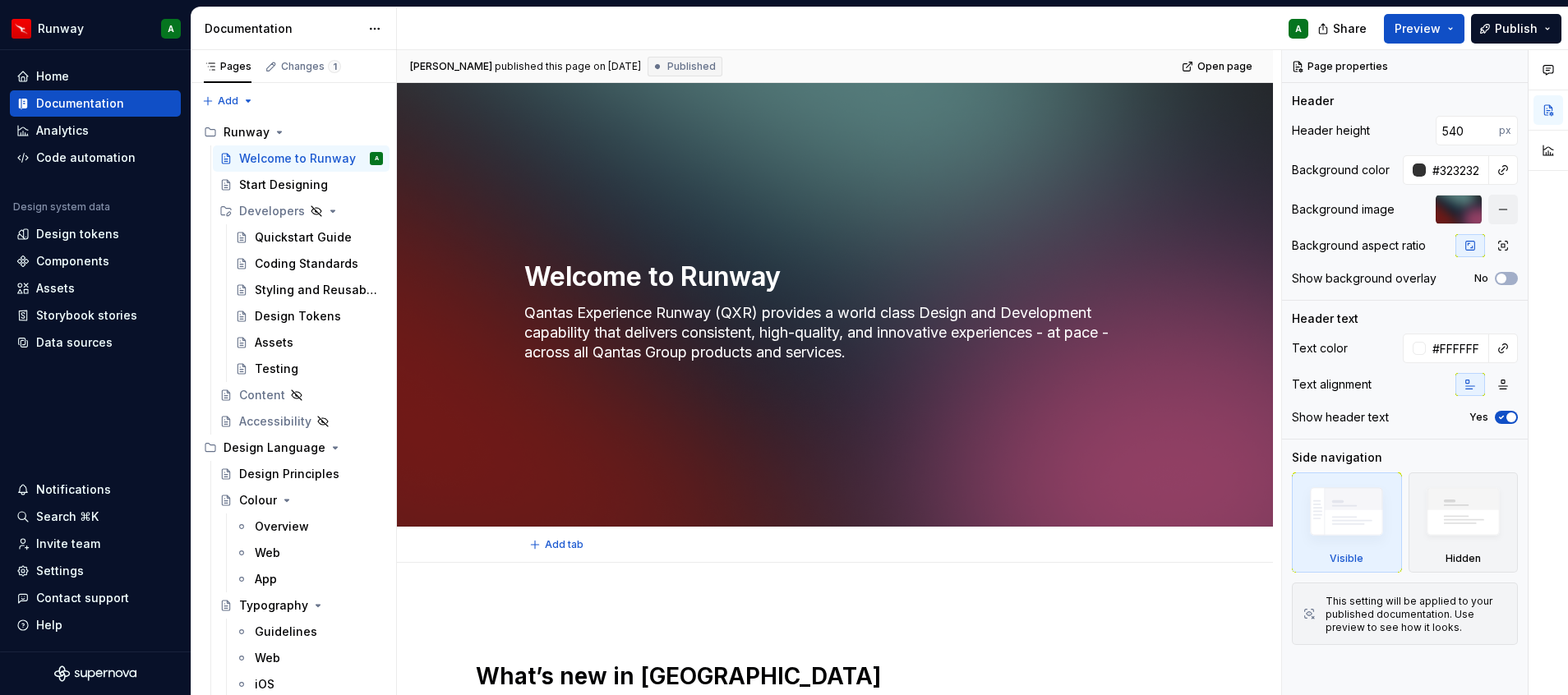
type textarea "*"
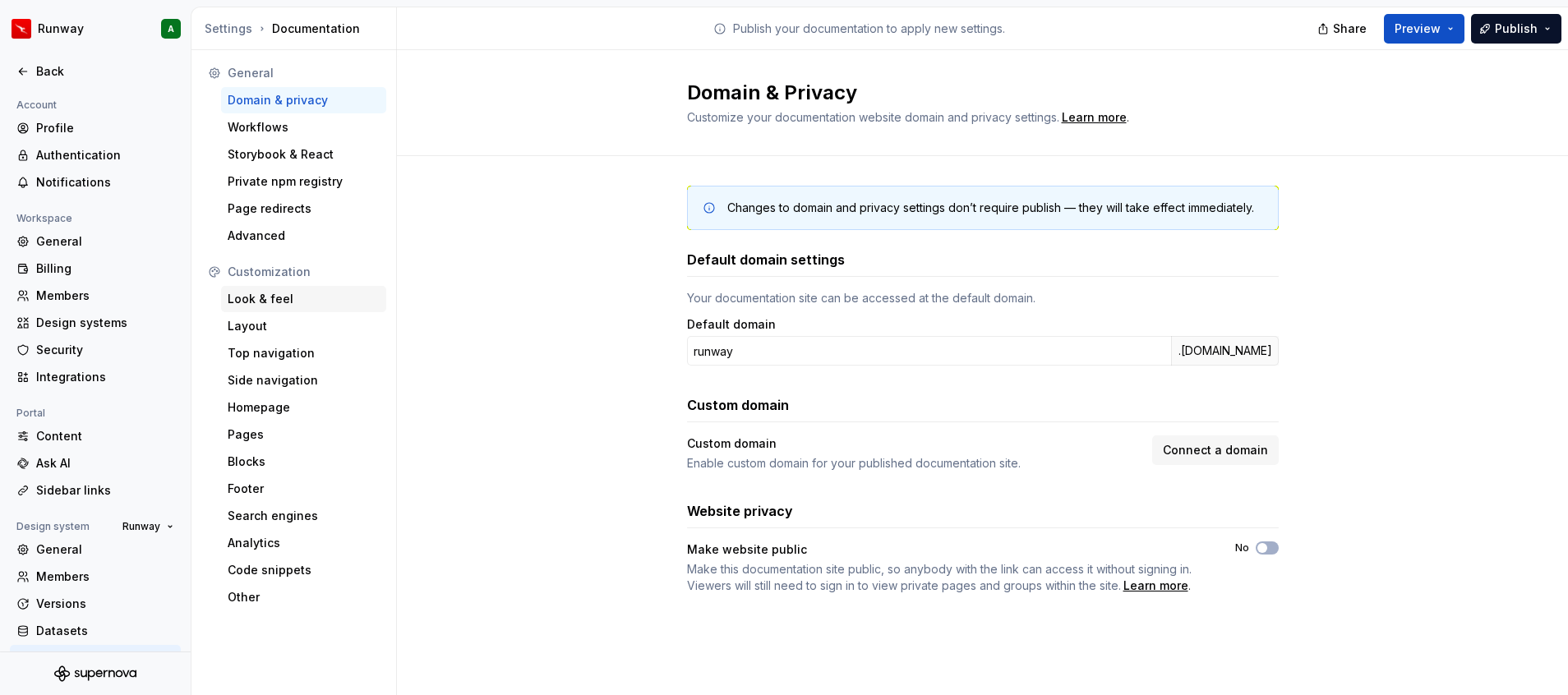
click at [313, 294] on div "Look & feel" at bounding box center [304, 299] width 152 height 16
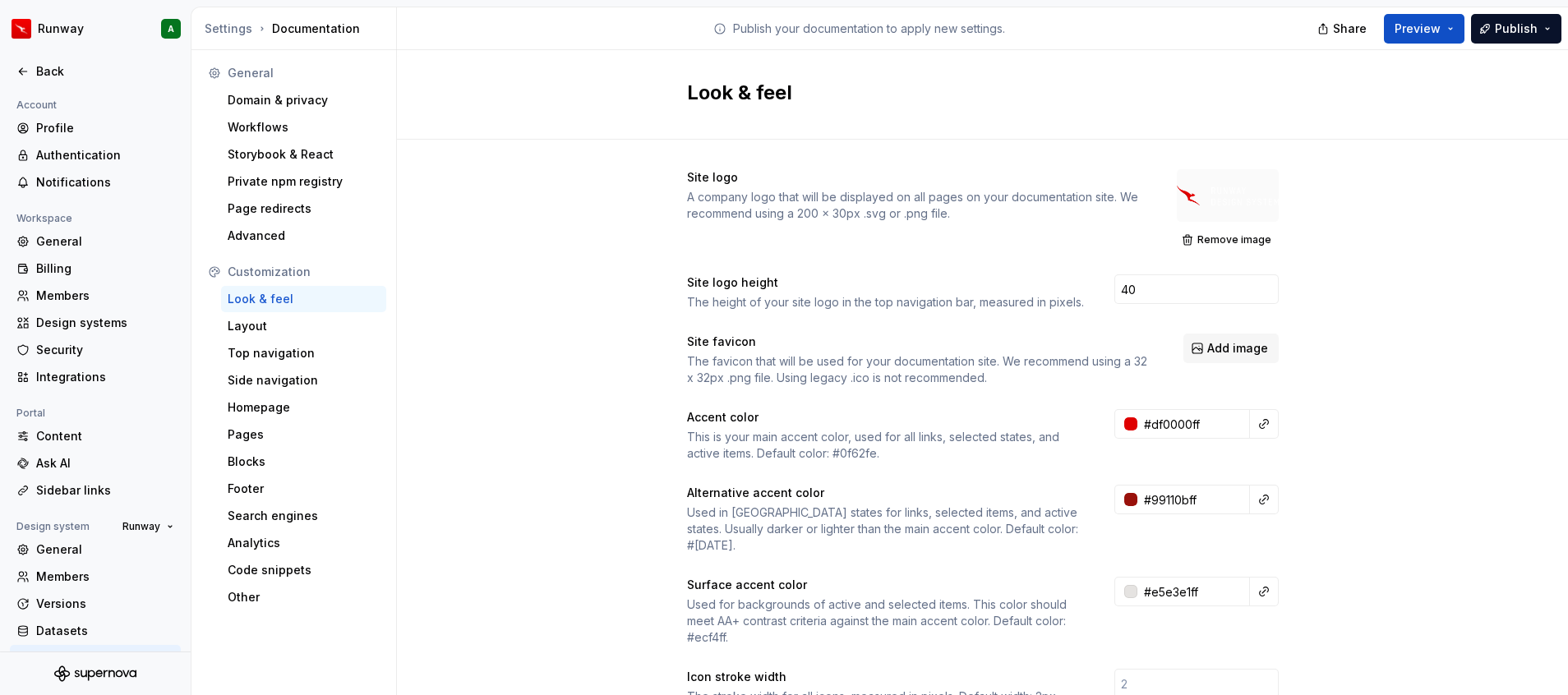
click at [1210, 197] on div at bounding box center [1227, 195] width 102 height 52
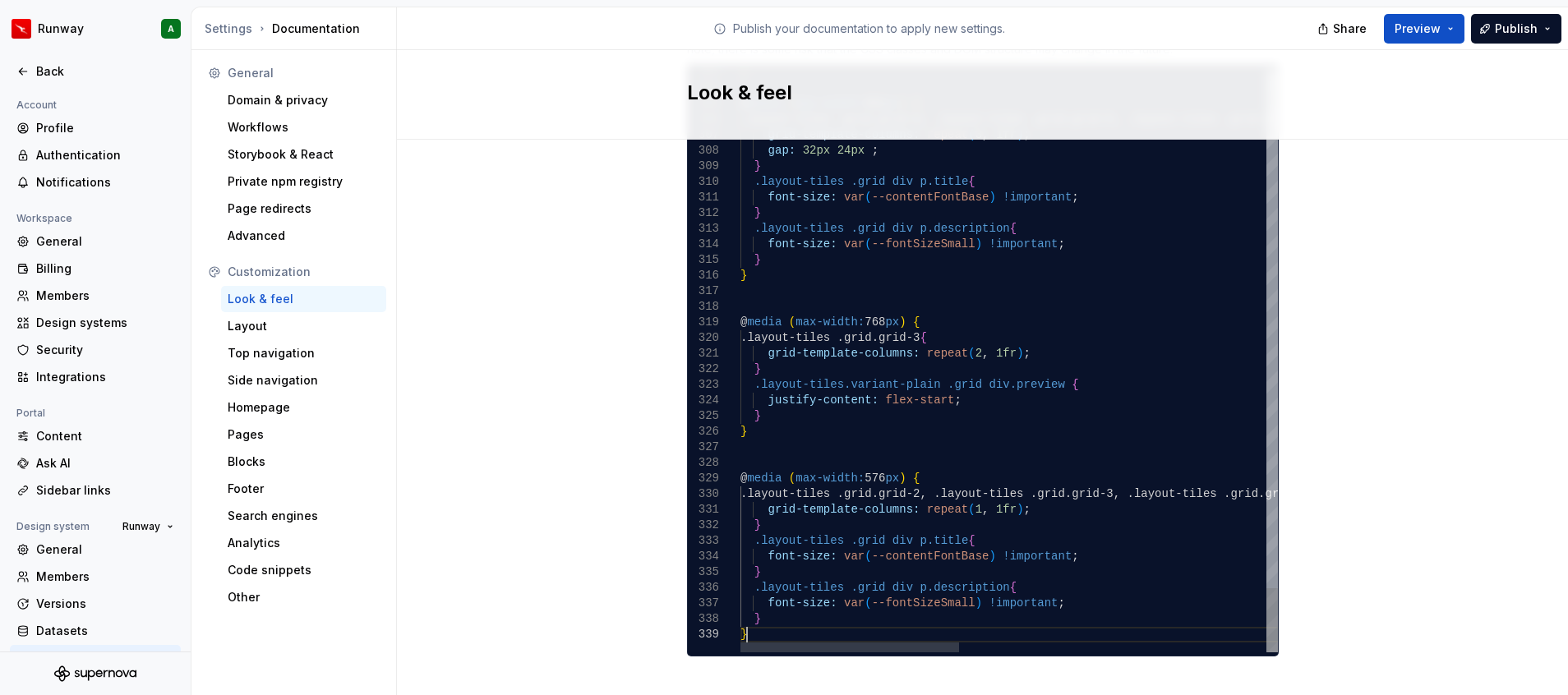
scroll to position [0, 69]
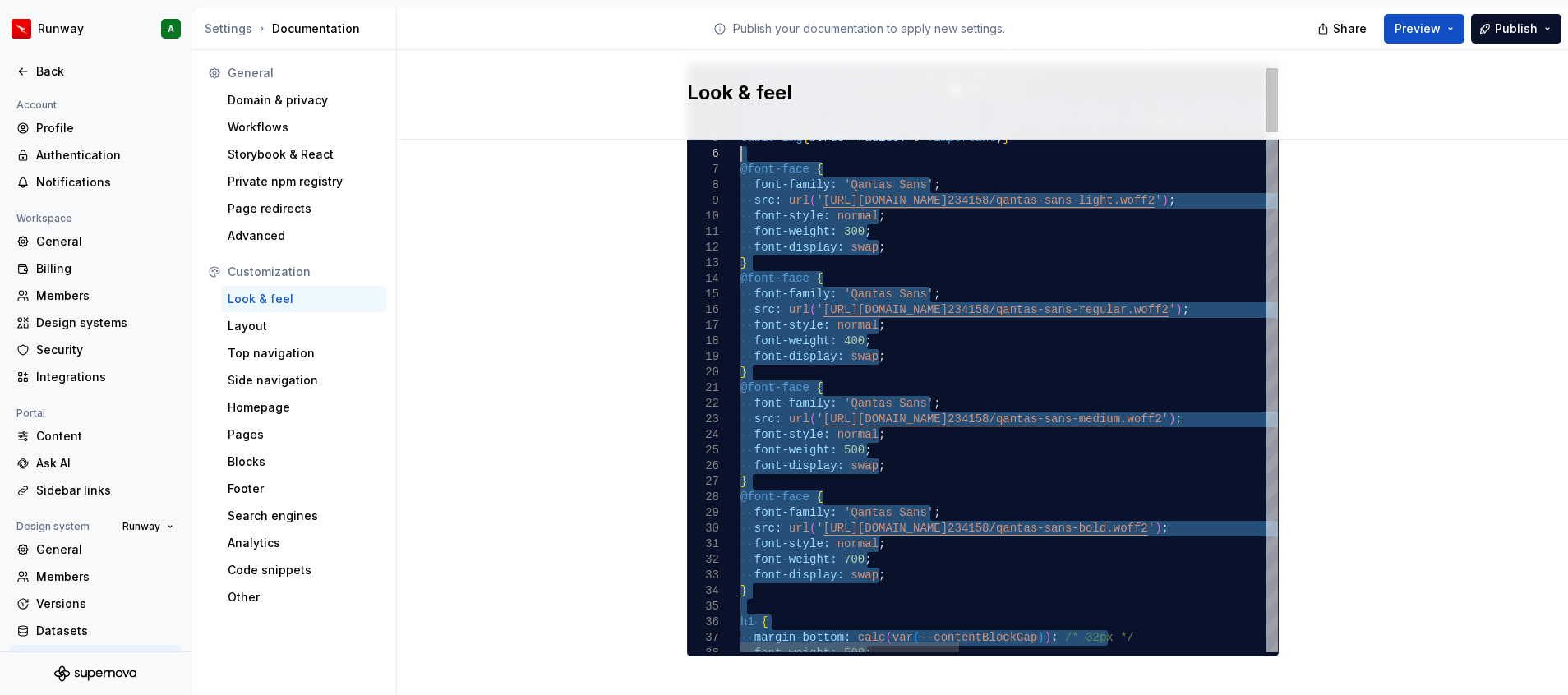
drag, startPoint x: 834, startPoint y: 616, endPoint x: 754, endPoint y: 80, distance: 541.9
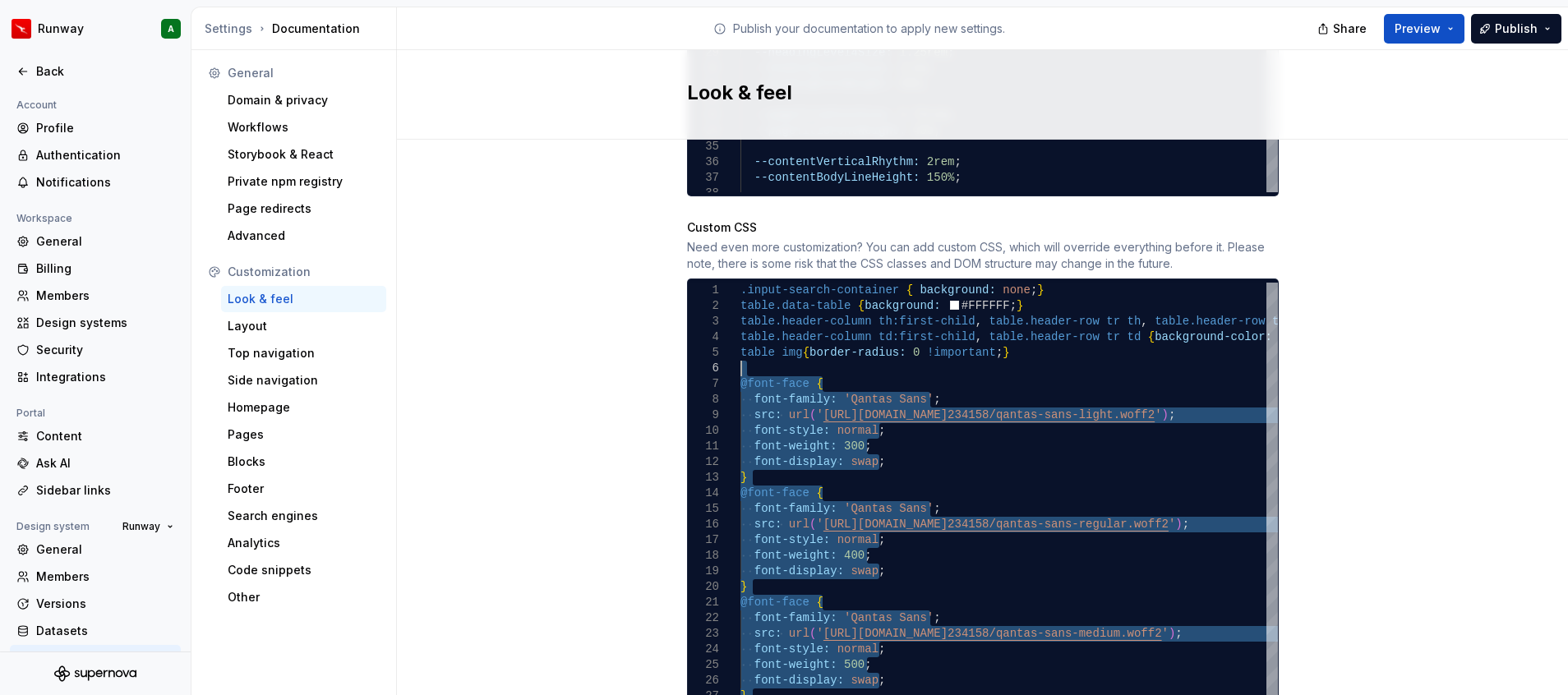
scroll to position [1529, 0]
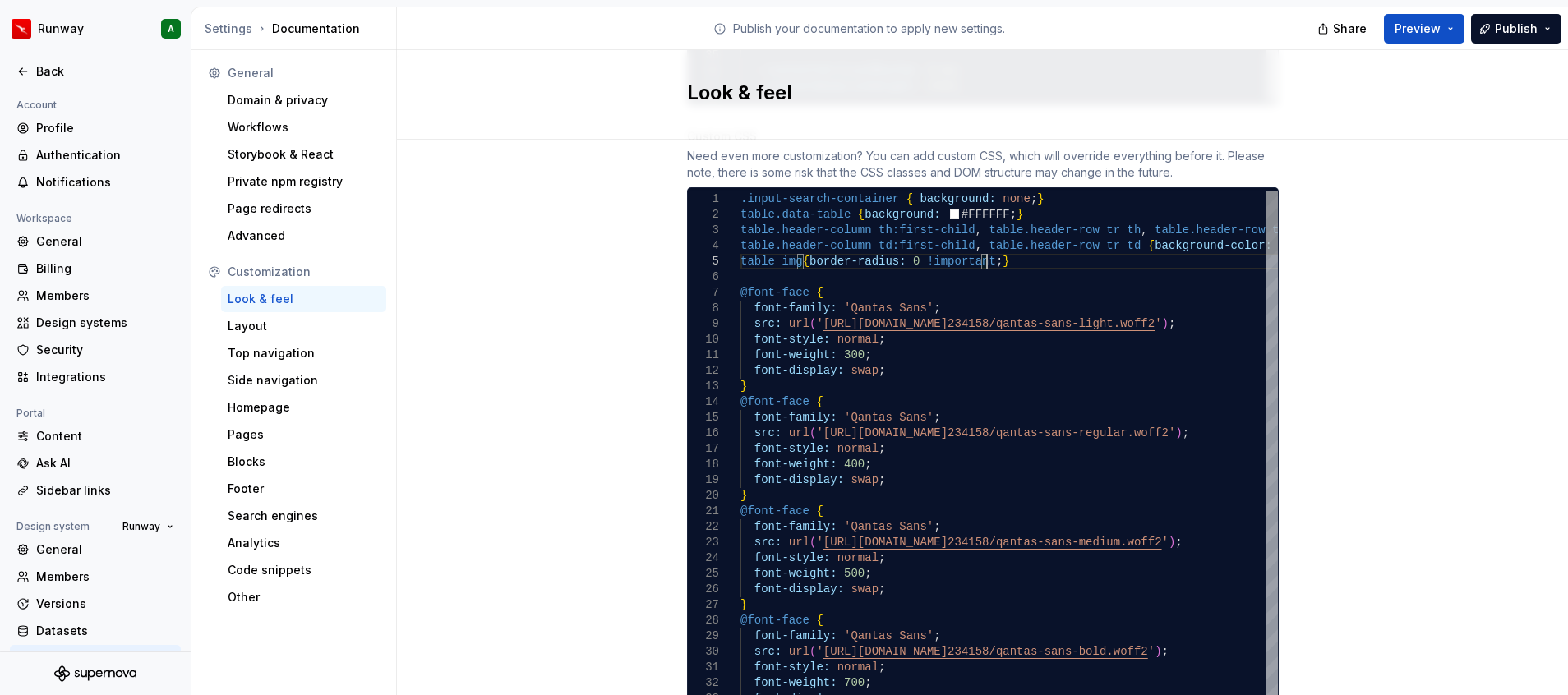
click at [730, 191] on div "1" at bounding box center [714, 198] width 52 height 16
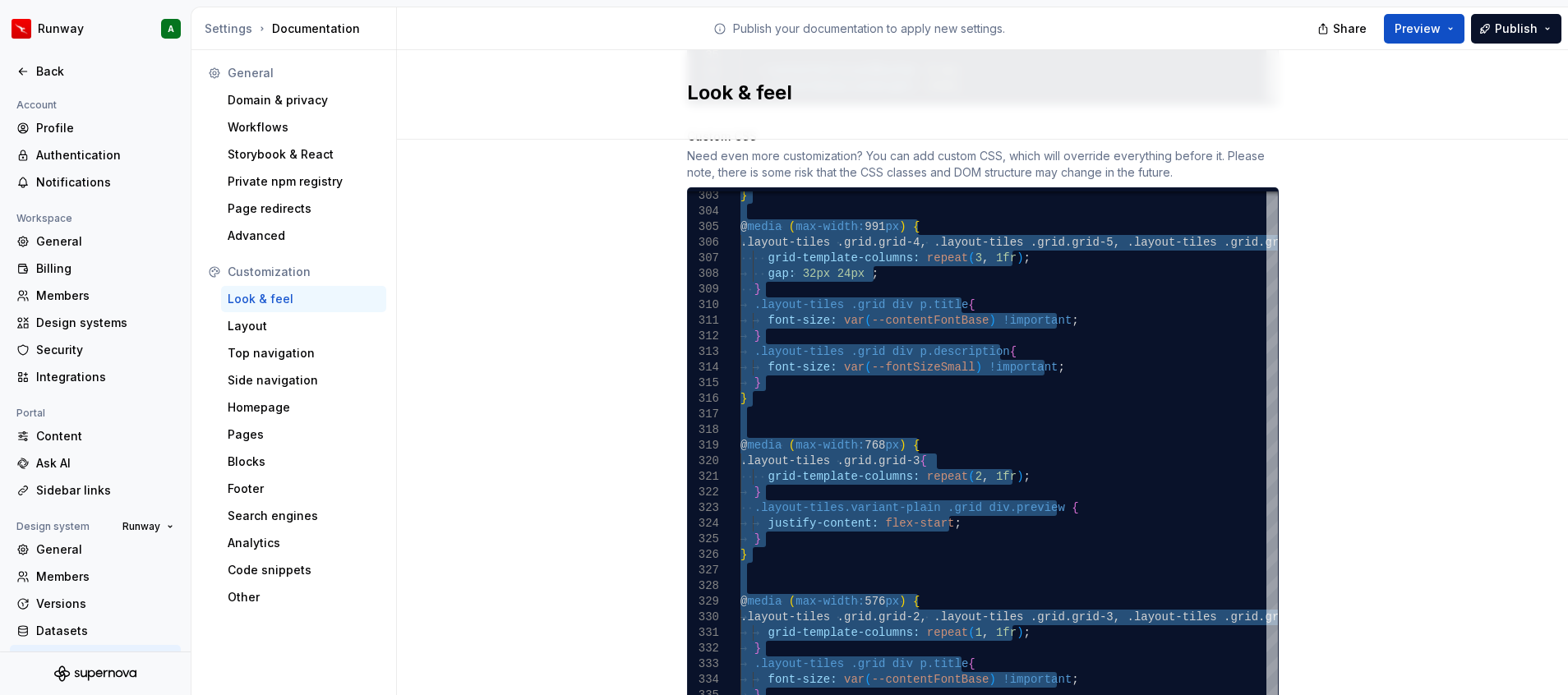
drag, startPoint x: 733, startPoint y: 185, endPoint x: 1030, endPoint y: 758, distance: 645.4
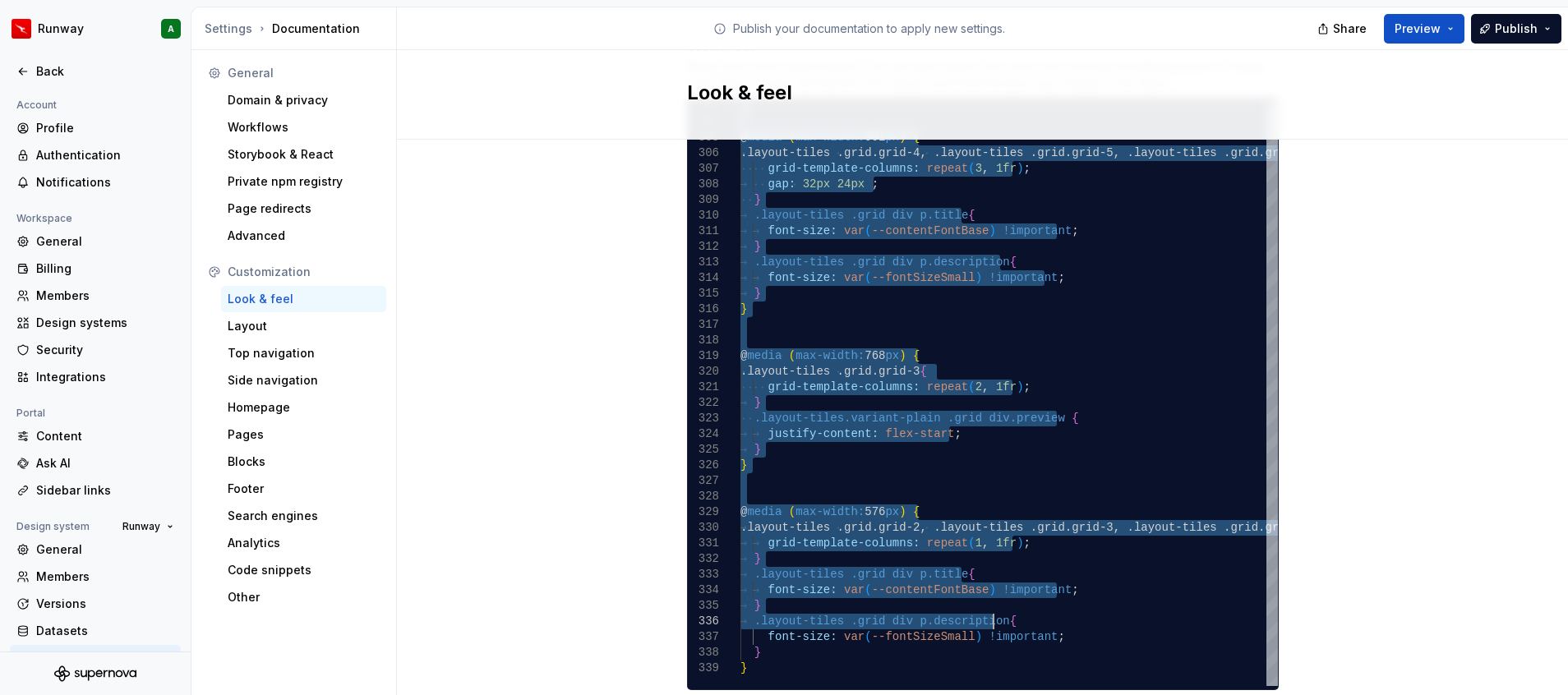
scroll to position [1652, 0]
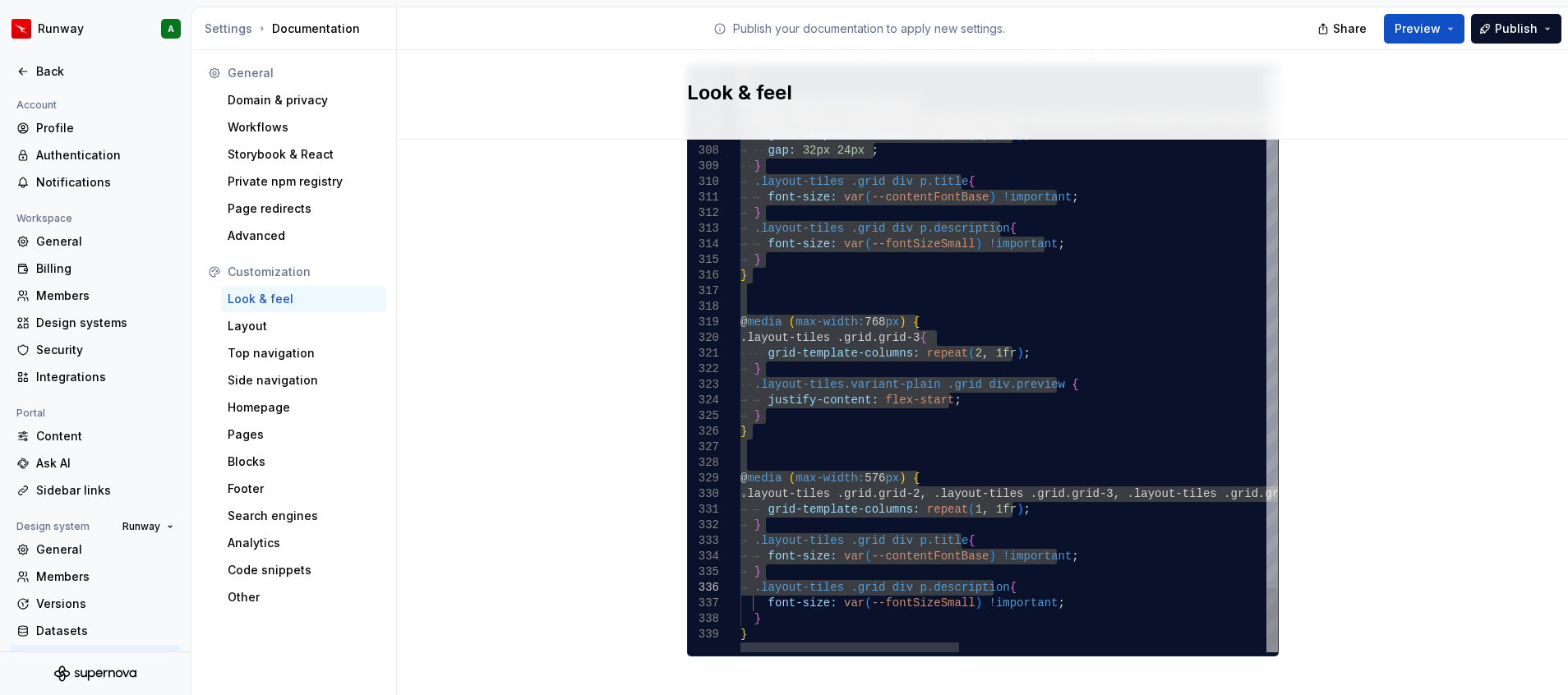
type textarea "**********"
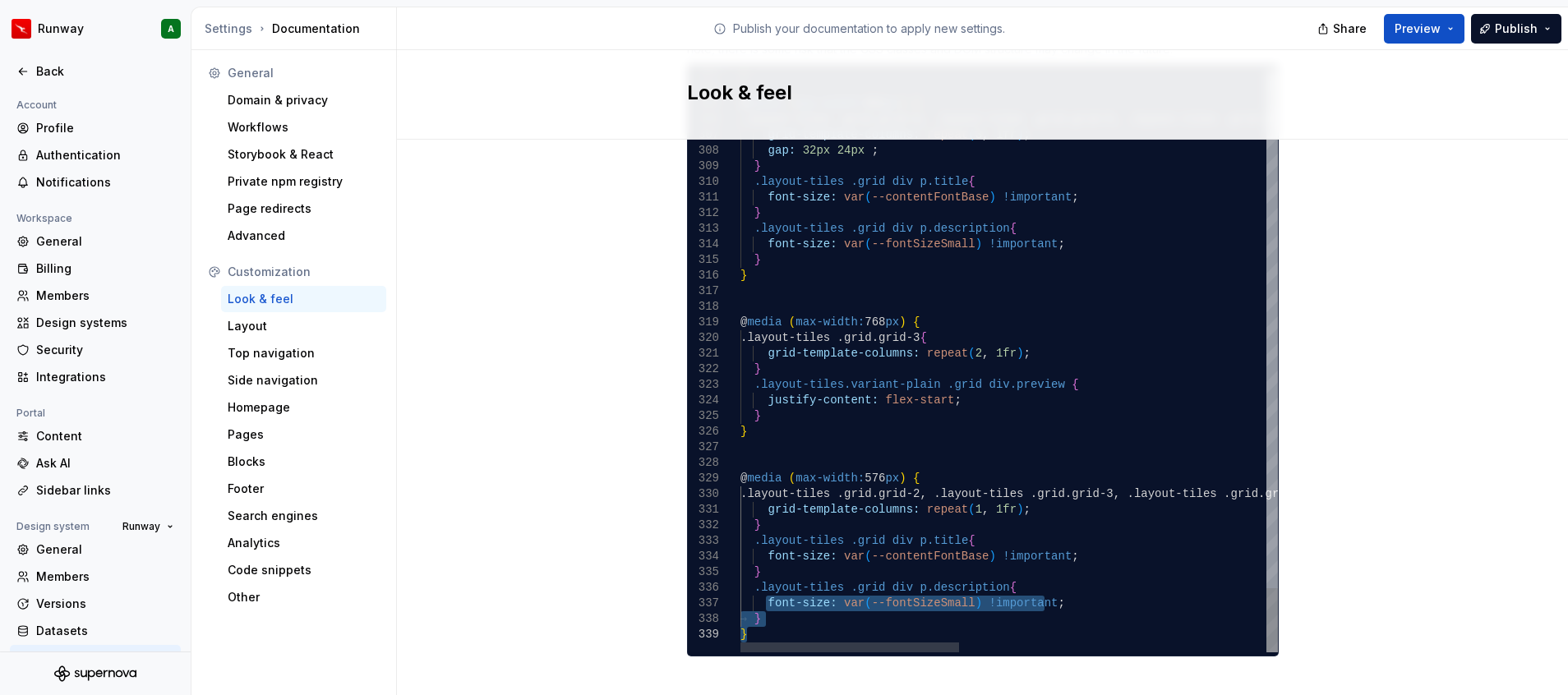
drag, startPoint x: 752, startPoint y: 583, endPoint x: 814, endPoint y: 628, distance: 76.6
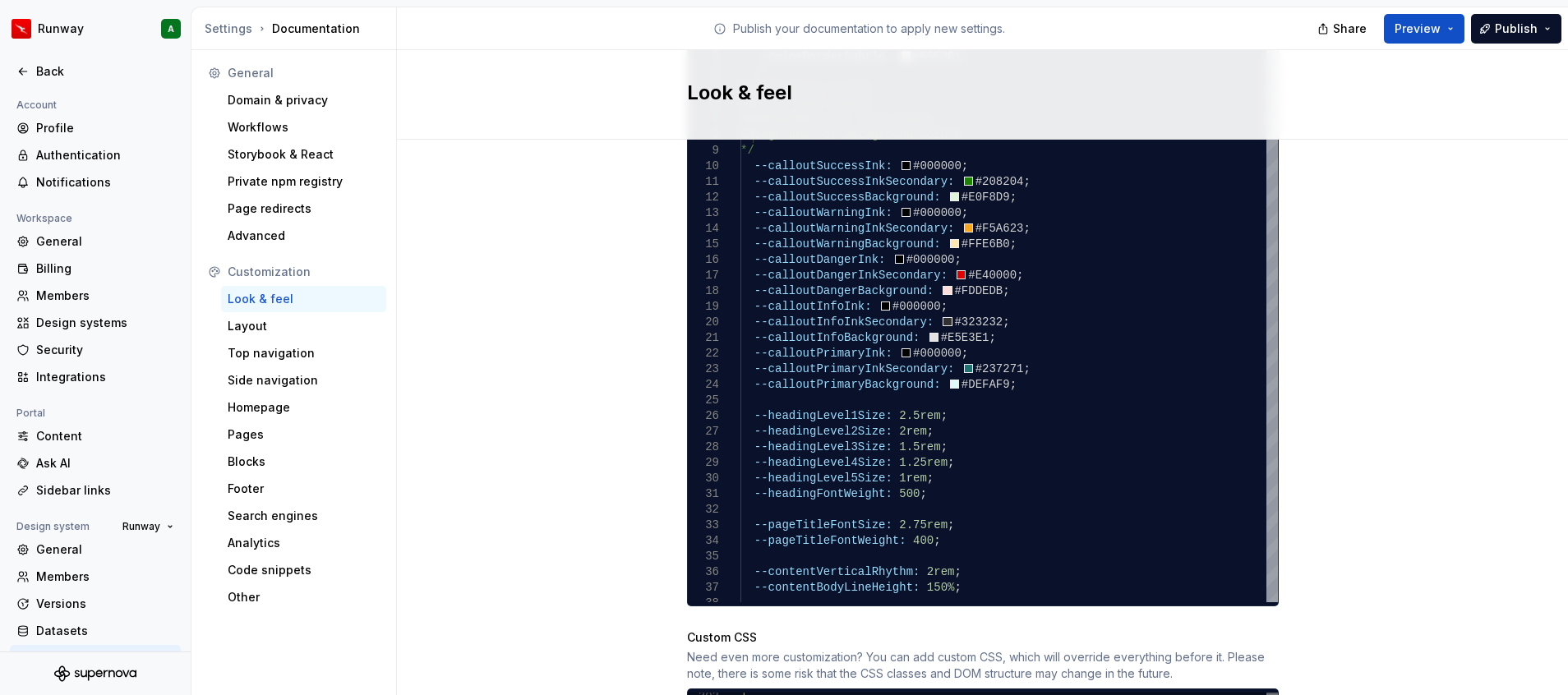
scroll to position [1005, 0]
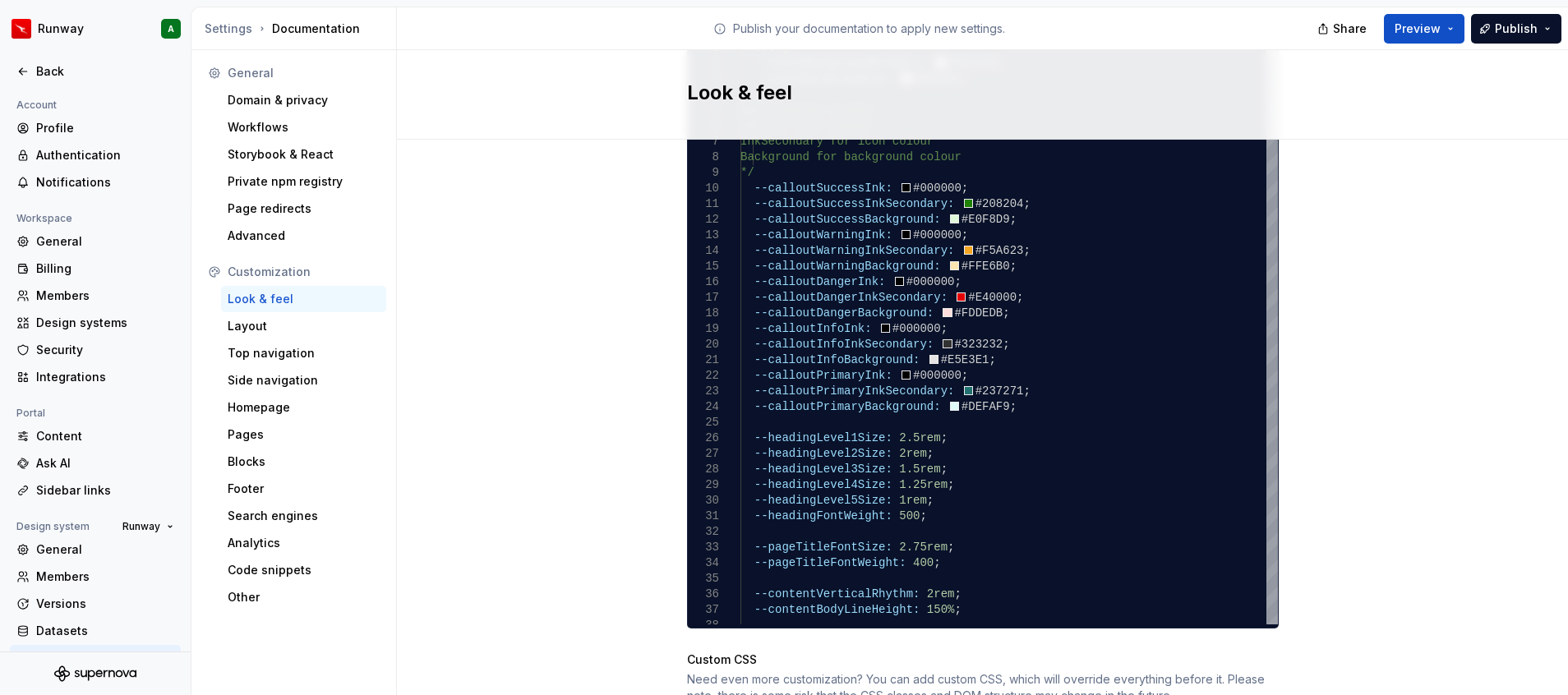
click at [1021, 510] on div ":root { --colorBackgroundPrimary: #F2F1F0 ; --colorBorderSubtle: #E5E3E1 ; /* N…" at bounding box center [1008, 657] width 537 height 1233
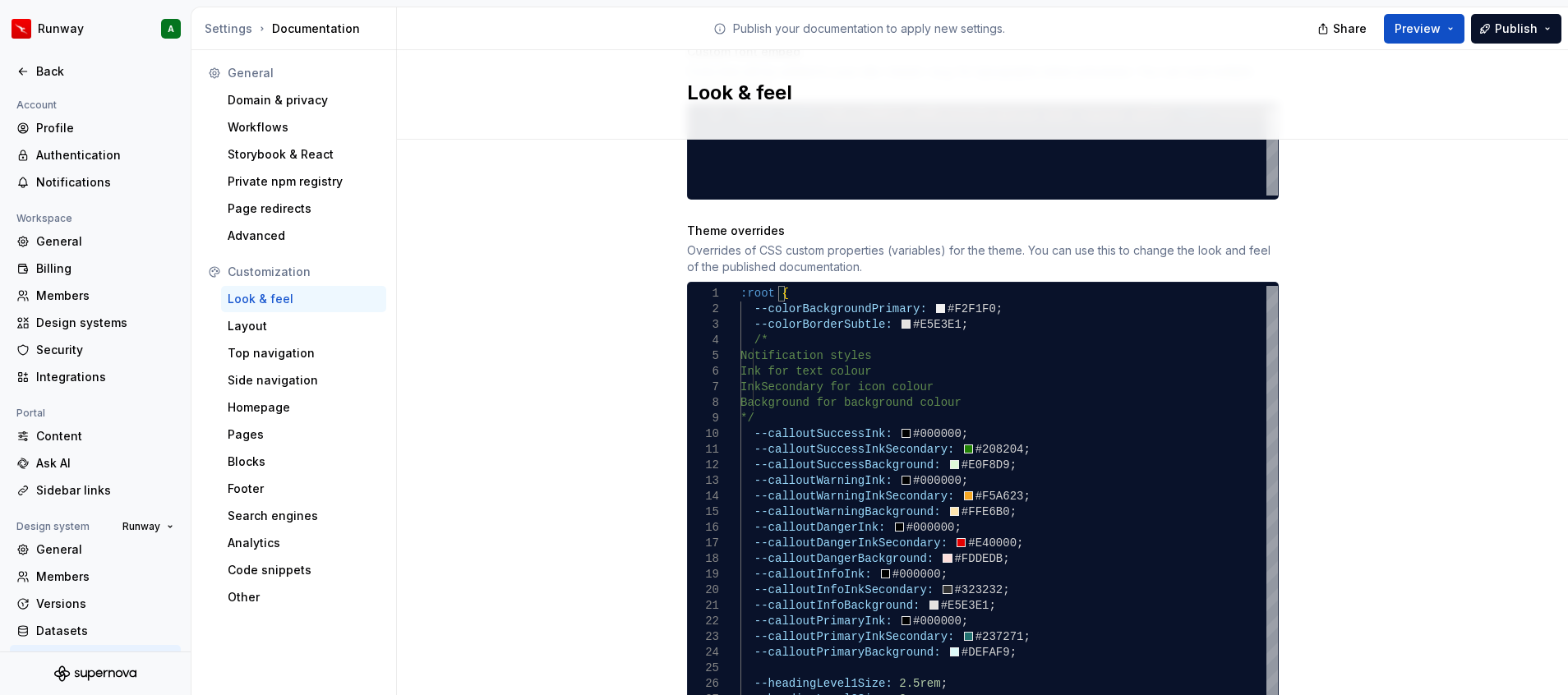
scroll to position [759, 0]
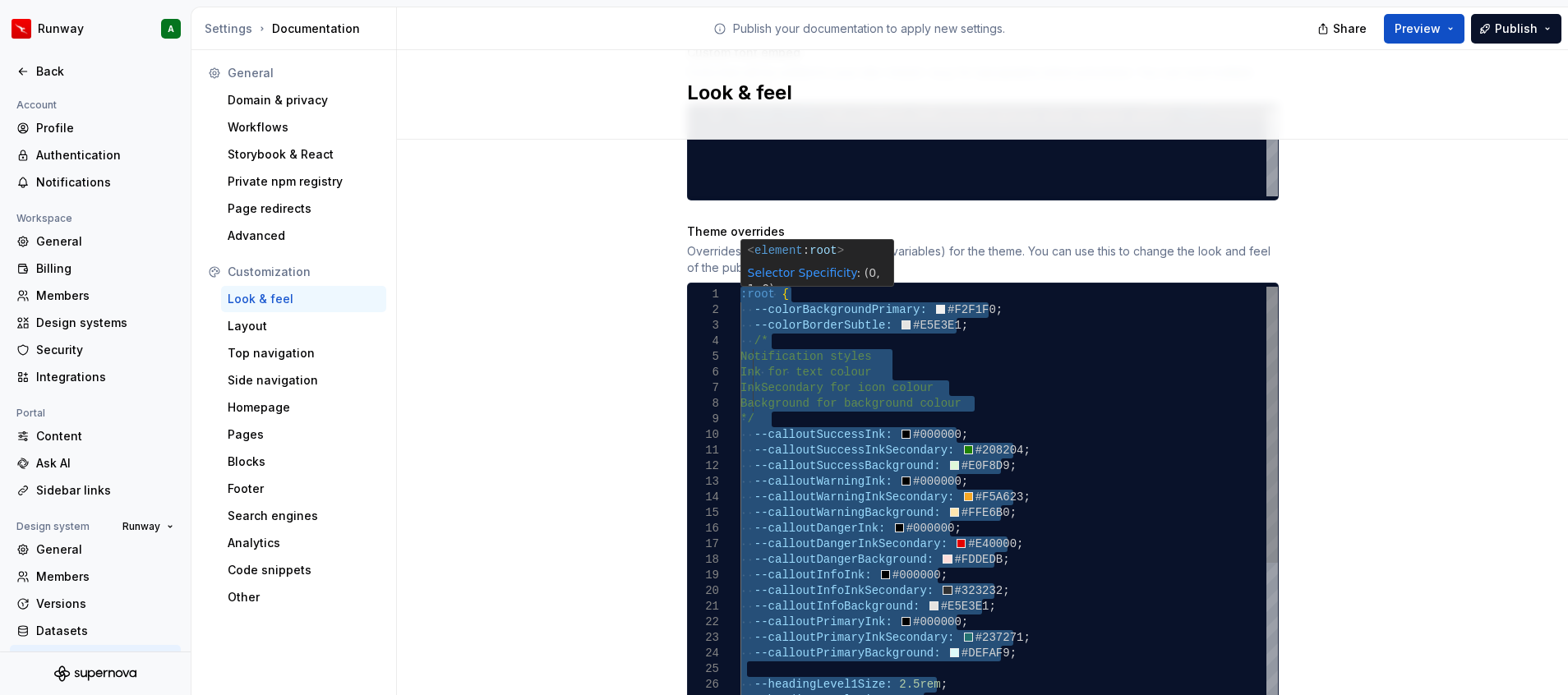
drag, startPoint x: 733, startPoint y: 276, endPoint x: 909, endPoint y: 691, distance: 450.8
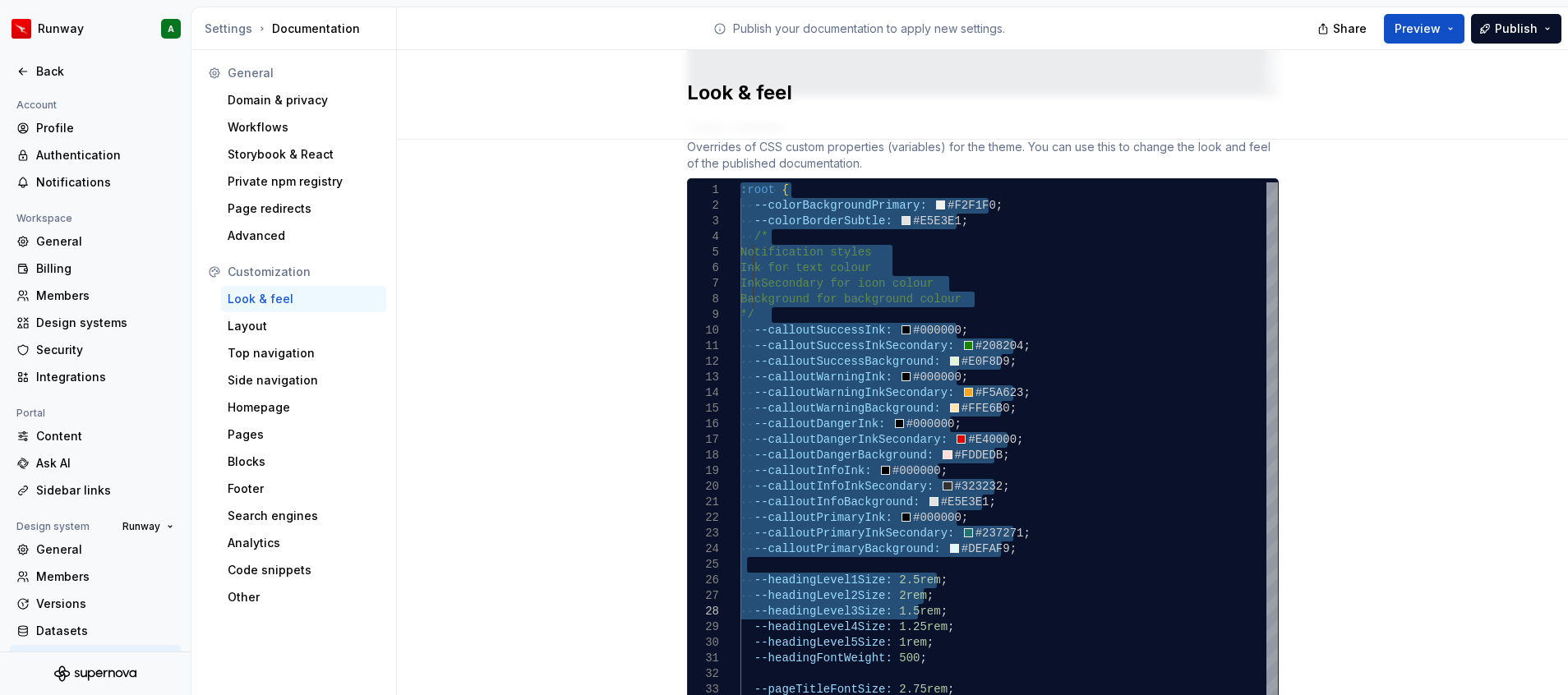
scroll to position [866, 0]
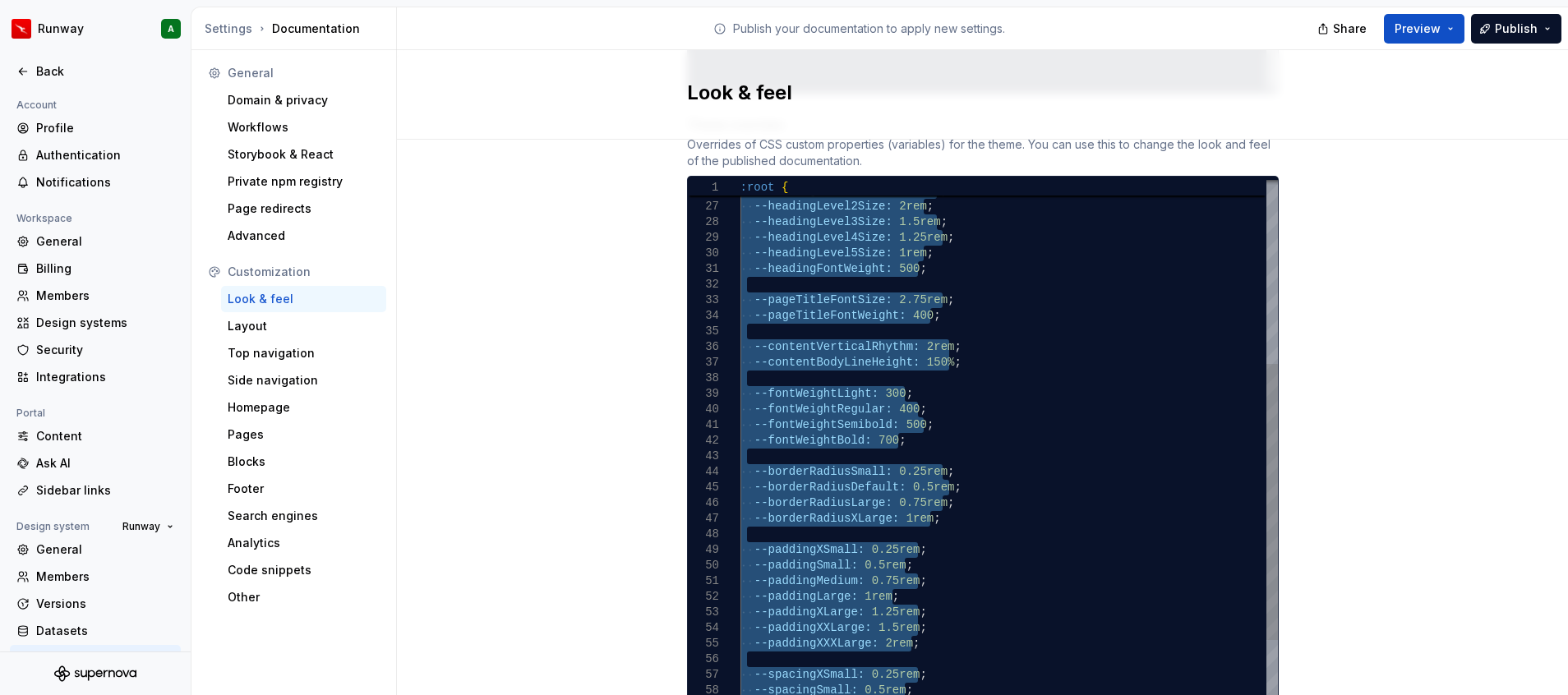
type textarea "**********"
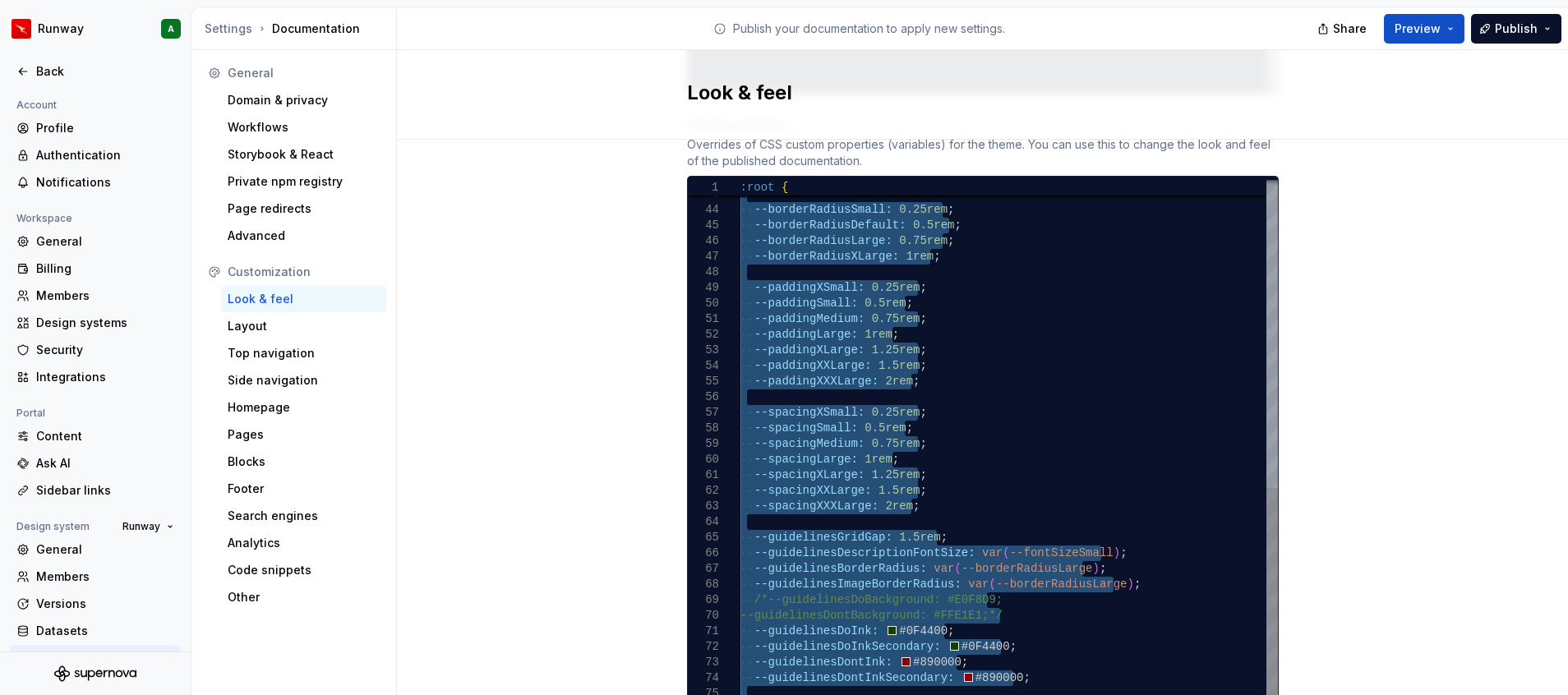
drag, startPoint x: 732, startPoint y: 169, endPoint x: 1207, endPoint y: 719, distance: 726.7
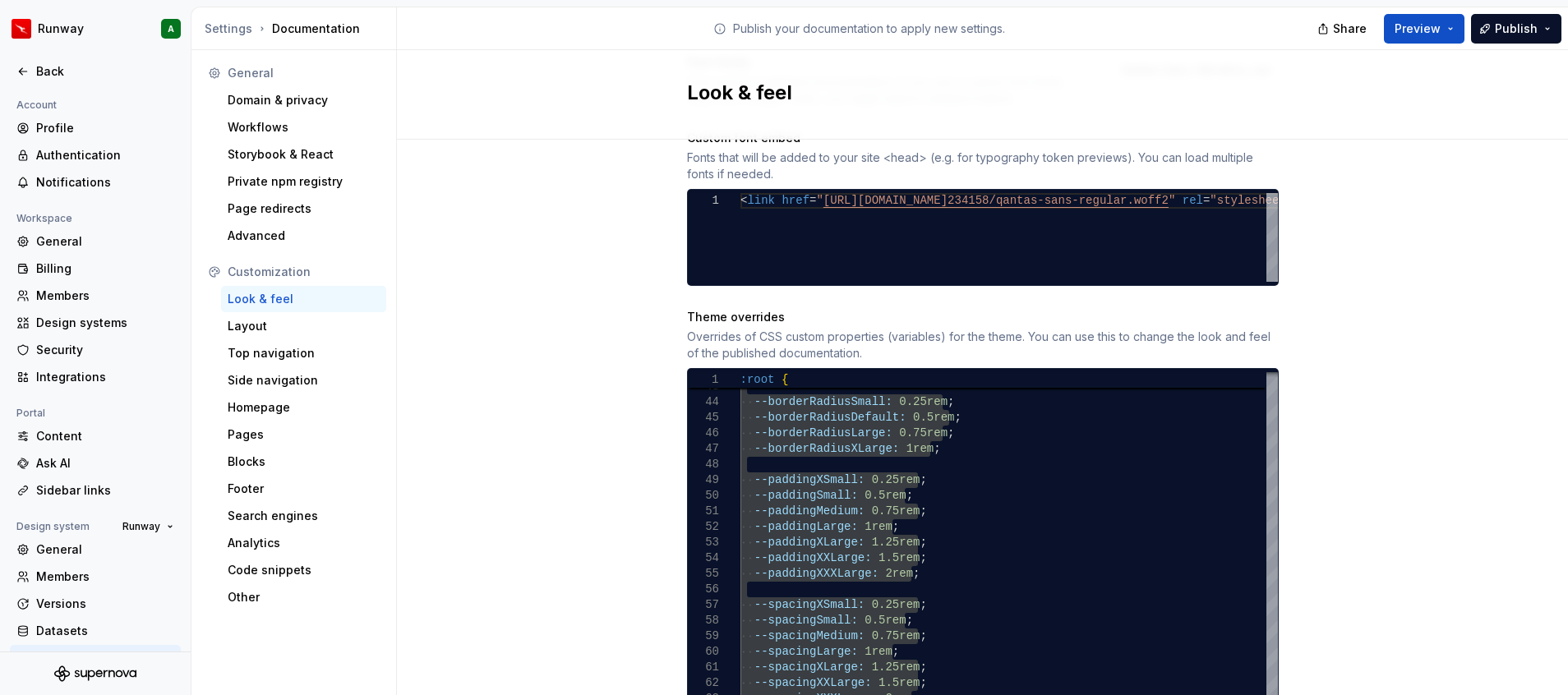
scroll to position [619, 0]
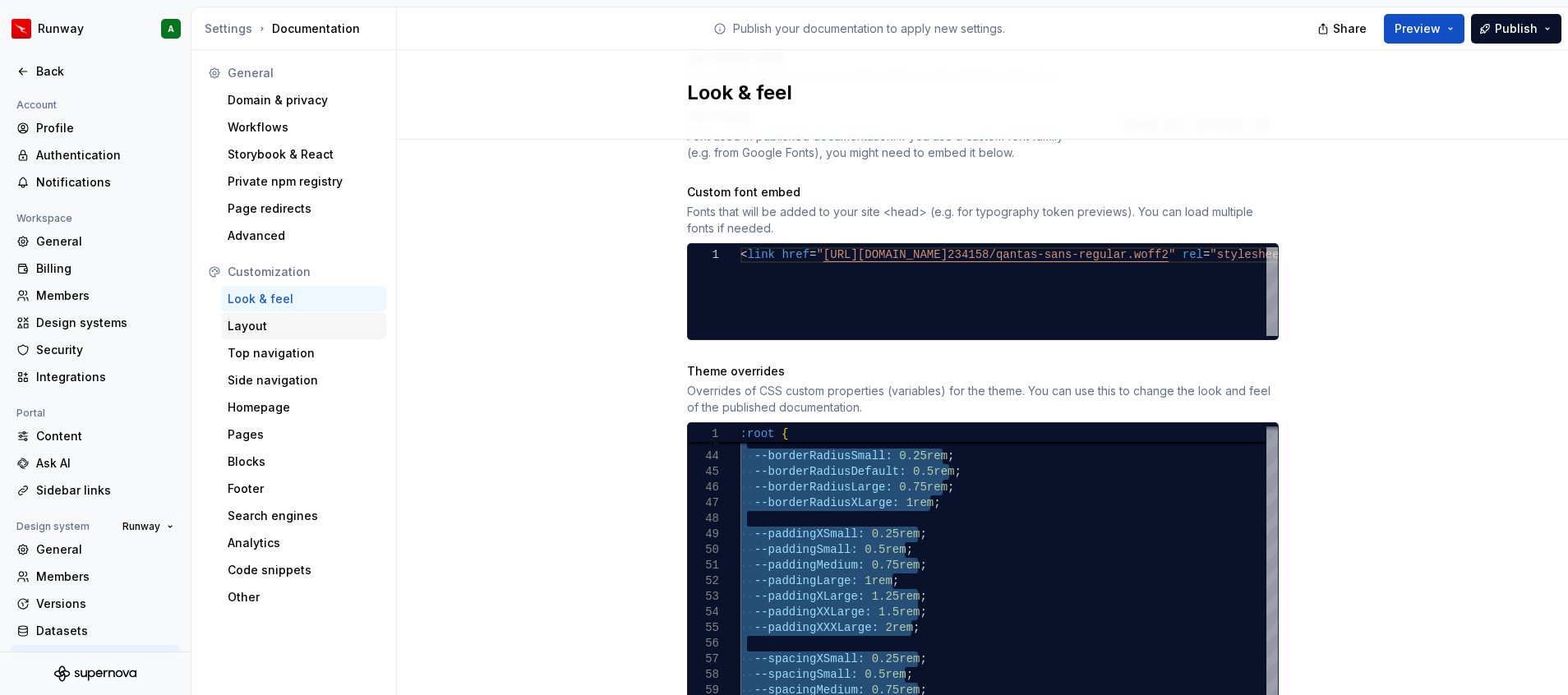
click at [295, 327] on div "Layout" at bounding box center [304, 326] width 152 height 16
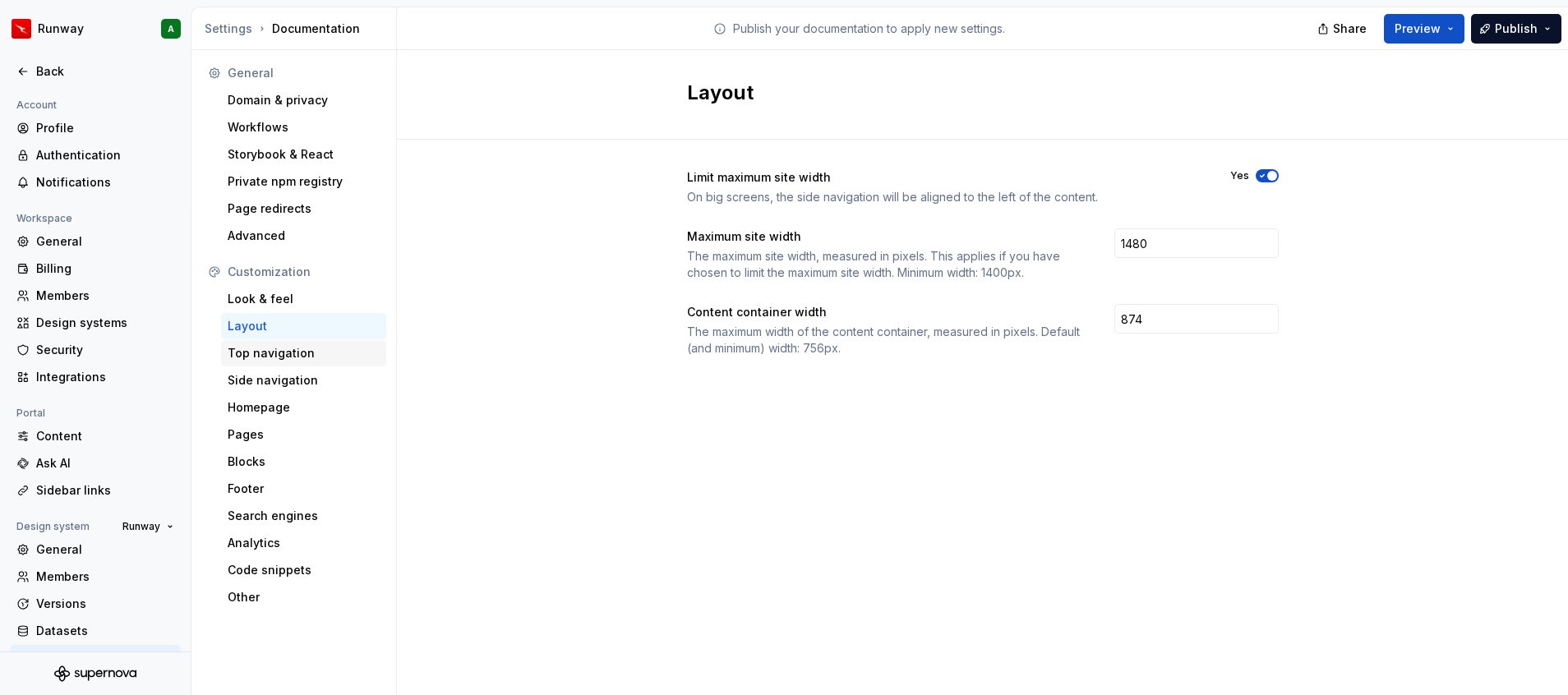
click at [259, 357] on div "Top navigation" at bounding box center [304, 353] width 152 height 16
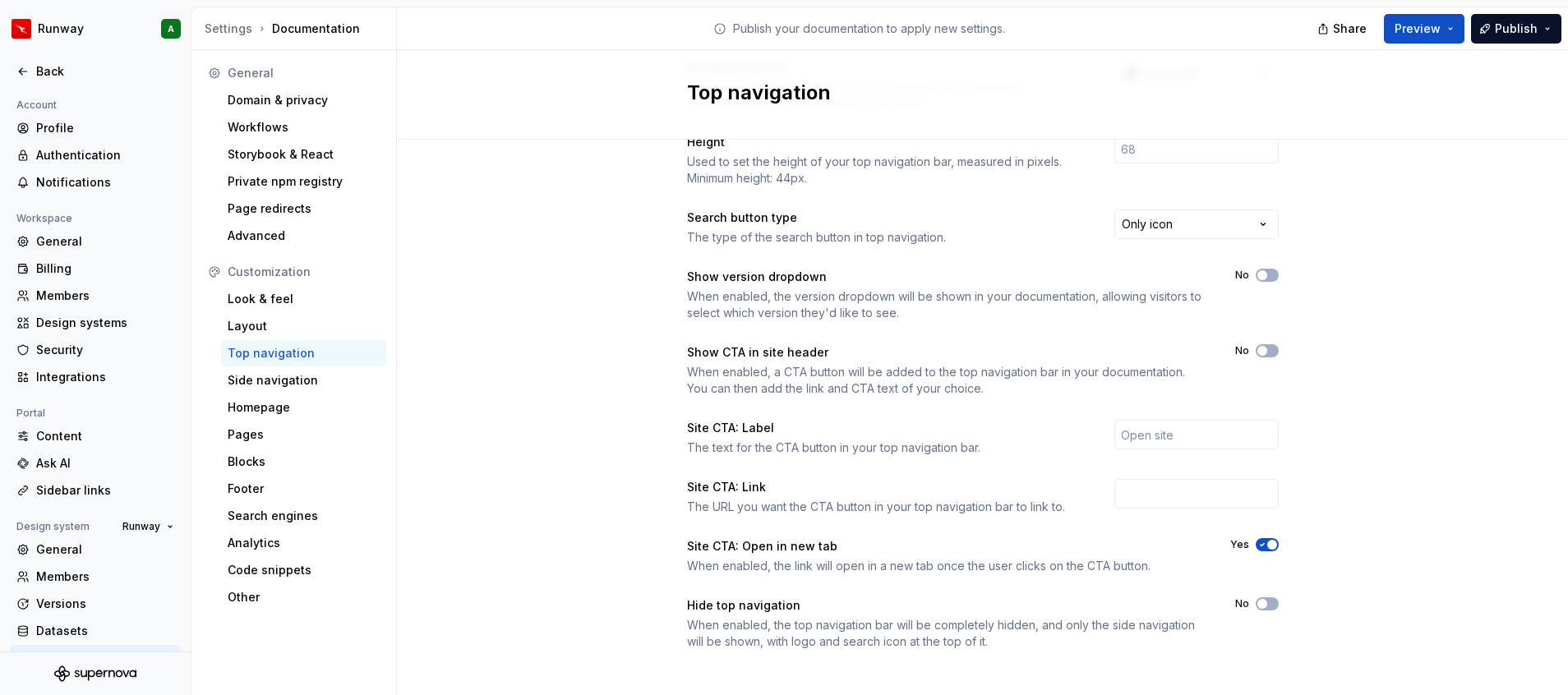
scroll to position [192, 0]
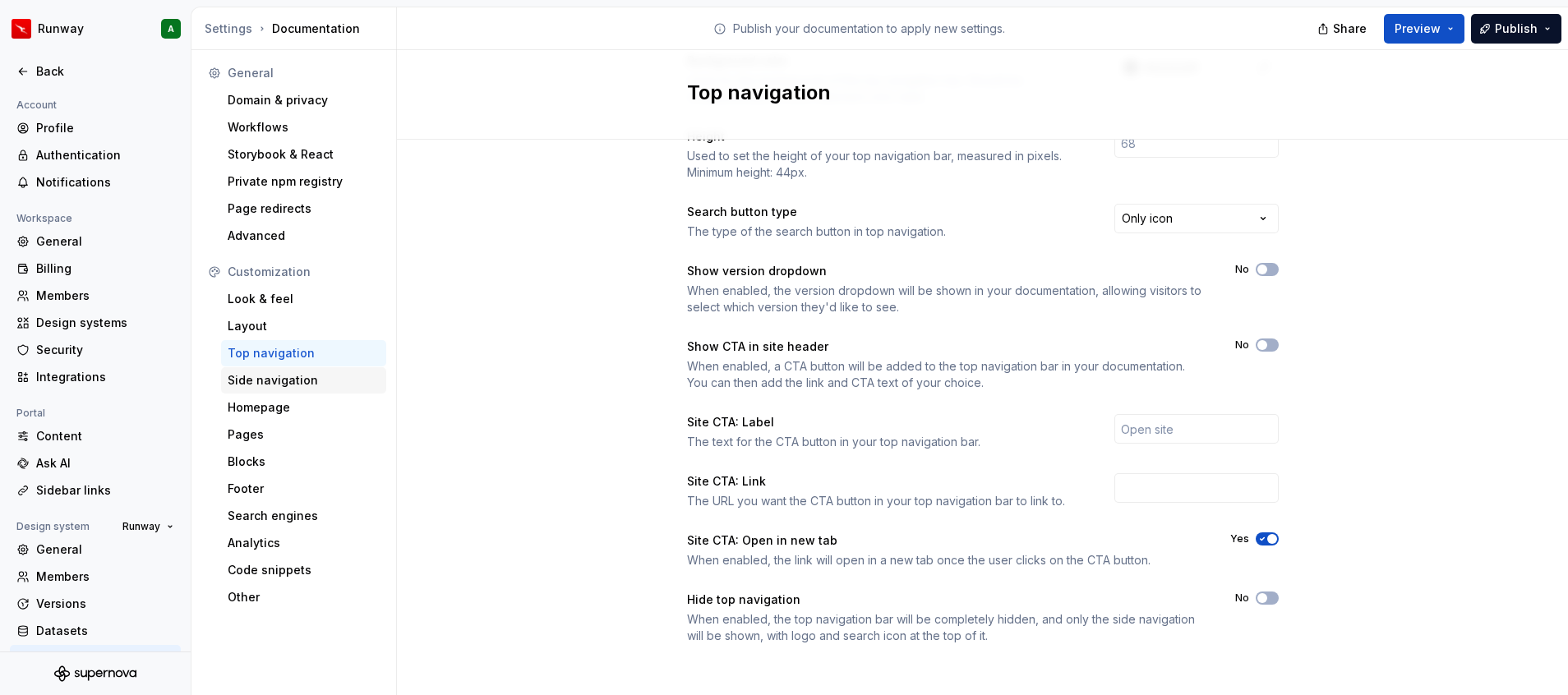
click at [306, 377] on div "Side navigation" at bounding box center [304, 380] width 152 height 16
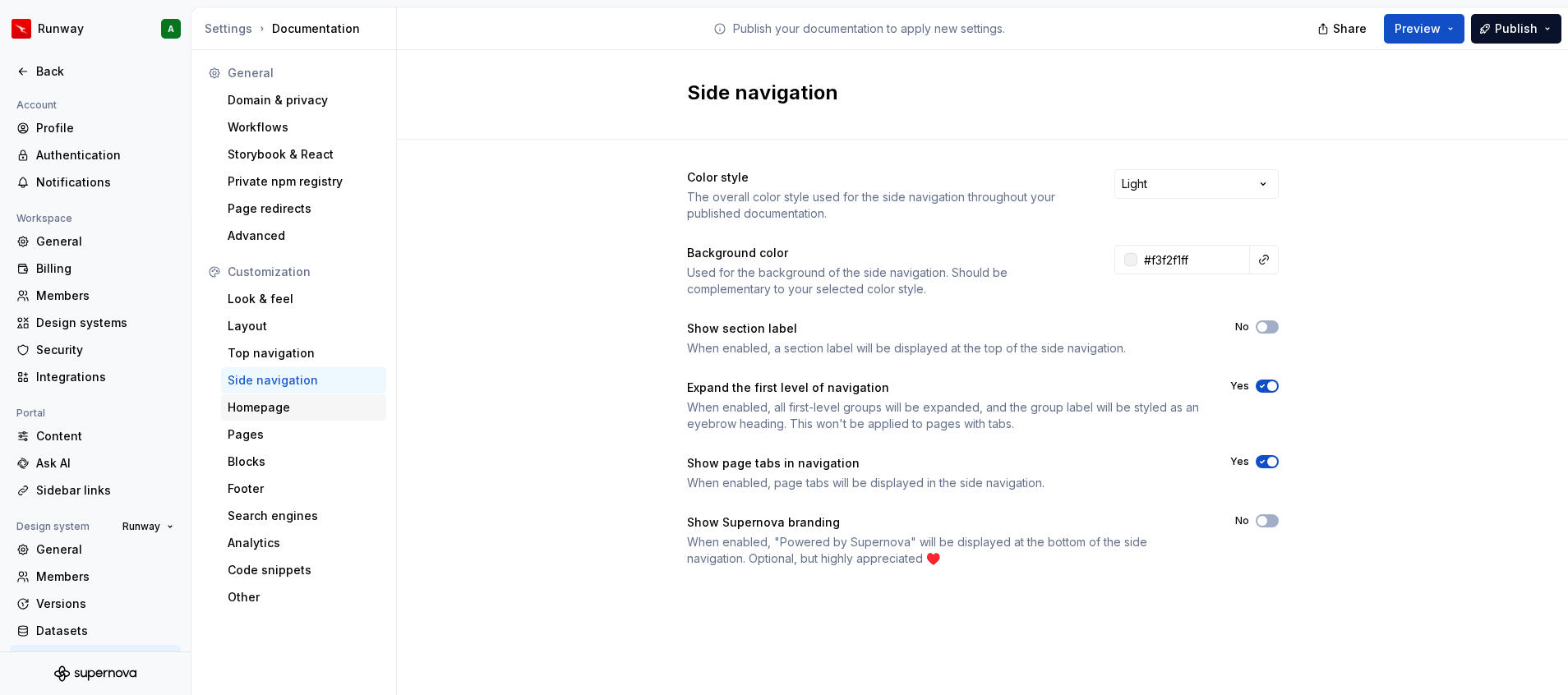
click at [303, 411] on div "Homepage" at bounding box center [304, 408] width 152 height 16
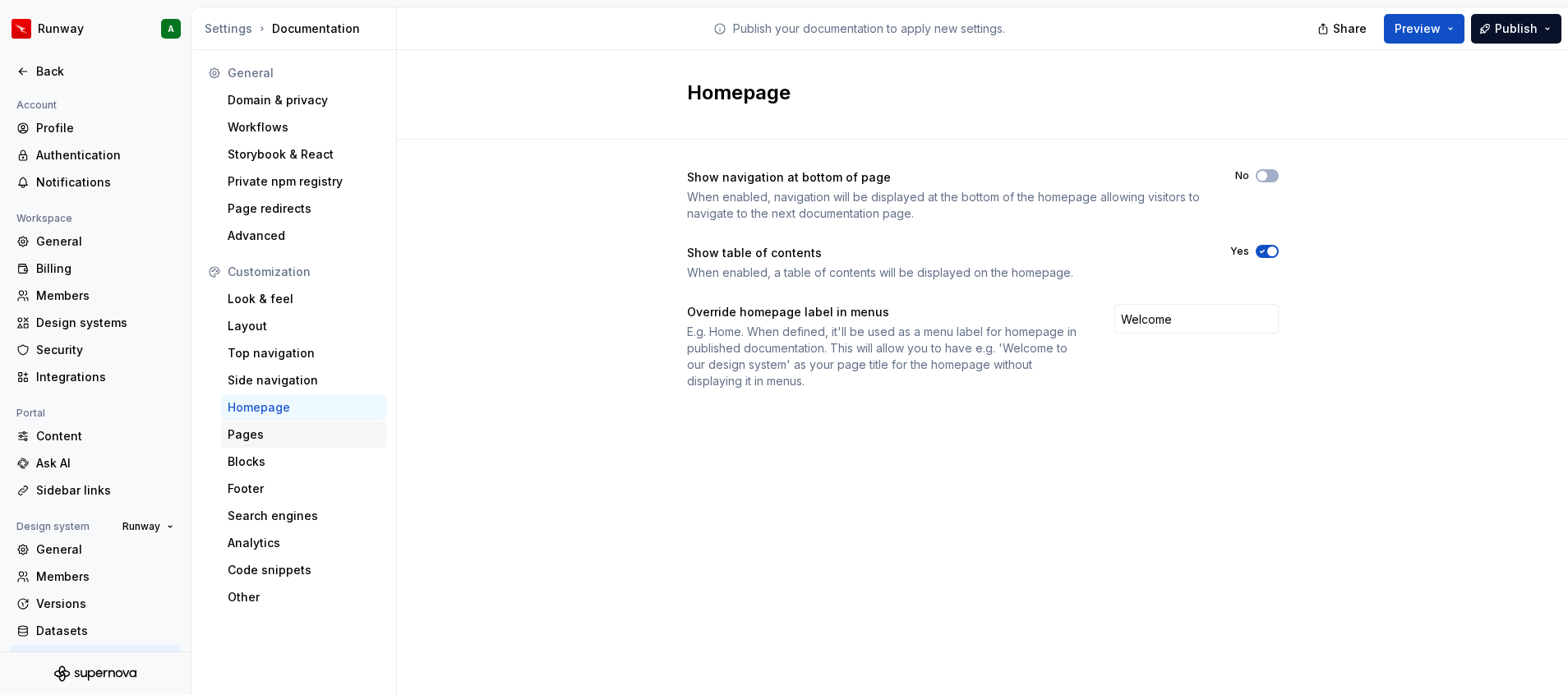
click at [307, 425] on div "Pages" at bounding box center [304, 434] width 166 height 27
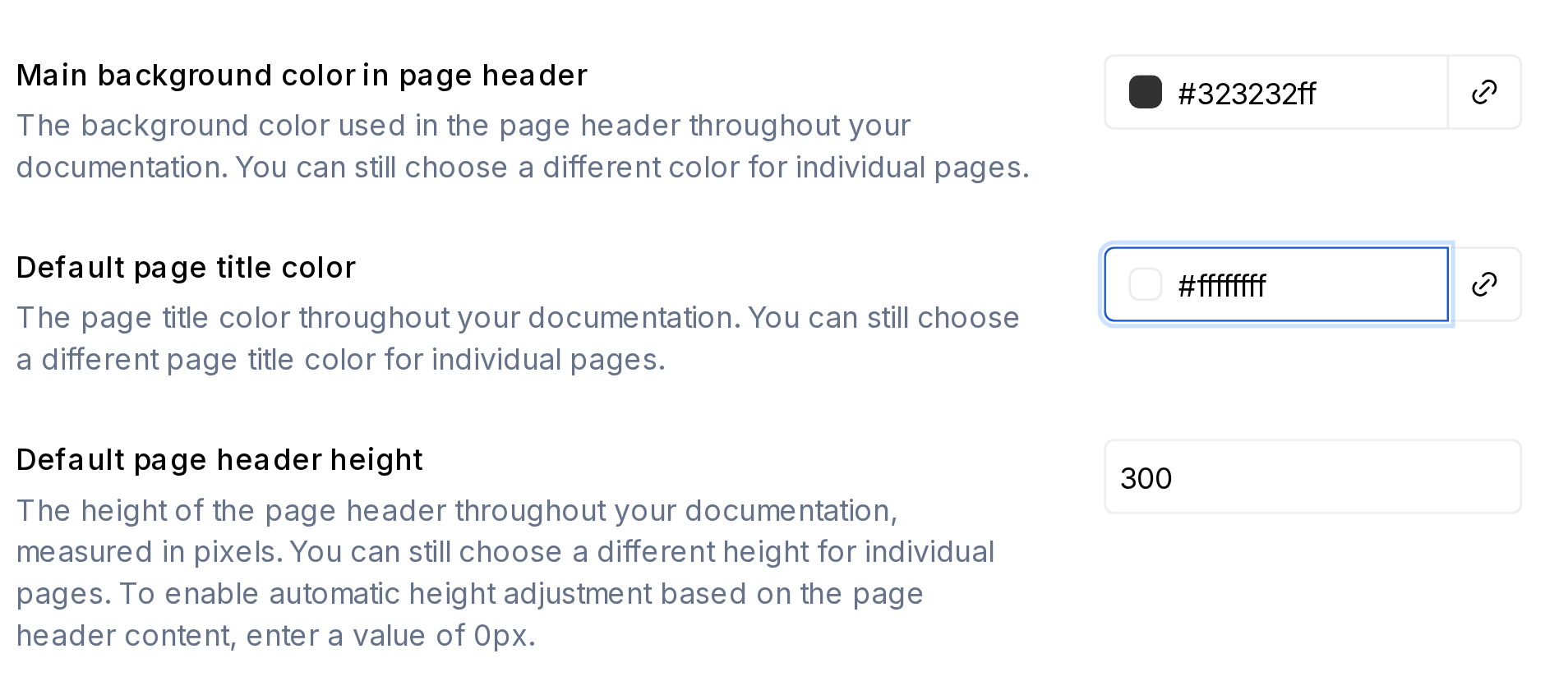
click at [1190, 442] on input "#ffffffff" at bounding box center [1193, 427] width 113 height 29
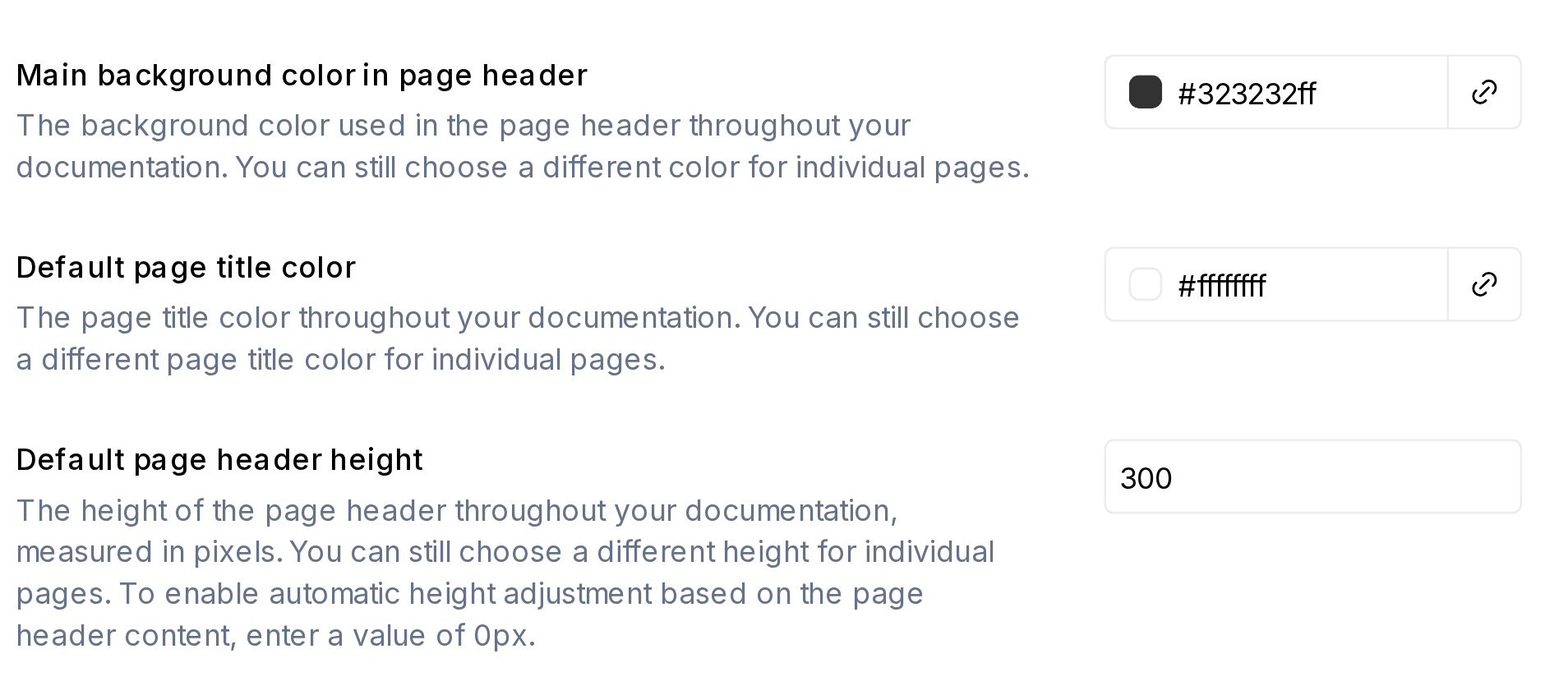
type input "#FFFFFFFF"
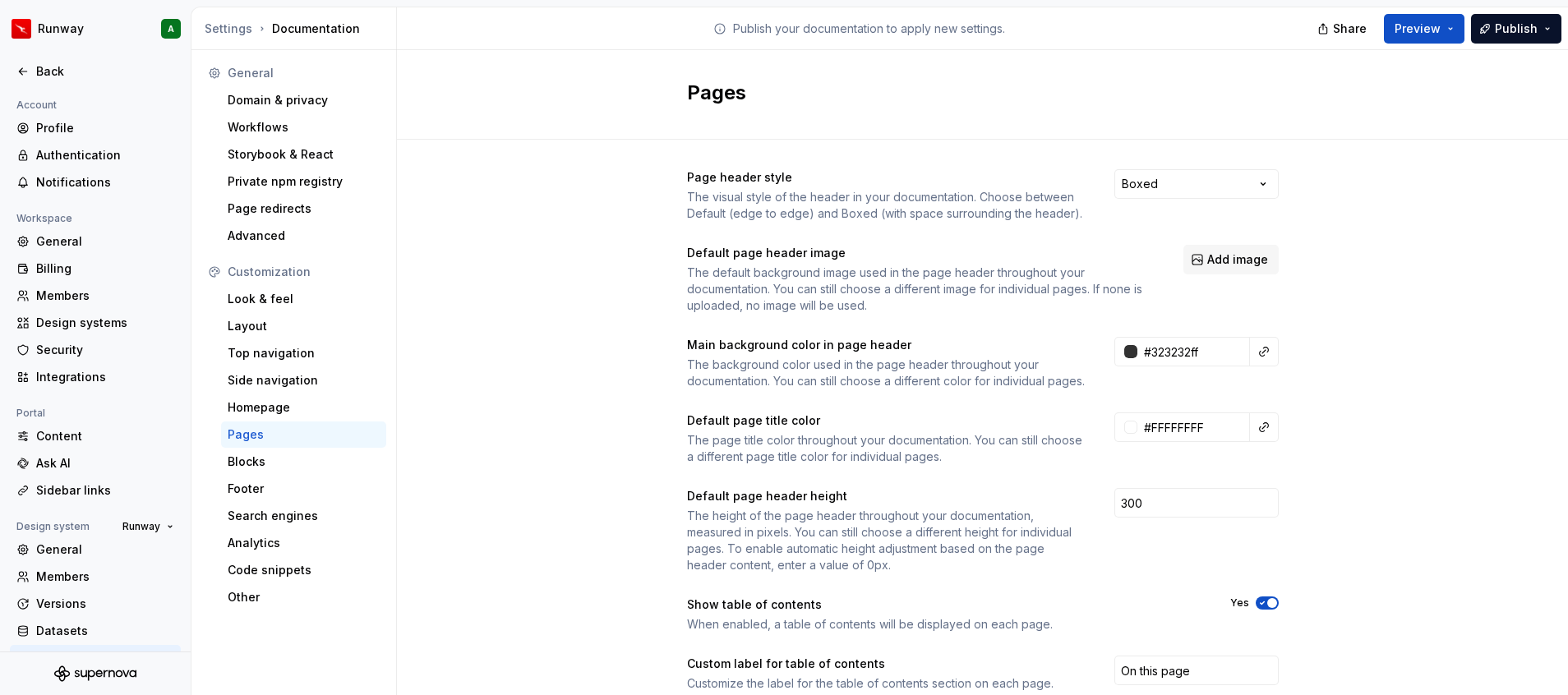
scroll to position [203, 0]
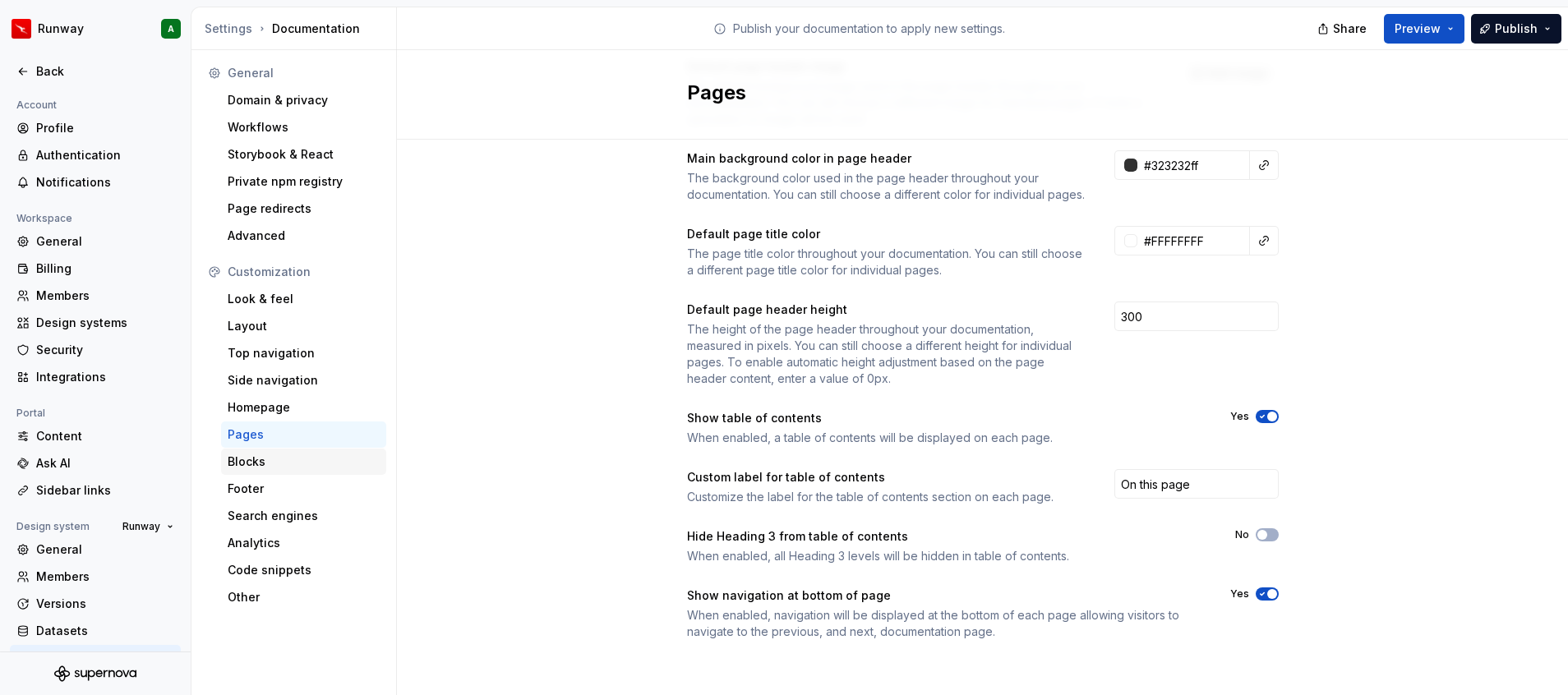
click at [276, 455] on div "Blocks" at bounding box center [304, 462] width 152 height 16
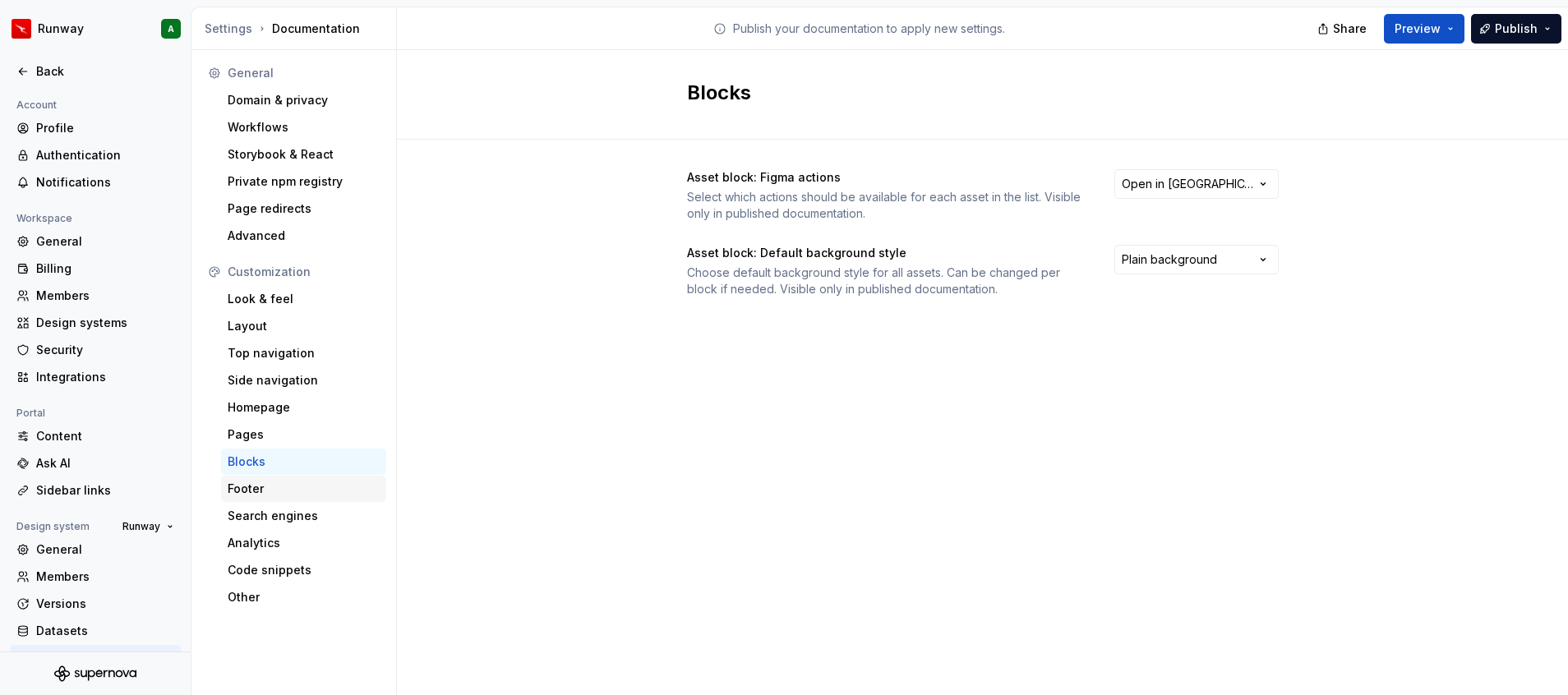
click at [234, 486] on div "Footer" at bounding box center [304, 488] width 152 height 16
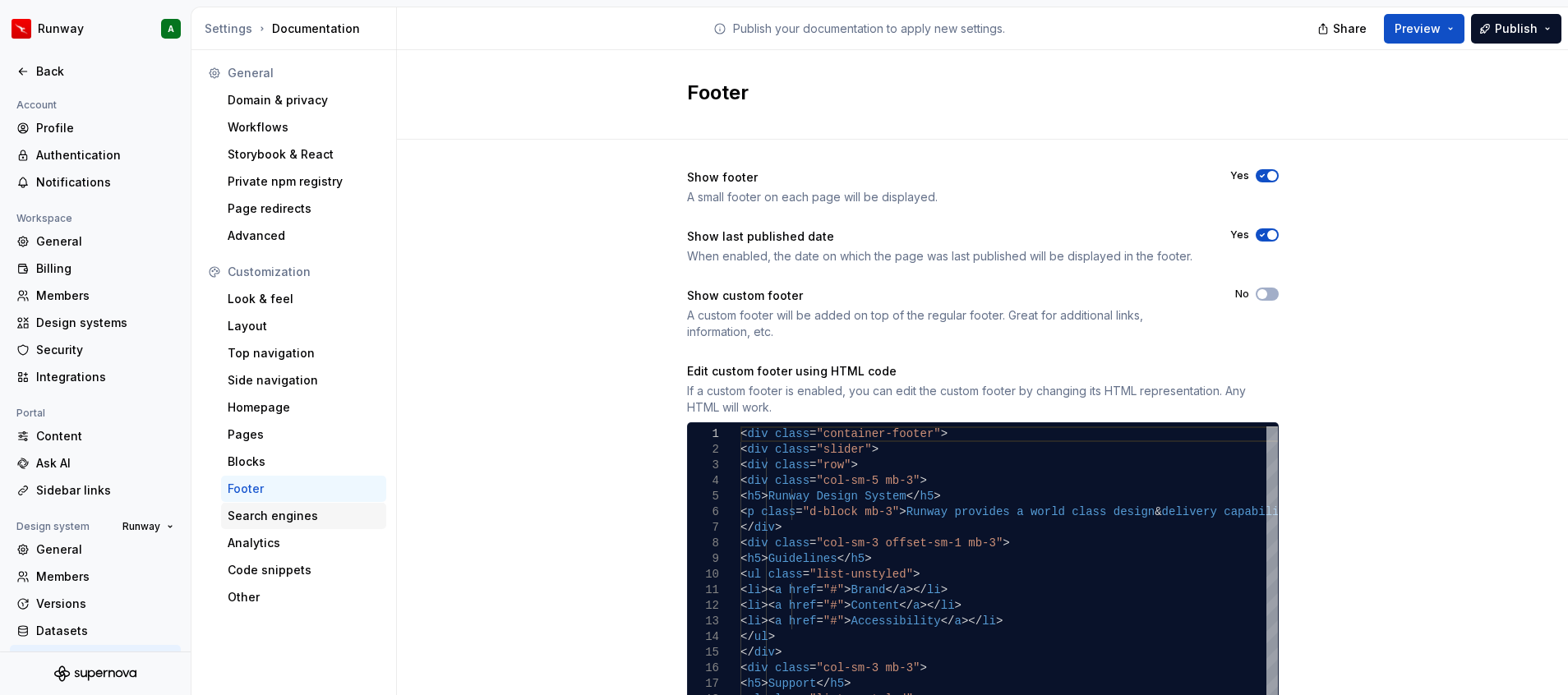
click at [303, 524] on div "Search engines" at bounding box center [304, 516] width 166 height 27
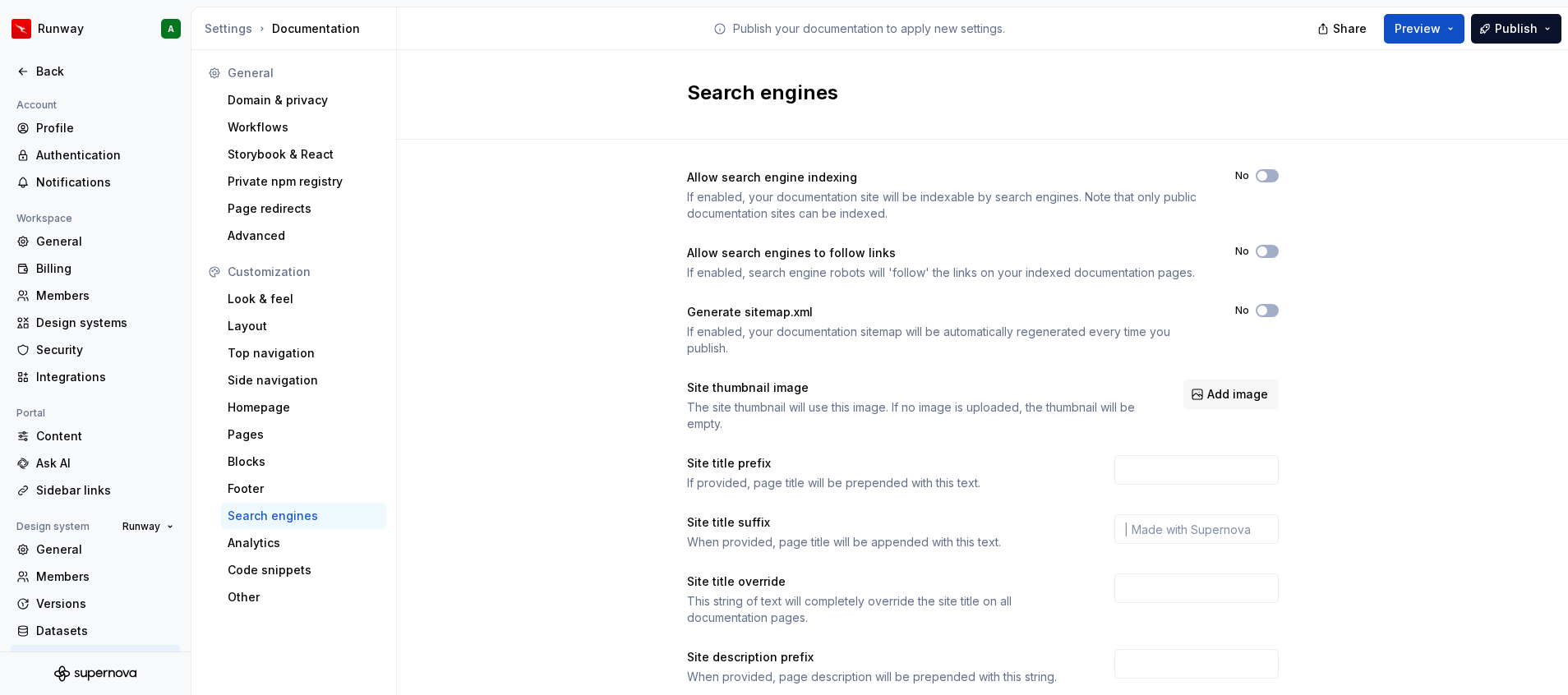
click at [303, 524] on div "Search engines" at bounding box center [304, 516] width 166 height 27
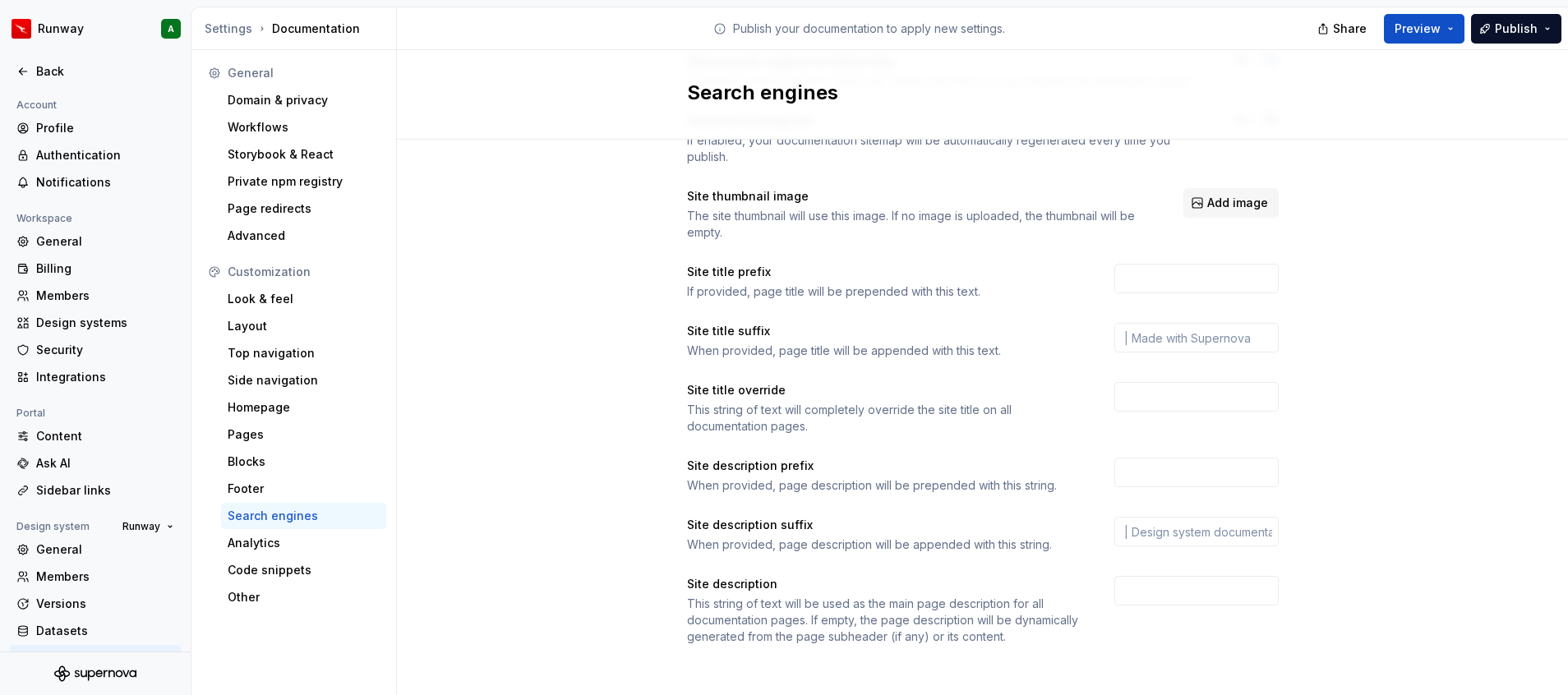
scroll to position [197, 0]
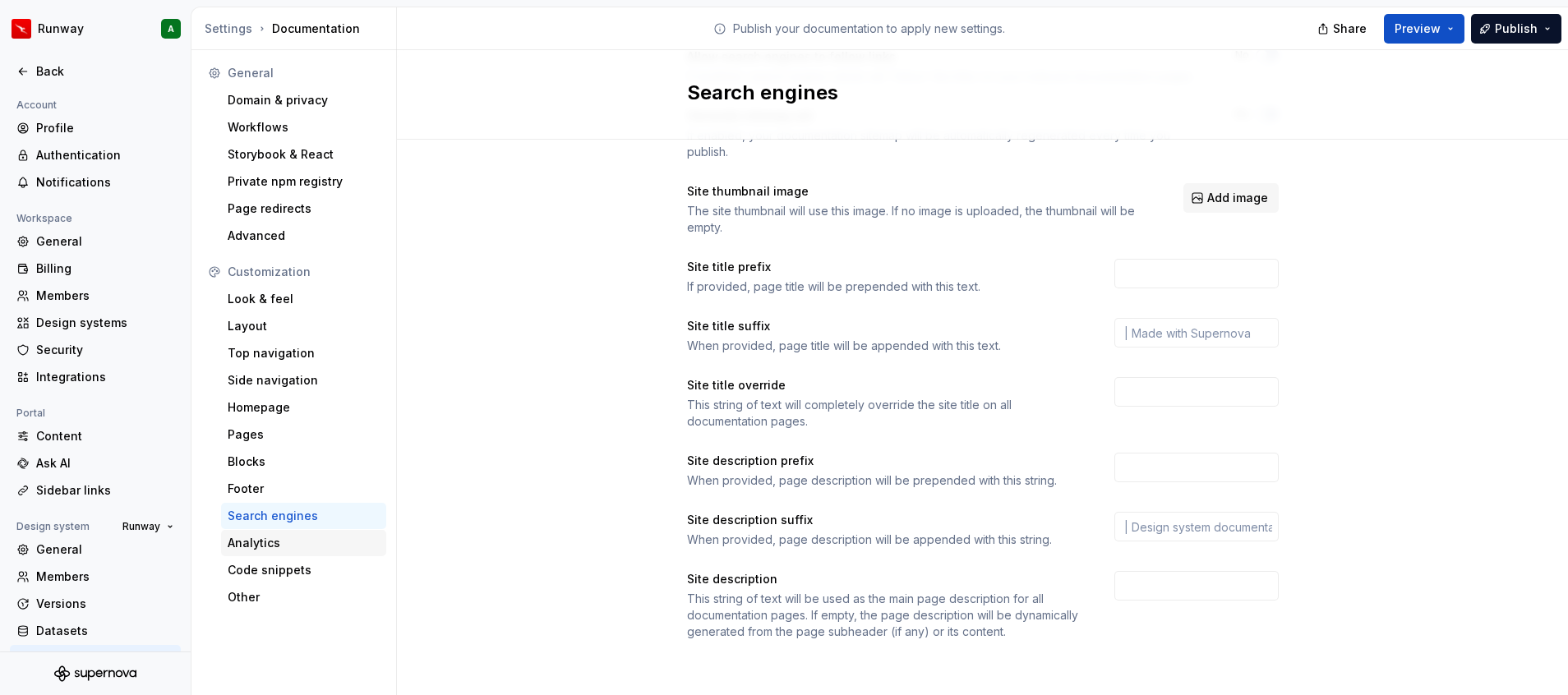
click at [298, 538] on div "Analytics" at bounding box center [304, 543] width 152 height 16
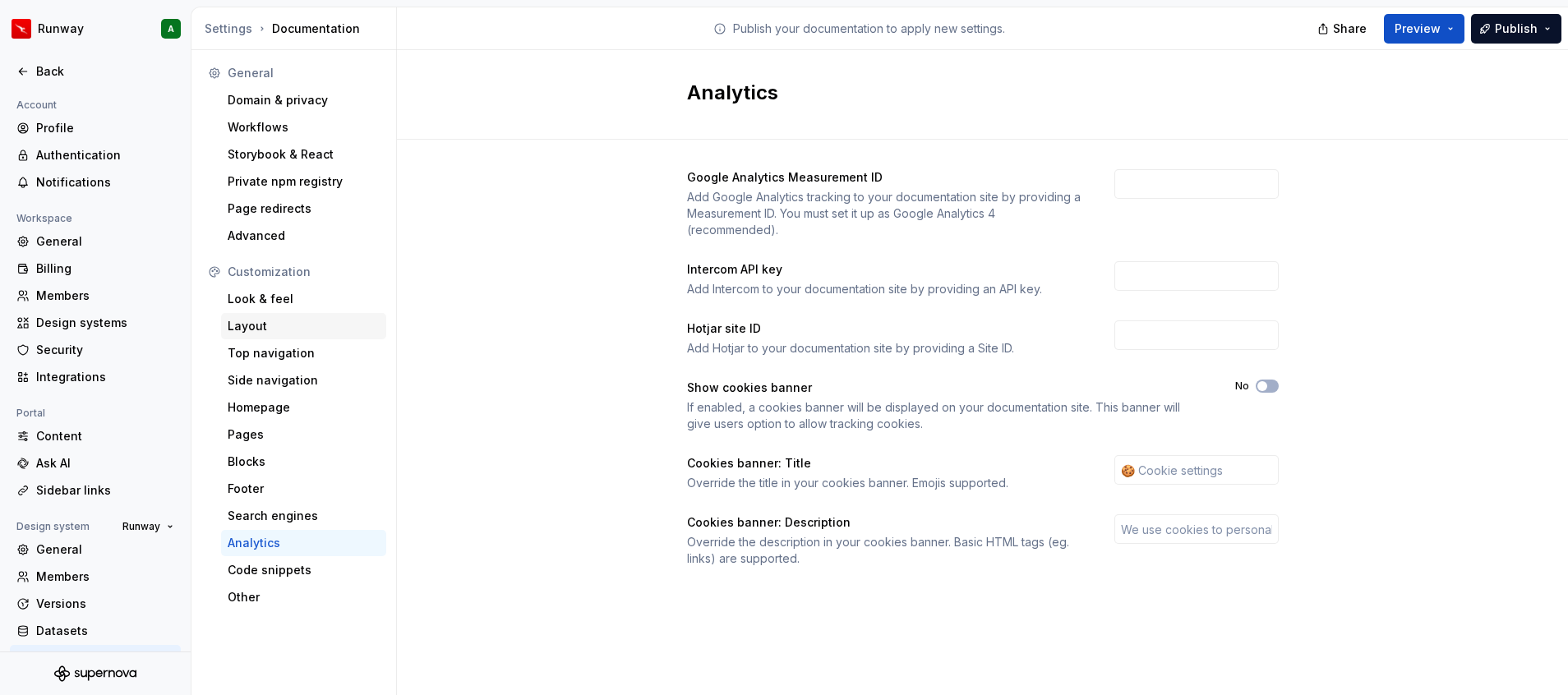
click at [261, 335] on div "Layout" at bounding box center [304, 326] width 166 height 27
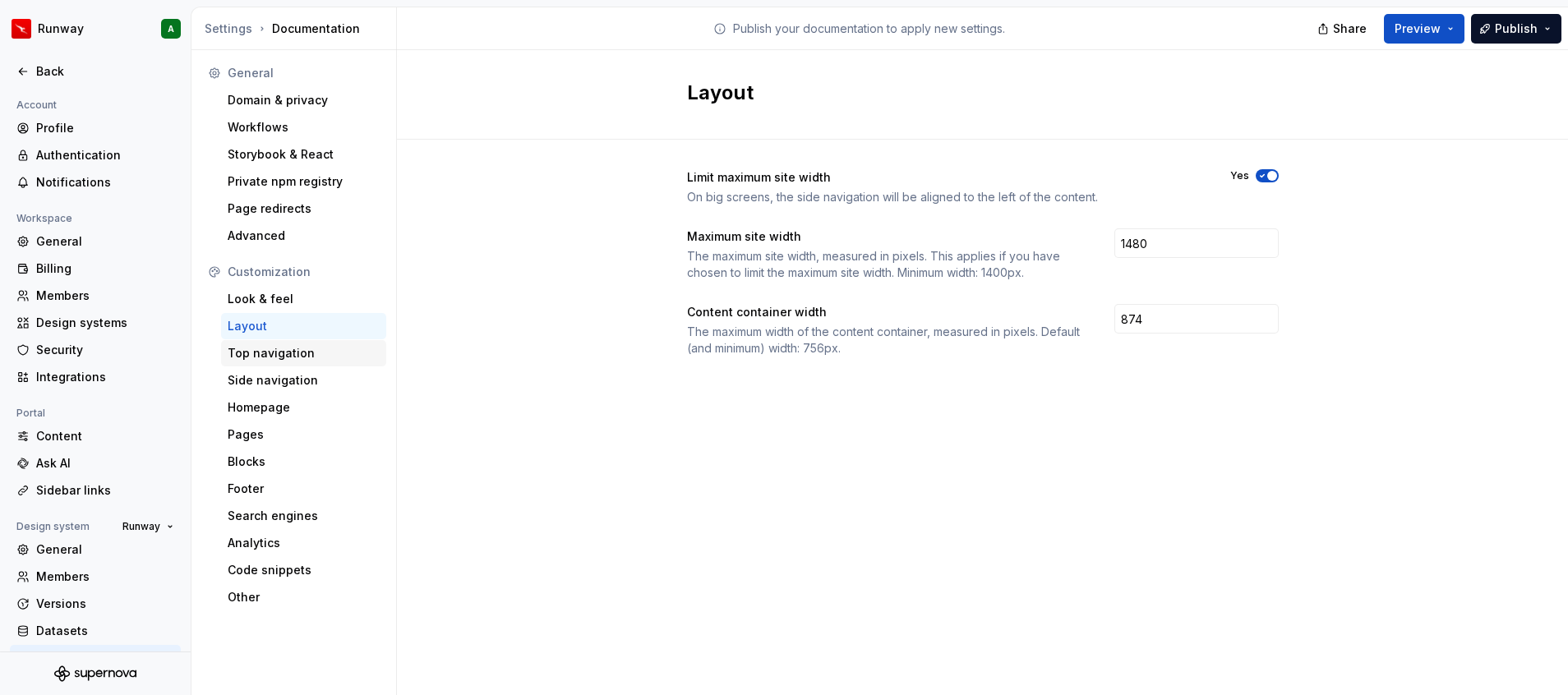
click at [286, 351] on div "Top navigation" at bounding box center [304, 353] width 152 height 16
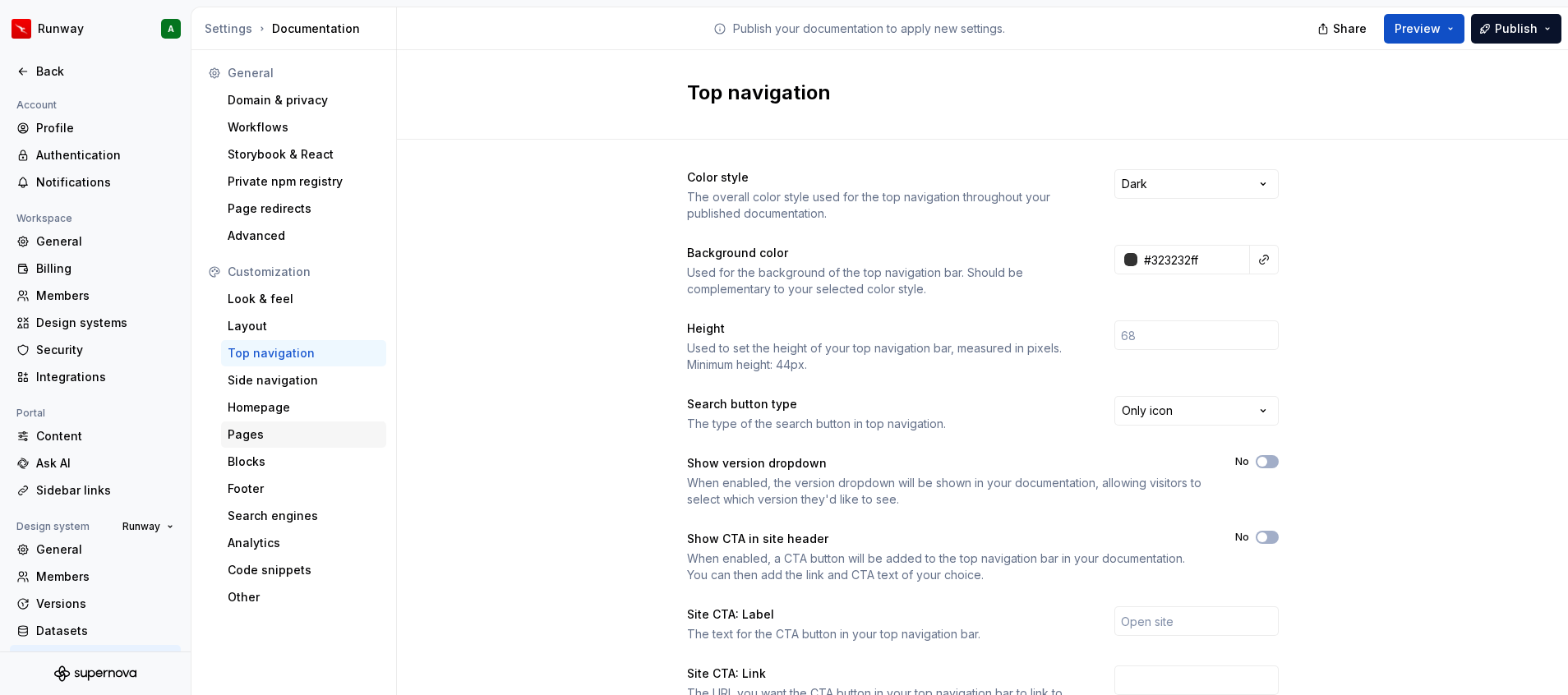
click at [301, 424] on div "Pages" at bounding box center [304, 434] width 166 height 27
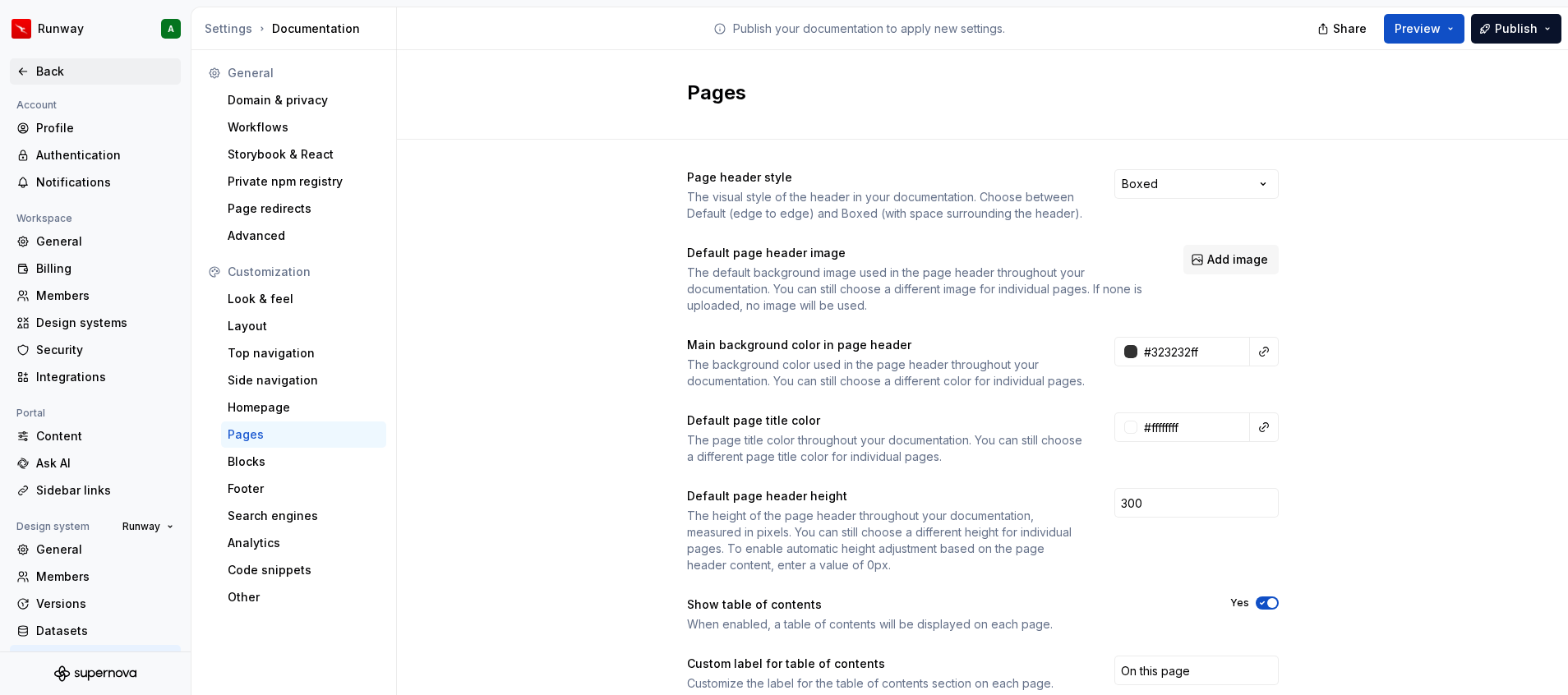
click at [93, 59] on div "Back" at bounding box center [95, 71] width 171 height 27
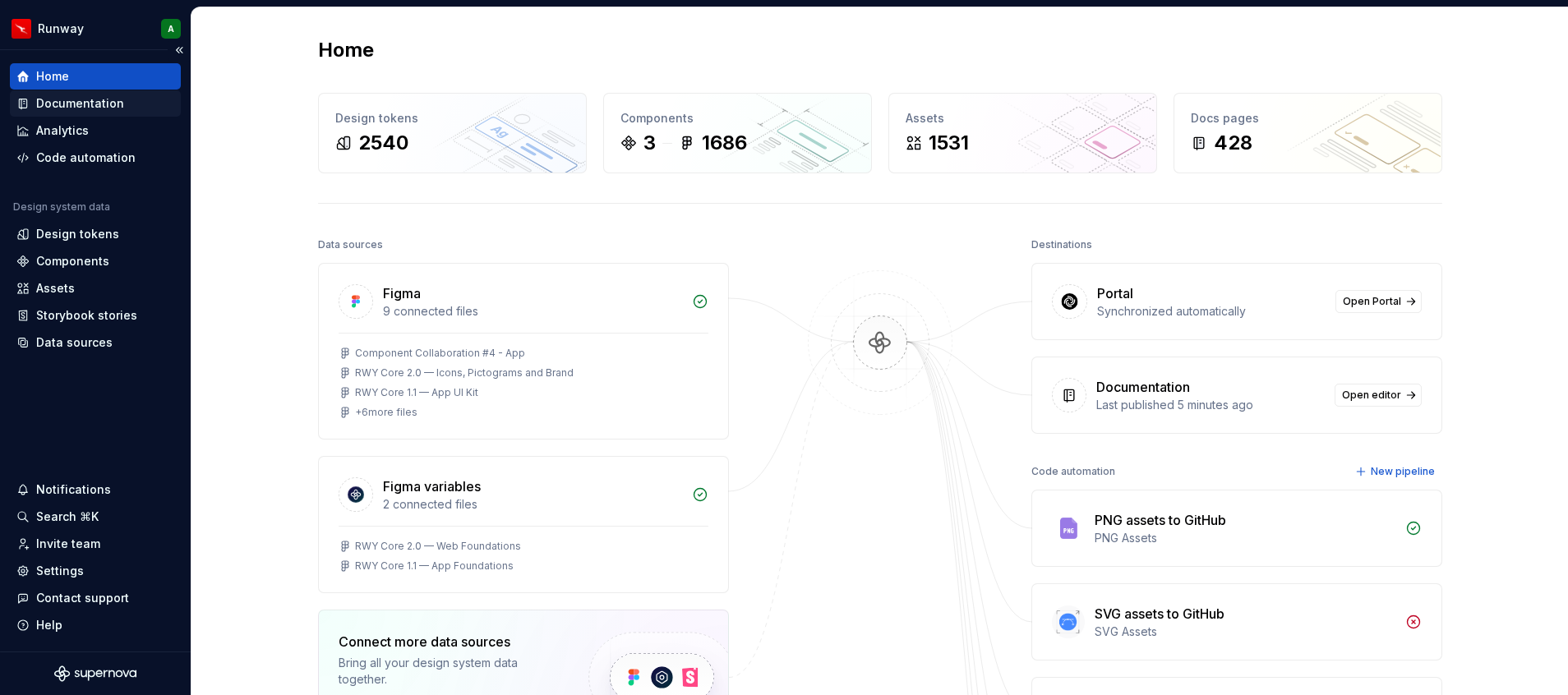
click at [69, 108] on div "Documentation" at bounding box center [81, 103] width 88 height 16
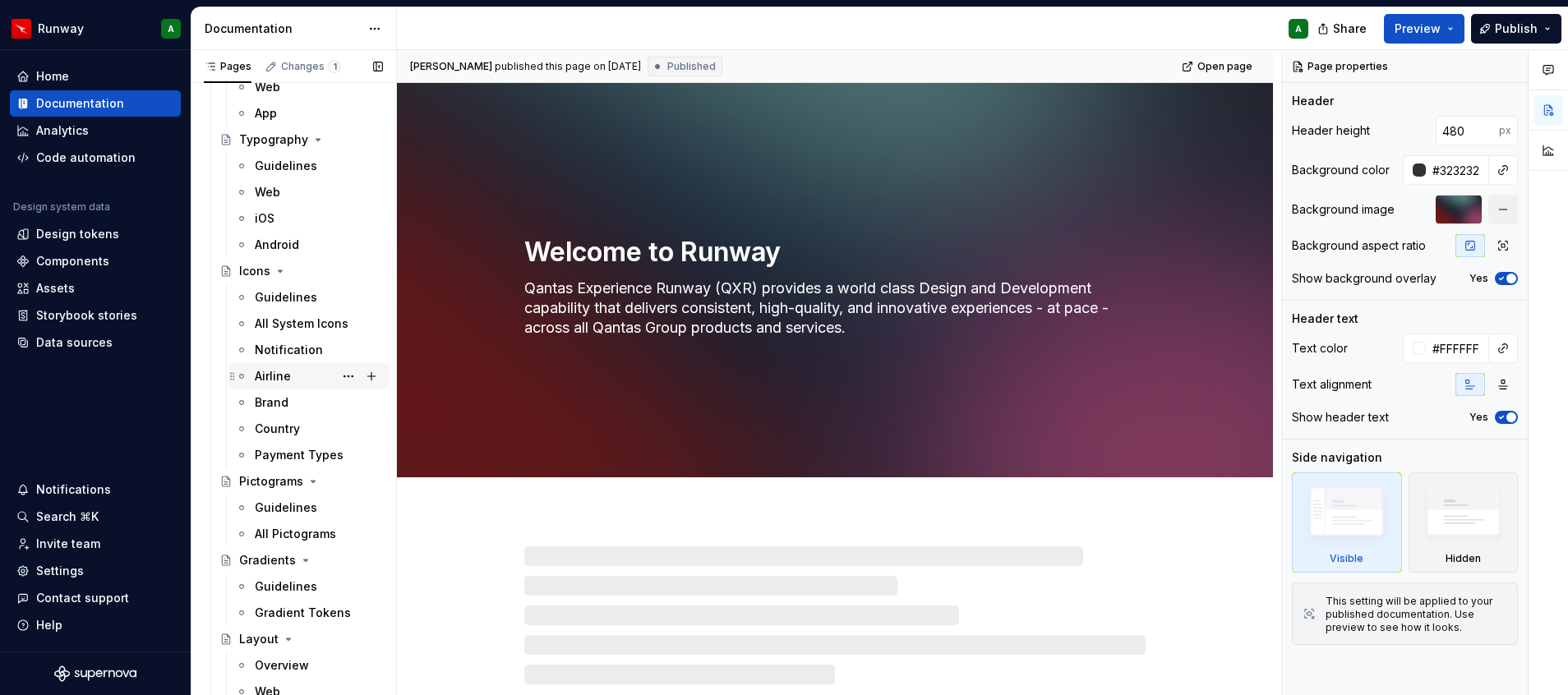
scroll to position [616, 0]
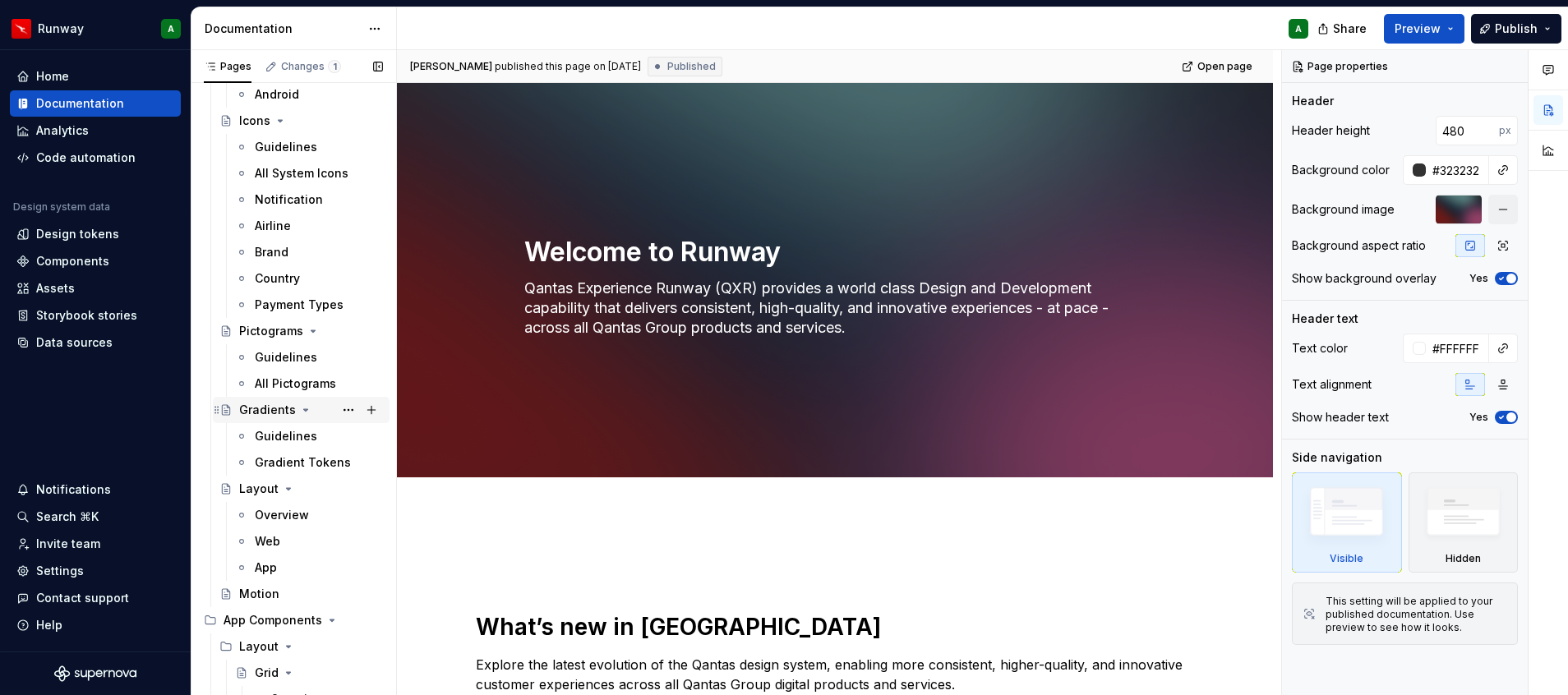
click at [261, 415] on div "Gradients" at bounding box center [267, 410] width 57 height 16
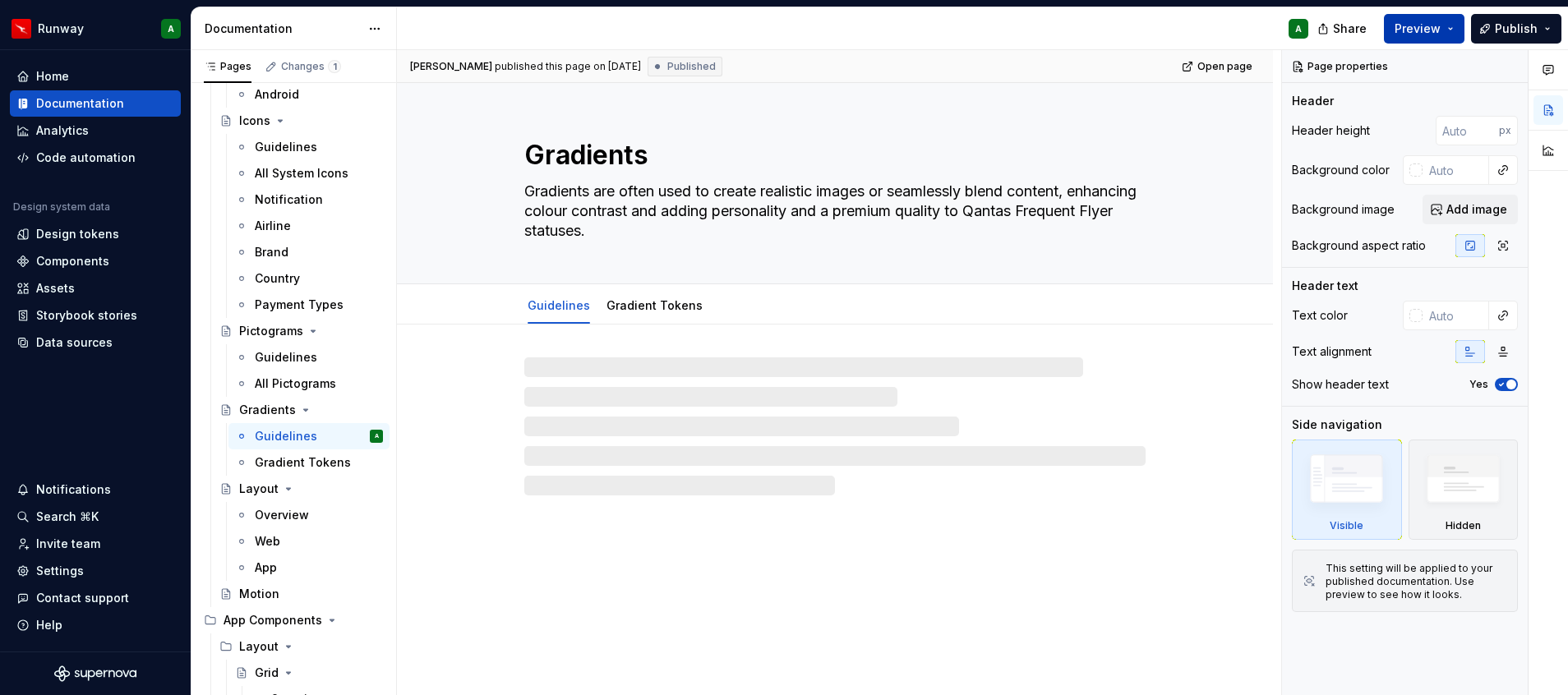
click at [1407, 25] on span "Preview" at bounding box center [1417, 28] width 46 height 16
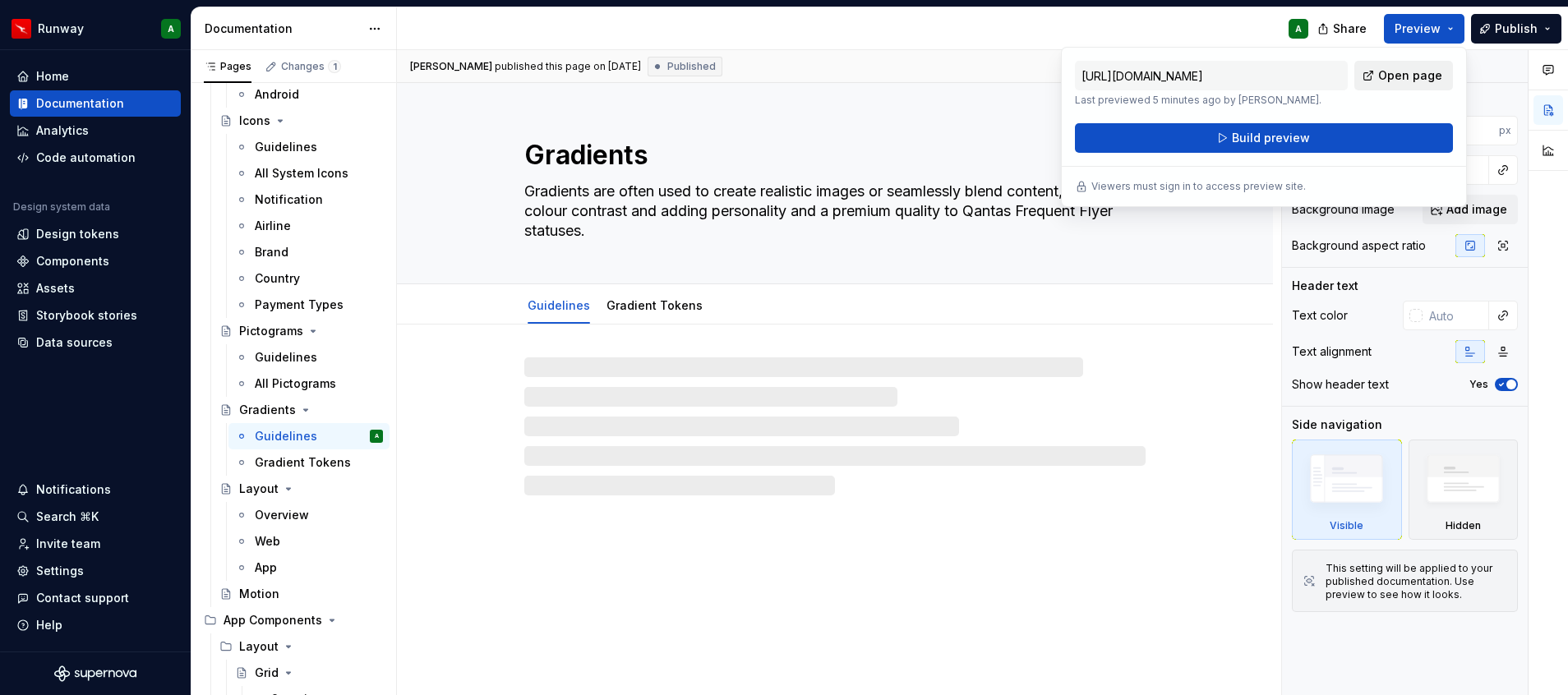
drag, startPoint x: 1407, startPoint y: 25, endPoint x: 1395, endPoint y: 61, distance: 37.9
click at [1395, 61] on div "https://runway.supernova-docs.io/latest/design-language/gradients/guidelines-GB…" at bounding box center [1264, 126] width 406 height 160
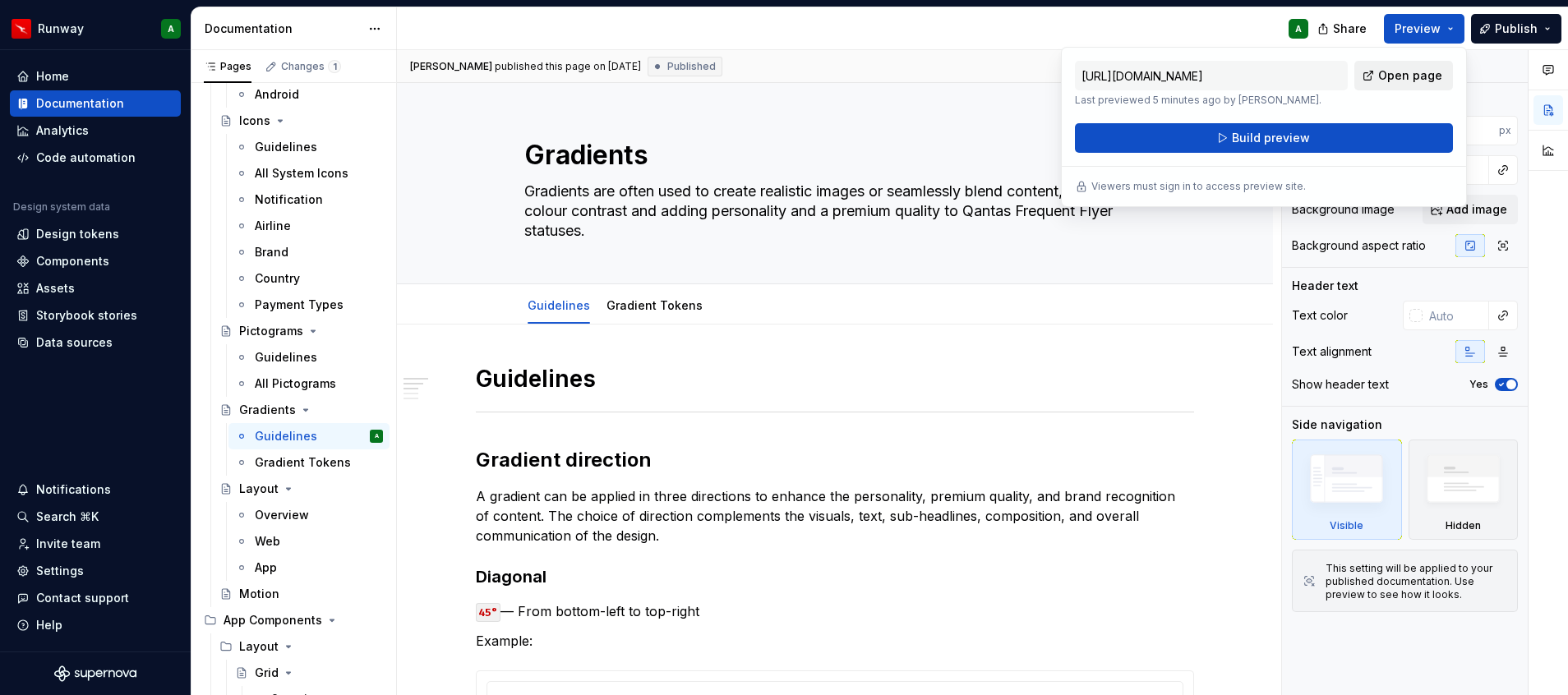
click at [1395, 71] on span "Open page" at bounding box center [1410, 76] width 64 height 16
click at [361, 26] on html "Runway A Home Documentation Analytics Code automation Design system data Design…" at bounding box center [784, 348] width 1568 height 695
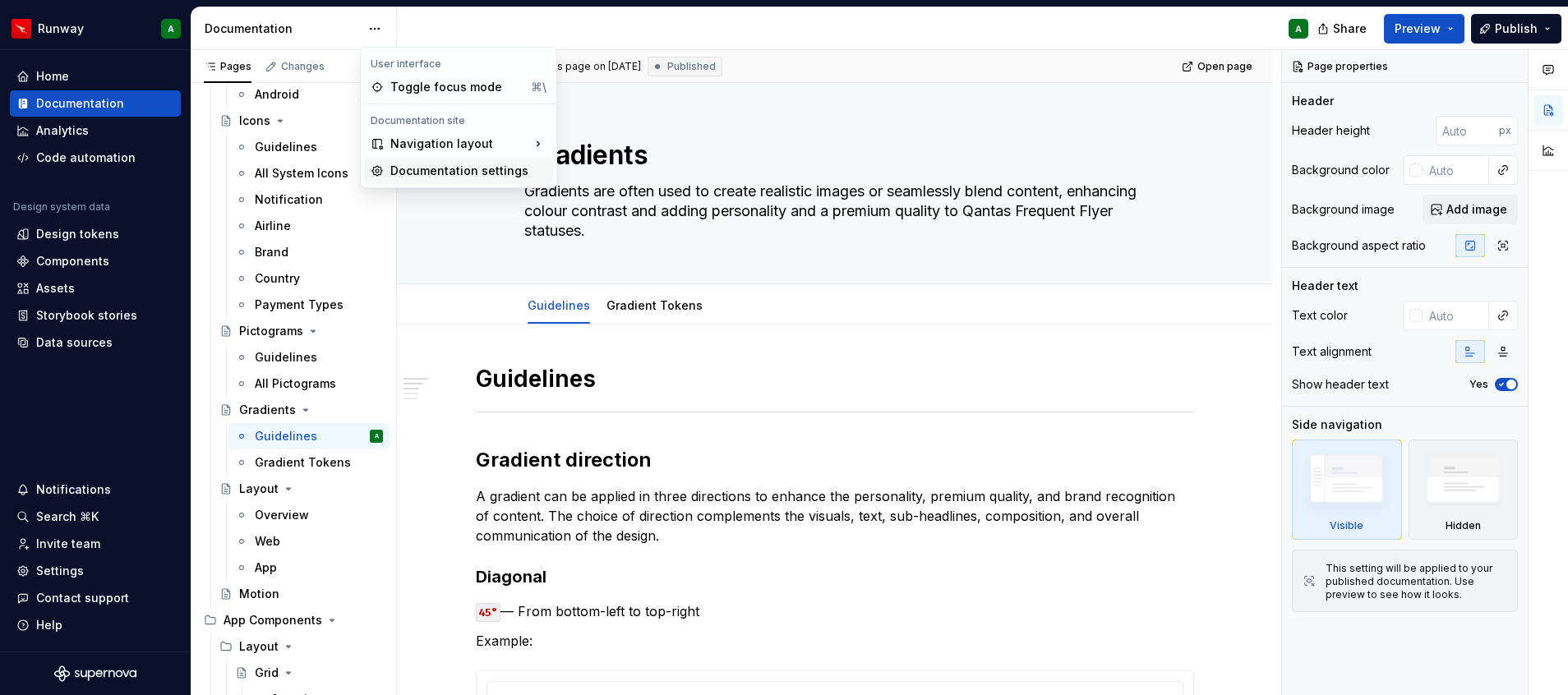
click at [434, 173] on div "Documentation settings" at bounding box center [468, 171] width 156 height 16
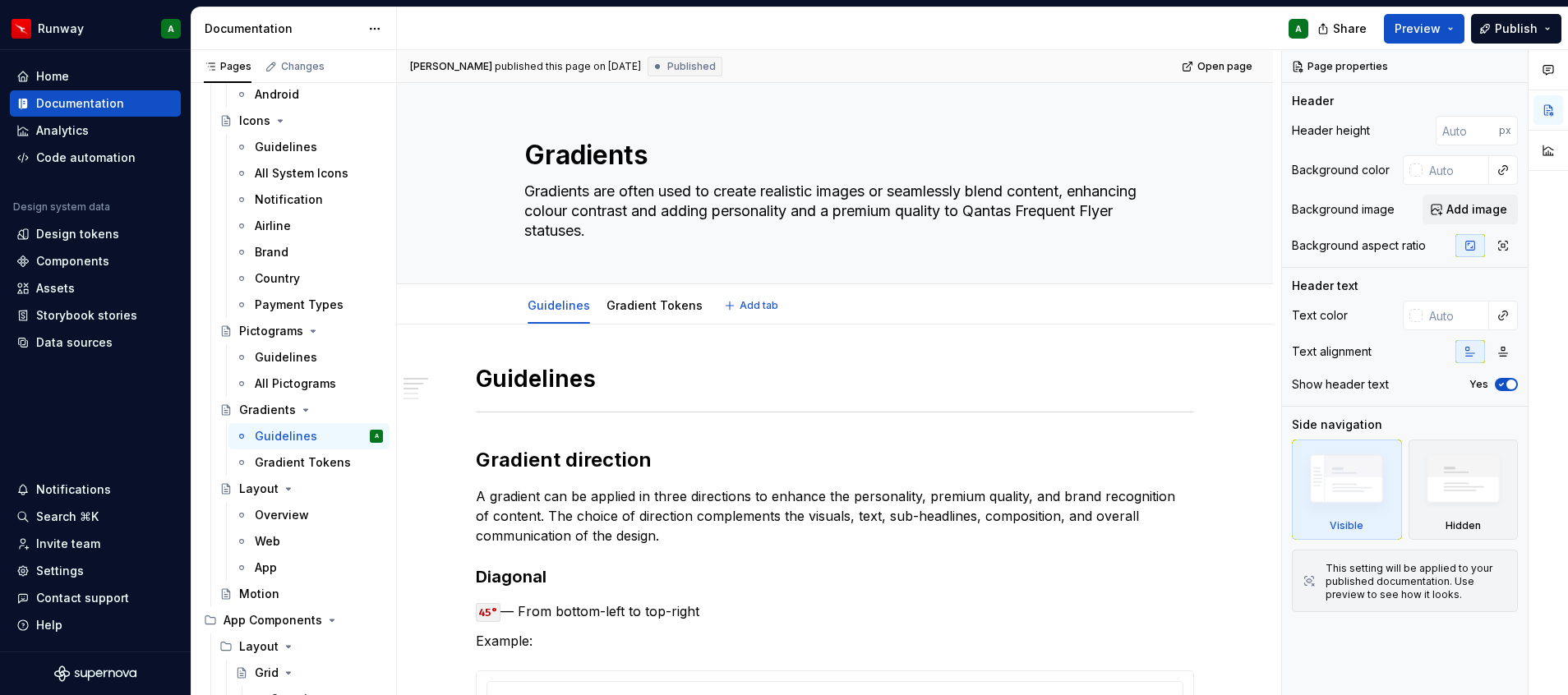
type textarea "*"
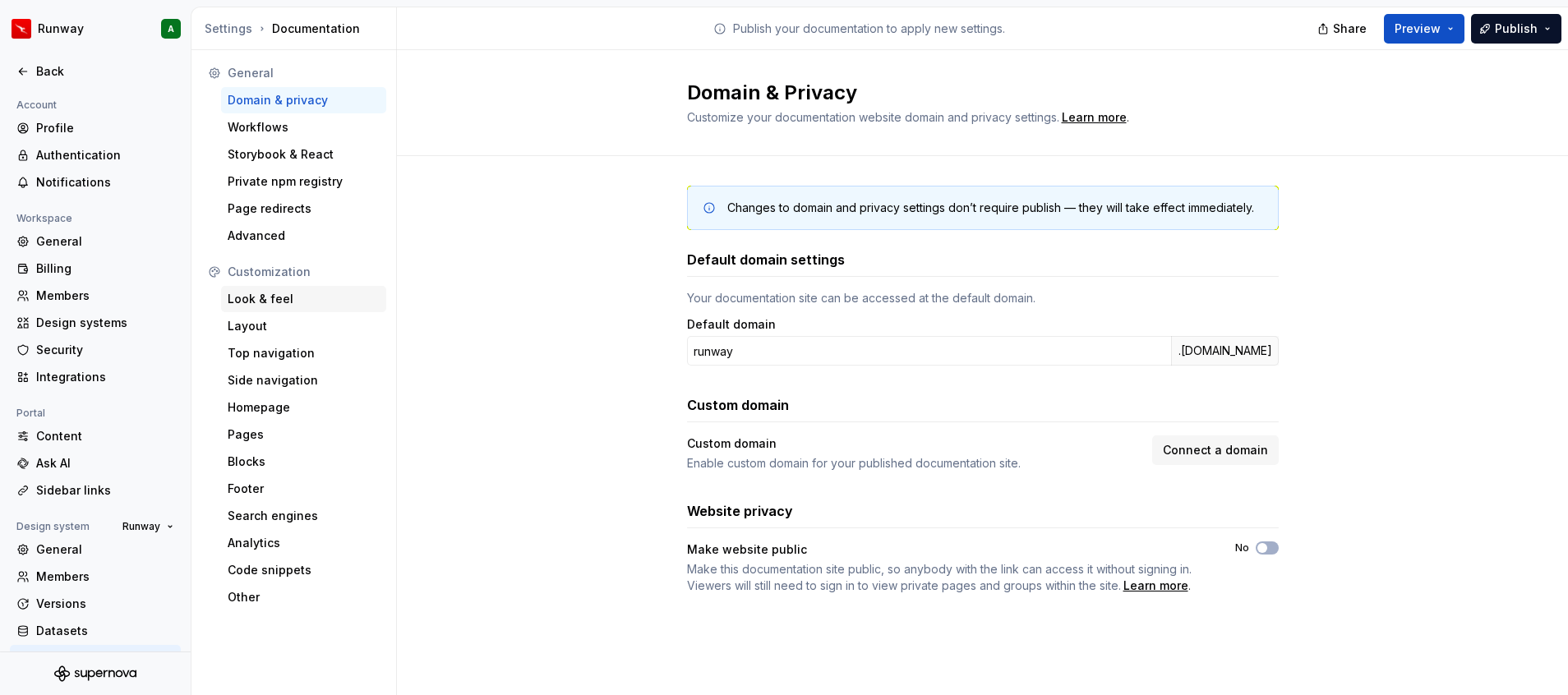
click at [335, 295] on div "Look & feel" at bounding box center [304, 299] width 152 height 16
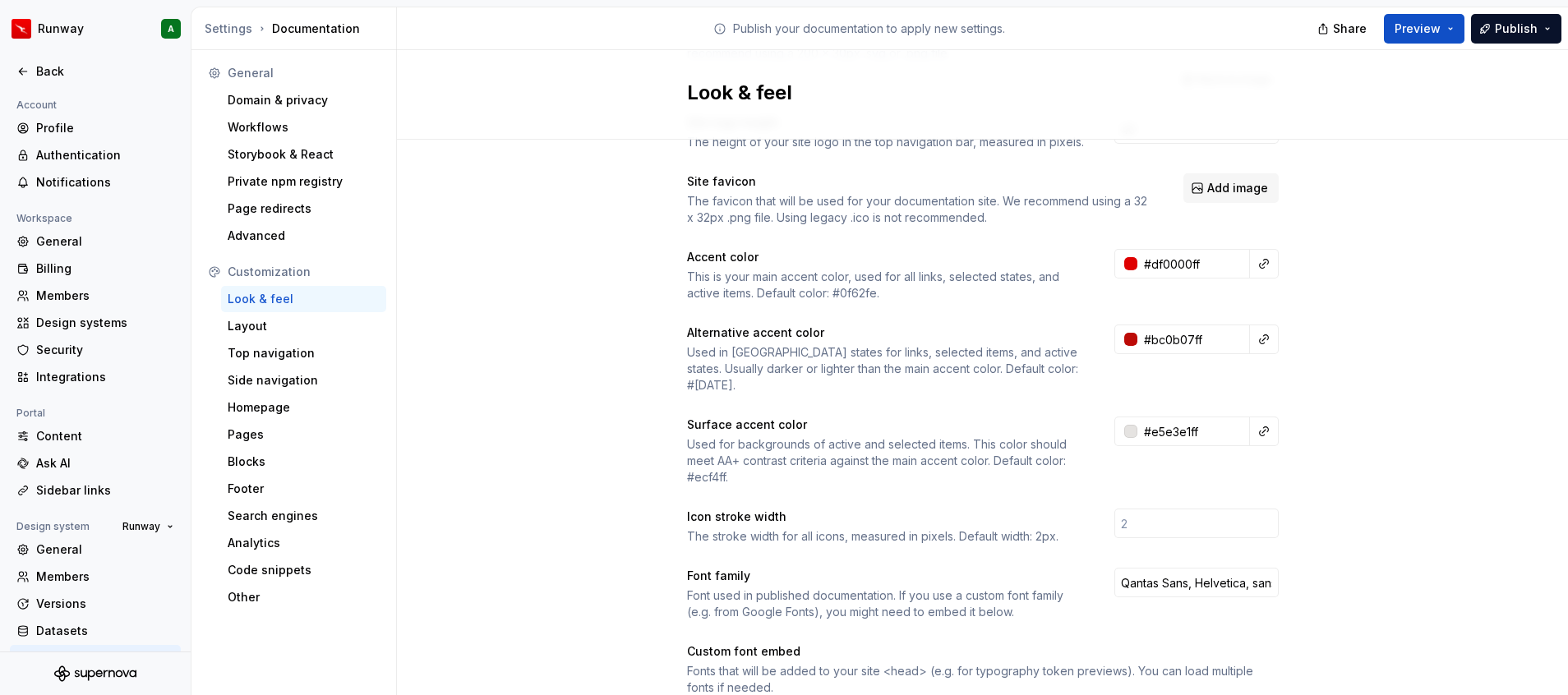
scroll to position [123, 0]
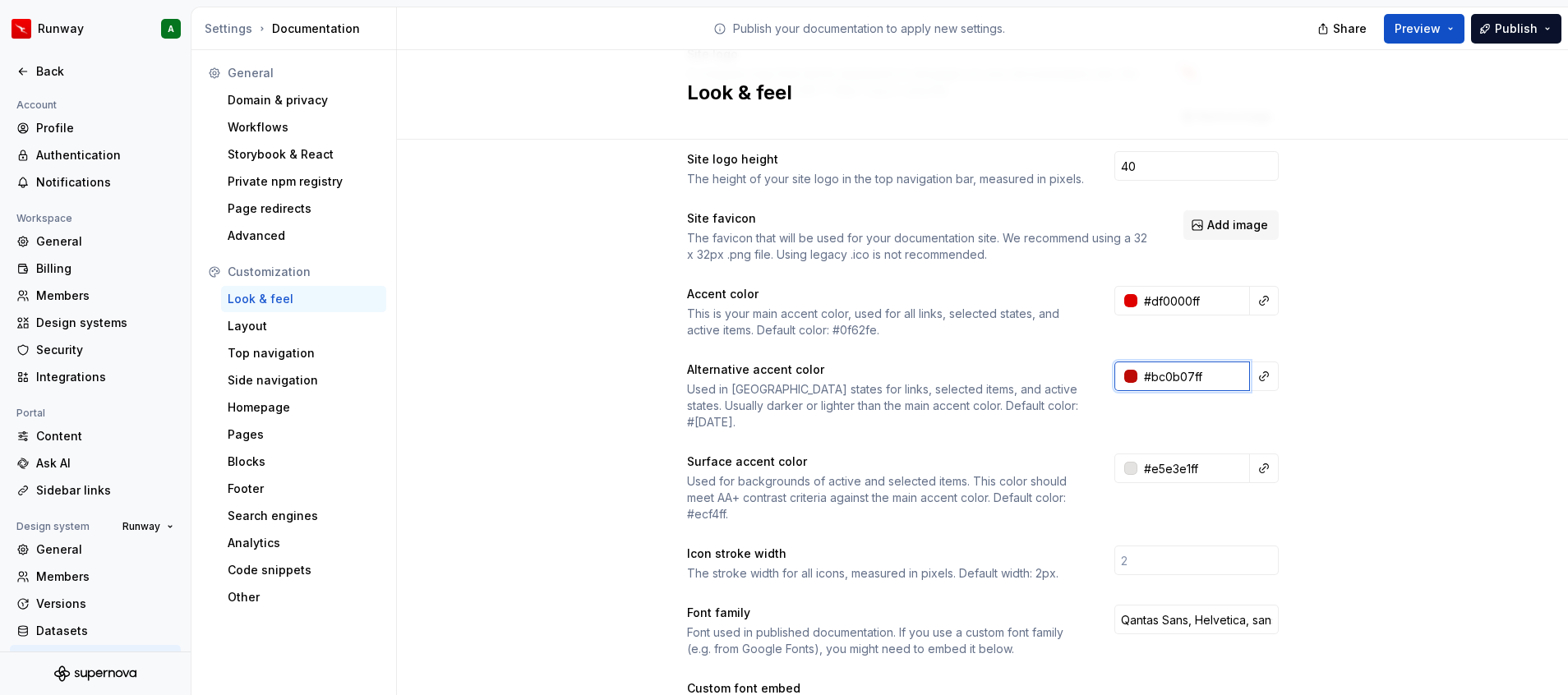
click at [1153, 390] on input "#bc0b07ff" at bounding box center [1193, 376] width 113 height 29
type input "#BC0B07FF"
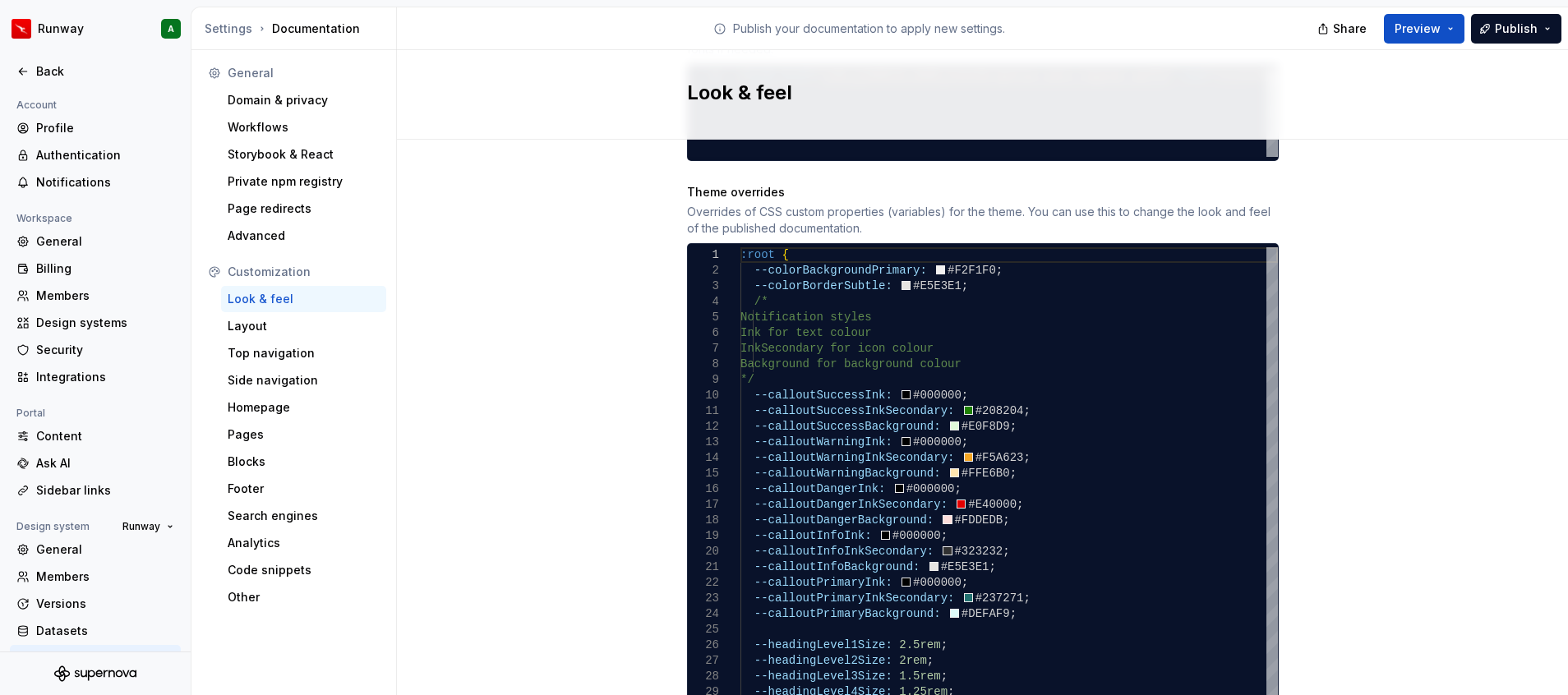
scroll to position [1109, 0]
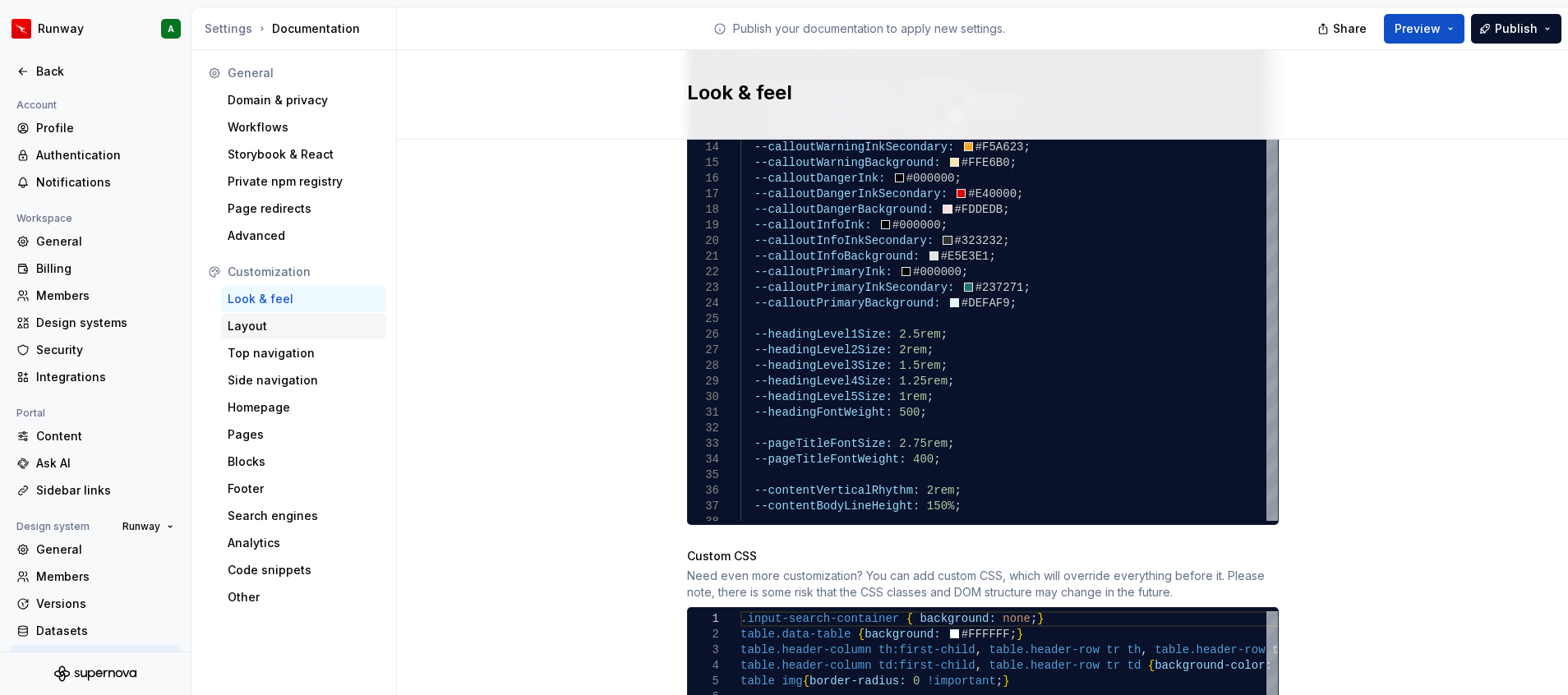
click at [272, 335] on div "Layout" at bounding box center [304, 326] width 166 height 27
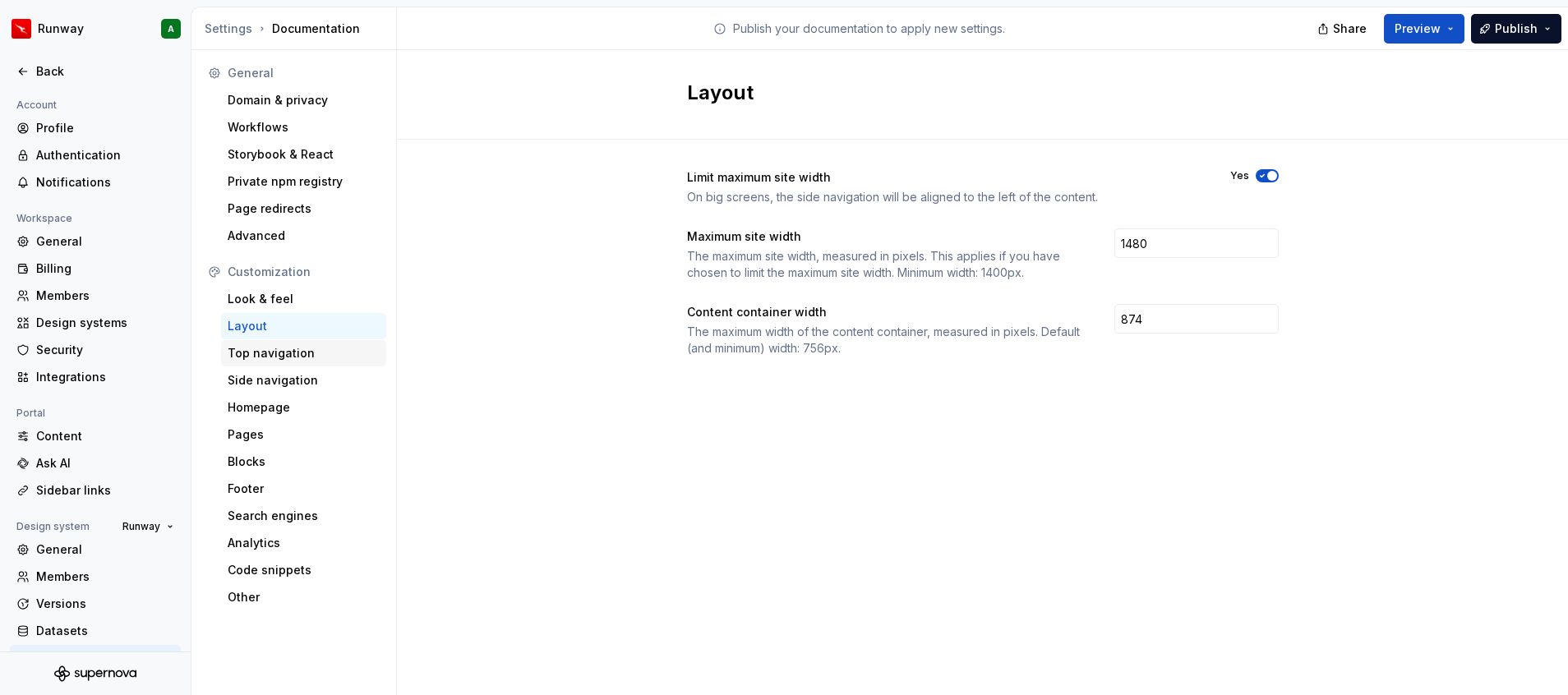
click at [283, 345] on div "Top navigation" at bounding box center [304, 353] width 152 height 16
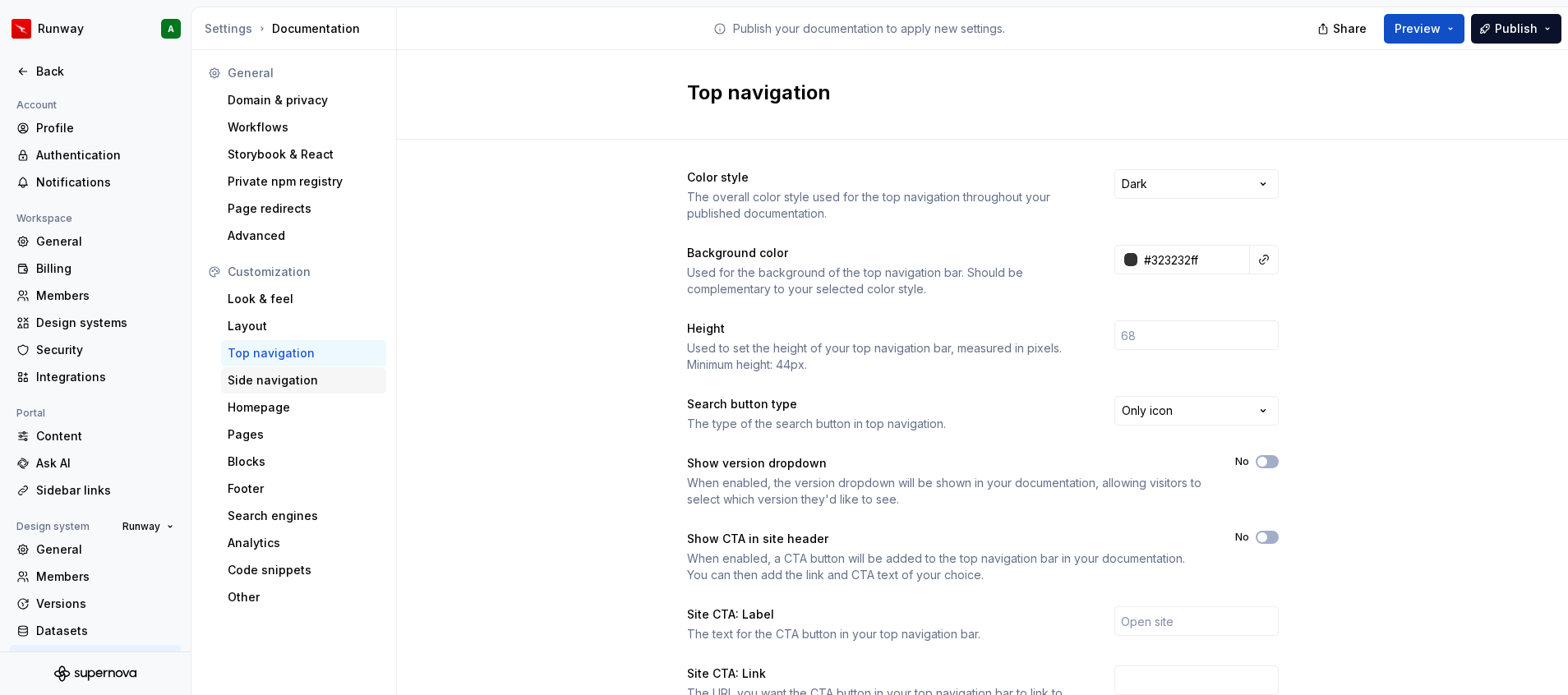
click at [255, 374] on div "Side navigation" at bounding box center [304, 380] width 152 height 16
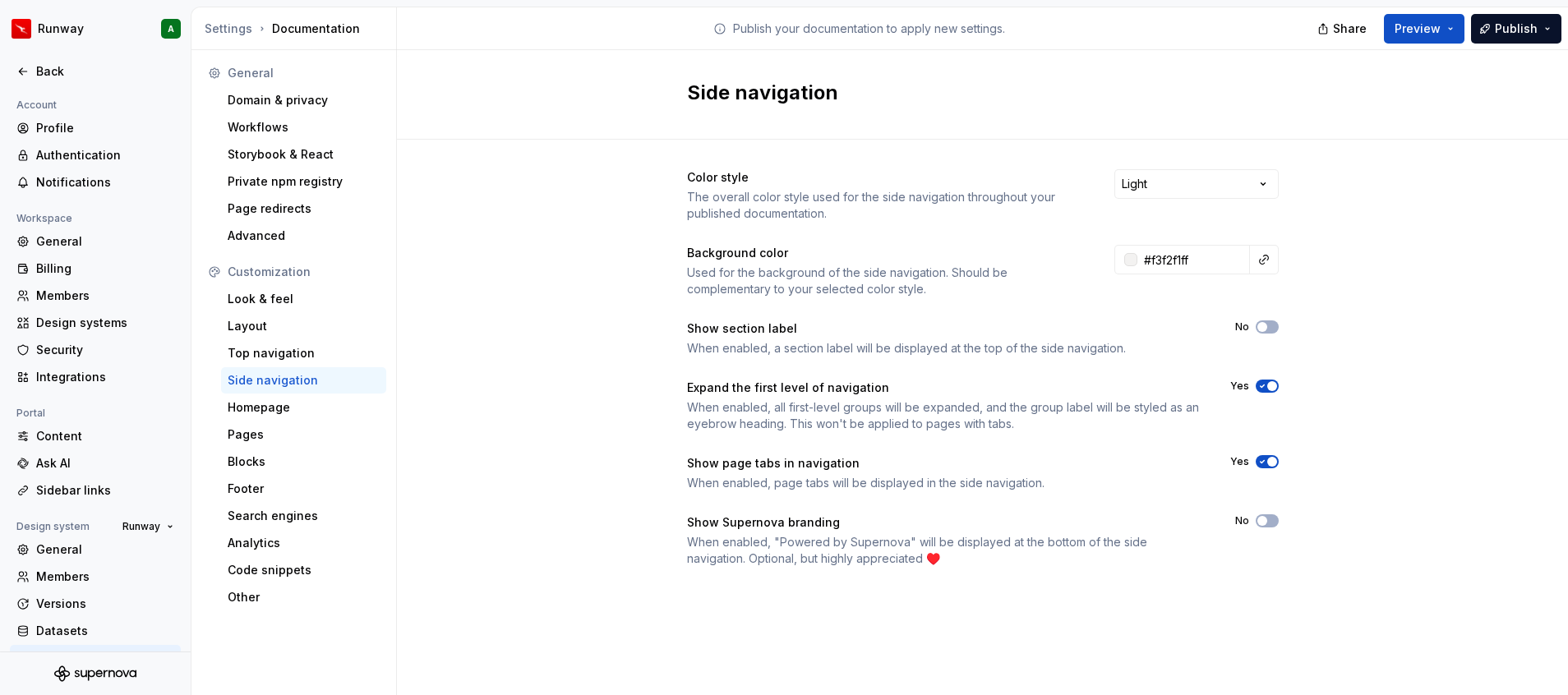
click at [944, 358] on div "Color style The overall color style used for the side navigation throughout you…" at bounding box center [983, 368] width 592 height 398
click at [300, 410] on div "Homepage" at bounding box center [304, 408] width 152 height 16
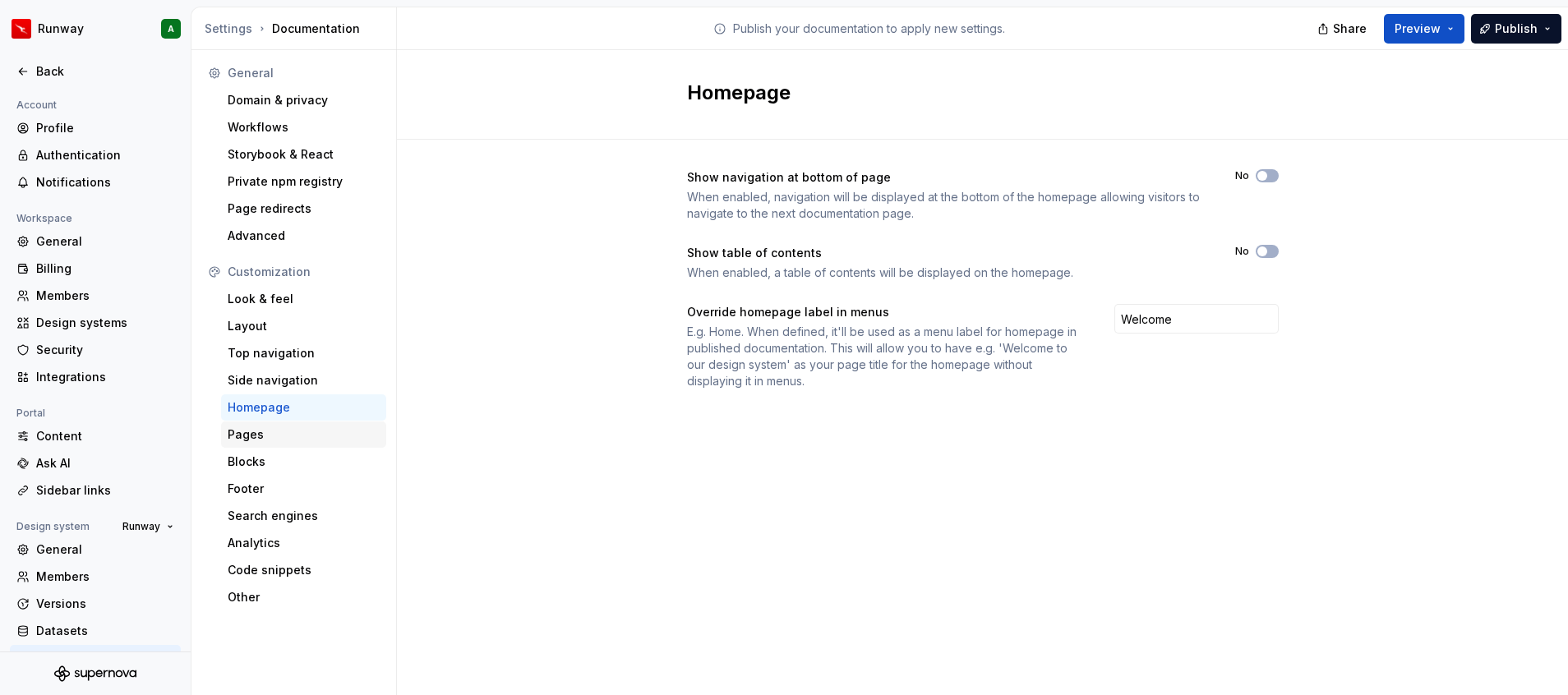
click at [283, 428] on div "Pages" at bounding box center [304, 434] width 152 height 16
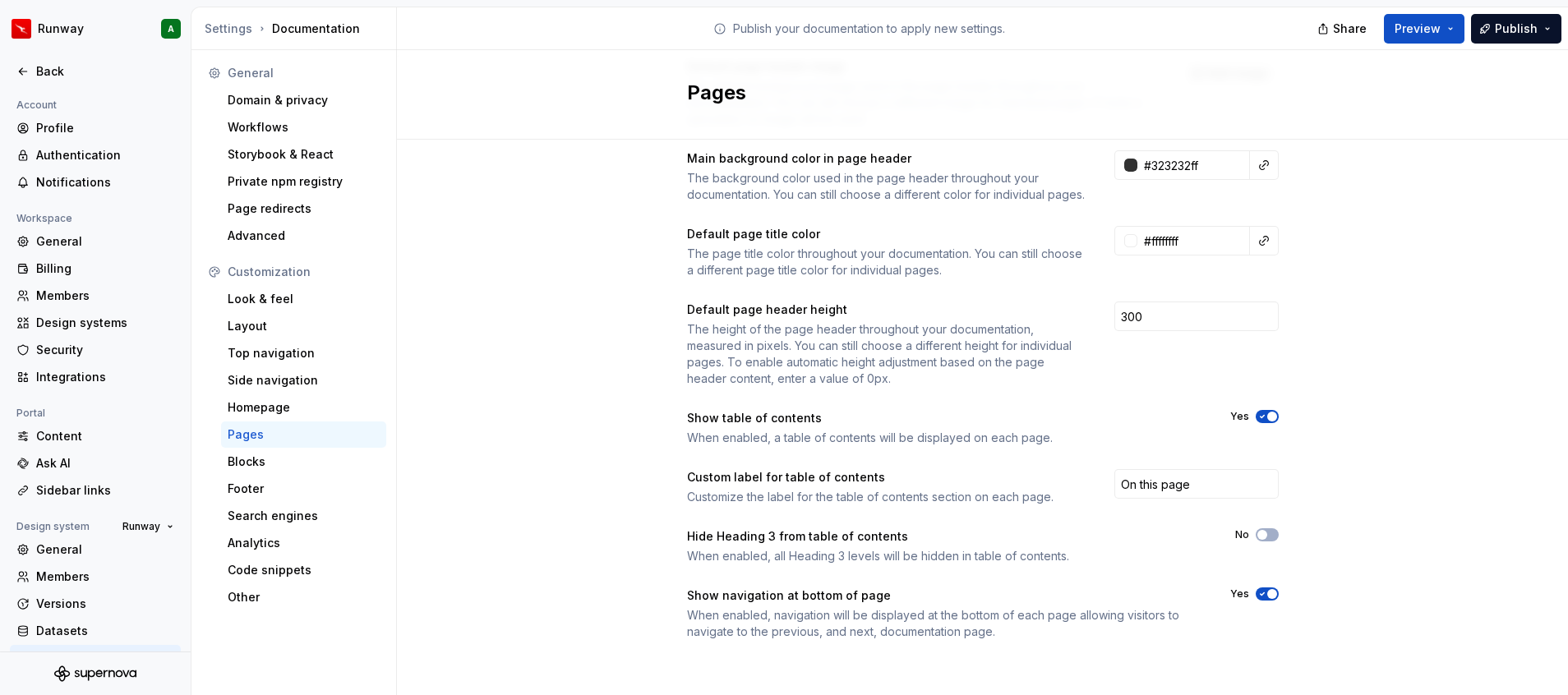
scroll to position [203, 0]
